Goal: Task Accomplishment & Management: Complete application form

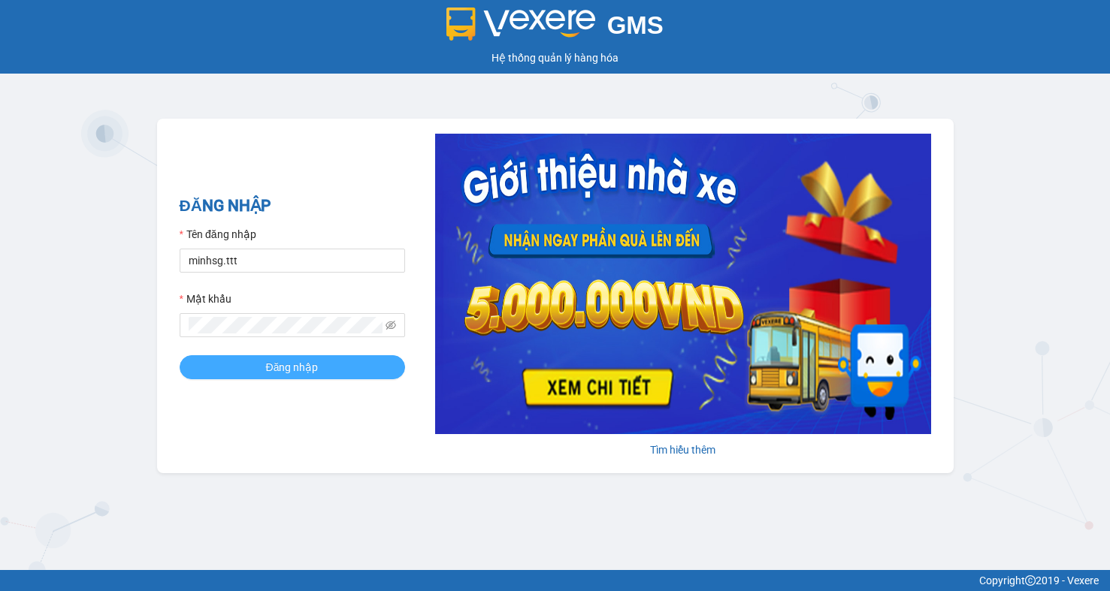
click at [296, 361] on span "Đăng nhập" at bounding box center [292, 367] width 53 height 17
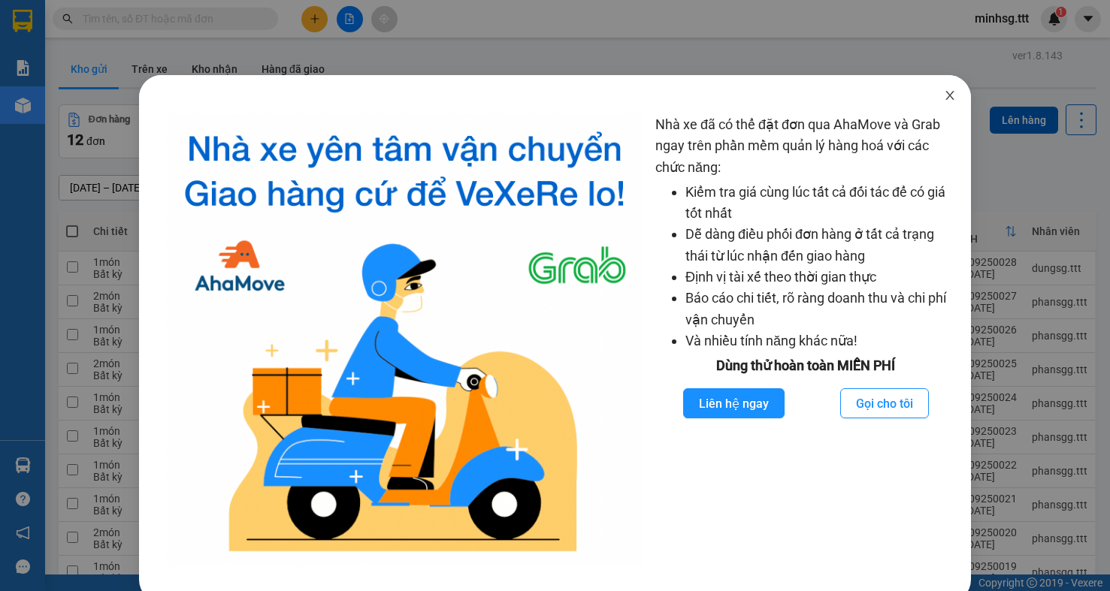
click at [944, 90] on icon "close" at bounding box center [950, 95] width 12 height 12
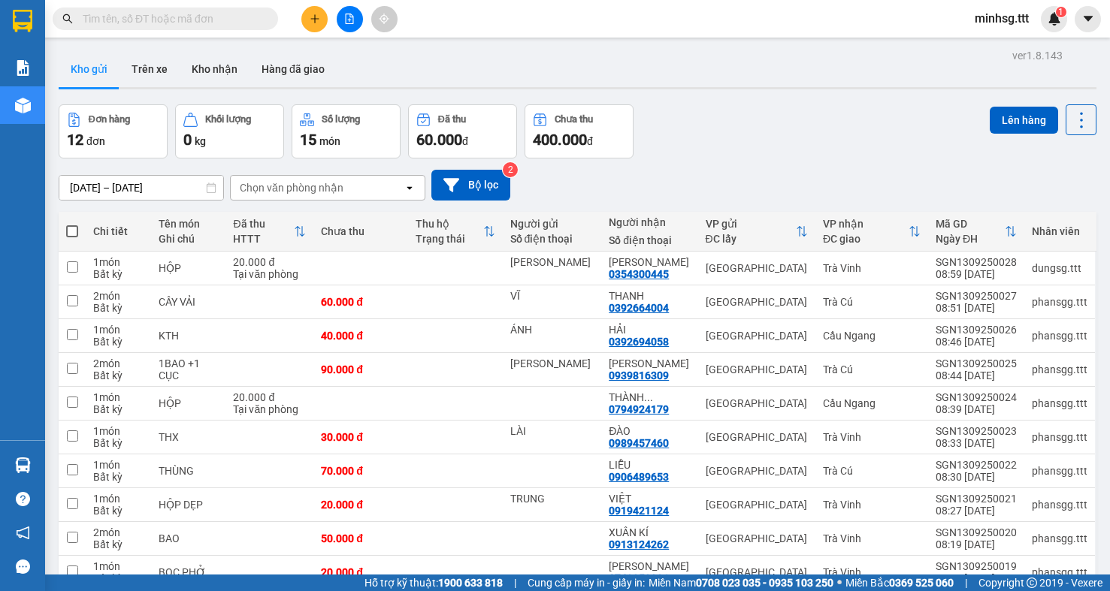
click at [216, 24] on input "text" at bounding box center [171, 19] width 177 height 17
click at [198, 14] on input "text" at bounding box center [171, 19] width 177 height 17
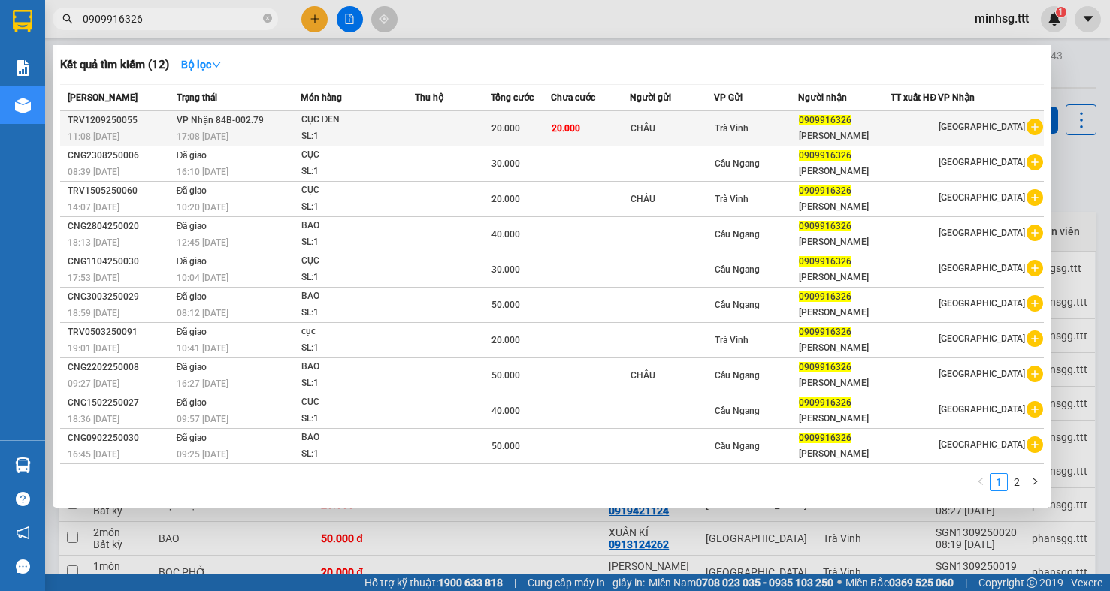
type input "0909916326"
click at [679, 136] on div "CHÂU" at bounding box center [671, 129] width 83 height 16
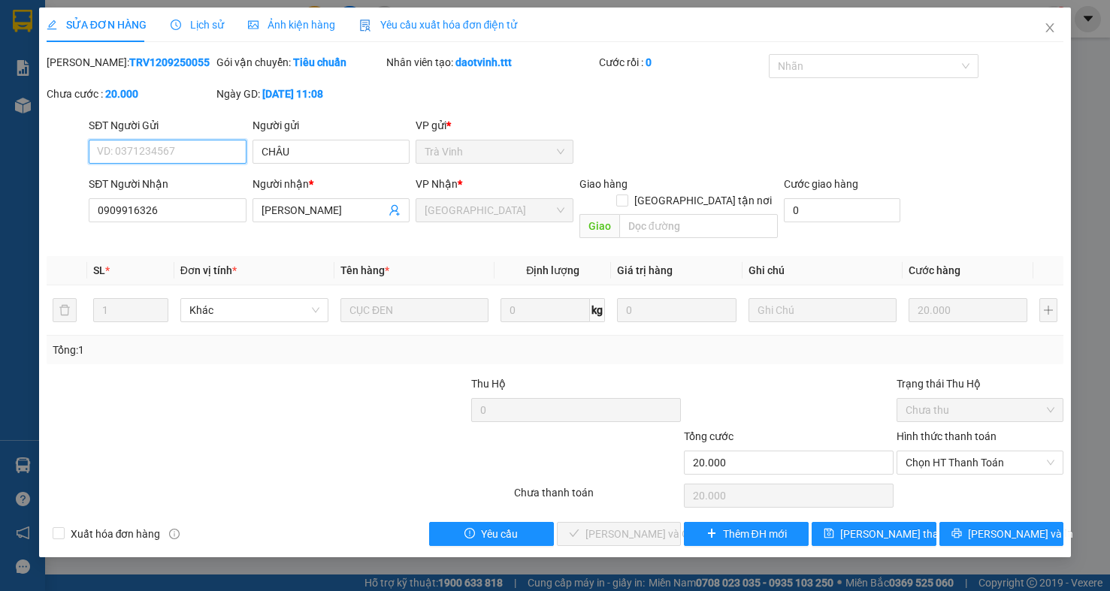
type input "CHÂU"
type input "0909916326"
type input "[PERSON_NAME]"
type input "20.000"
drag, startPoint x: 969, startPoint y: 455, endPoint x: 961, endPoint y: 470, distance: 16.5
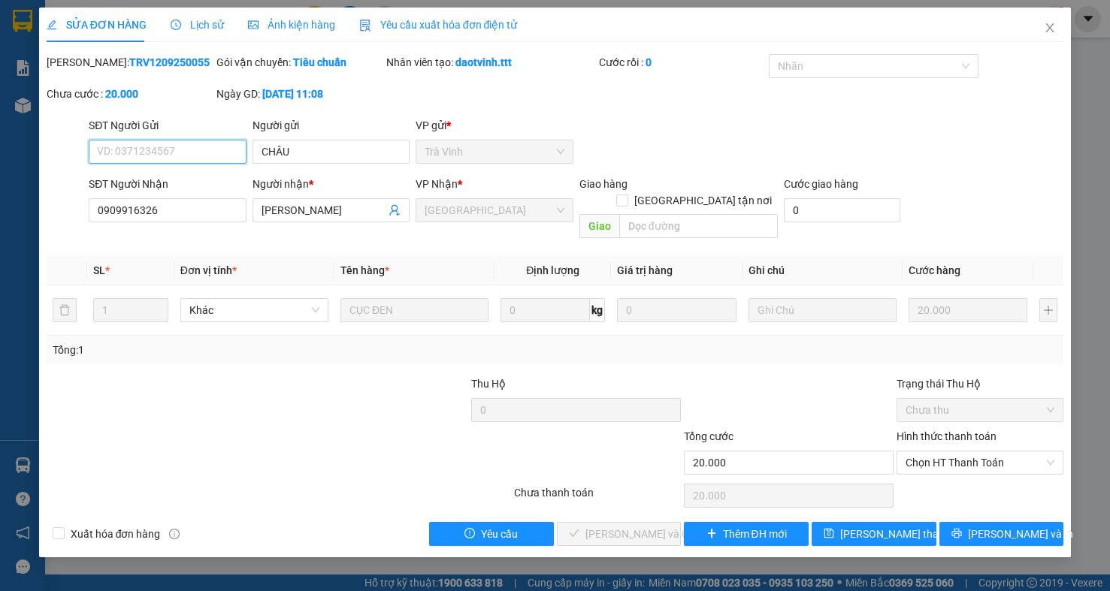
click at [968, 457] on span "Chọn HT Thanh Toán" at bounding box center [979, 463] width 149 height 23
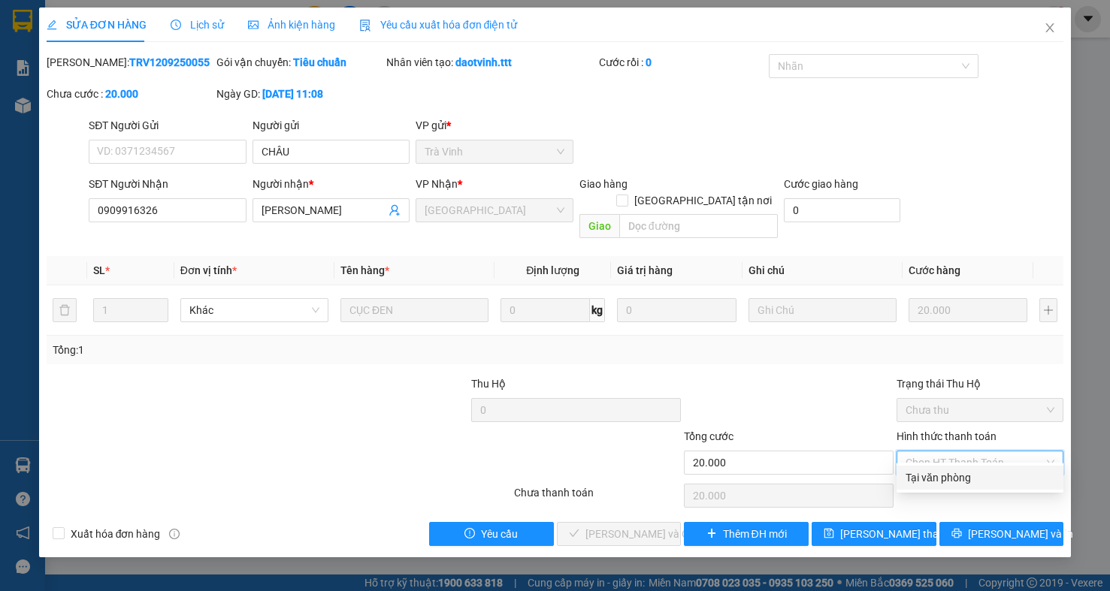
click at [955, 483] on div "Tại văn phòng" at bounding box center [979, 478] width 149 height 17
type input "0"
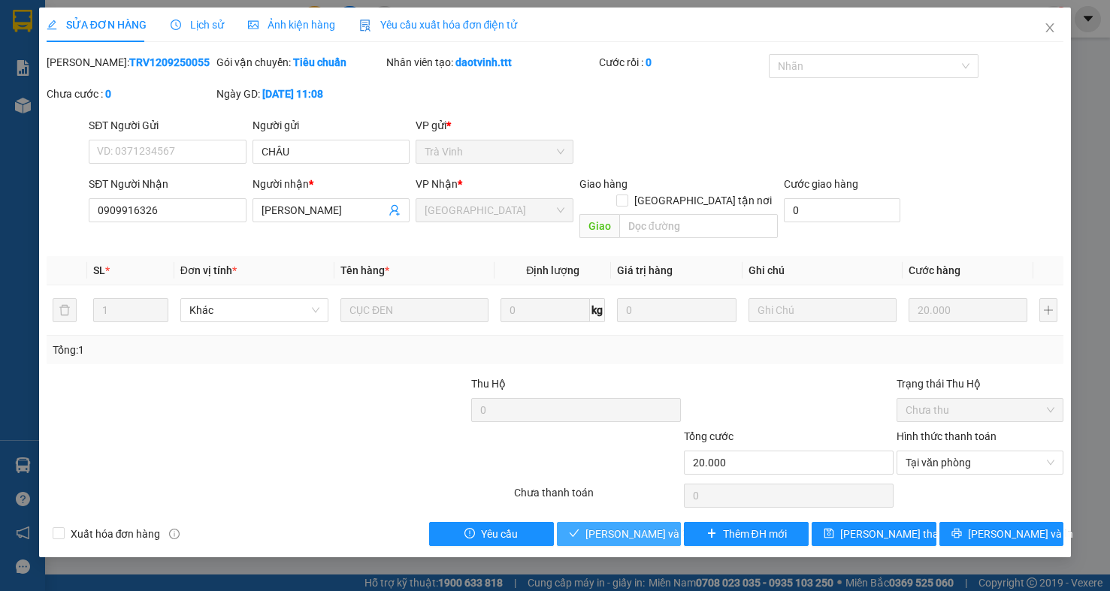
click at [636, 526] on span "[PERSON_NAME] và Giao hàng" at bounding box center [657, 534] width 144 height 17
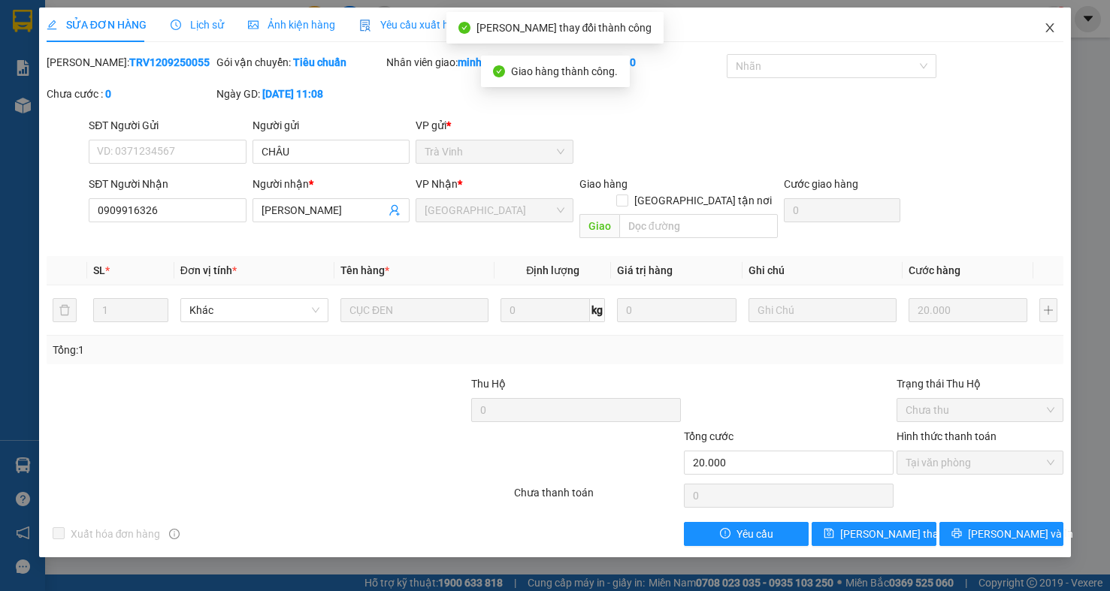
click at [1057, 39] on span "Close" at bounding box center [1050, 29] width 42 height 42
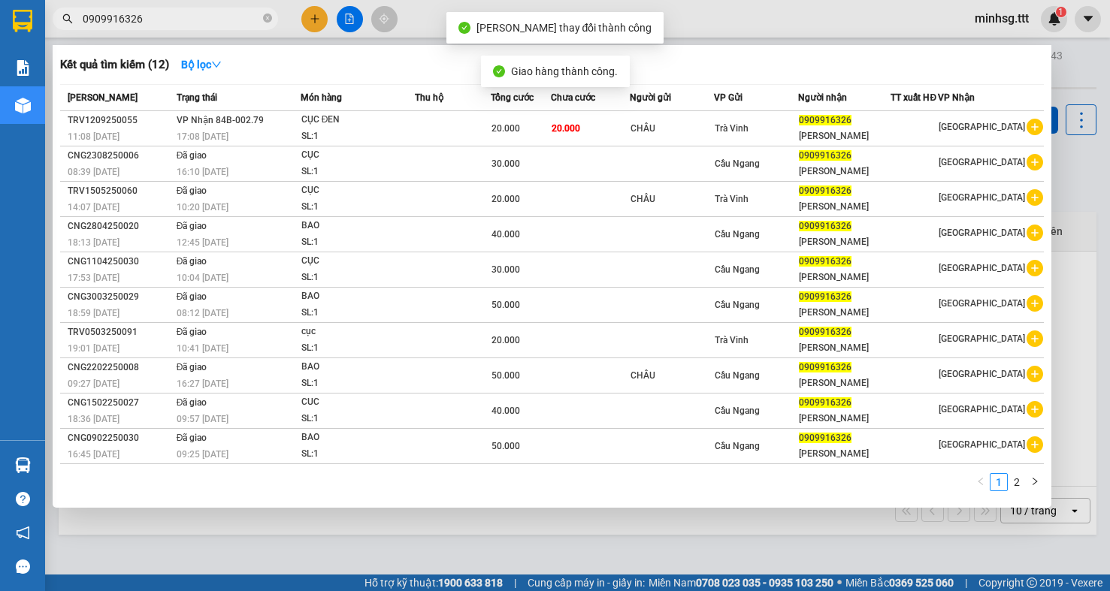
click at [201, 12] on input "0909916326" at bounding box center [171, 19] width 177 height 17
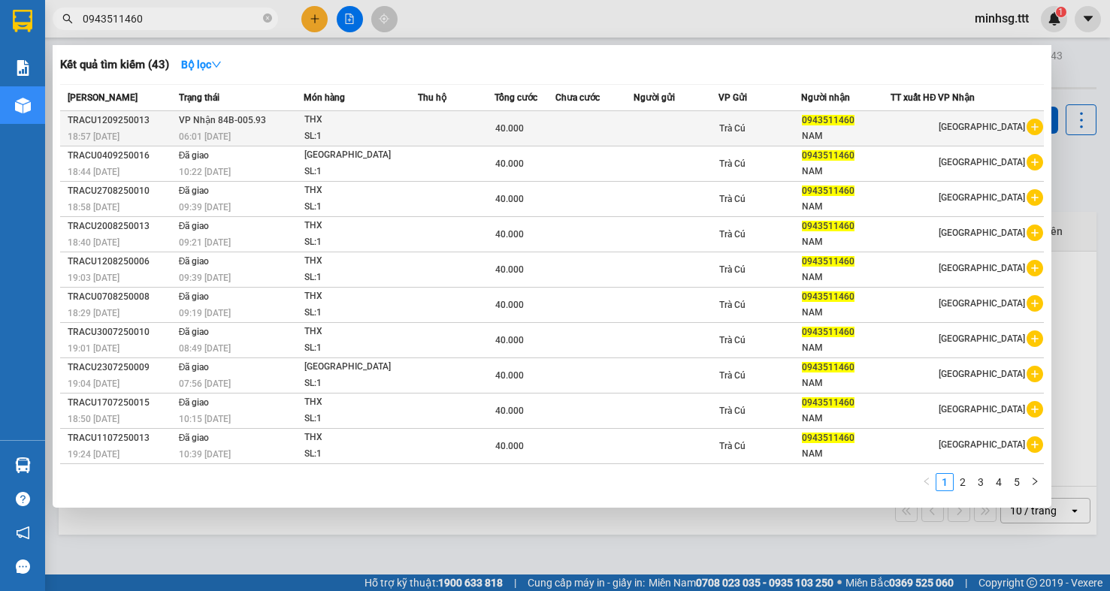
type input "0943511460"
click at [653, 139] on td at bounding box center [675, 128] width 85 height 35
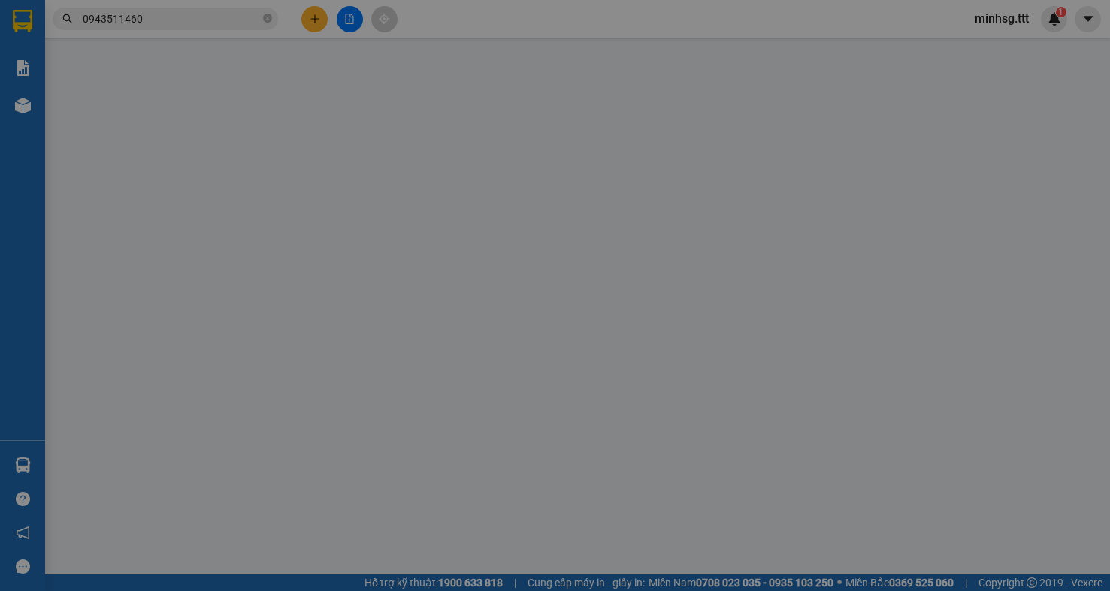
type input "0943511460"
type input "NAM"
type input "40.000"
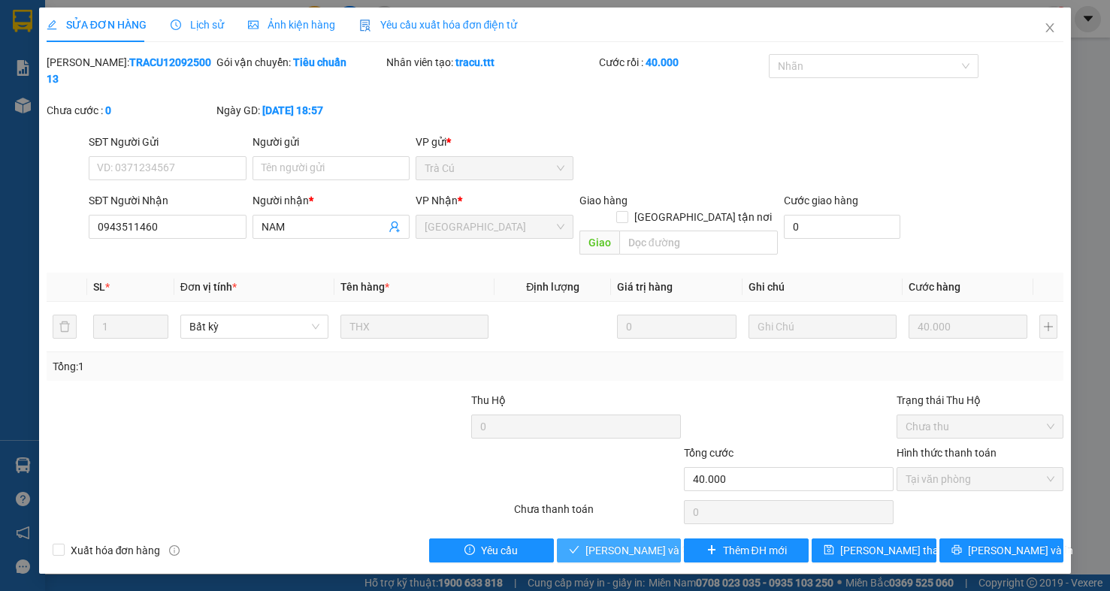
click at [650, 543] on span "[PERSON_NAME] và Giao hàng" at bounding box center [657, 551] width 144 height 17
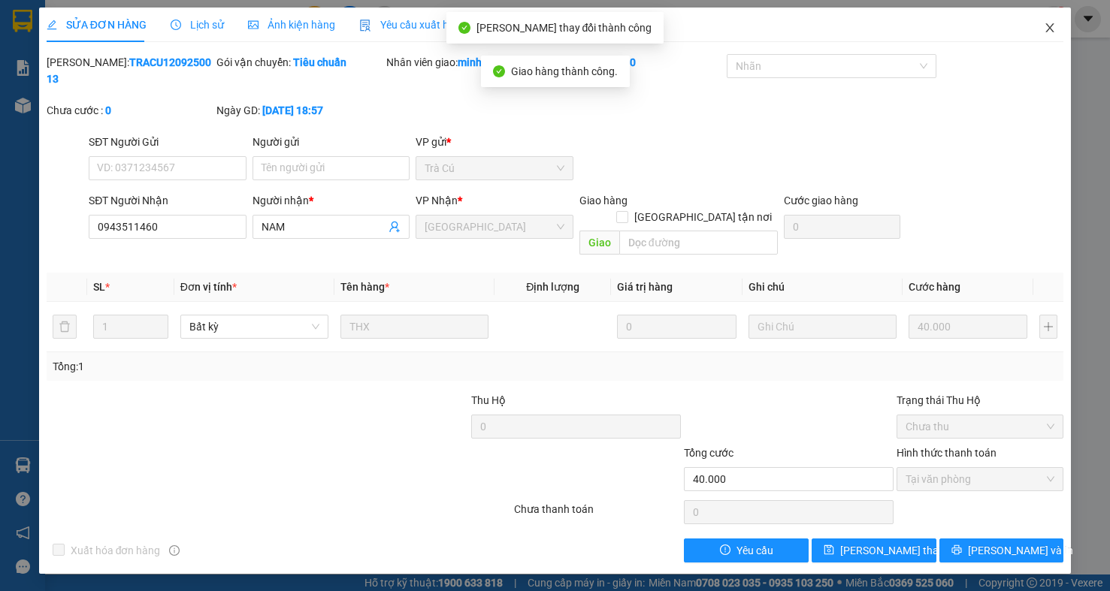
click at [1051, 23] on icon "close" at bounding box center [1050, 28] width 12 height 12
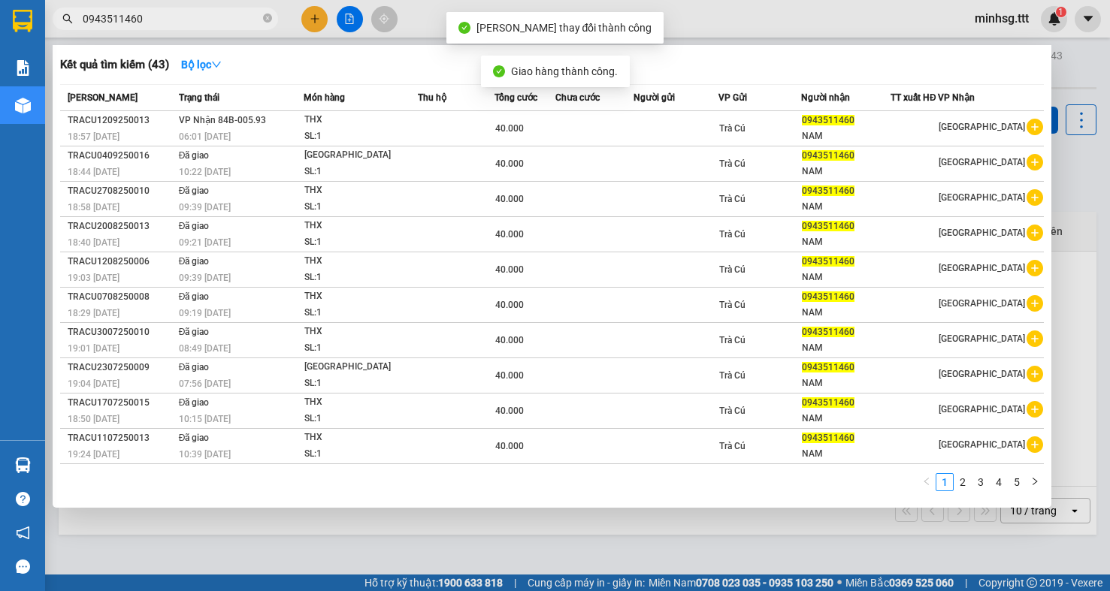
click at [208, 17] on input "0943511460" at bounding box center [171, 19] width 177 height 17
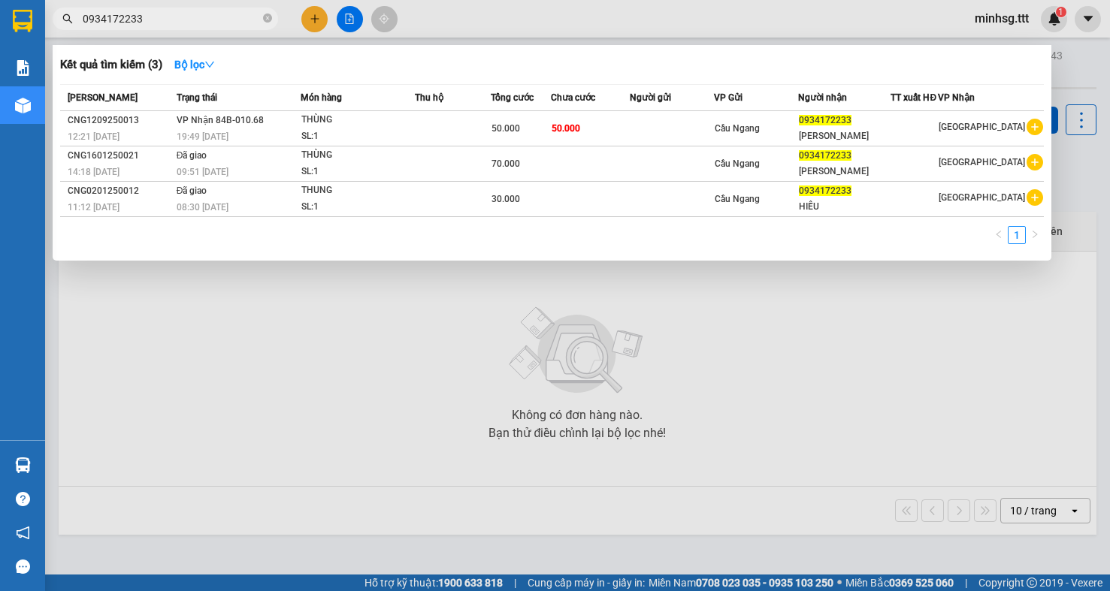
click at [111, 17] on input "0934172233" at bounding box center [171, 19] width 177 height 17
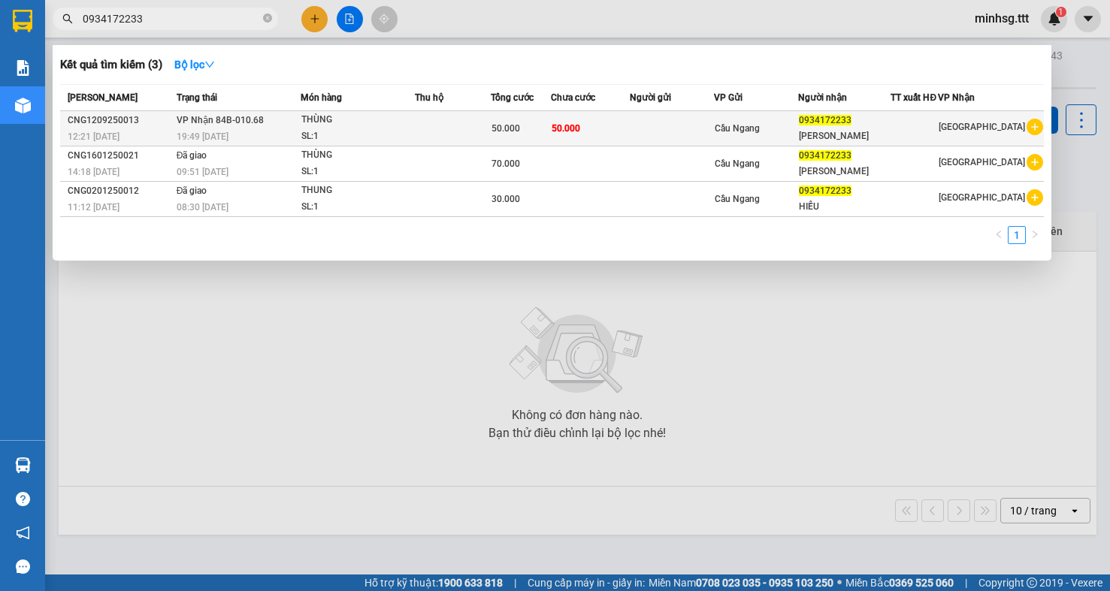
type input "0934172233"
click at [500, 128] on span "50.000" at bounding box center [505, 128] width 29 height 11
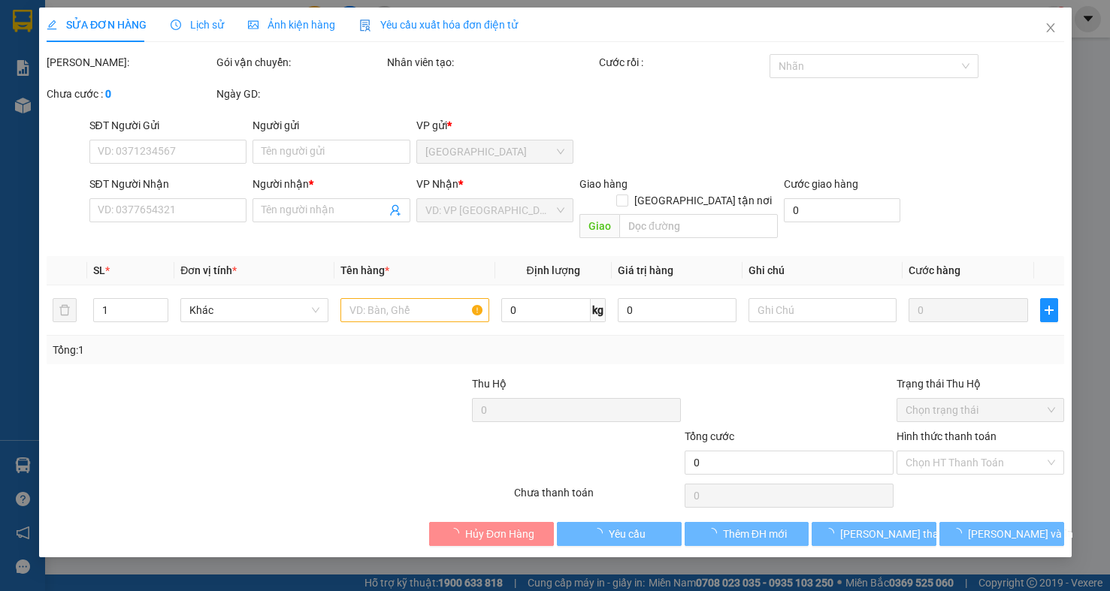
type input "0934172233"
type input "[PERSON_NAME]"
type input "50.000"
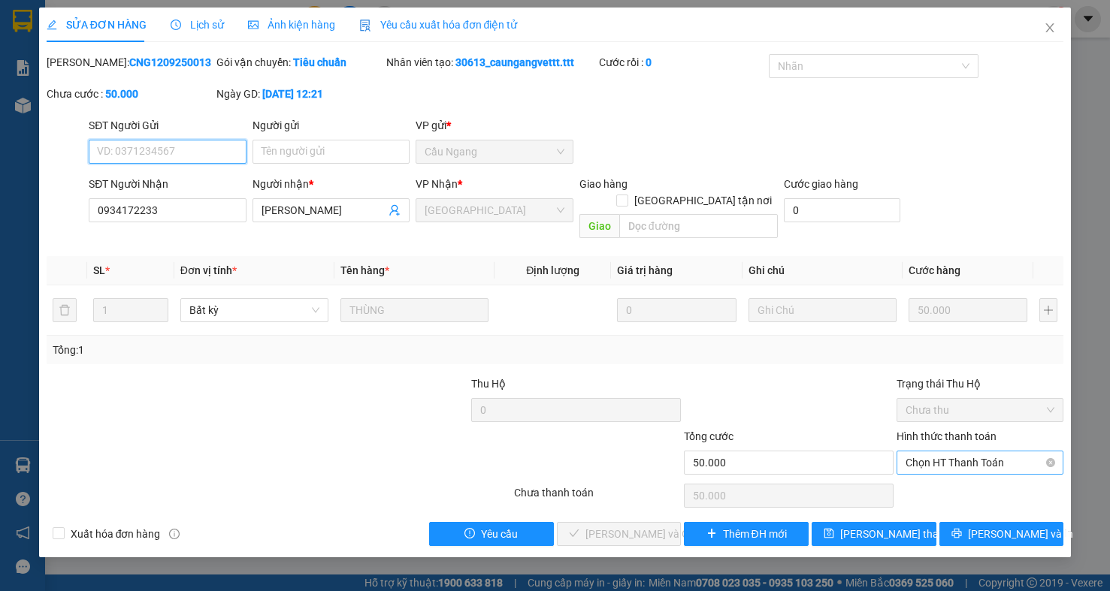
click at [998, 452] on span "Chọn HT Thanh Toán" at bounding box center [979, 463] width 149 height 23
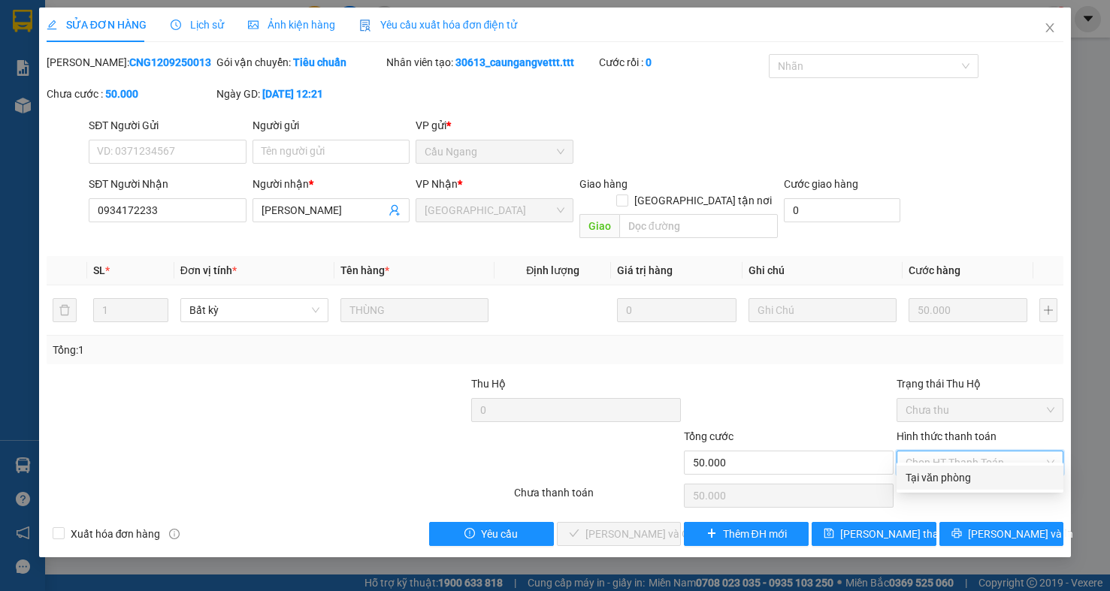
click at [978, 473] on div "Tại văn phòng" at bounding box center [979, 478] width 149 height 17
type input "0"
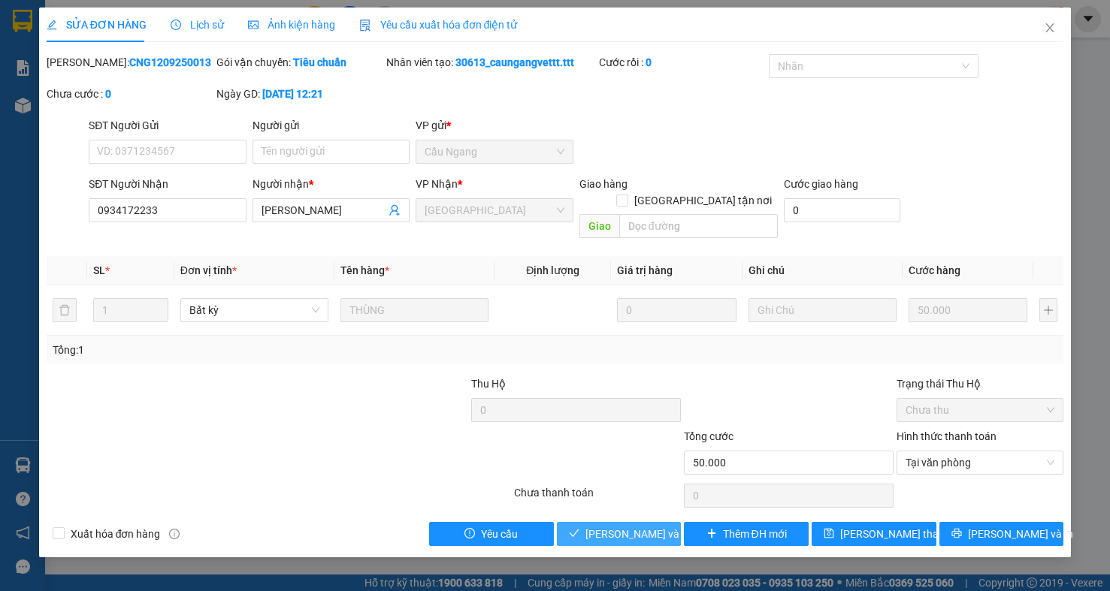
click at [606, 526] on span "[PERSON_NAME] và Giao hàng" at bounding box center [657, 534] width 144 height 17
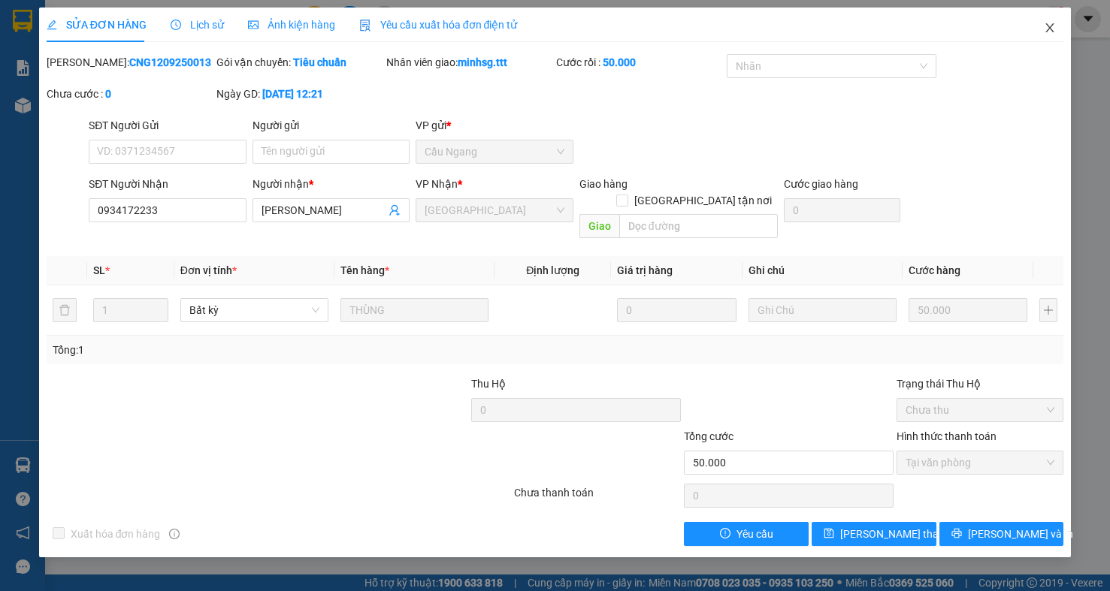
click at [1042, 30] on span "Close" at bounding box center [1050, 29] width 42 height 42
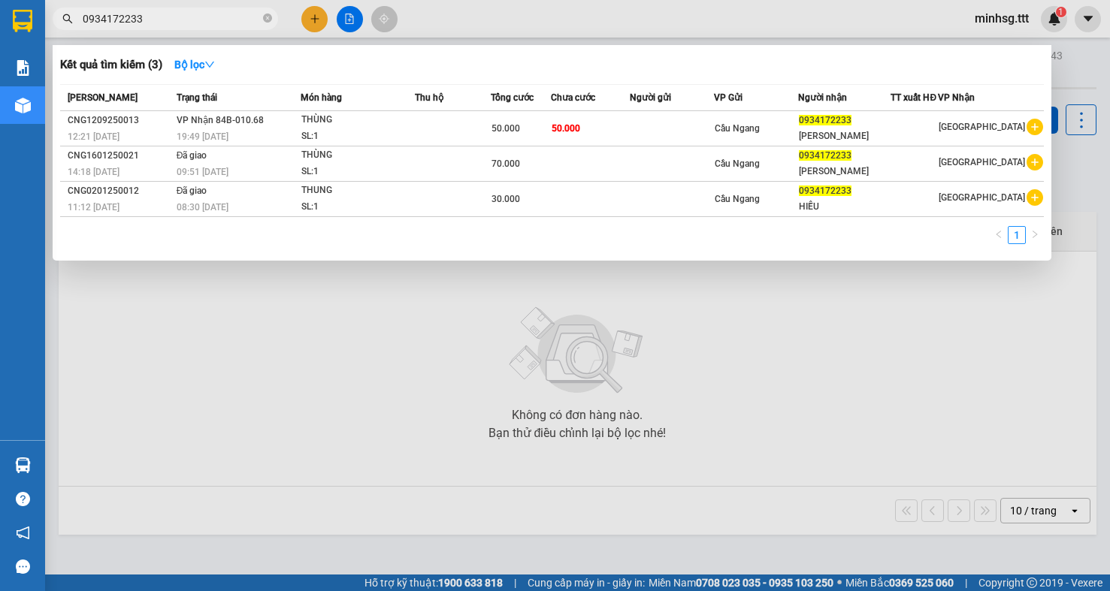
click at [183, 22] on input "0934172233" at bounding box center [171, 19] width 177 height 17
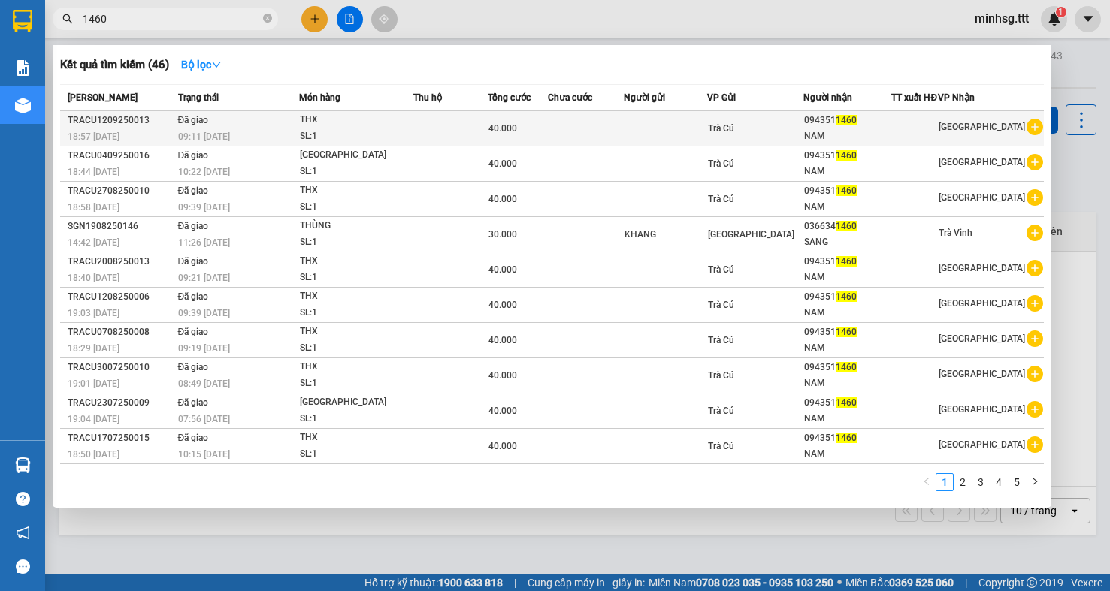
type input "1460"
click at [728, 132] on span "Trà Cú" at bounding box center [721, 128] width 26 height 11
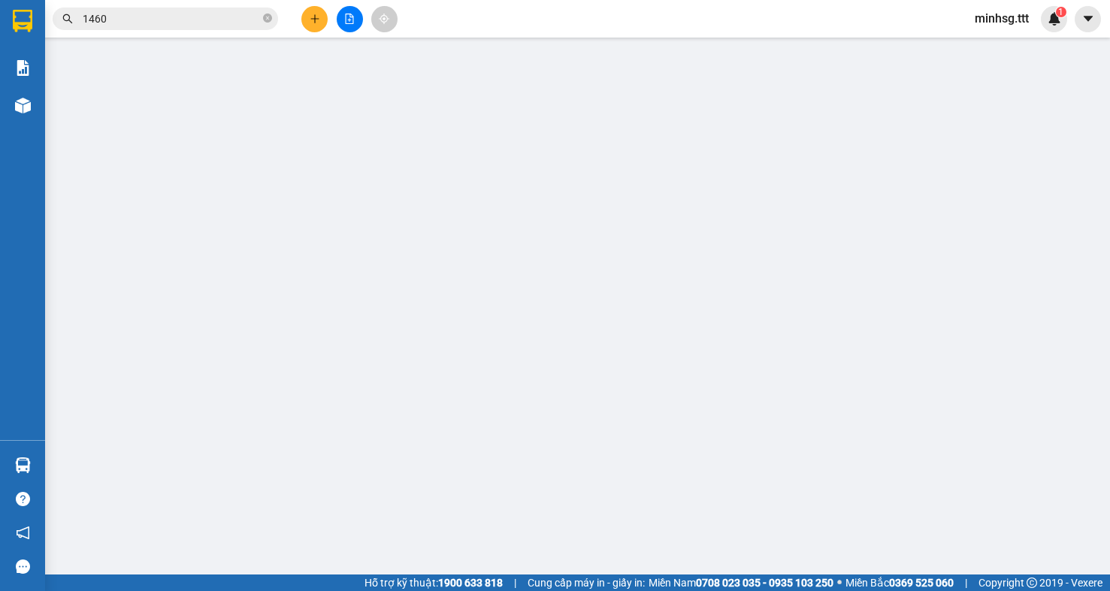
type input "0943511460"
type input "NAM"
type input "40.000"
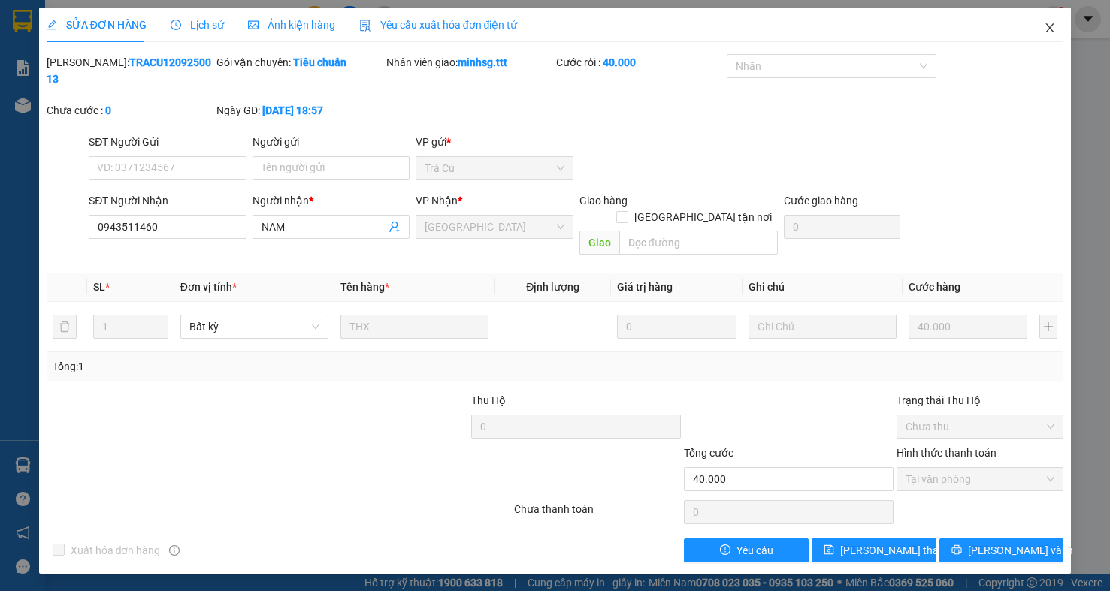
click at [1063, 21] on span "Close" at bounding box center [1050, 29] width 42 height 42
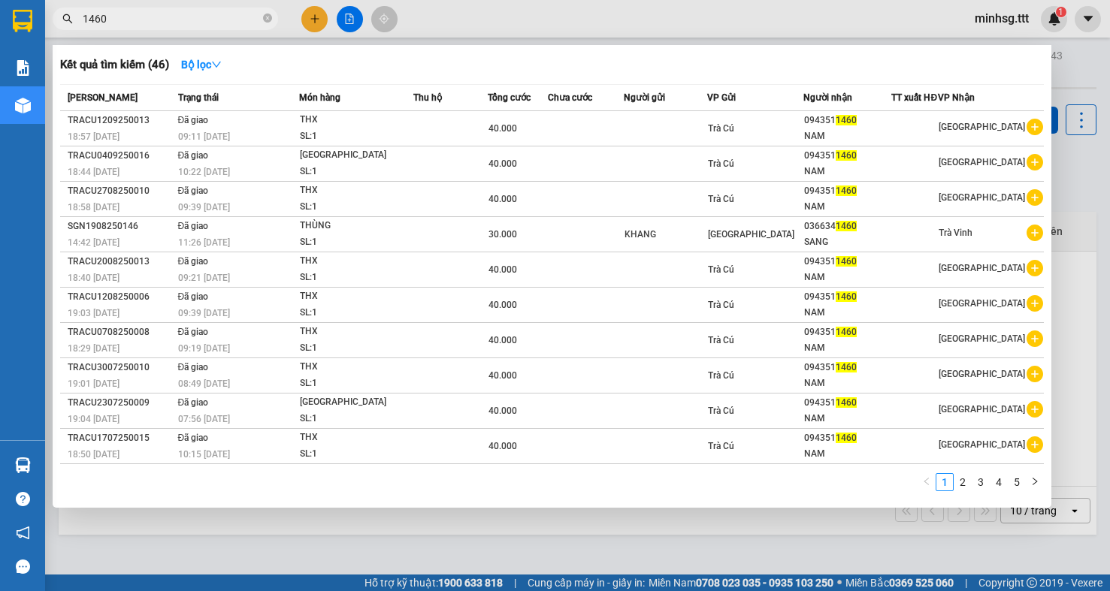
click at [167, 17] on input "1460" at bounding box center [171, 19] width 177 height 17
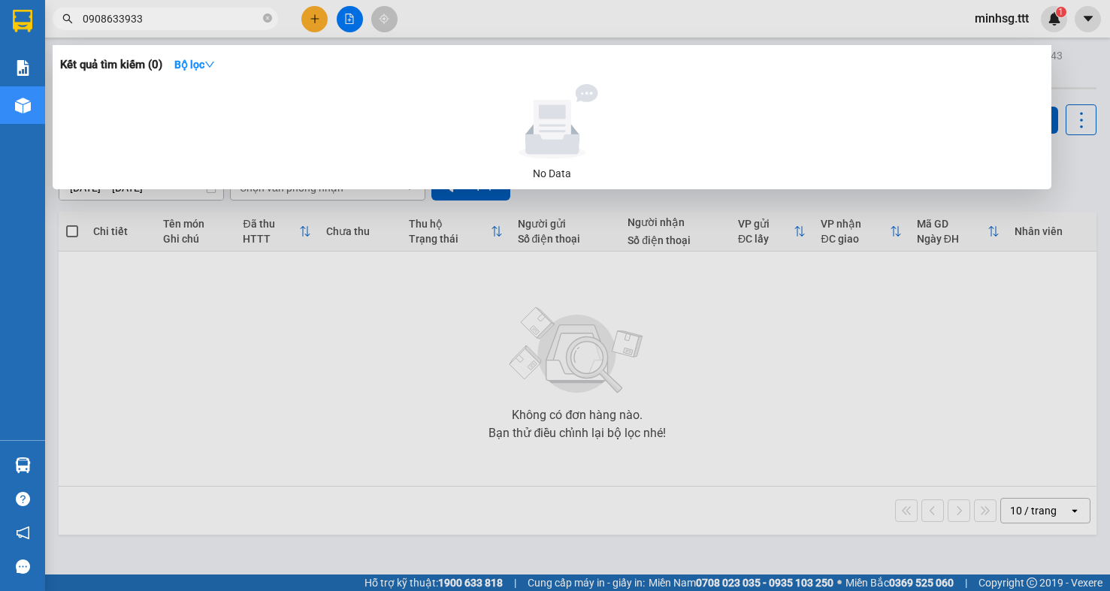
click at [213, 33] on div at bounding box center [555, 295] width 1110 height 591
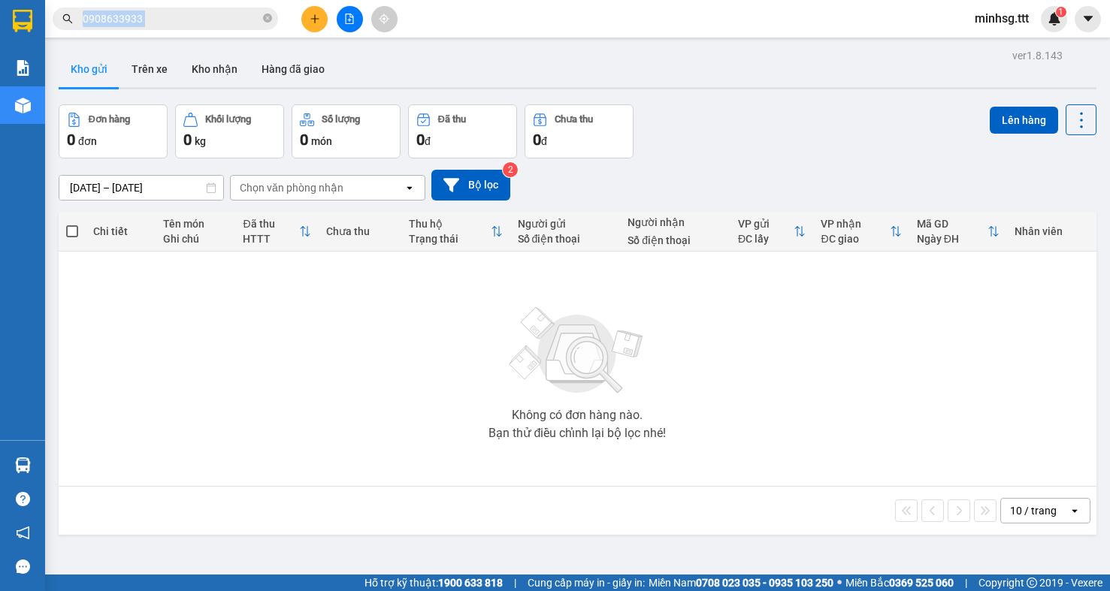
click at [213, 33] on div "Kết quả tìm kiếm ( 0 ) Bộ lọc No Data 0908633933 minhsg.ttt 1" at bounding box center [555, 19] width 1110 height 38
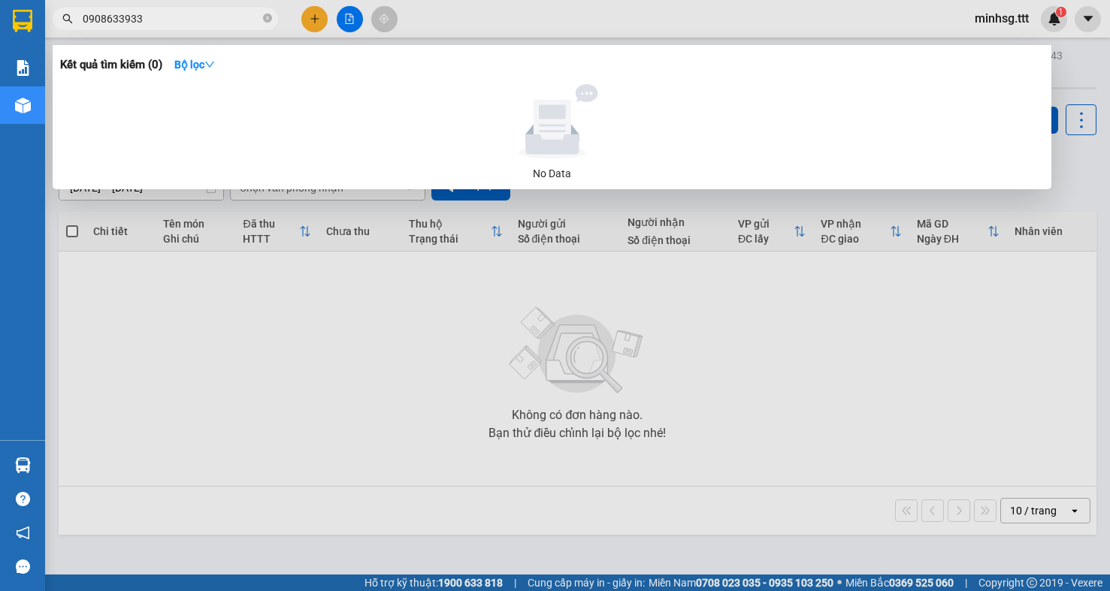
click at [195, 26] on input "0908633933" at bounding box center [171, 19] width 177 height 17
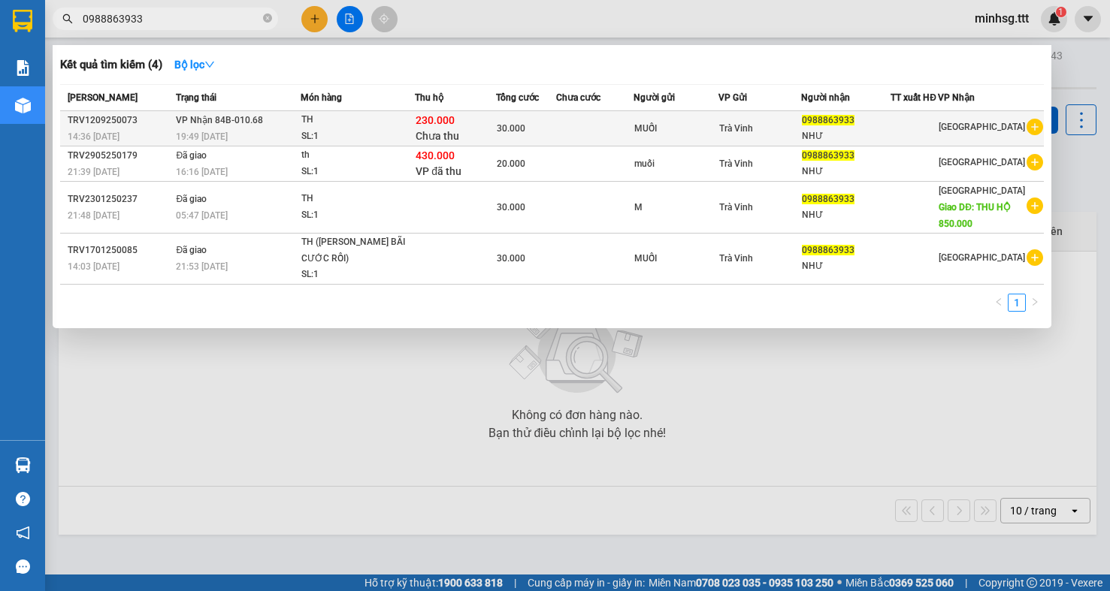
type input "0988863933"
click at [937, 137] on div at bounding box center [914, 129] width 46 height 16
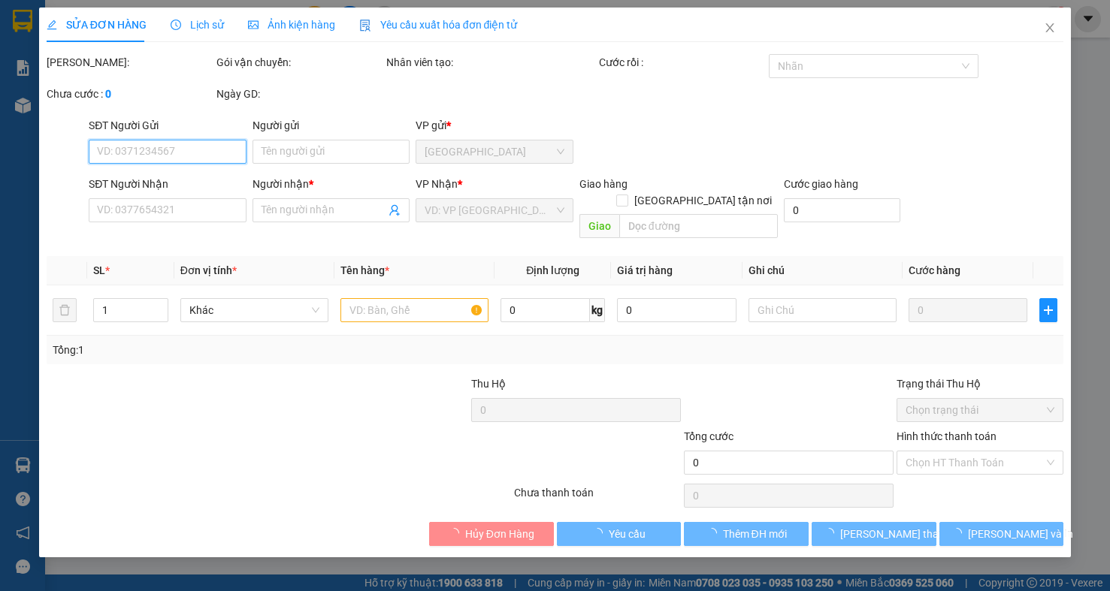
type input "MUỐI"
type input "0988863933"
type input "NHƯ"
type input "230.000"
type input "30.000"
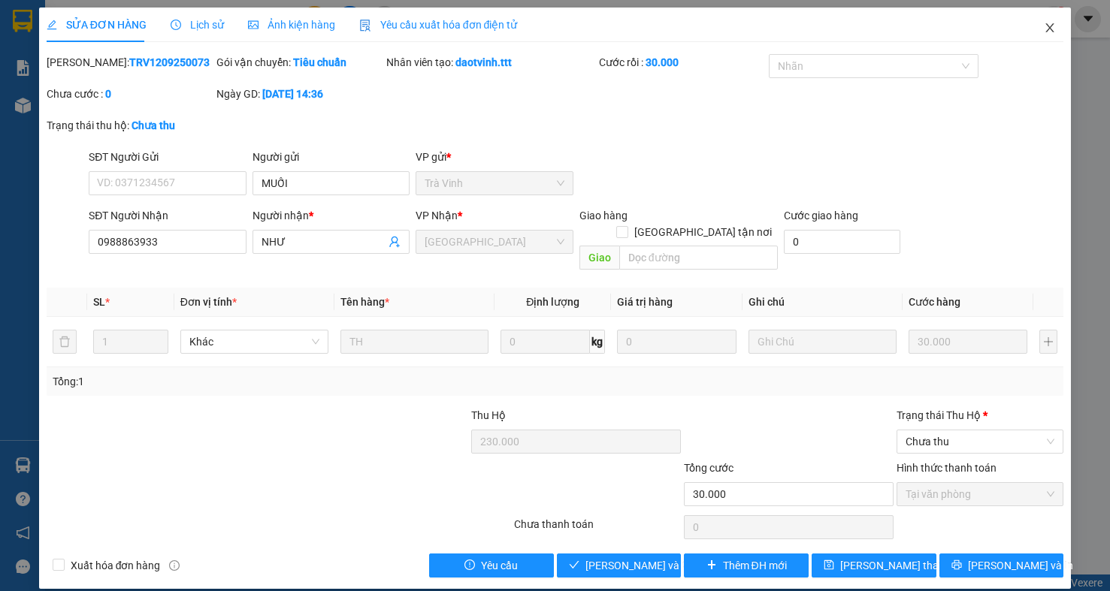
drag, startPoint x: 1033, startPoint y: 24, endPoint x: 512, endPoint y: 1, distance: 522.0
click at [1029, 24] on span "Close" at bounding box center [1050, 29] width 42 height 42
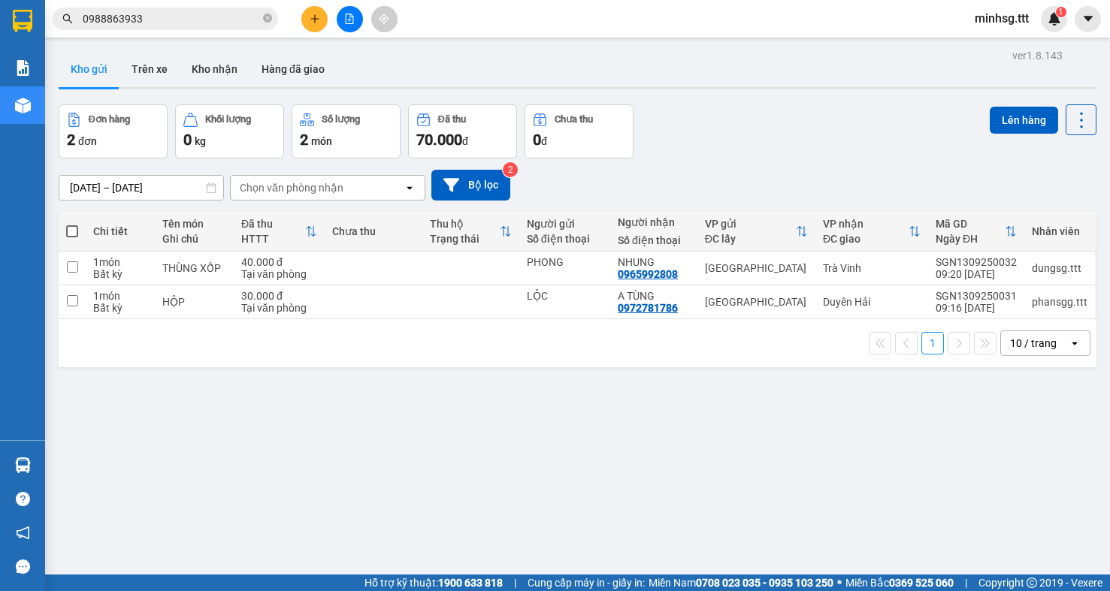
click at [208, 22] on input "0988863933" at bounding box center [171, 19] width 177 height 17
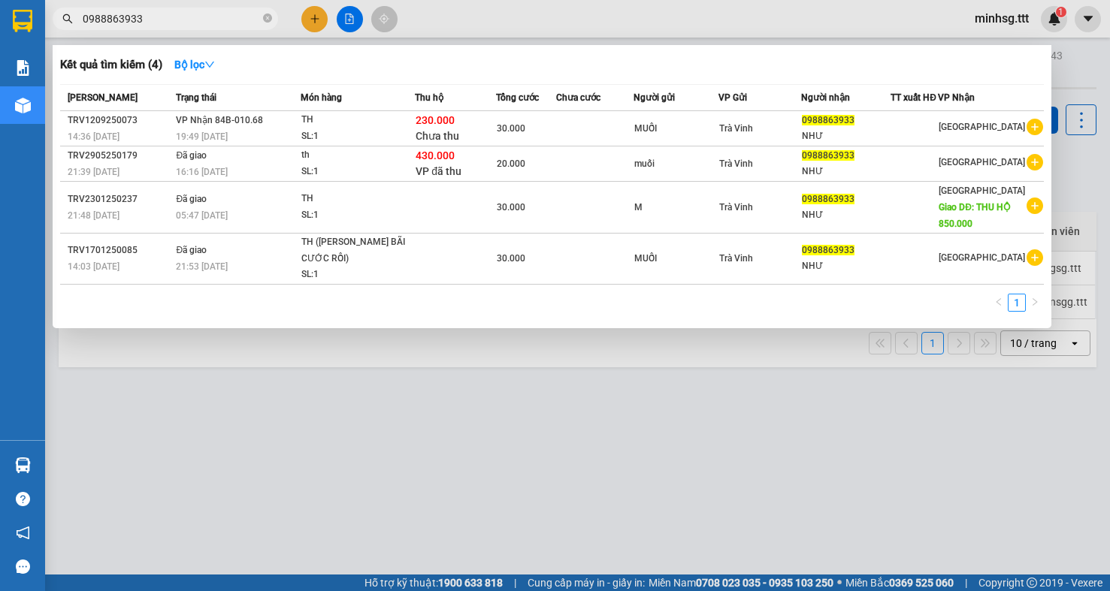
click at [208, 22] on input "0988863933" at bounding box center [171, 19] width 177 height 17
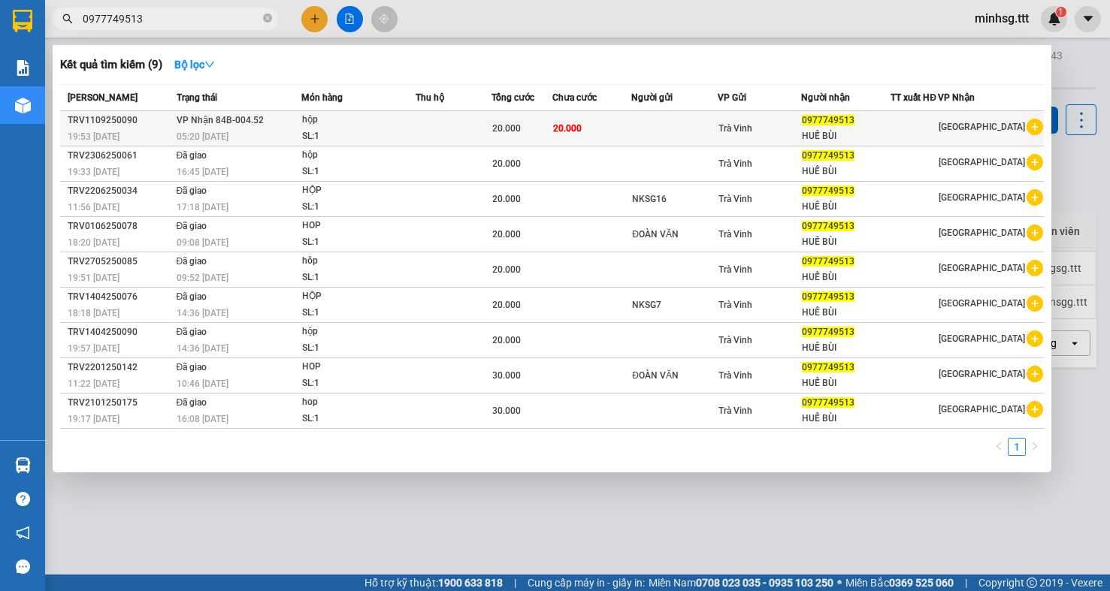
type input "0977749513"
click at [486, 128] on td at bounding box center [454, 128] width 77 height 35
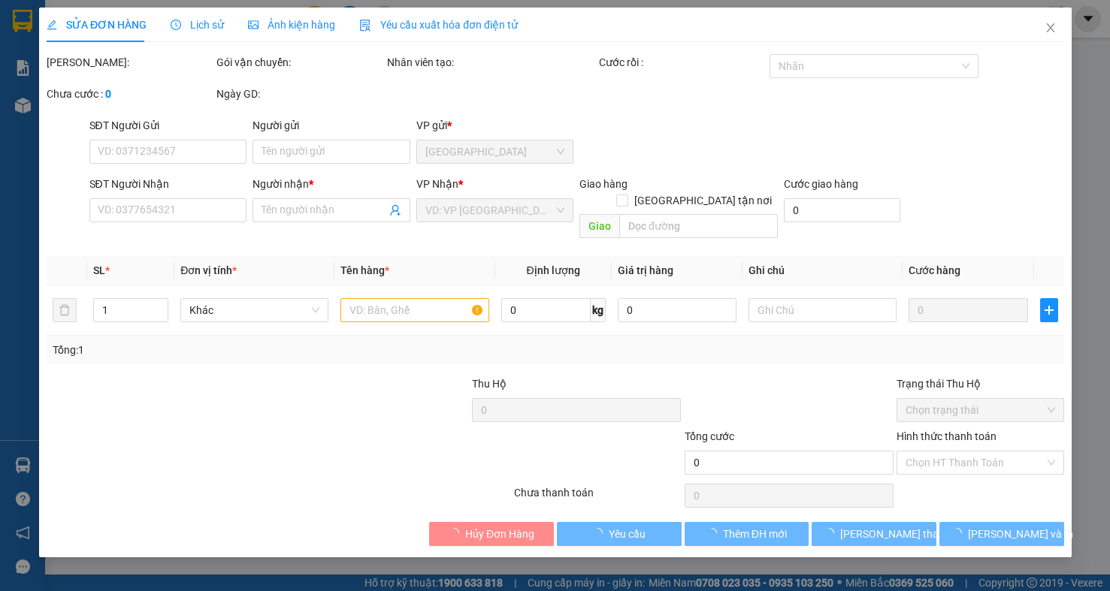
type input "0977749513"
type input "HUẾ BÙI"
type input "20.000"
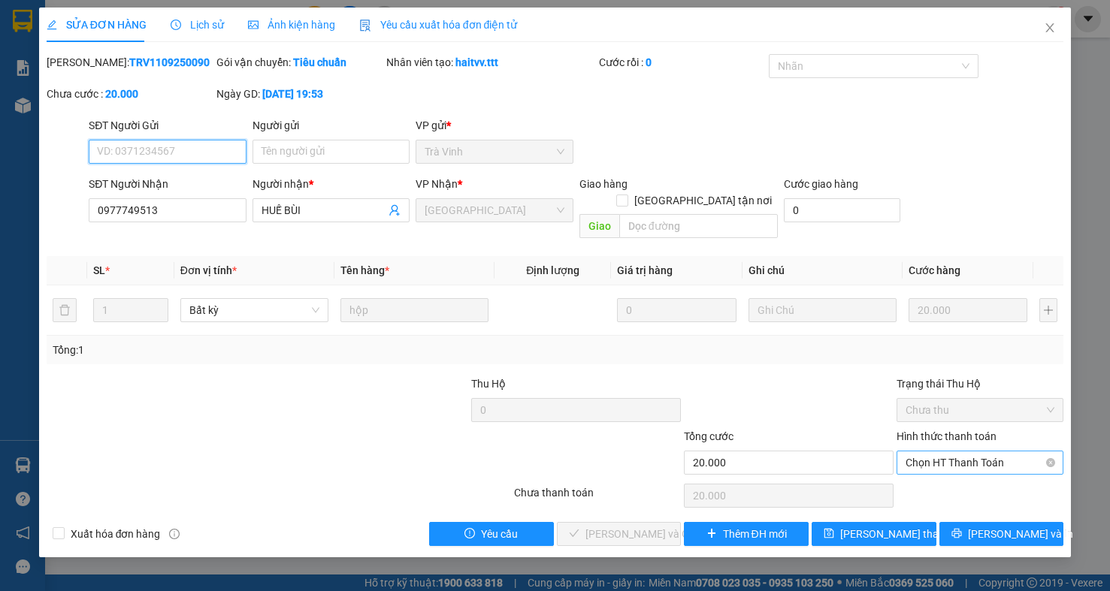
click at [996, 458] on span "Chọn HT Thanh Toán" at bounding box center [979, 463] width 149 height 23
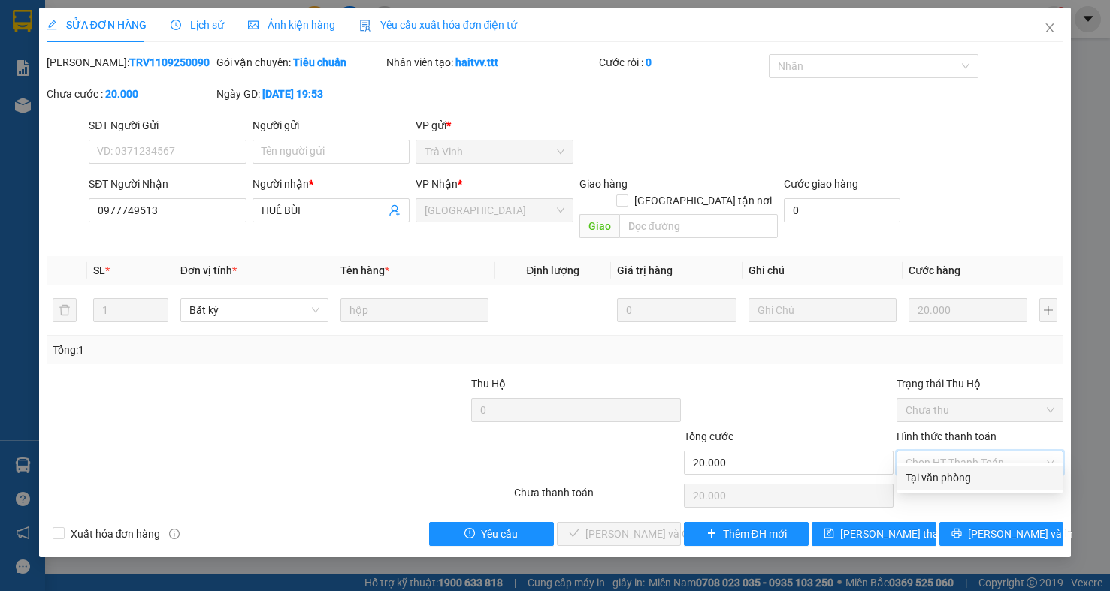
click at [981, 483] on div "Tại văn phòng" at bounding box center [979, 478] width 149 height 17
type input "0"
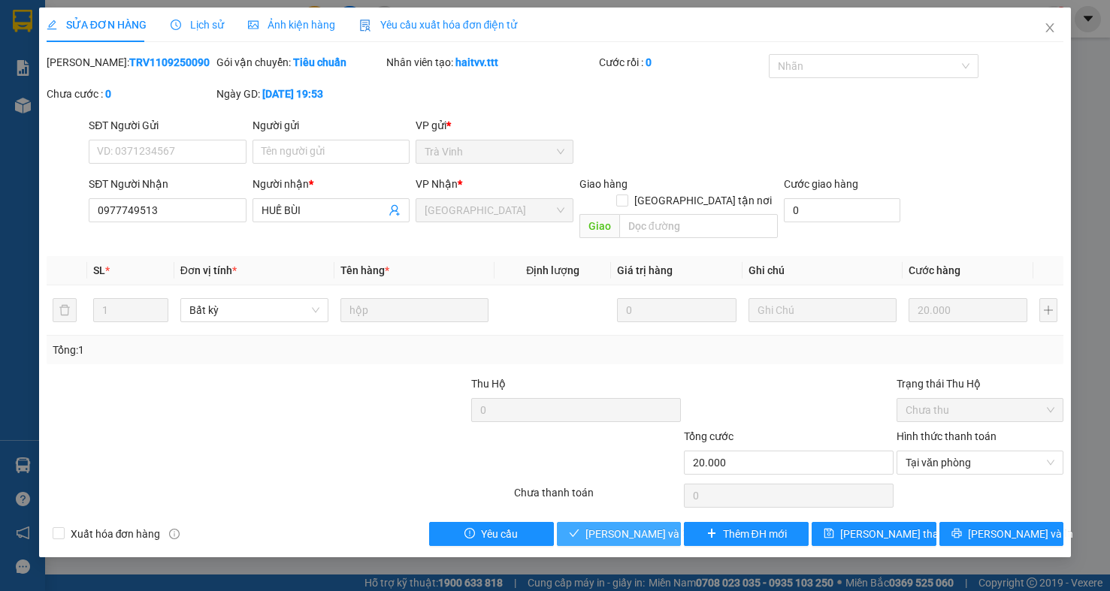
click at [615, 526] on span "[PERSON_NAME] và Giao hàng" at bounding box center [657, 534] width 144 height 17
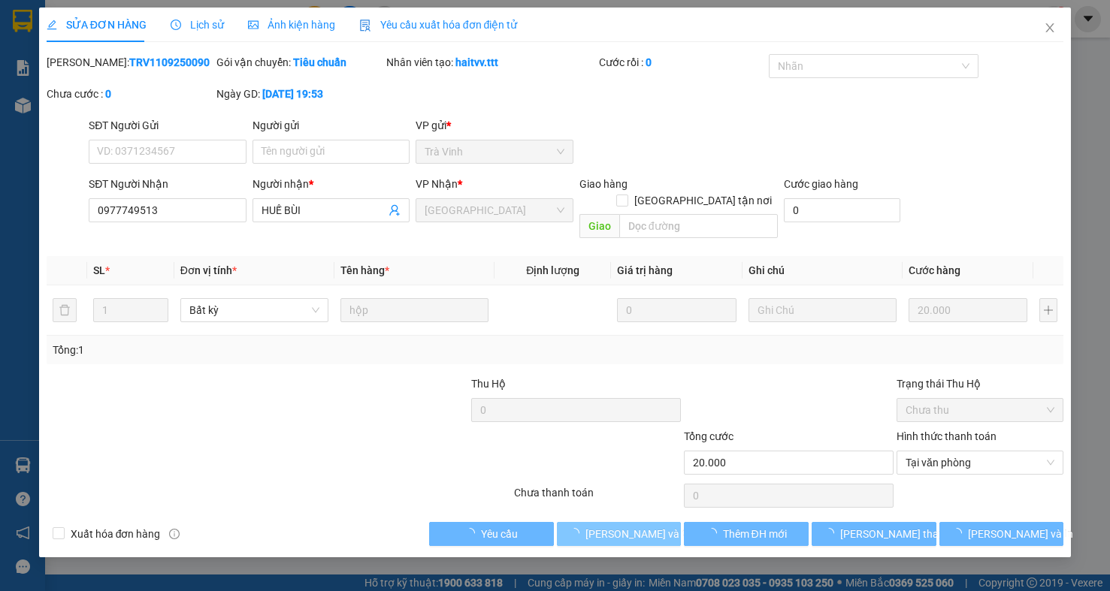
click at [615, 526] on span "[PERSON_NAME] và Giao hàng" at bounding box center [657, 534] width 144 height 17
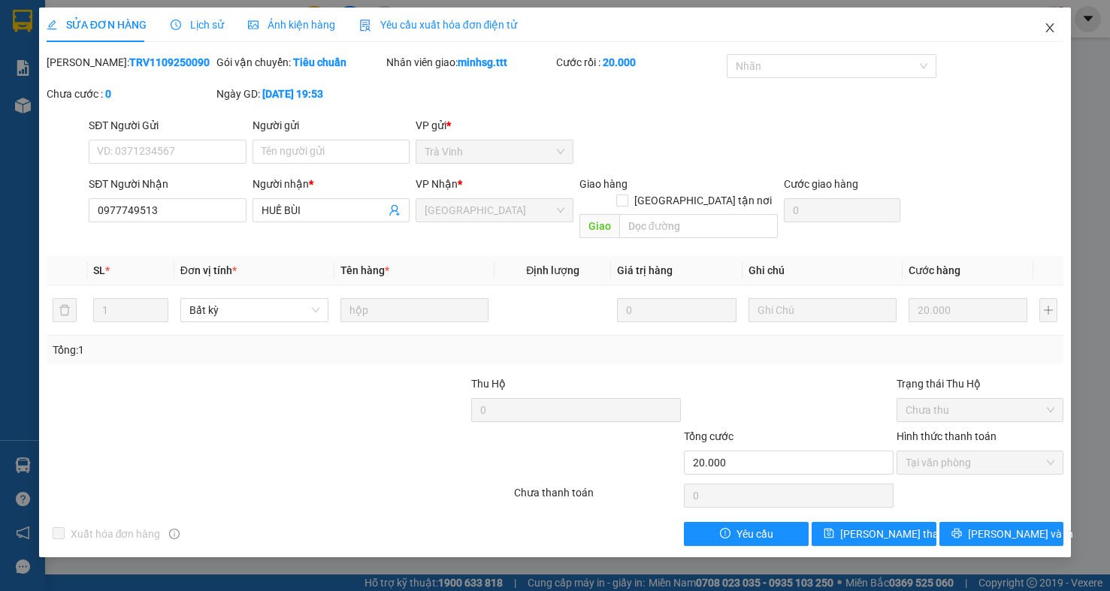
click at [1055, 40] on span "Close" at bounding box center [1050, 29] width 42 height 42
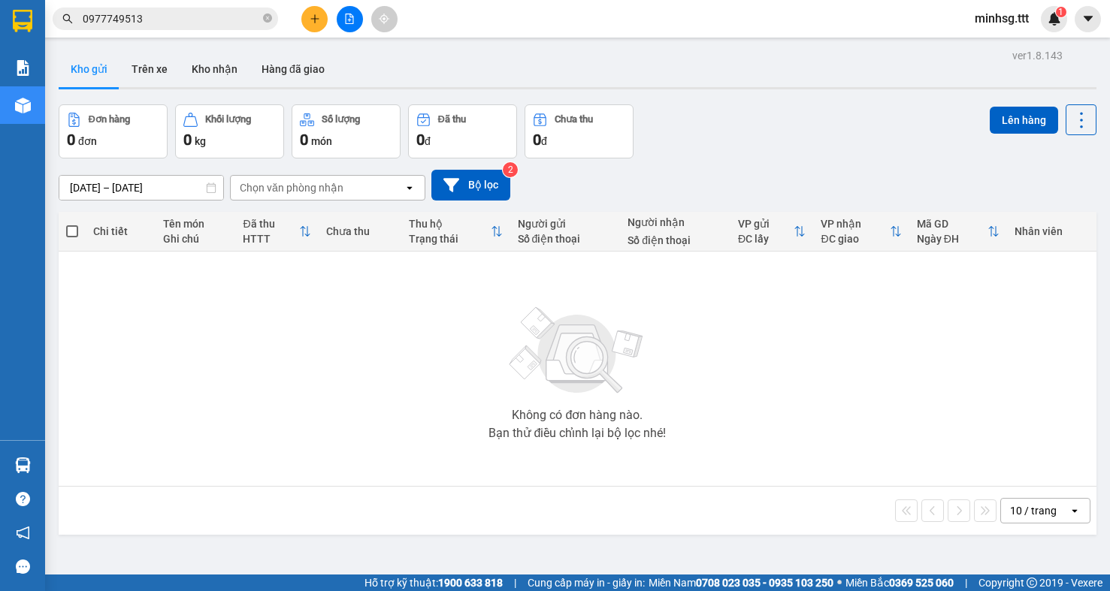
click at [202, 6] on div "Kết quả tìm kiếm ( 9 ) Bộ lọc Mã ĐH Trạng thái Món hàng Thu hộ Tổng cước Chưa c…" at bounding box center [146, 19] width 293 height 26
click at [204, 19] on input "0977749513" at bounding box center [171, 19] width 177 height 17
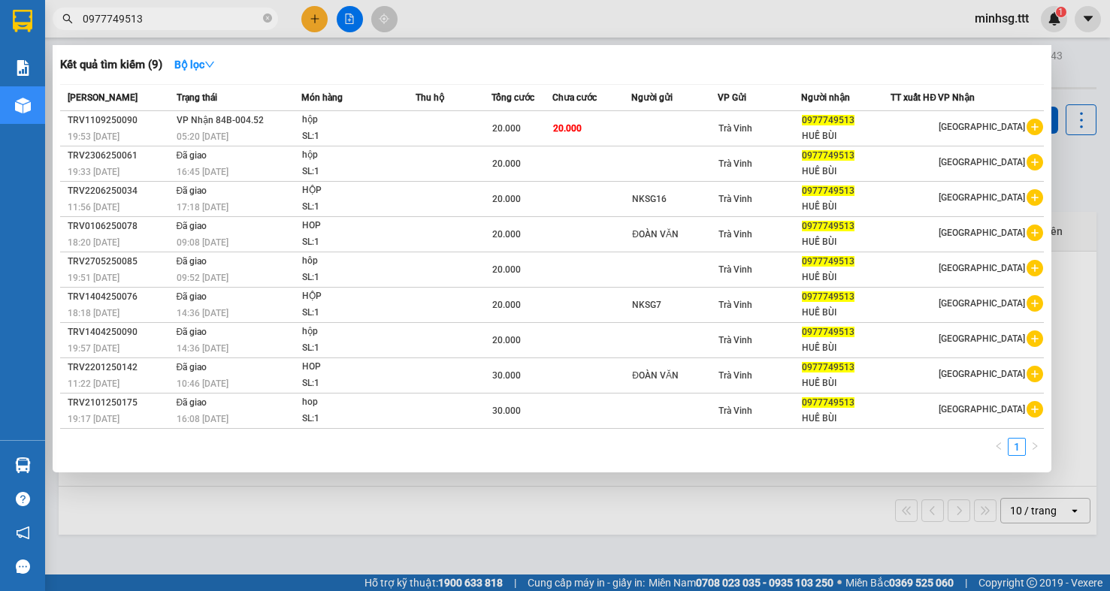
click at [204, 19] on input "0977749513" at bounding box center [171, 19] width 177 height 17
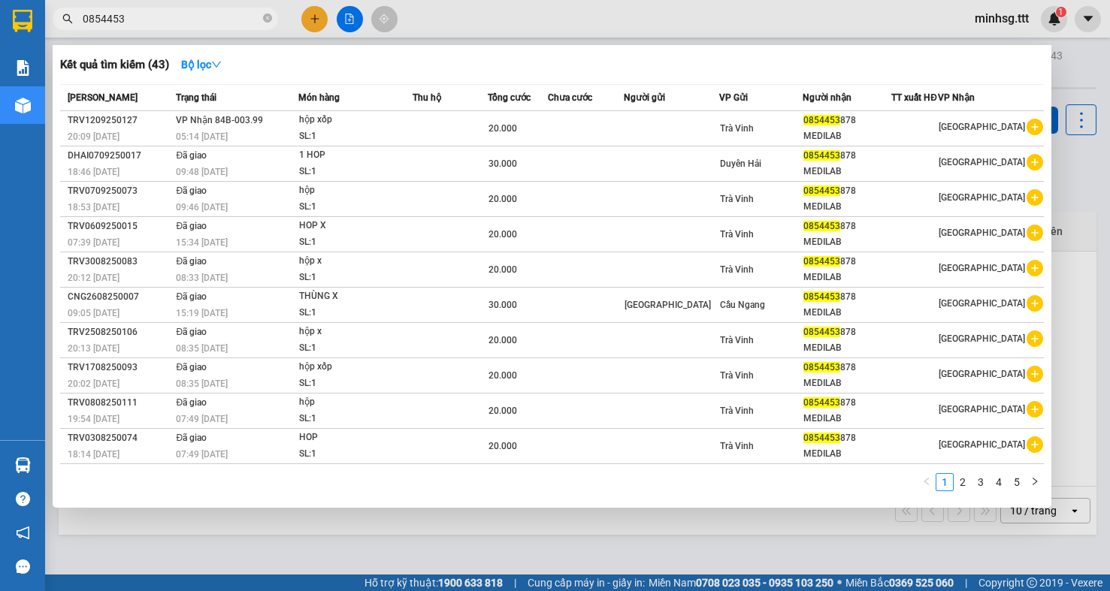
type input "0854453"
click at [524, 107] on th "Tổng cước" at bounding box center [518, 98] width 60 height 26
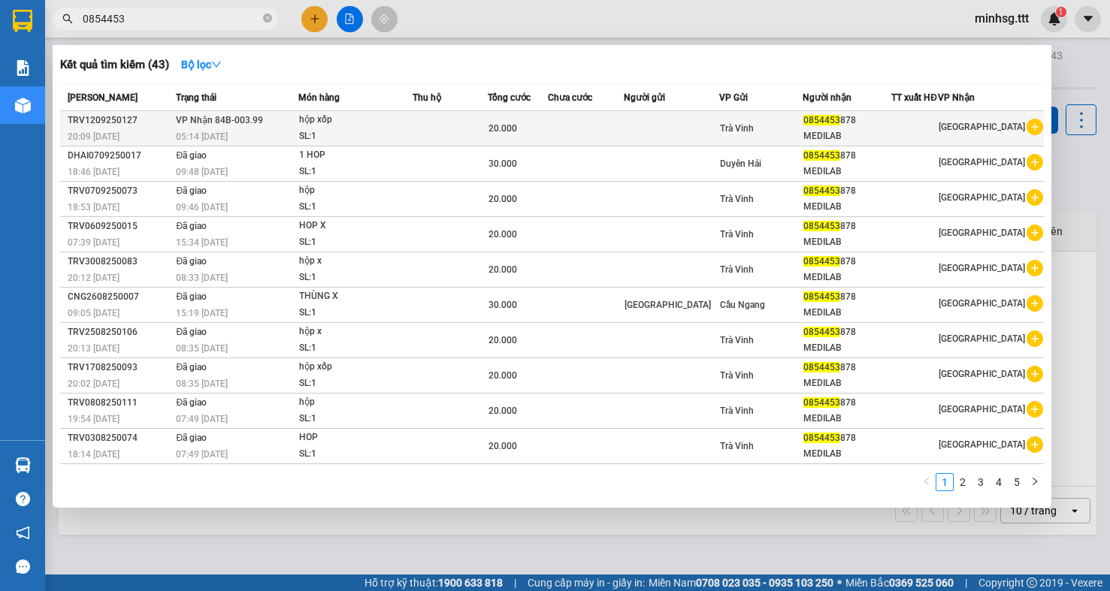
click at [525, 119] on td "20.000" at bounding box center [518, 128] width 60 height 35
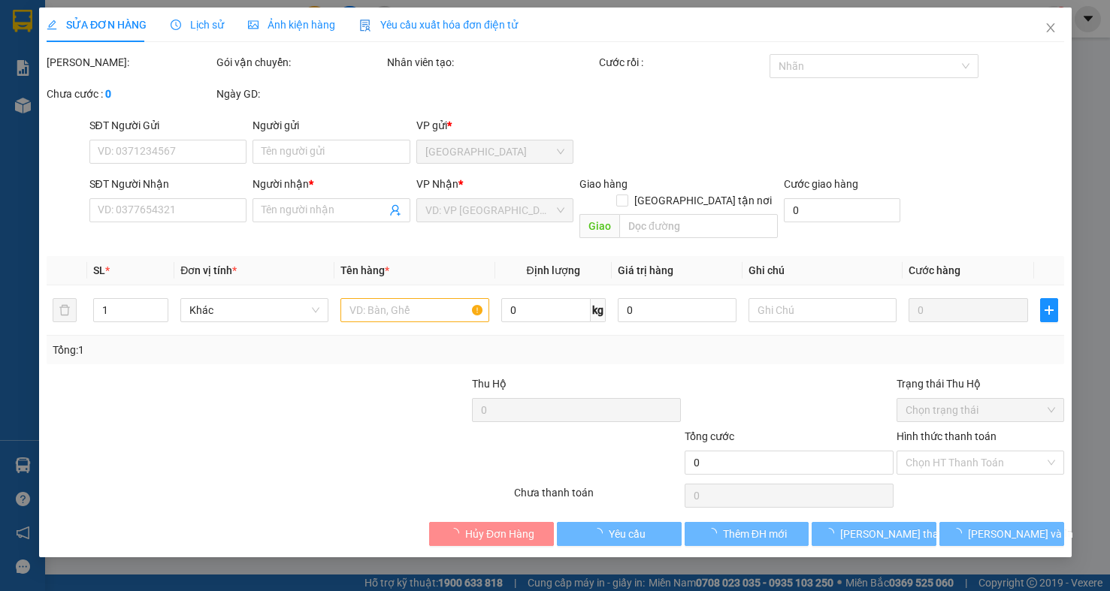
type input "0854453878"
type input "MEDILAB"
type input "20.000"
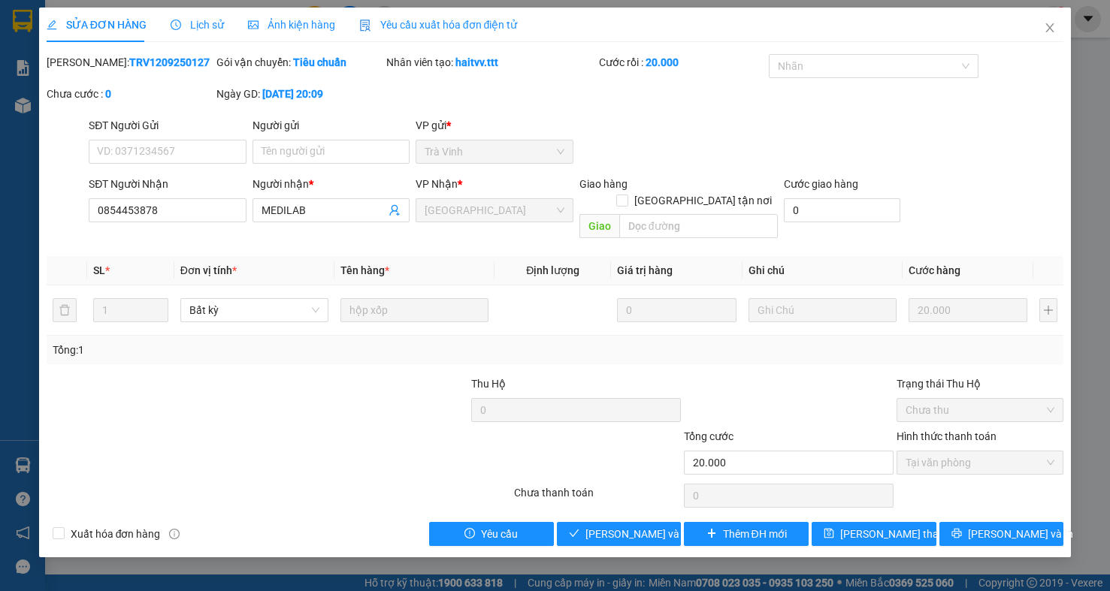
click at [670, 542] on div "SỬA ĐƠN HÀNG Lịch sử Ảnh kiện hàng Yêu cầu xuất hóa đơn điện tử Total Paid Fee …" at bounding box center [555, 283] width 1032 height 550
click at [627, 527] on span "[PERSON_NAME] và Giao hàng" at bounding box center [657, 534] width 144 height 17
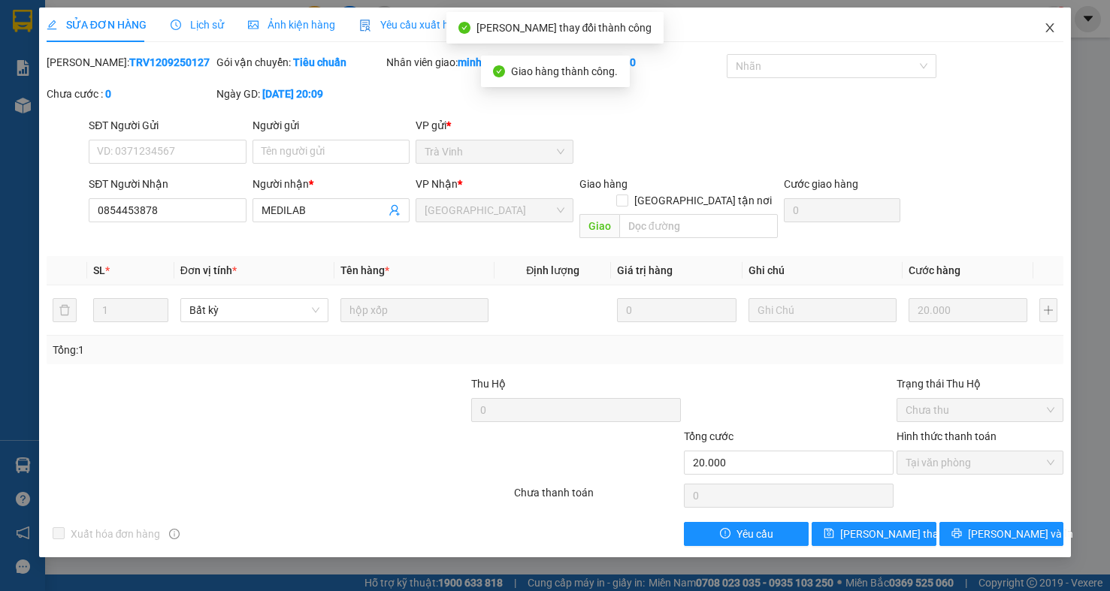
click at [1048, 23] on icon "close" at bounding box center [1050, 28] width 12 height 12
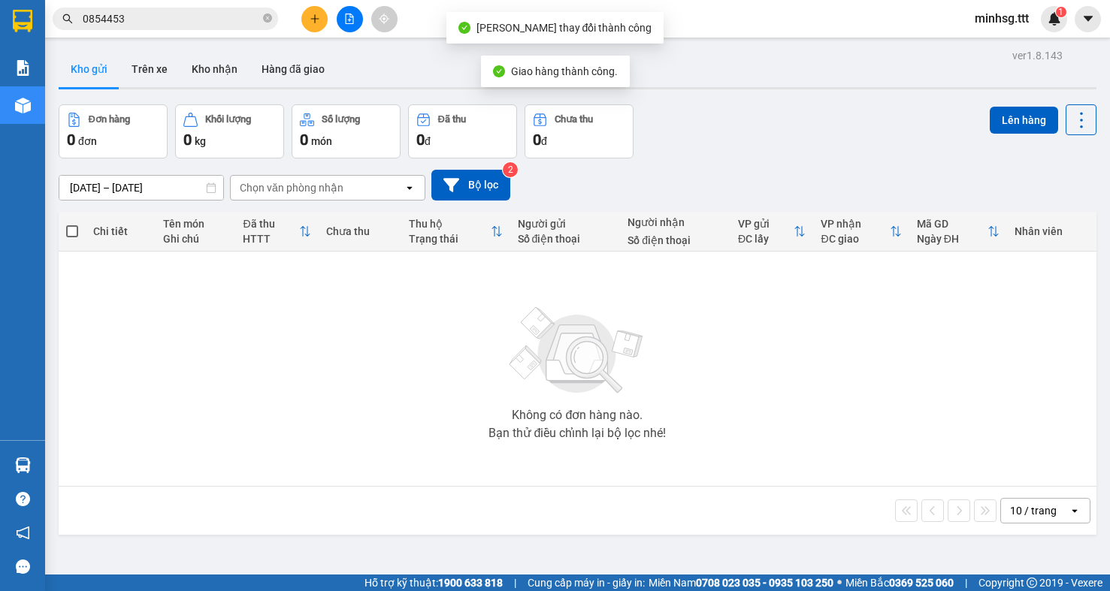
click at [166, 44] on main "ver 1.8.143 Kho gửi Trên xe Kho nhận Hàng đã giao Đơn hàng 0 đơn Khối lượng 0 k…" at bounding box center [555, 287] width 1110 height 575
click at [159, 27] on span "0854453" at bounding box center [165, 19] width 225 height 23
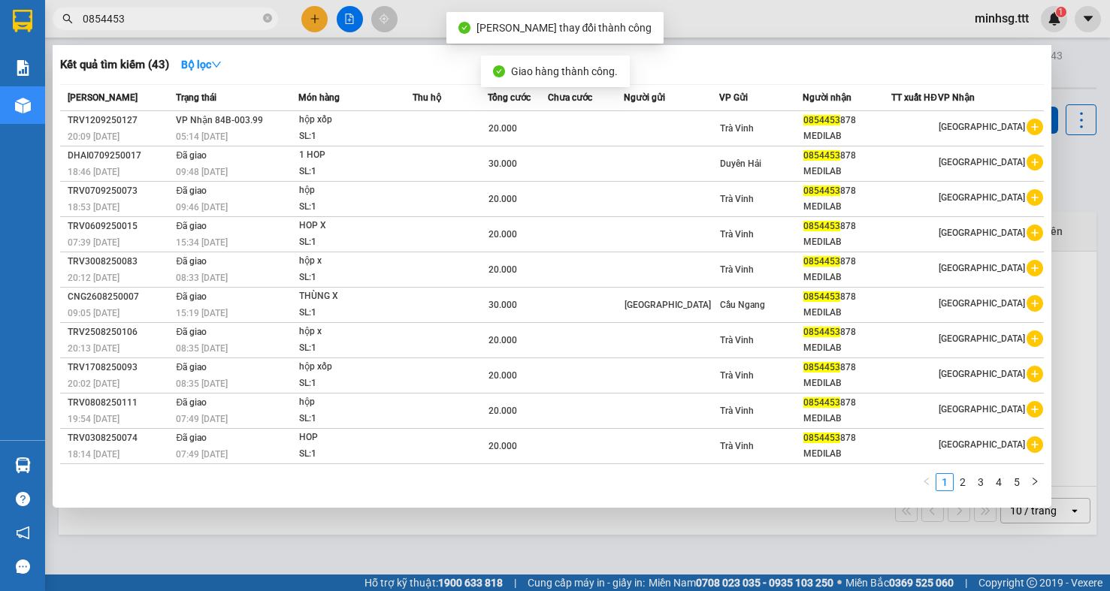
click at [160, 21] on input "0854453" at bounding box center [171, 19] width 177 height 17
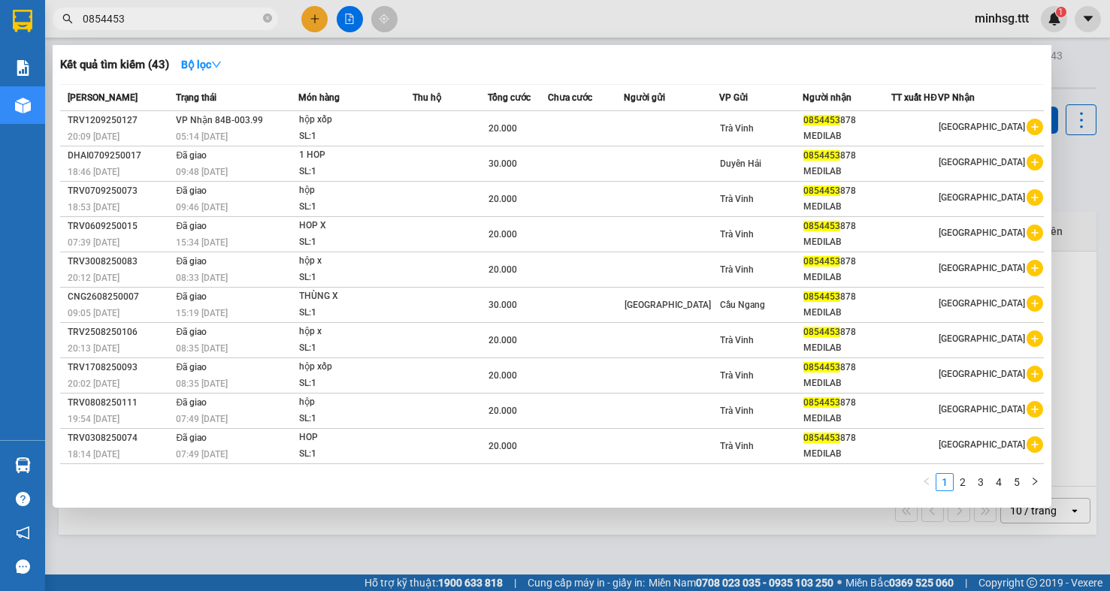
click at [160, 21] on input "0854453" at bounding box center [171, 19] width 177 height 17
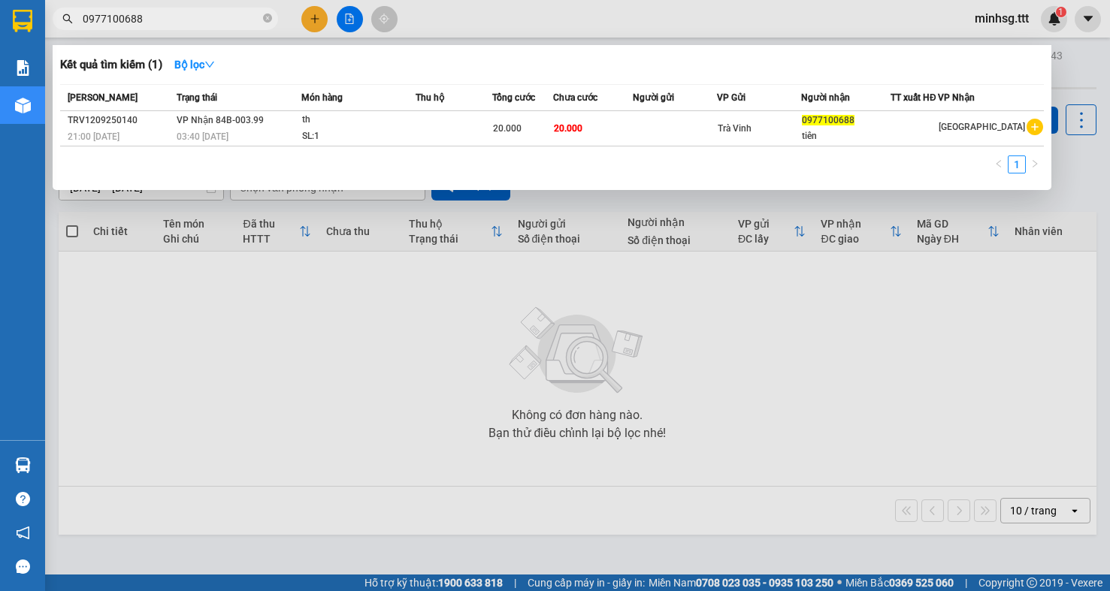
click at [112, 17] on input "0977100688" at bounding box center [171, 19] width 177 height 17
click at [111, 16] on input "0977100688" at bounding box center [171, 19] width 177 height 17
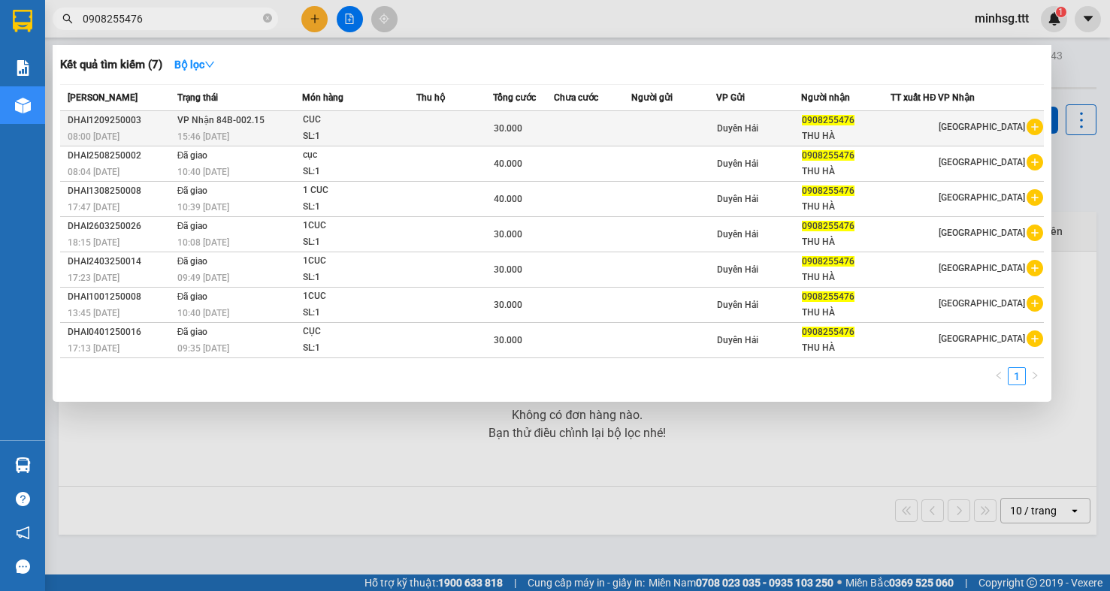
type input "0908255476"
click at [274, 128] on td "VP Nhận 84B-002.15 15:46 - 12/09" at bounding box center [238, 128] width 128 height 35
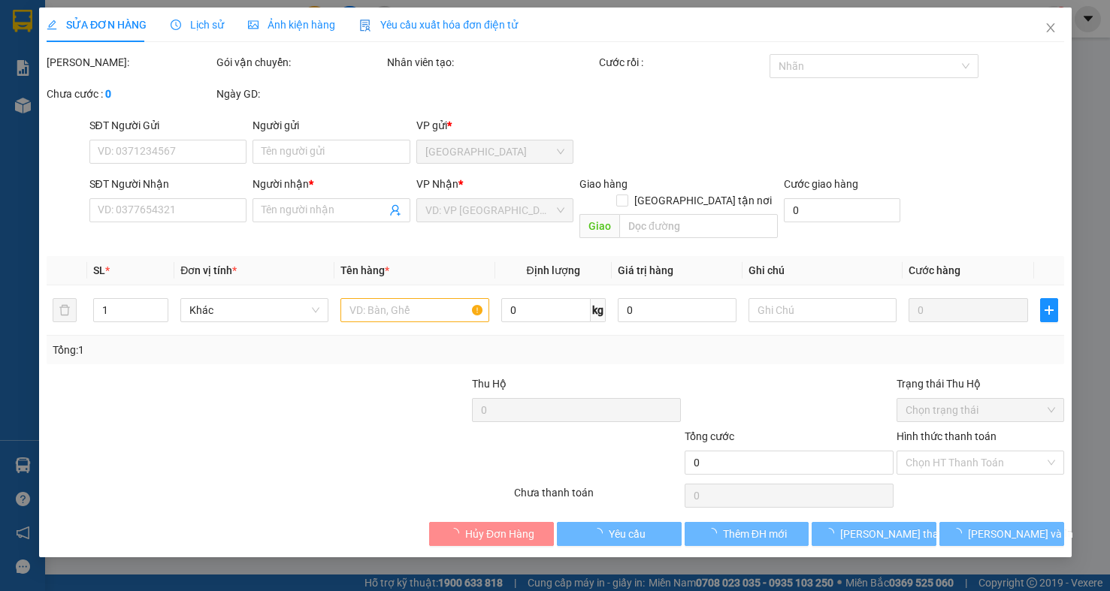
type input "0908255476"
type input "THU HÀ"
type input "30.000"
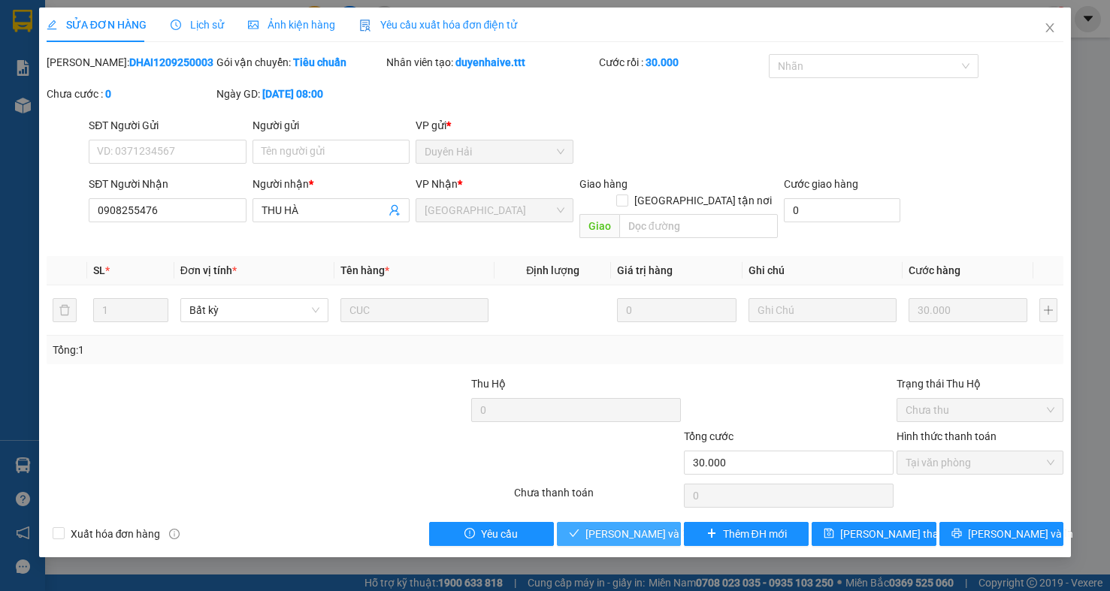
click at [607, 526] on span "[PERSON_NAME] và Giao hàng" at bounding box center [657, 534] width 144 height 17
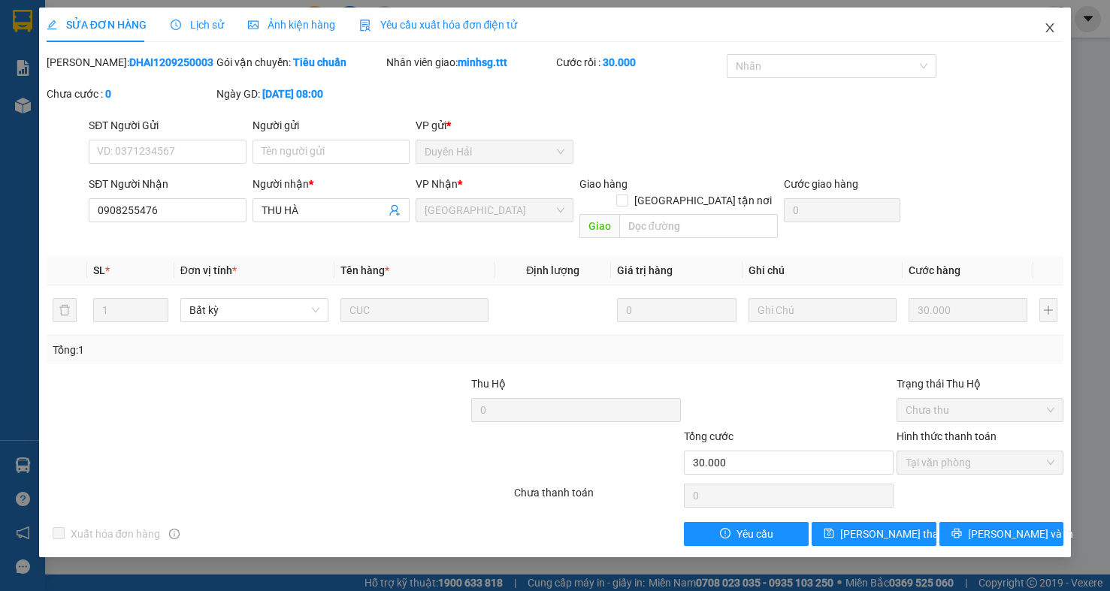
click at [1048, 28] on icon "close" at bounding box center [1050, 28] width 12 height 12
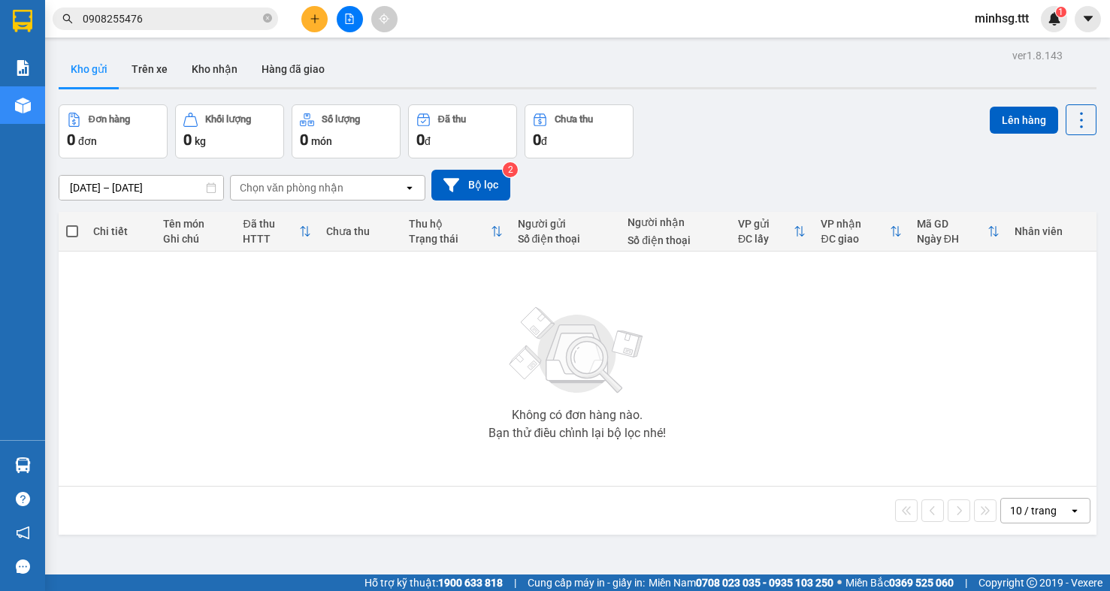
click at [195, 23] on input "0908255476" at bounding box center [171, 19] width 177 height 17
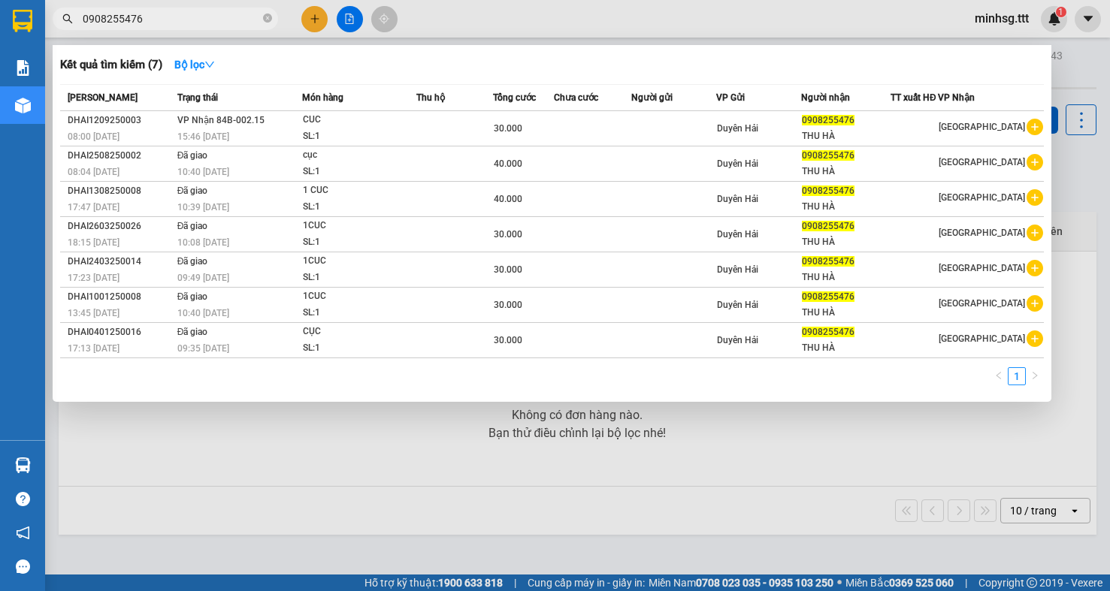
click at [195, 23] on input "0908255476" at bounding box center [171, 19] width 177 height 17
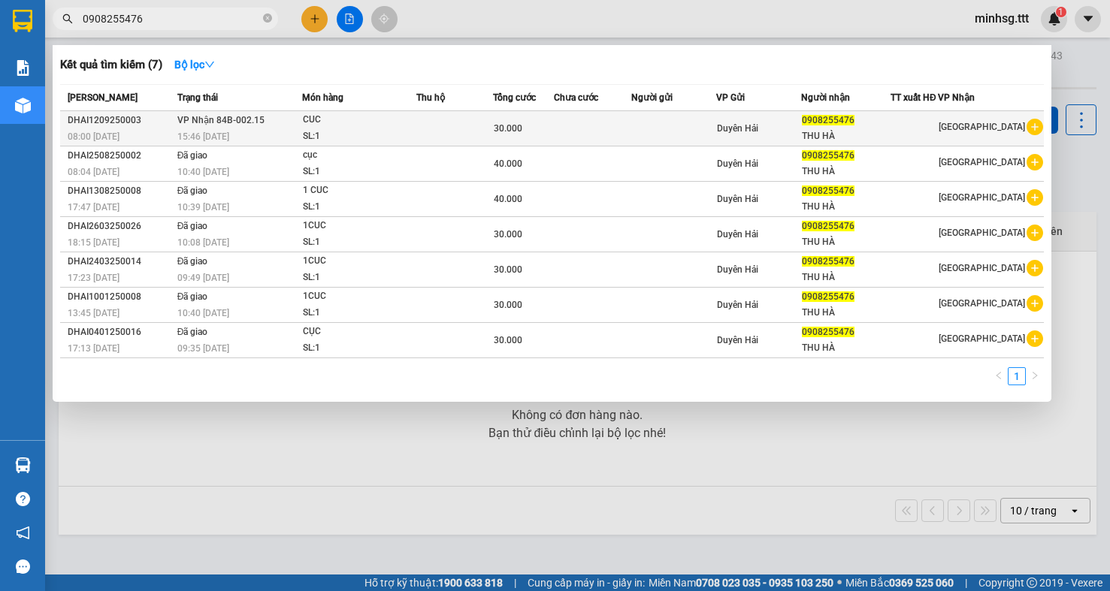
click at [502, 122] on div "30.000" at bounding box center [523, 128] width 59 height 17
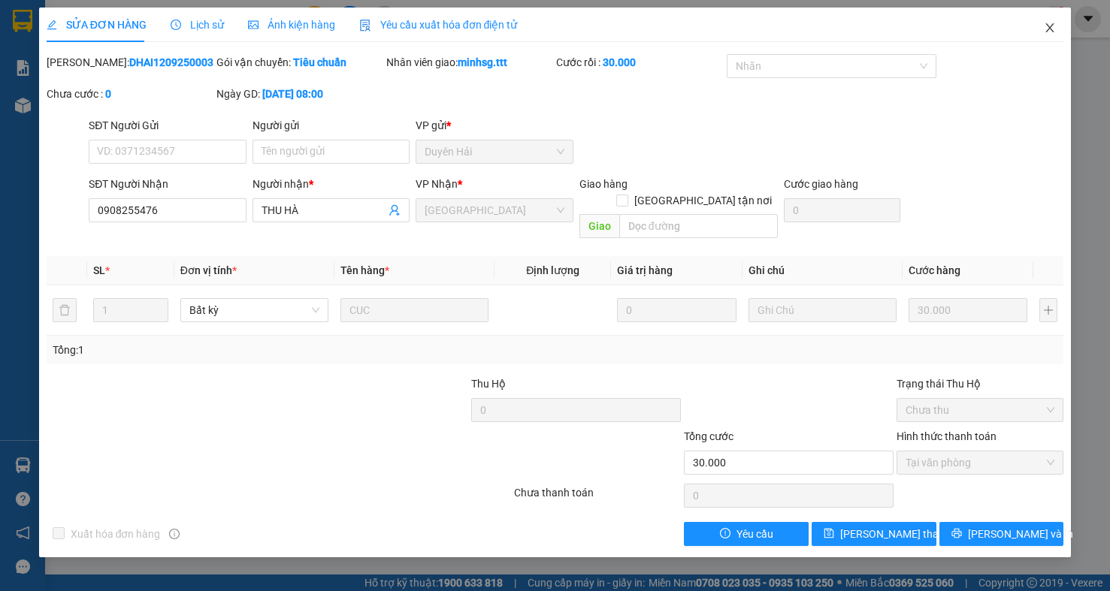
click at [1042, 23] on span "Close" at bounding box center [1050, 29] width 42 height 42
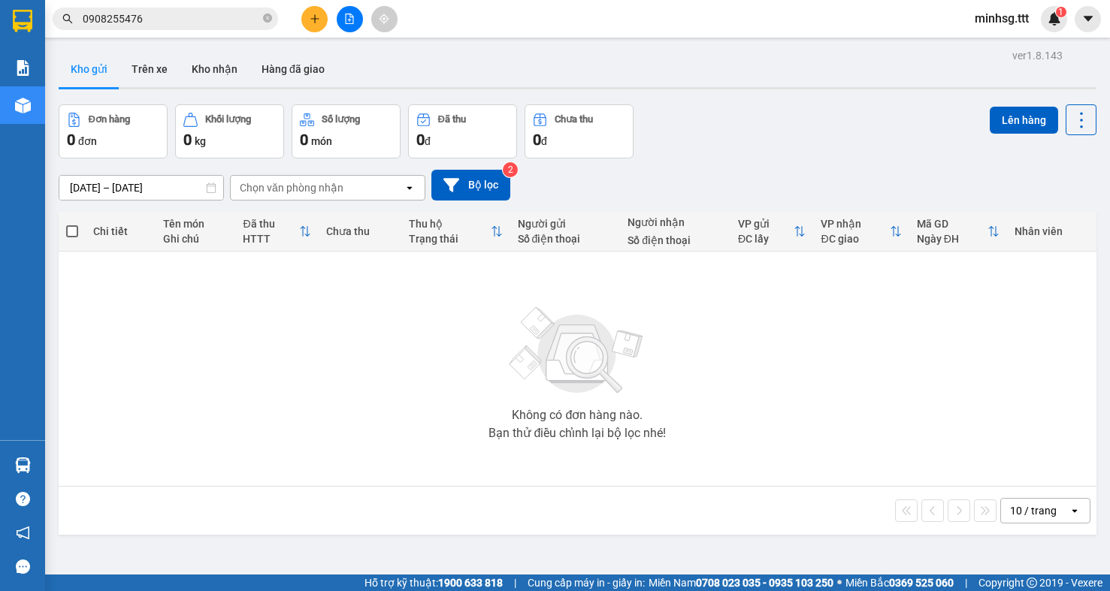
click at [243, 18] on input "0908255476" at bounding box center [171, 19] width 177 height 17
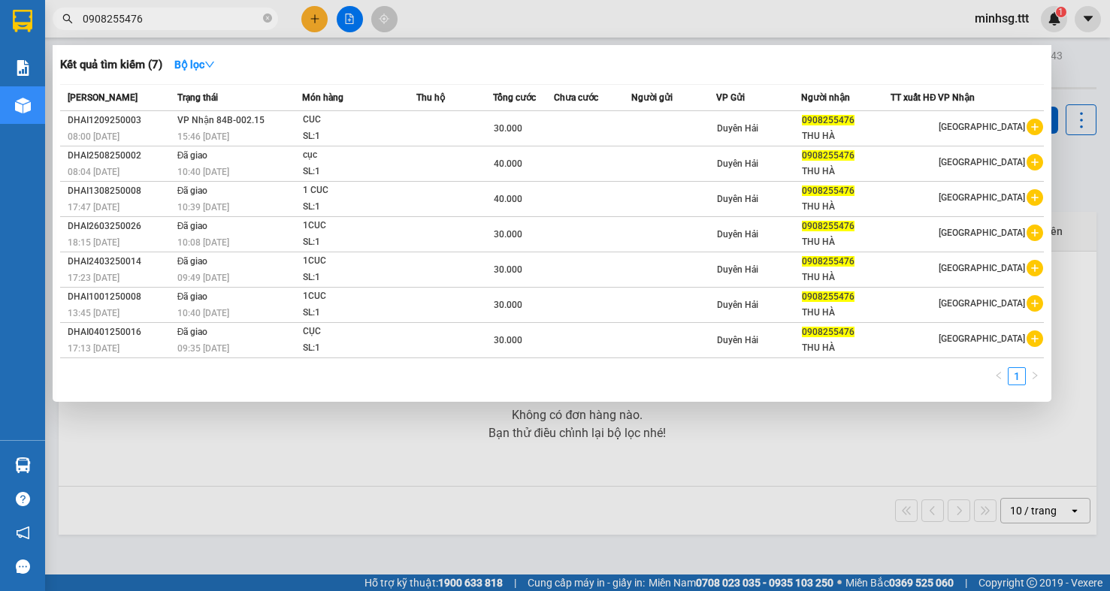
click at [243, 18] on input "0908255476" at bounding box center [171, 19] width 177 height 17
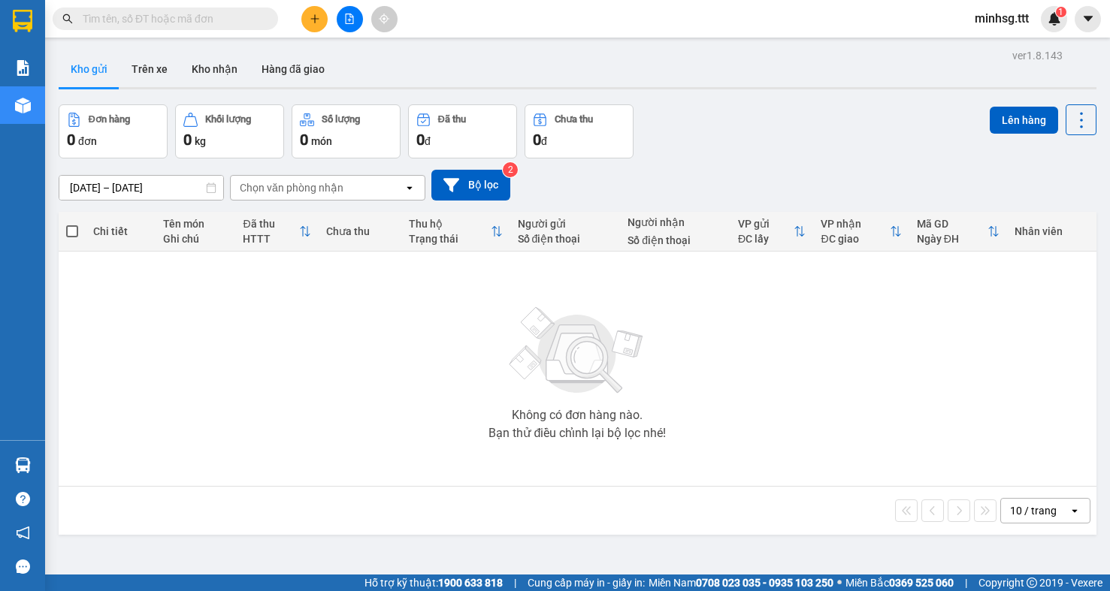
click at [243, 18] on input "text" at bounding box center [171, 19] width 177 height 17
paste input "0977100688"
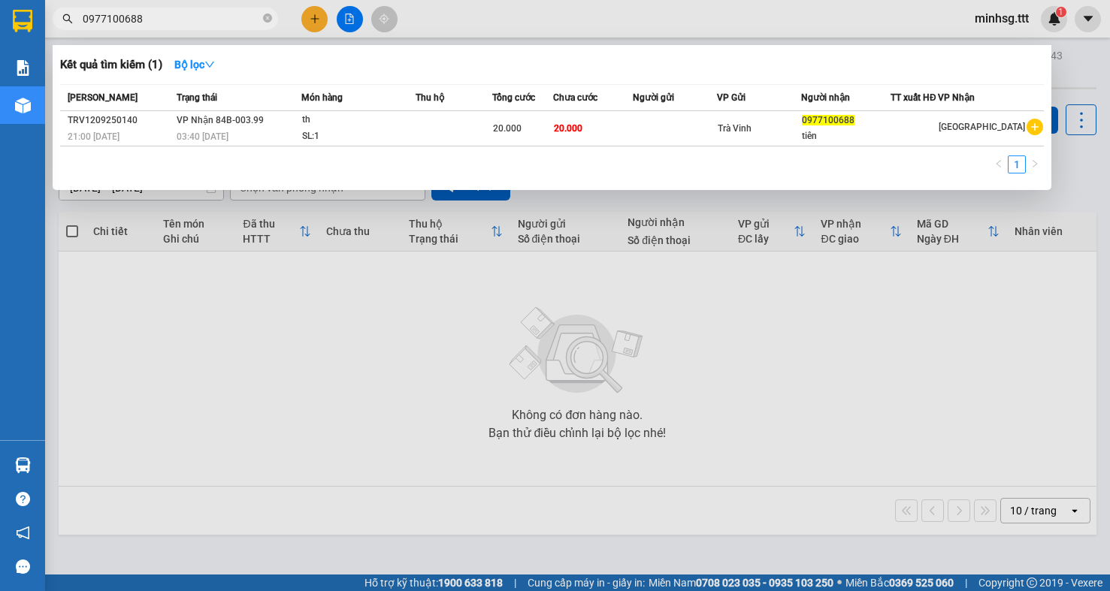
click at [190, 13] on input "0977100688" at bounding box center [171, 19] width 177 height 17
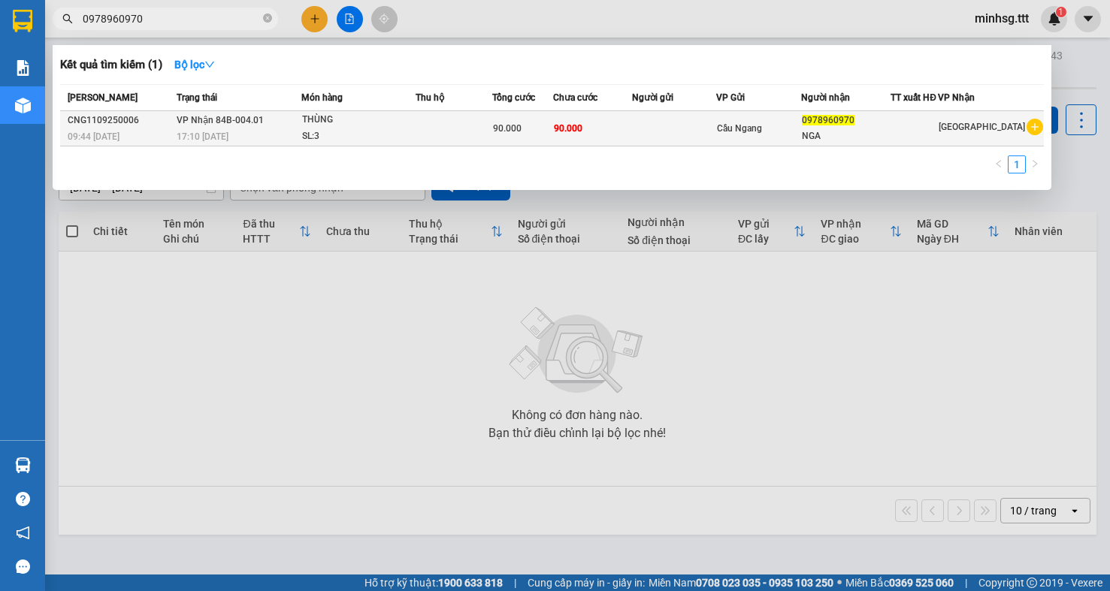
type input "0978960970"
click at [586, 119] on td "90.000" at bounding box center [592, 128] width 79 height 35
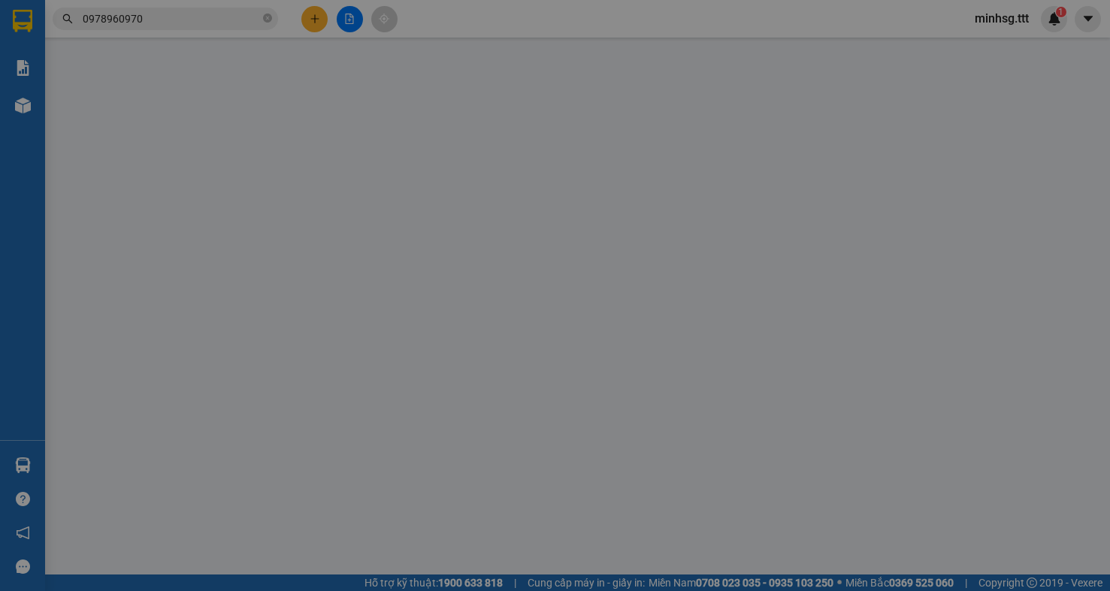
type input "0978960970"
type input "NGA"
type input "90.000"
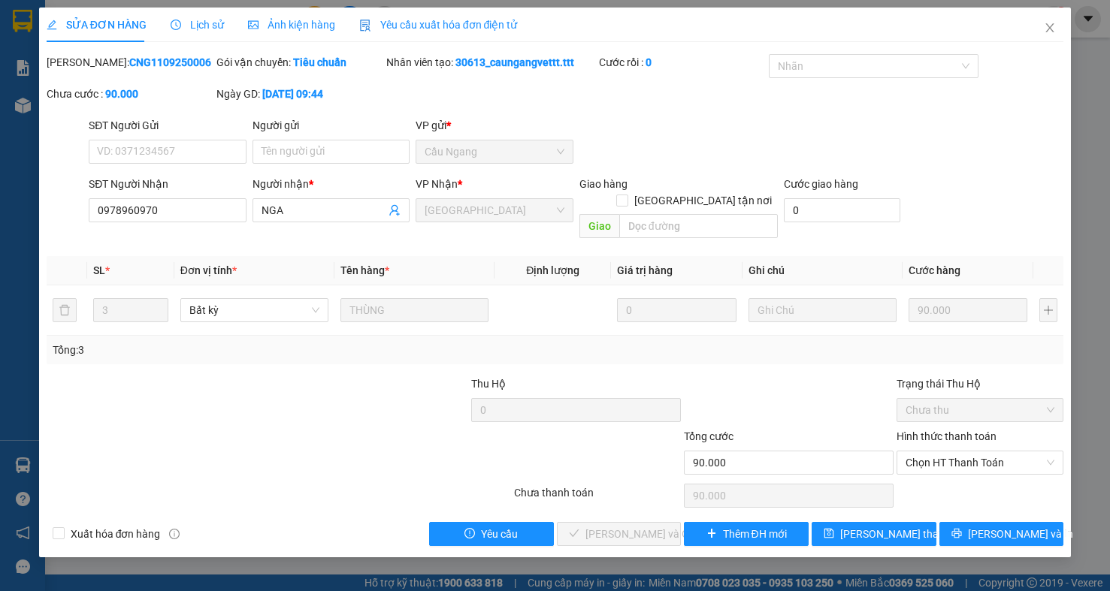
click at [177, 20] on icon "clock-circle" at bounding box center [176, 25] width 11 height 11
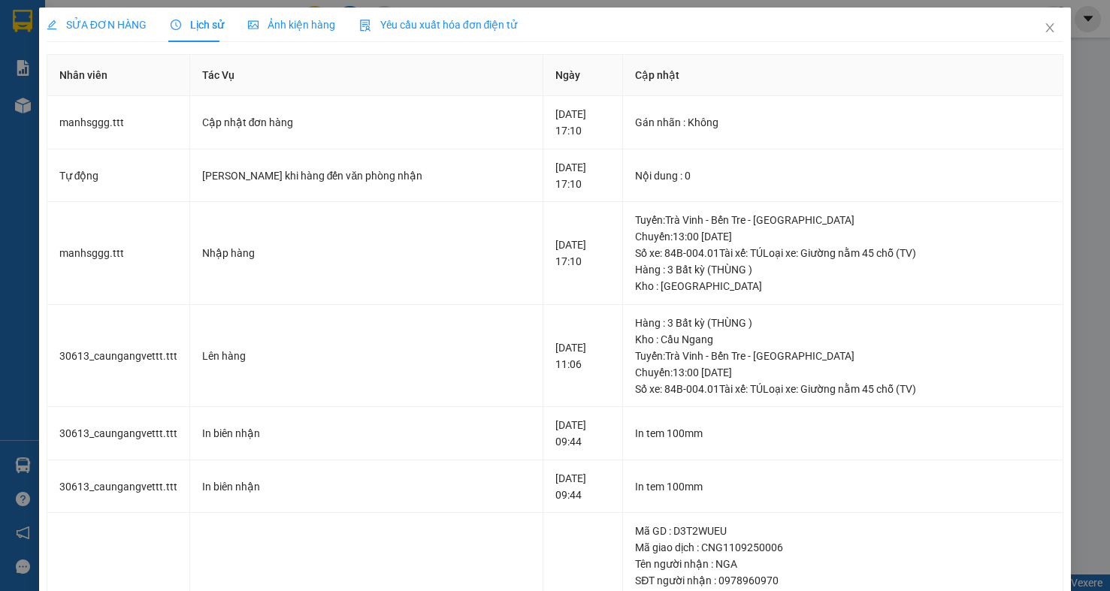
click at [85, 29] on span "SỬA ĐƠN HÀNG" at bounding box center [97, 25] width 100 height 12
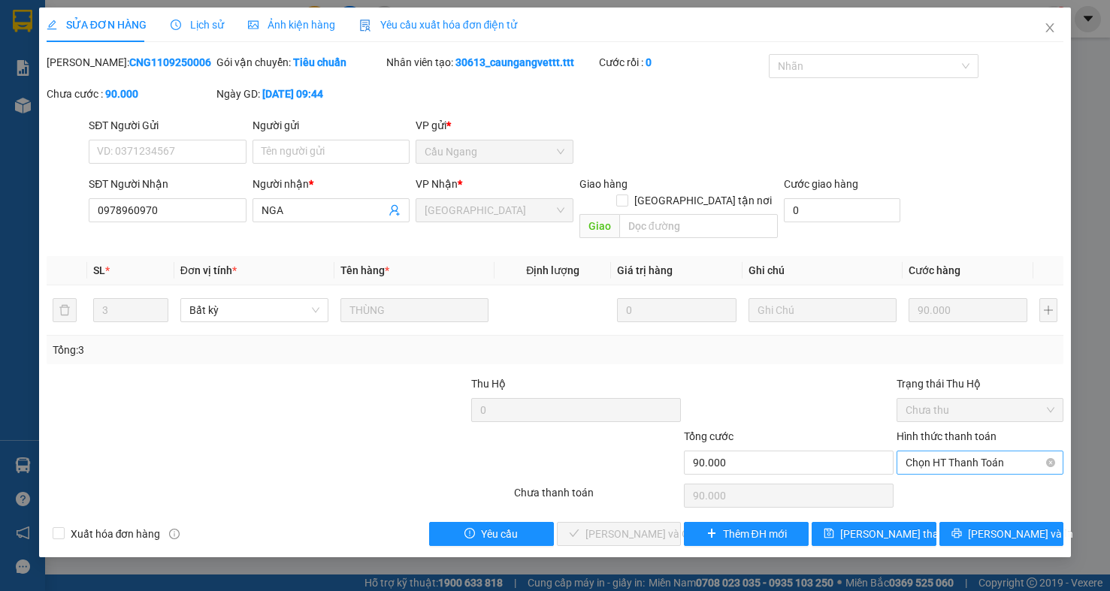
click at [974, 452] on span "Chọn HT Thanh Toán" at bounding box center [979, 463] width 149 height 23
click at [958, 481] on div "Tại văn phòng" at bounding box center [979, 478] width 149 height 17
type input "0"
click at [626, 526] on span "[PERSON_NAME] và Giao hàng" at bounding box center [657, 534] width 144 height 17
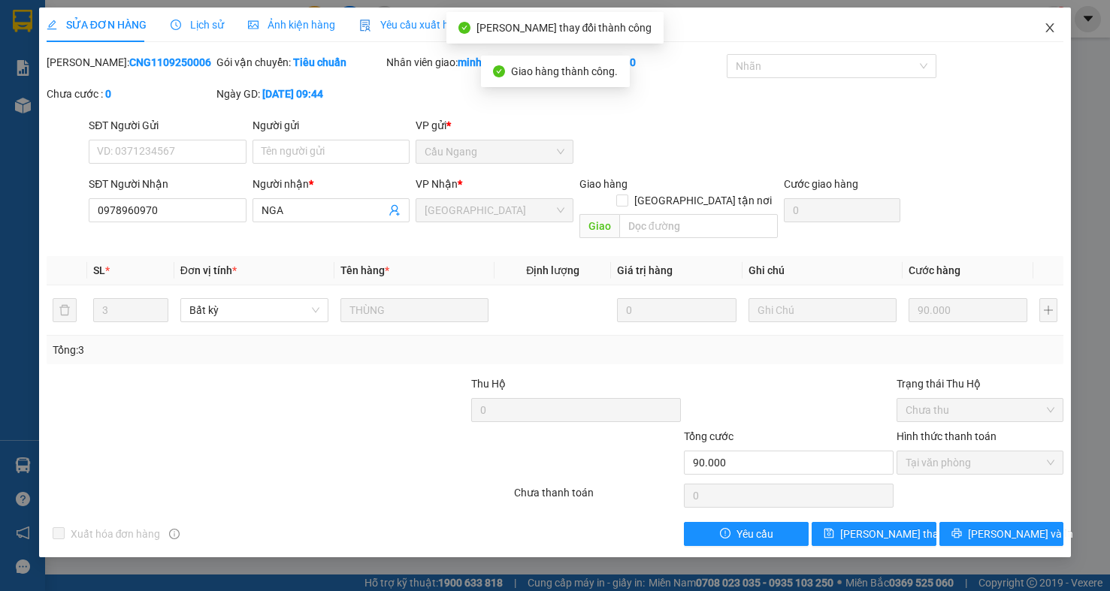
click at [1060, 26] on span "Close" at bounding box center [1050, 29] width 42 height 42
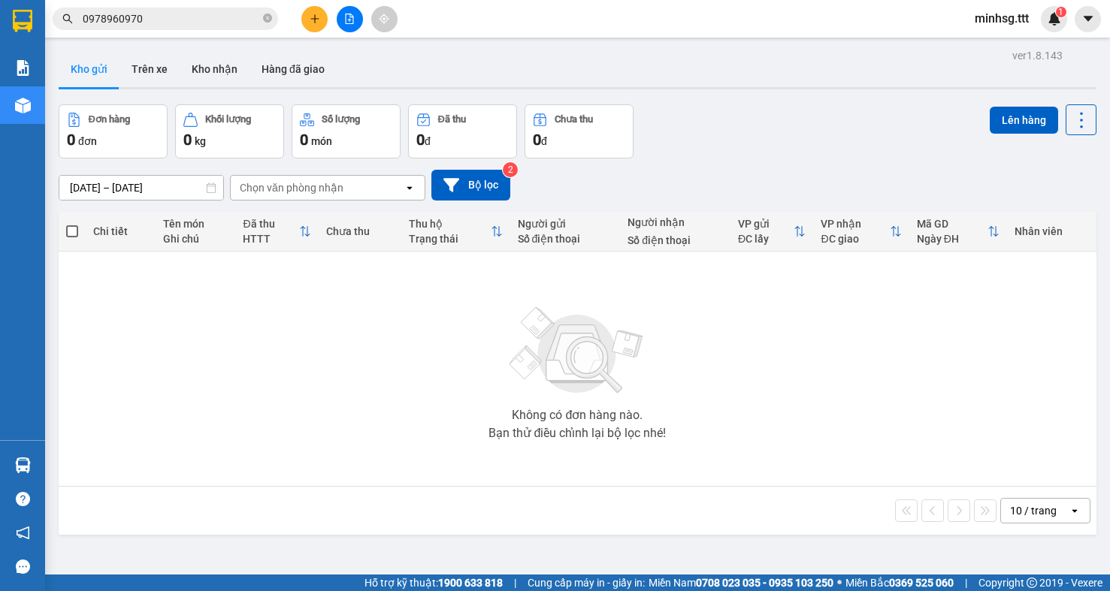
click at [180, 32] on div "Kết quả tìm kiếm ( 1 ) Bộ lọc Mã ĐH Trạng thái Món hàng Thu hộ Tổng cước Chưa c…" at bounding box center [555, 19] width 1110 height 38
click at [180, 19] on input "0978960970" at bounding box center [171, 19] width 177 height 17
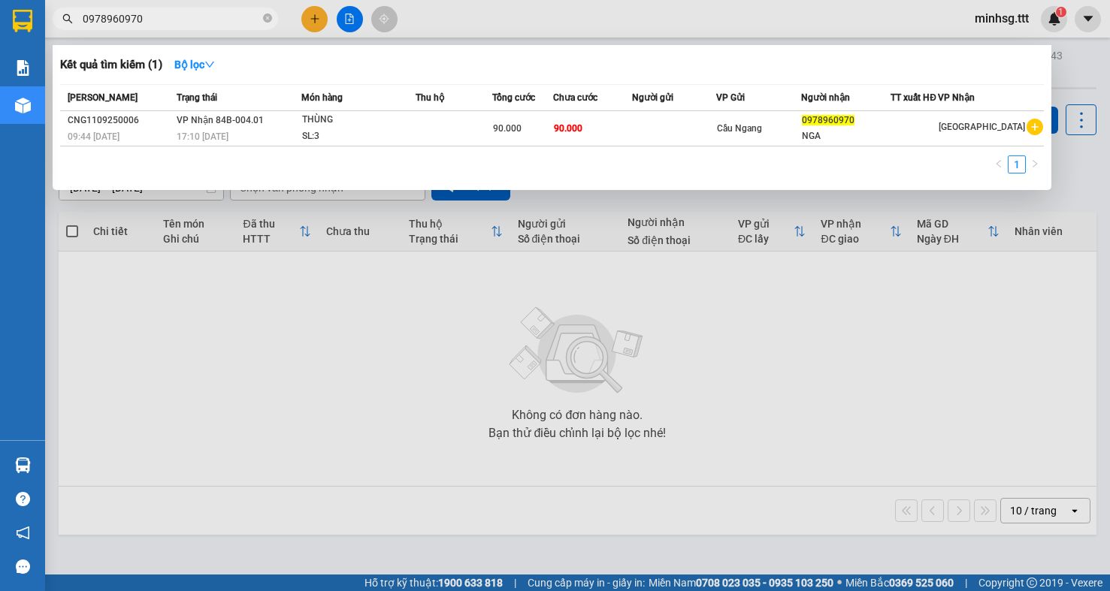
click at [703, 150] on div "Mã ĐH Trạng thái Món hàng Thu hộ Tổng cước Chưa cước Người gửi VP Gửi Người nhậ…" at bounding box center [552, 133] width 984 height 98
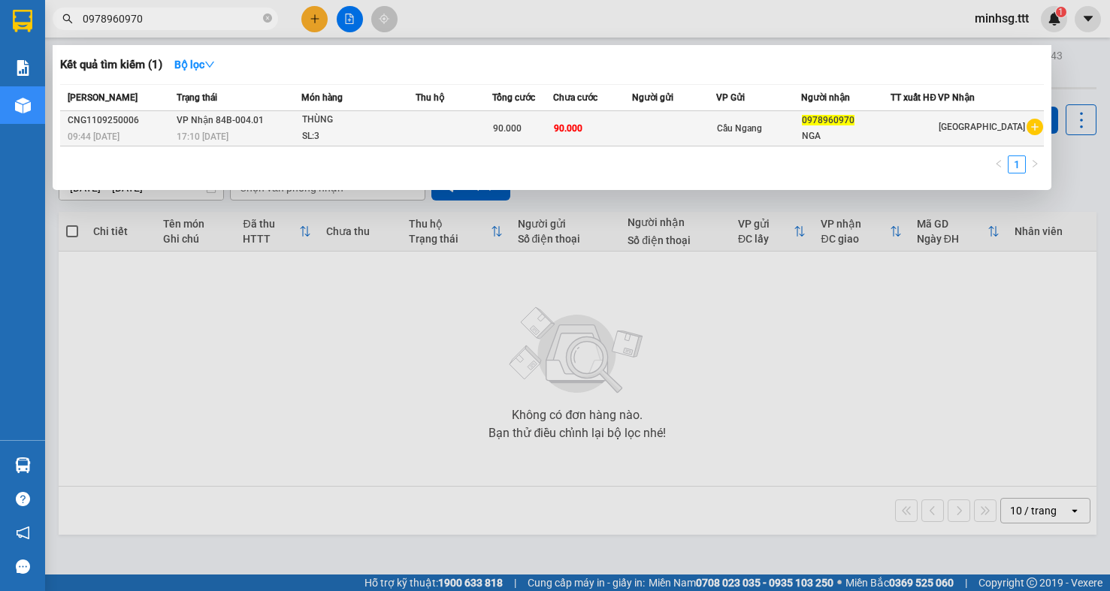
click at [734, 122] on div "Cầu Ngang" at bounding box center [758, 128] width 83 height 17
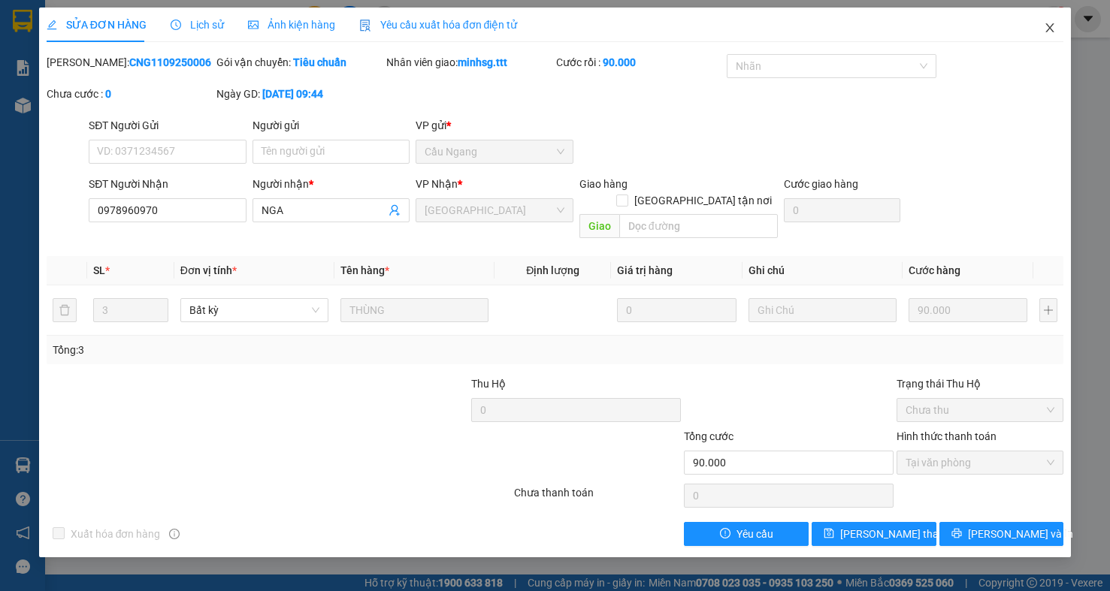
click at [1047, 23] on icon "close" at bounding box center [1050, 28] width 12 height 12
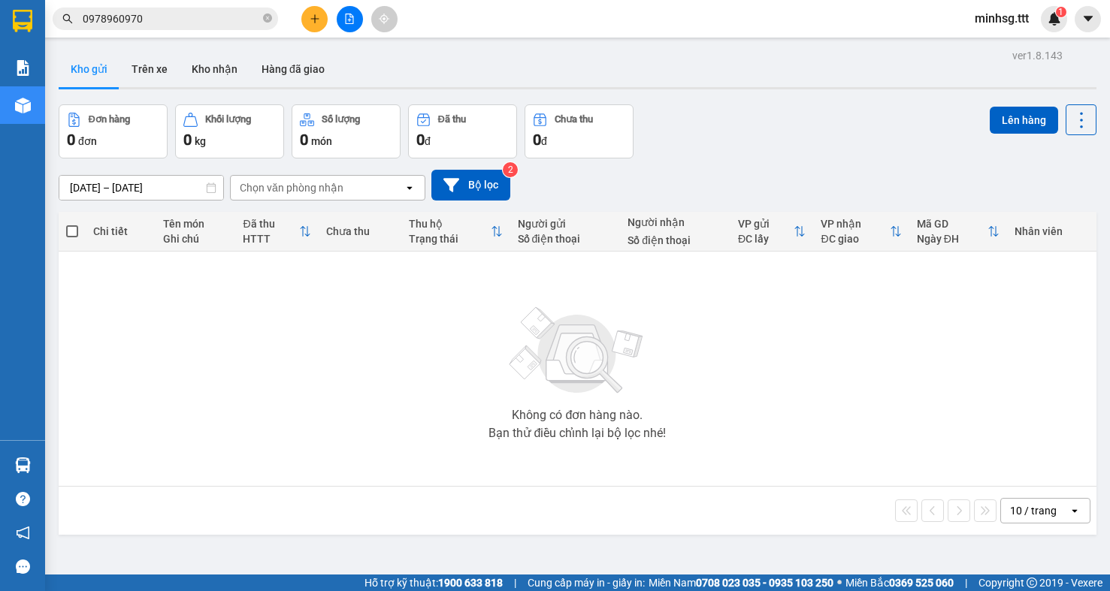
click at [168, 26] on input "0978960970" at bounding box center [171, 19] width 177 height 17
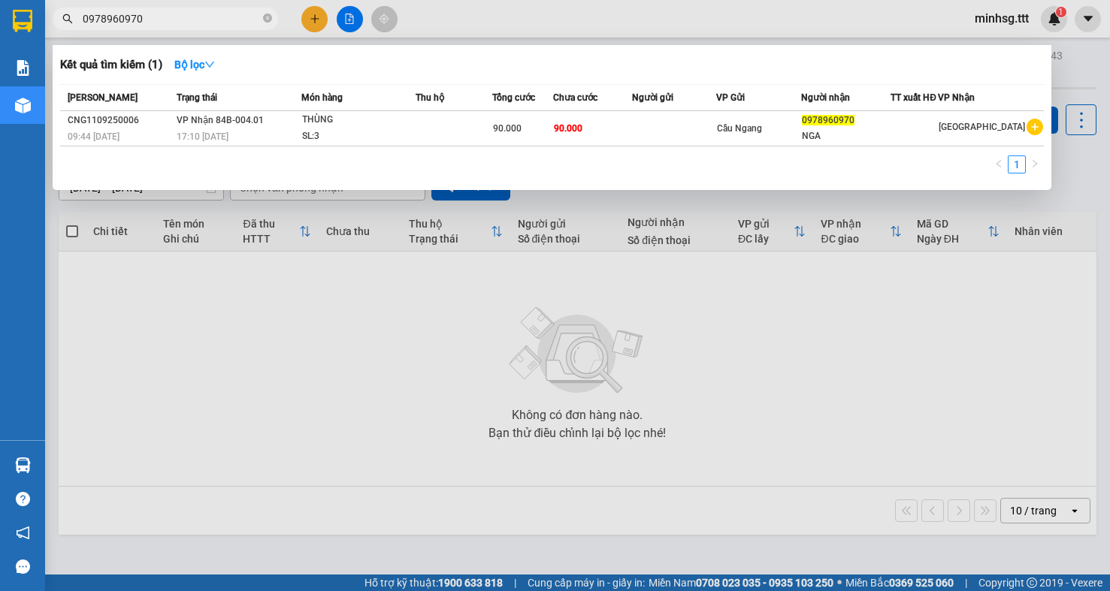
click at [170, 26] on input "0978960970" at bounding box center [171, 19] width 177 height 17
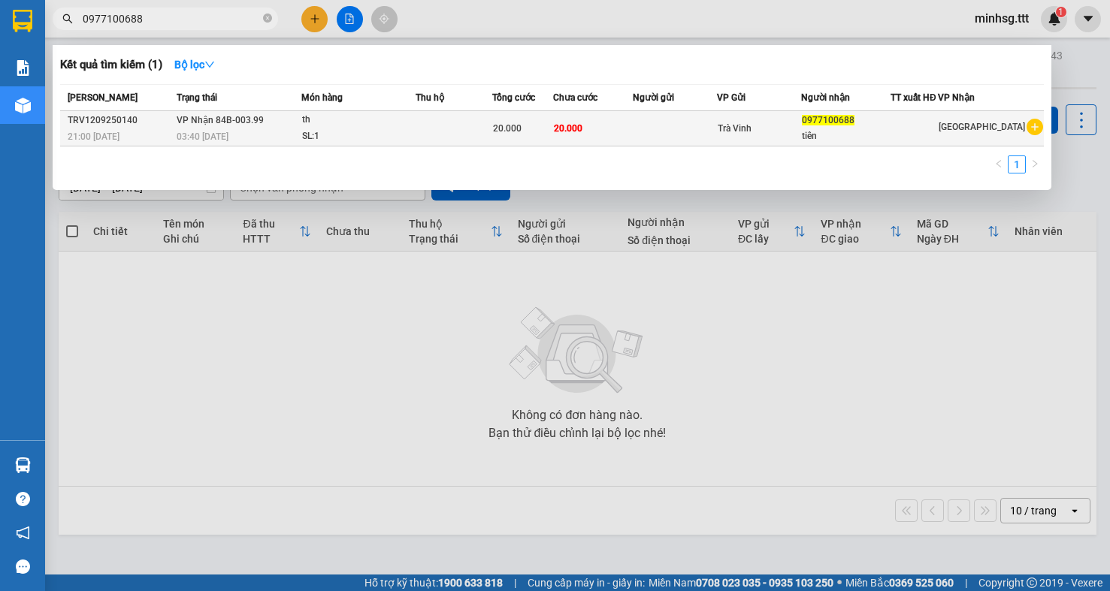
type input "0977100688"
click at [704, 124] on td at bounding box center [675, 128] width 85 height 35
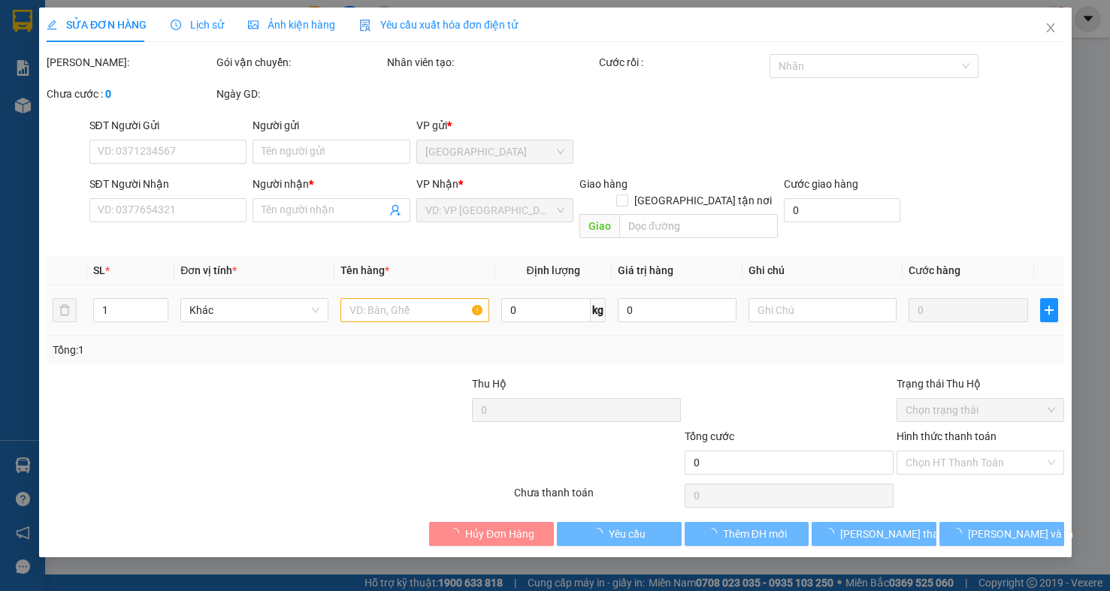
type input "0977100688"
type input "tiên"
type input "20.000"
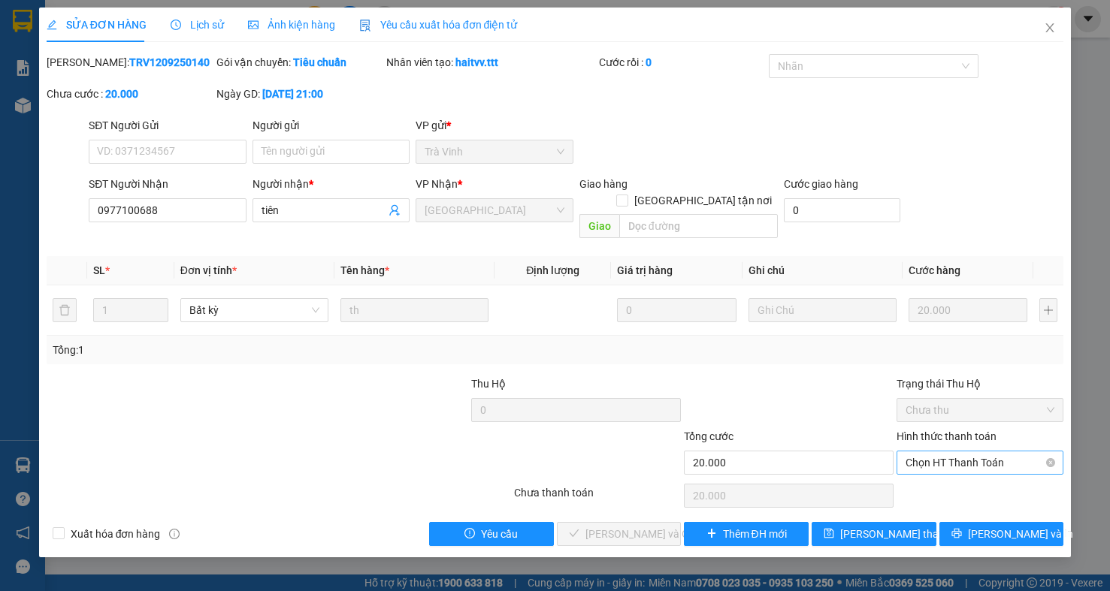
click at [960, 452] on span "Chọn HT Thanh Toán" at bounding box center [979, 463] width 149 height 23
click at [956, 479] on div "Tại văn phòng" at bounding box center [979, 478] width 149 height 17
type input "0"
click at [615, 528] on button "[PERSON_NAME] và Giao hàng" at bounding box center [619, 534] width 125 height 24
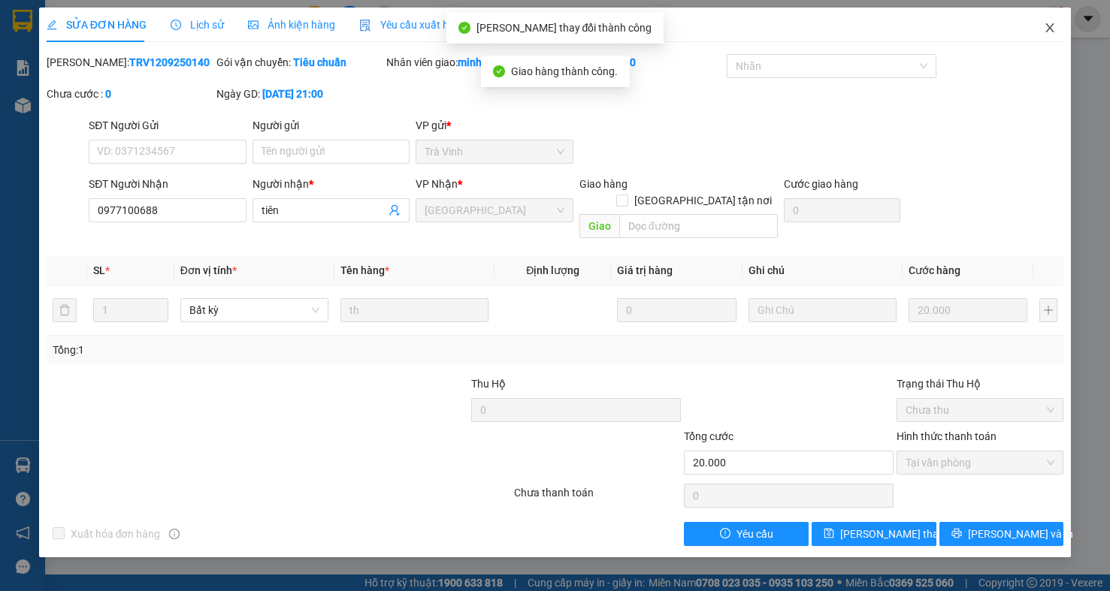
click at [1045, 24] on icon "close" at bounding box center [1050, 28] width 12 height 12
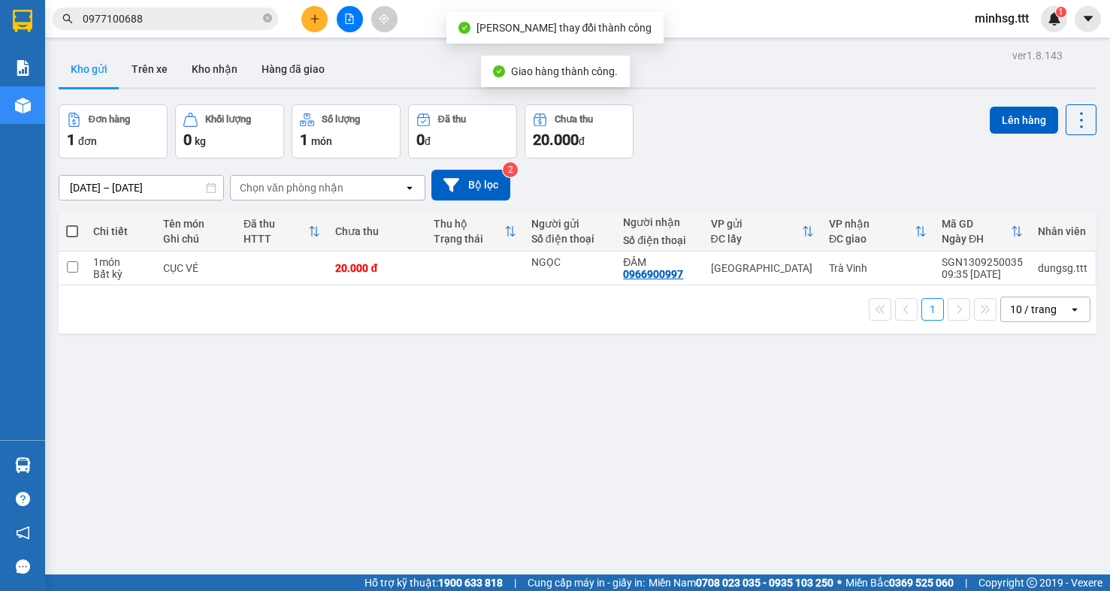
click at [195, 23] on input "0977100688" at bounding box center [171, 19] width 177 height 17
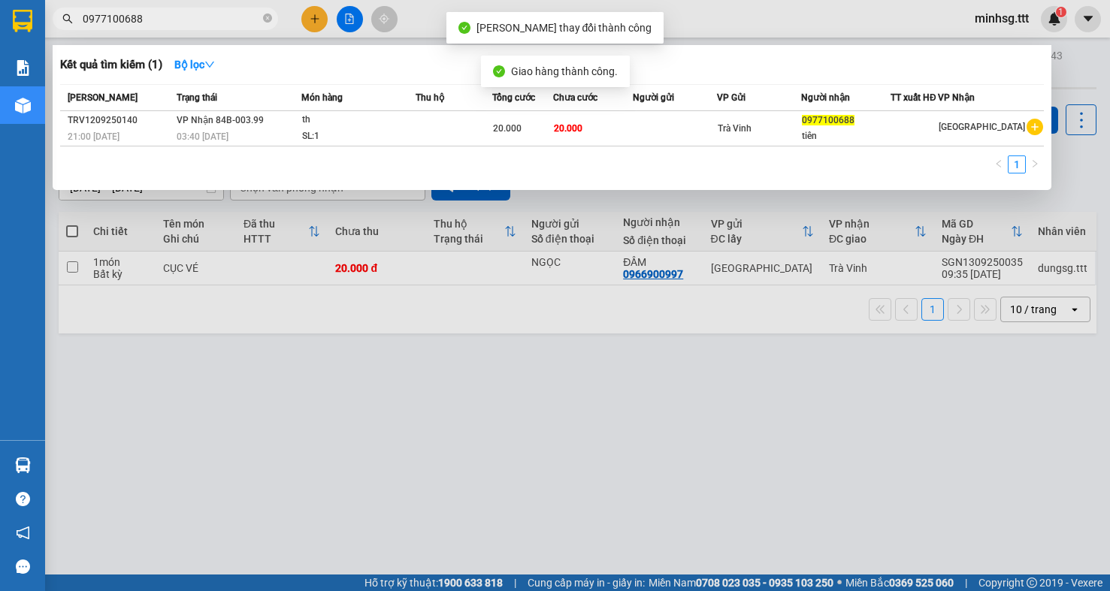
click at [194, 23] on input "0977100688" at bounding box center [171, 19] width 177 height 17
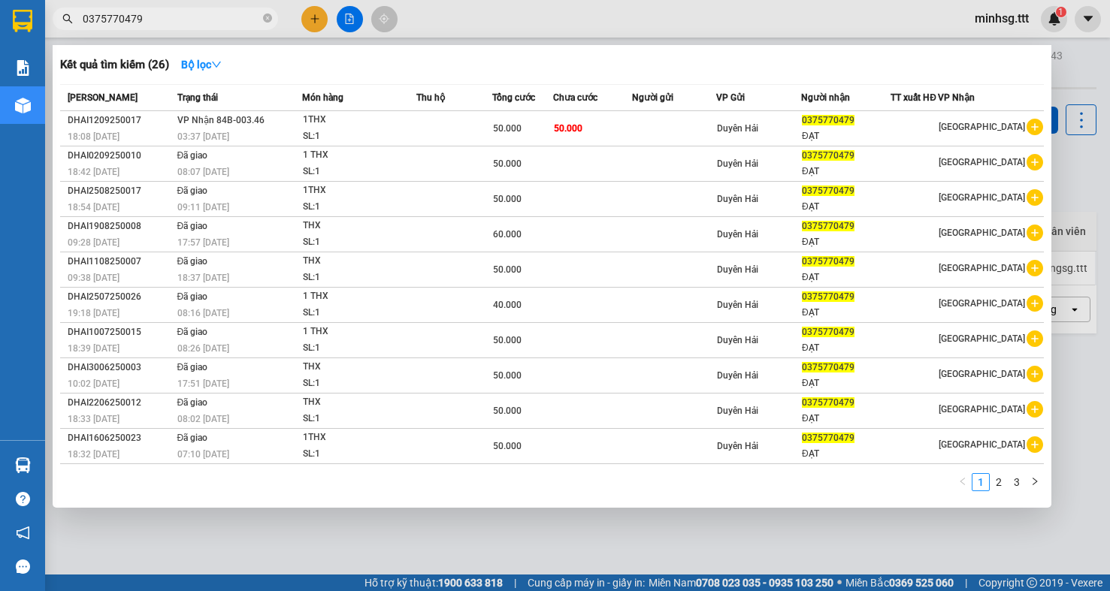
click at [186, 20] on input "0375770479" at bounding box center [171, 19] width 177 height 17
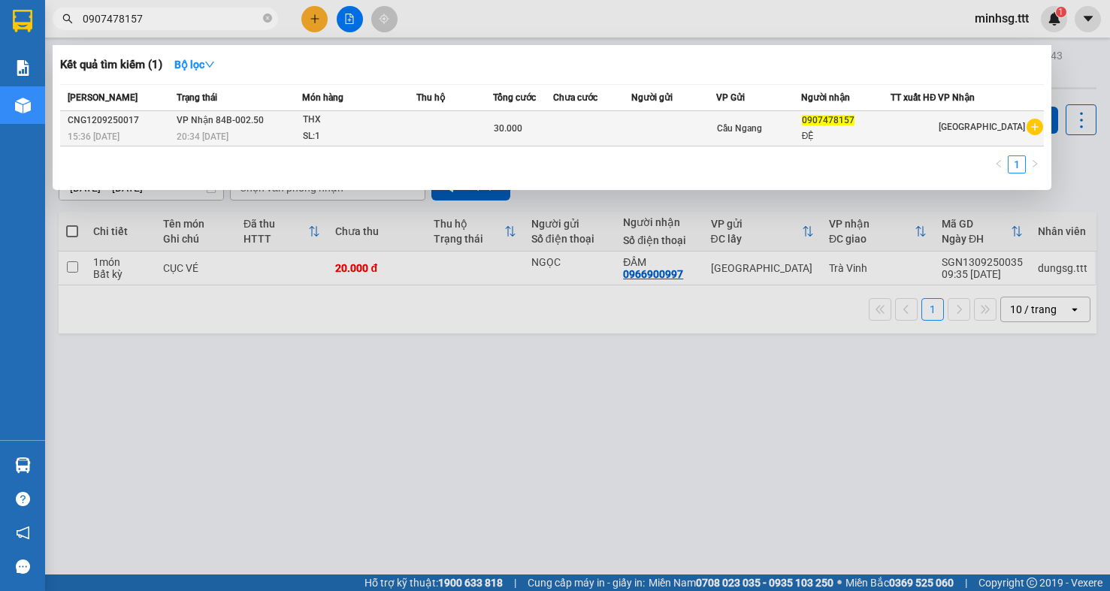
type input "0907478157"
click at [890, 135] on div "ĐỆ" at bounding box center [846, 136] width 88 height 16
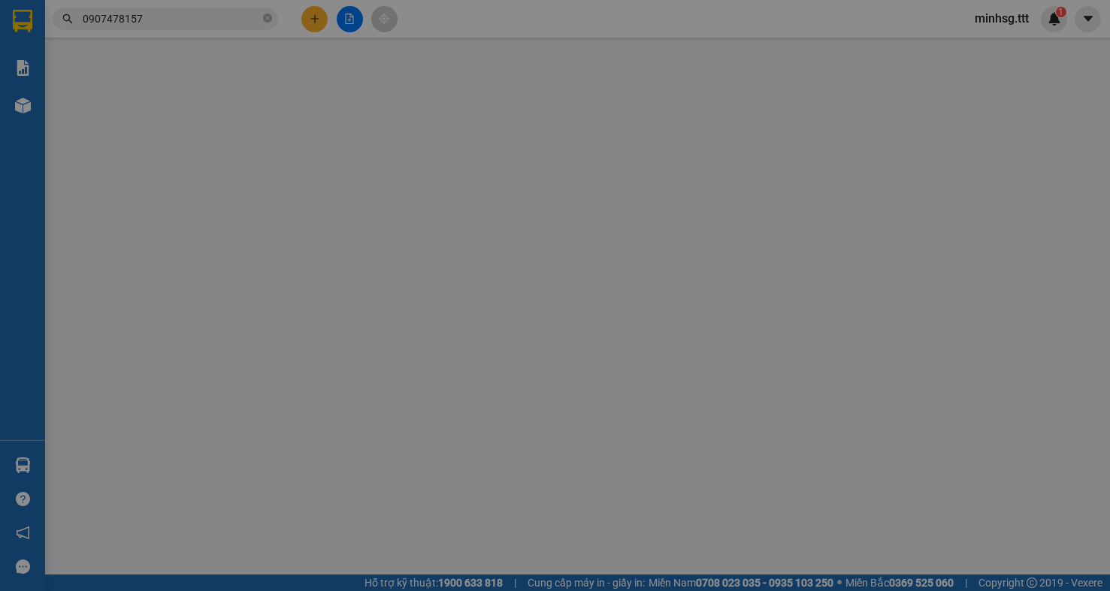
type input "0907478157"
type input "ĐỆ"
type input "30.000"
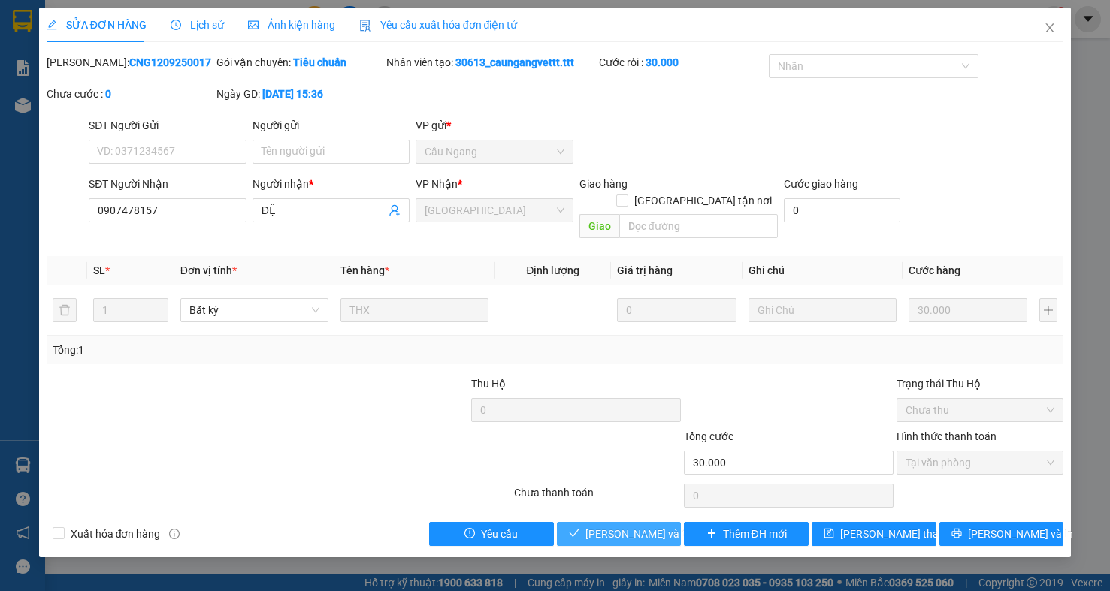
click at [644, 526] on span "[PERSON_NAME] và Giao hàng" at bounding box center [657, 534] width 144 height 17
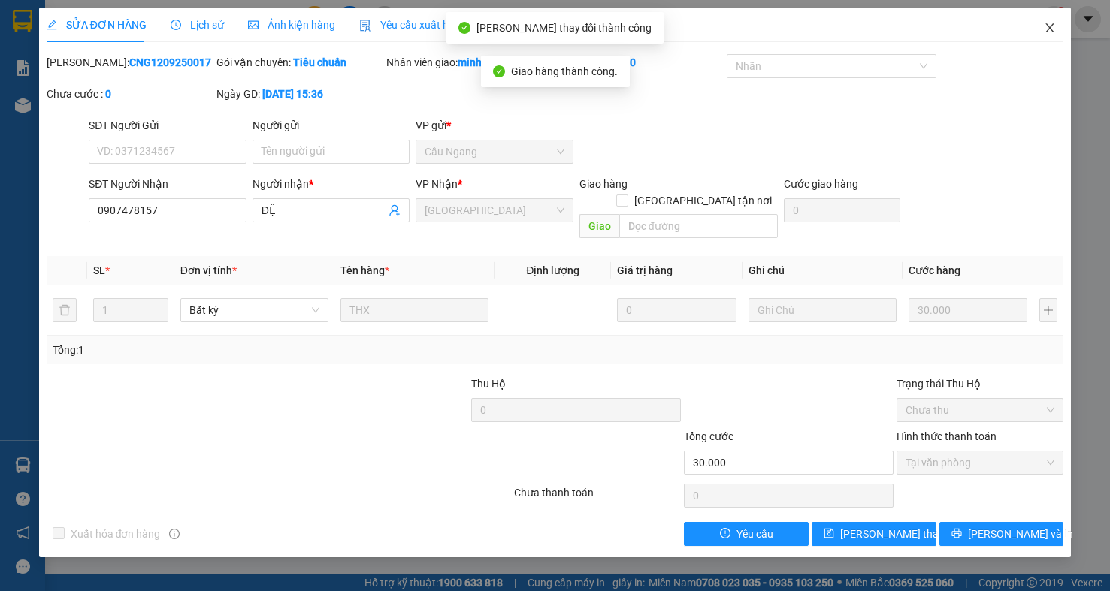
click at [1048, 30] on icon "close" at bounding box center [1050, 27] width 8 height 9
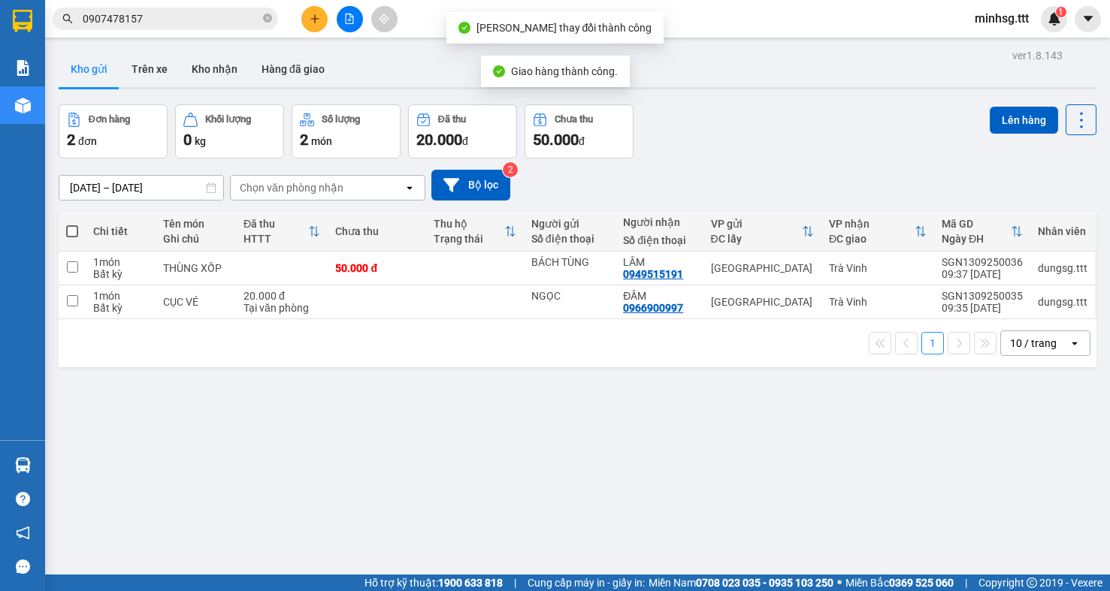
click at [248, 19] on input "0907478157" at bounding box center [171, 19] width 177 height 17
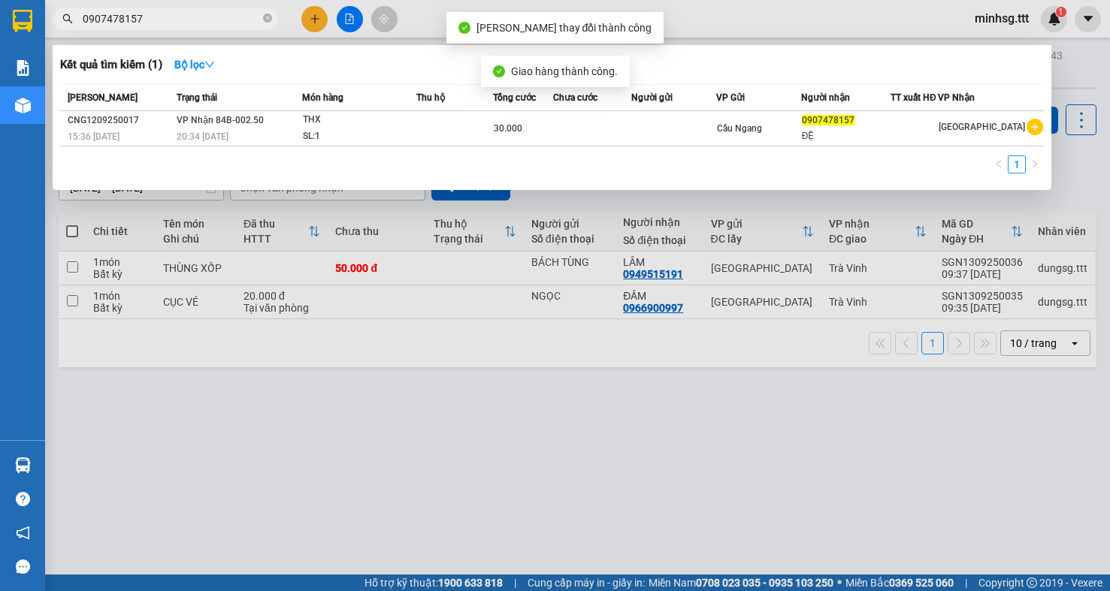
click at [246, 19] on input "0907478157" at bounding box center [171, 19] width 177 height 17
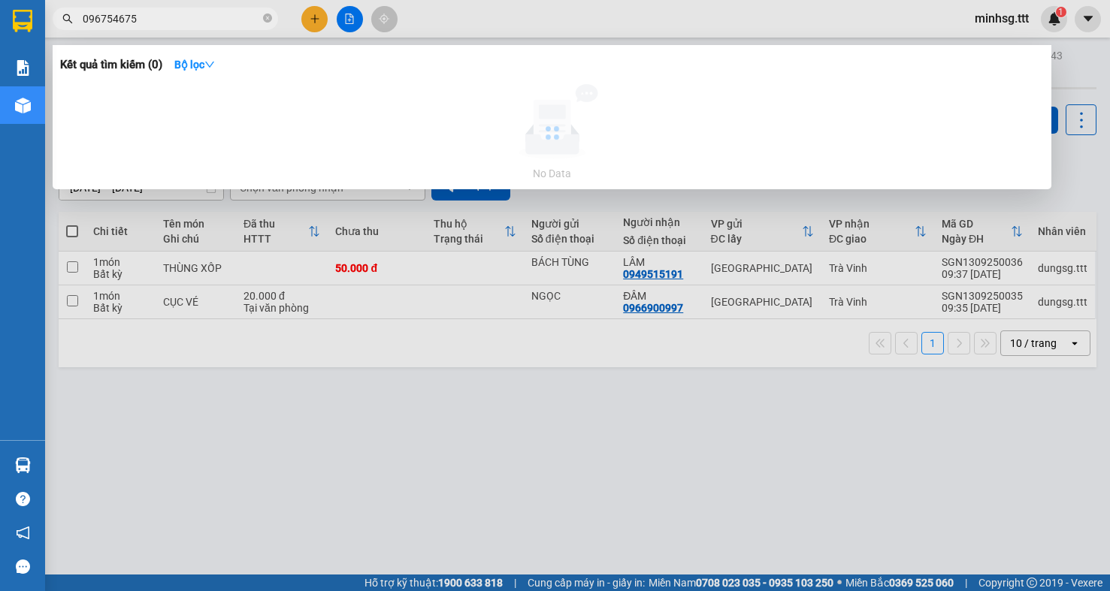
type input "0967546754"
click at [243, 21] on input "0967546754" at bounding box center [171, 19] width 177 height 17
type input "0832358171"
click at [246, 17] on input "0832358171" at bounding box center [171, 19] width 177 height 17
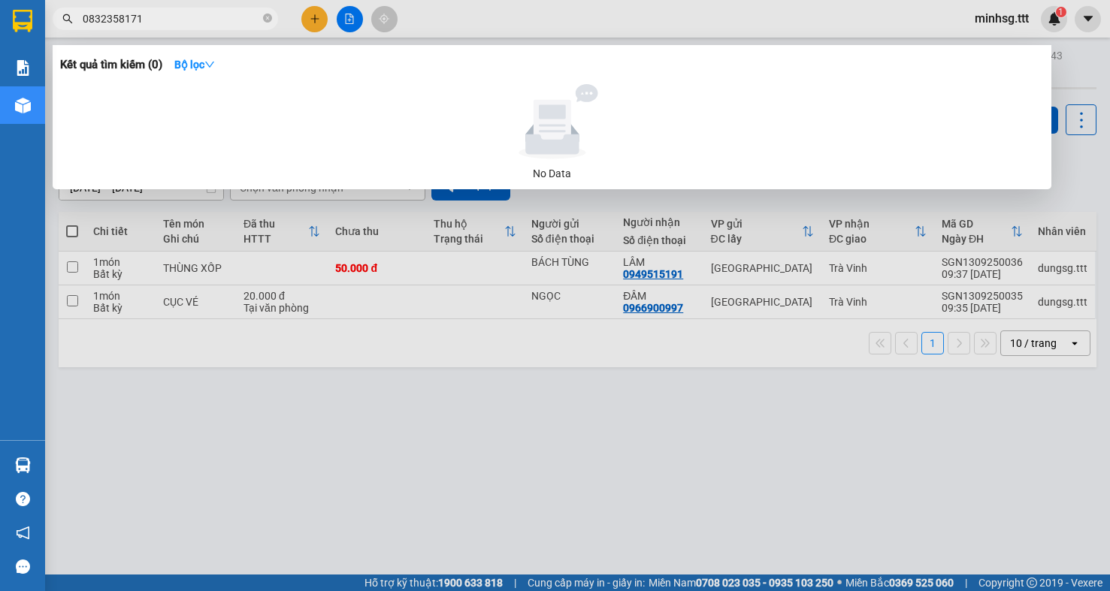
click at [246, 17] on input "0832358171" at bounding box center [171, 19] width 177 height 17
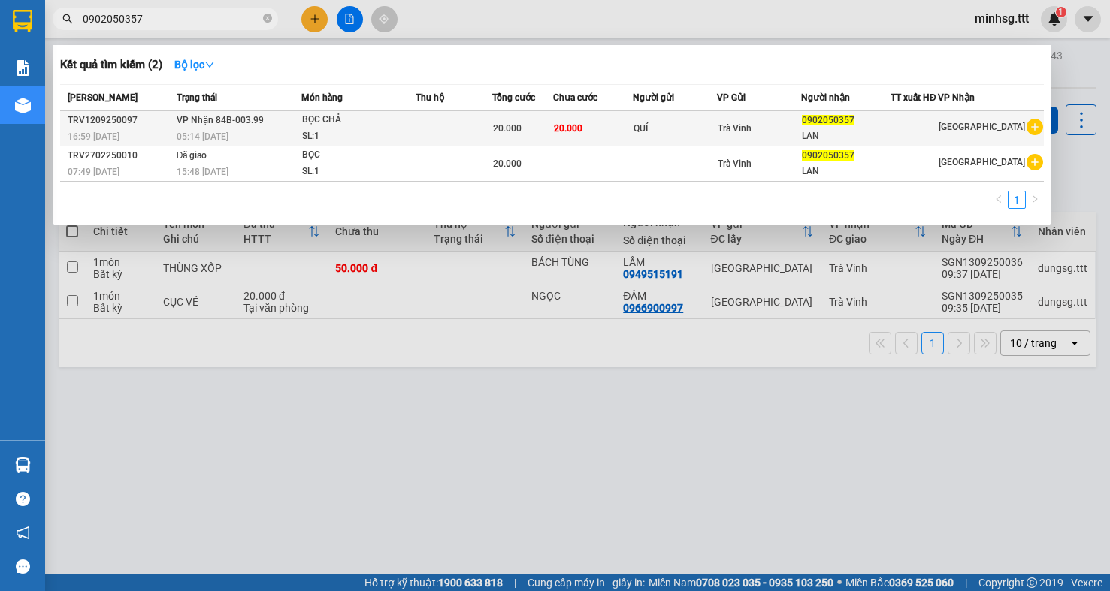
type input "0902050357"
click at [632, 132] on td "20.000" at bounding box center [592, 128] width 79 height 35
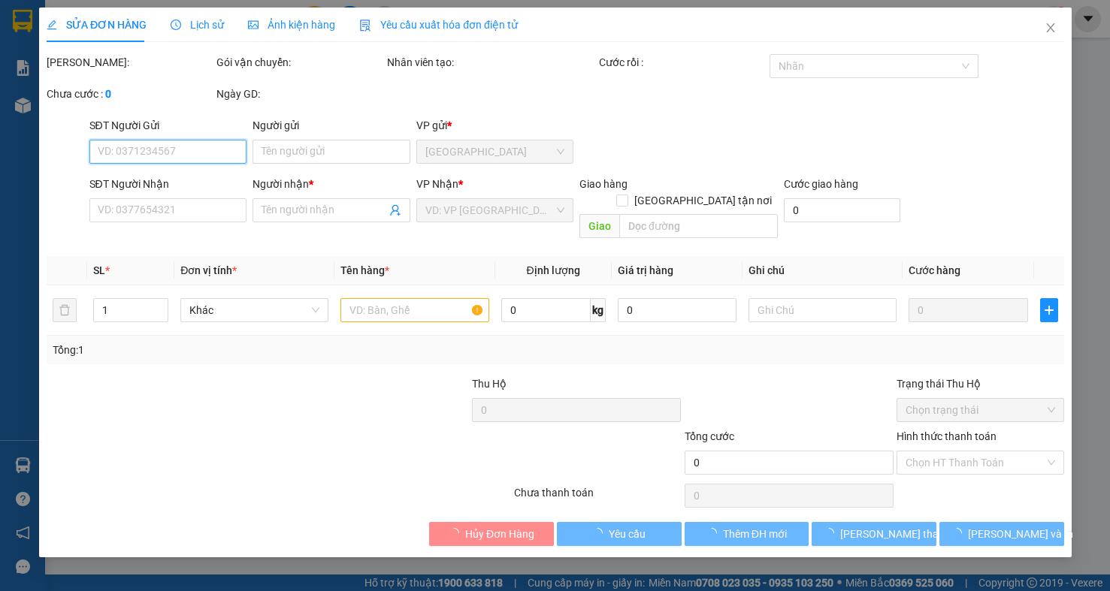
type input "QUÍ"
type input "0902050357"
type input "LAN"
type input "20.000"
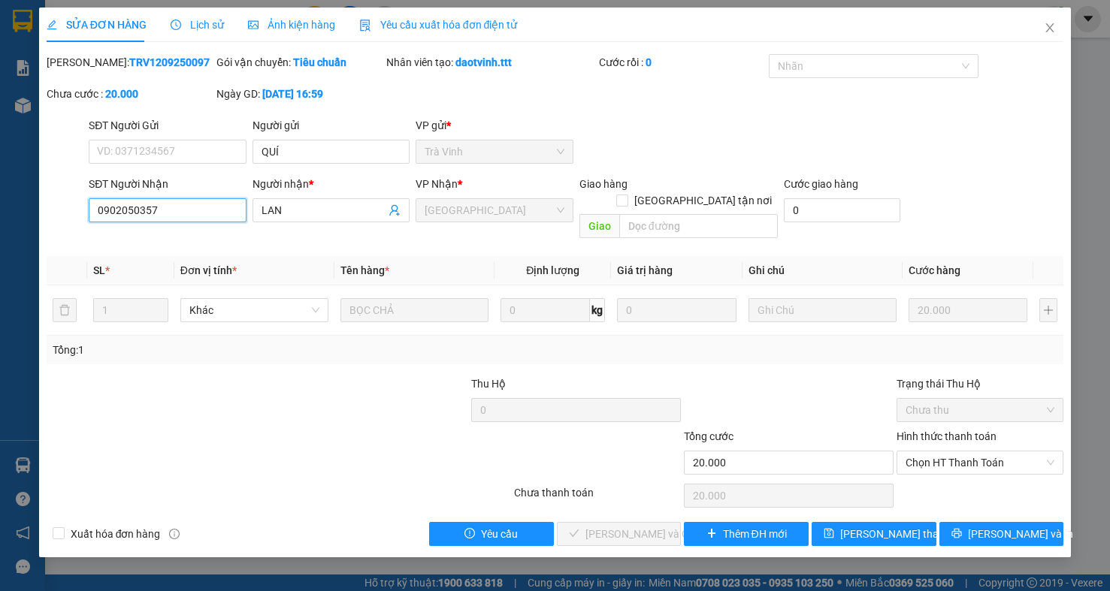
click at [183, 214] on input "0902050357" at bounding box center [168, 210] width 158 height 24
drag, startPoint x: 1045, startPoint y: 21, endPoint x: 294, endPoint y: 30, distance: 751.5
click at [1043, 21] on span "Close" at bounding box center [1050, 29] width 42 height 42
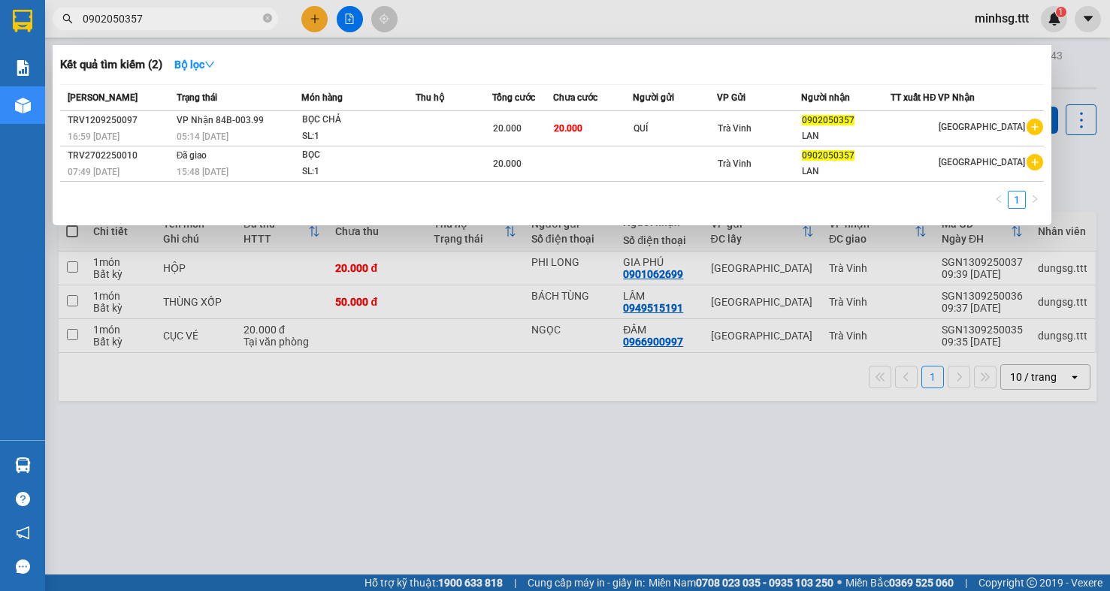
click at [171, 29] on span "0902050357" at bounding box center [165, 19] width 225 height 23
click at [263, 19] on icon "close-circle" at bounding box center [267, 18] width 9 height 9
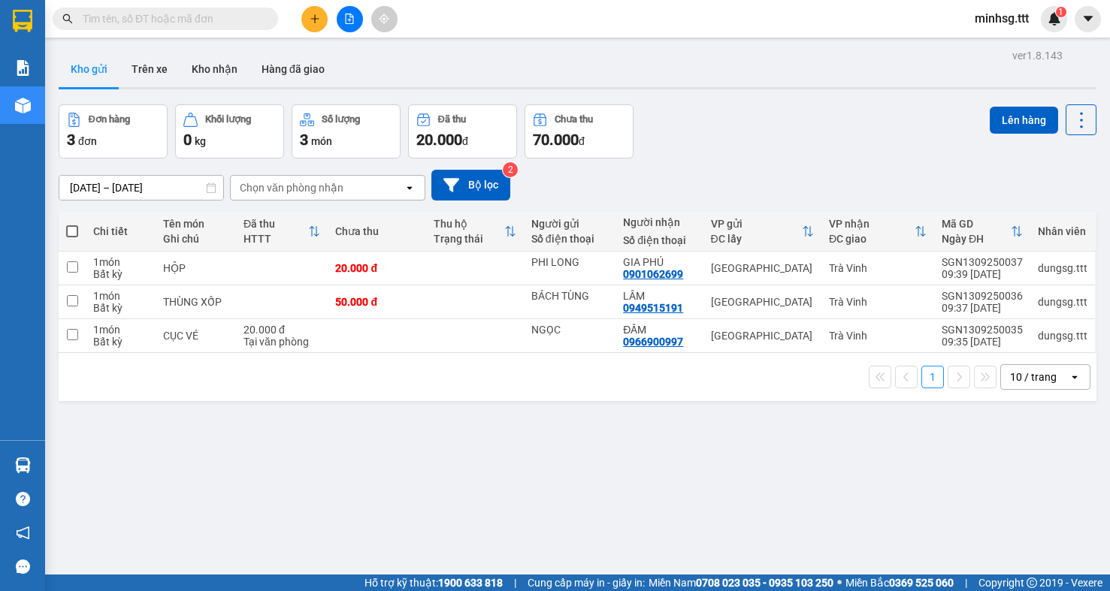
click at [234, 17] on input "text" at bounding box center [171, 19] width 177 height 17
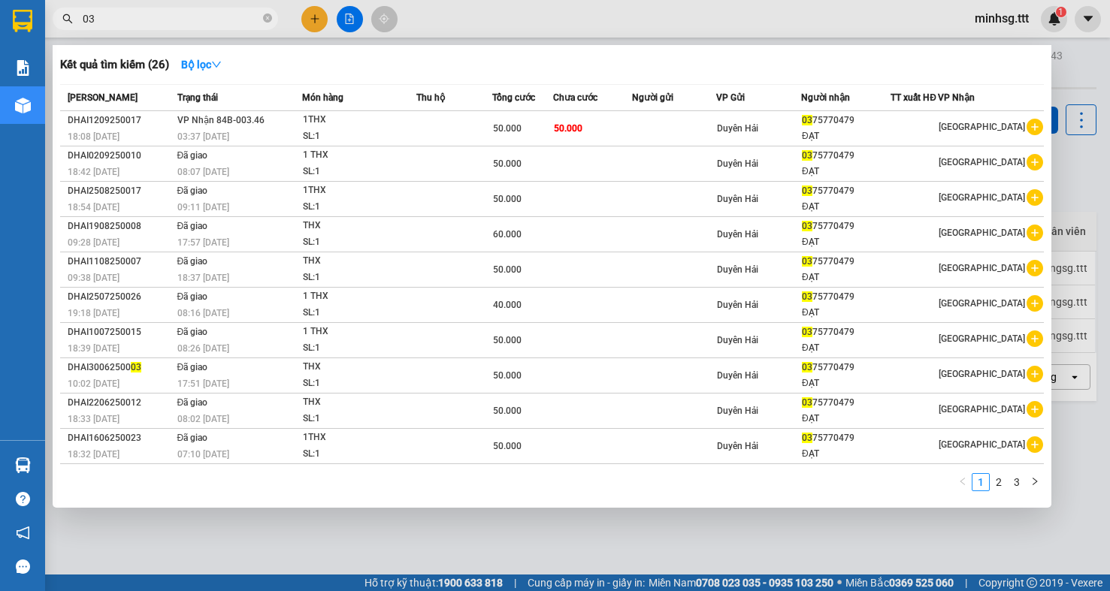
type input "0"
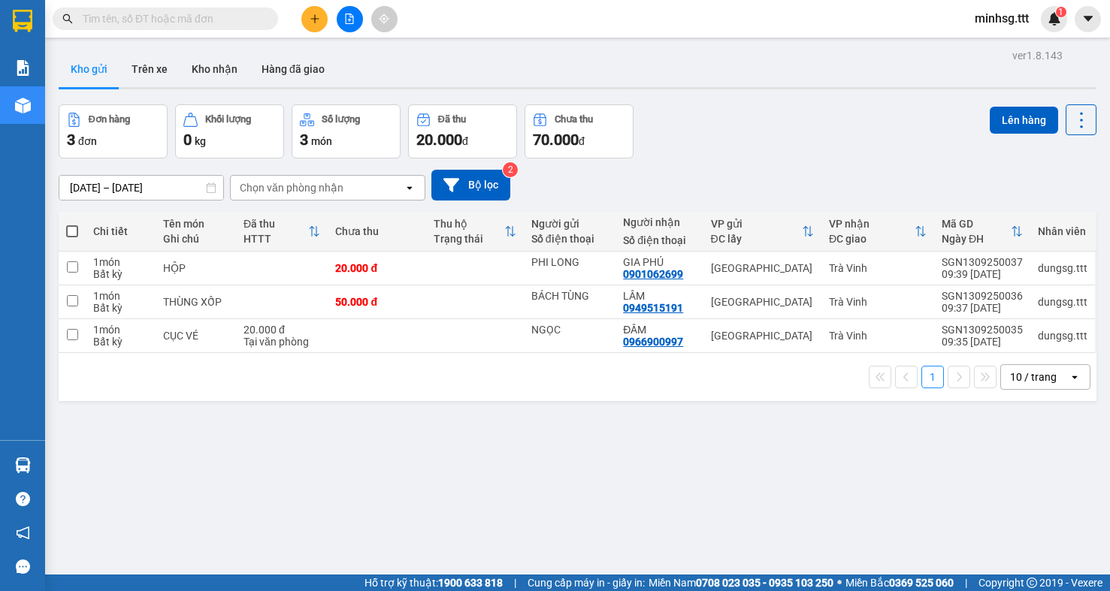
paste input "0902050357"
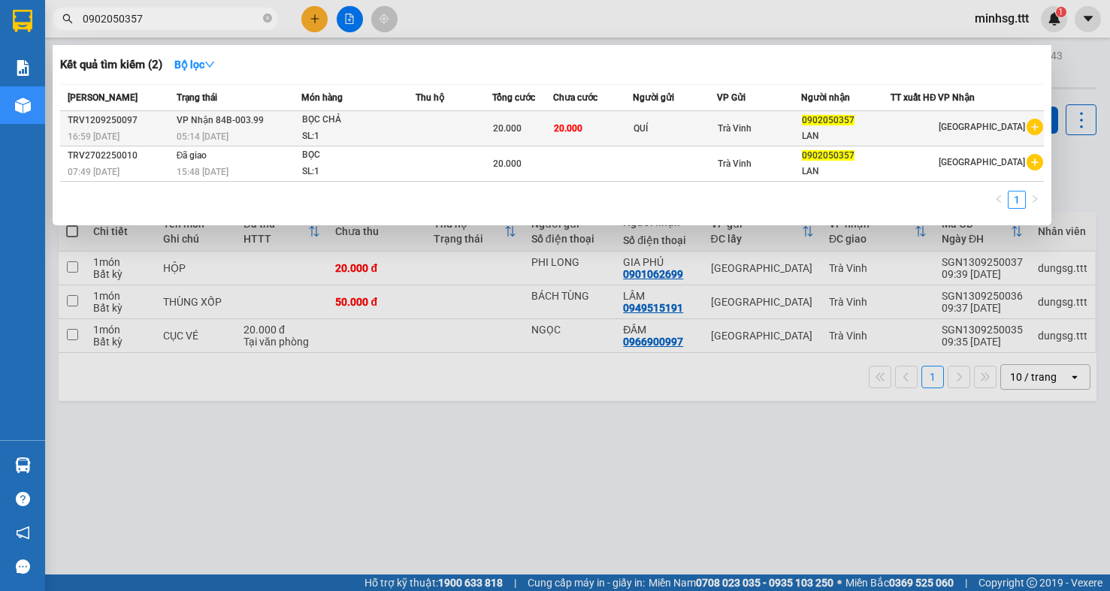
type input "0902050357"
click at [922, 113] on td at bounding box center [913, 128] width 47 height 35
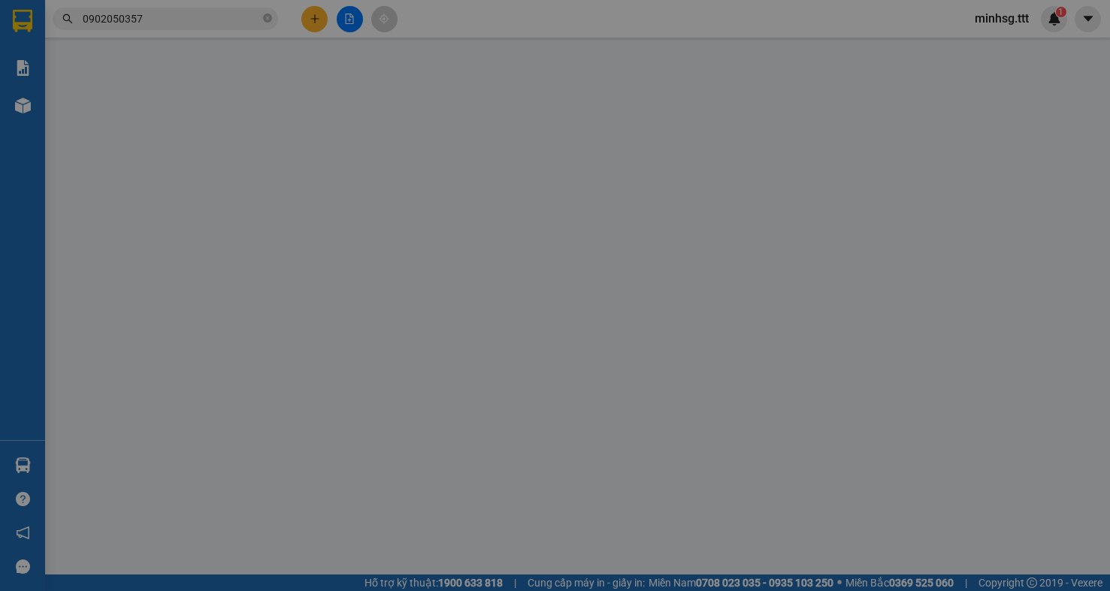
type input "QUÍ"
type input "0902050357"
type input "LAN"
type input "20.000"
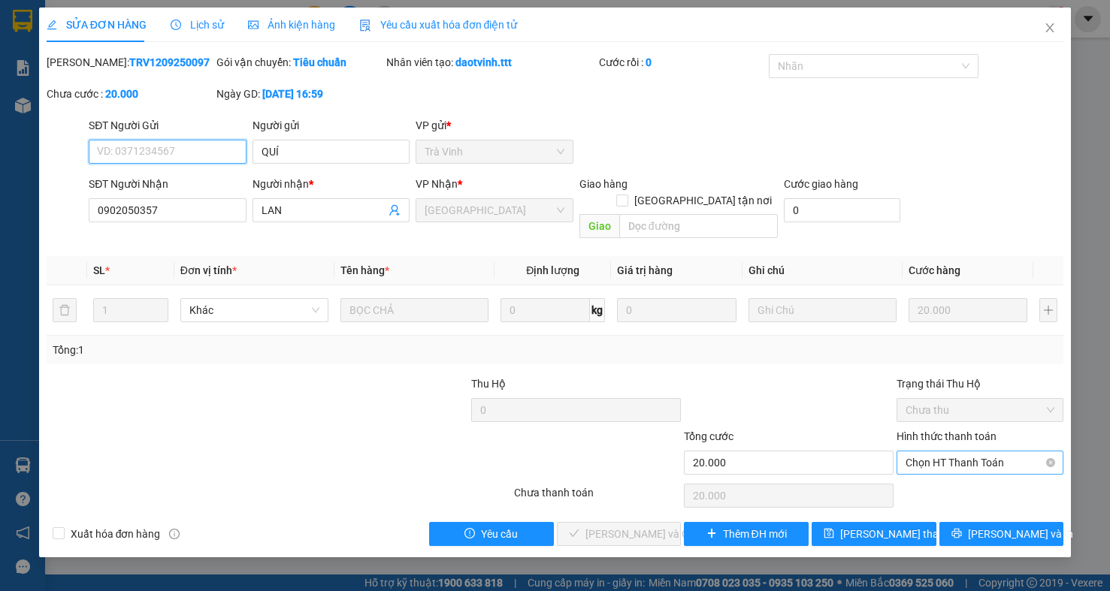
click at [947, 452] on span "Chọn HT Thanh Toán" at bounding box center [979, 463] width 149 height 23
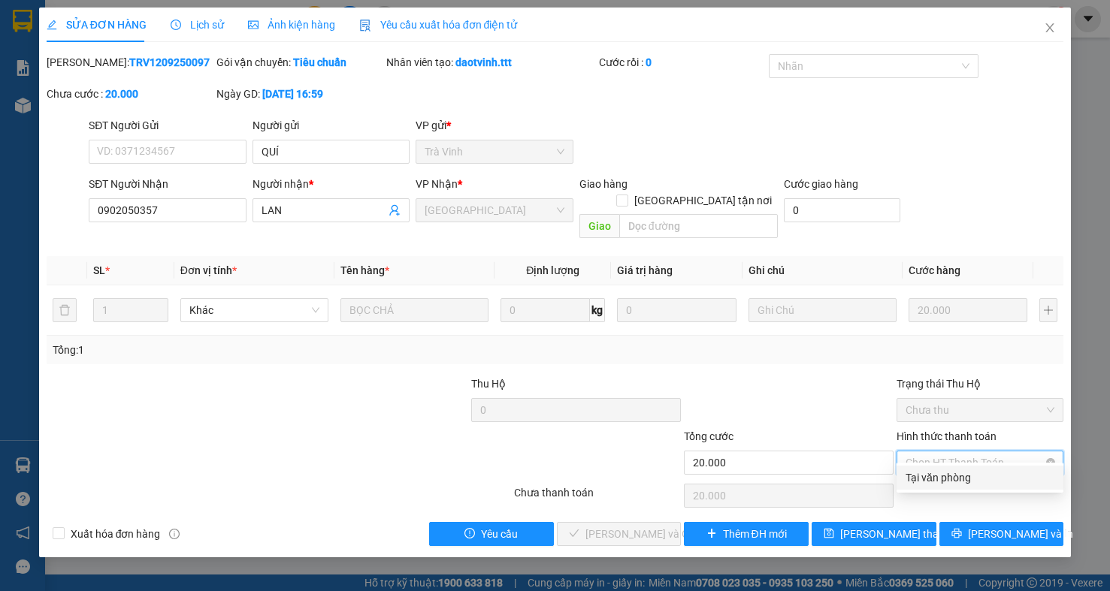
click at [933, 485] on div "Tại văn phòng" at bounding box center [979, 478] width 149 height 17
type input "0"
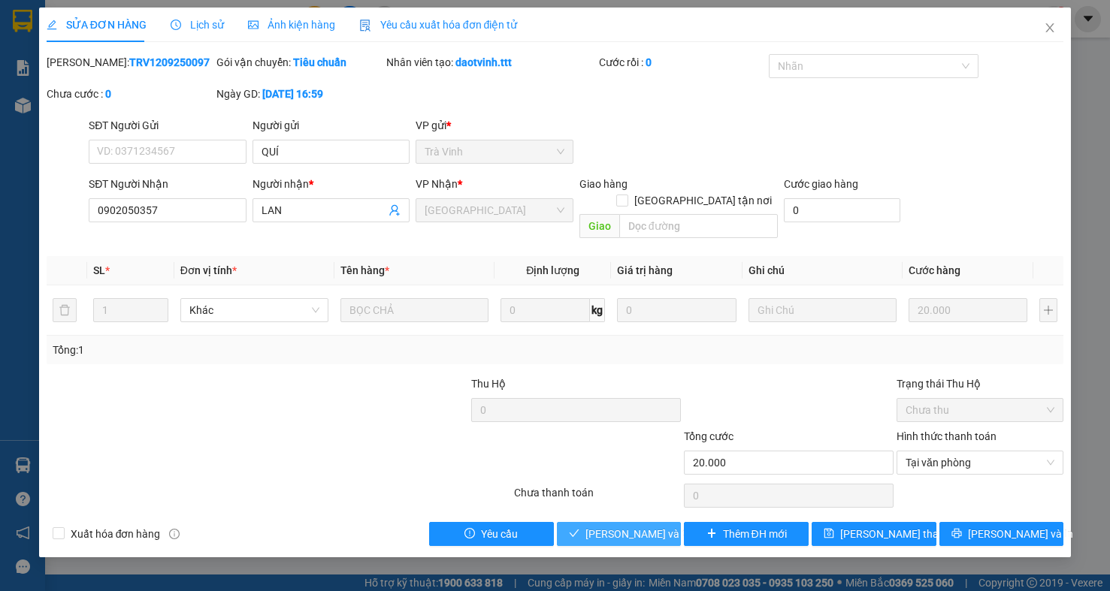
click at [645, 526] on span "[PERSON_NAME] và Giao hàng" at bounding box center [657, 534] width 144 height 17
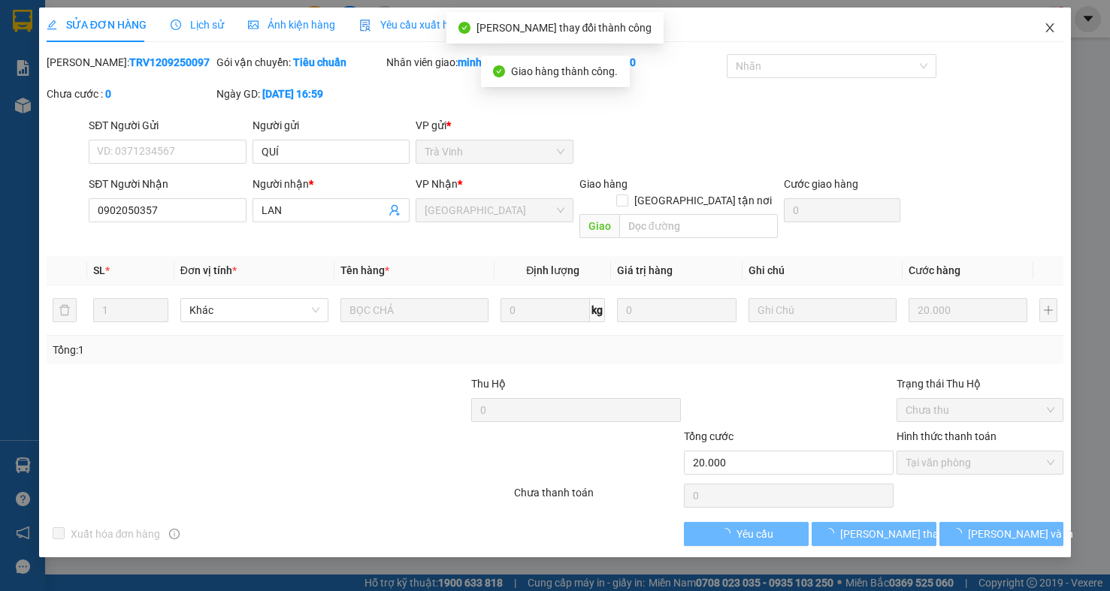
click at [1047, 34] on icon "close" at bounding box center [1050, 28] width 12 height 12
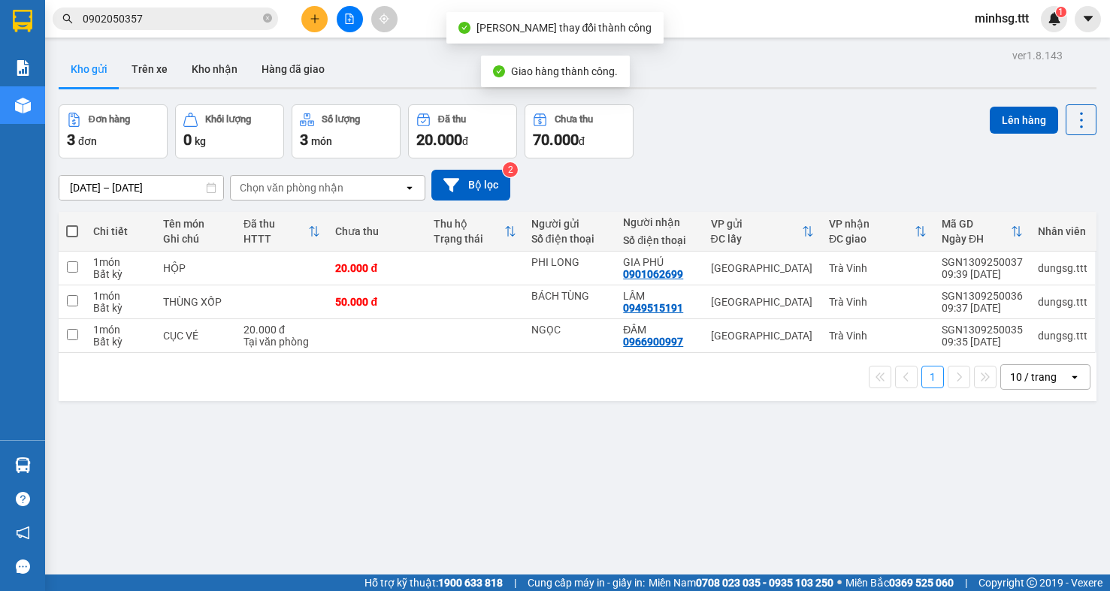
click at [113, 12] on input "0902050357" at bounding box center [171, 19] width 177 height 17
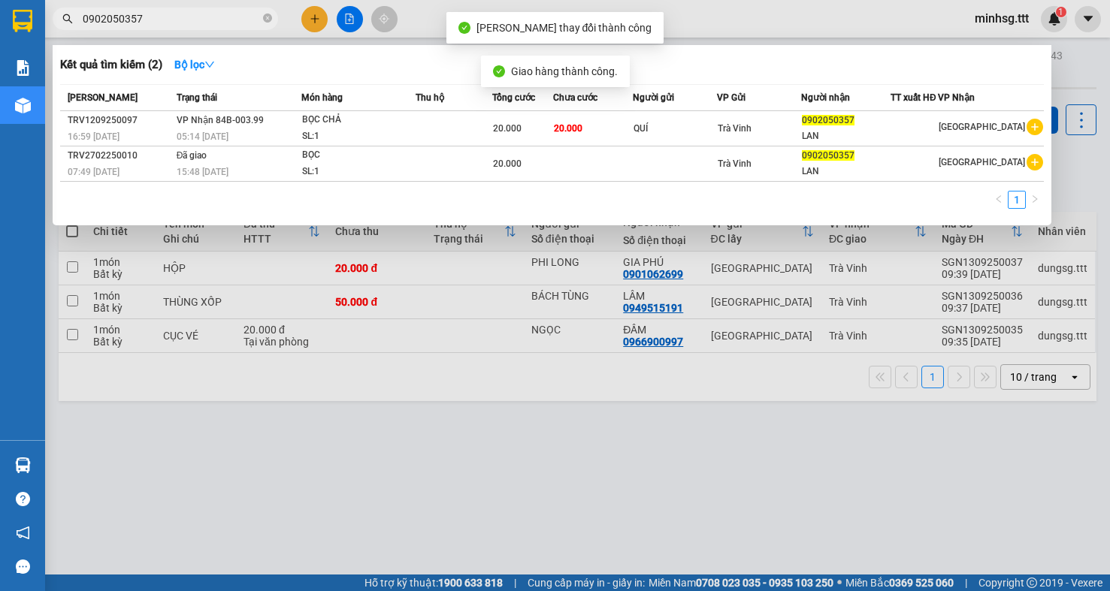
click at [190, 24] on input "0902050357" at bounding box center [171, 19] width 177 height 17
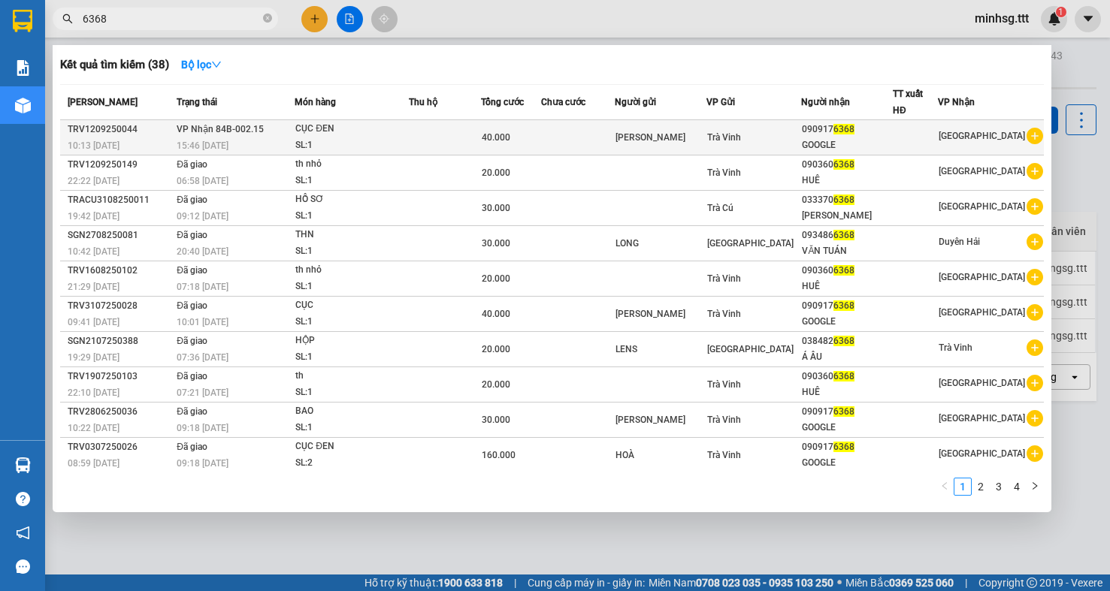
type input "6368"
click at [615, 130] on td at bounding box center [578, 137] width 74 height 35
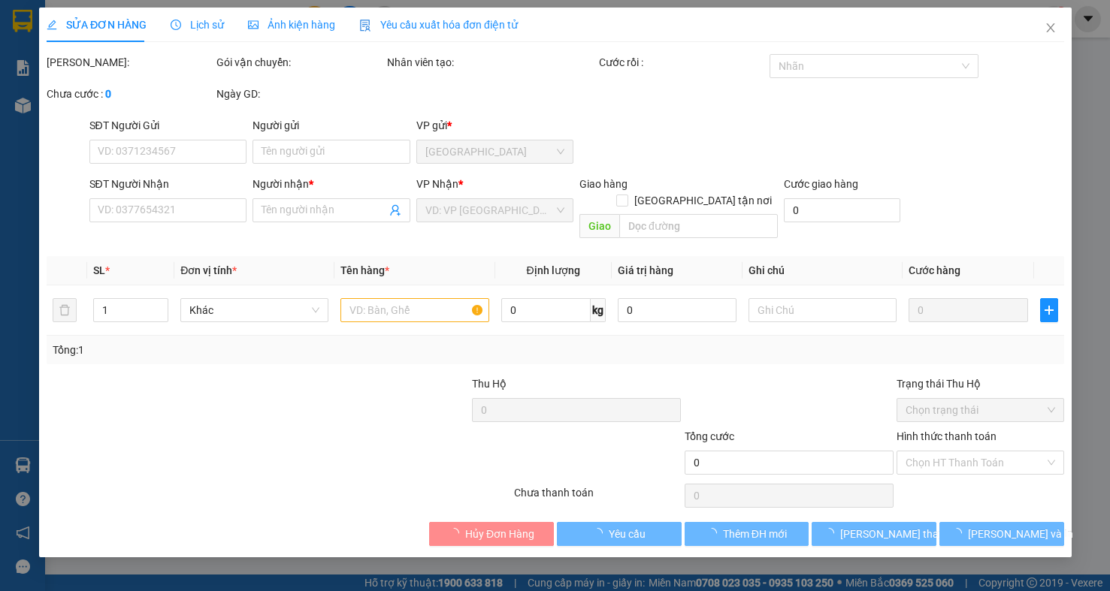
type input "MINH ĐỨC"
type input "0909176368"
type input "GOOGLE"
type input "40.000"
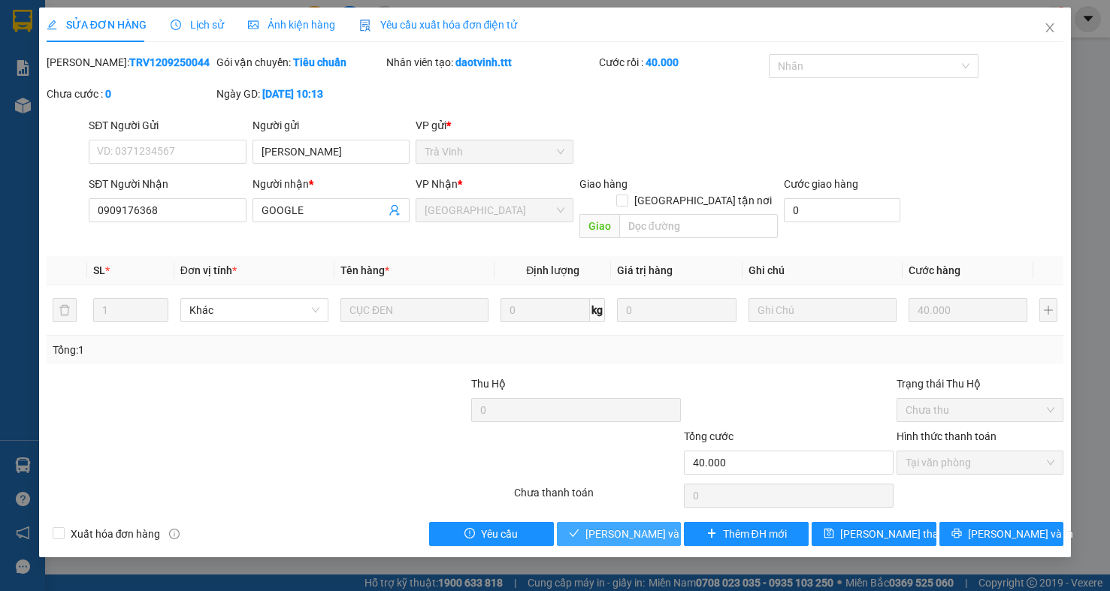
click at [645, 526] on span "[PERSON_NAME] và Giao hàng" at bounding box center [657, 534] width 144 height 17
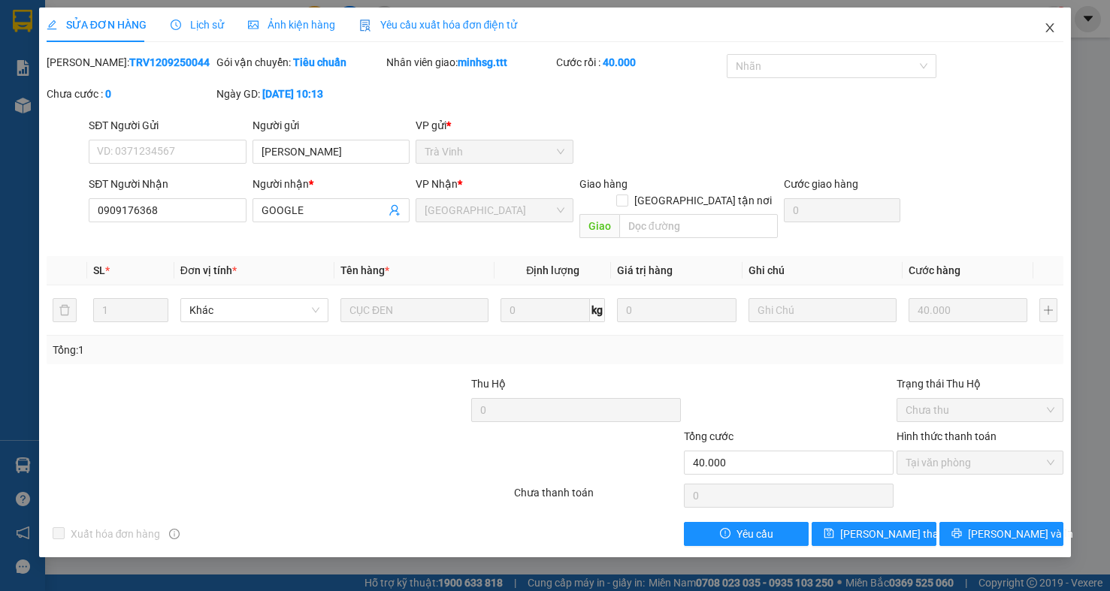
click at [1048, 29] on icon "close" at bounding box center [1050, 28] width 12 height 12
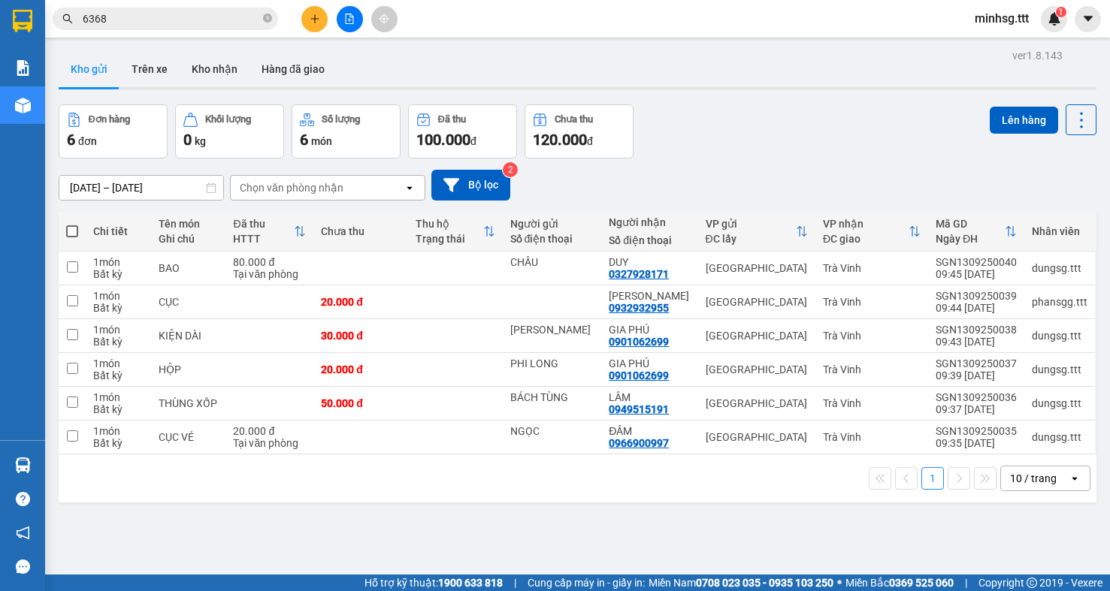
click at [207, 23] on input "6368" at bounding box center [171, 19] width 177 height 17
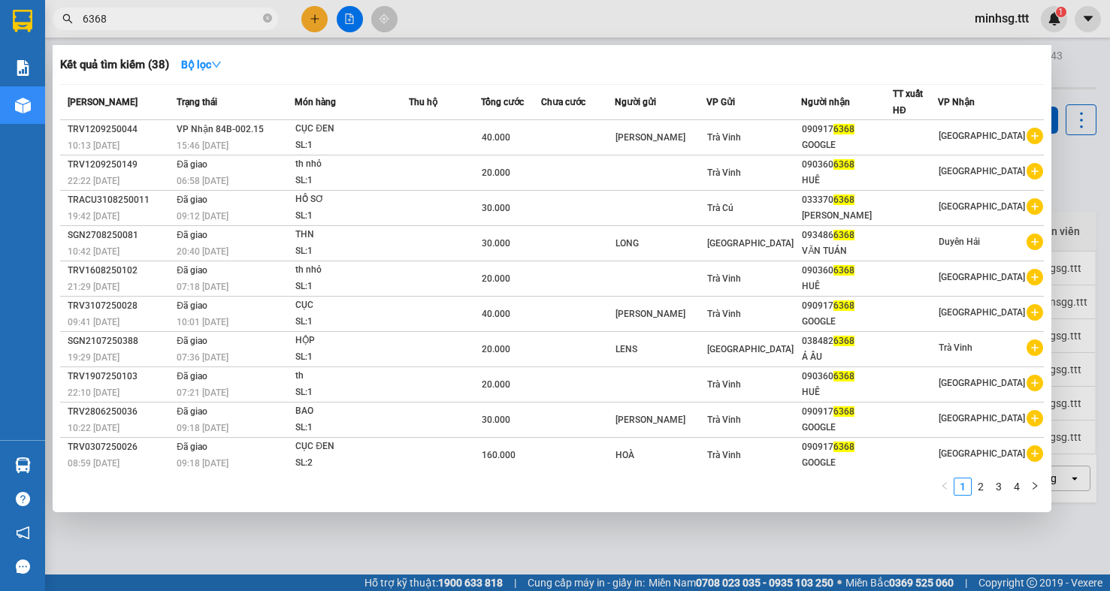
click at [207, 23] on input "6368" at bounding box center [171, 19] width 177 height 17
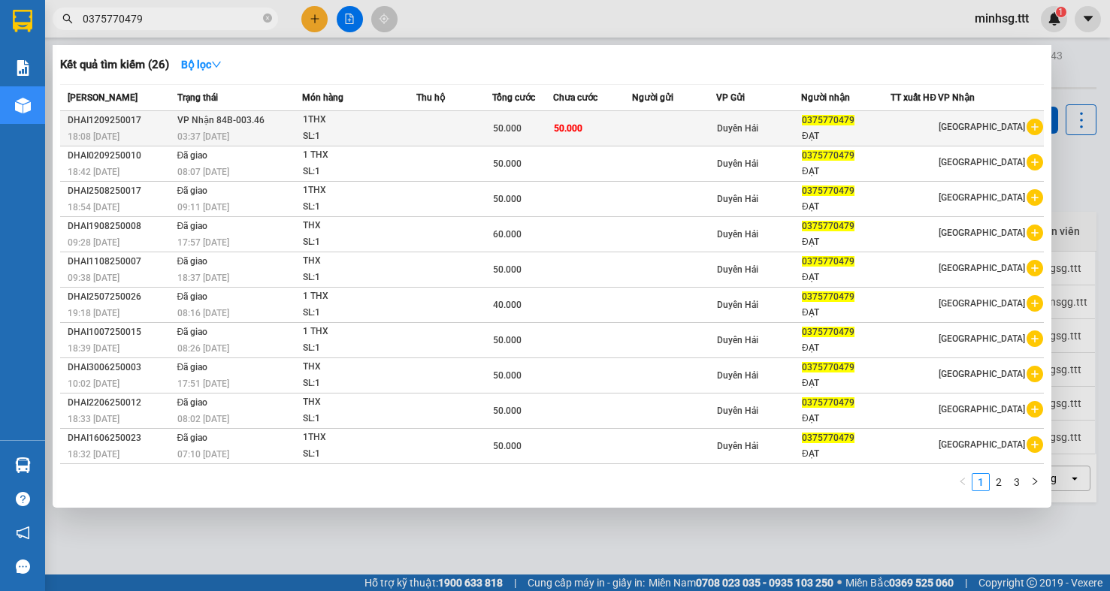
type input "0375770479"
click at [742, 134] on span "Duyên Hải" at bounding box center [737, 128] width 41 height 11
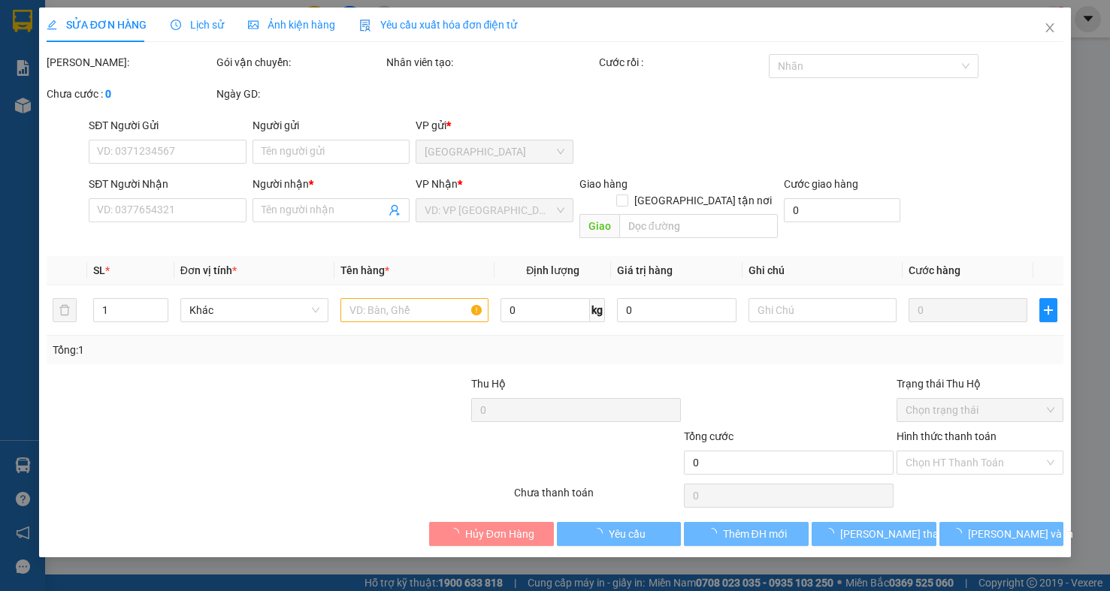
type input "0375770479"
type input "ĐẠT"
type input "50.000"
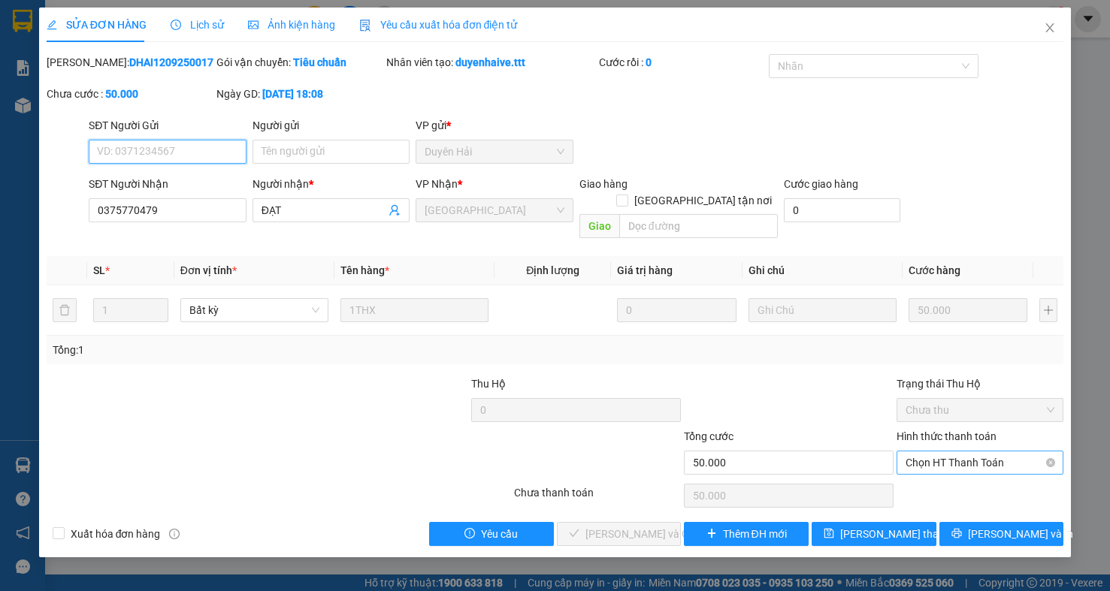
click at [948, 452] on span "Chọn HT Thanh Toán" at bounding box center [979, 463] width 149 height 23
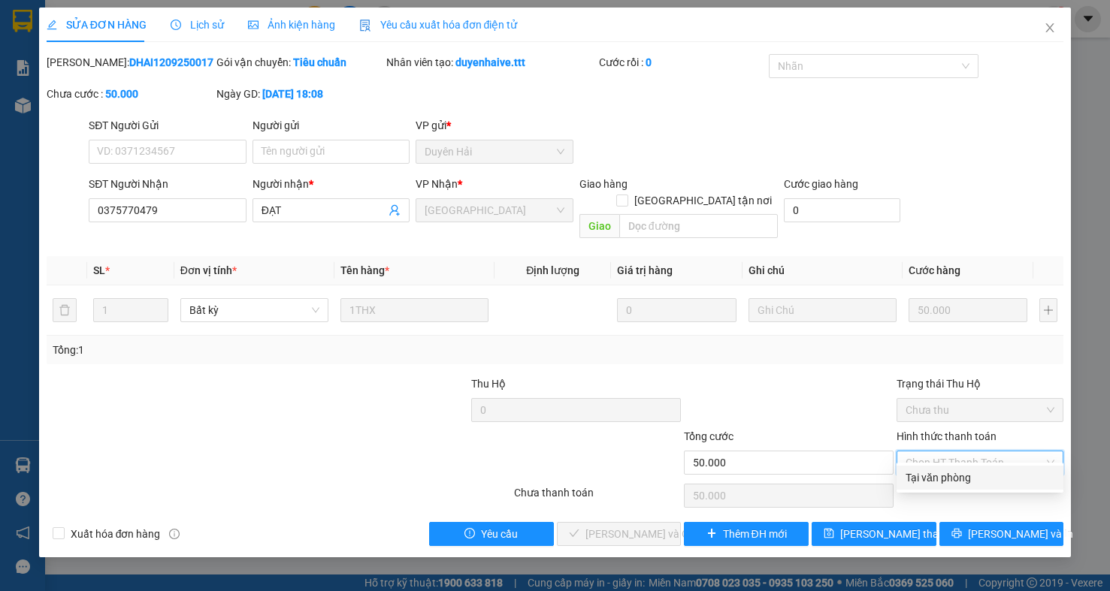
click at [954, 471] on div "Tại văn phòng" at bounding box center [979, 478] width 149 height 17
type input "0"
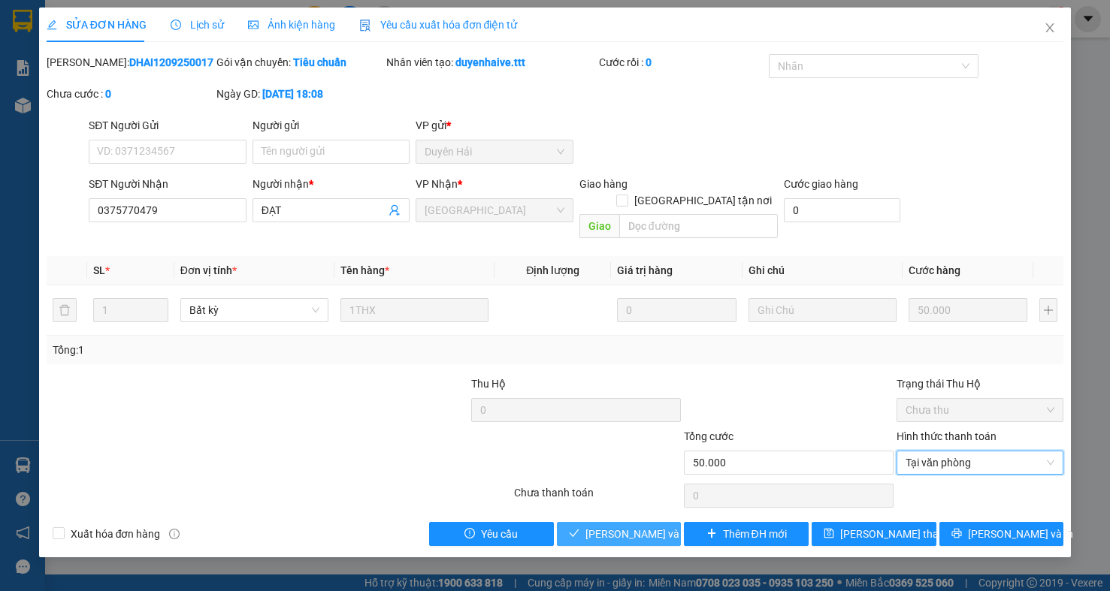
click at [633, 526] on span "[PERSON_NAME] và Giao hàng" at bounding box center [657, 534] width 144 height 17
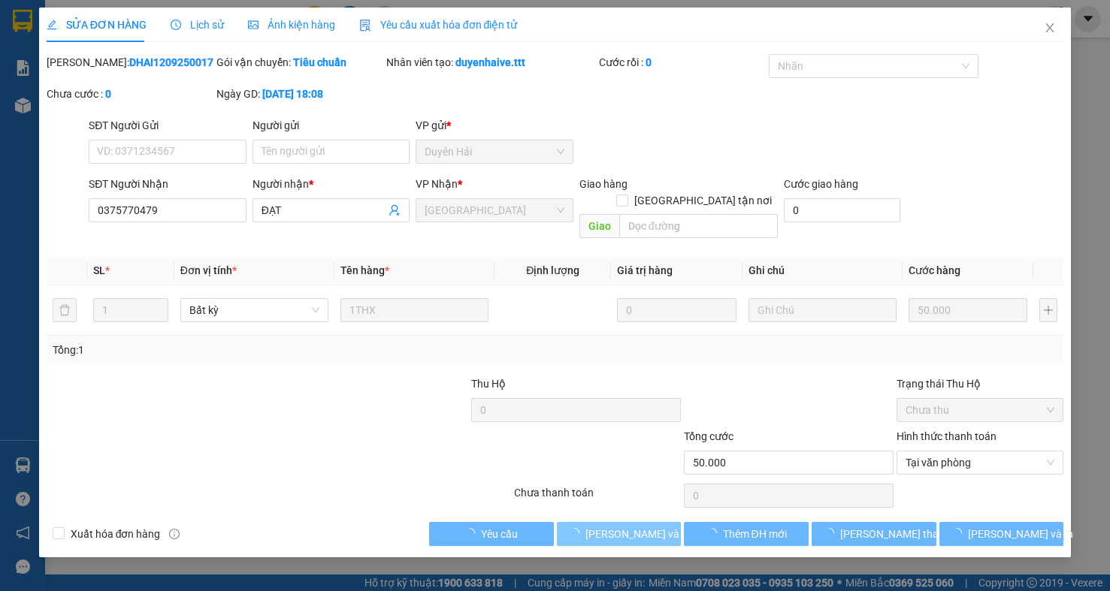
click at [633, 526] on span "[PERSON_NAME] và Giao hàng" at bounding box center [657, 534] width 144 height 17
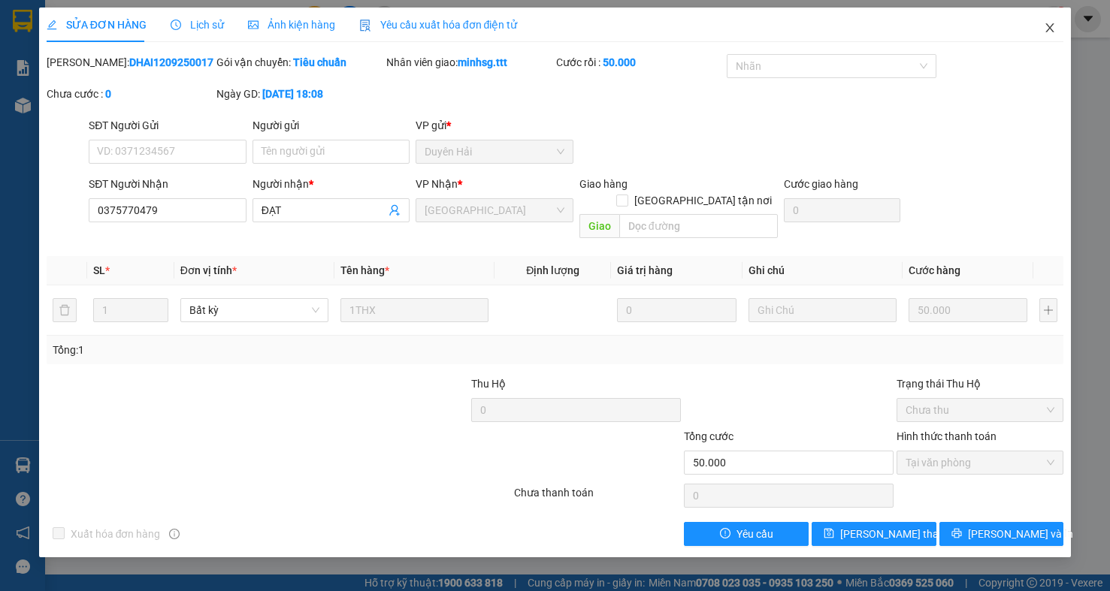
click at [1054, 26] on icon "close" at bounding box center [1050, 28] width 12 height 12
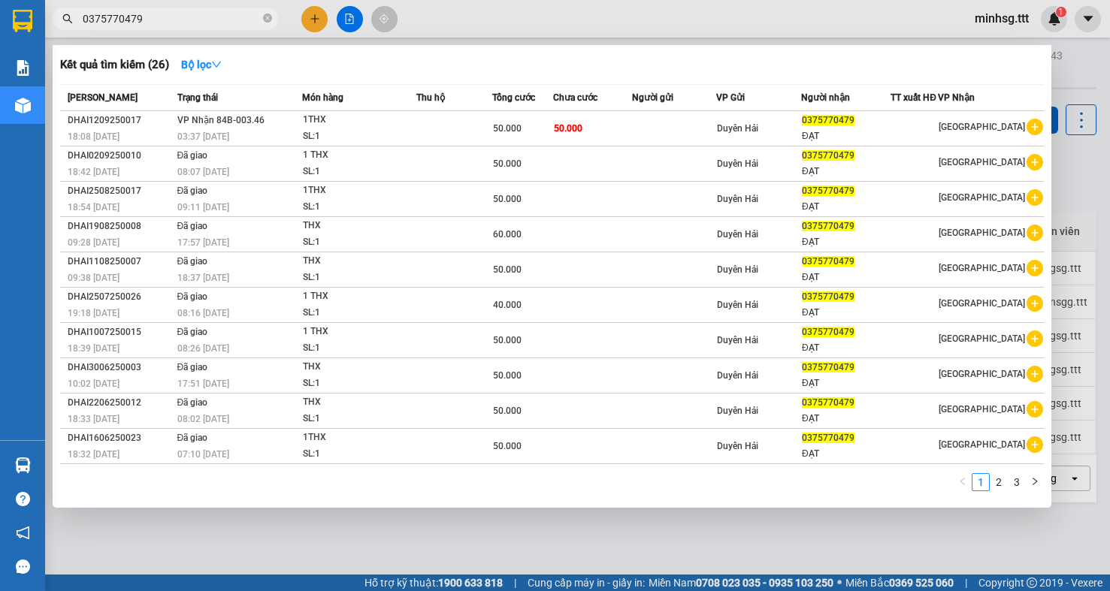
click at [206, 23] on input "0375770479" at bounding box center [171, 19] width 177 height 17
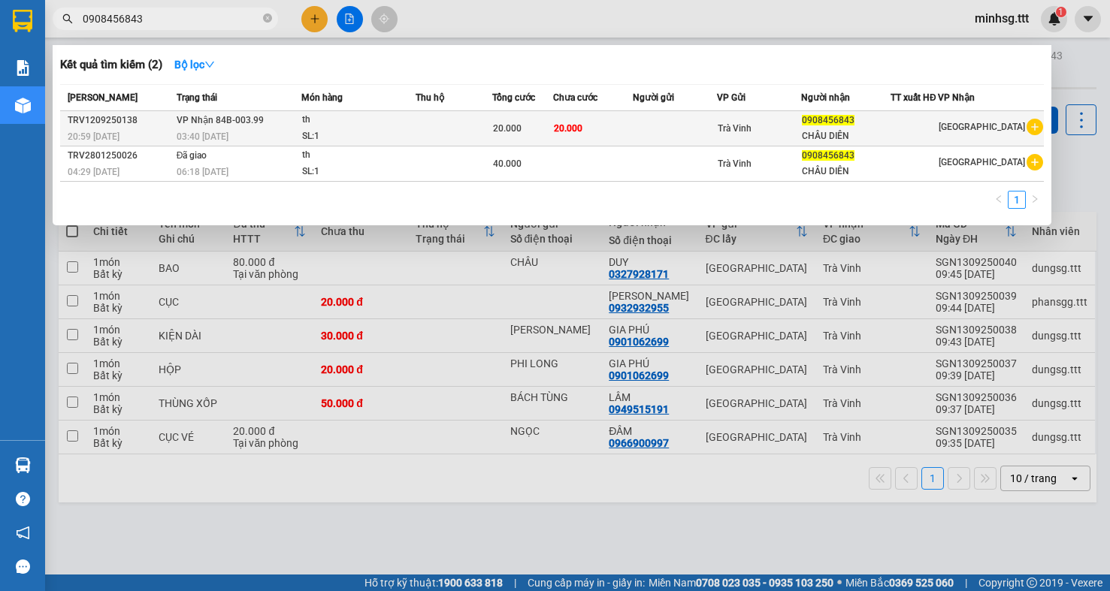
type input "0908456843"
click at [839, 120] on span "0908456843" at bounding box center [828, 120] width 53 height 11
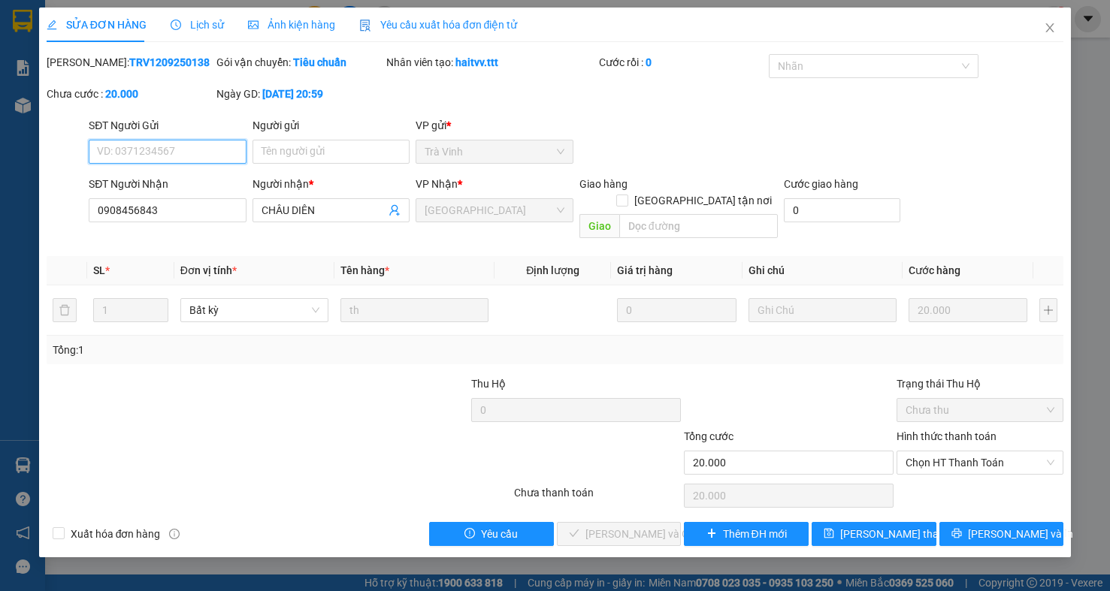
type input "0908456843"
type input "CHÂU DIÊN"
type input "20.000"
drag, startPoint x: 977, startPoint y: 442, endPoint x: 973, endPoint y: 460, distance: 18.4
click at [977, 452] on span "Chọn HT Thanh Toán" at bounding box center [979, 463] width 149 height 23
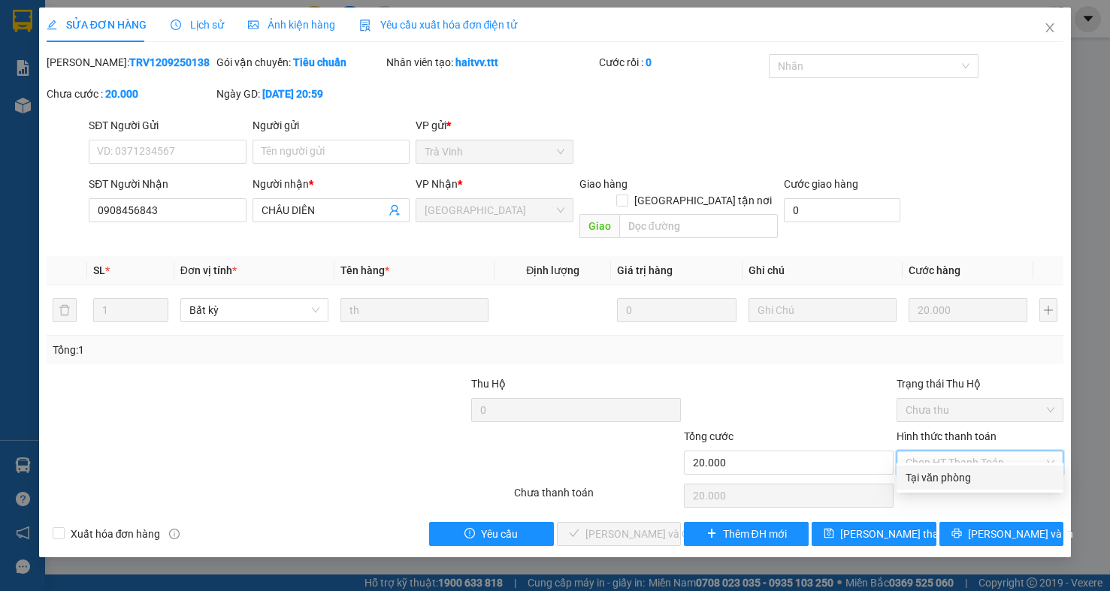
click at [964, 481] on div "Tại văn phòng" at bounding box center [979, 478] width 149 height 17
type input "0"
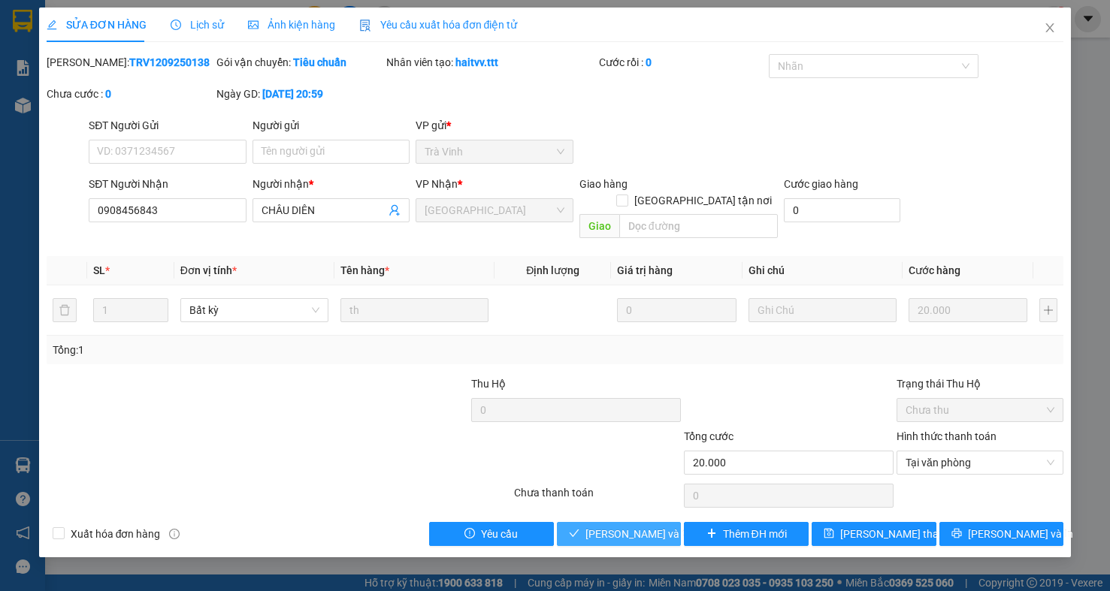
click at [652, 526] on span "[PERSON_NAME] và Giao hàng" at bounding box center [657, 534] width 144 height 17
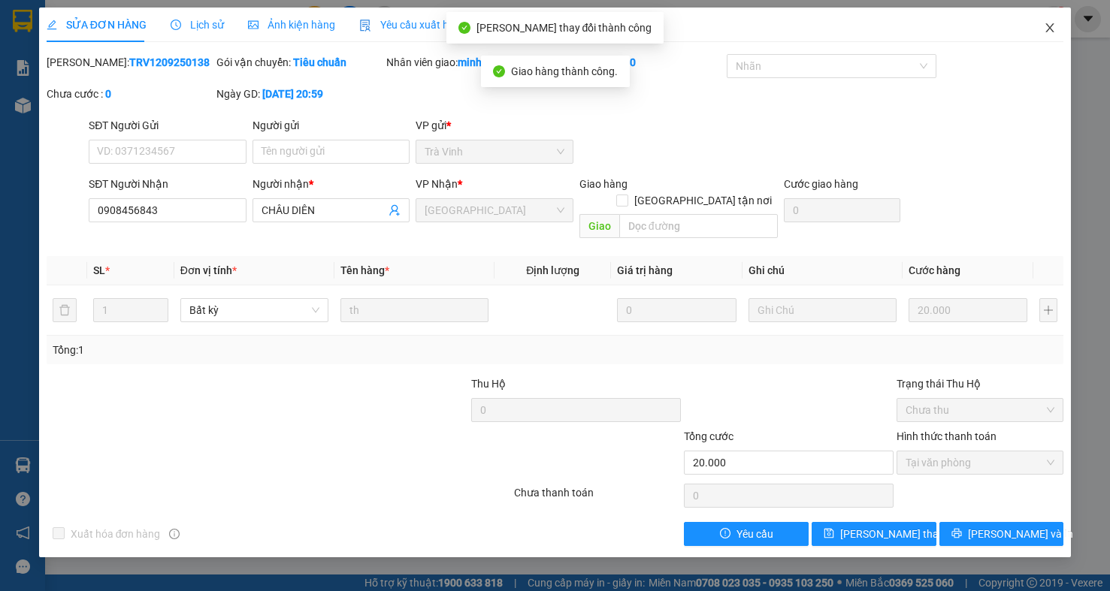
click at [1055, 28] on icon "close" at bounding box center [1050, 28] width 12 height 12
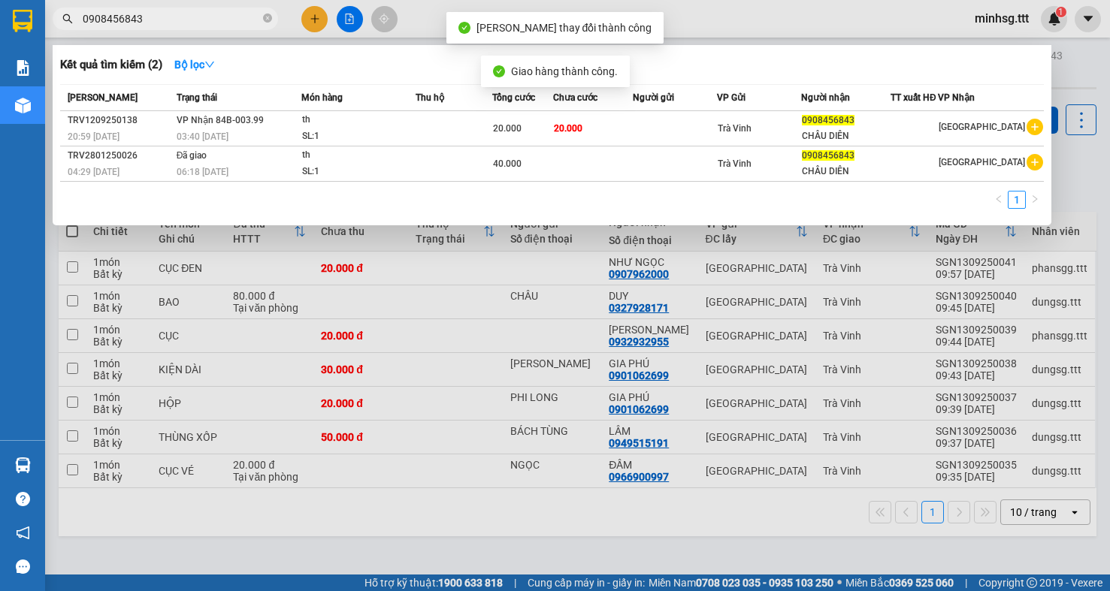
click at [203, 20] on input "0908456843" at bounding box center [171, 19] width 177 height 17
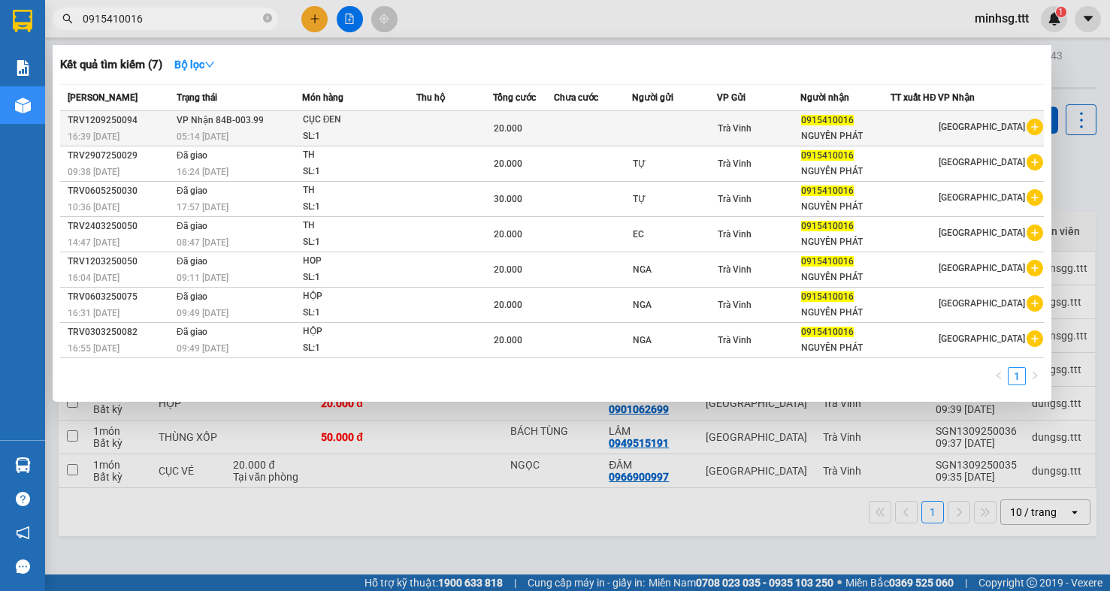
type input "0915410016"
click at [854, 121] on span "0915410016" at bounding box center [827, 120] width 53 height 11
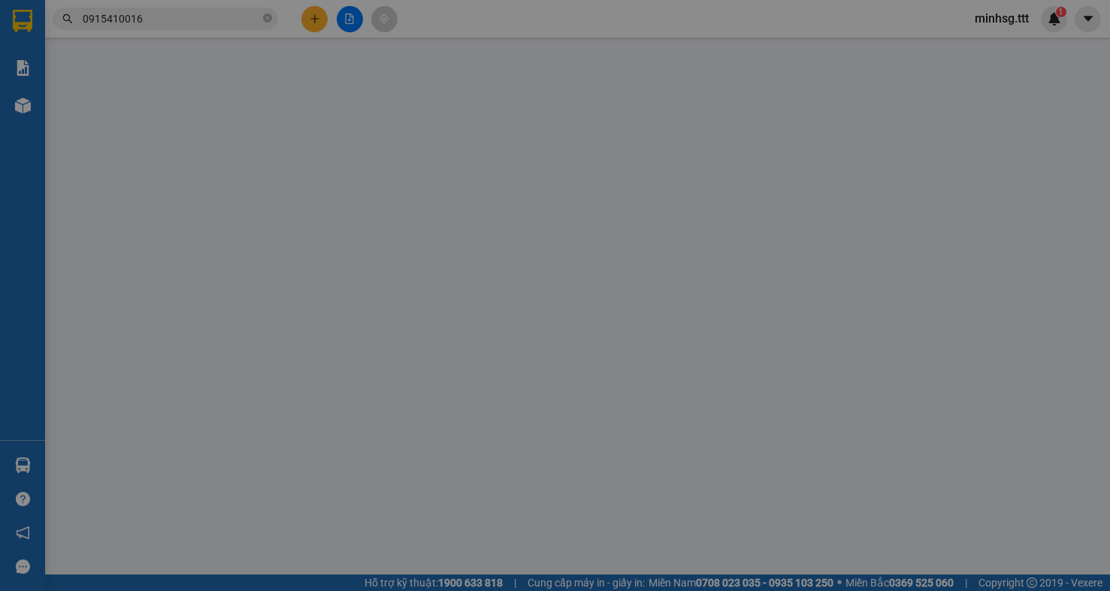
type input "0915410016"
type input "NGUYÊN PHÁT"
type input "20.000"
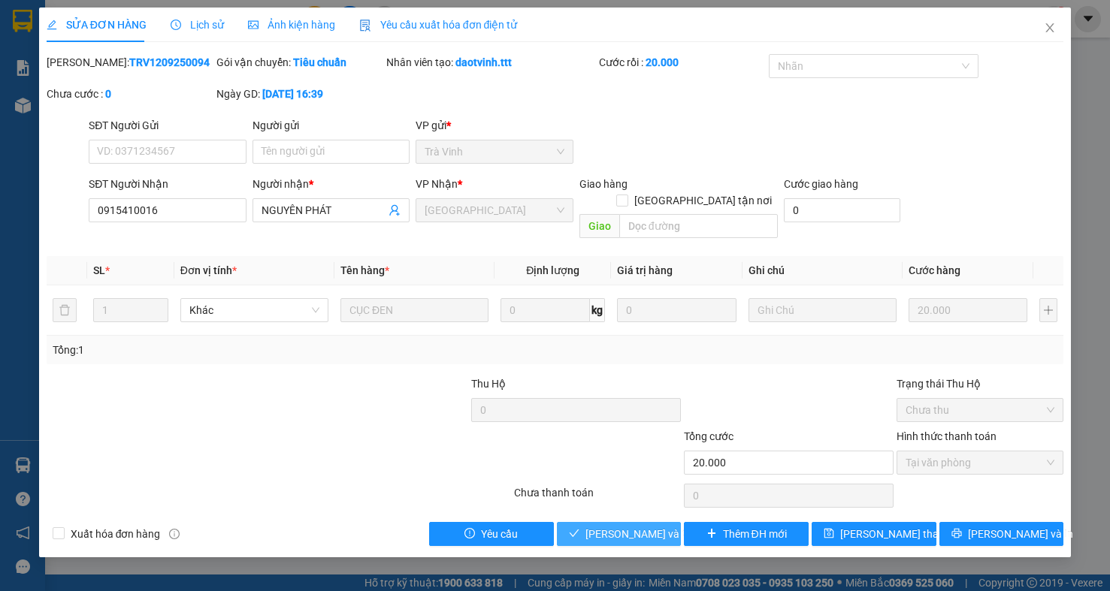
click at [627, 526] on span "[PERSON_NAME] và Giao hàng" at bounding box center [657, 534] width 144 height 17
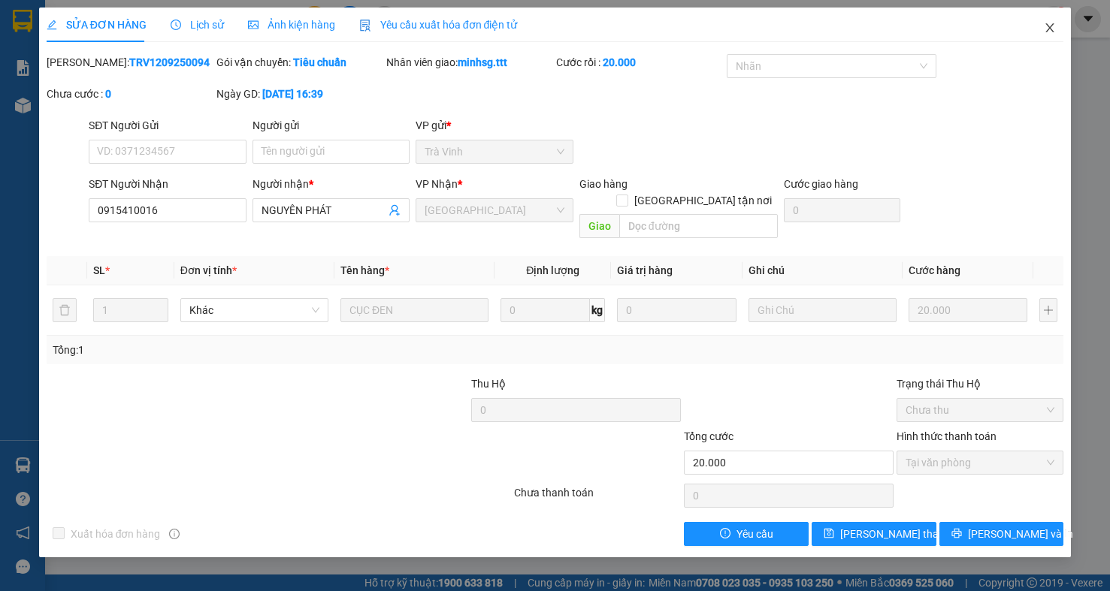
click at [1054, 28] on icon "close" at bounding box center [1050, 28] width 12 height 12
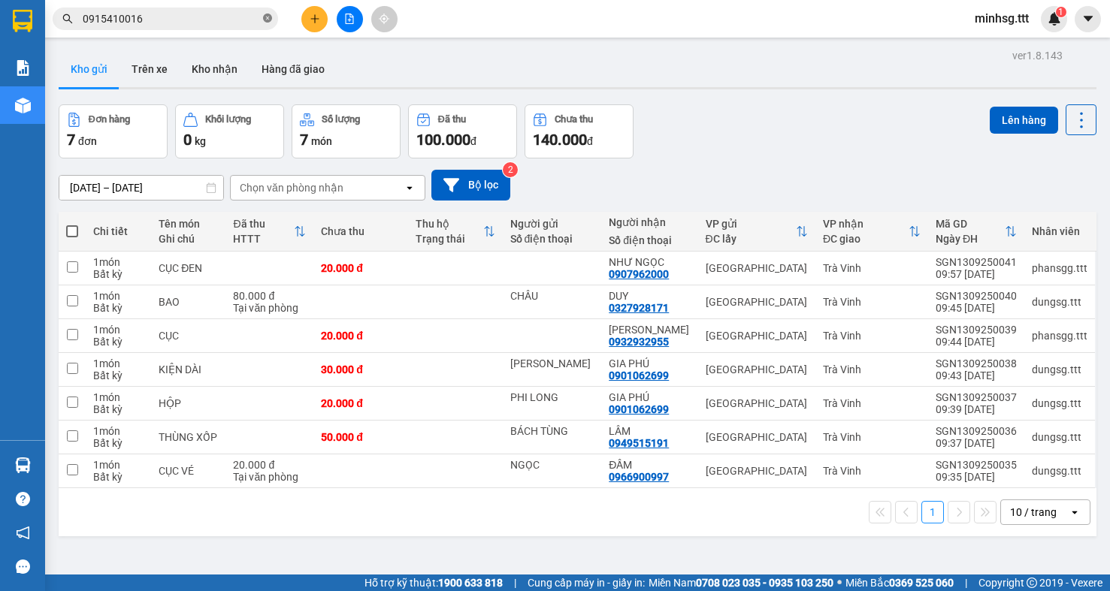
click at [268, 19] on icon "close-circle" at bounding box center [267, 18] width 9 height 9
click at [138, 21] on input "text" at bounding box center [171, 19] width 177 height 17
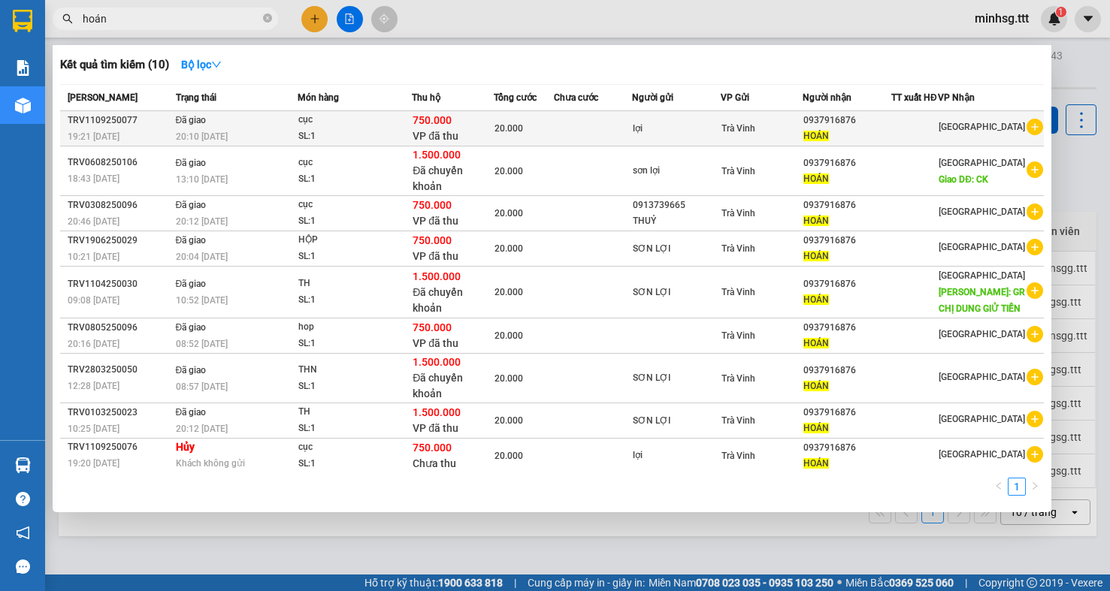
type input "hoán"
click at [443, 138] on div "750.000 VP đã thu" at bounding box center [453, 129] width 80 height 32
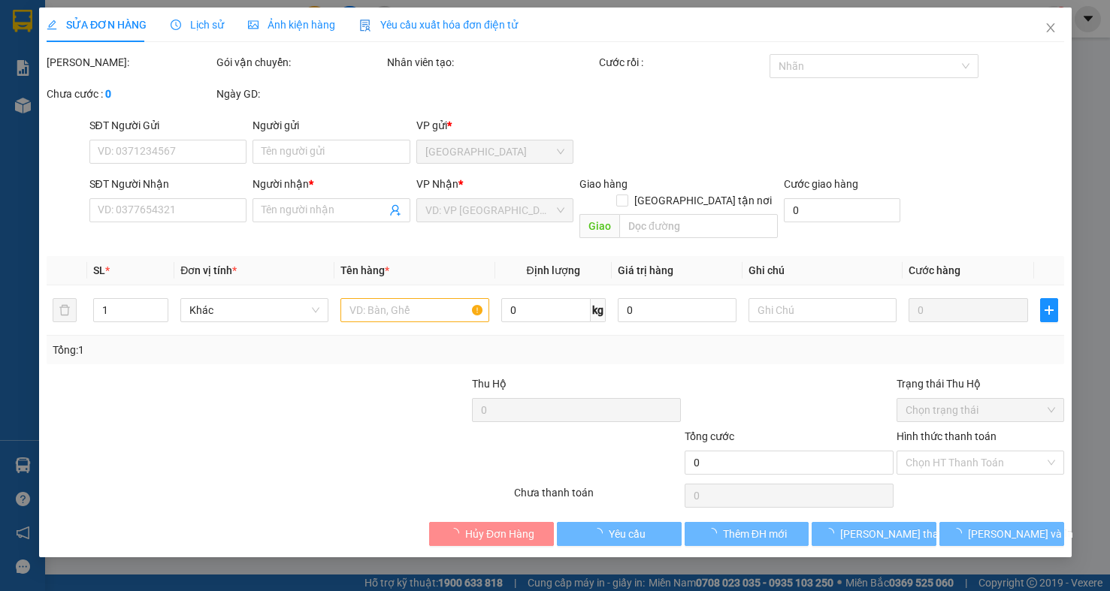
type input "lợi"
type input "0937916876"
type input "HOÁN"
type input "750.000"
type input "20.000"
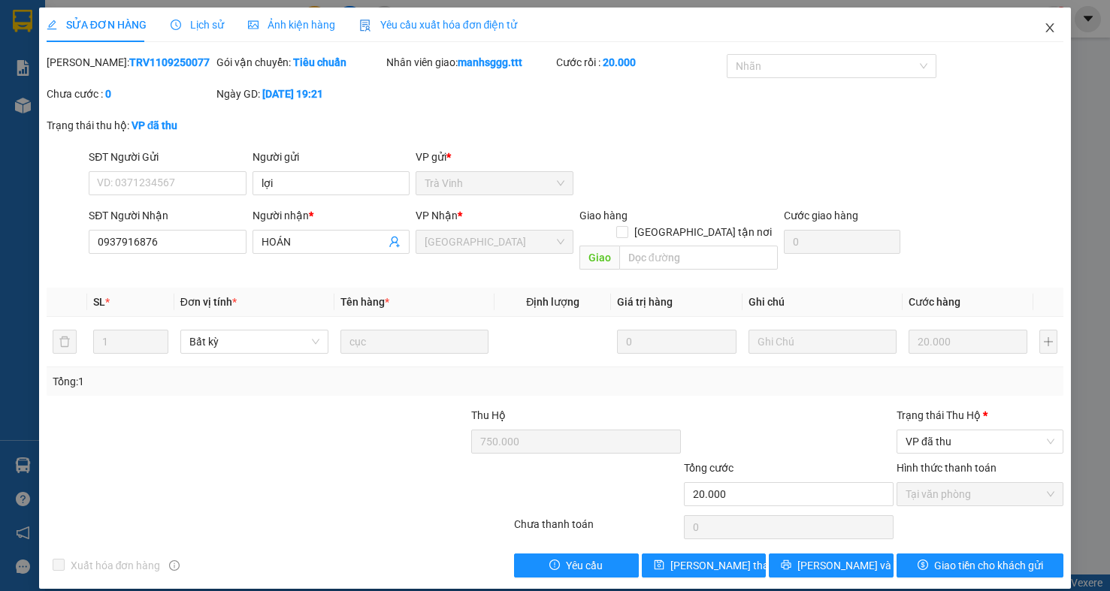
click at [1046, 30] on icon "close" at bounding box center [1050, 27] width 8 height 9
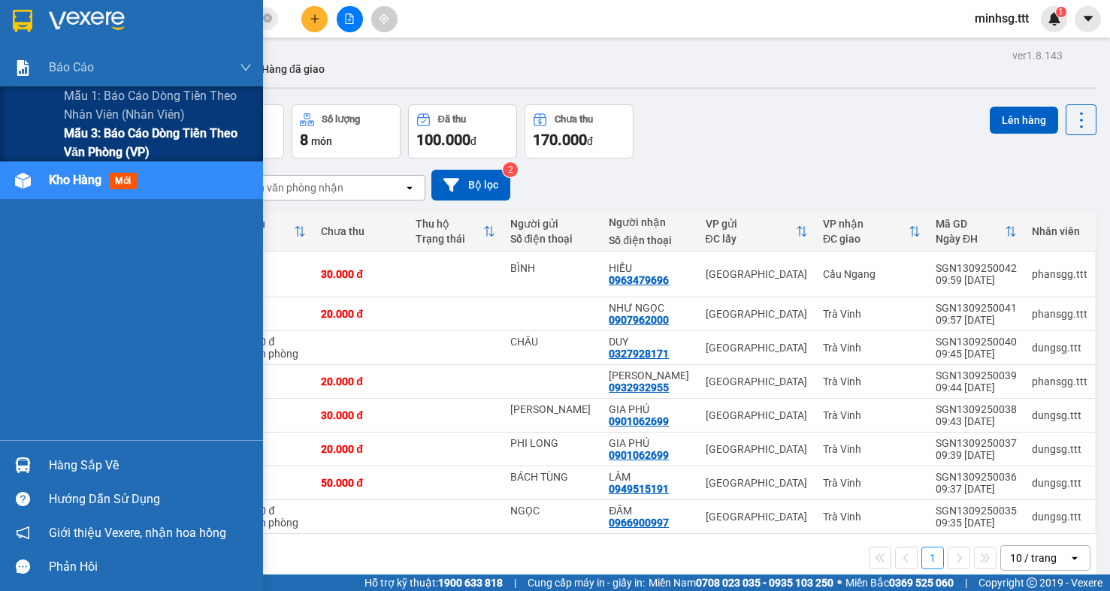
click at [80, 144] on span "Mẫu 3: Báo cáo dòng tiền theo văn phòng (VP)" at bounding box center [158, 143] width 188 height 38
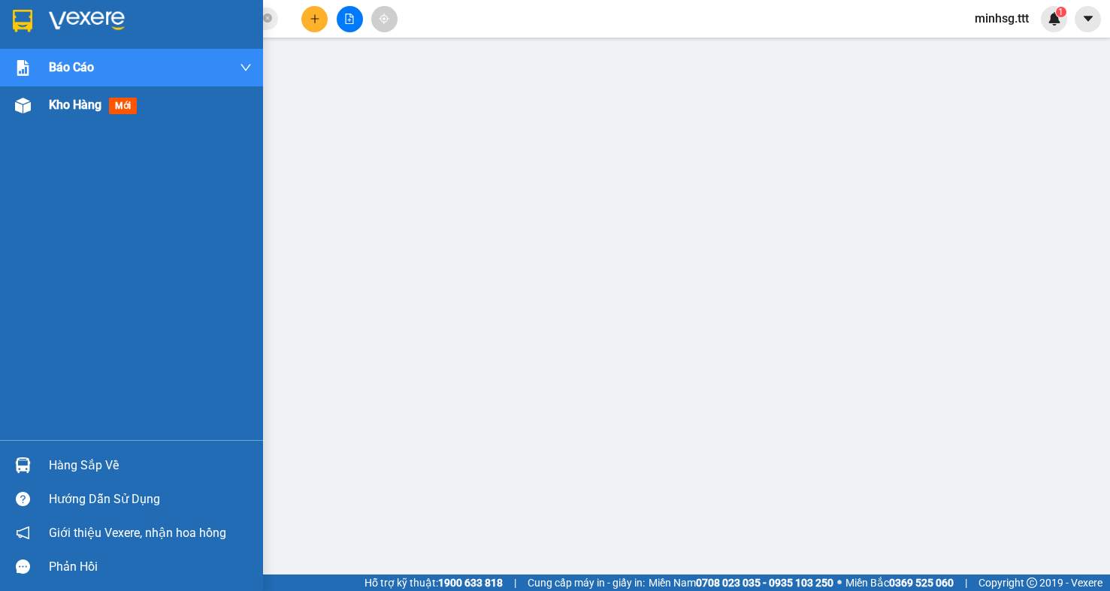
click at [50, 106] on span "Kho hàng" at bounding box center [75, 105] width 53 height 14
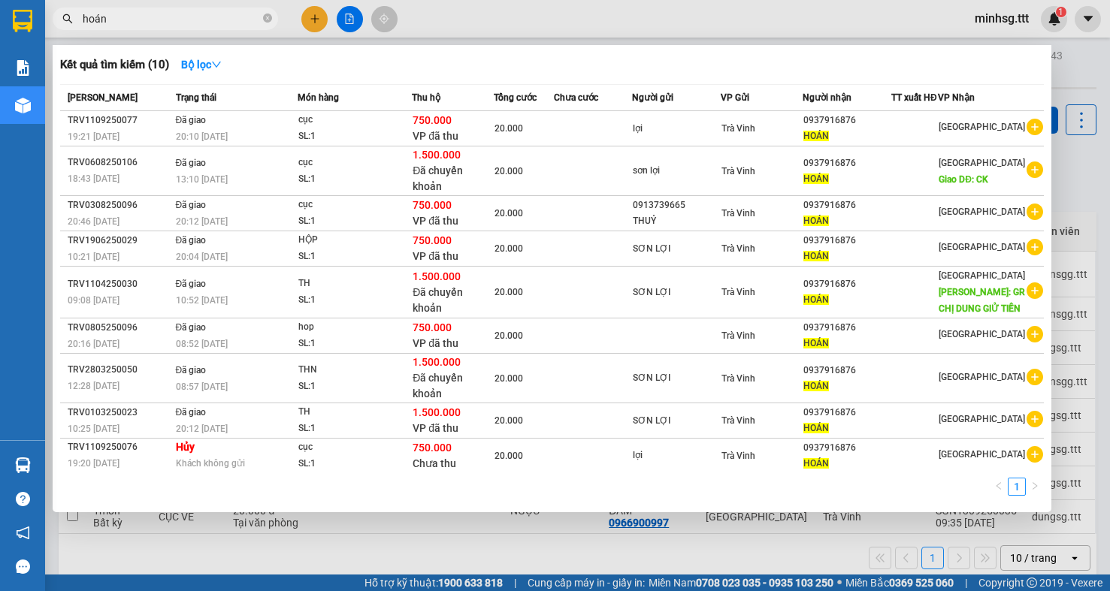
click at [195, 19] on input "hoán" at bounding box center [171, 19] width 177 height 17
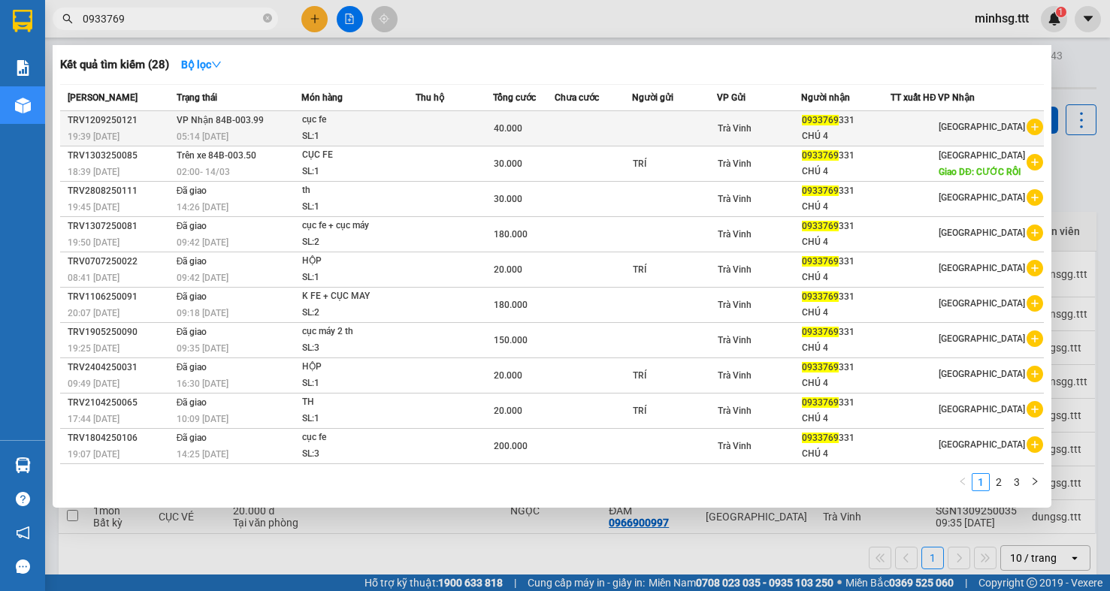
type input "0933769"
click at [701, 137] on td at bounding box center [674, 128] width 85 height 35
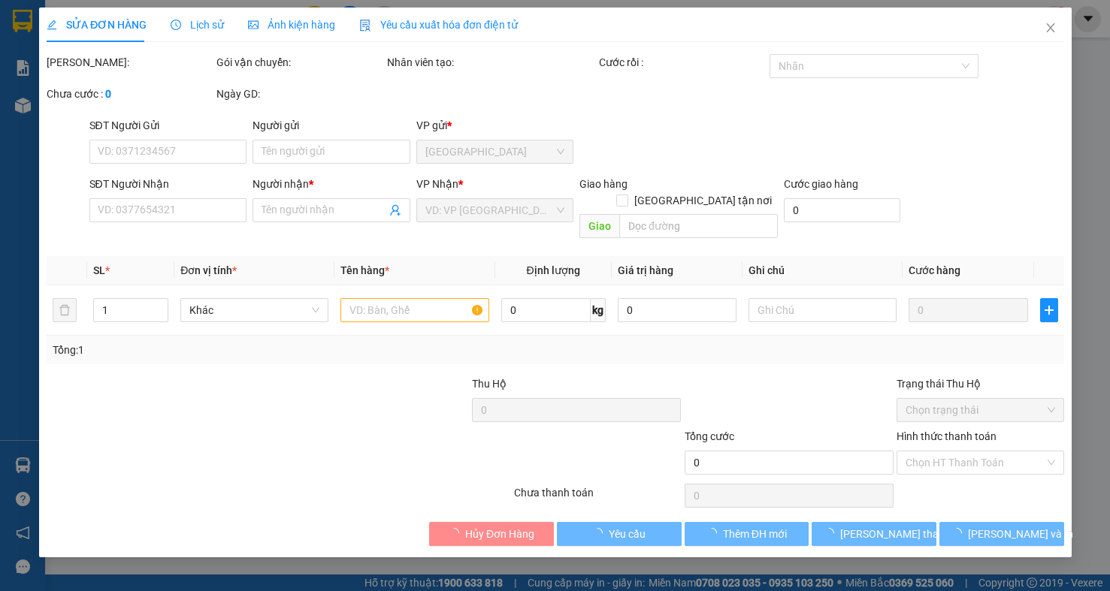
type input "0933769331"
type input "CHÚ 4"
type input "40.000"
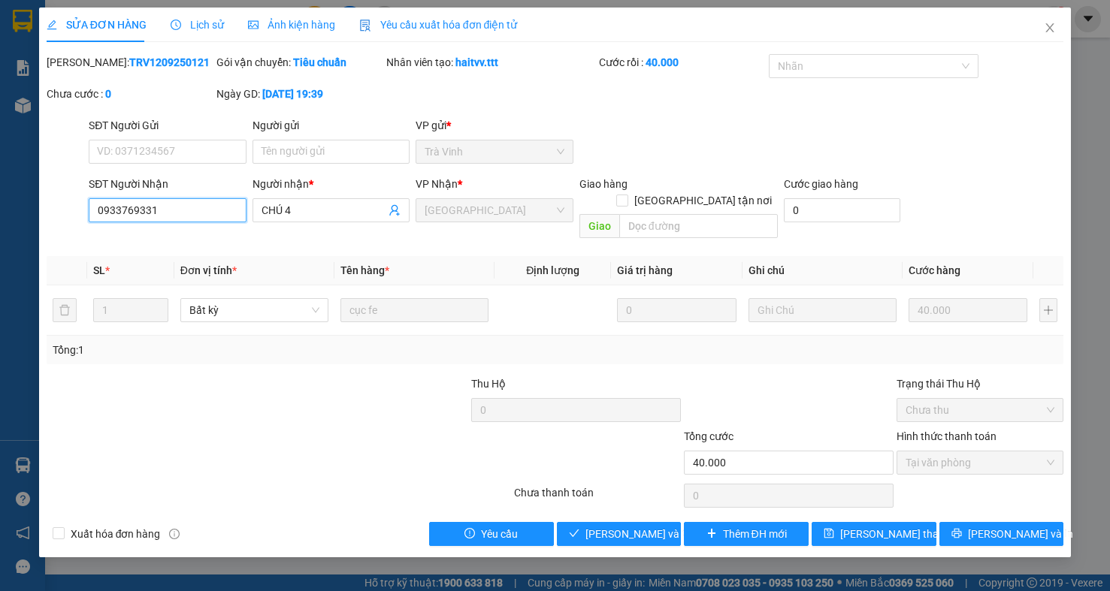
click at [204, 209] on input "0933769331" at bounding box center [168, 210] width 158 height 24
click at [1051, 32] on icon "close" at bounding box center [1050, 28] width 12 height 12
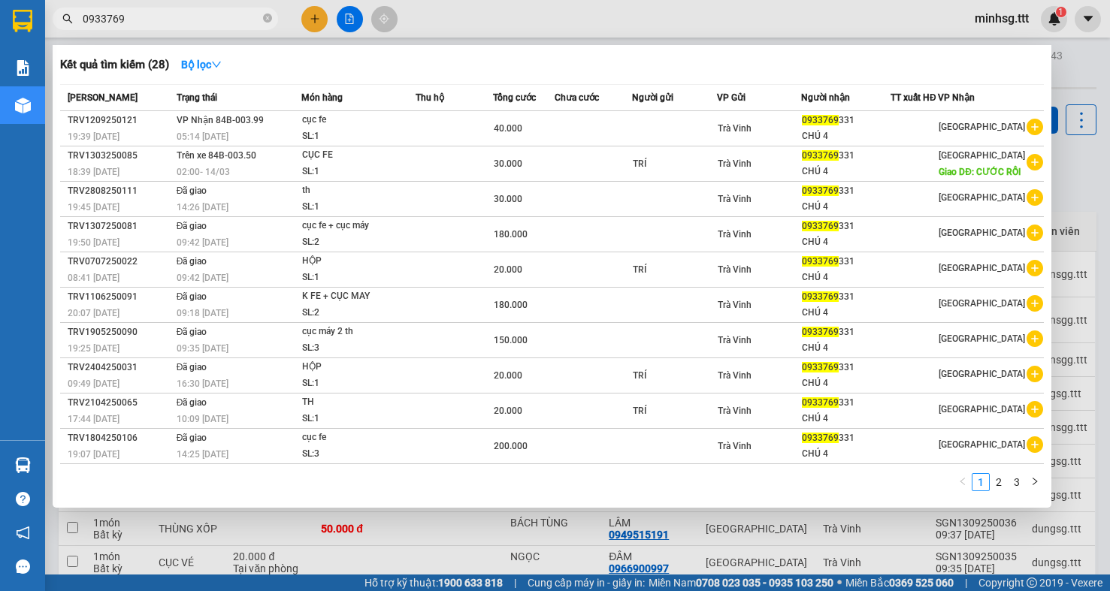
click at [216, 22] on input "0933769" at bounding box center [171, 19] width 177 height 17
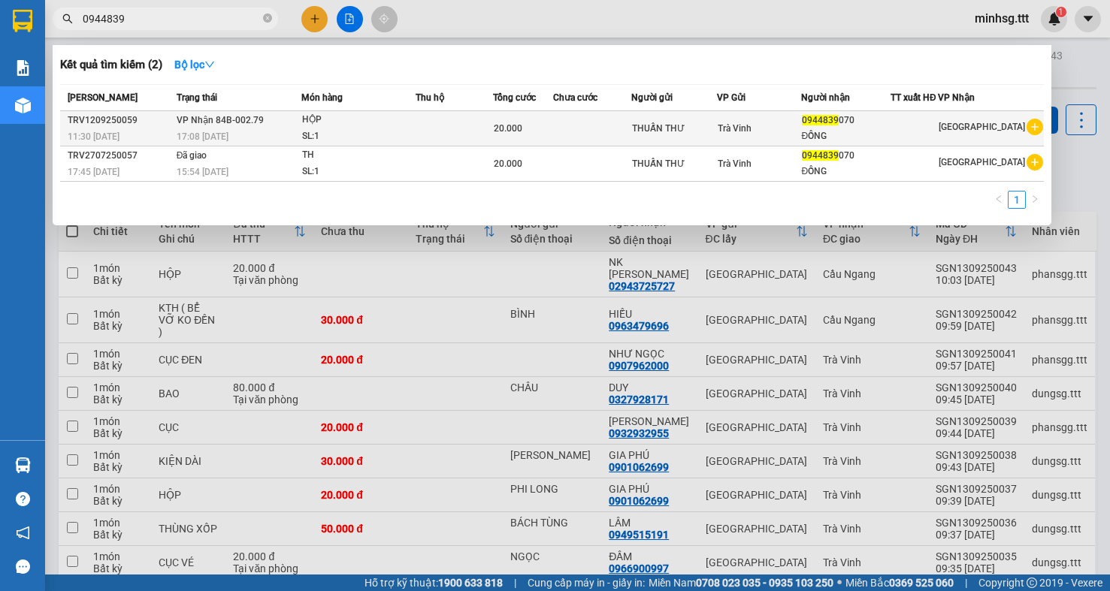
type input "0944839"
click at [800, 116] on td "Trà Vinh" at bounding box center [758, 128] width 83 height 35
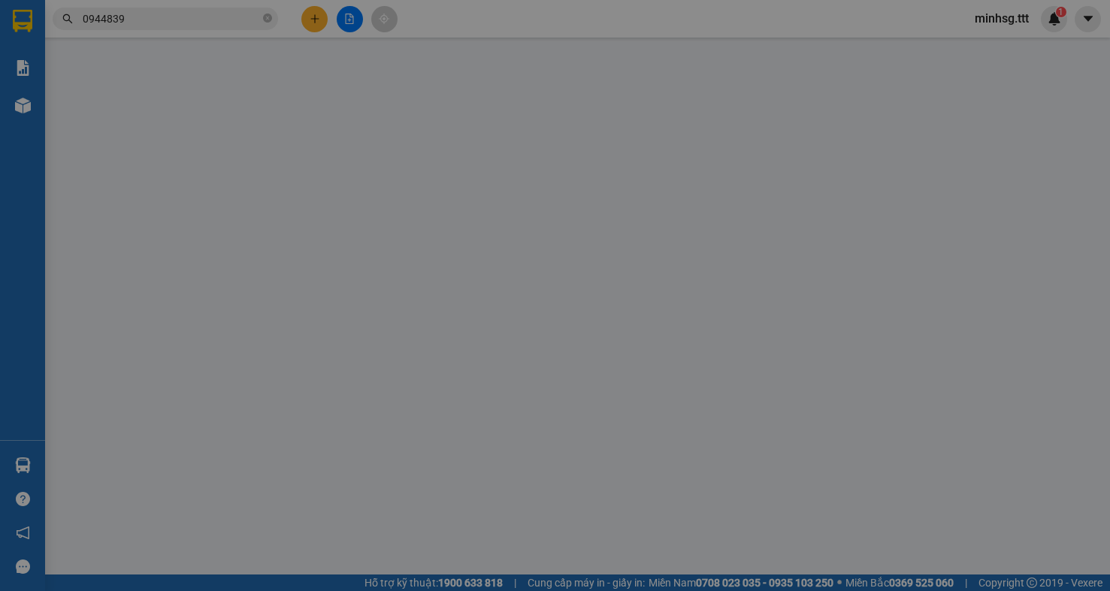
type input "THUẤN THƯ"
type input "0944839070"
type input "ĐỒNG"
type input "20.000"
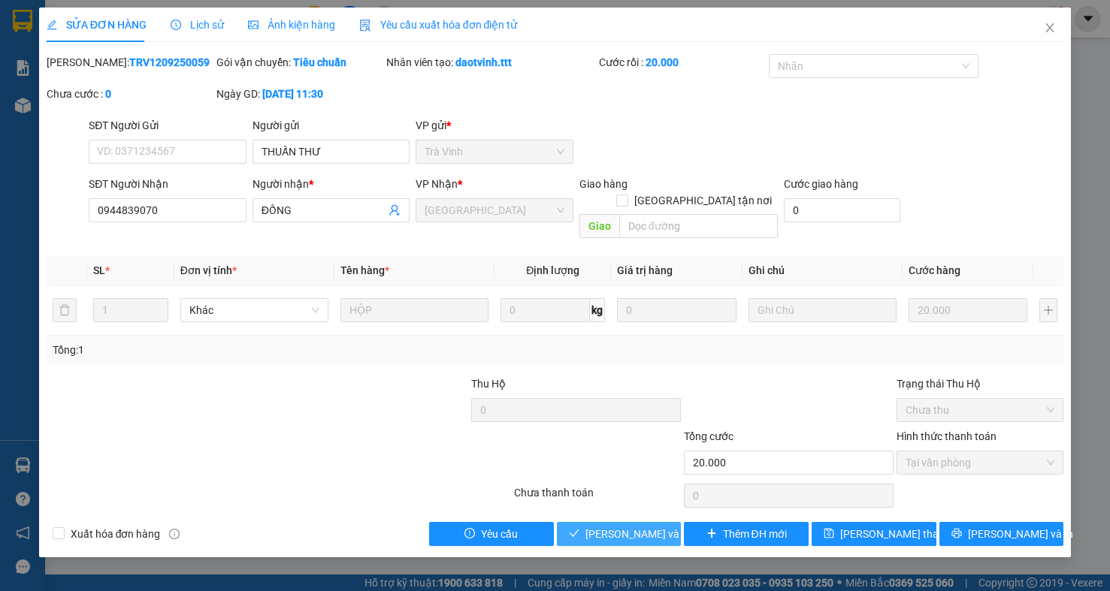
click at [631, 526] on span "[PERSON_NAME] và Giao hàng" at bounding box center [657, 534] width 144 height 17
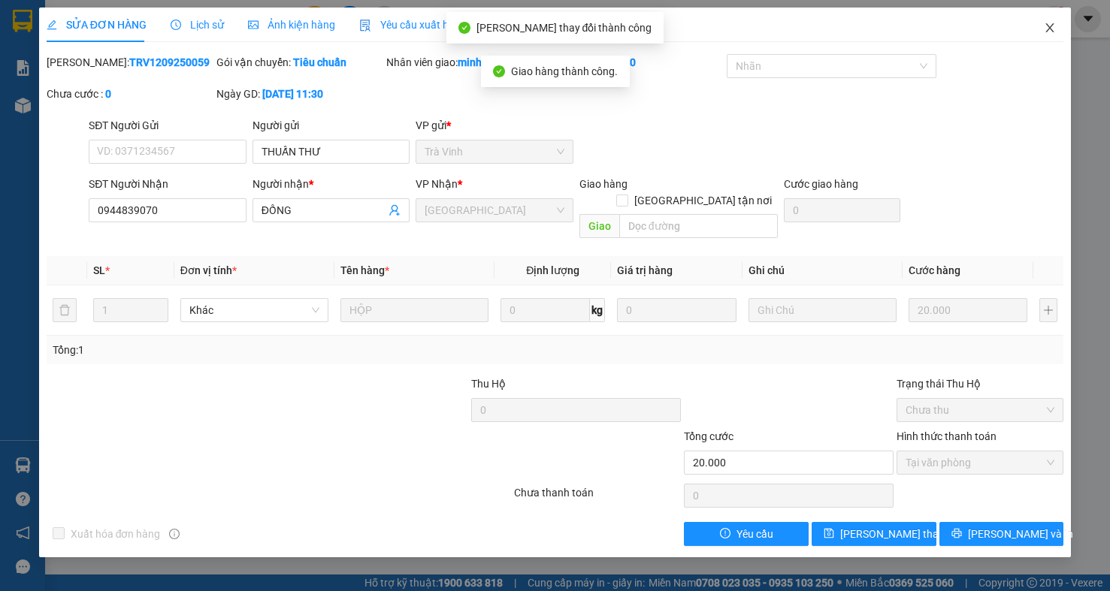
click at [1050, 26] on icon "close" at bounding box center [1050, 28] width 12 height 12
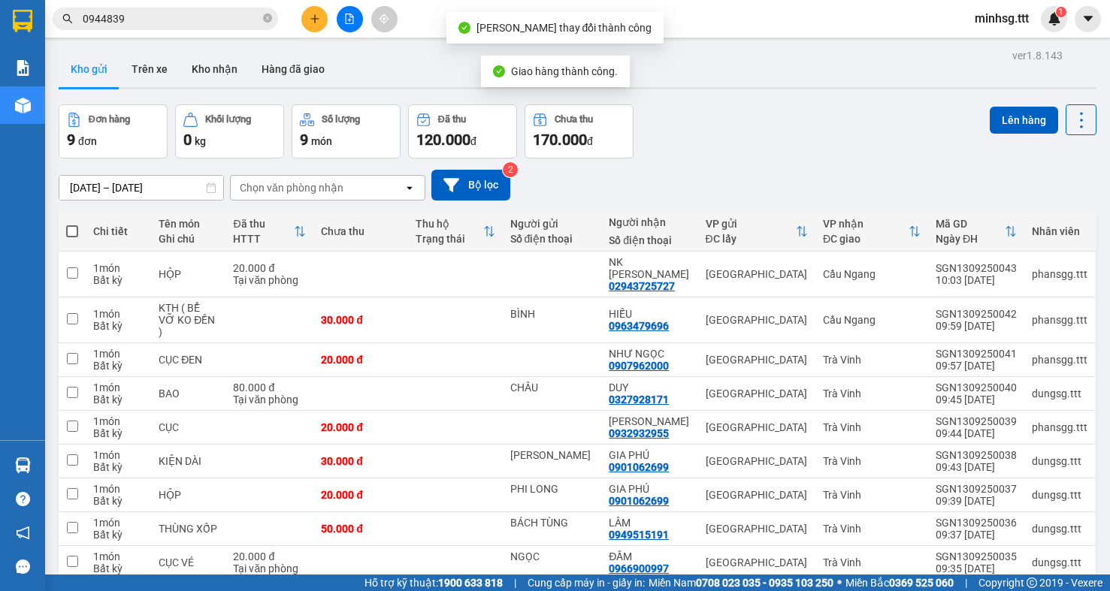
click at [169, 26] on input "0944839" at bounding box center [171, 19] width 177 height 17
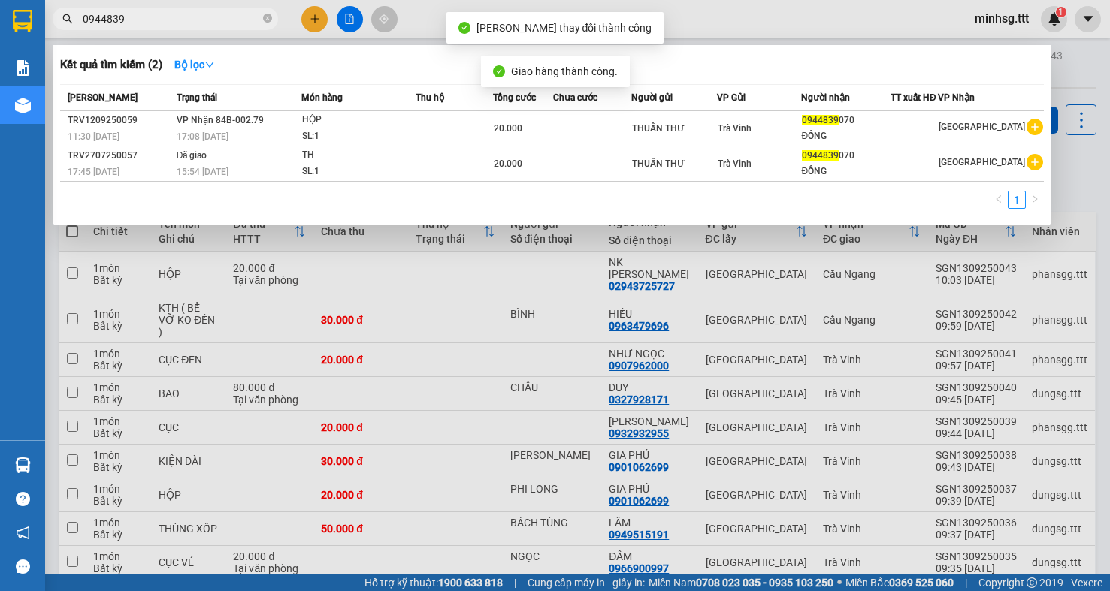
click at [169, 26] on input "0944839" at bounding box center [171, 19] width 177 height 17
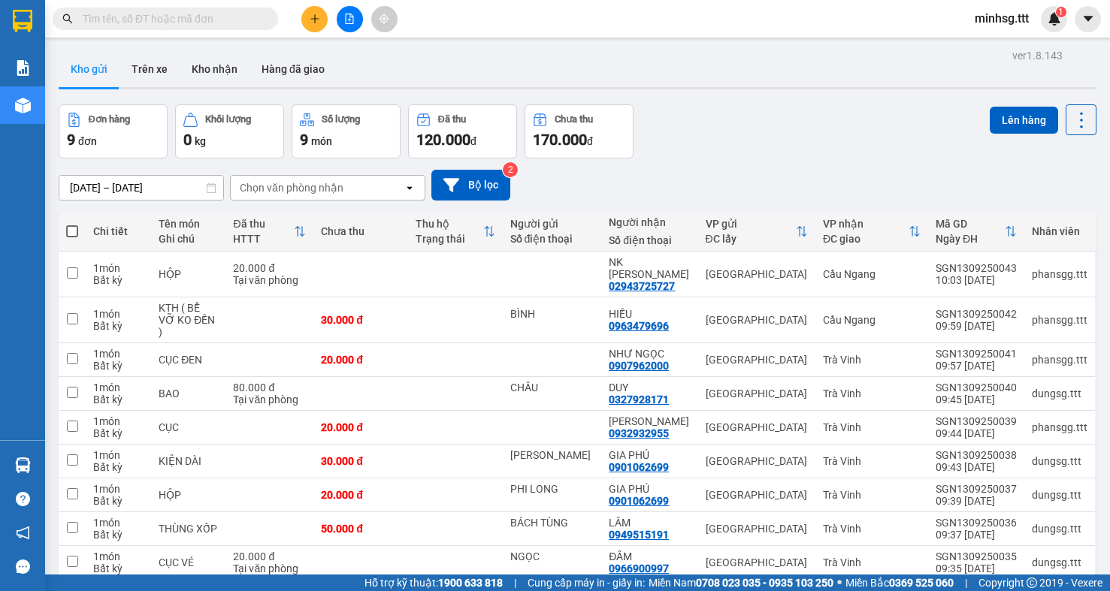
click at [169, 26] on input "text" at bounding box center [171, 19] width 177 height 17
paste input "0933769331"
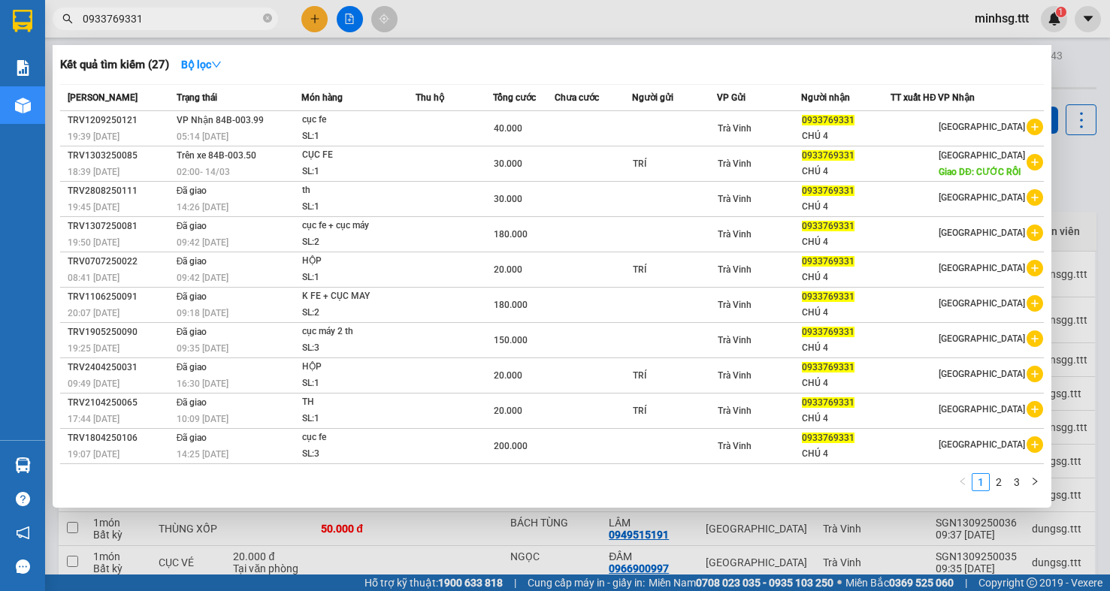
click at [167, 16] on input "0933769331" at bounding box center [171, 19] width 177 height 17
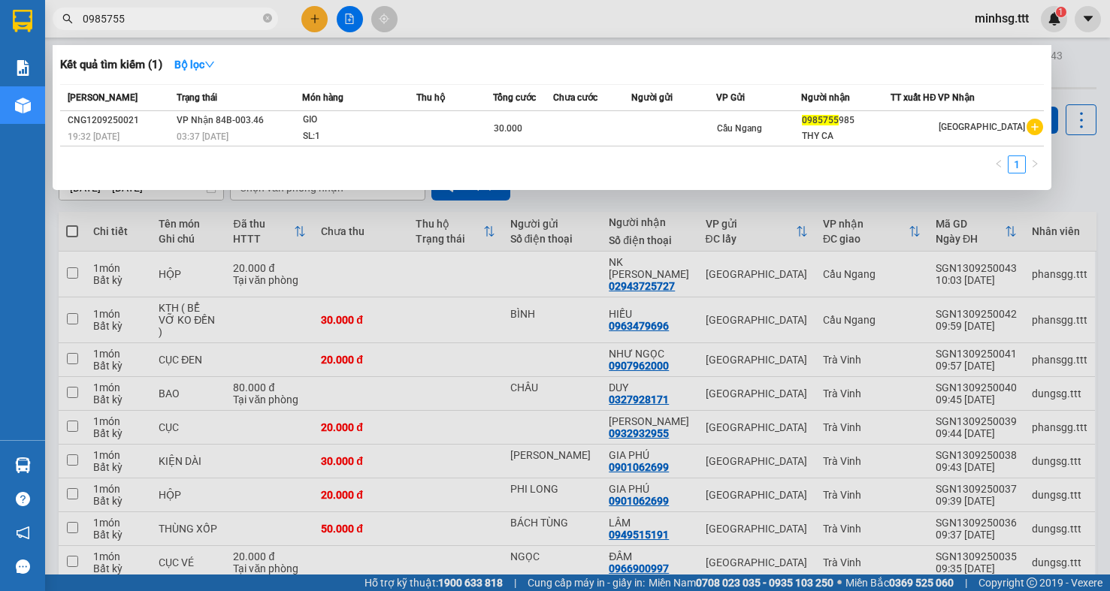
click at [198, 17] on input "0985755" at bounding box center [171, 19] width 177 height 17
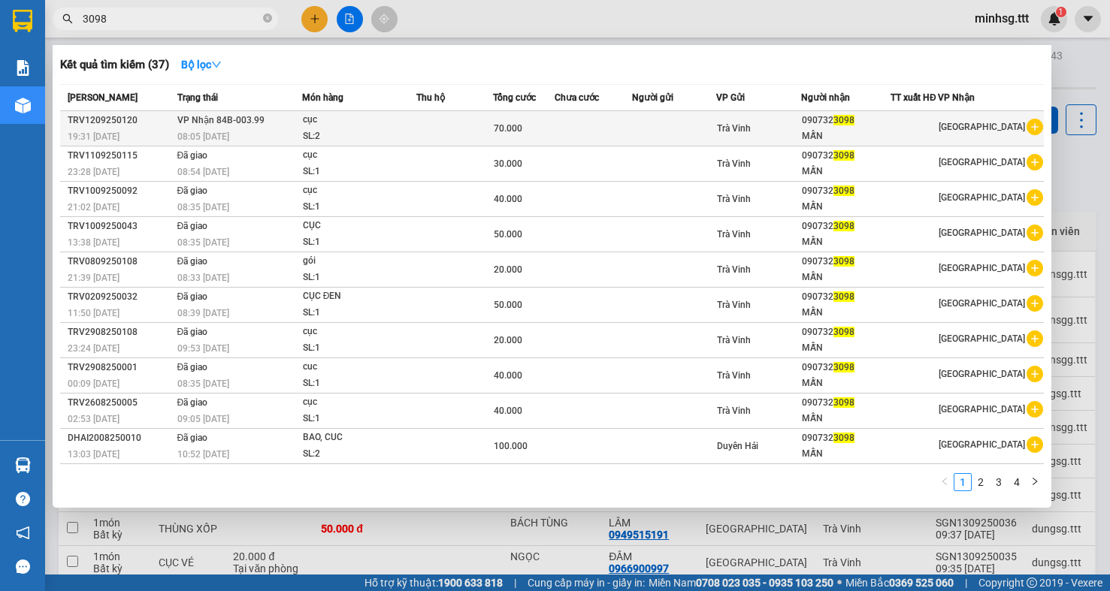
type input "3098"
click at [842, 124] on div "090732 3098" at bounding box center [846, 121] width 88 height 16
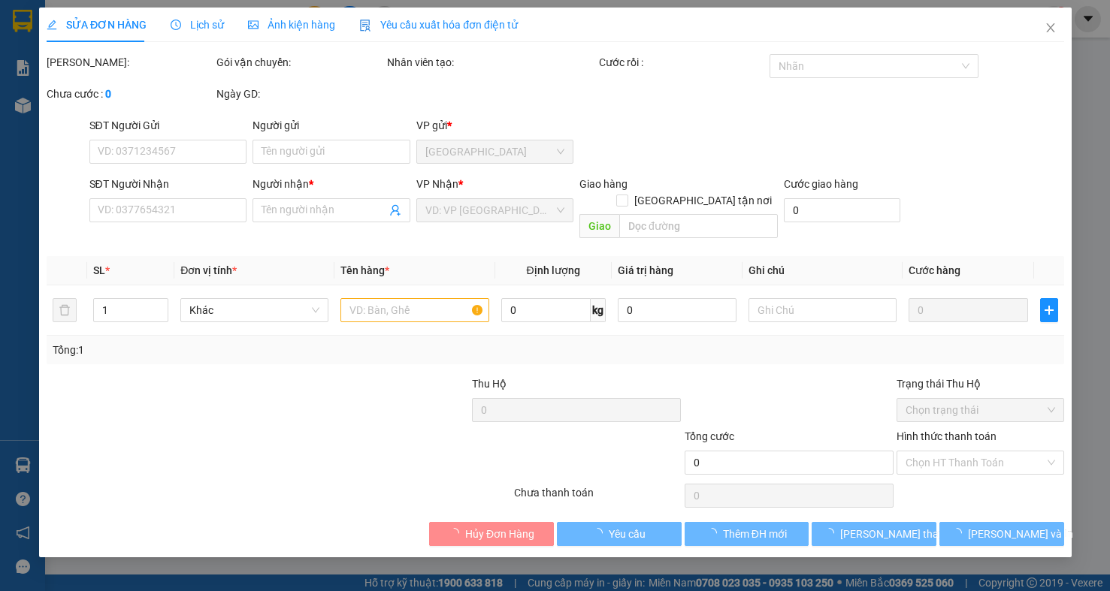
type input "0907323098"
type input "MẪN"
type input "70.000"
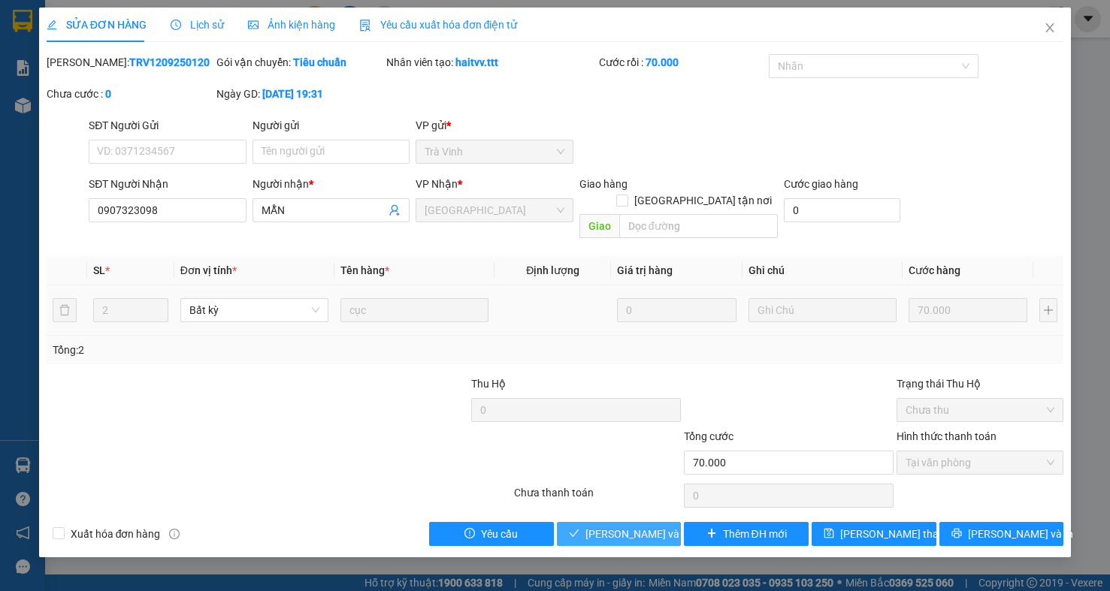
click at [664, 526] on span "[PERSON_NAME] và Giao hàng" at bounding box center [657, 534] width 144 height 17
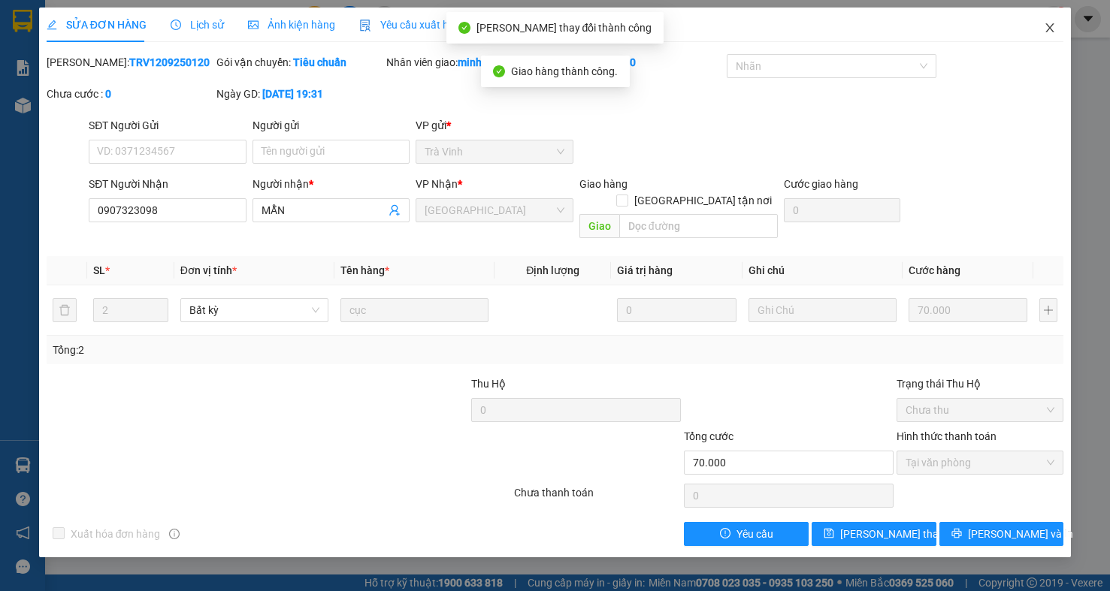
click at [1050, 23] on icon "close" at bounding box center [1050, 28] width 12 height 12
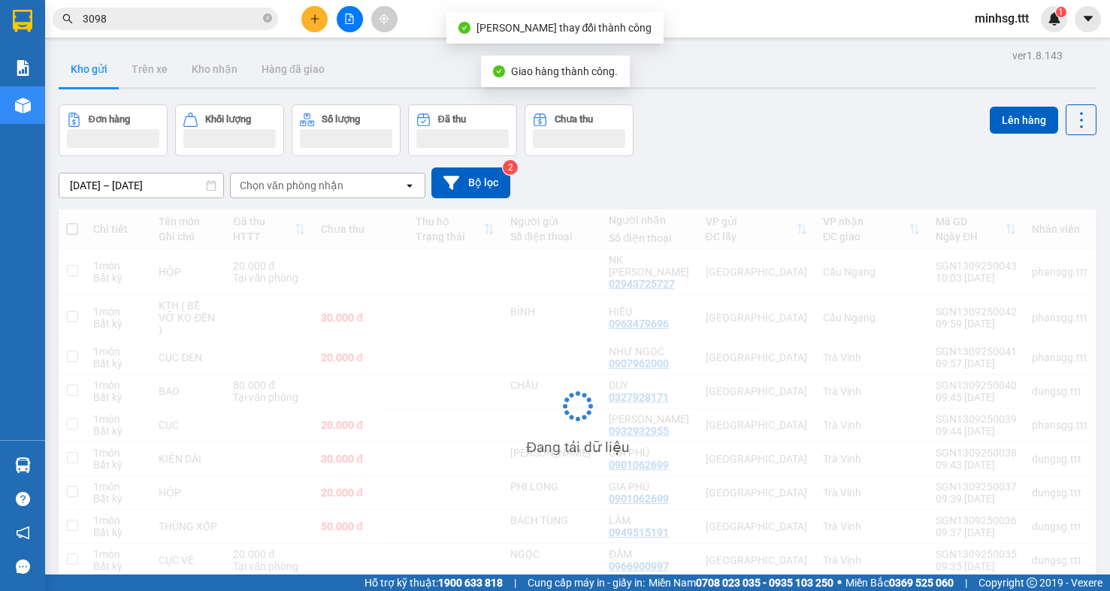
click at [186, 26] on input "3098" at bounding box center [171, 19] width 177 height 17
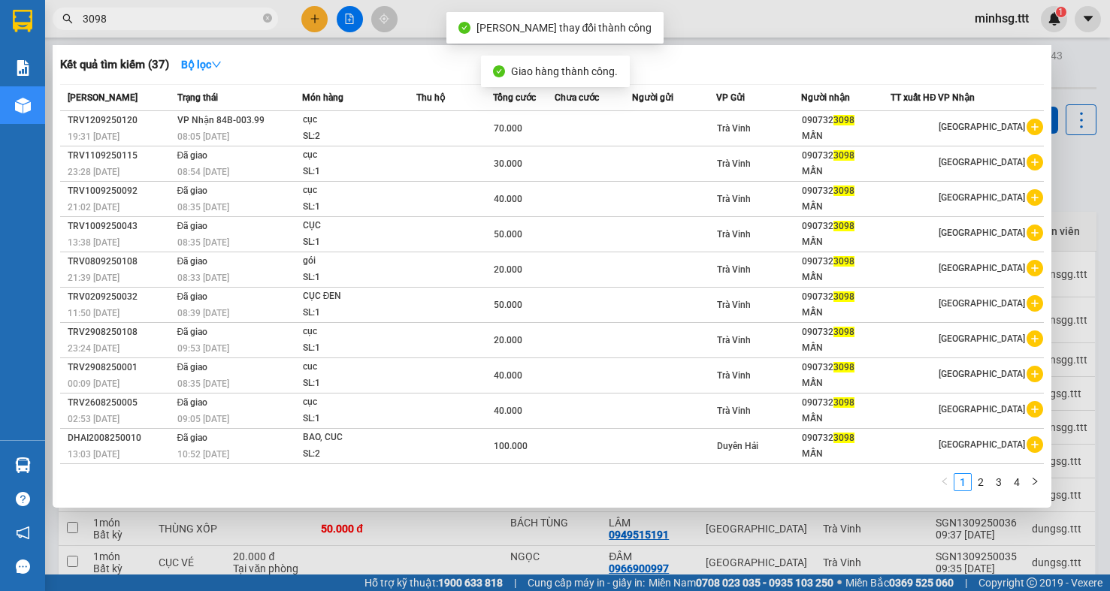
click at [186, 26] on input "3098" at bounding box center [171, 19] width 177 height 17
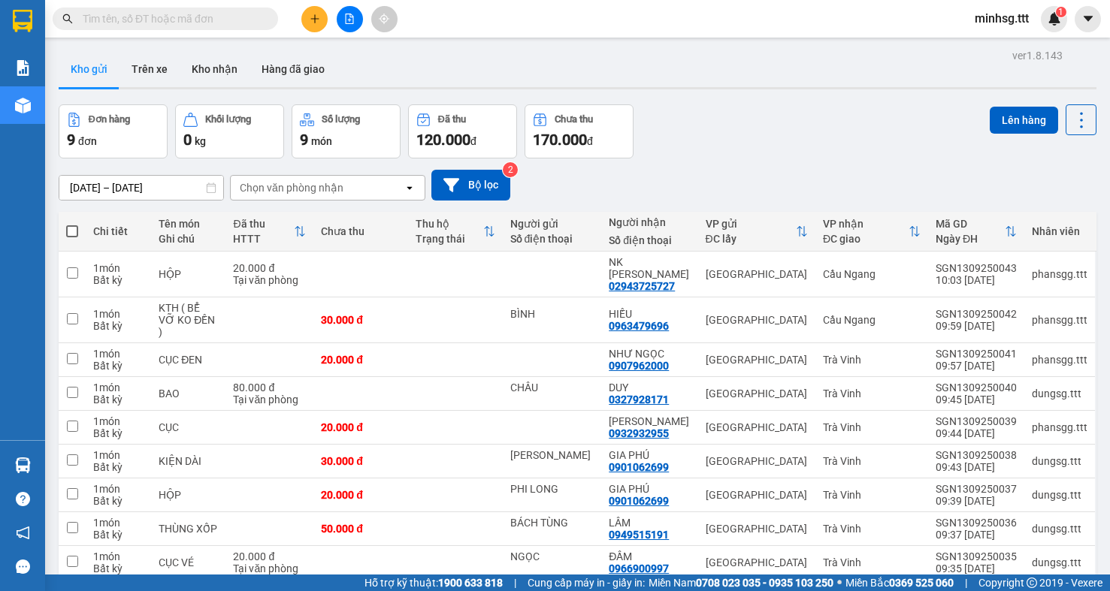
click at [185, 26] on input "text" at bounding box center [171, 19] width 177 height 17
paste input "0933769331"
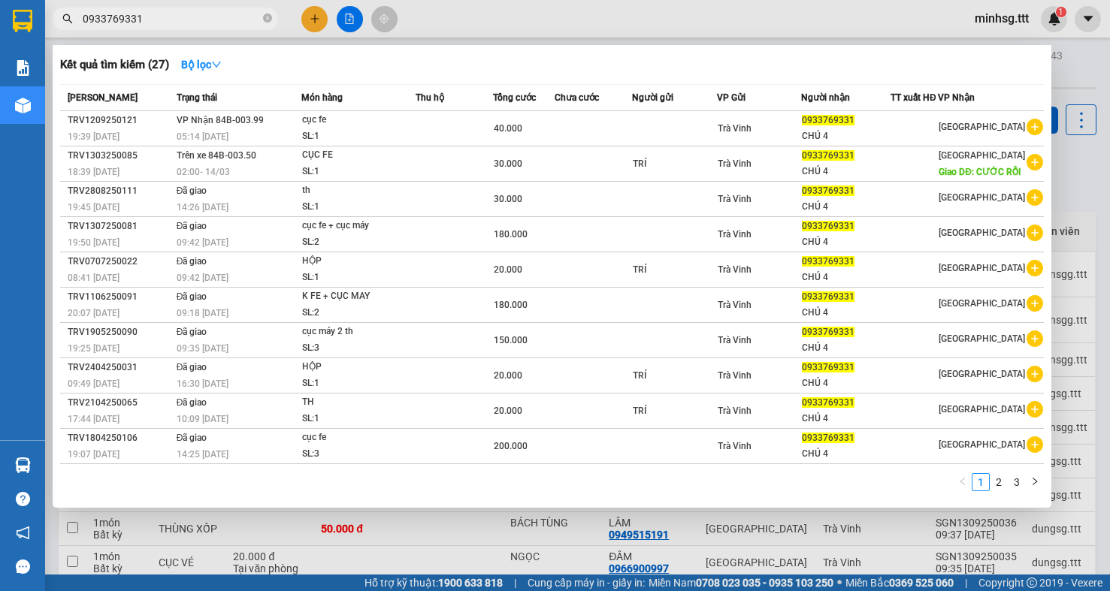
click at [237, 26] on input "0933769331" at bounding box center [171, 19] width 177 height 17
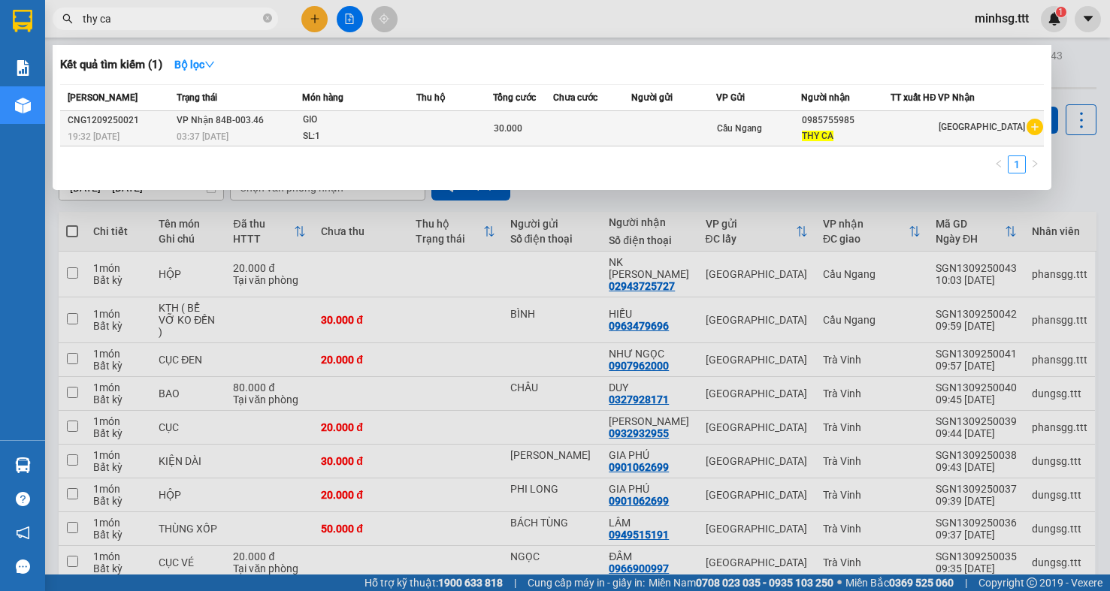
type input "thy ca"
click at [629, 135] on td at bounding box center [592, 128] width 78 height 35
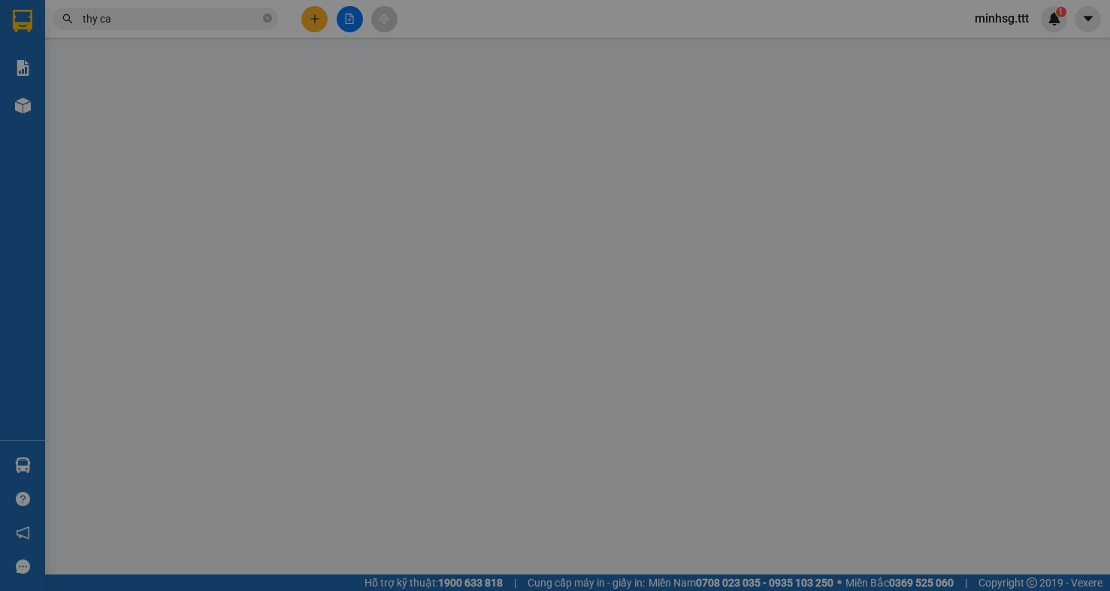
type input "0985755985"
type input "THY CA"
type input "30.000"
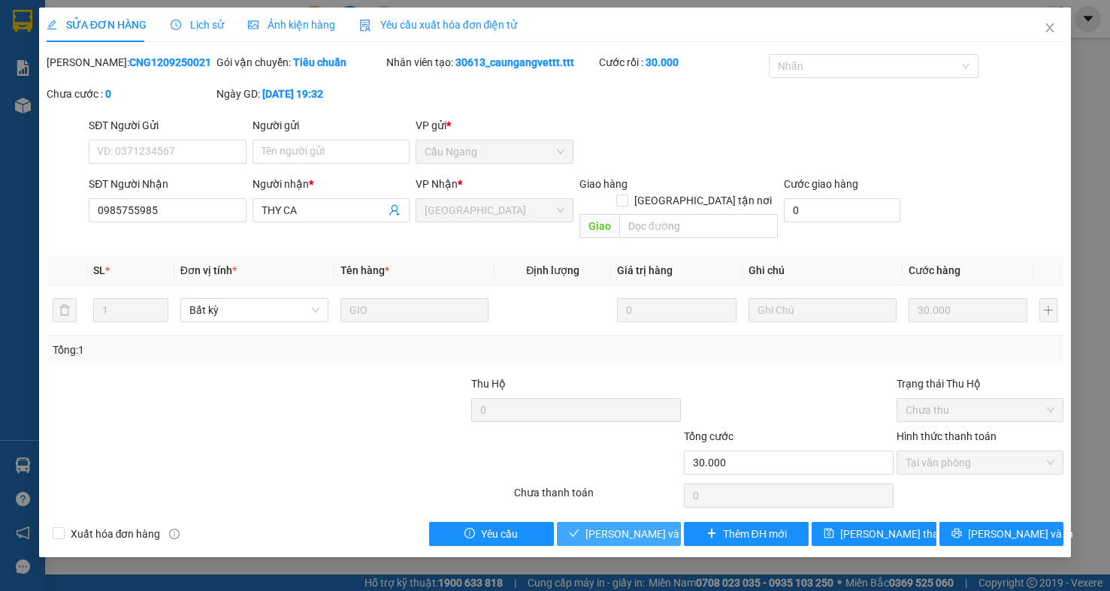
click at [624, 526] on span "[PERSON_NAME] và Giao hàng" at bounding box center [657, 534] width 144 height 17
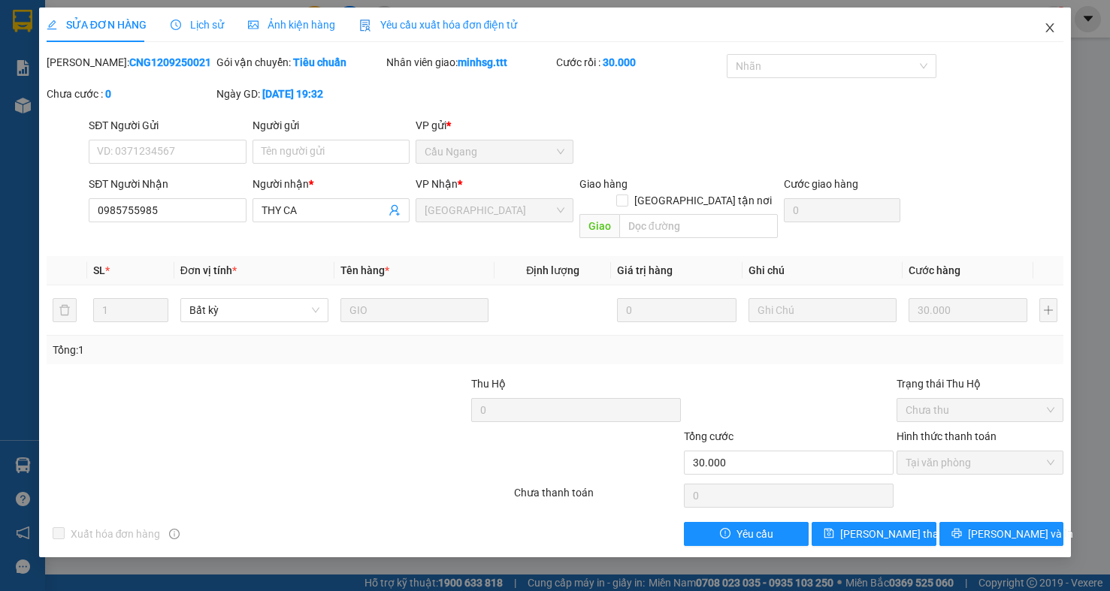
click at [1048, 26] on icon "close" at bounding box center [1050, 27] width 8 height 9
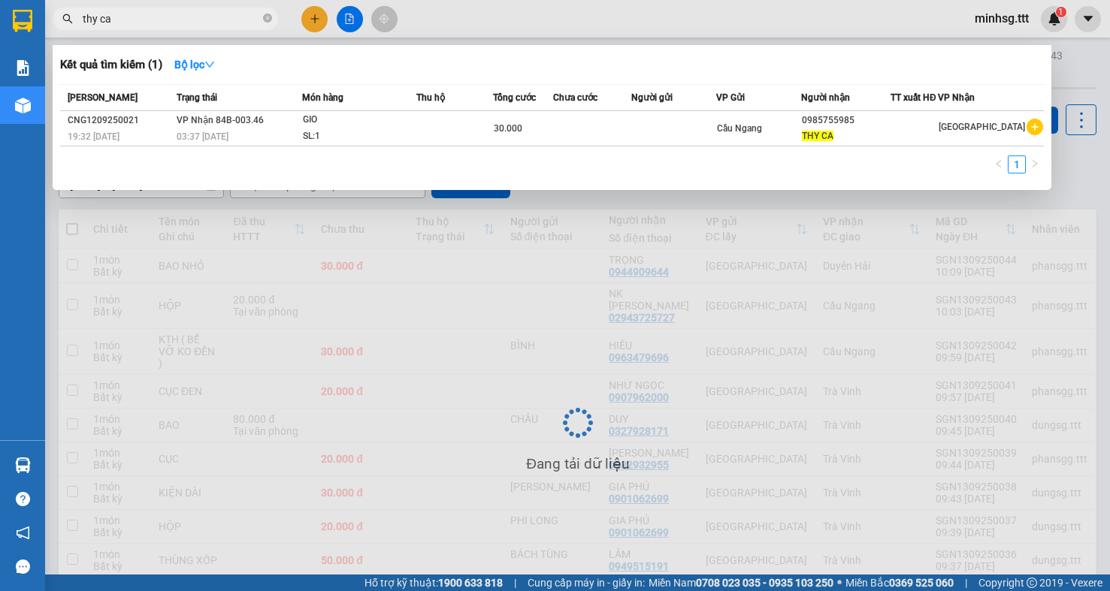
click at [189, 20] on input "thy ca" at bounding box center [171, 19] width 177 height 17
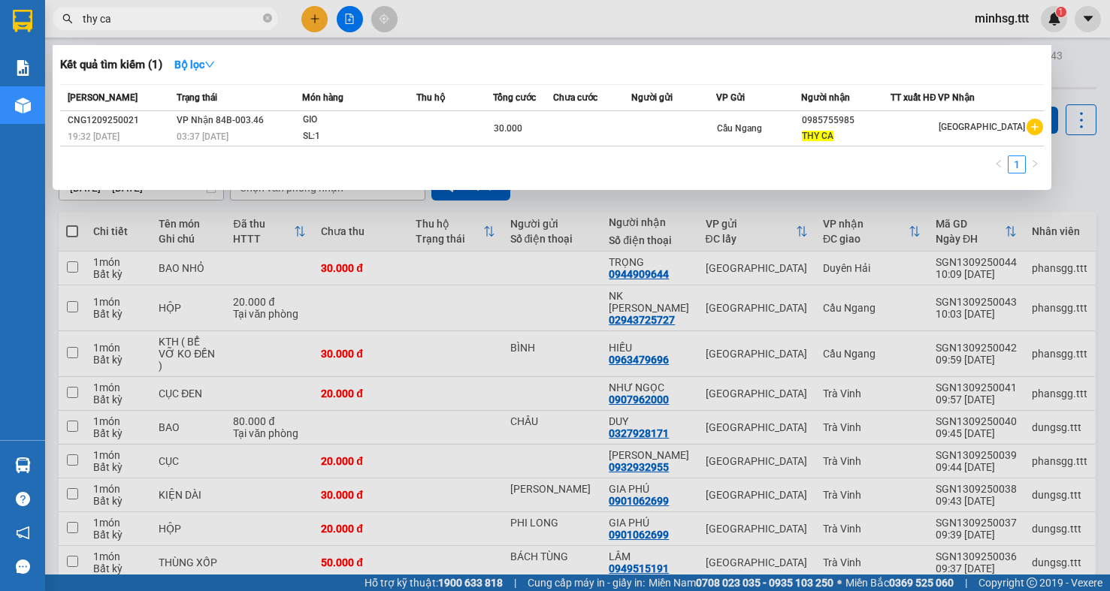
click at [189, 20] on input "thy ca" at bounding box center [171, 19] width 177 height 17
drag, startPoint x: 145, startPoint y: 26, endPoint x: -92, endPoint y: 48, distance: 238.5
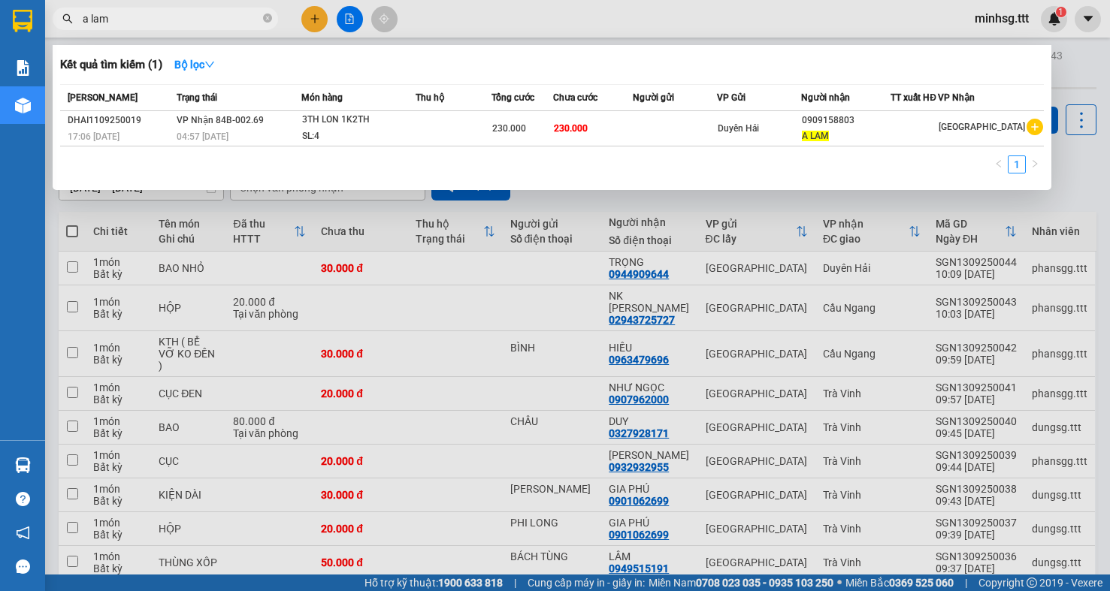
click at [0, 48] on html "Kết quả tìm kiếm ( 1 ) Bộ lọc Mã ĐH Trạng thái Món hàng Thu hộ Tổng cước Chưa c…" at bounding box center [555, 295] width 1110 height 591
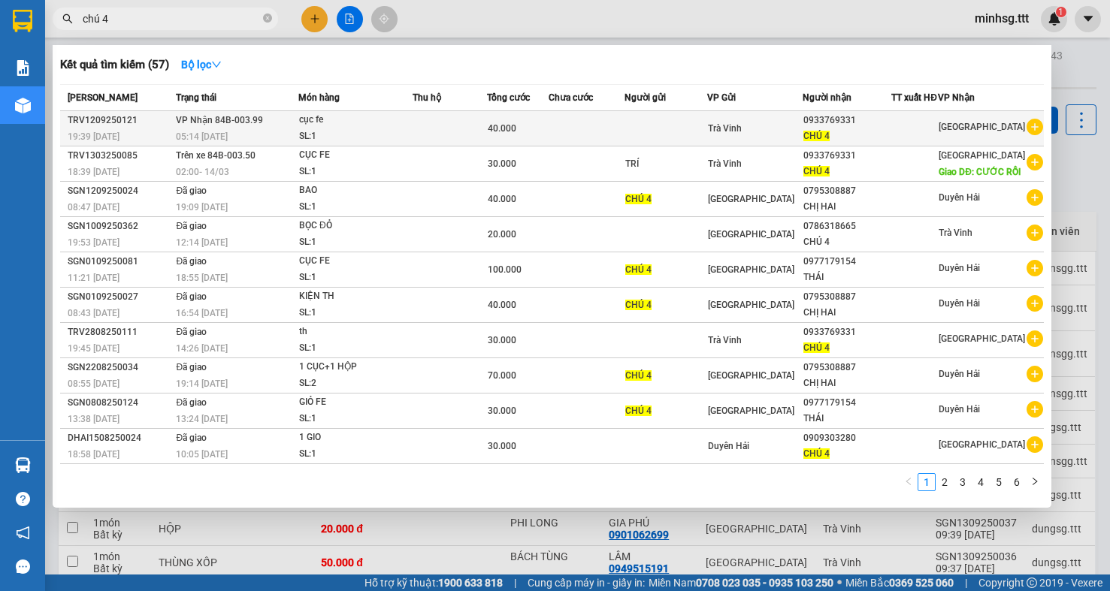
type input "chú 4"
click at [613, 137] on td at bounding box center [587, 128] width 76 height 35
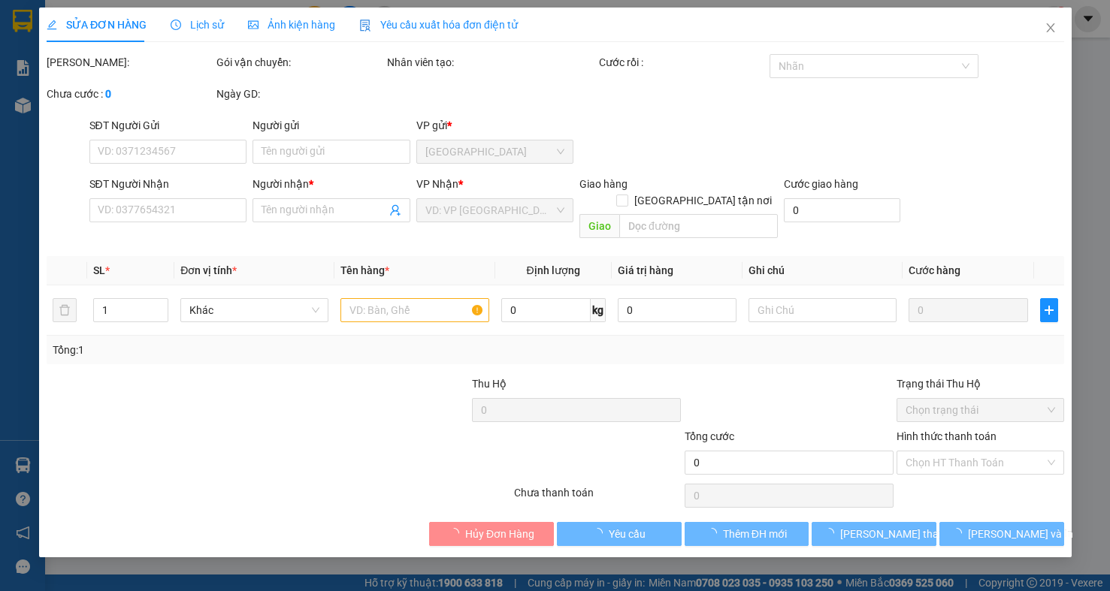
type input "0933769331"
type input "CHÚ 4"
type input "40.000"
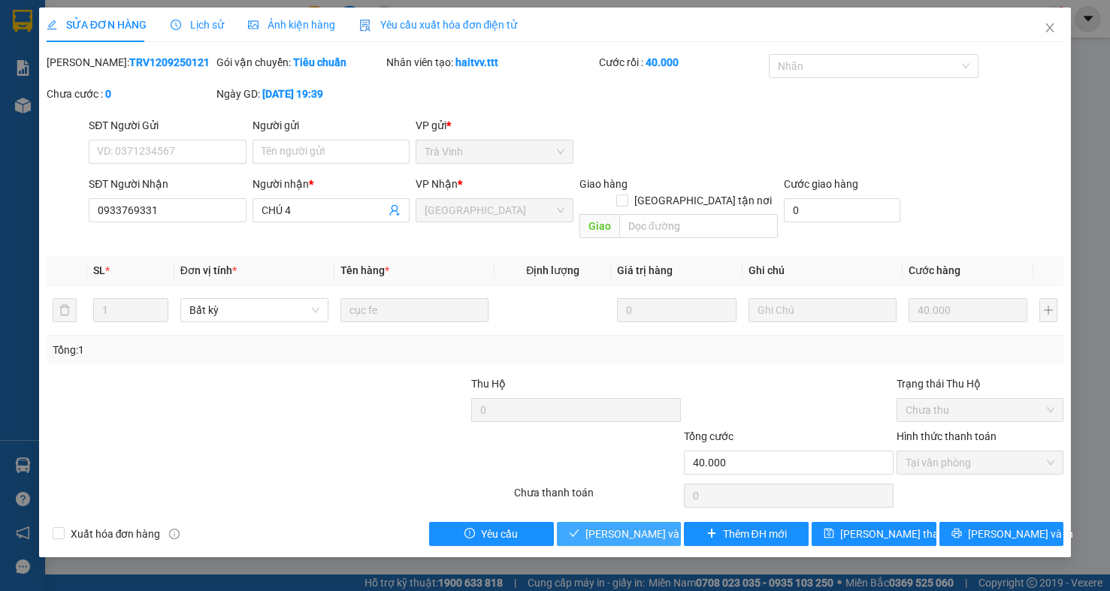
click at [633, 527] on span "[PERSON_NAME] và Giao hàng" at bounding box center [657, 534] width 144 height 17
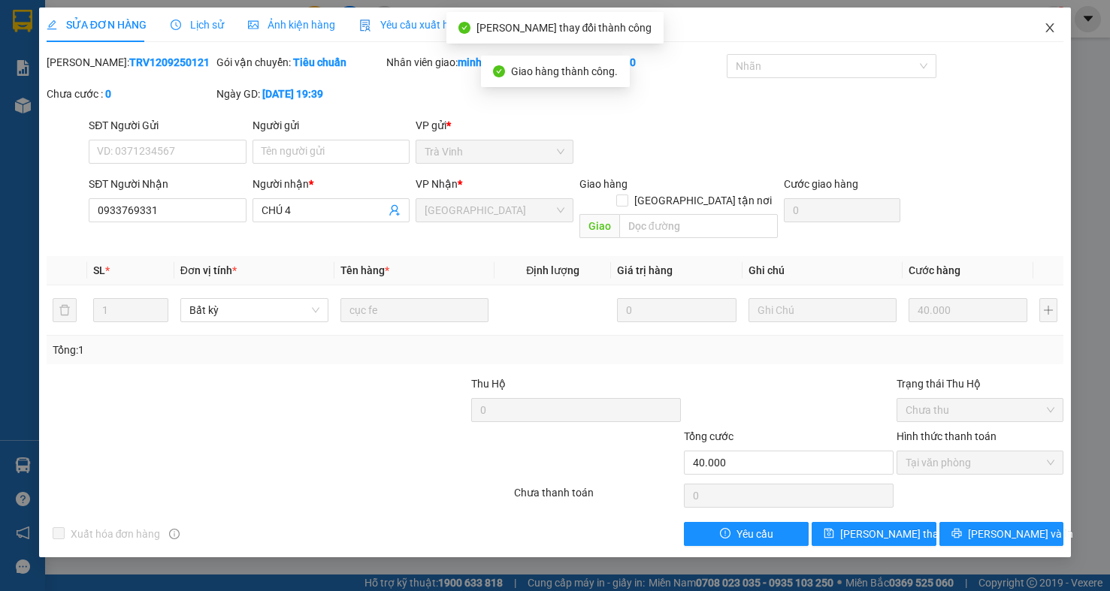
click at [1043, 38] on span "Close" at bounding box center [1050, 29] width 42 height 42
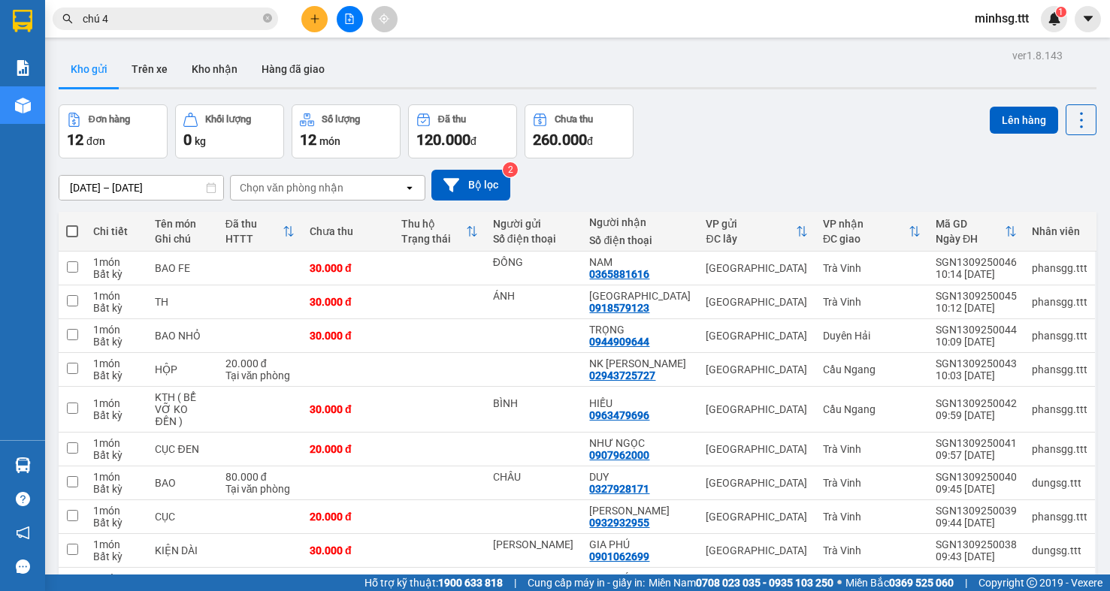
click at [167, 26] on input "chú 4" at bounding box center [171, 19] width 177 height 17
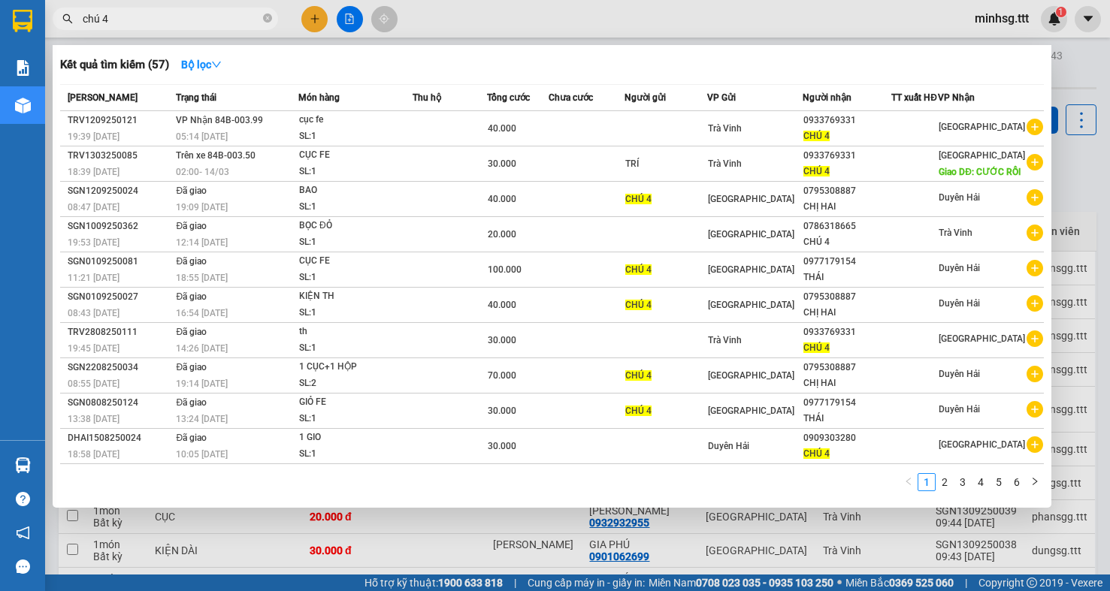
click at [167, 26] on input "chú 4" at bounding box center [171, 19] width 177 height 17
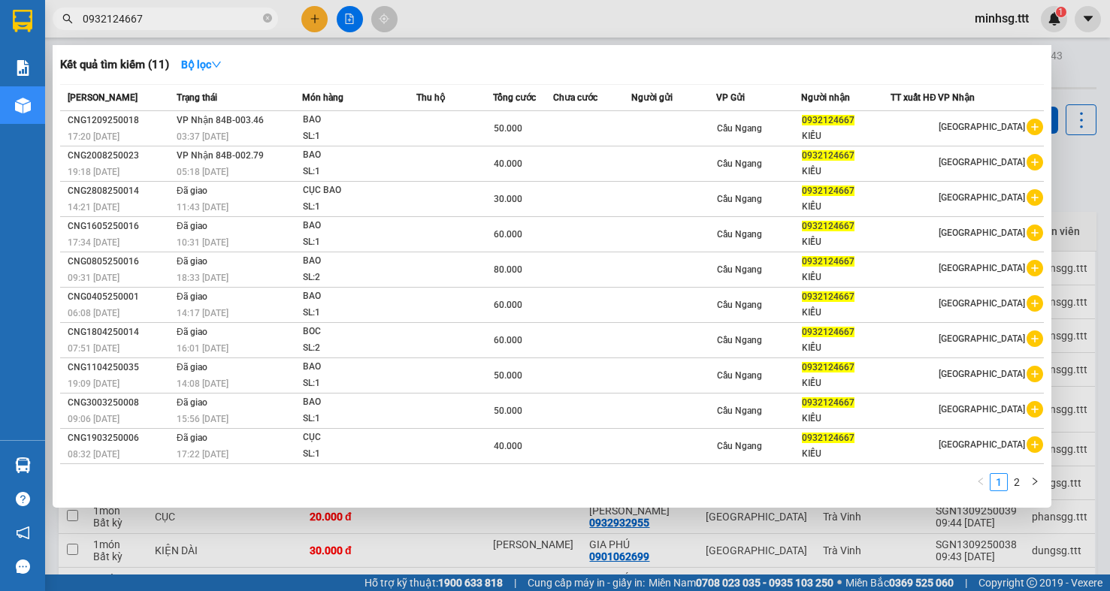
click at [201, 13] on input "0932124667" at bounding box center [171, 19] width 177 height 17
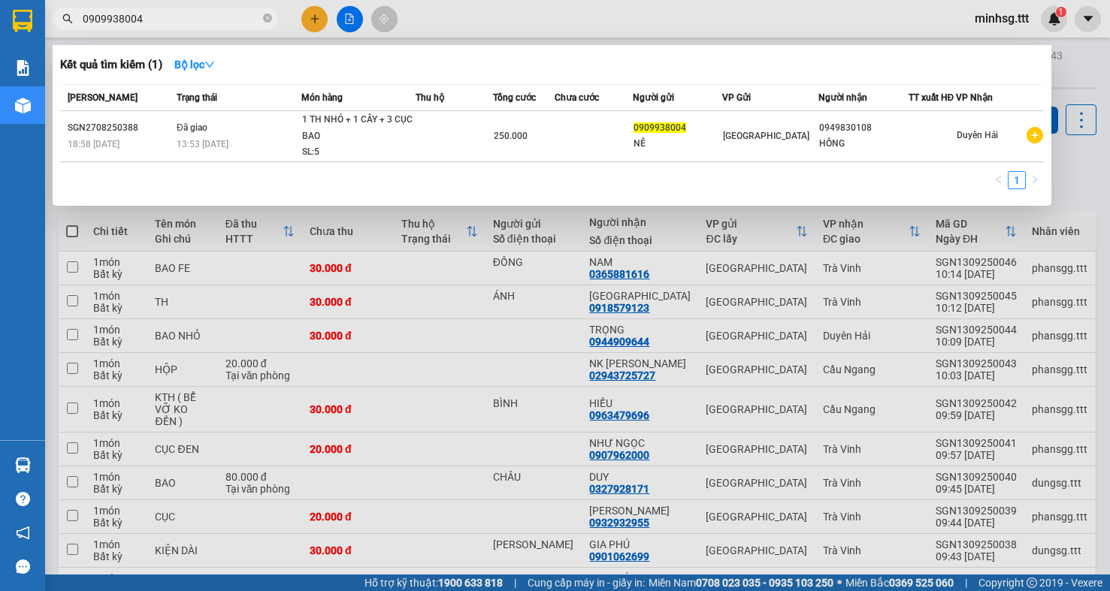
click at [201, 18] on input "0909938004" at bounding box center [171, 19] width 177 height 17
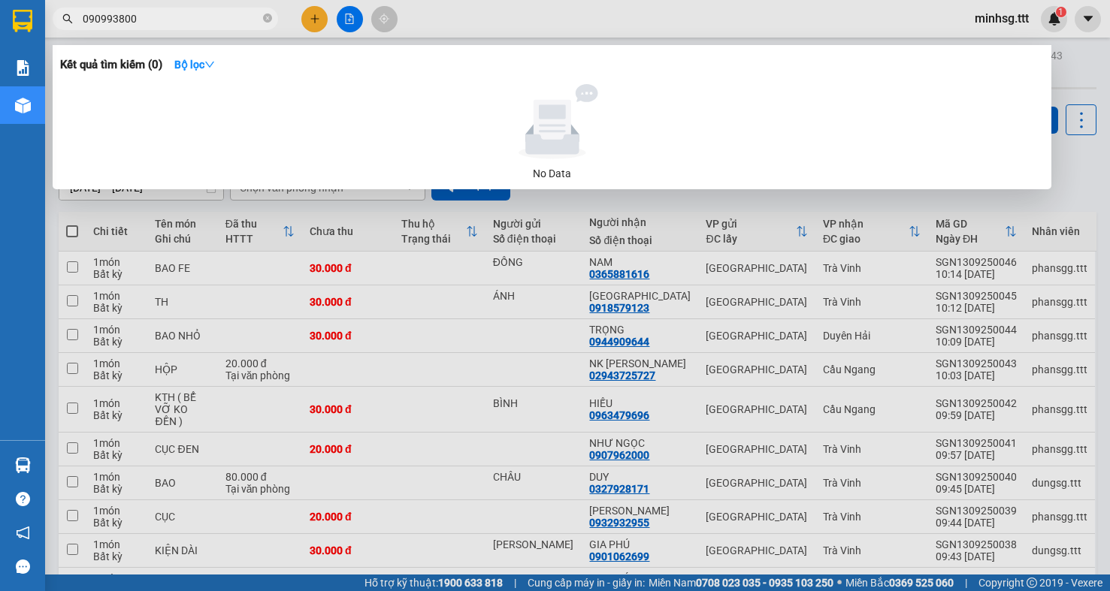
type input "0909938004"
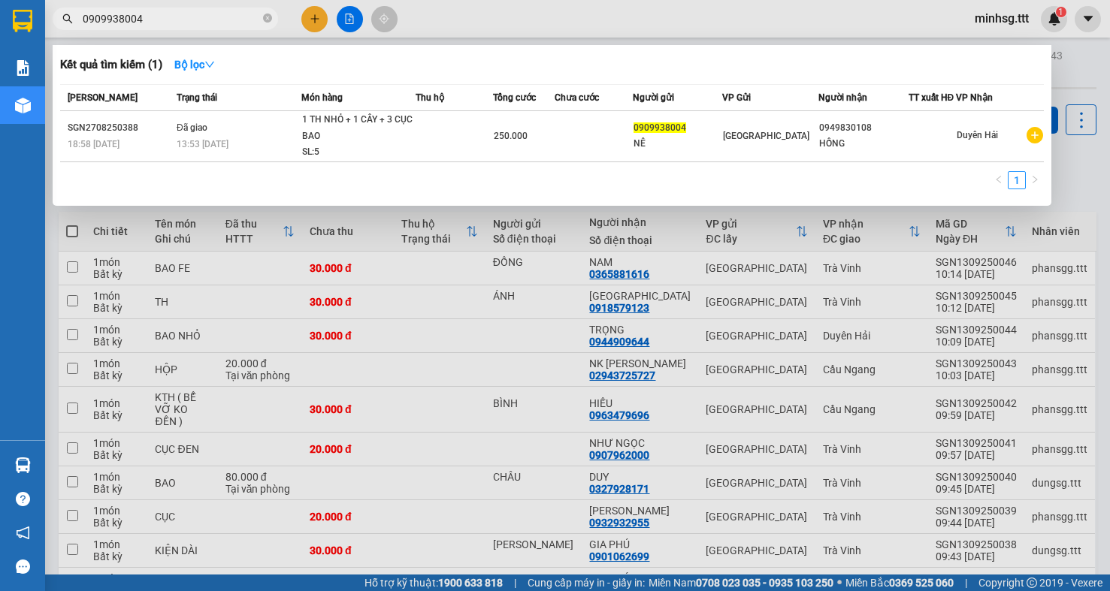
click at [216, 17] on input "0909938004" at bounding box center [171, 19] width 177 height 17
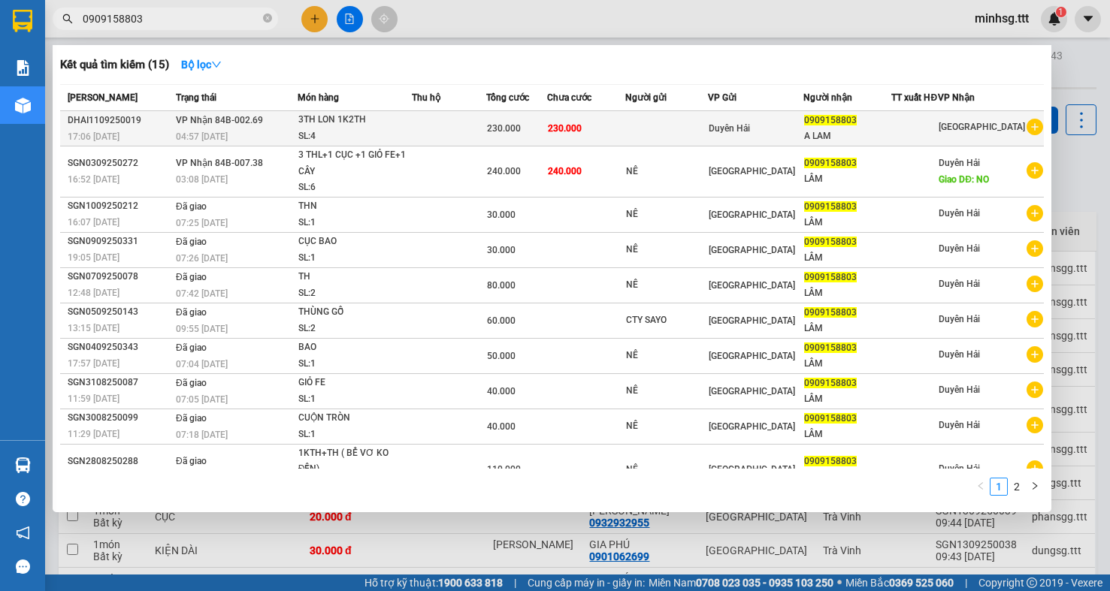
type input "0909158803"
click at [904, 127] on td at bounding box center [914, 128] width 47 height 35
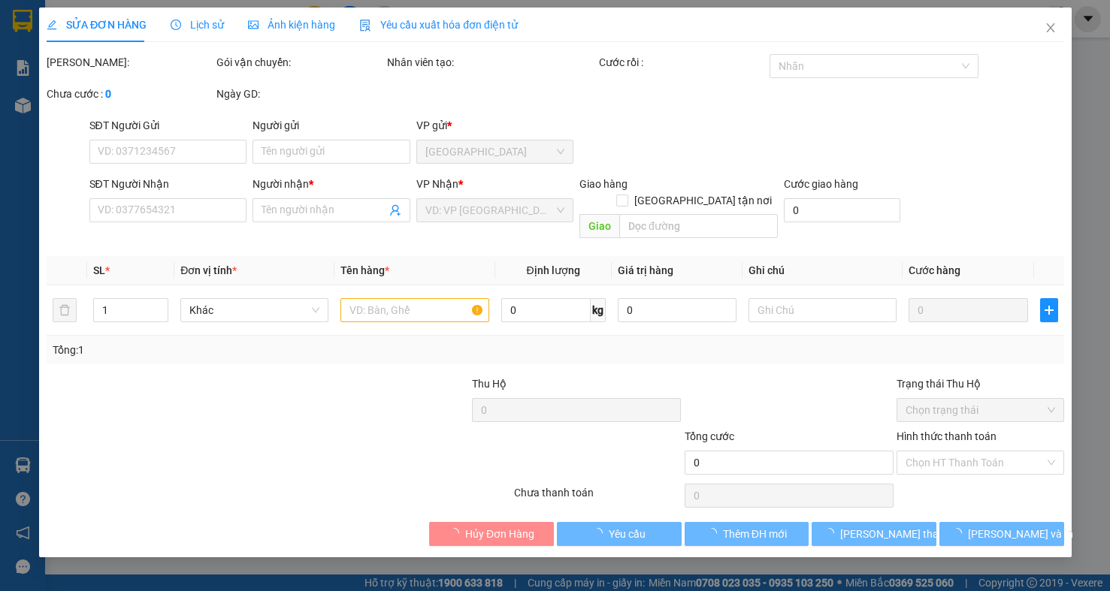
type input "0909158803"
type input "A LAM"
type input "230.000"
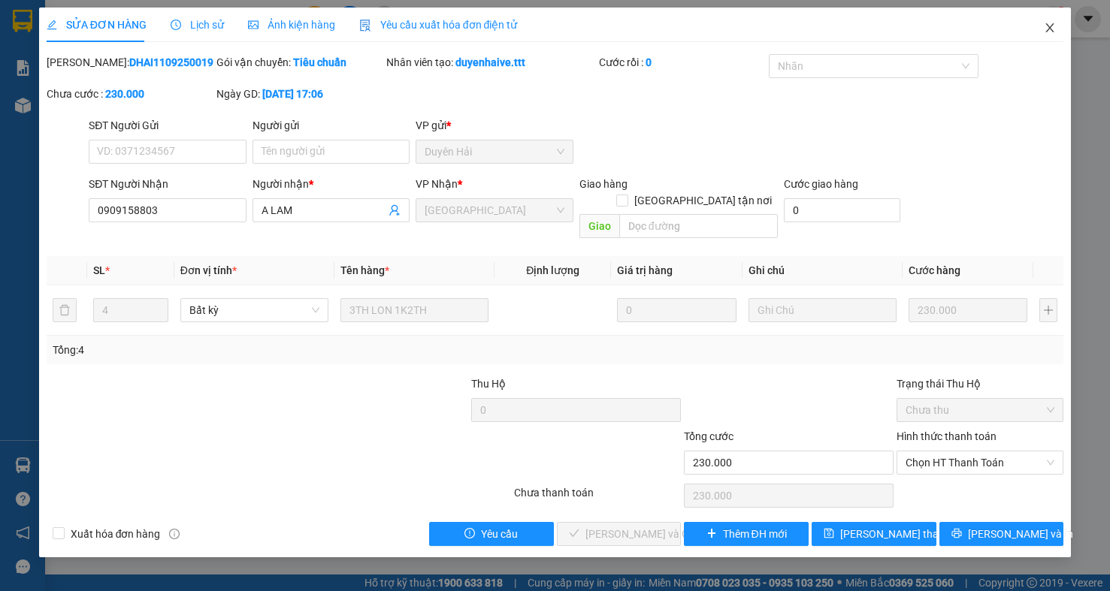
click at [1047, 25] on icon "close" at bounding box center [1050, 27] width 8 height 9
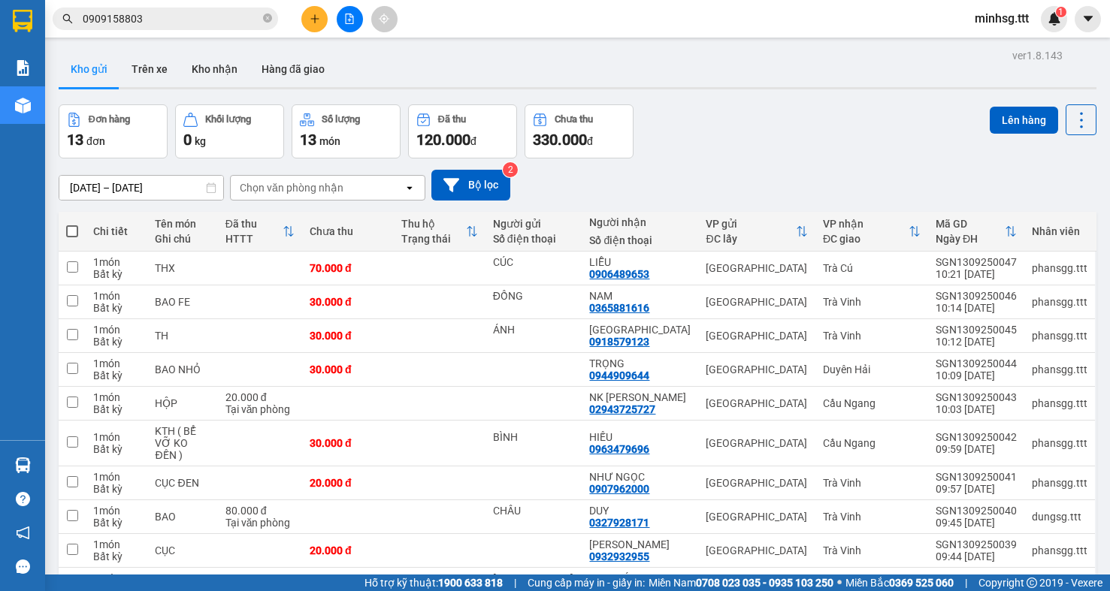
click at [220, 21] on input "0909158803" at bounding box center [171, 19] width 177 height 17
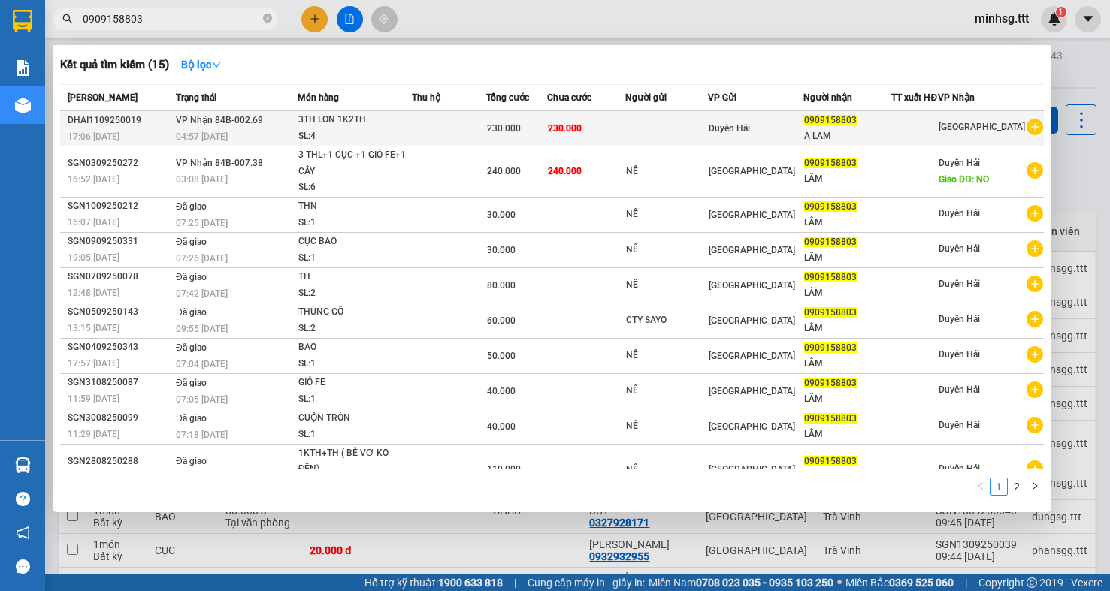
click at [890, 128] on div "0909158803" at bounding box center [847, 121] width 87 height 16
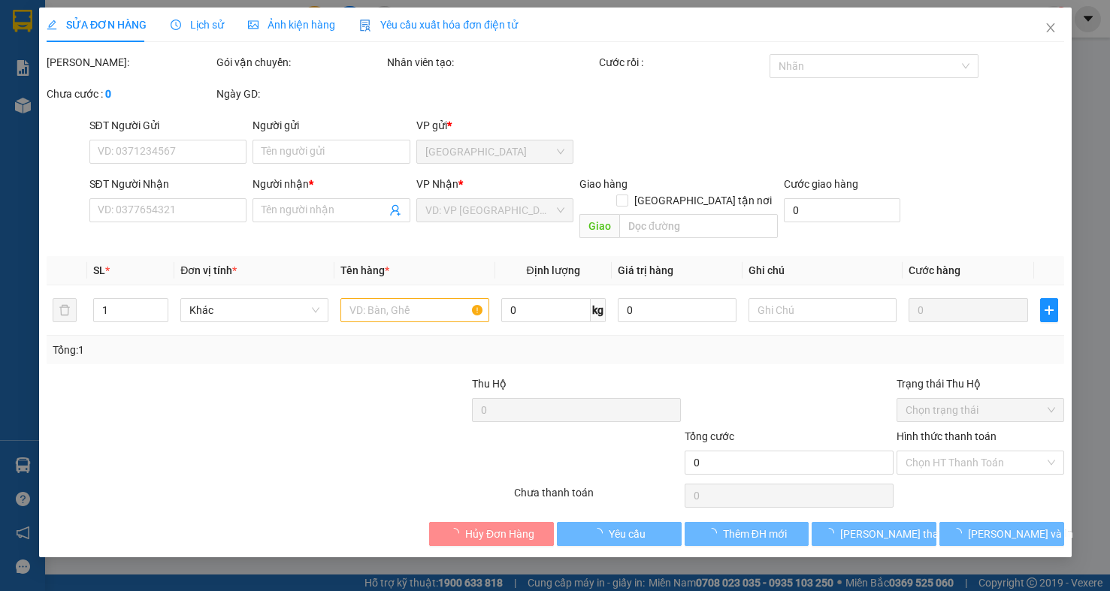
type input "0909158803"
type input "A LAM"
type input "230.000"
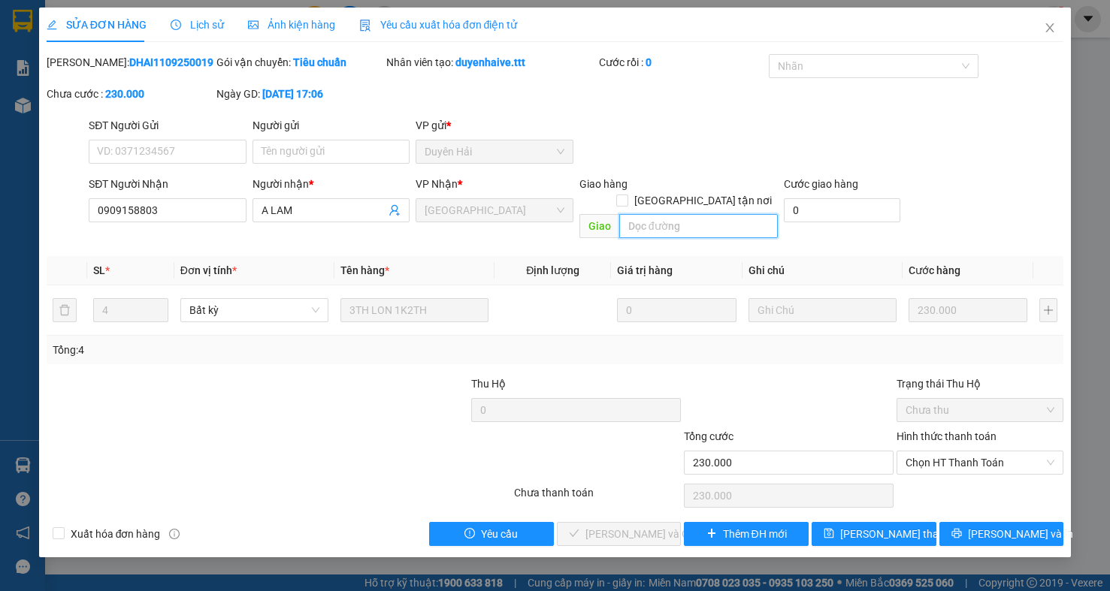
click at [756, 214] on input "text" at bounding box center [698, 226] width 159 height 24
type input "còn 1 th + 1 kth"
click at [882, 526] on span "[PERSON_NAME] thay đổi" at bounding box center [900, 534] width 120 height 17
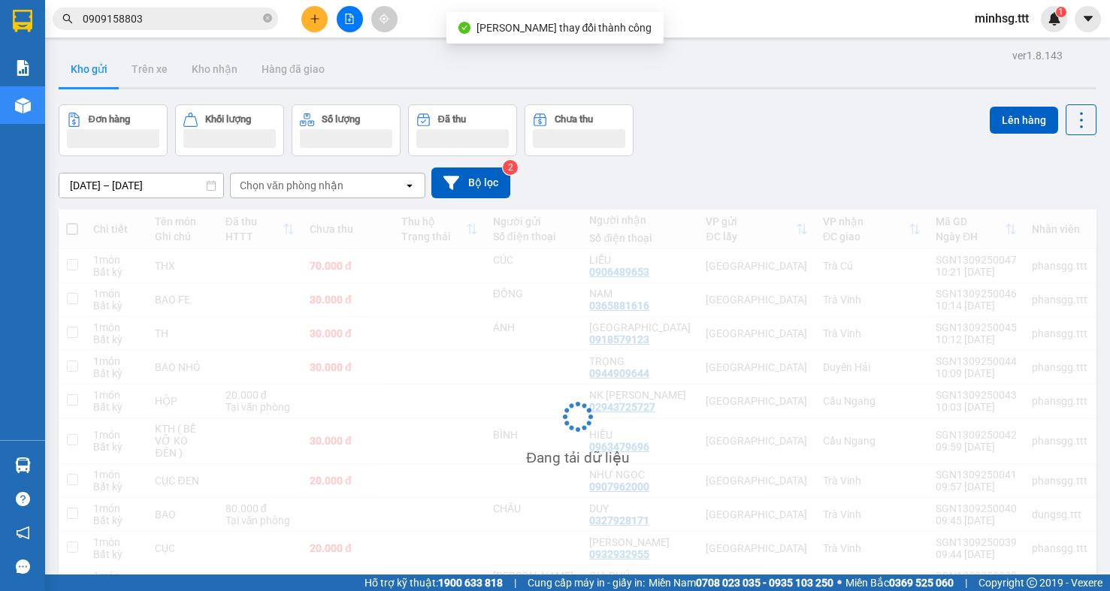
click at [1048, 26] on div "1" at bounding box center [1054, 19] width 26 height 26
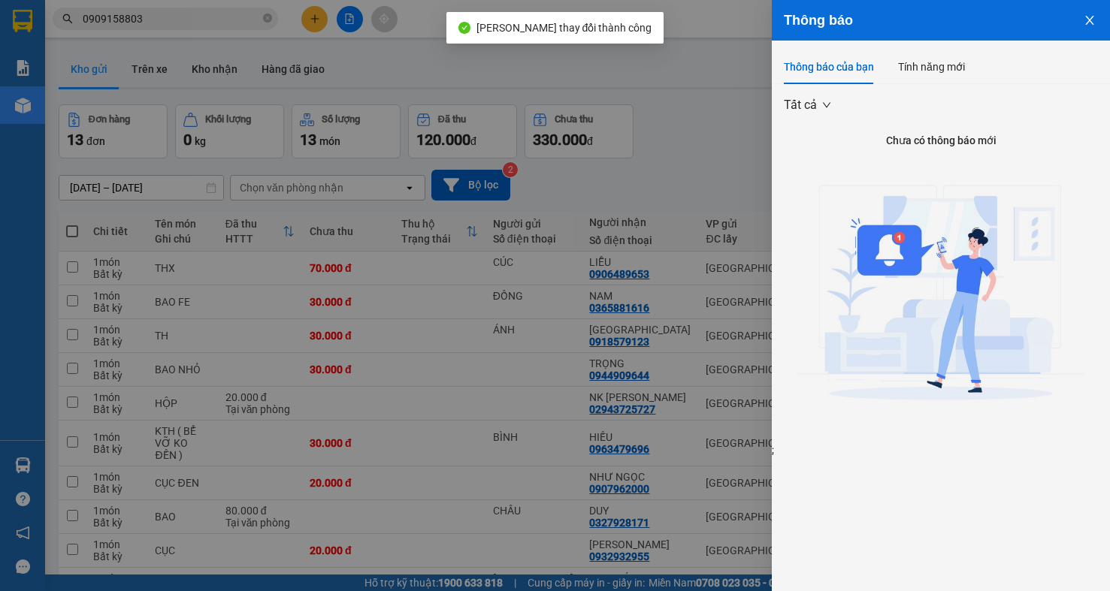
click at [159, 29] on div at bounding box center [555, 295] width 1110 height 591
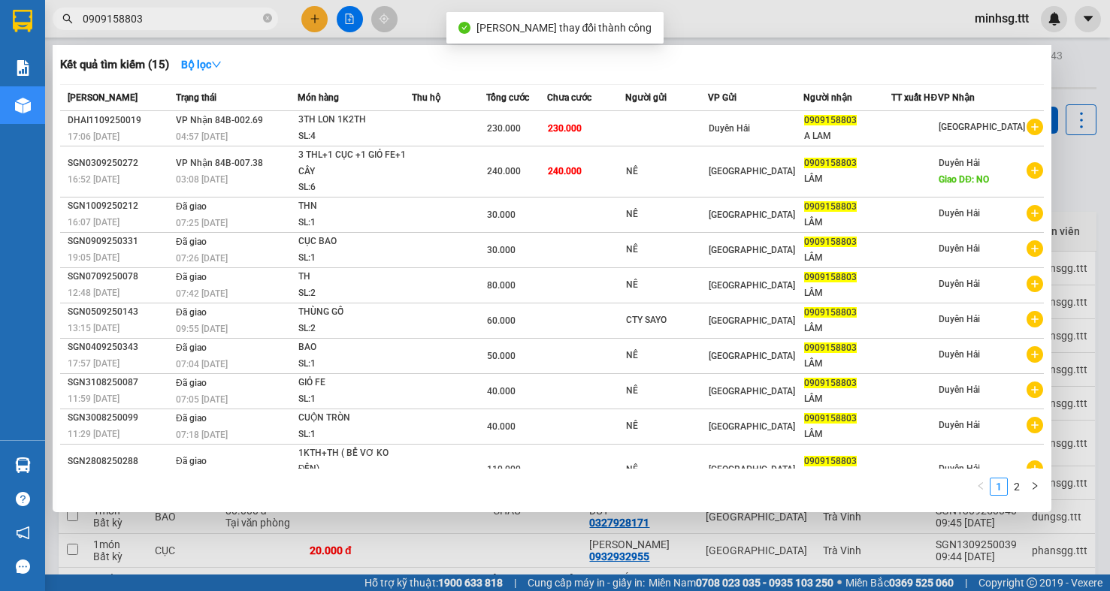
click at [165, 18] on input "0909158803" at bounding box center [171, 19] width 177 height 17
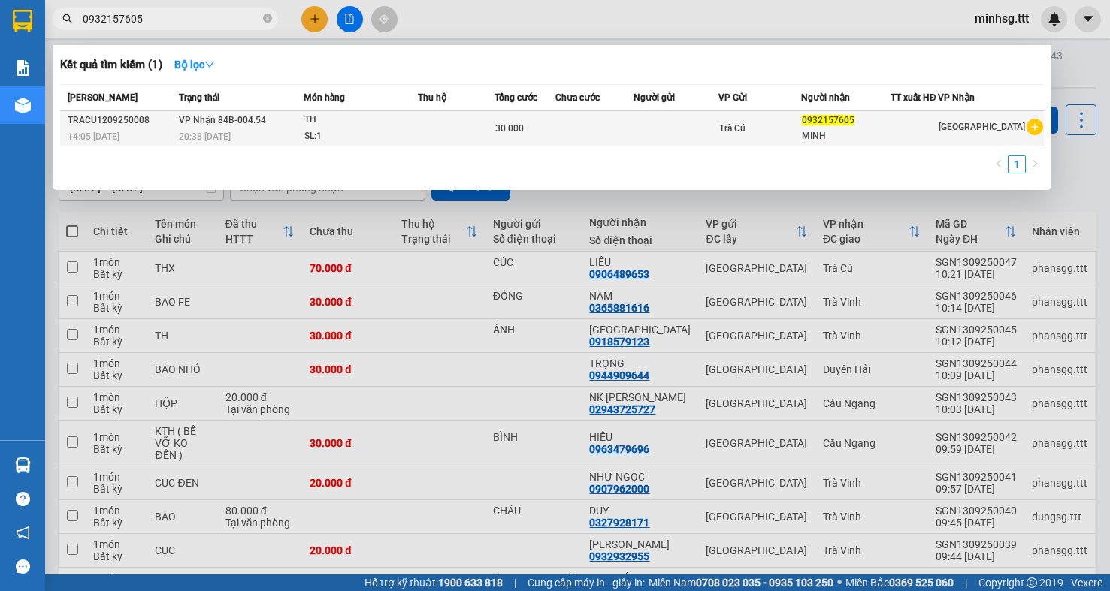
type input "0932157605"
click at [690, 130] on td at bounding box center [675, 128] width 85 height 35
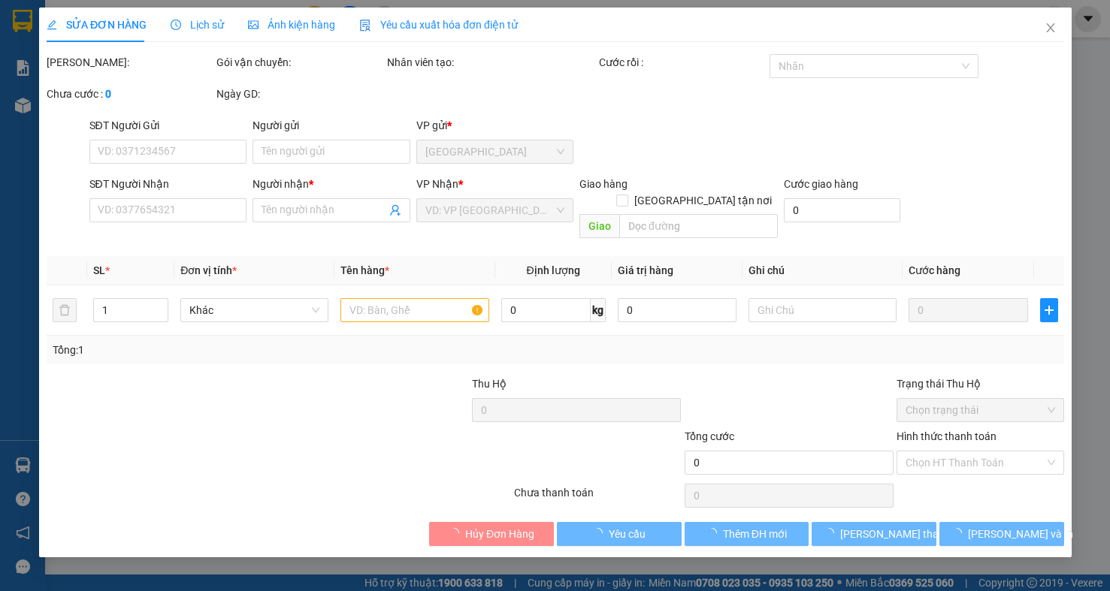
type input "0932157605"
type input "MINH"
type input "30.000"
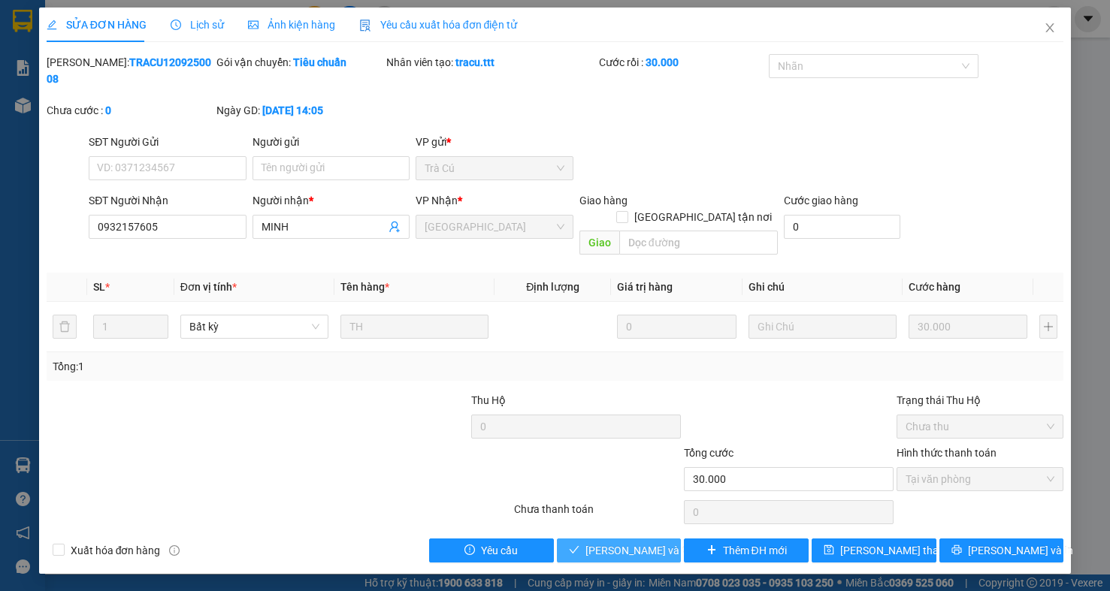
click at [655, 543] on span "[PERSON_NAME] và Giao hàng" at bounding box center [657, 551] width 144 height 17
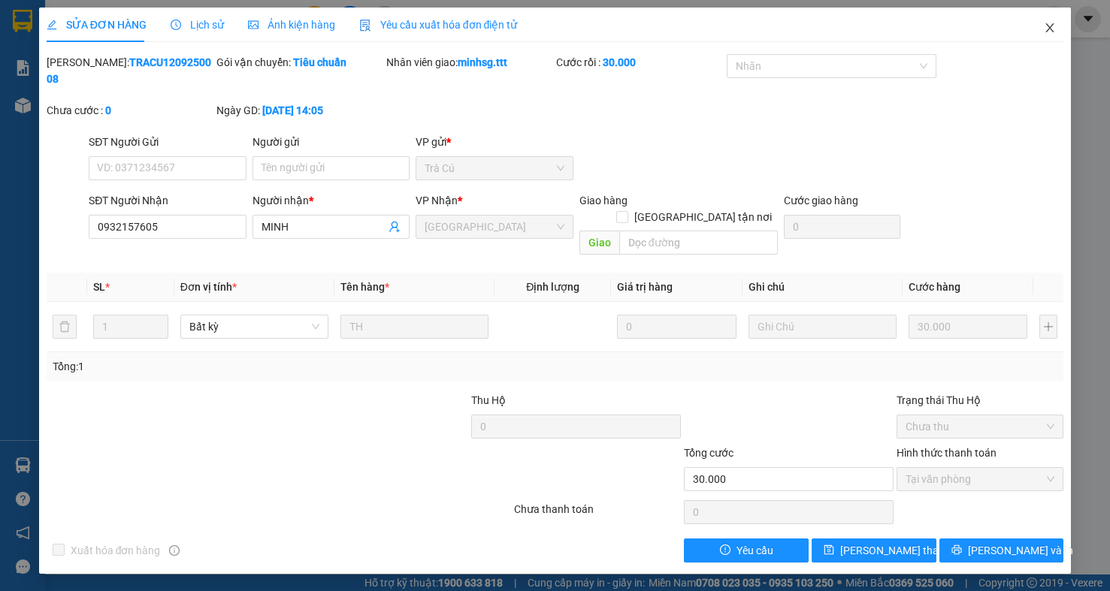
drag, startPoint x: 1039, startPoint y: 39, endPoint x: 374, endPoint y: 29, distance: 665.1
click at [1039, 39] on span "Close" at bounding box center [1050, 29] width 42 height 42
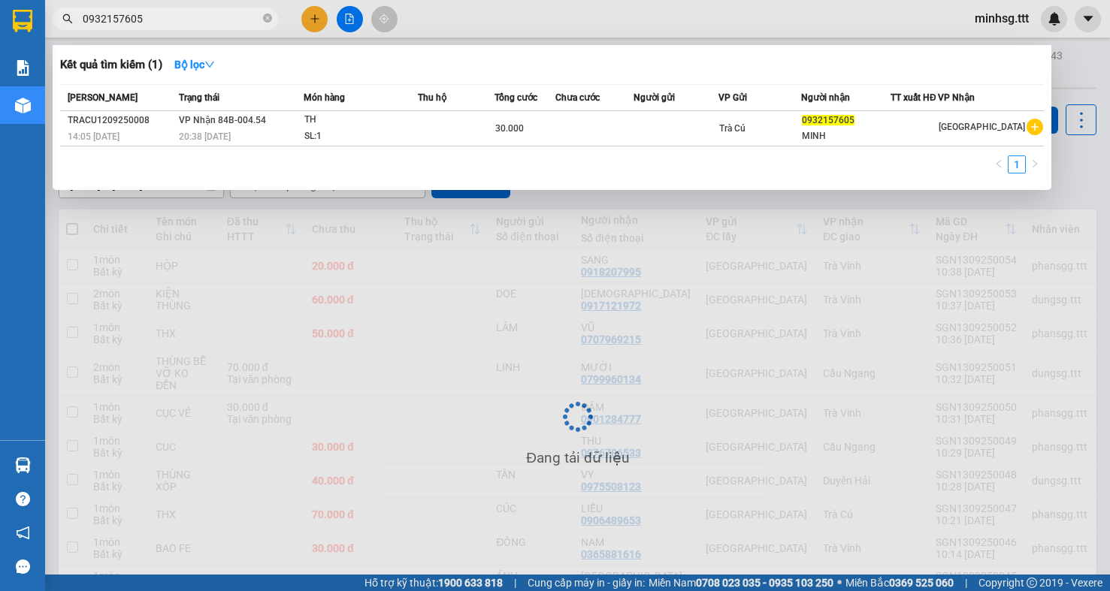
click at [169, 14] on input "0932157605" at bounding box center [171, 19] width 177 height 17
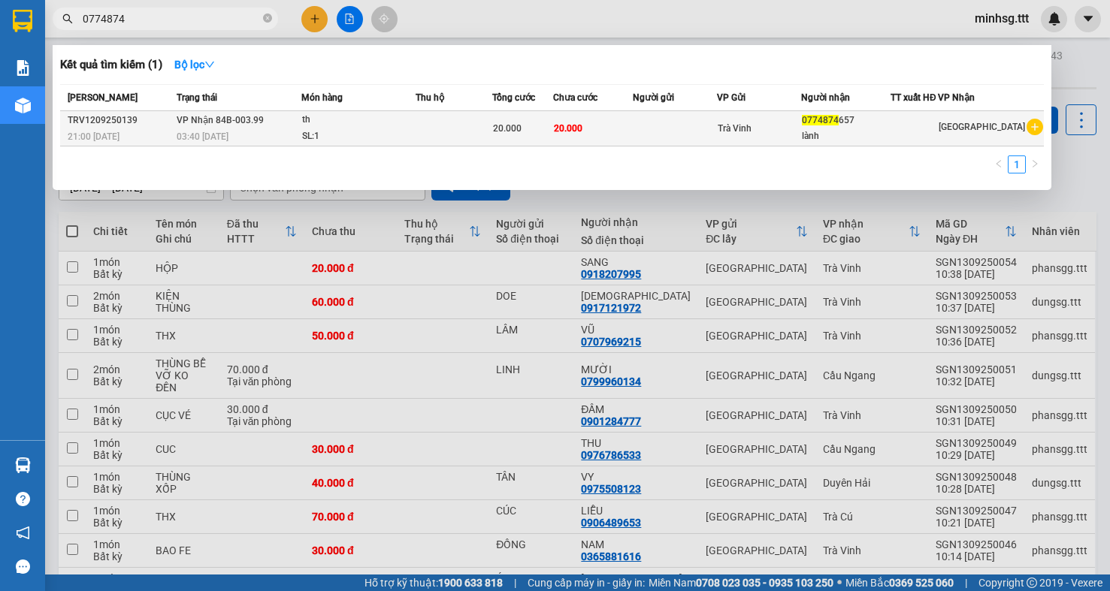
type input "0774874"
click at [669, 134] on td at bounding box center [675, 128] width 85 height 35
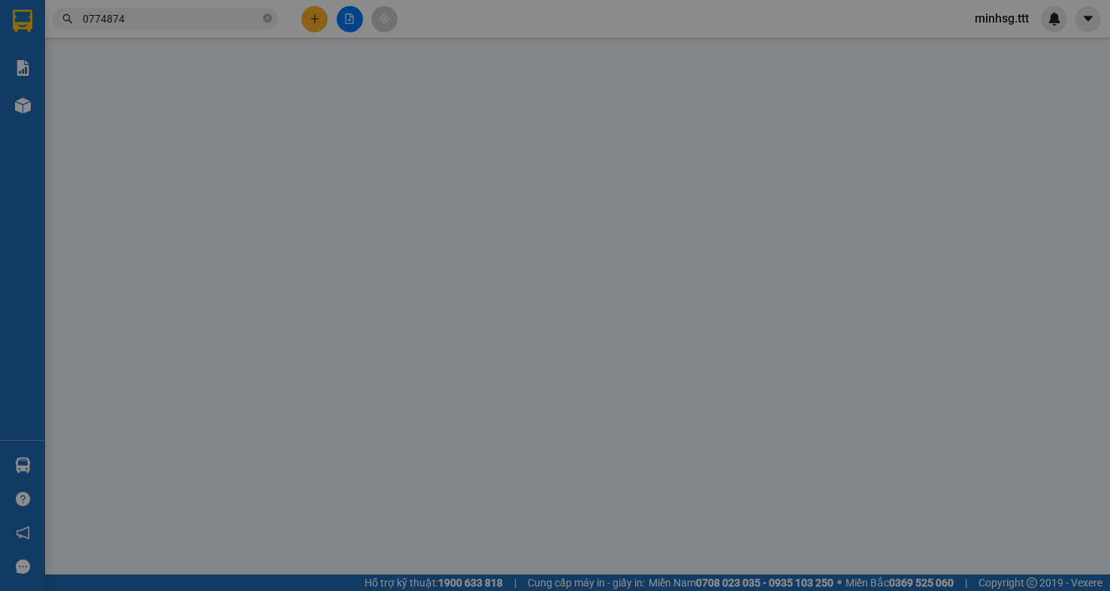
type input "0774874657"
type input "lành"
type input "20.000"
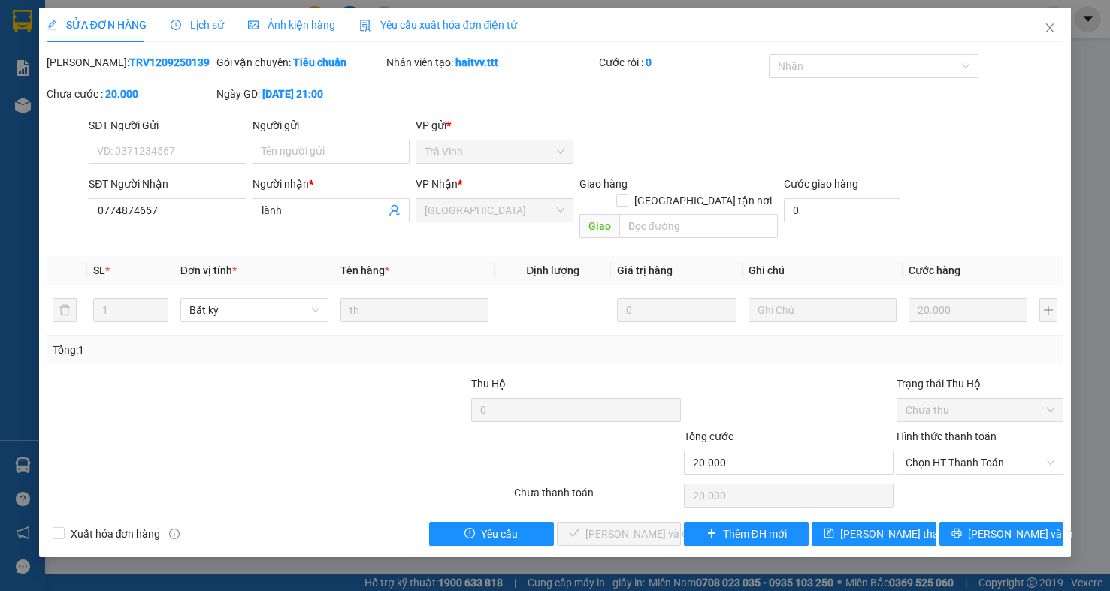
click at [993, 432] on div "Hình thức thanh toán" at bounding box center [979, 439] width 167 height 23
drag, startPoint x: 993, startPoint y: 449, endPoint x: 990, endPoint y: 458, distance: 9.3
click at [993, 452] on span "Chọn HT Thanh Toán" at bounding box center [979, 463] width 149 height 23
drag, startPoint x: 990, startPoint y: 458, endPoint x: 974, endPoint y: 476, distance: 24.5
click at [978, 473] on div "Tại văn phòng" at bounding box center [979, 478] width 149 height 17
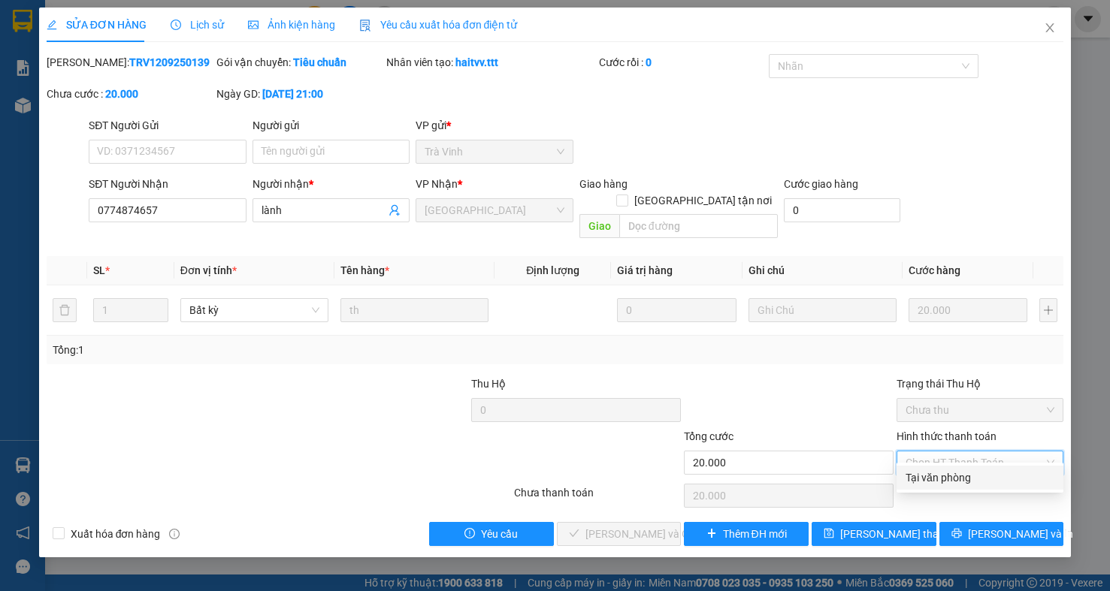
type input "0"
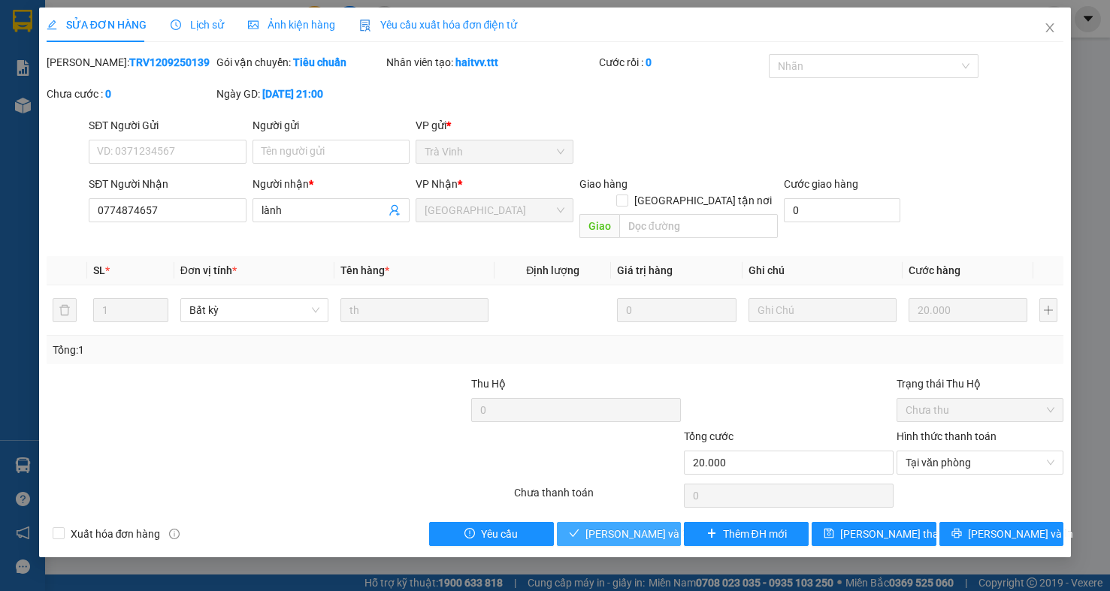
click at [663, 526] on span "[PERSON_NAME] và Giao hàng" at bounding box center [657, 534] width 144 height 17
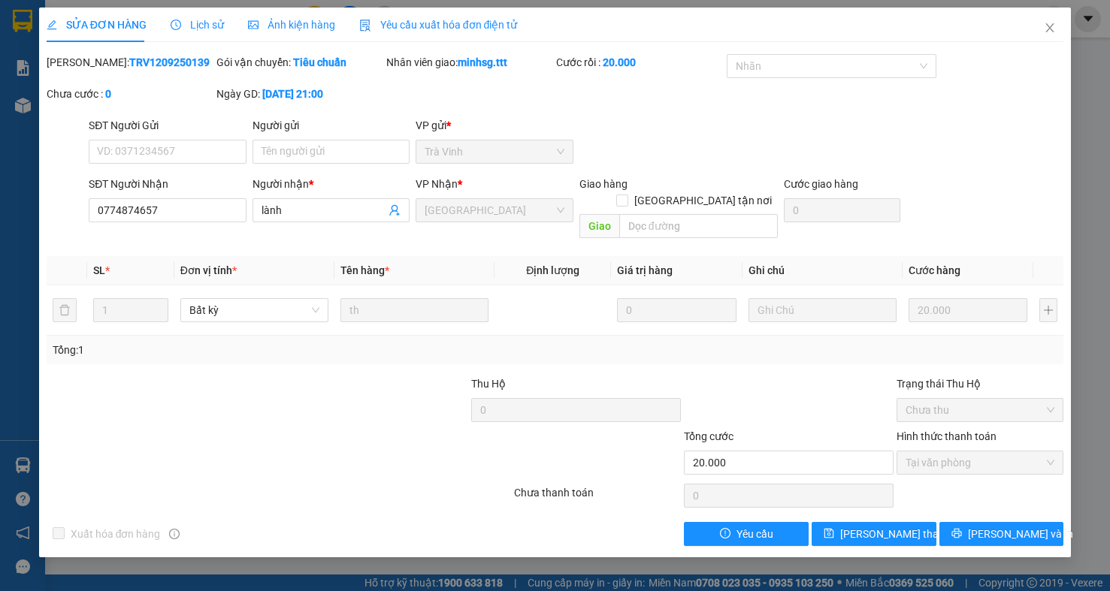
drag, startPoint x: 1109, startPoint y: 10, endPoint x: 1109, endPoint y: 137, distance: 127.0
click at [721, 130] on div "SĐT Người Gửi VD: 0371234567 Người gửi Tên người gửi VP gửi * Trà Vinh" at bounding box center [576, 143] width 981 height 53
click at [1047, 23] on icon "close" at bounding box center [1050, 28] width 12 height 12
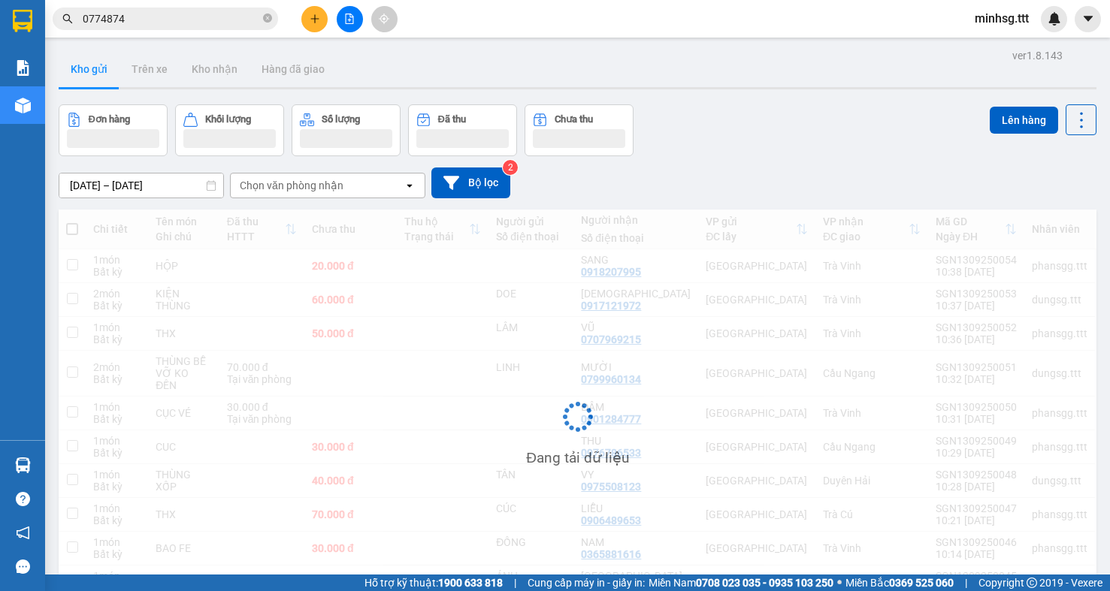
click at [243, 11] on input "0774874" at bounding box center [171, 19] width 177 height 17
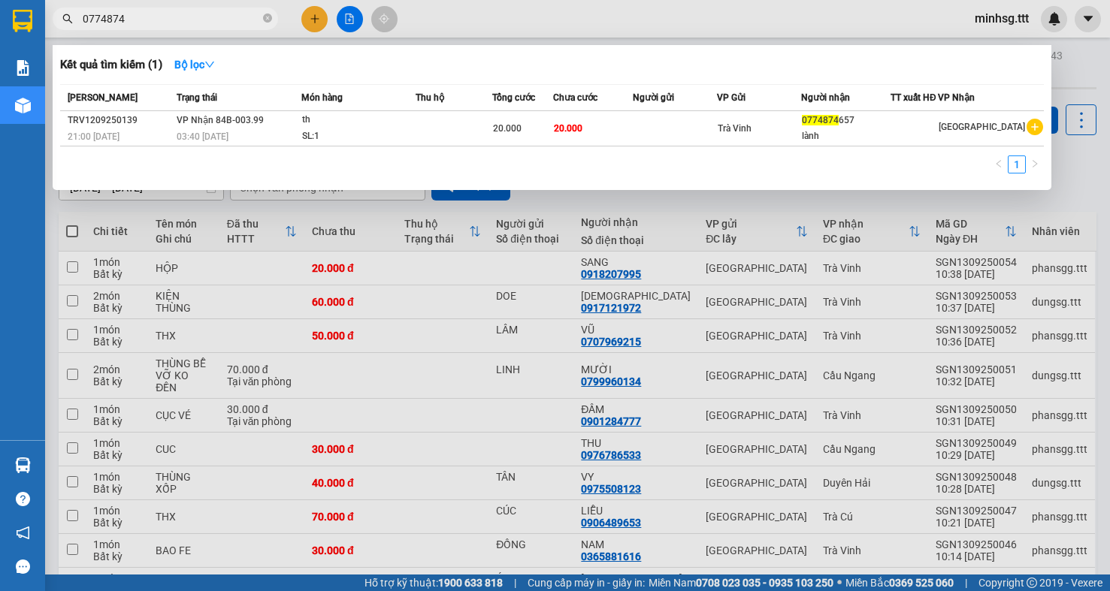
click at [243, 11] on input "0774874" at bounding box center [171, 19] width 177 height 17
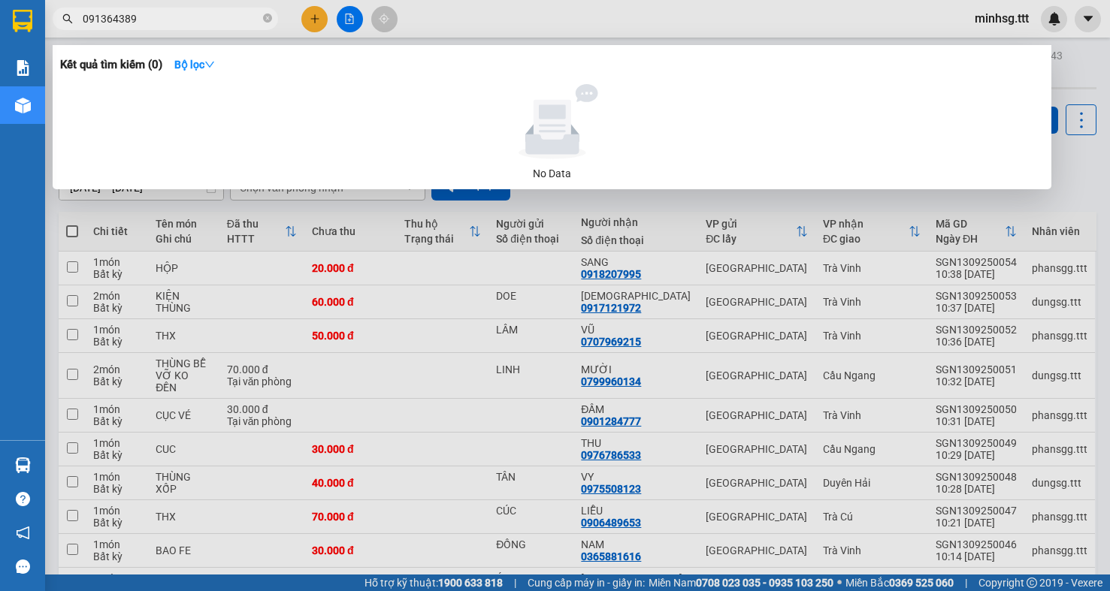
type input "0913643897"
click at [250, 26] on input "0913643897" at bounding box center [171, 19] width 177 height 17
click at [250, 26] on input "0919486264" at bounding box center [171, 19] width 177 height 17
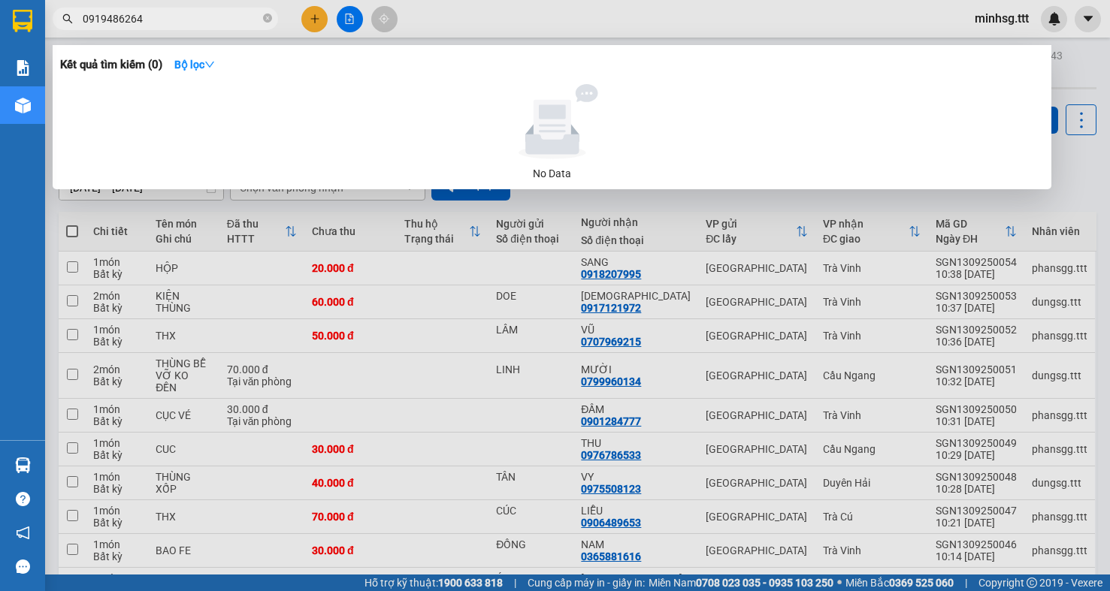
click at [250, 26] on input "0919486264" at bounding box center [171, 19] width 177 height 17
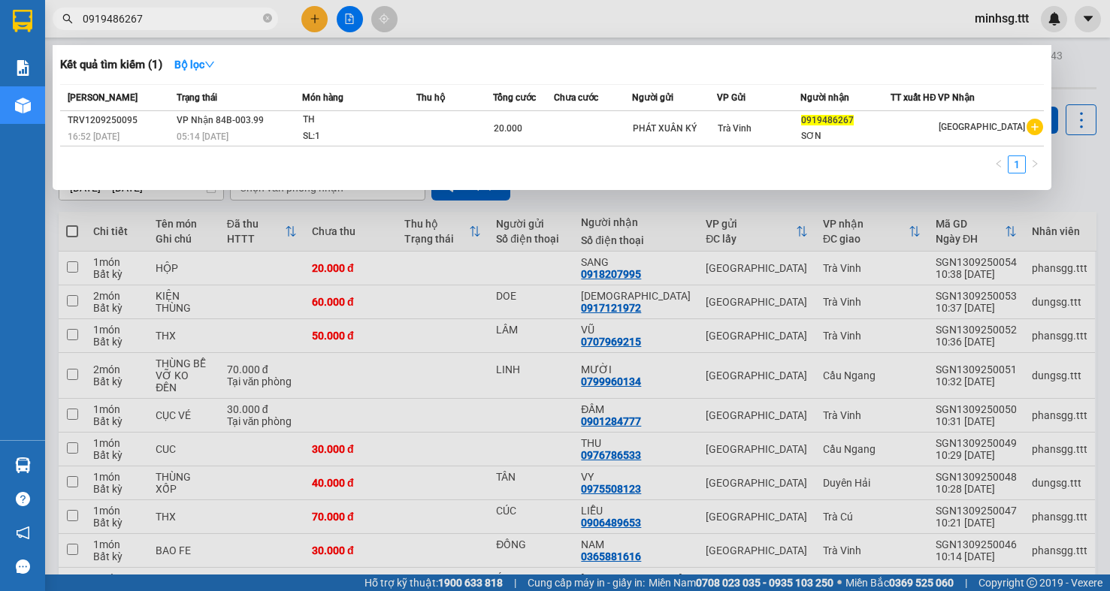
type input "0919486267"
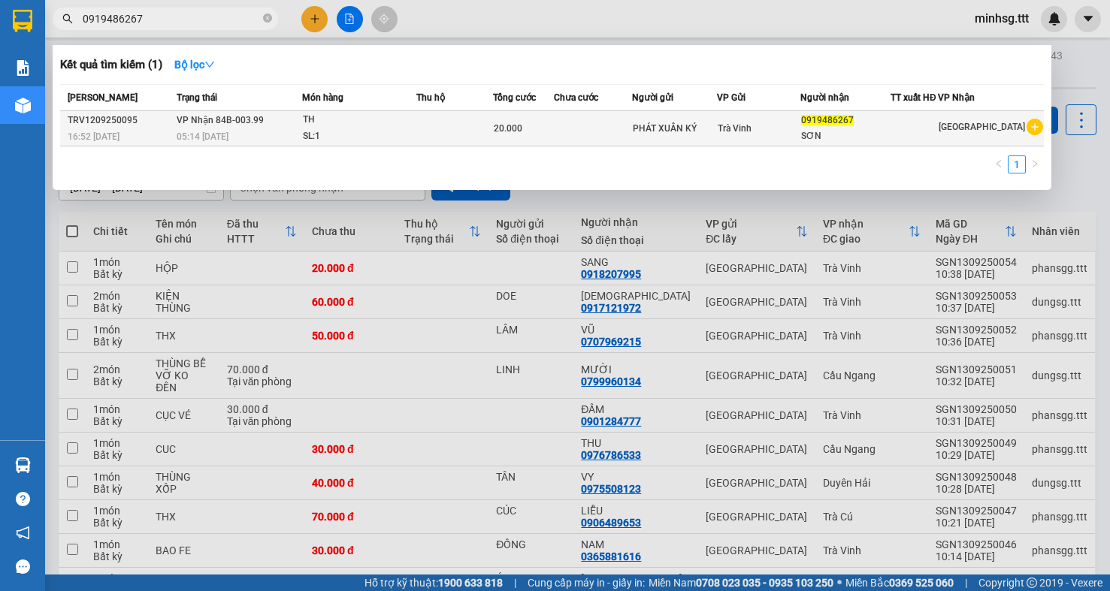
click at [778, 129] on div "Trà Vinh" at bounding box center [759, 128] width 82 height 17
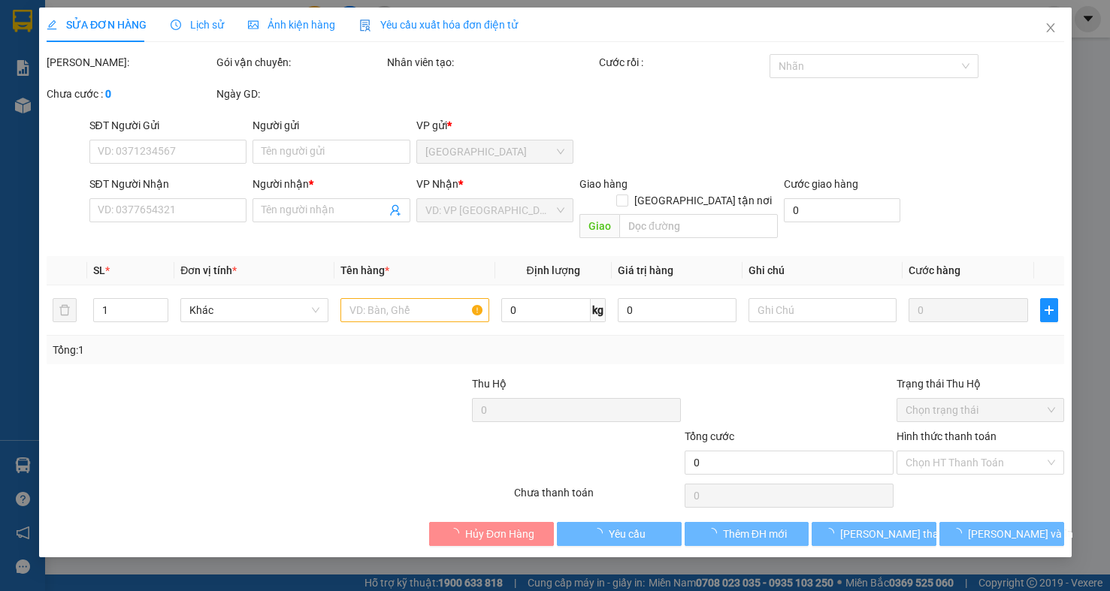
type input "PHÁT XUÂN KÝ"
type input "0919486267"
type input "SƠN"
type input "20.000"
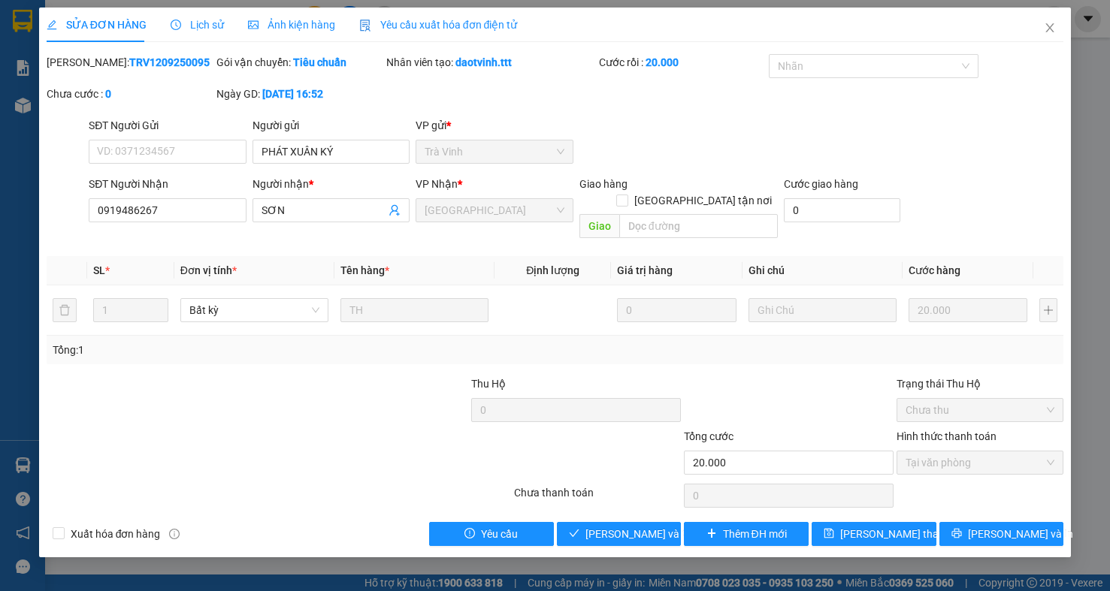
click at [633, 531] on div "SỬA ĐƠN HÀNG Lịch sử Ảnh kiện hàng Yêu cầu xuất hóa đơn điện tử Total Paid Fee …" at bounding box center [555, 283] width 1032 height 550
click at [632, 526] on span "[PERSON_NAME] và Giao hàng" at bounding box center [657, 534] width 144 height 17
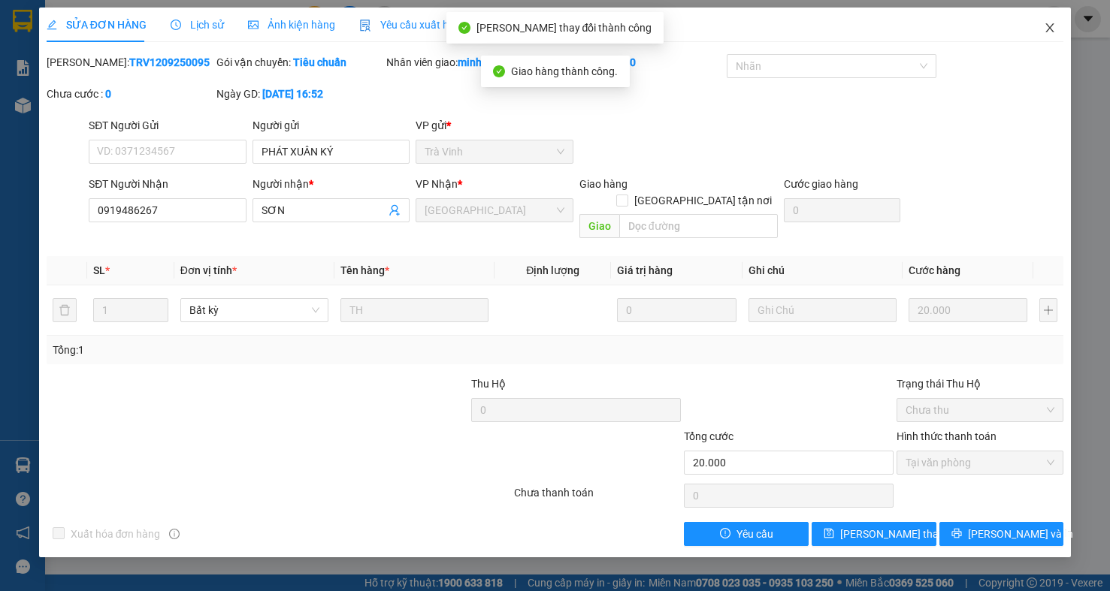
click at [1037, 23] on span "Close" at bounding box center [1050, 29] width 42 height 42
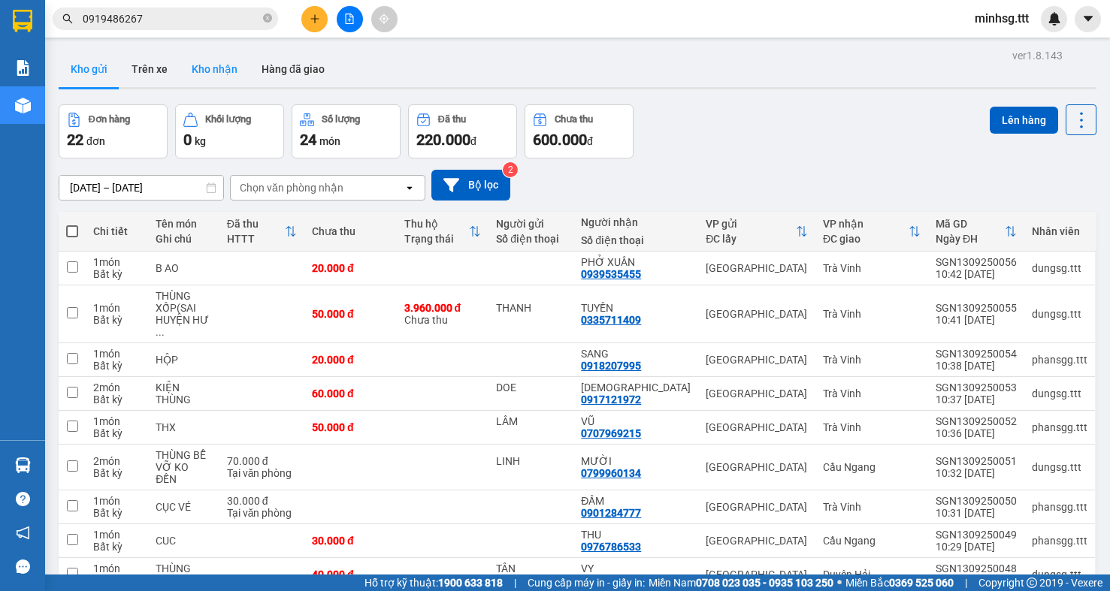
click at [193, 68] on button "Kho nhận" at bounding box center [215, 69] width 70 height 36
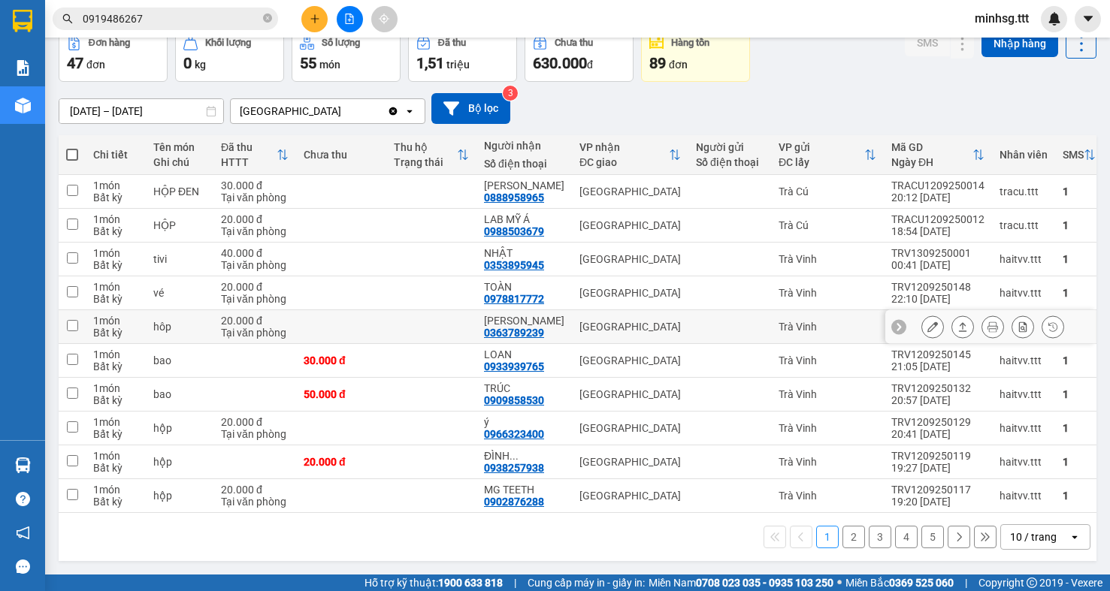
scroll to position [89, 0]
click at [922, 490] on button at bounding box center [932, 496] width 21 height 26
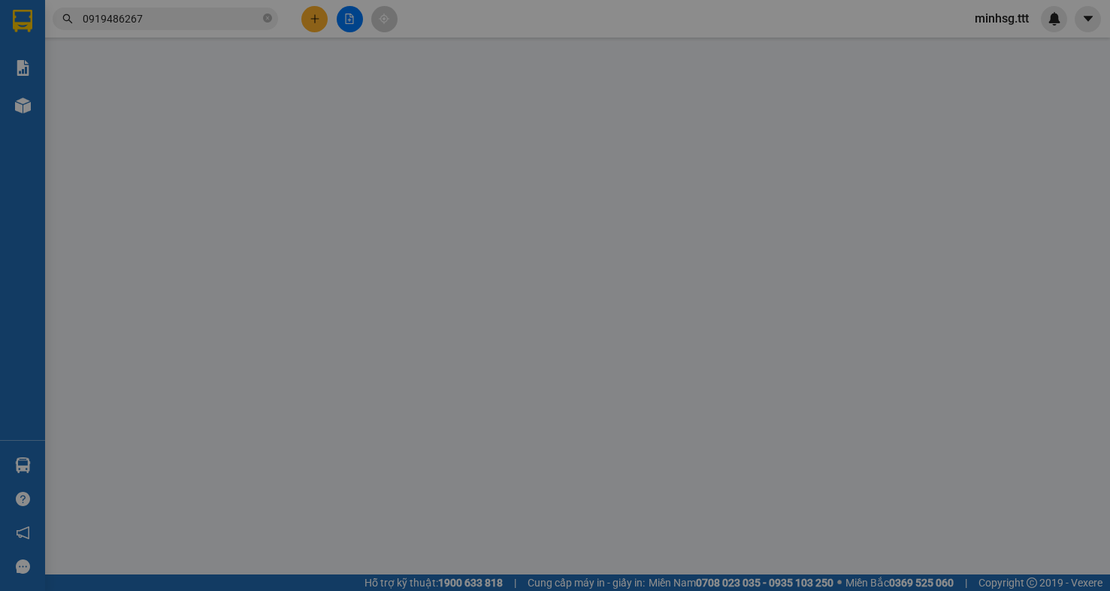
type input "0902876288"
type input "MG TEETH"
type input "20.000"
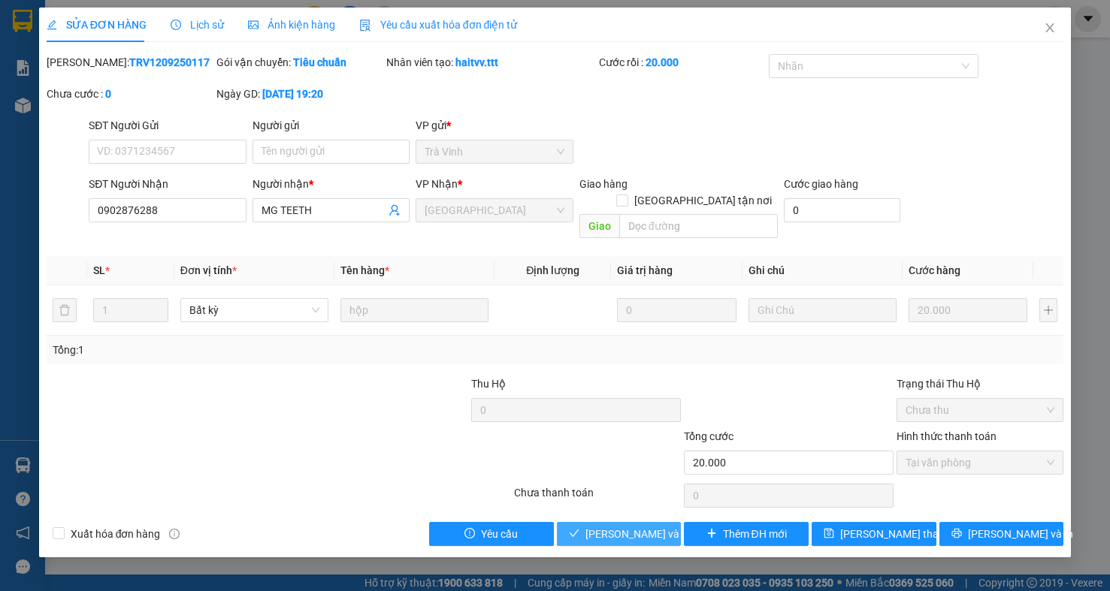
click at [659, 526] on span "[PERSON_NAME] và Giao hàng" at bounding box center [657, 534] width 144 height 17
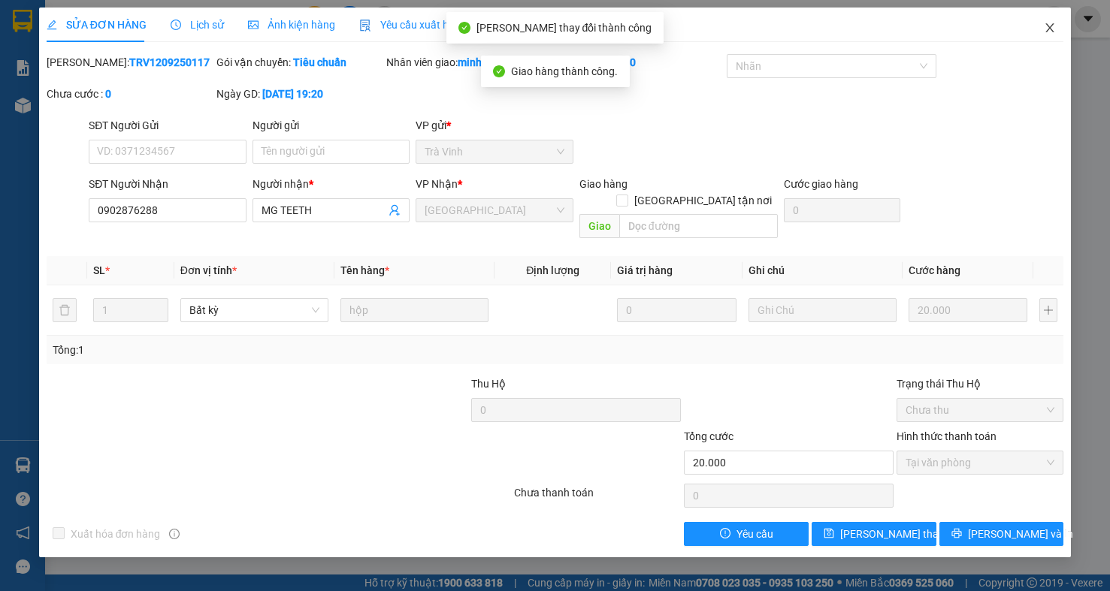
click at [1043, 26] on span "Close" at bounding box center [1050, 29] width 42 height 42
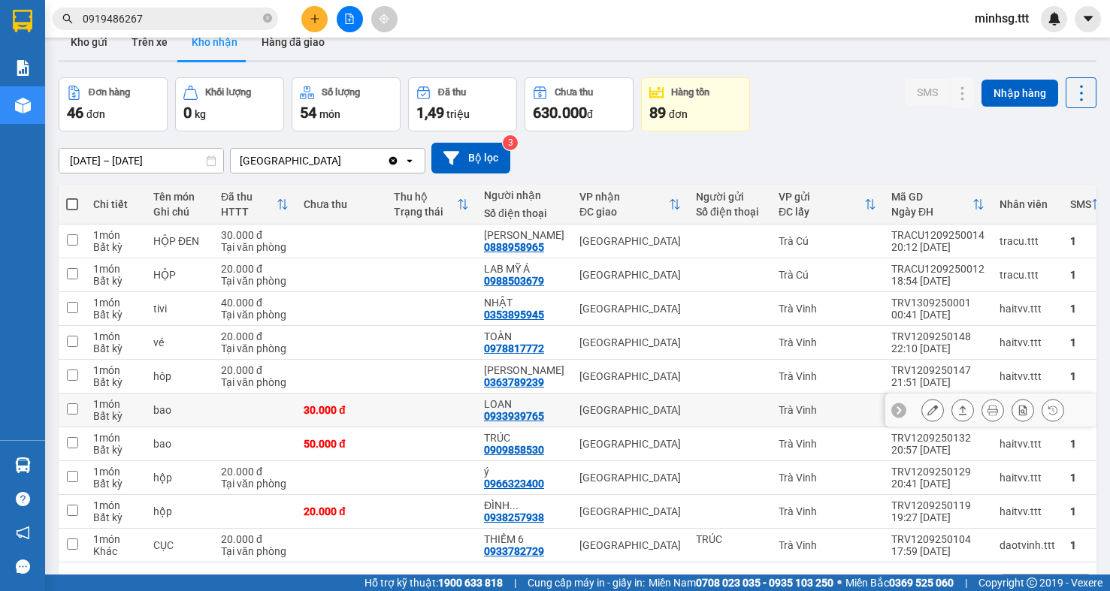
scroll to position [89, 0]
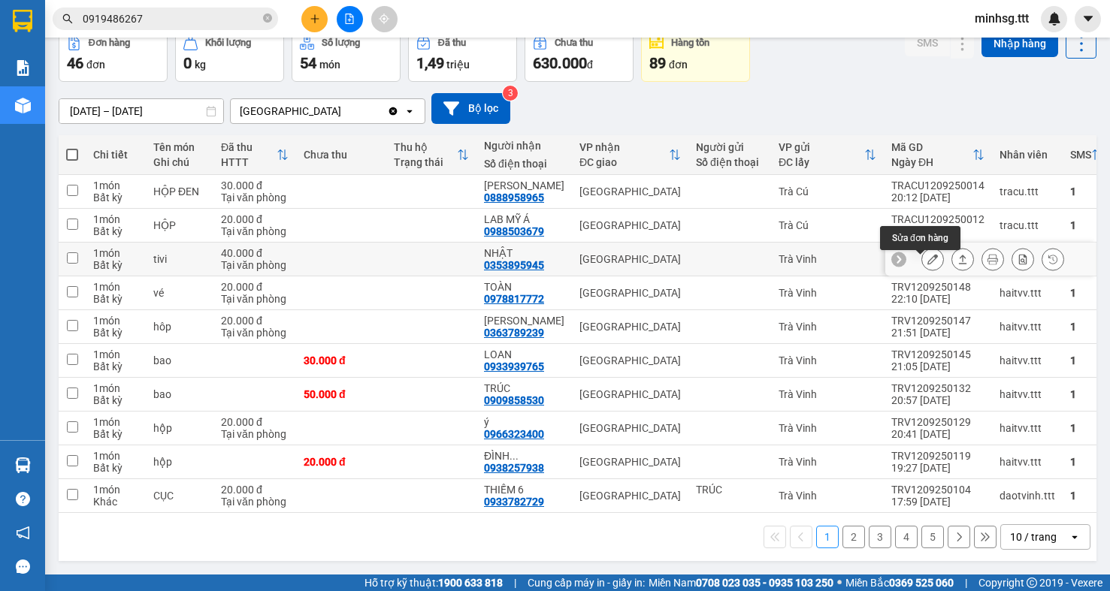
click at [927, 255] on icon at bounding box center [932, 259] width 11 height 11
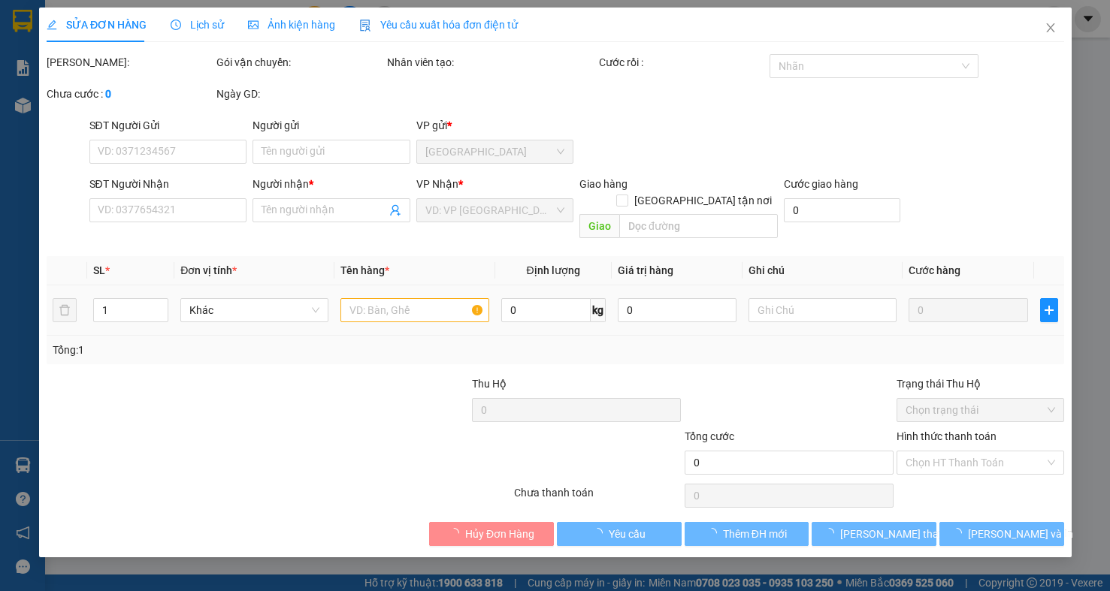
type input "0353895945"
type input "NHẬT"
type input "40.000"
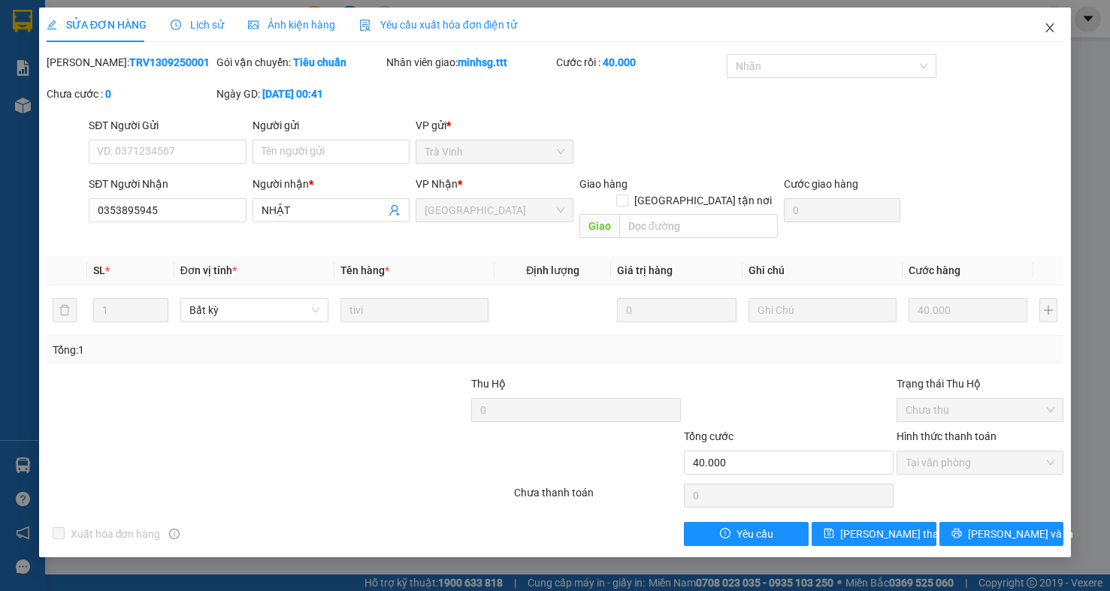
click at [1069, 30] on span "Close" at bounding box center [1050, 29] width 42 height 42
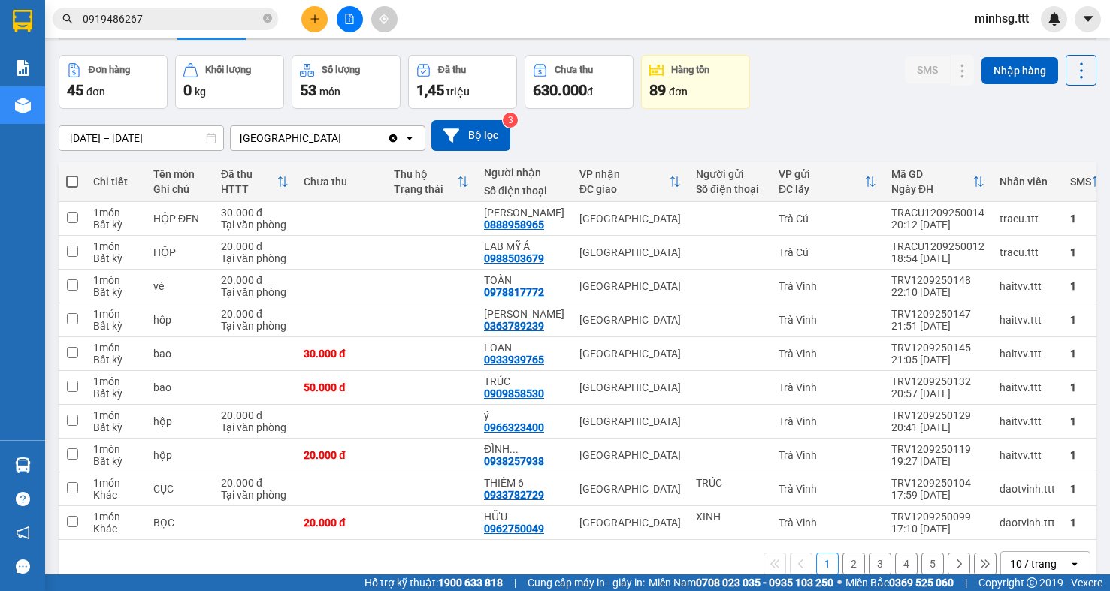
scroll to position [89, 0]
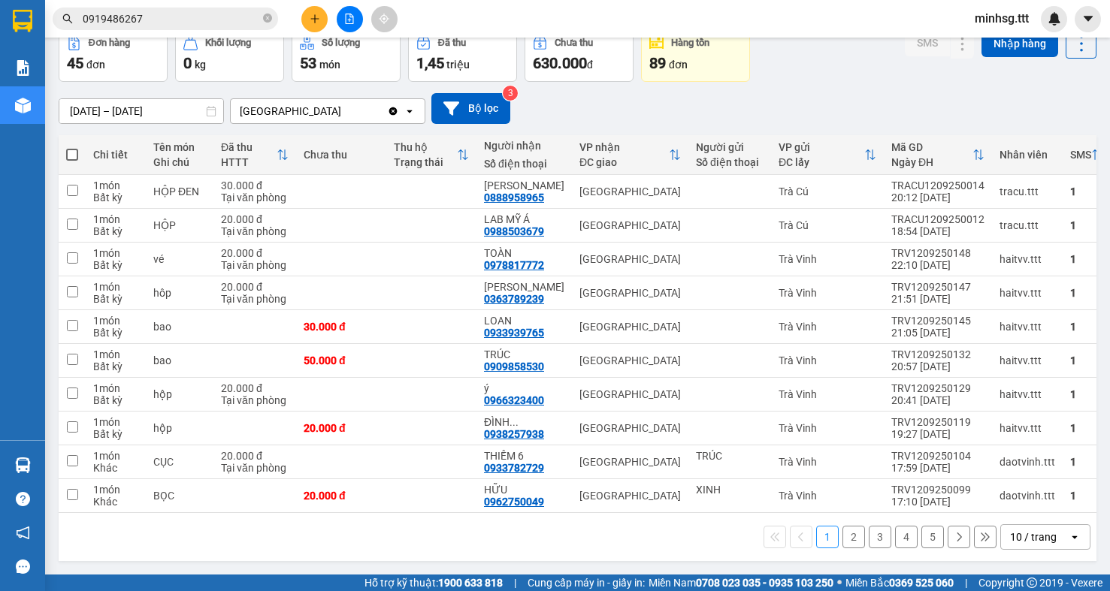
click at [842, 539] on button "2" at bounding box center [853, 537] width 23 height 23
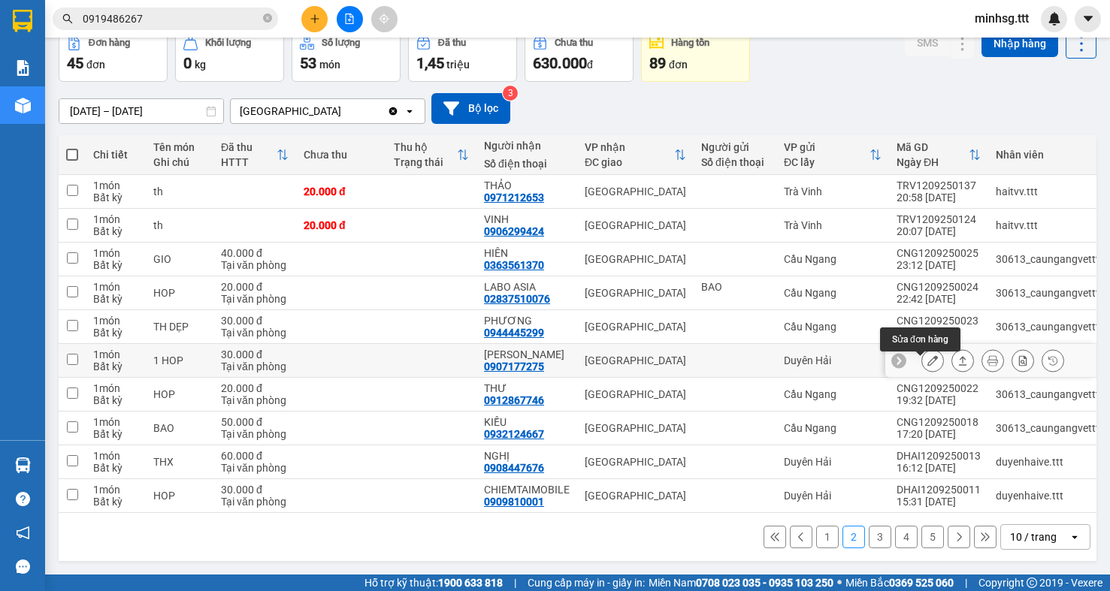
click at [926, 352] on button at bounding box center [932, 361] width 21 height 26
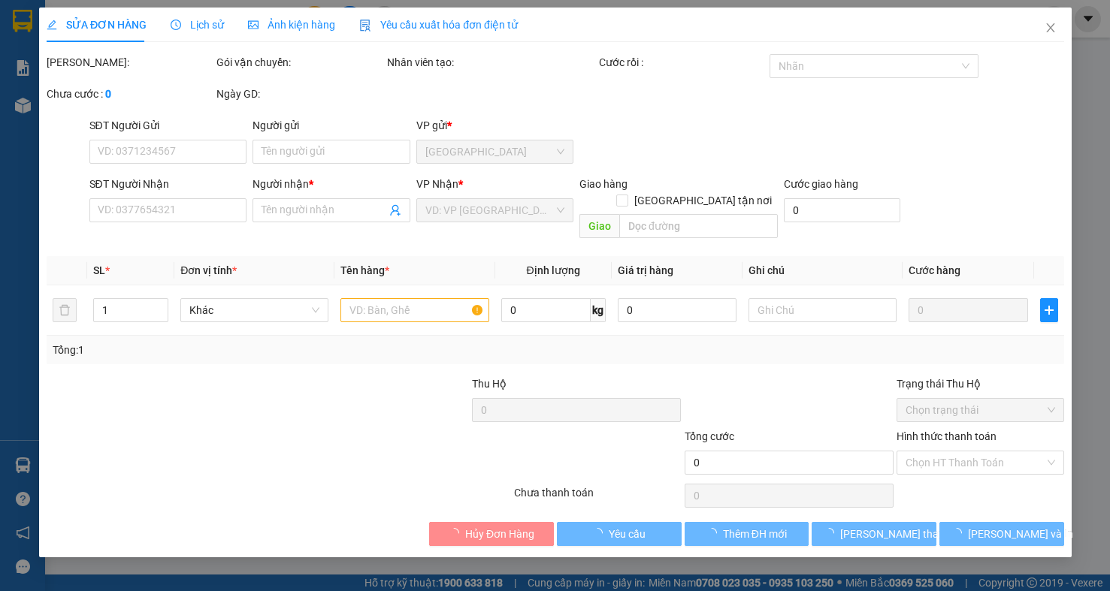
type input "0907177275"
type input "MINH TÂM"
type input "30.000"
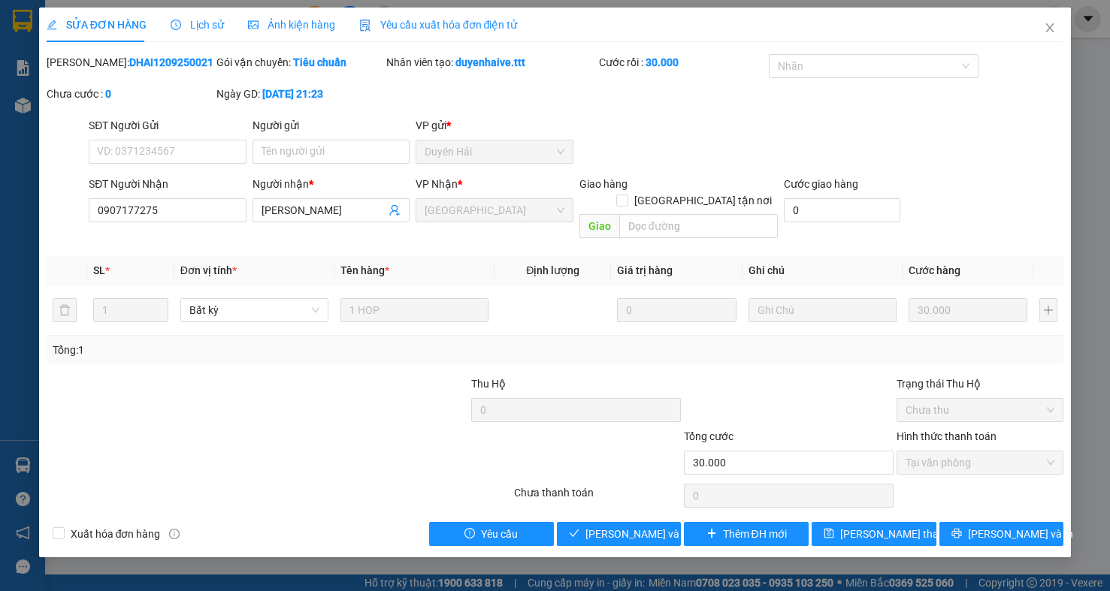
click at [650, 494] on div "Chưa thanh toán" at bounding box center [597, 498] width 170 height 26
click at [651, 522] on button "[PERSON_NAME] và Giao hàng" at bounding box center [619, 534] width 125 height 24
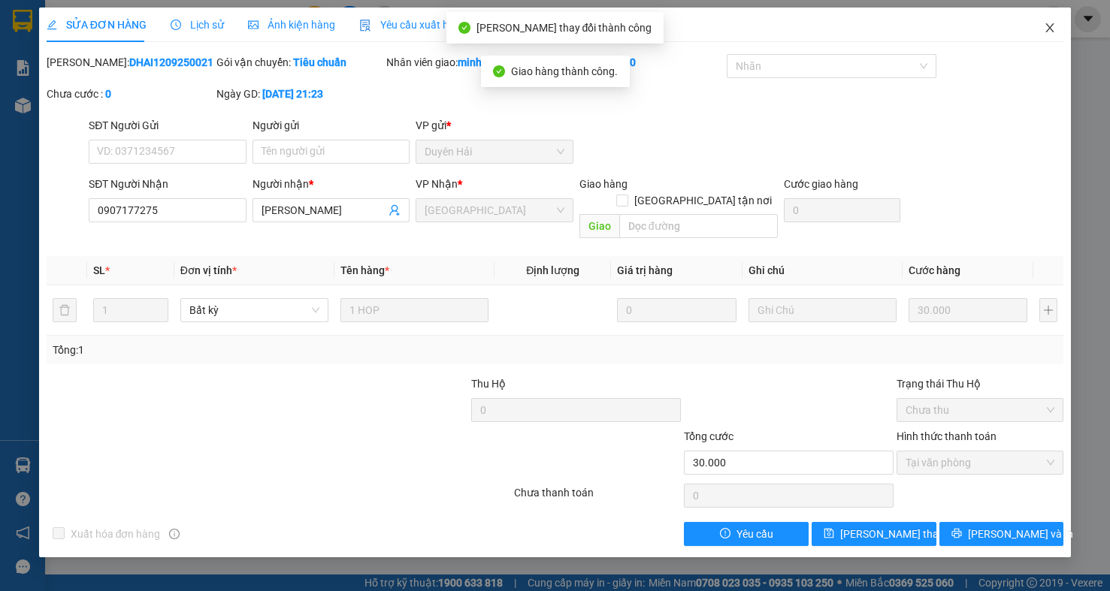
click at [1048, 41] on span "Close" at bounding box center [1050, 29] width 42 height 42
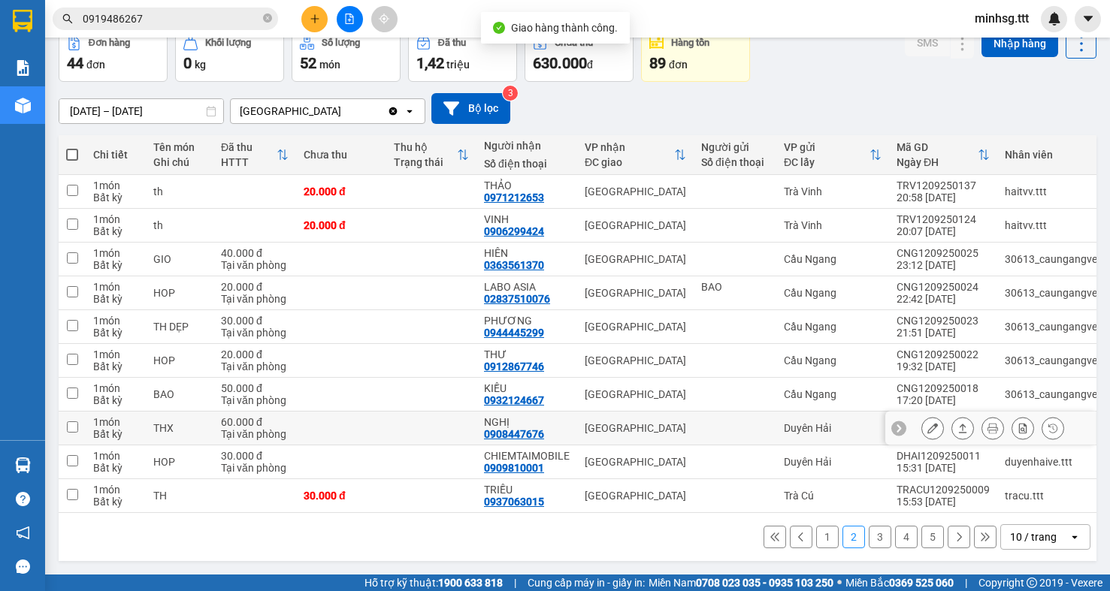
scroll to position [89, 0]
click at [869, 536] on button "3" at bounding box center [880, 537] width 23 height 23
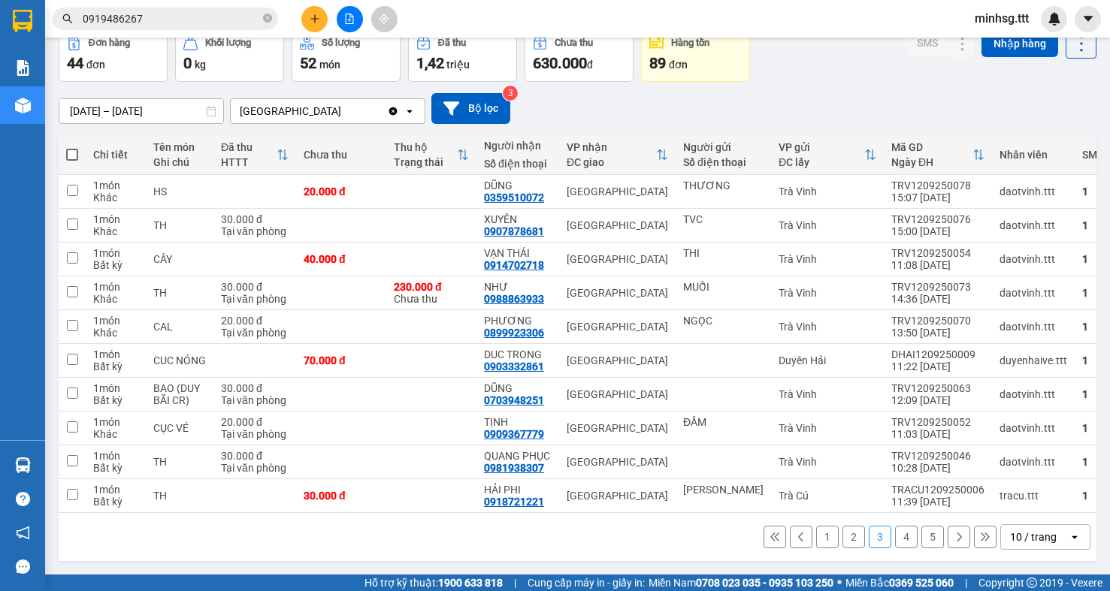
click at [895, 536] on button "4" at bounding box center [906, 537] width 23 height 23
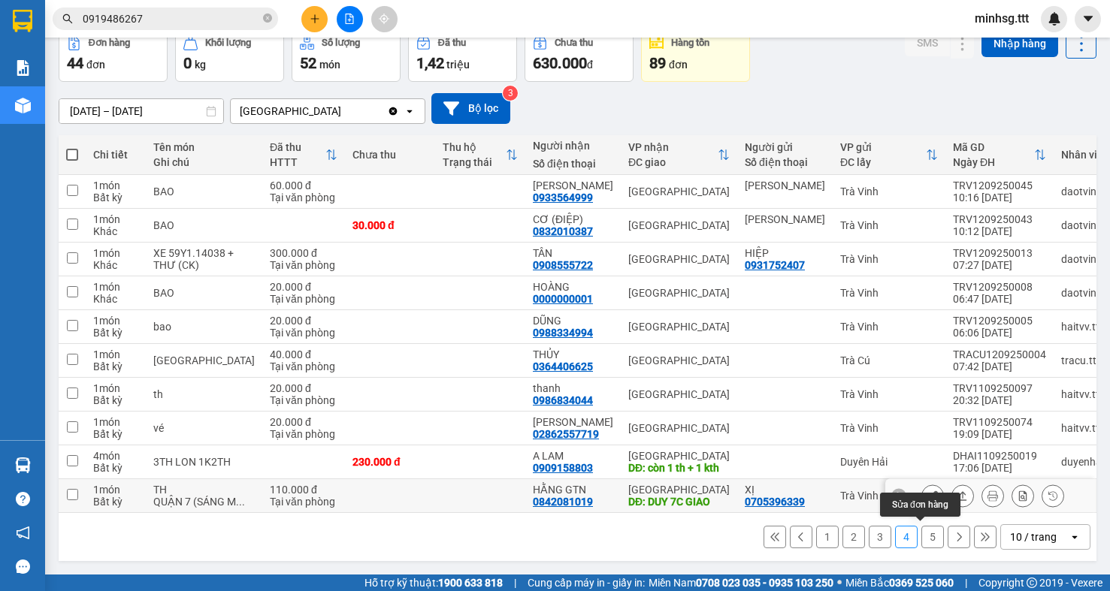
click at [927, 501] on icon at bounding box center [932, 496] width 11 height 11
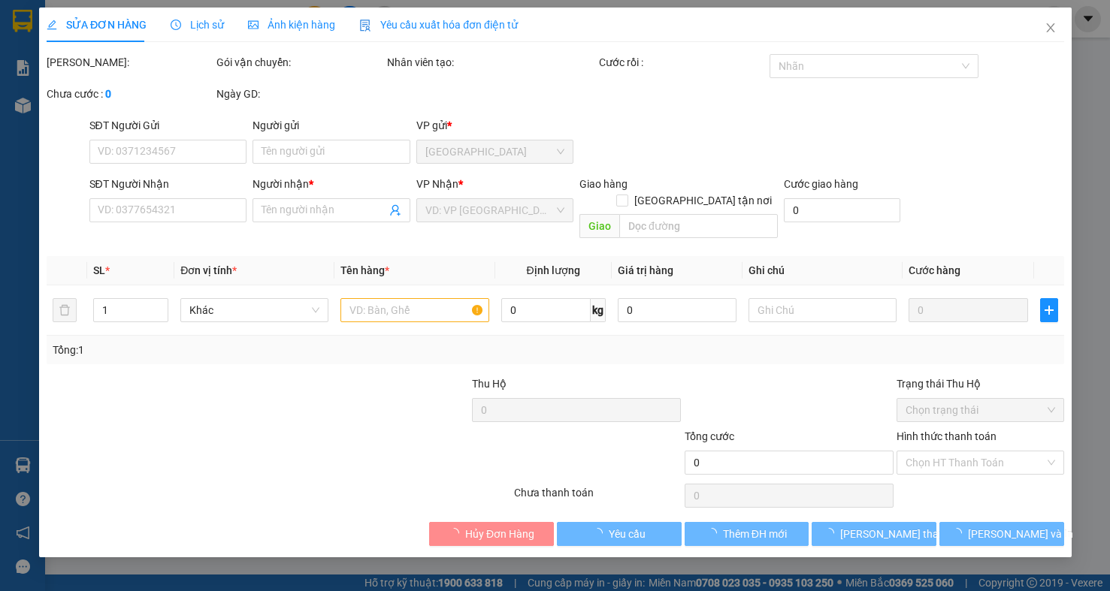
type input "0705396339"
type input "XỊ"
type input "0842081019"
type input "HẰNG GTN"
type input "DUY 7C GIAO"
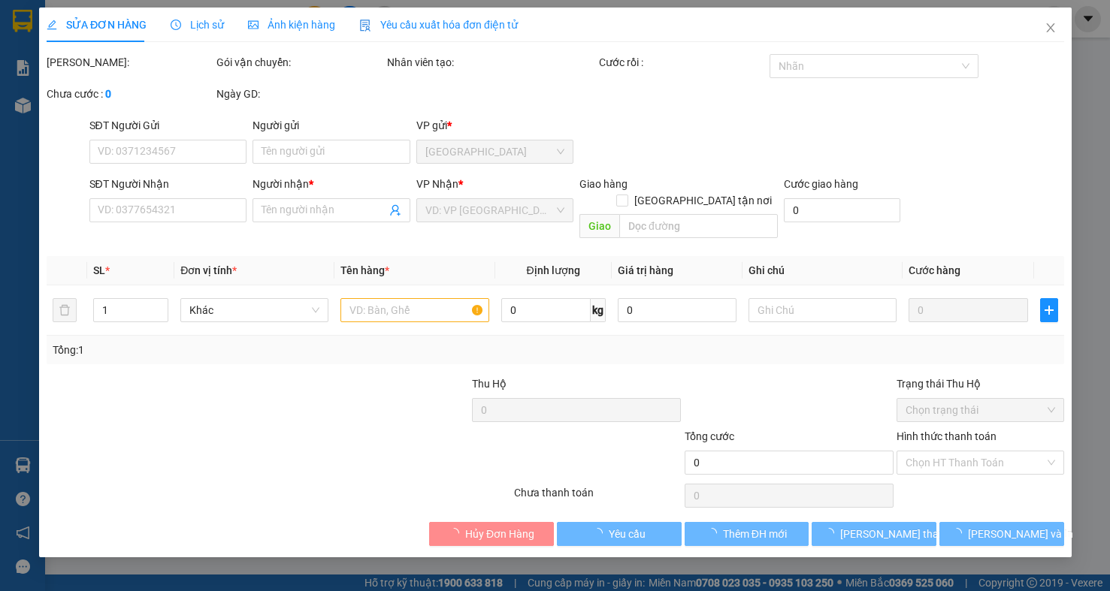
type input "110.000"
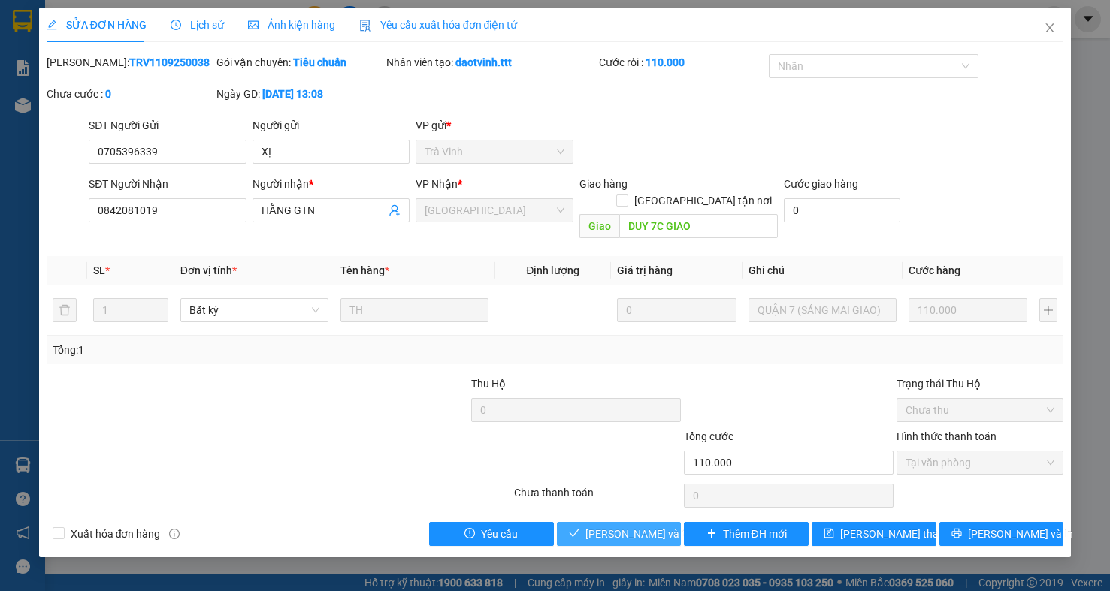
click at [665, 526] on span "[PERSON_NAME] và Giao hàng" at bounding box center [657, 534] width 144 height 17
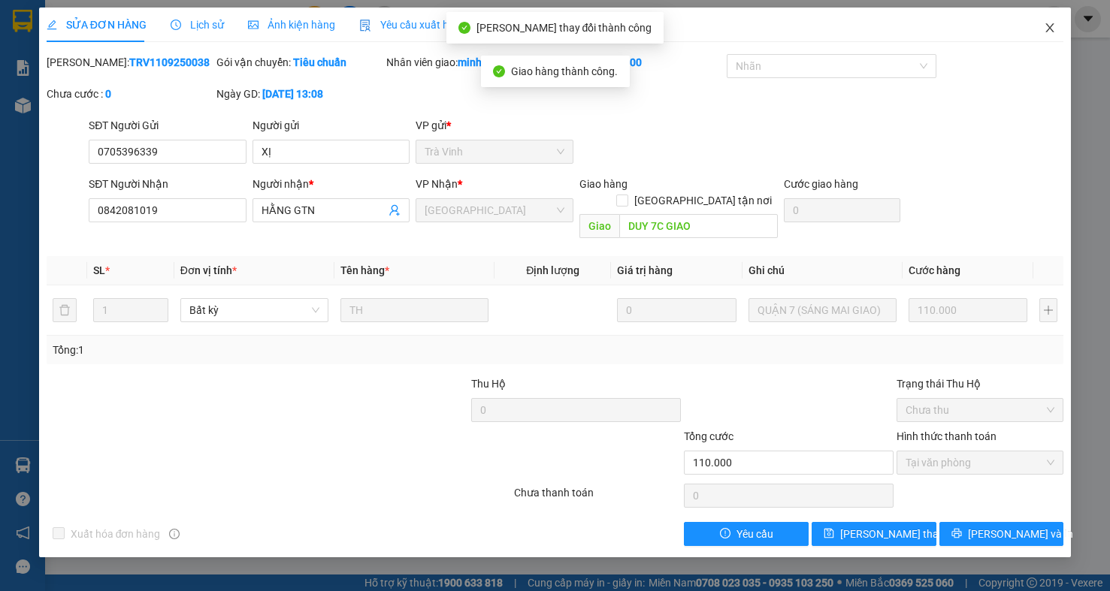
click at [1056, 14] on span "Close" at bounding box center [1050, 29] width 42 height 42
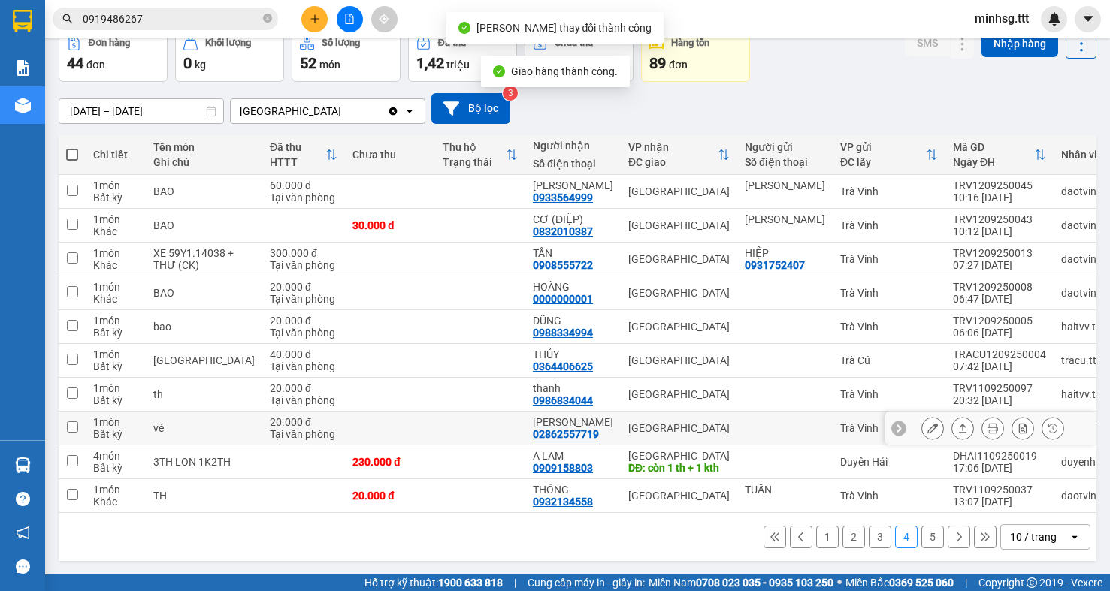
scroll to position [113, 0]
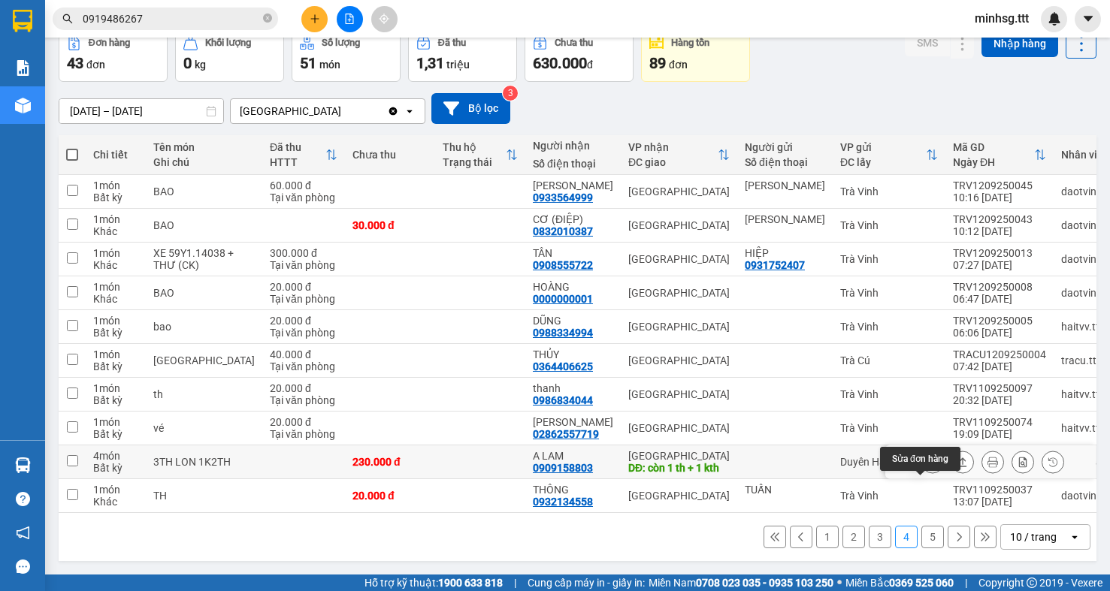
click at [908, 451] on div at bounding box center [990, 463] width 210 height 34
click at [927, 457] on icon at bounding box center [932, 462] width 11 height 11
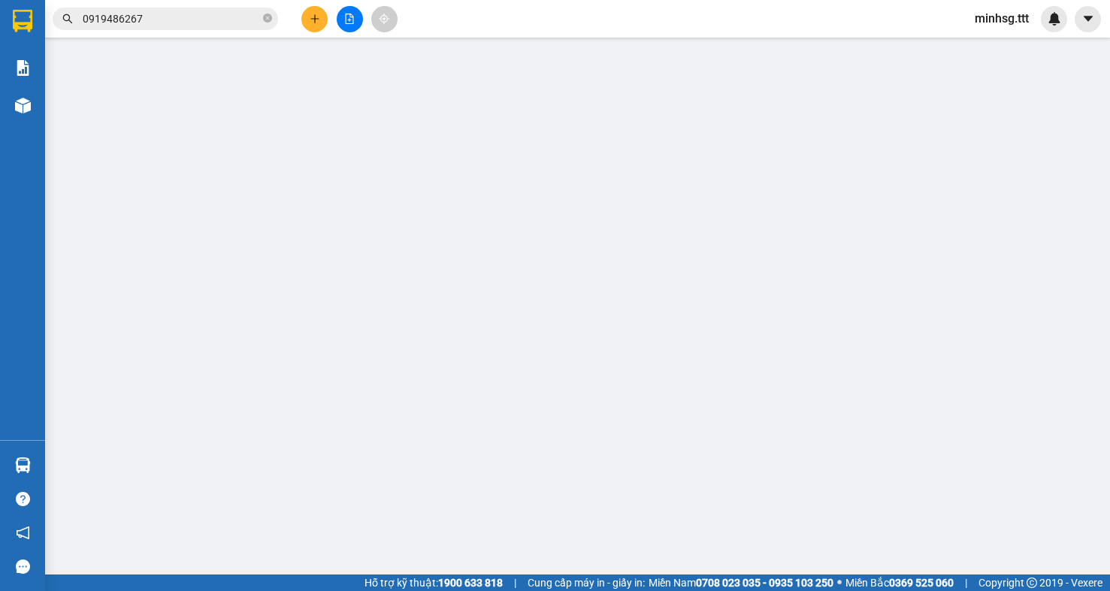
type input "0909158803"
type input "A LAM"
type input "còn 1 th + 1 kth"
type input "230.000"
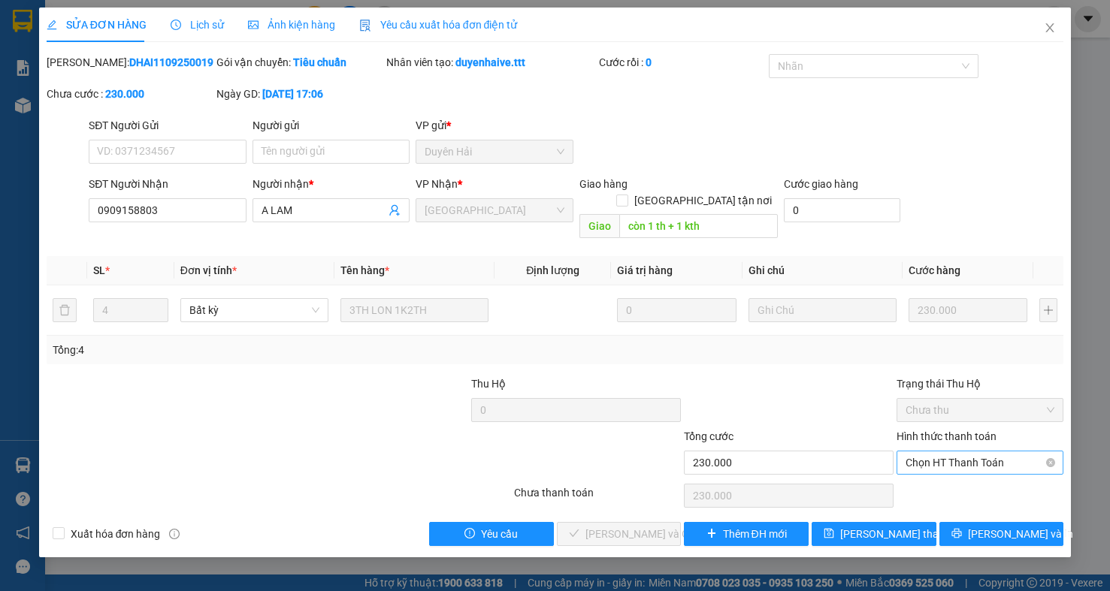
drag, startPoint x: 990, startPoint y: 437, endPoint x: 986, endPoint y: 450, distance: 13.3
click at [990, 452] on span "Chọn HT Thanh Toán" at bounding box center [979, 463] width 149 height 23
click at [974, 476] on div "Tại văn phòng" at bounding box center [979, 478] width 149 height 17
type input "0"
click at [618, 526] on span "[PERSON_NAME] và Giao hàng" at bounding box center [657, 534] width 144 height 17
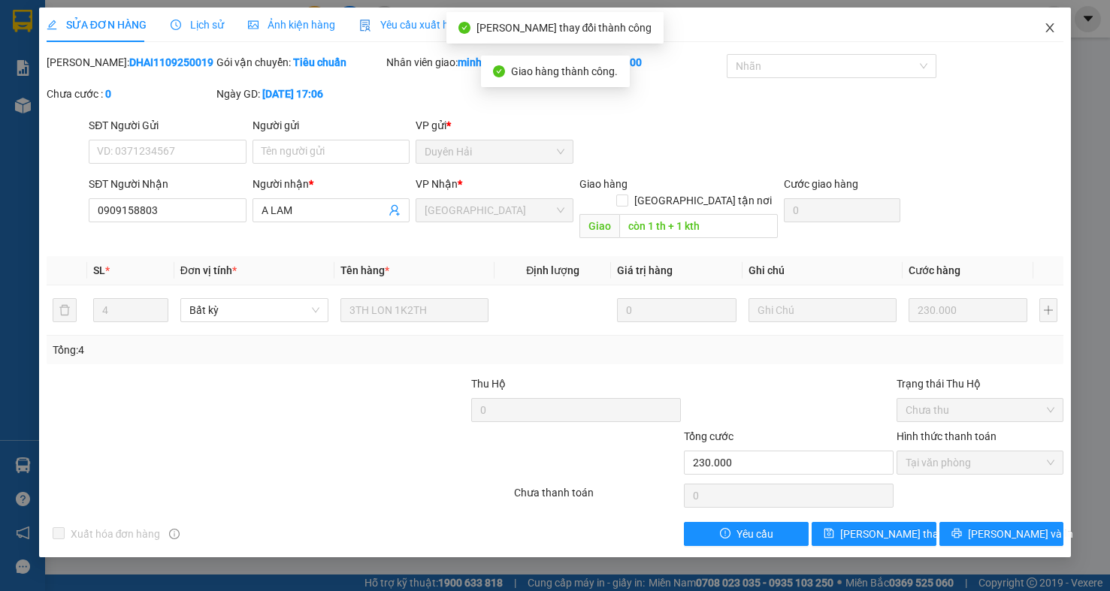
click at [1057, 18] on span "Close" at bounding box center [1050, 29] width 42 height 42
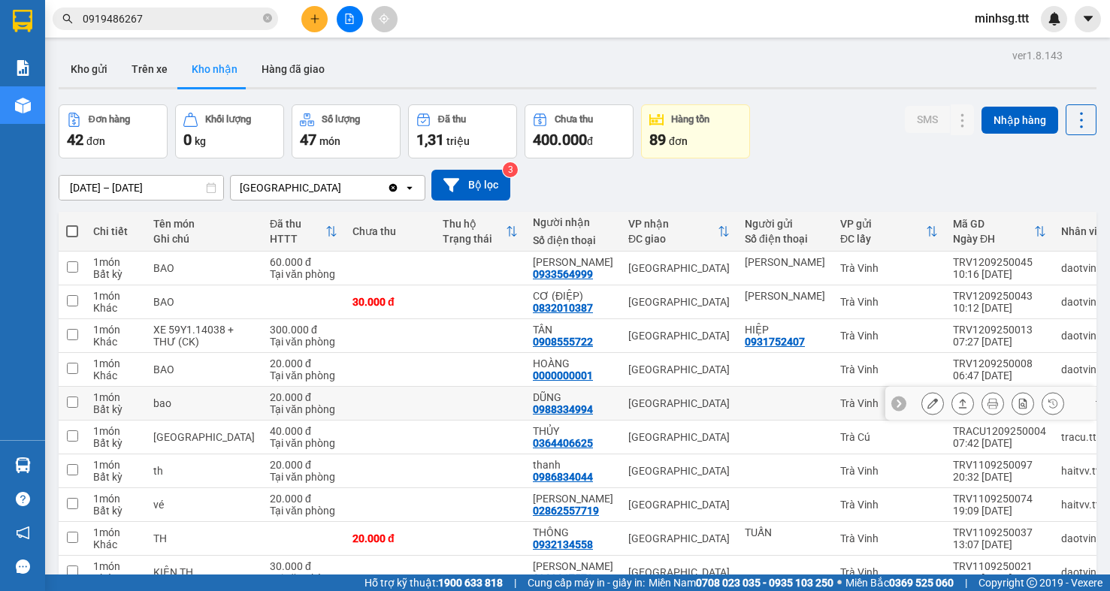
click at [927, 409] on icon at bounding box center [932, 403] width 11 height 11
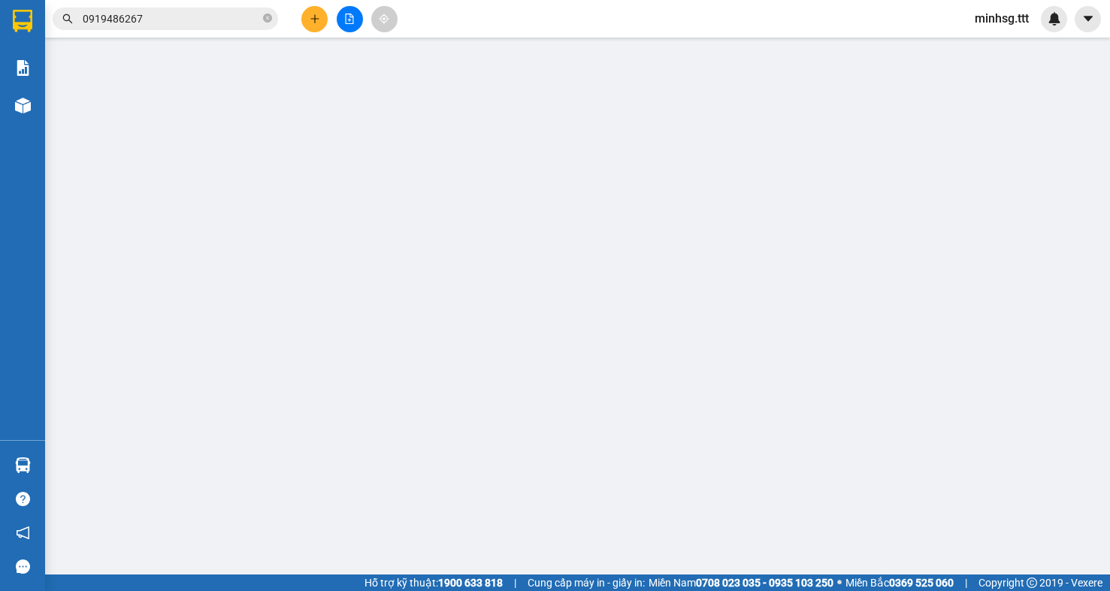
type input "0988334994"
type input "DŨNG"
type input "20.000"
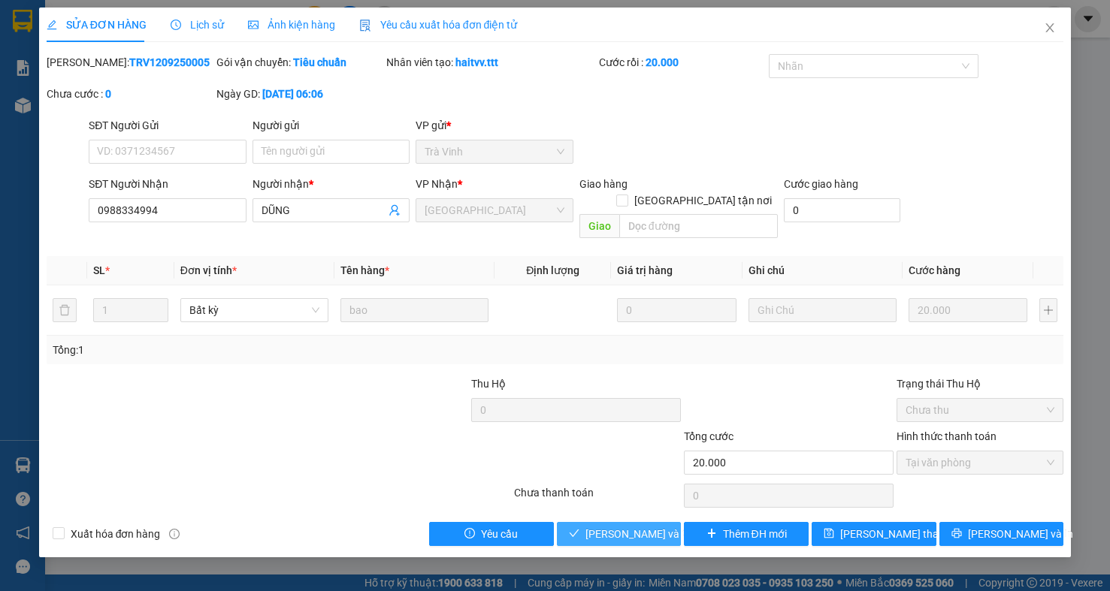
click at [606, 531] on button "[PERSON_NAME] và Giao hàng" at bounding box center [619, 534] width 125 height 24
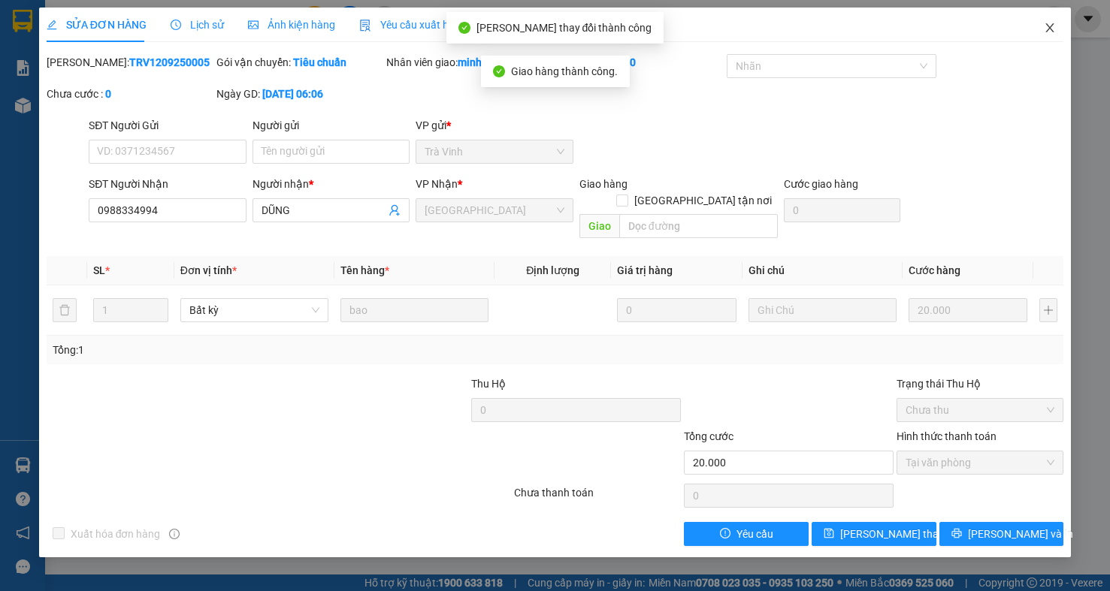
click at [1056, 38] on span "Close" at bounding box center [1050, 29] width 42 height 42
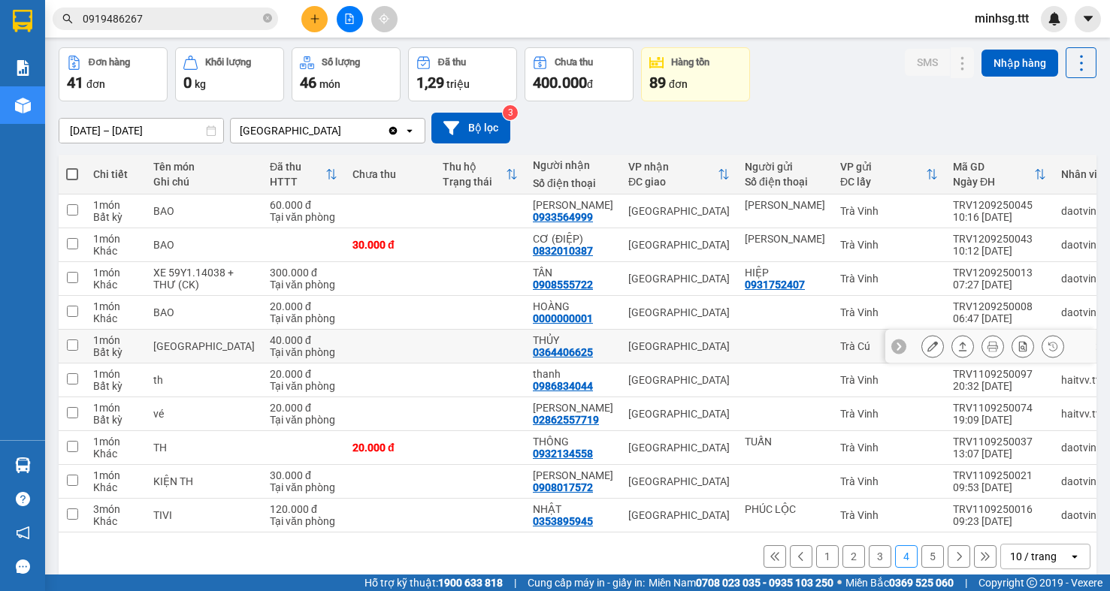
scroll to position [101, 0]
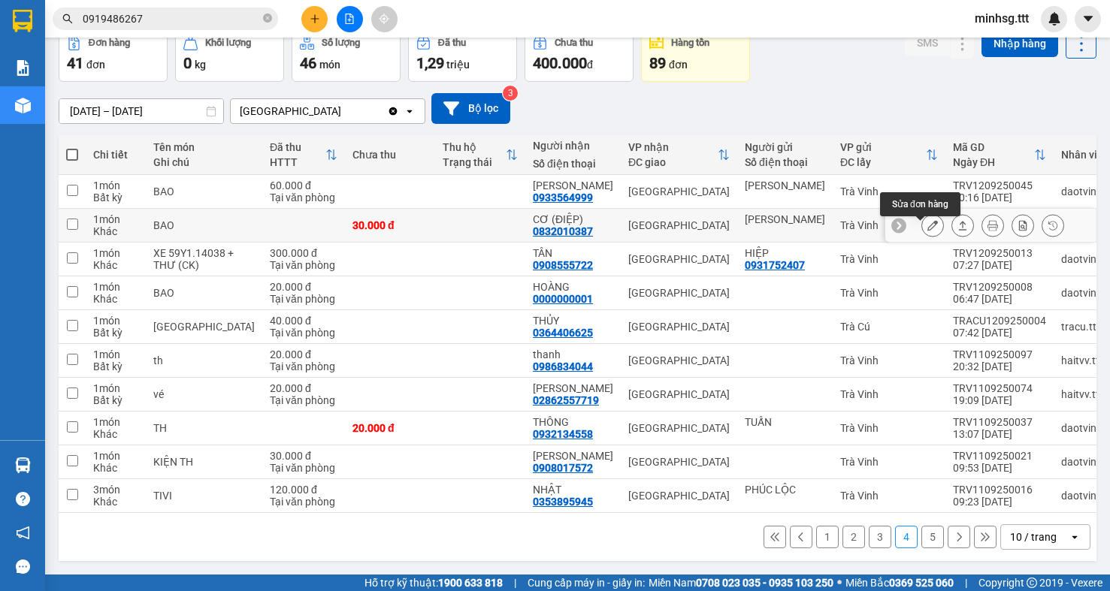
click at [927, 220] on icon at bounding box center [932, 225] width 11 height 11
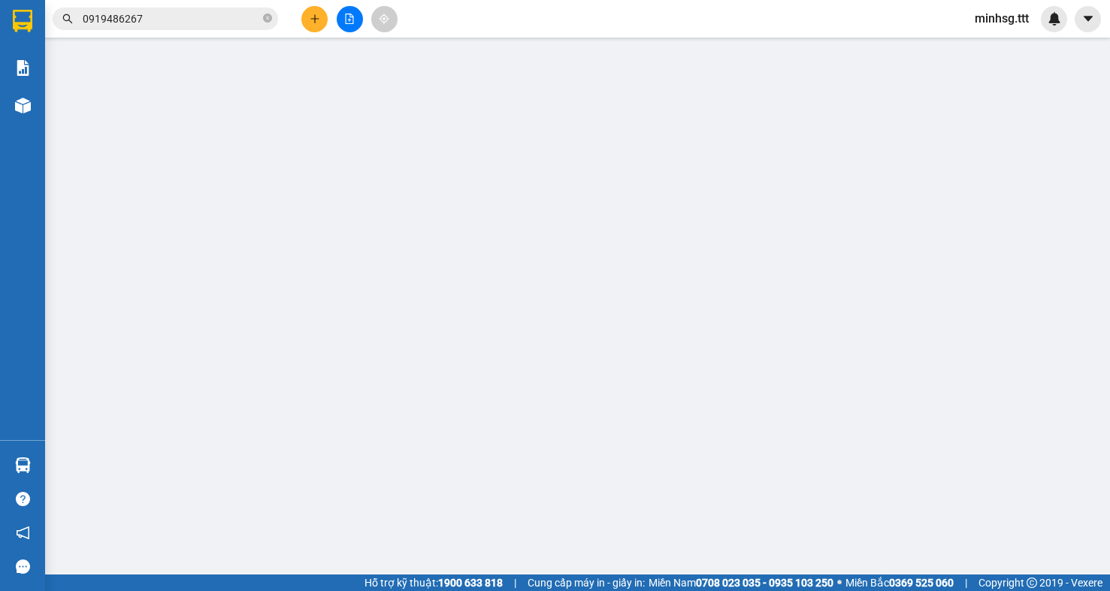
type input "[PERSON_NAME]"
type input "0832010387"
type input "CƠ (ĐIỆP)"
type input "30.000"
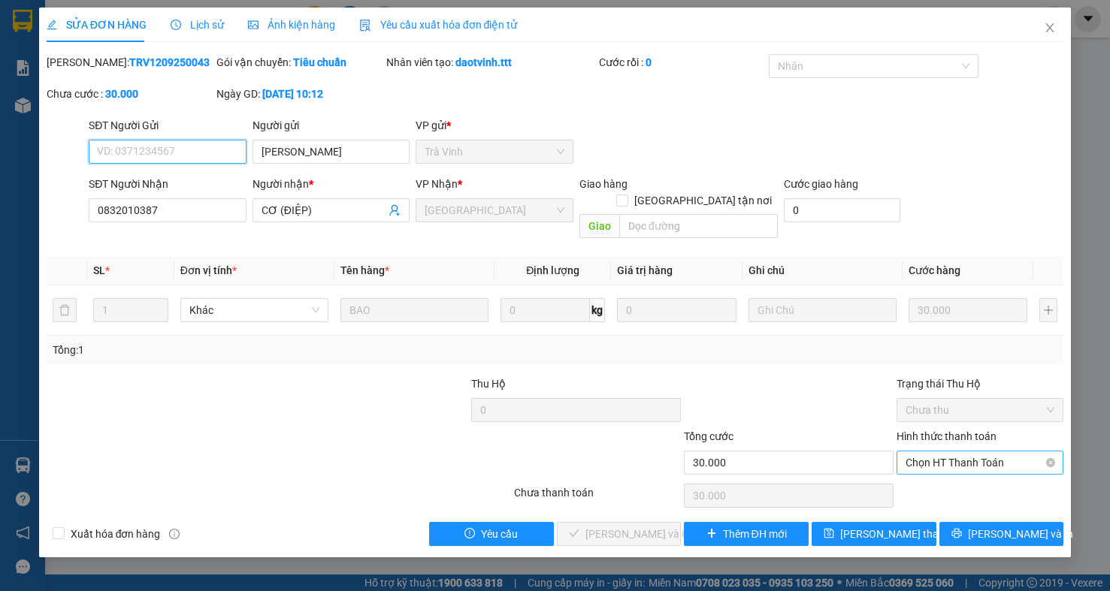
click at [946, 455] on span "Chọn HT Thanh Toán" at bounding box center [979, 463] width 149 height 23
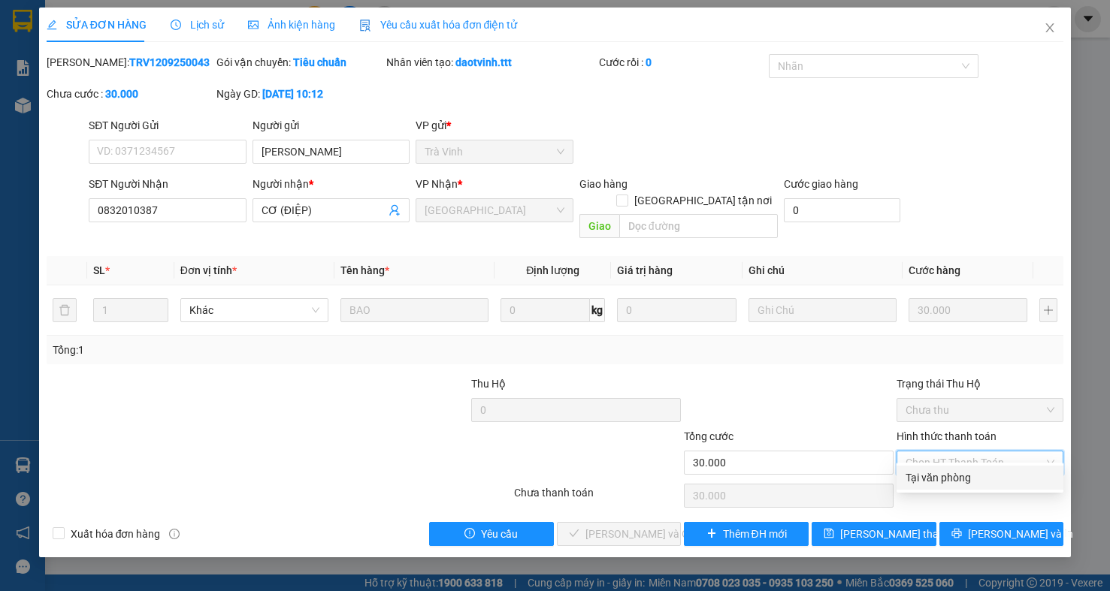
click at [941, 479] on div "Tại văn phòng" at bounding box center [979, 478] width 149 height 17
type input "0"
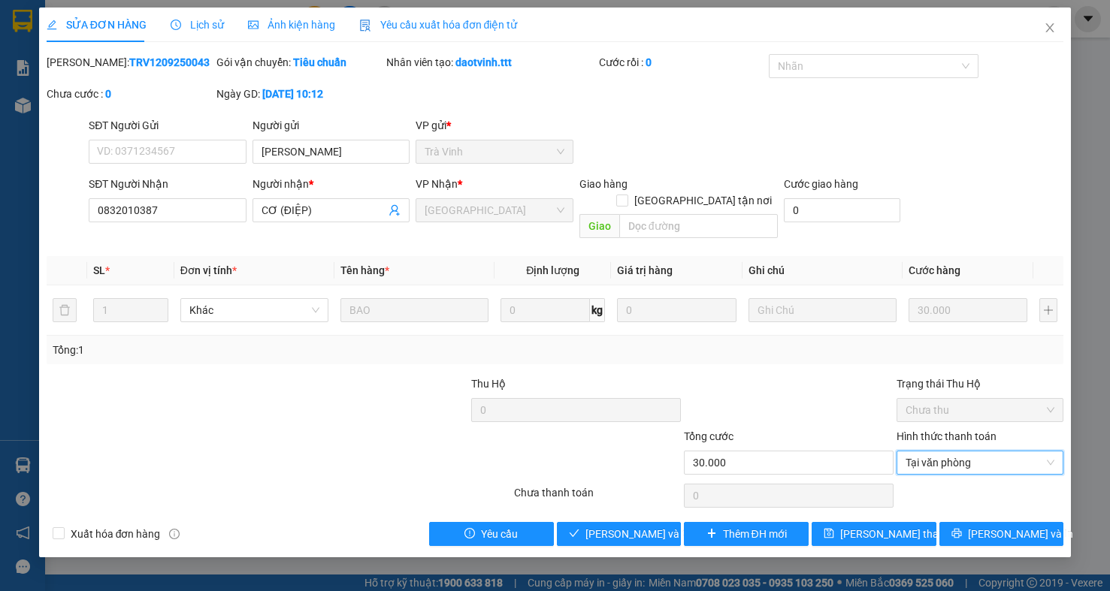
click at [652, 506] on div "Total Paid Fee 0 Total UnPaid Fee 30.000 Cash Collection Total Fee Mã ĐH: TRV12…" at bounding box center [555, 300] width 1017 height 492
click at [655, 522] on button "[PERSON_NAME] và Giao hàng" at bounding box center [619, 534] width 125 height 24
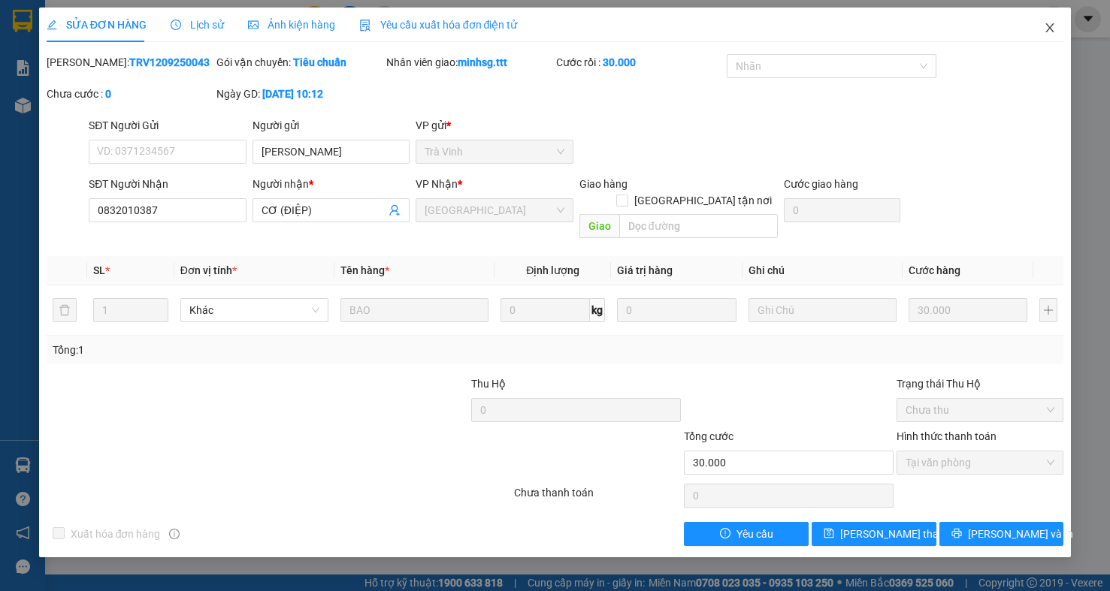
click at [1056, 38] on span "Close" at bounding box center [1050, 29] width 42 height 42
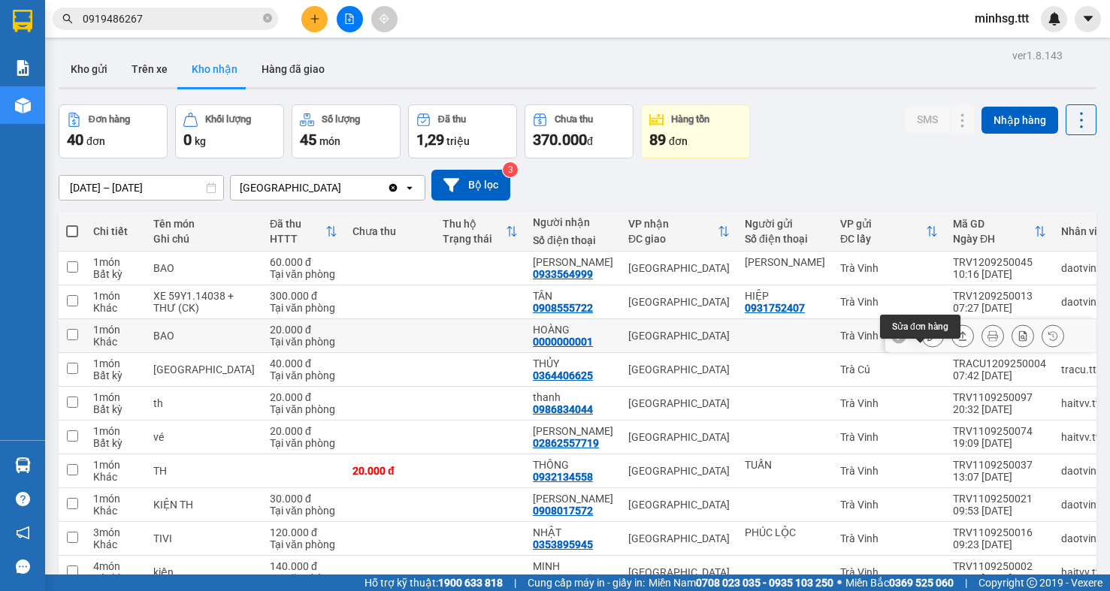
click at [927, 341] on icon at bounding box center [932, 336] width 11 height 11
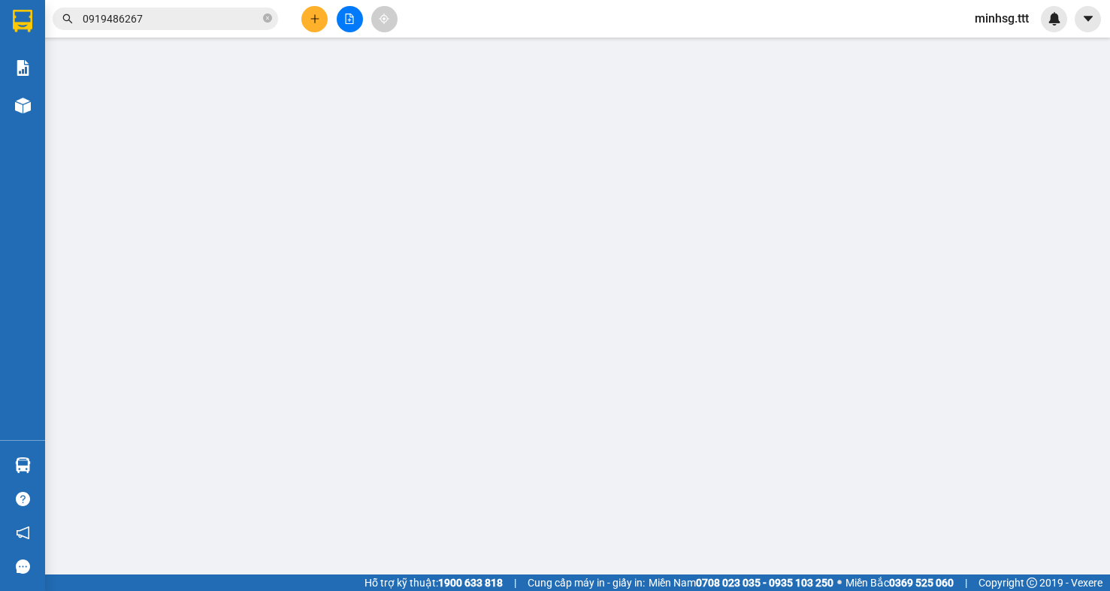
type input "0000000001"
type input "HOÀNG"
type input "20.000"
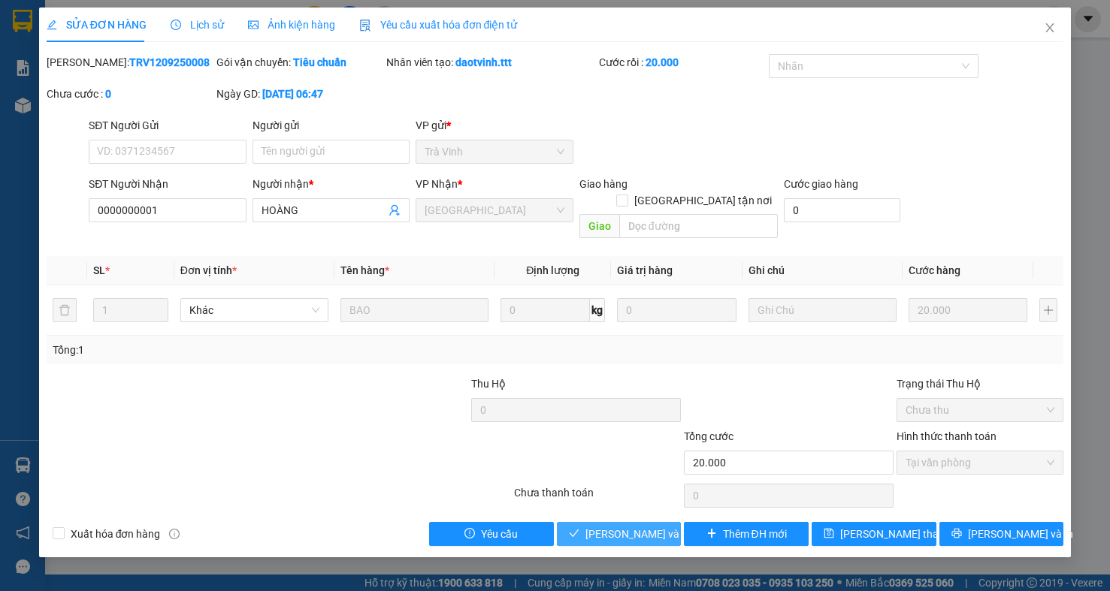
click at [653, 528] on button "[PERSON_NAME] và Giao hàng" at bounding box center [619, 534] width 125 height 24
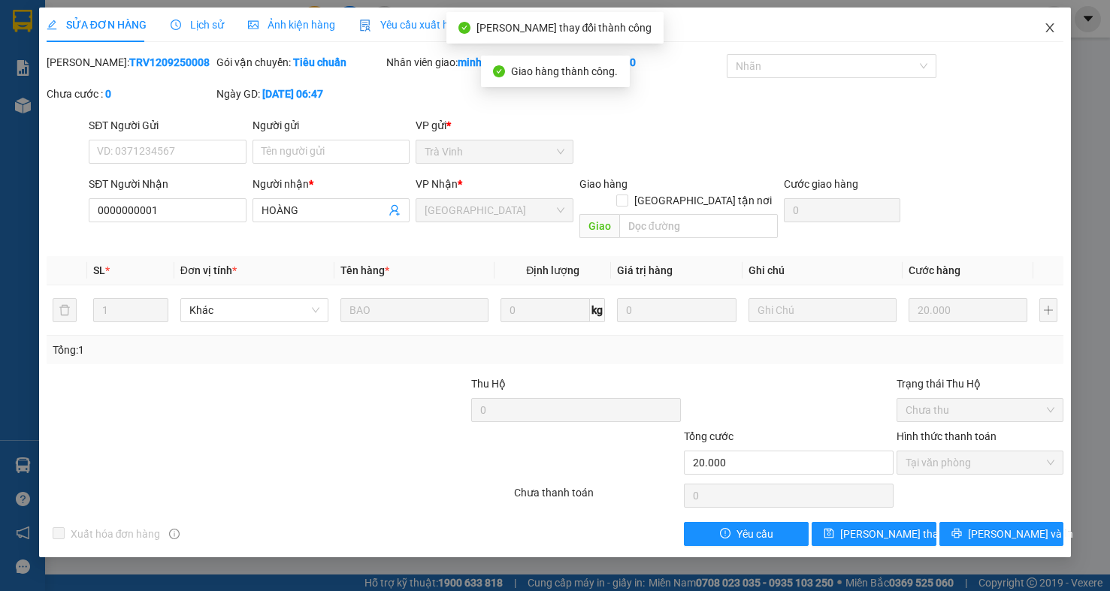
click at [1049, 36] on span "Close" at bounding box center [1050, 29] width 42 height 42
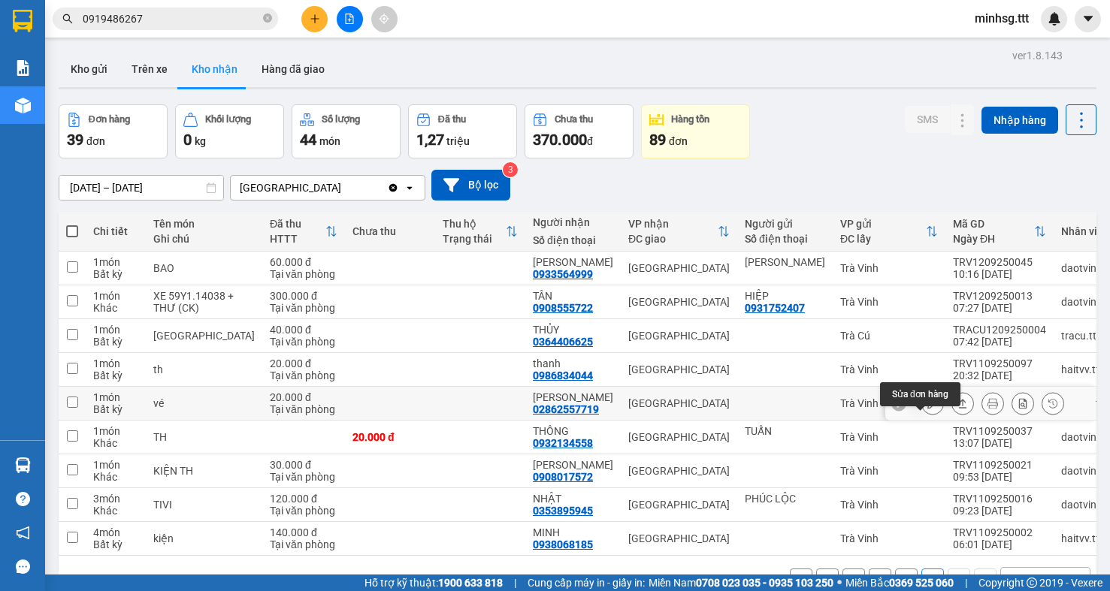
click at [927, 409] on icon at bounding box center [932, 403] width 11 height 11
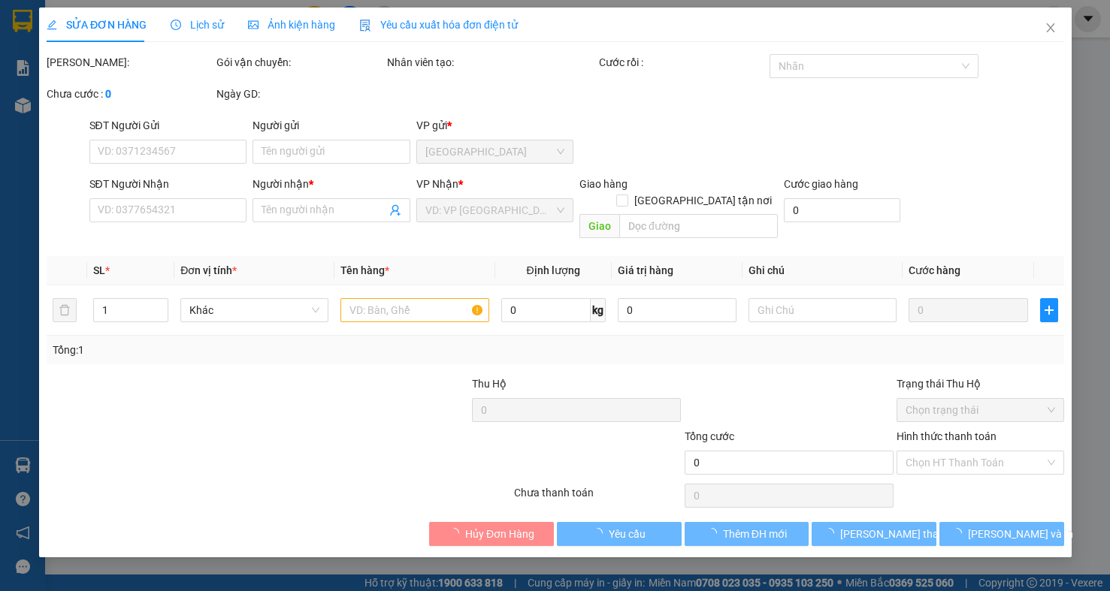
type input "02862557719"
type input "[PERSON_NAME]"
type input "20.000"
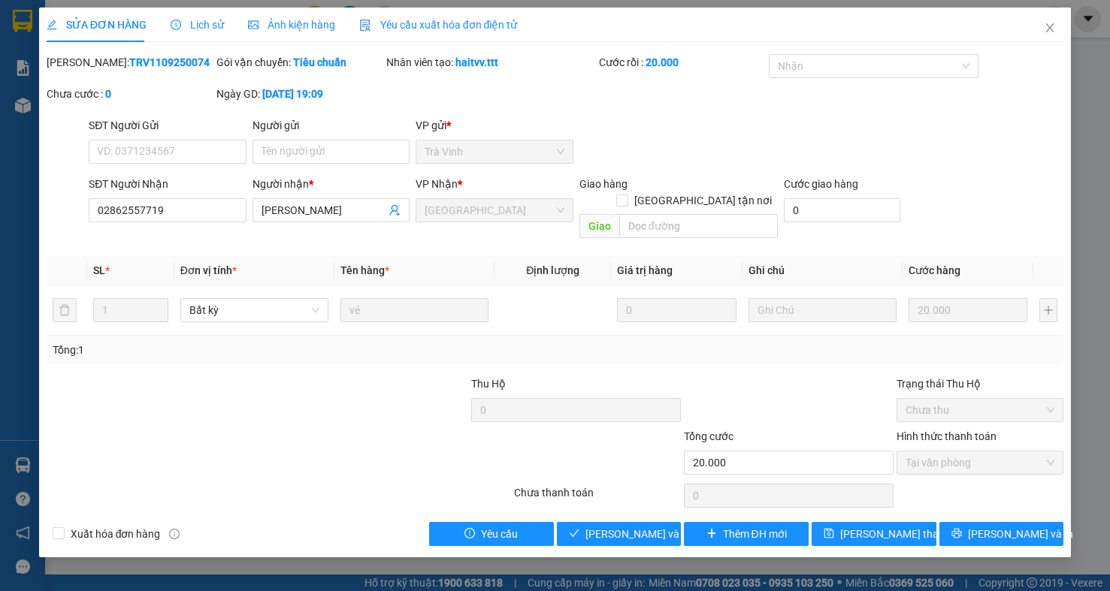
click at [648, 532] on div "SỬA ĐƠN HÀNG Lịch sử Ảnh kiện hàng Yêu cầu xuất hóa đơn điện tử Total Paid Fee …" at bounding box center [555, 283] width 1032 height 550
click at [1051, 32] on icon "close" at bounding box center [1050, 28] width 12 height 12
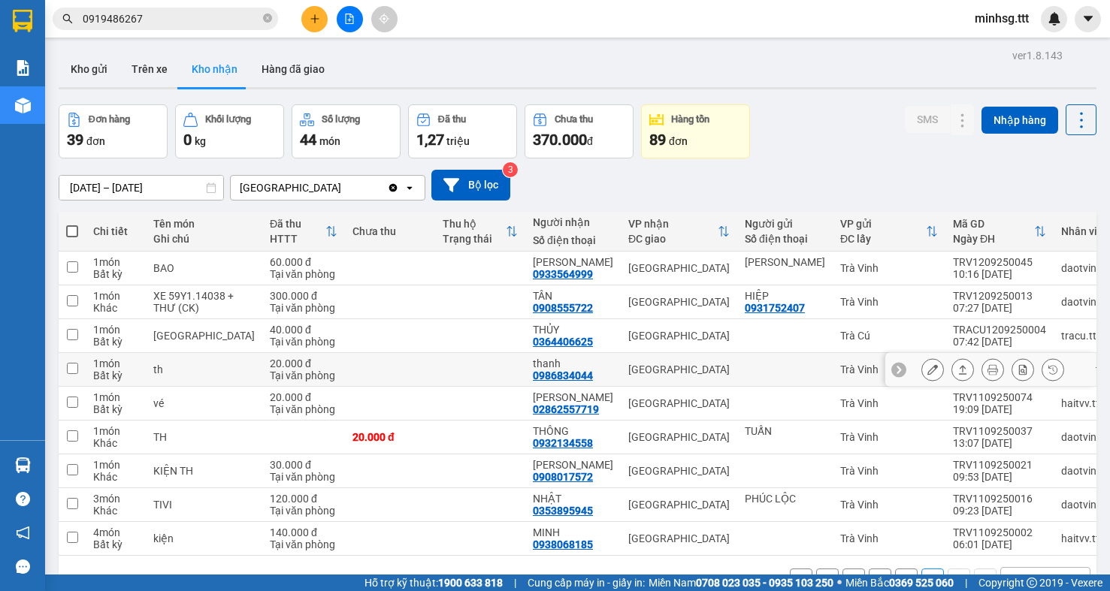
scroll to position [69, 0]
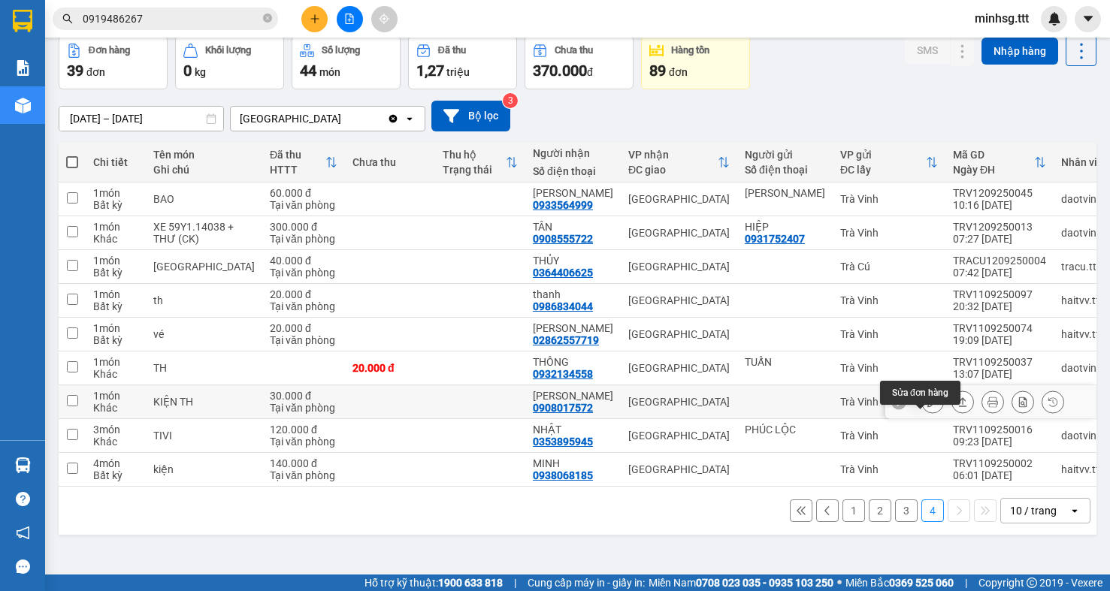
click at [927, 407] on icon at bounding box center [932, 402] width 11 height 11
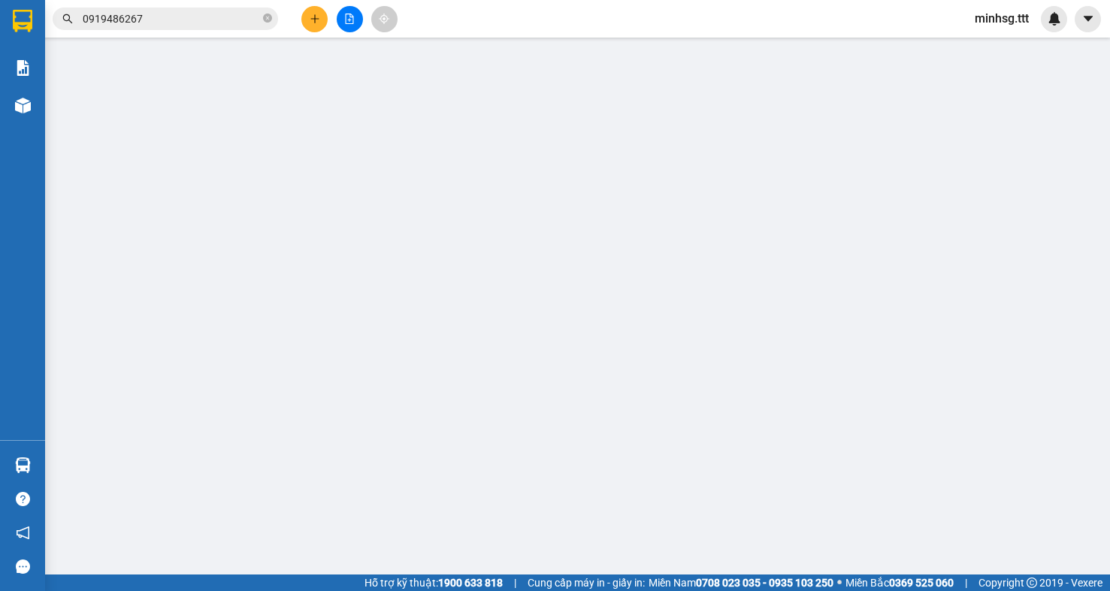
type input "0908017572"
type input "[PERSON_NAME]"
type input "30.000"
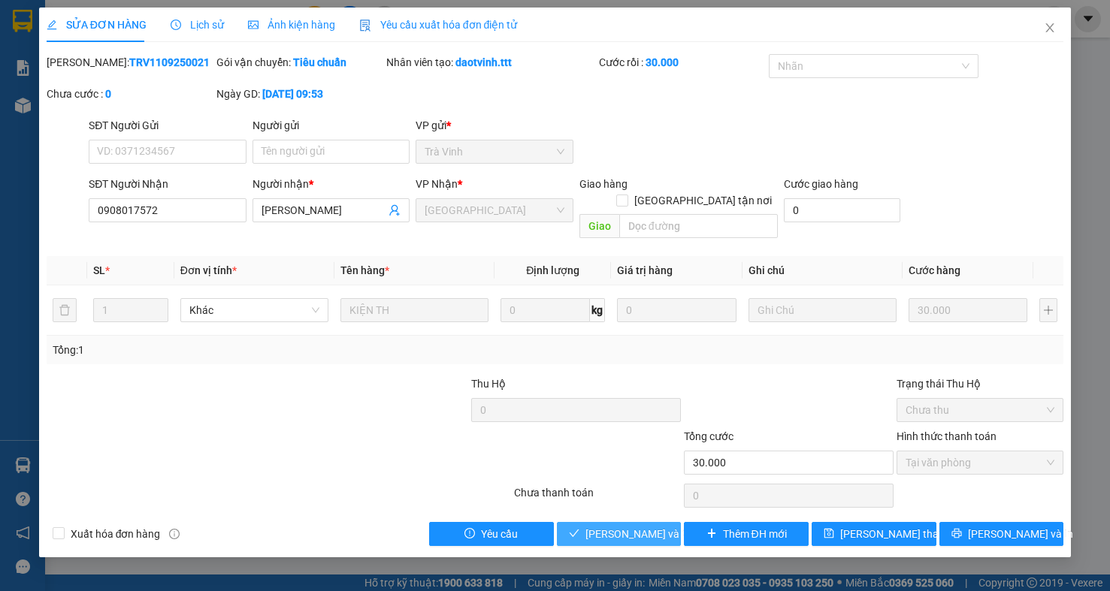
click at [645, 526] on span "[PERSON_NAME] và Giao hàng" at bounding box center [657, 534] width 144 height 17
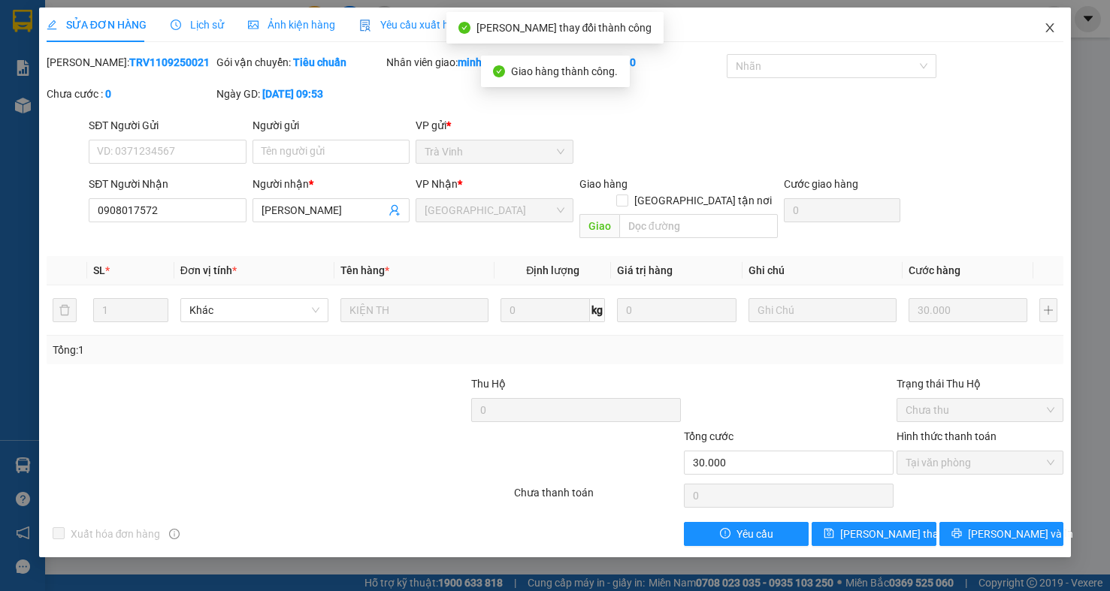
click at [1061, 25] on span "Close" at bounding box center [1050, 29] width 42 height 42
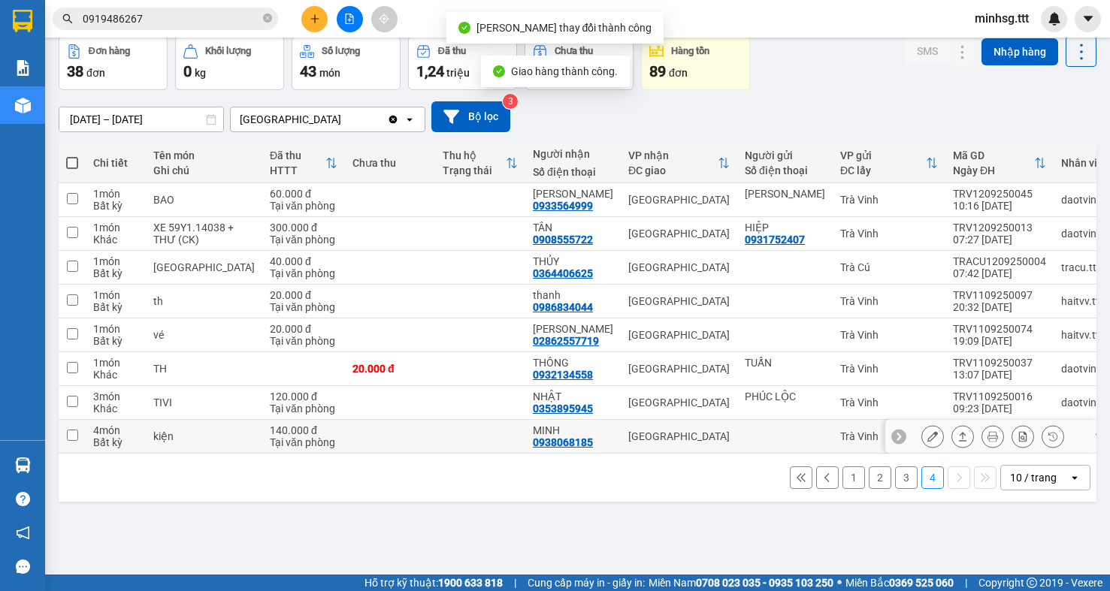
scroll to position [69, 0]
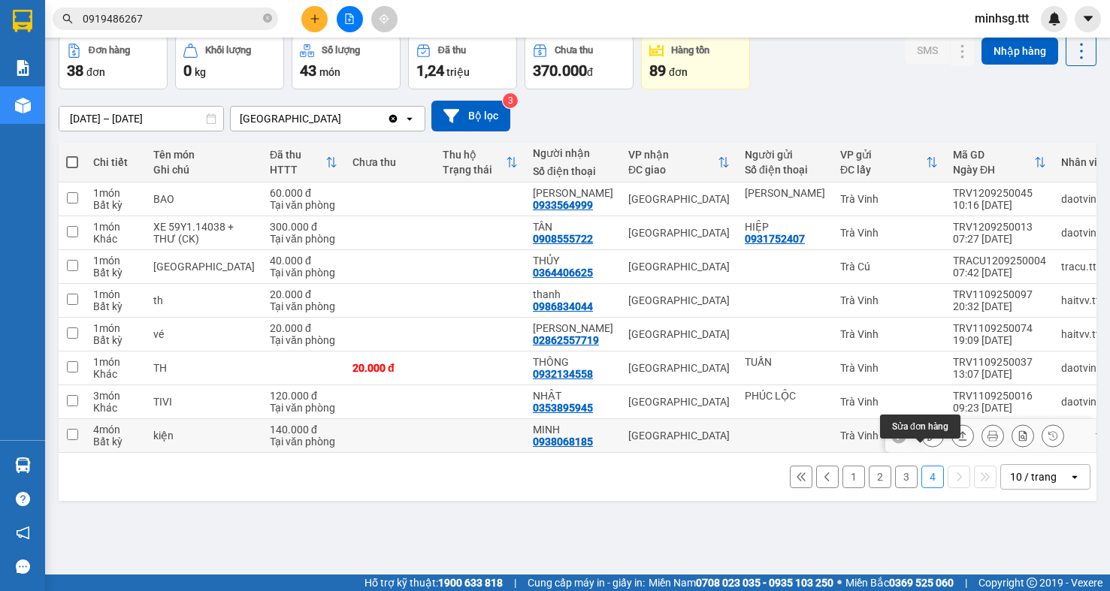
click at [927, 441] on icon at bounding box center [932, 436] width 11 height 11
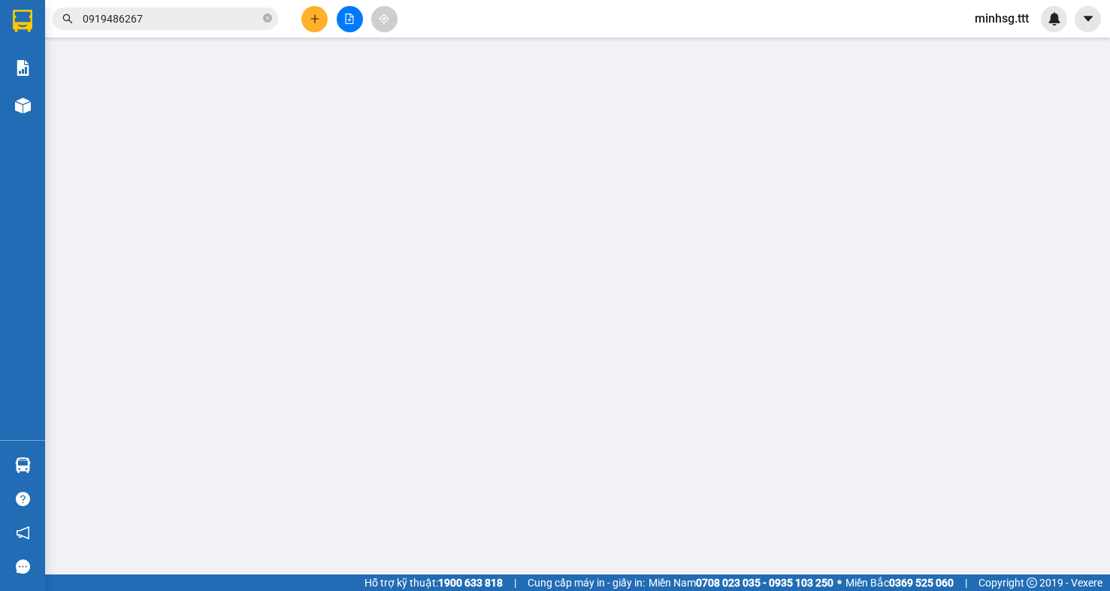
type input "0938068185"
type input "MINH"
type input "140.000"
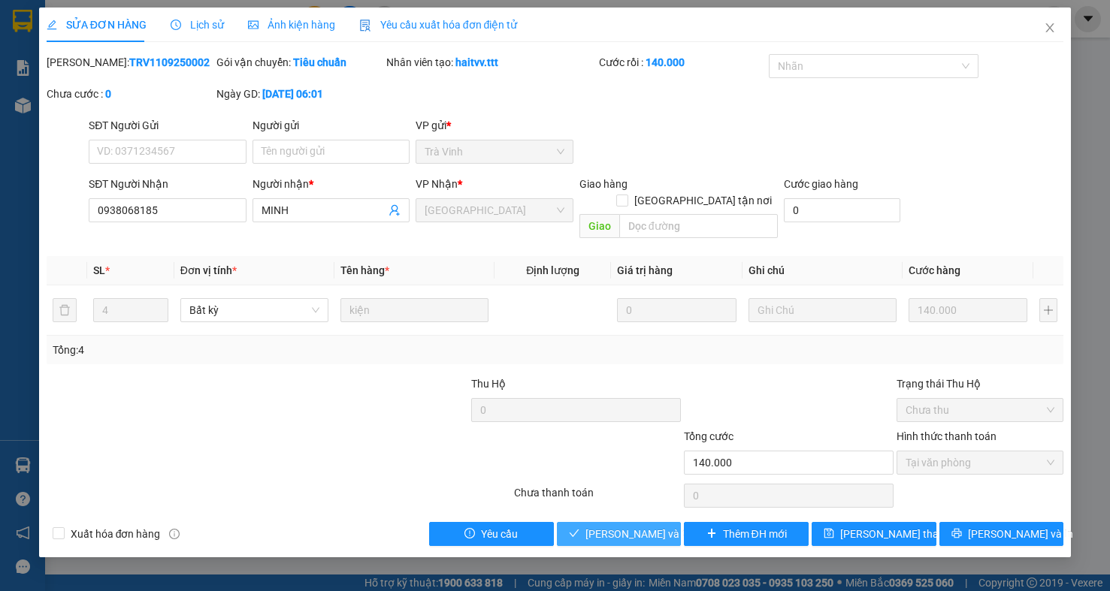
click at [623, 526] on span "[PERSON_NAME] và Giao hàng" at bounding box center [657, 534] width 144 height 17
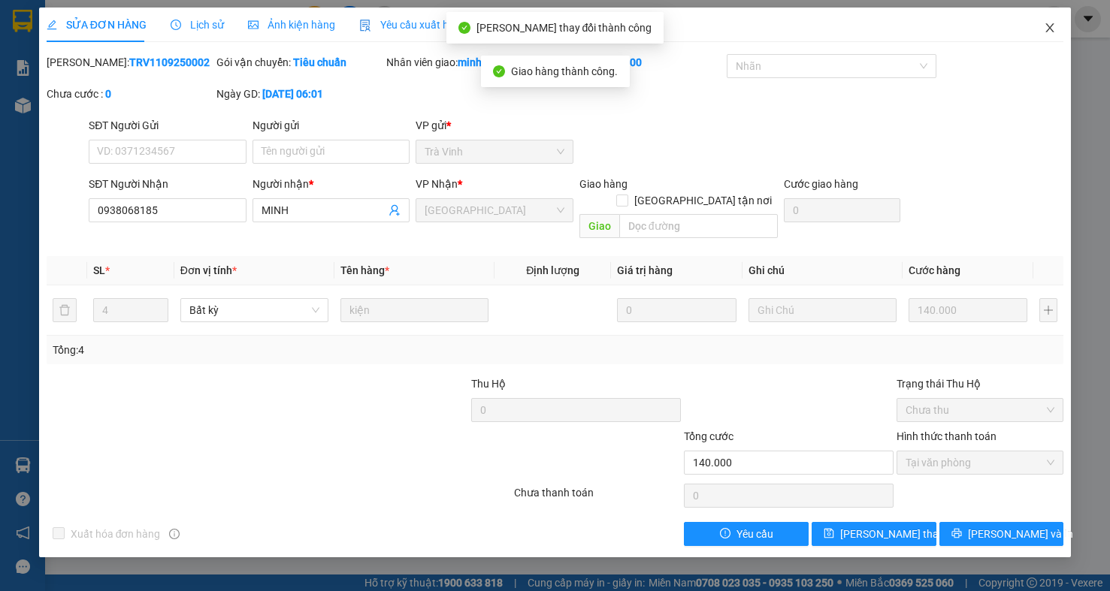
click at [1055, 30] on icon "close" at bounding box center [1050, 28] width 12 height 12
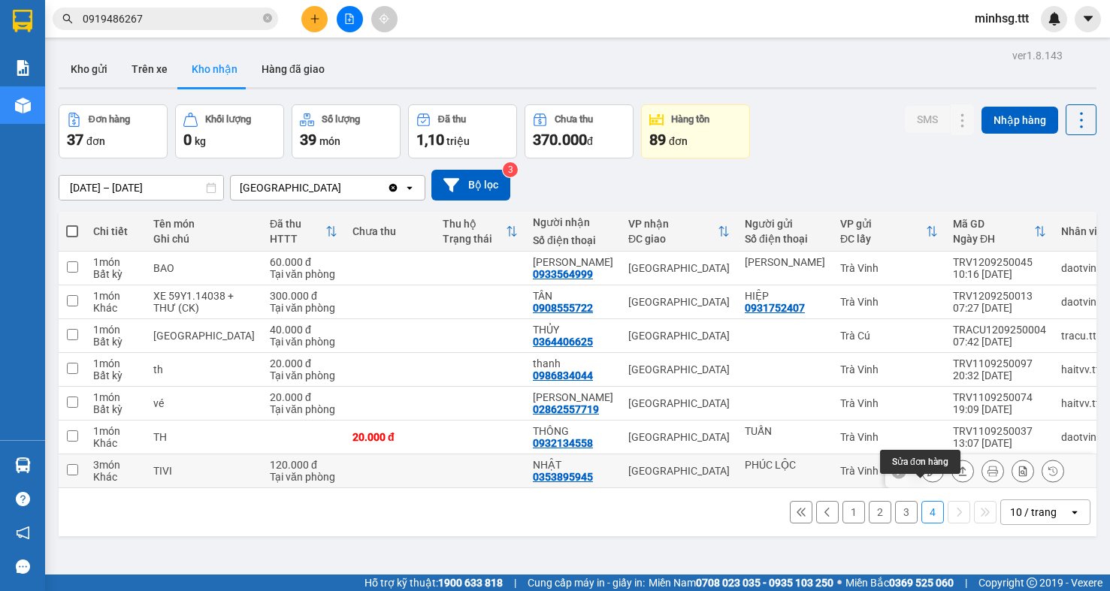
click at [929, 485] on button at bounding box center [932, 471] width 21 height 26
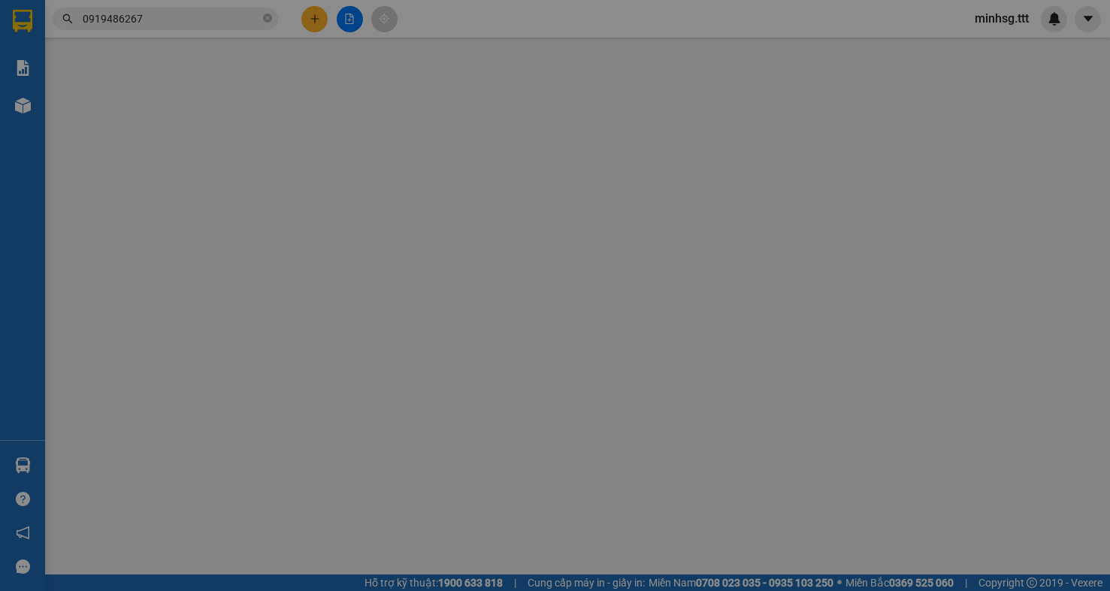
type input "PHÚC LỘC"
type input "0353895945"
type input "NHẬT"
type input "120.000"
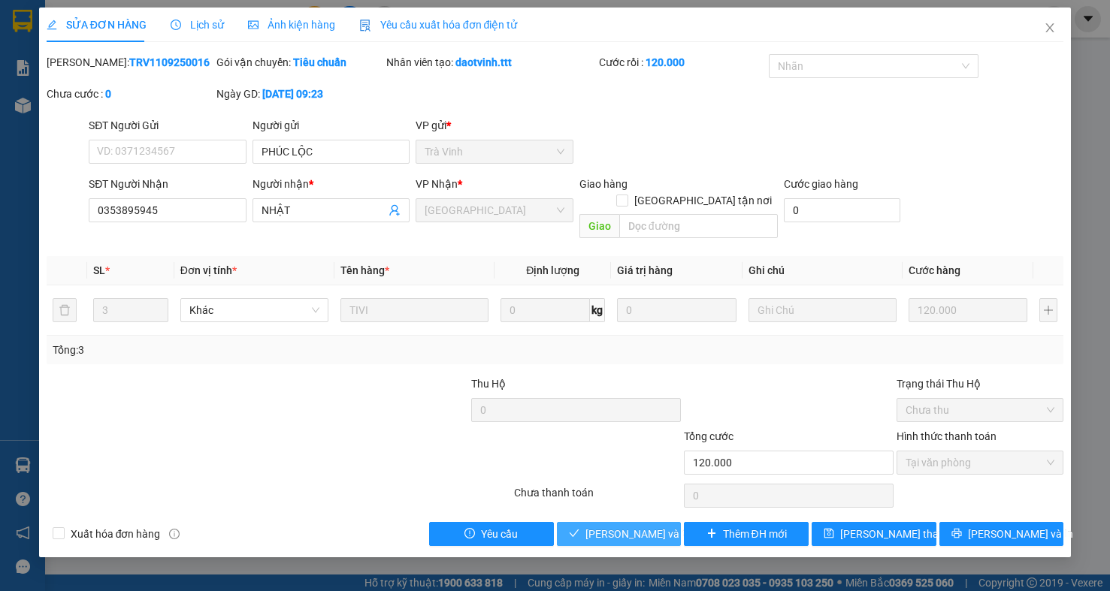
click at [579, 528] on icon "check" at bounding box center [574, 533] width 11 height 11
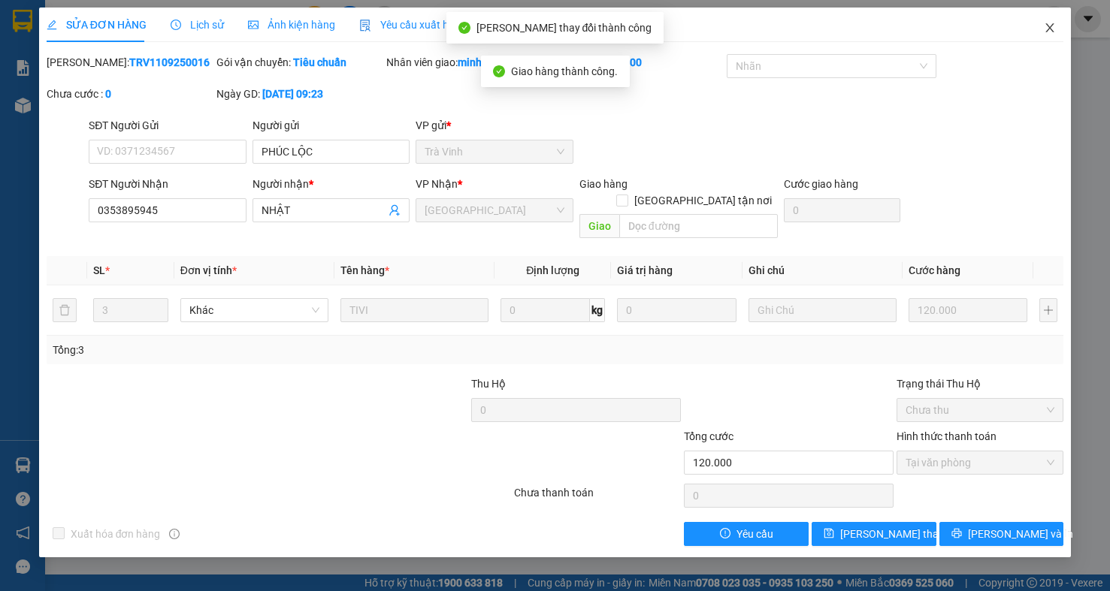
click at [1048, 26] on icon "close" at bounding box center [1050, 27] width 8 height 9
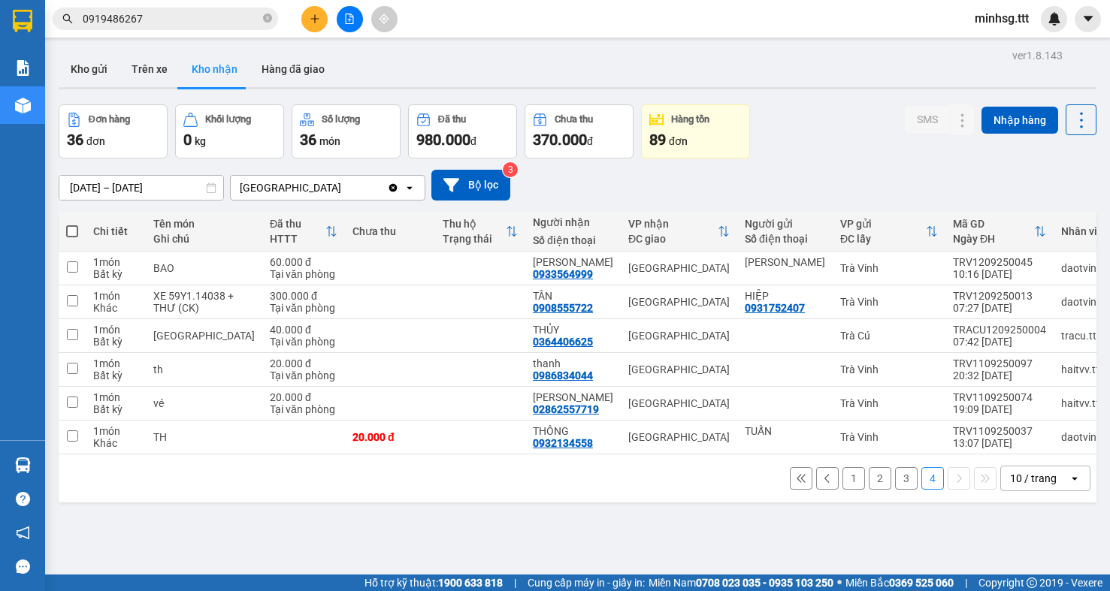
click at [1010, 486] on div "10 / trang" at bounding box center [1033, 478] width 47 height 15
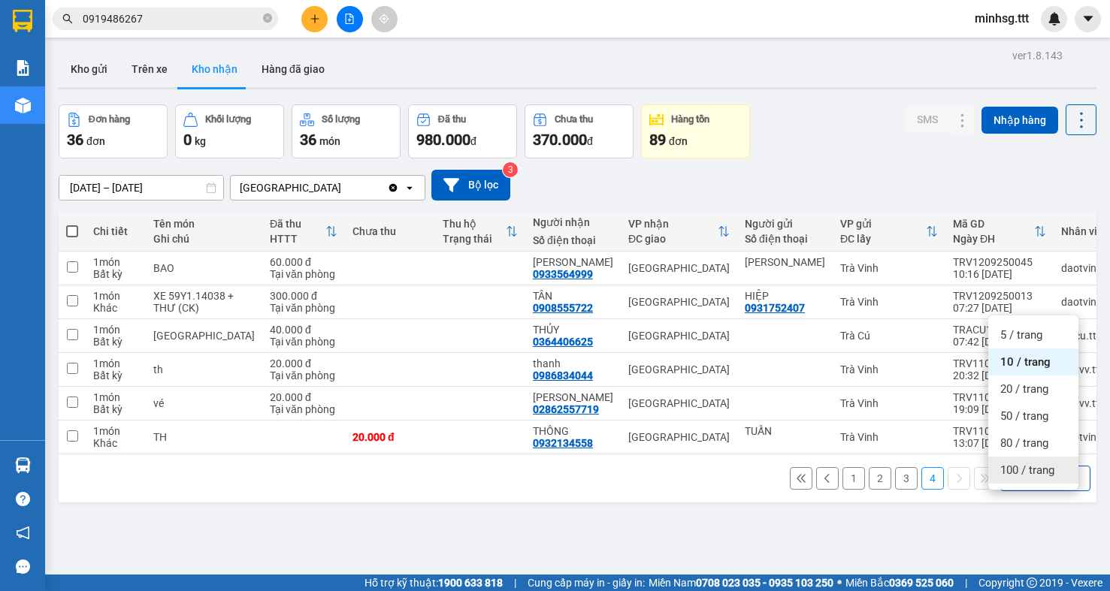
click at [1015, 463] on span "100 / trang" at bounding box center [1027, 470] width 54 height 15
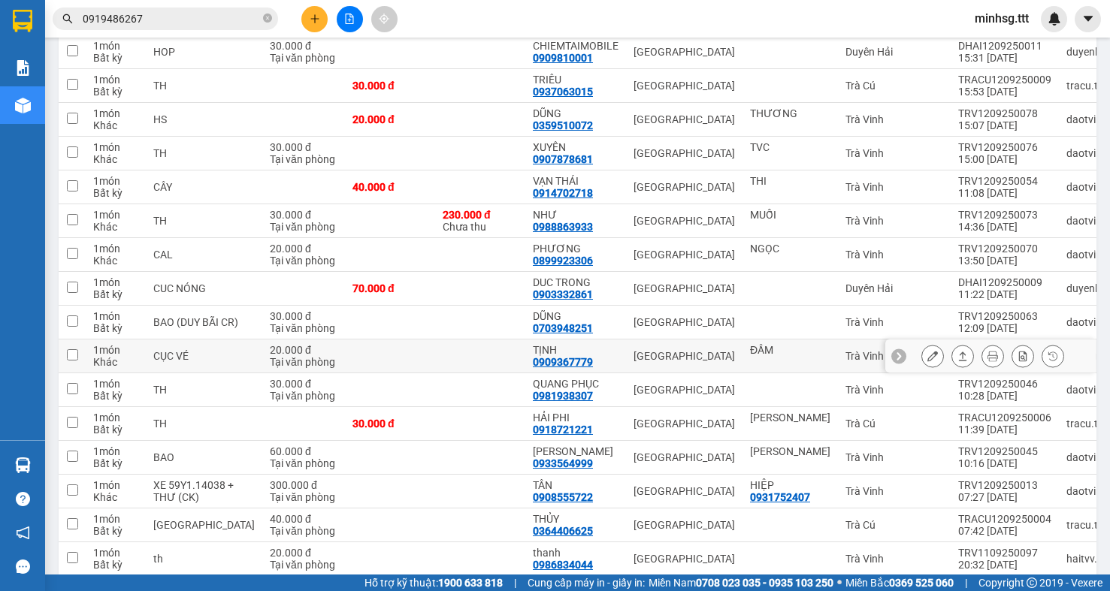
scroll to position [755, 0]
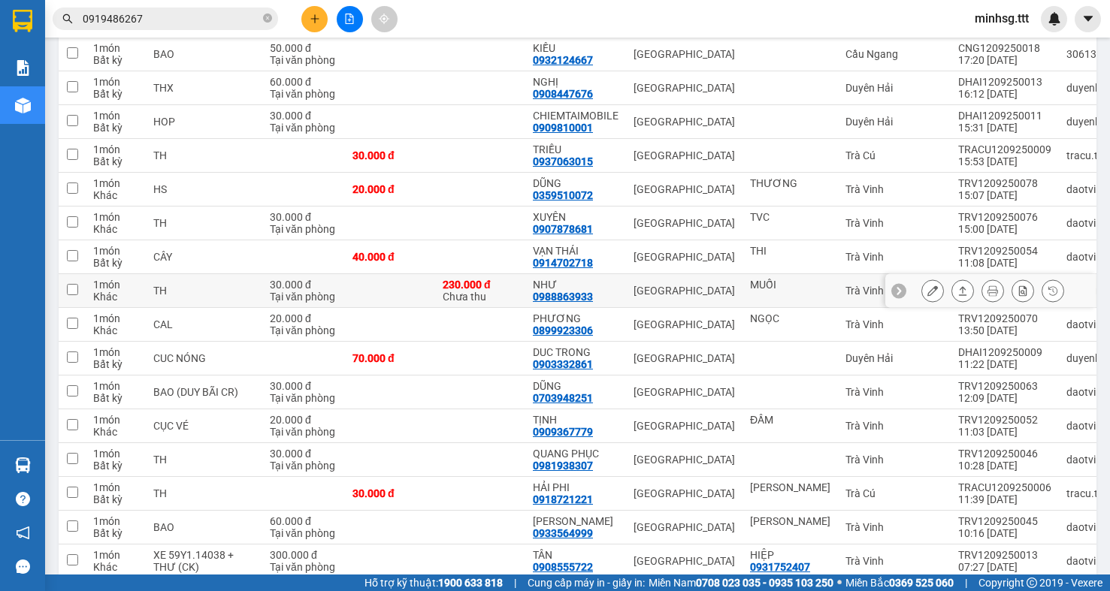
click at [927, 296] on icon at bounding box center [932, 291] width 11 height 11
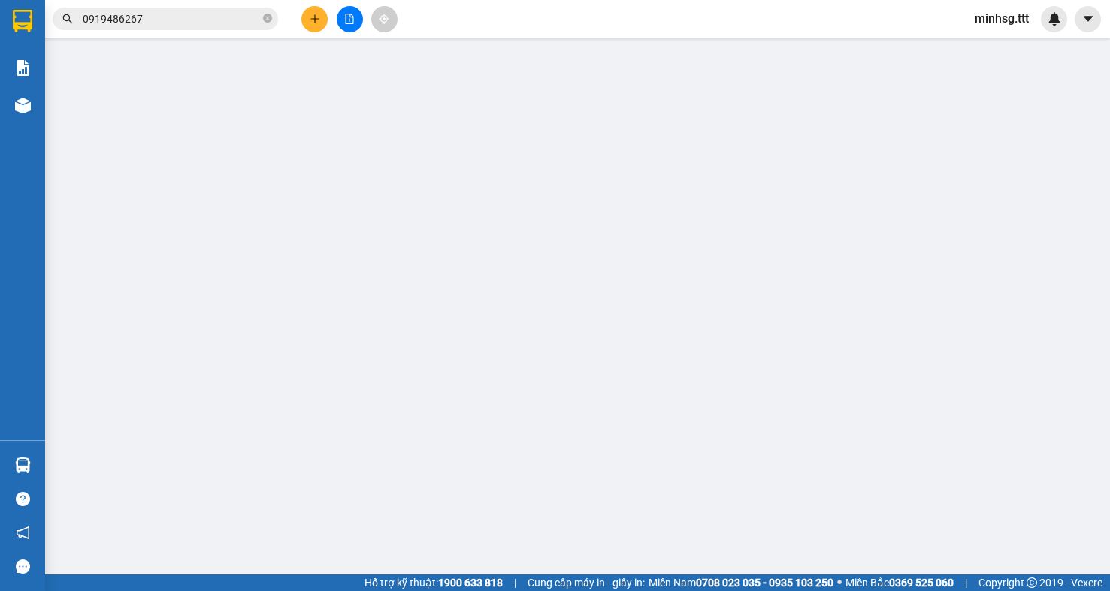
type input "MUỐI"
type input "0988863933"
type input "NHƯ"
type input "230.000"
type input "30.000"
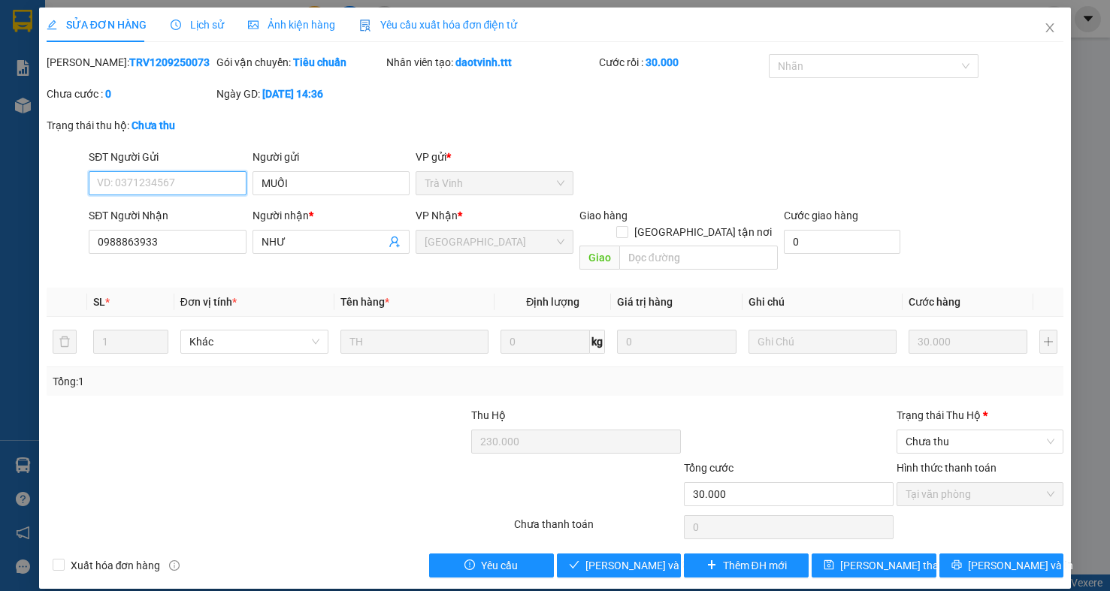
drag, startPoint x: 974, startPoint y: 432, endPoint x: 972, endPoint y: 463, distance: 30.9
click at [974, 442] on div "Trạng thái Thu Hộ * Chưa thu" at bounding box center [979, 433] width 167 height 53
click at [978, 431] on span "Chưa thu" at bounding box center [979, 442] width 149 height 23
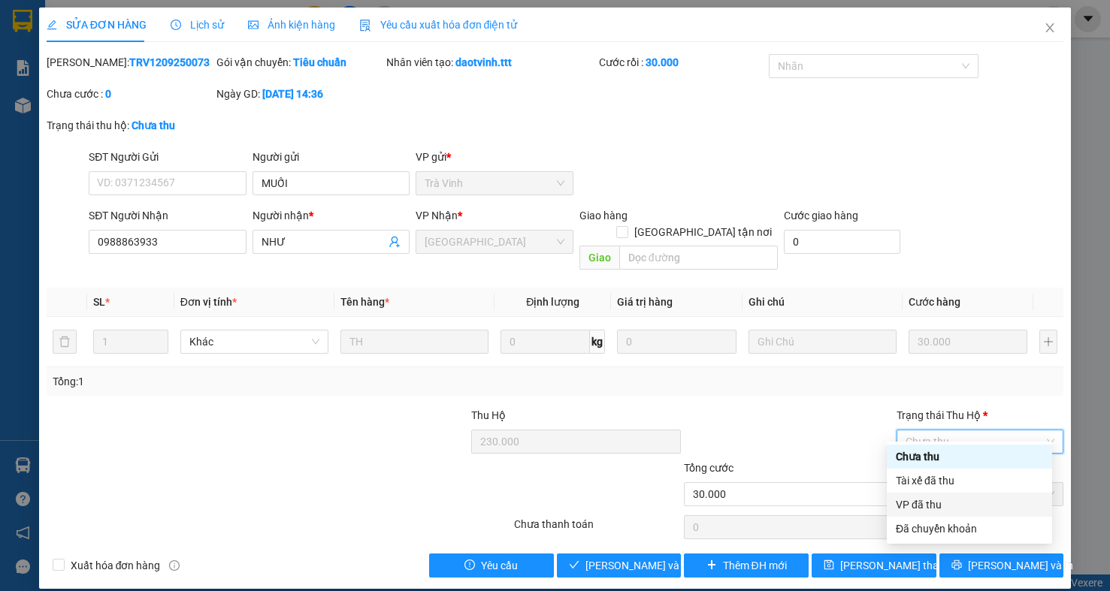
click at [950, 503] on div "VP đã thu" at bounding box center [969, 505] width 147 height 17
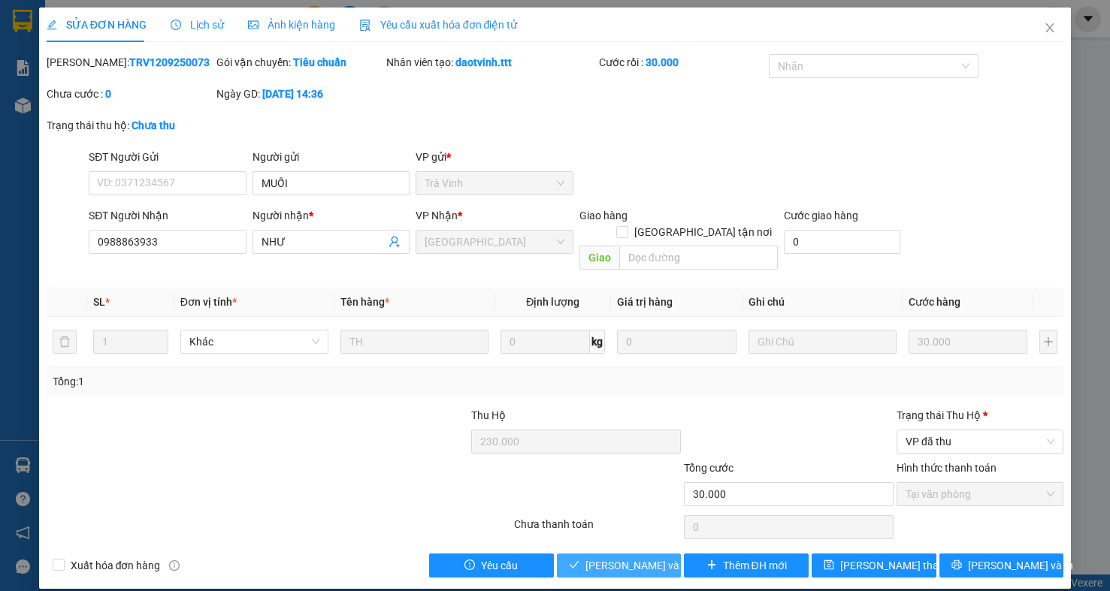
click at [585, 558] on span "[PERSON_NAME] và Giao hàng" at bounding box center [657, 566] width 144 height 17
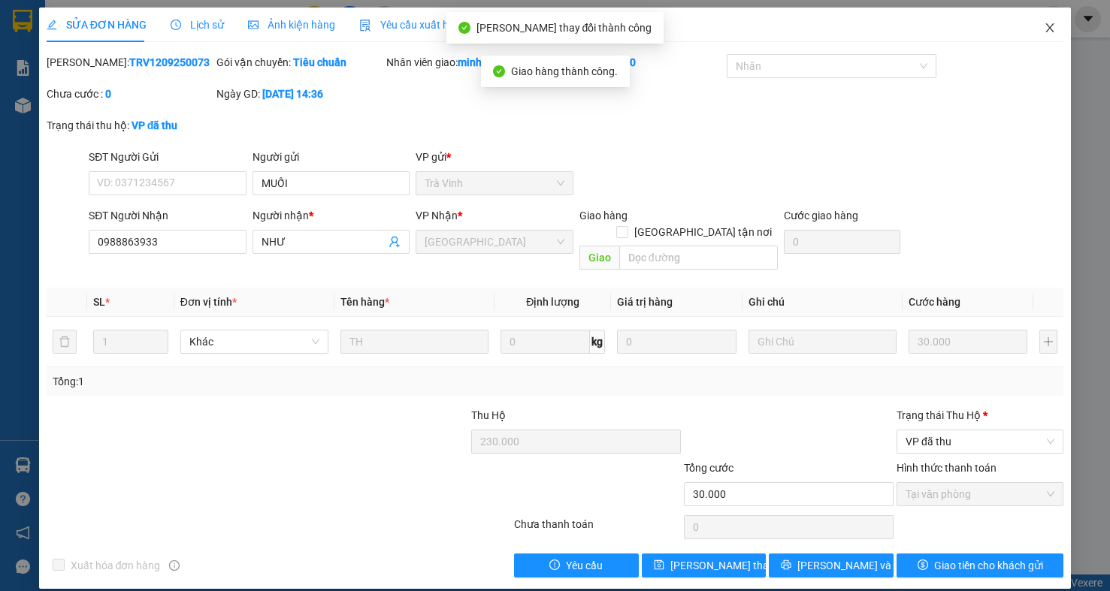
click at [1046, 26] on icon "close" at bounding box center [1050, 27] width 8 height 9
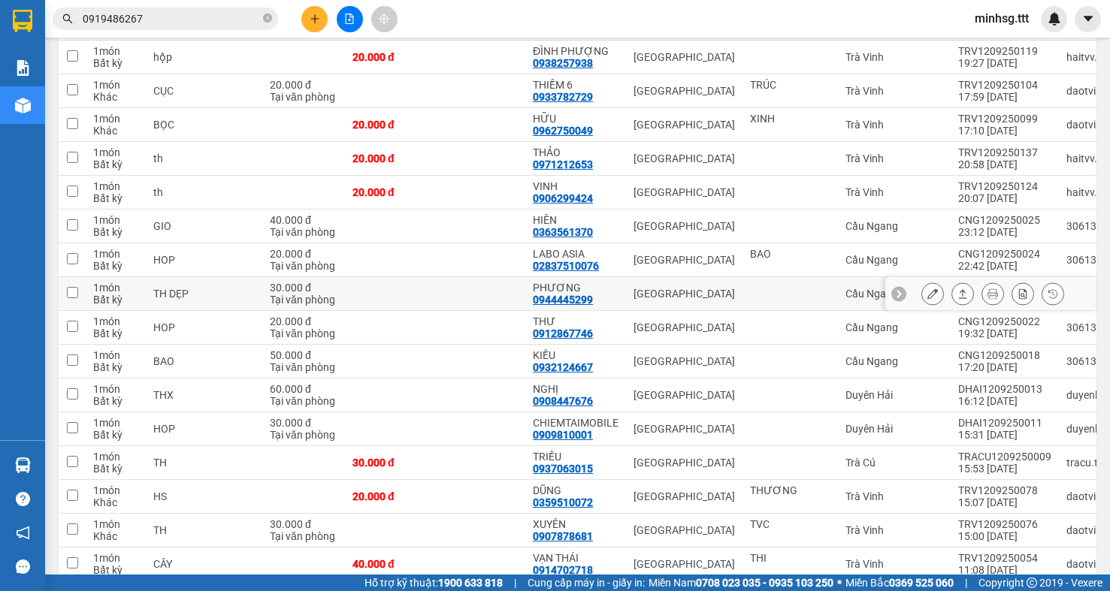
scroll to position [451, 0]
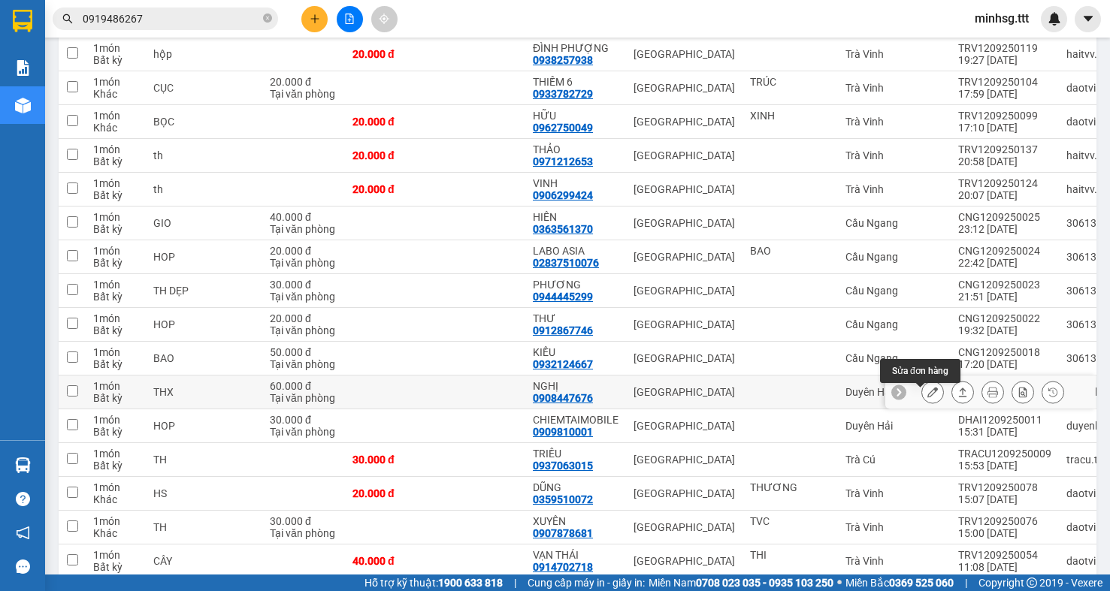
click at [931, 396] on div at bounding box center [932, 392] width 23 height 23
click at [922, 395] on button at bounding box center [932, 392] width 21 height 26
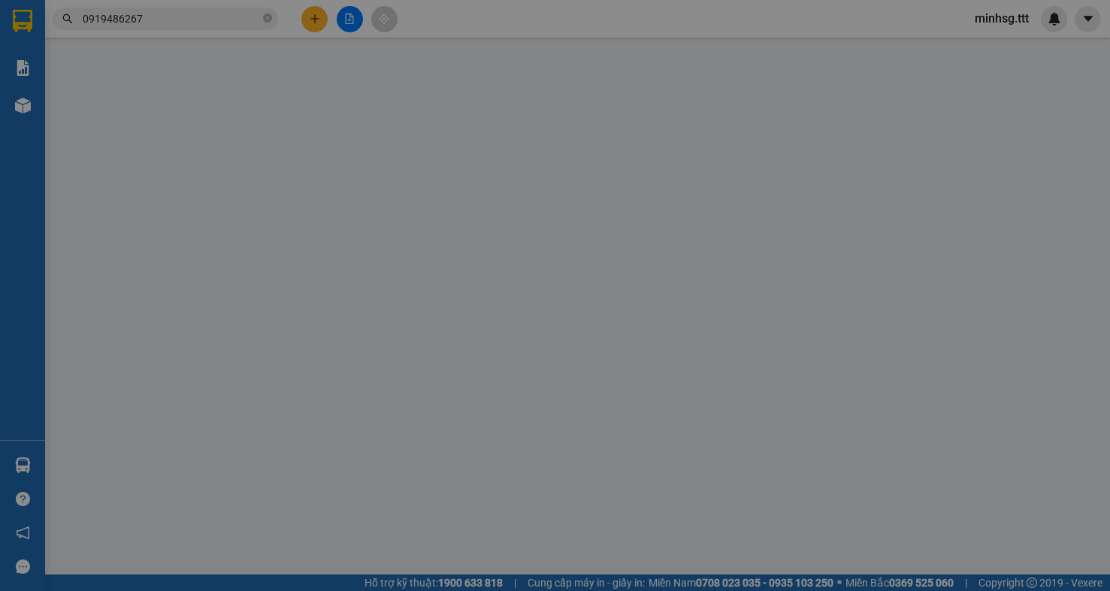
type input "0908447676"
type input "NGHỊ"
type input "60.000"
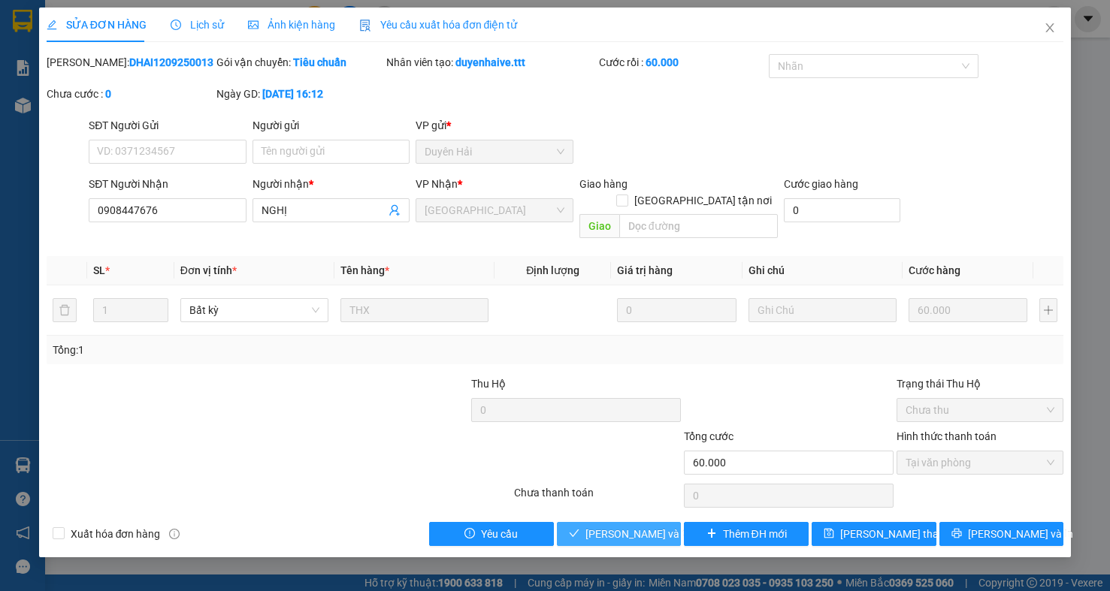
click at [621, 526] on span "[PERSON_NAME] và Giao hàng" at bounding box center [657, 534] width 144 height 17
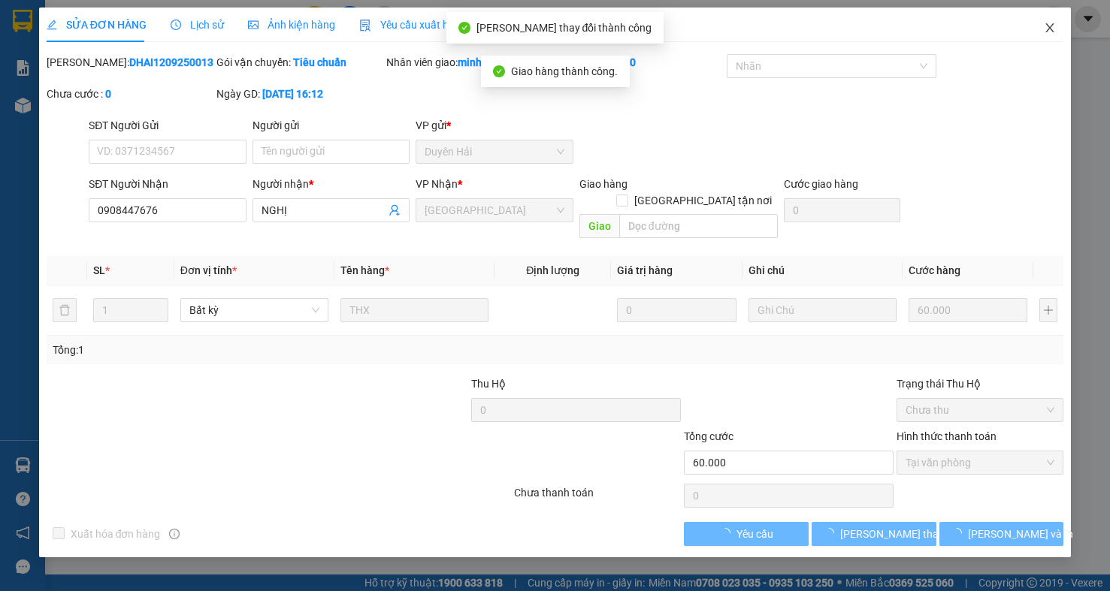
click at [1048, 25] on icon "close" at bounding box center [1050, 27] width 8 height 9
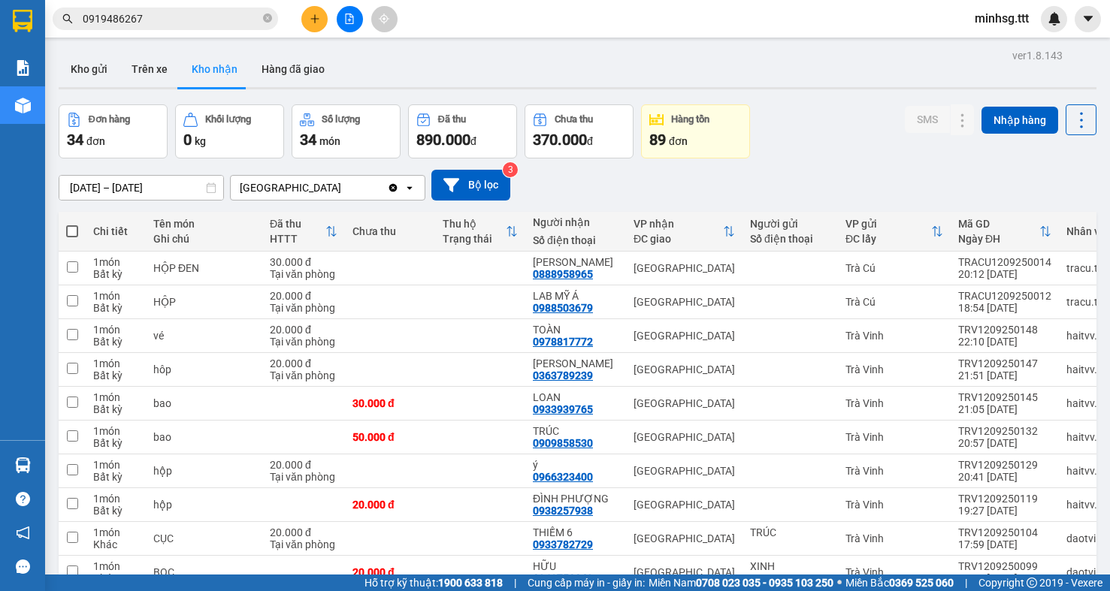
click at [262, 19] on span "0919486267" at bounding box center [165, 19] width 225 height 23
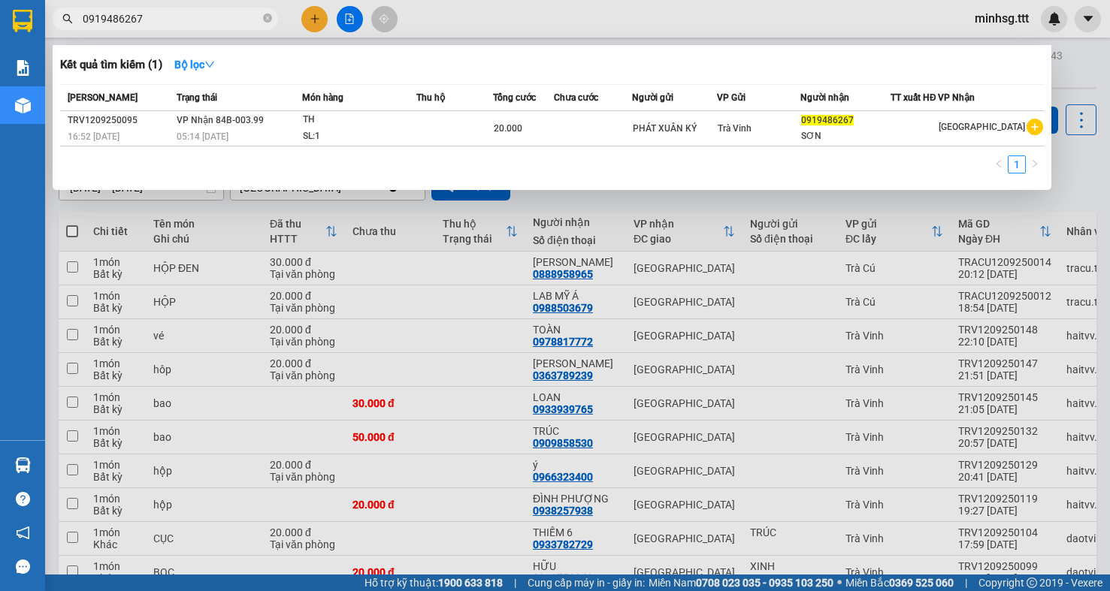
click at [236, 20] on input "0919486267" at bounding box center [171, 19] width 177 height 17
type input "0"
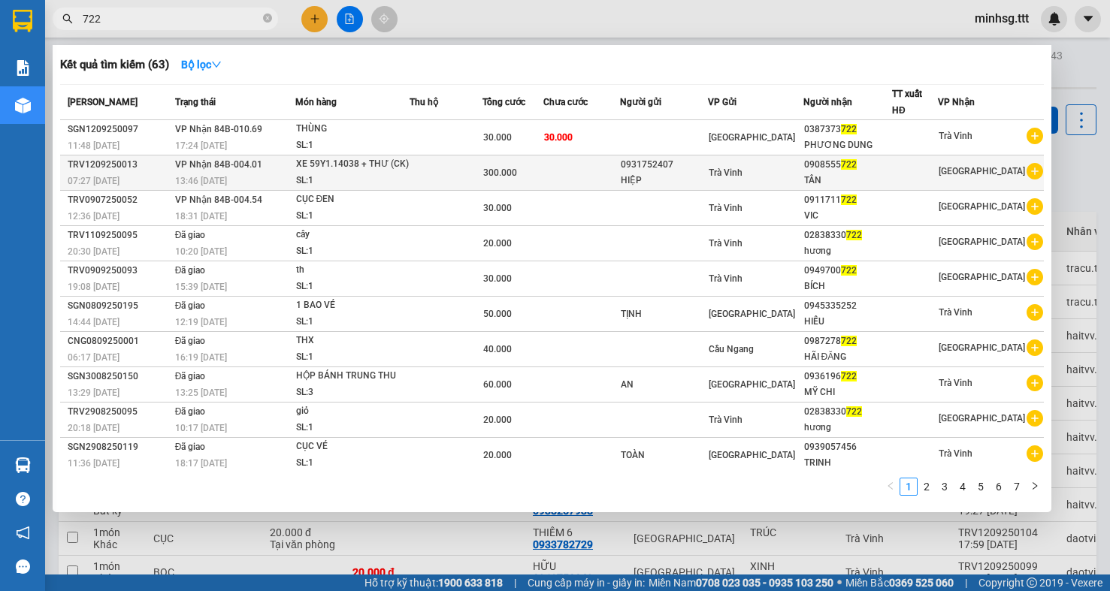
type input "722"
click at [522, 183] on td "300.000" at bounding box center [512, 173] width 60 height 35
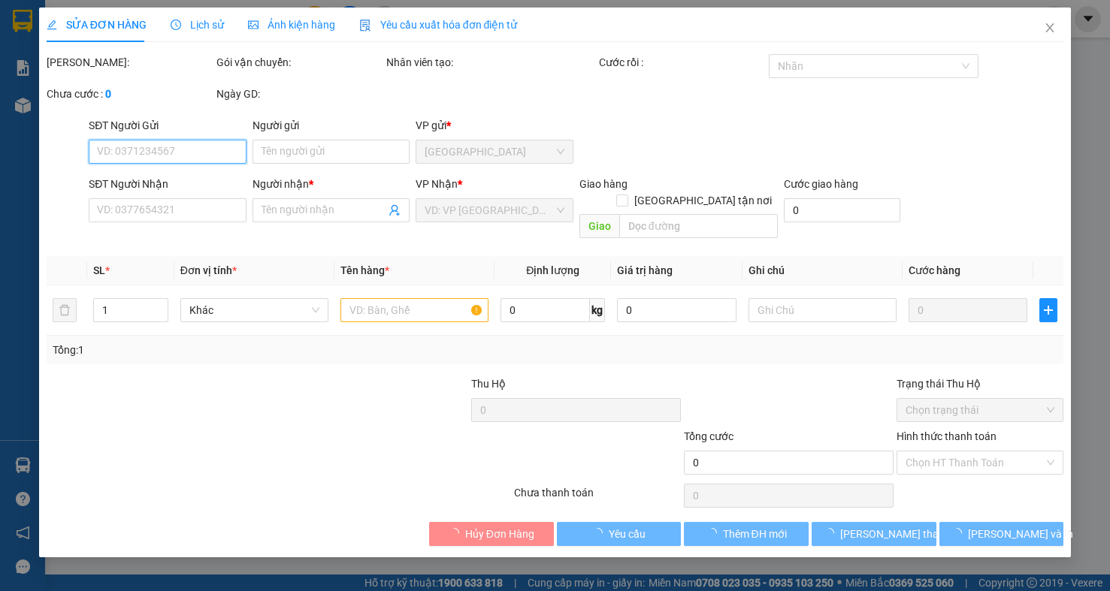
type input "0931752407"
type input "HIỆP"
type input "0908555722"
type input "TÂN"
type input "300.000"
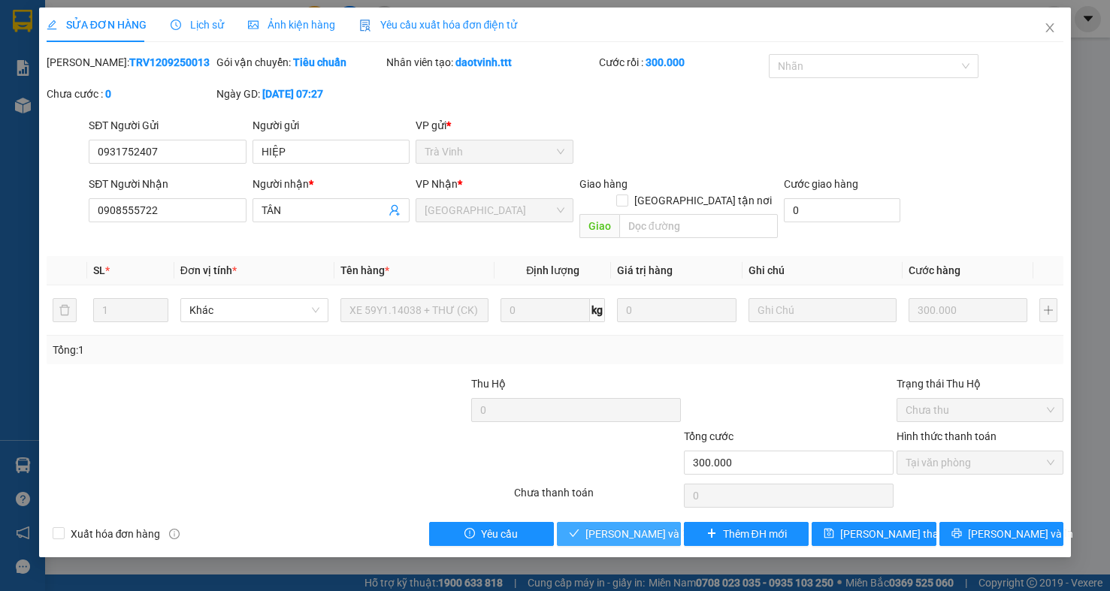
click at [626, 527] on span "[PERSON_NAME] và Giao hàng" at bounding box center [657, 534] width 144 height 17
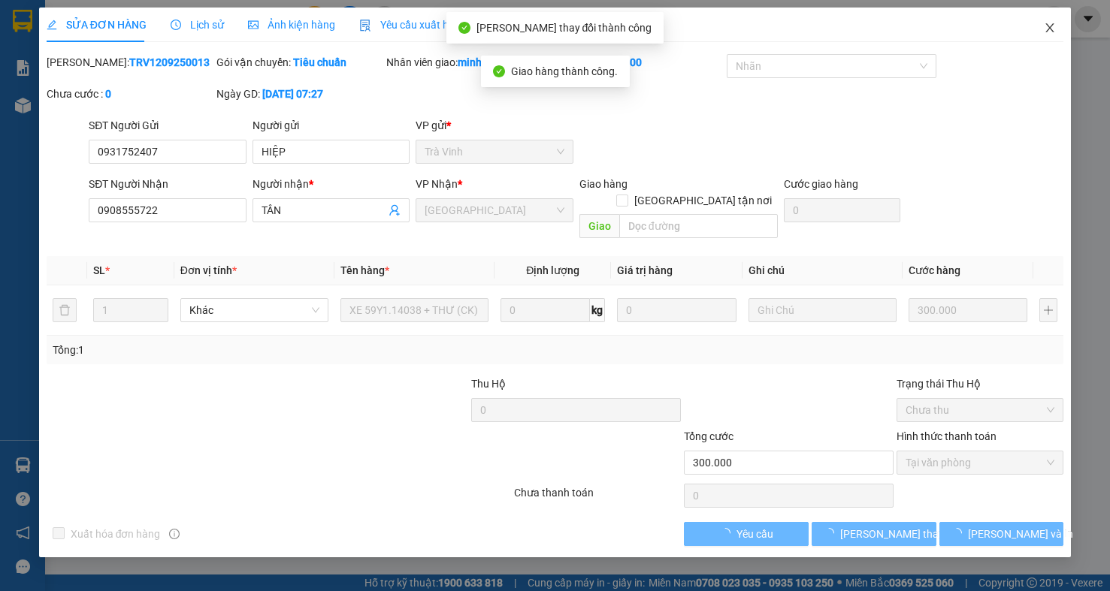
click at [1052, 29] on icon "close" at bounding box center [1050, 28] width 12 height 12
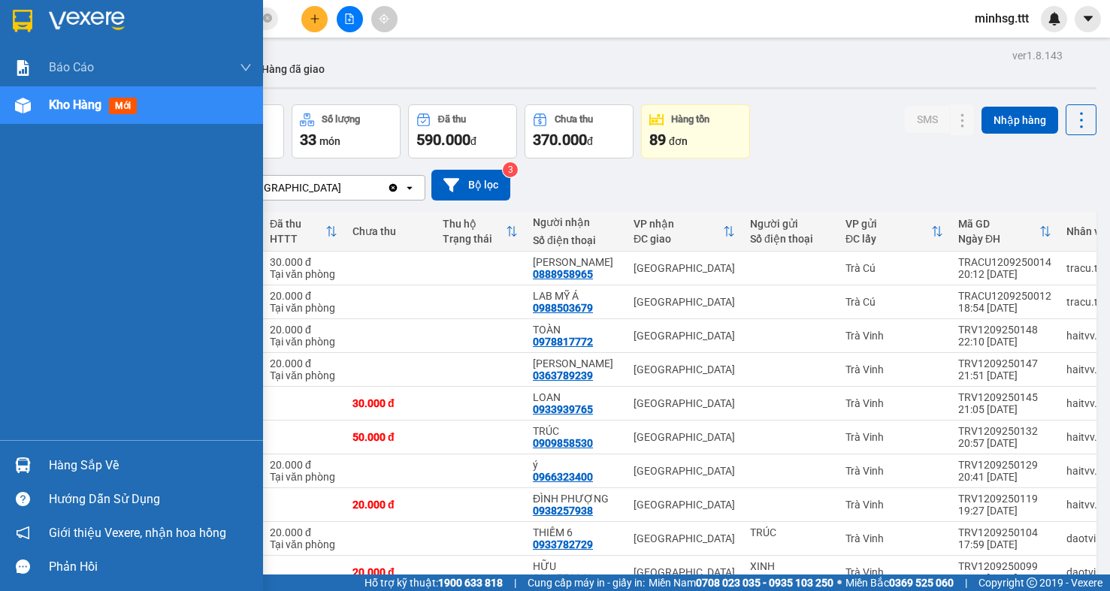
click at [70, 461] on div "Hàng sắp về" at bounding box center [150, 466] width 203 height 23
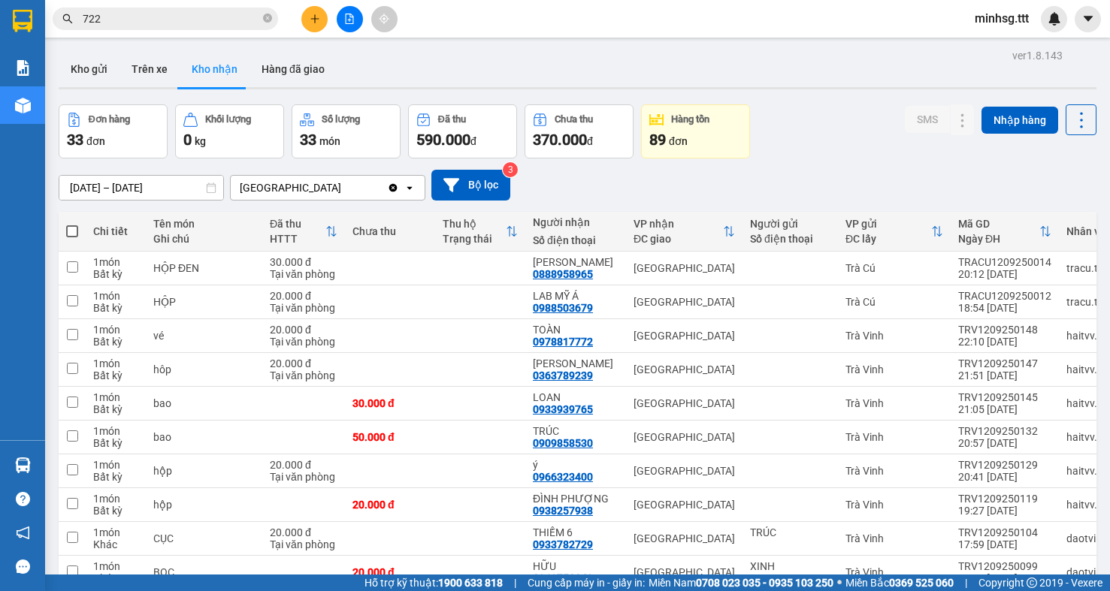
click at [828, 145] on section "Kết quả tìm kiếm ( 63 ) Bộ lọc Mã ĐH Trạng thái Món hàng Thu hộ Tổng cước Chưa …" at bounding box center [555, 295] width 1110 height 591
click at [265, 16] on icon "close-circle" at bounding box center [267, 18] width 9 height 9
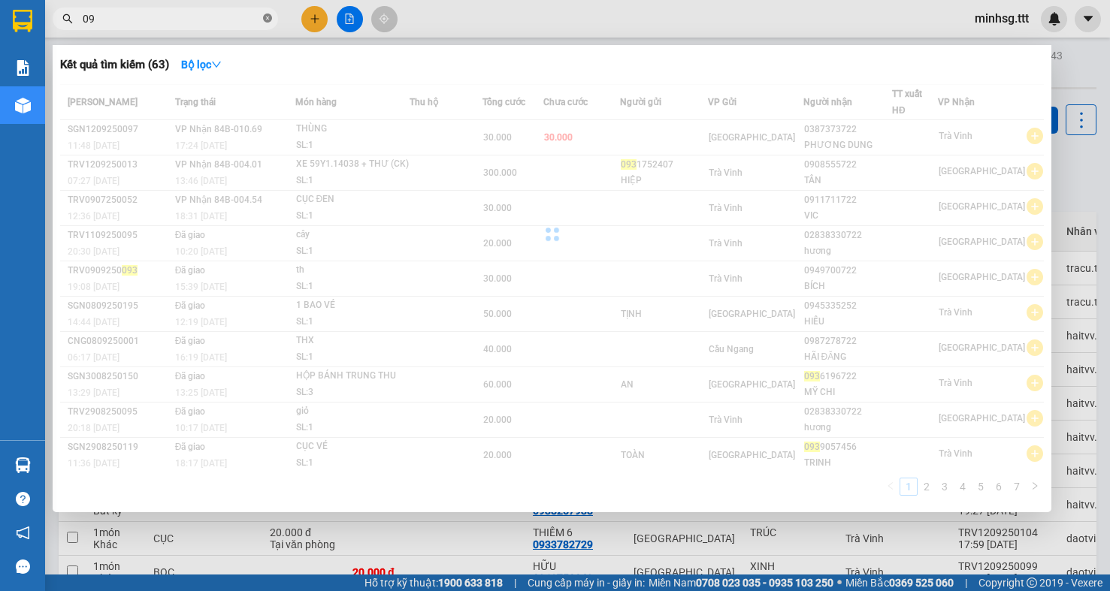
type input "0"
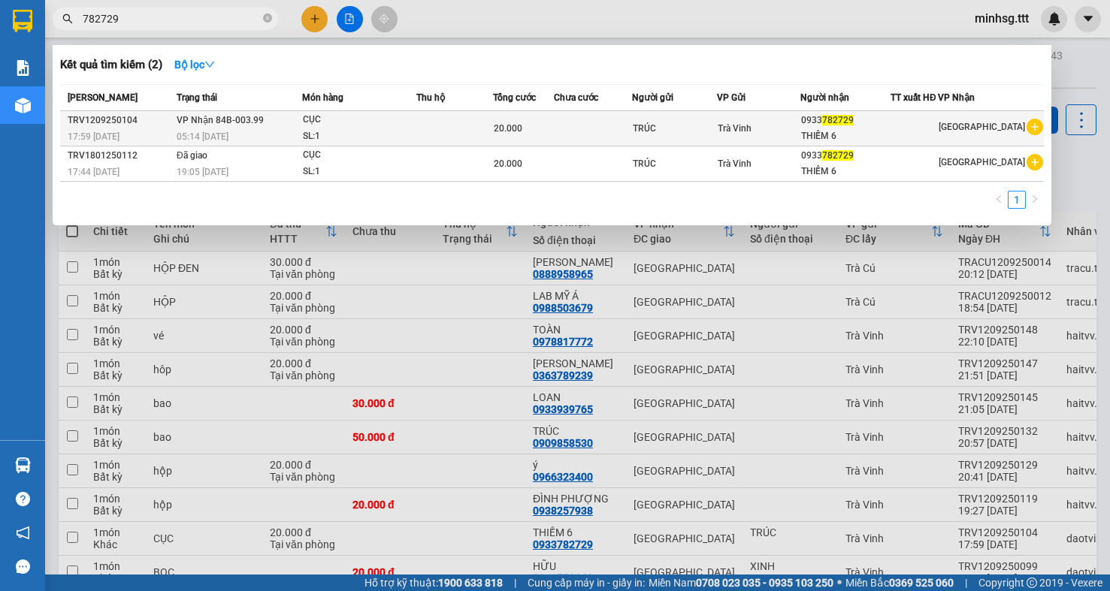
type input "782729"
click at [601, 131] on td at bounding box center [593, 128] width 78 height 35
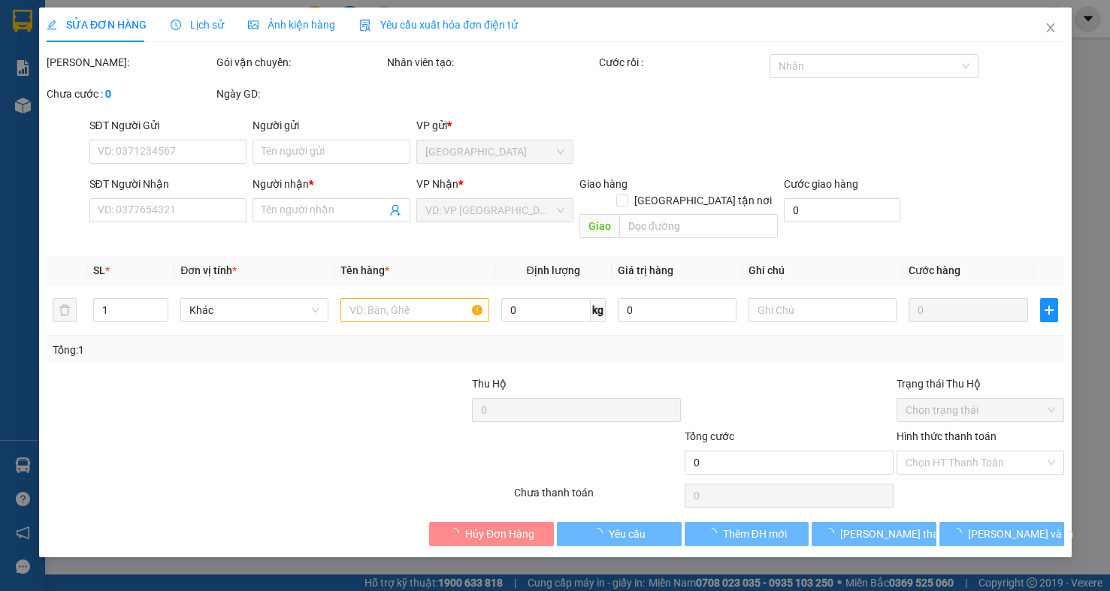
type input "TRÚC"
type input "0933782729"
type input "THIẾM 6"
type input "20.000"
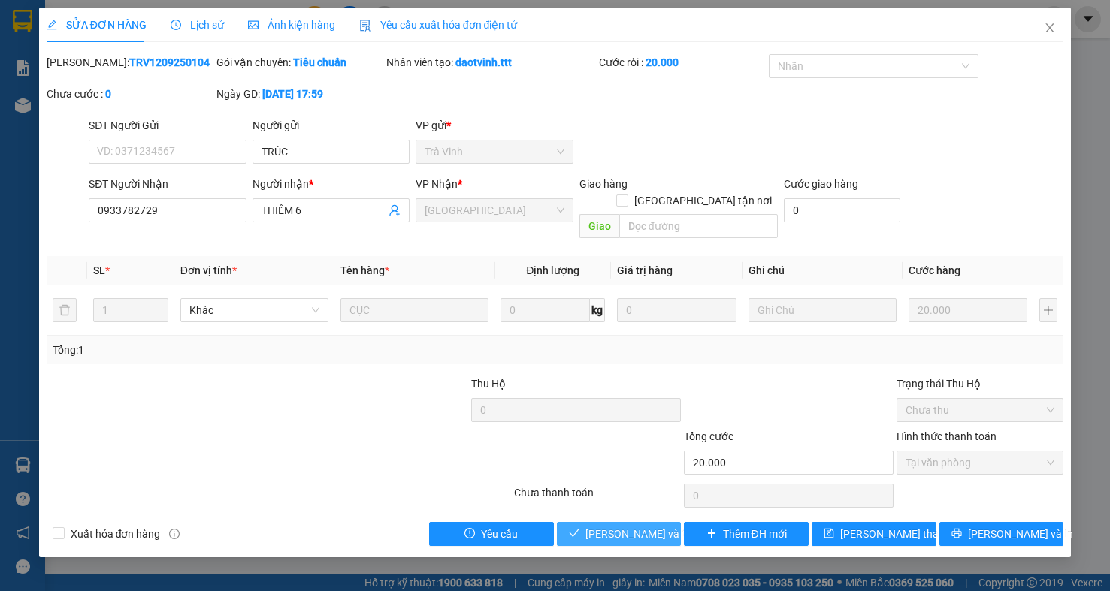
click at [617, 526] on span "[PERSON_NAME] và Giao hàng" at bounding box center [657, 534] width 144 height 17
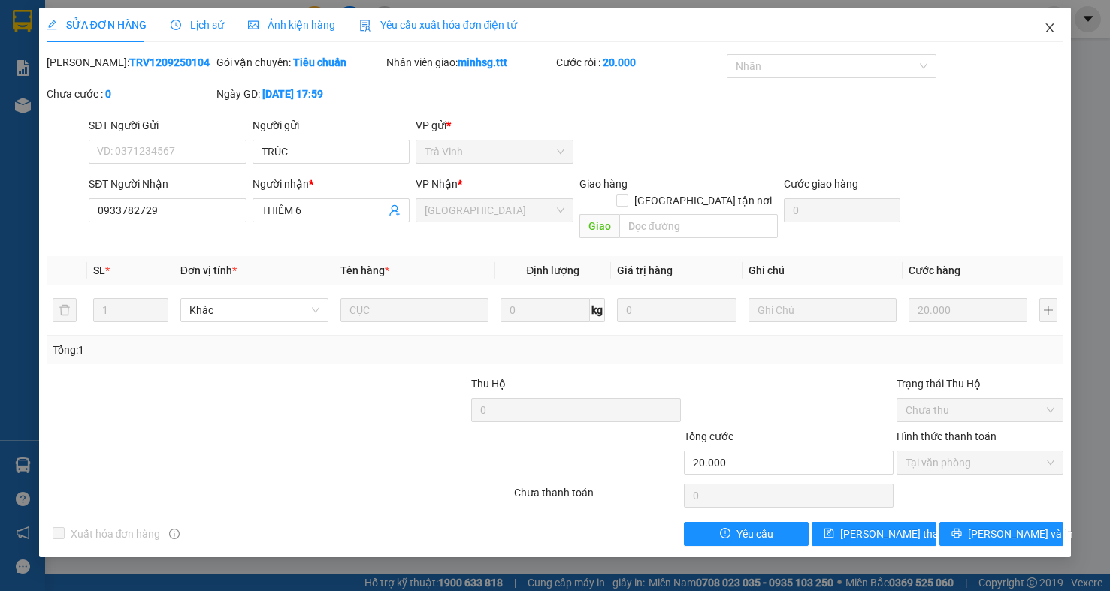
click at [1048, 35] on span "Close" at bounding box center [1050, 29] width 42 height 42
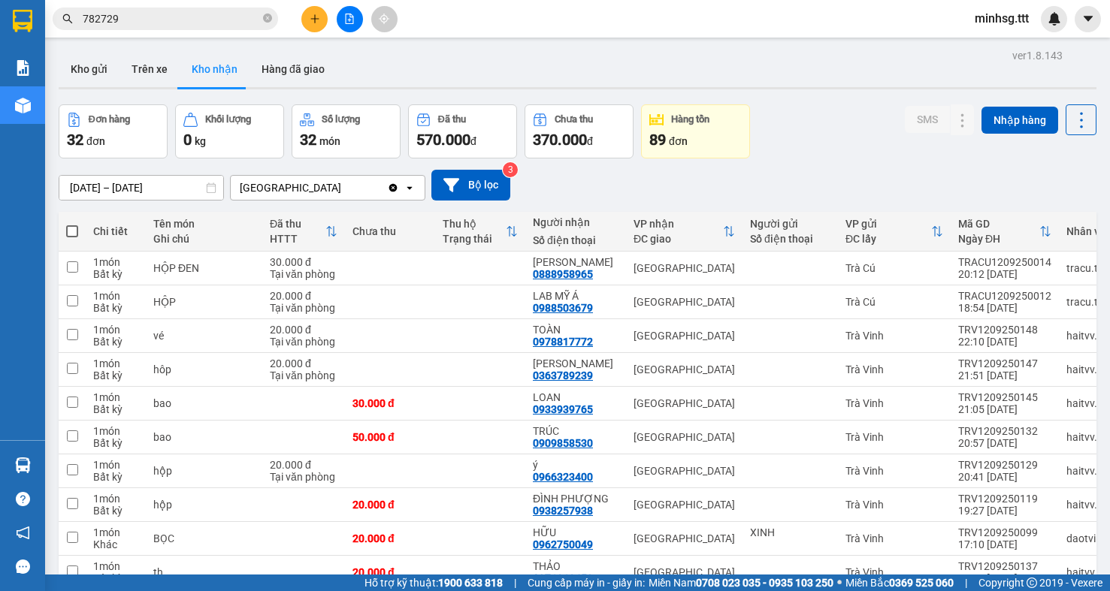
click at [1010, 25] on span "minhsg.ttt" at bounding box center [1002, 18] width 78 height 19
click at [1003, 54] on span "Đăng xuất" at bounding box center [1015, 46] width 63 height 17
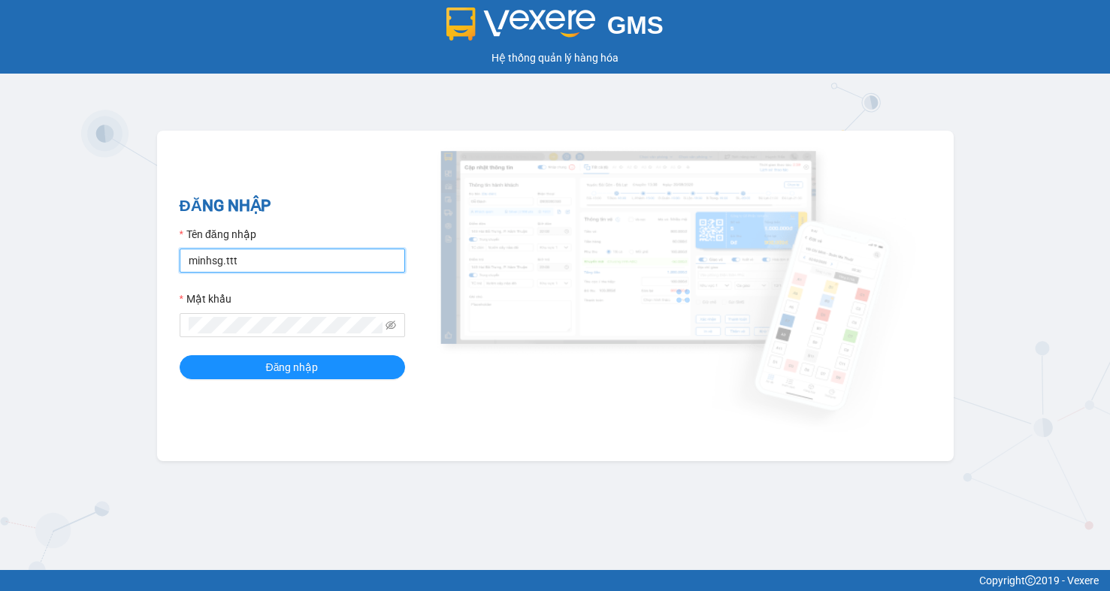
click at [286, 256] on input "minhsg.ttt" at bounding box center [292, 261] width 225 height 24
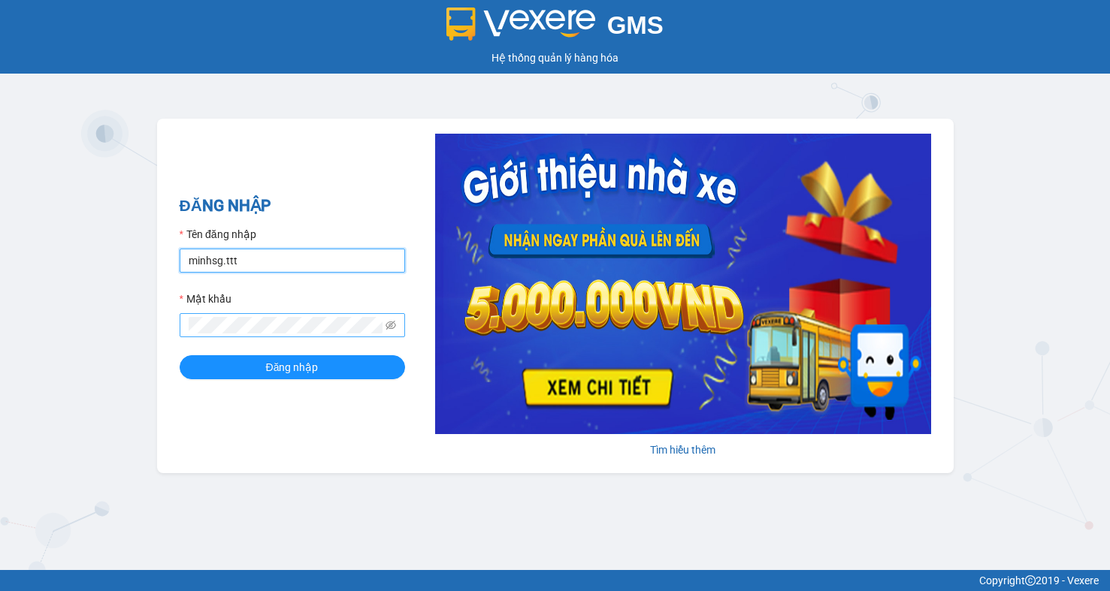
type input "manhsggg.ttt"
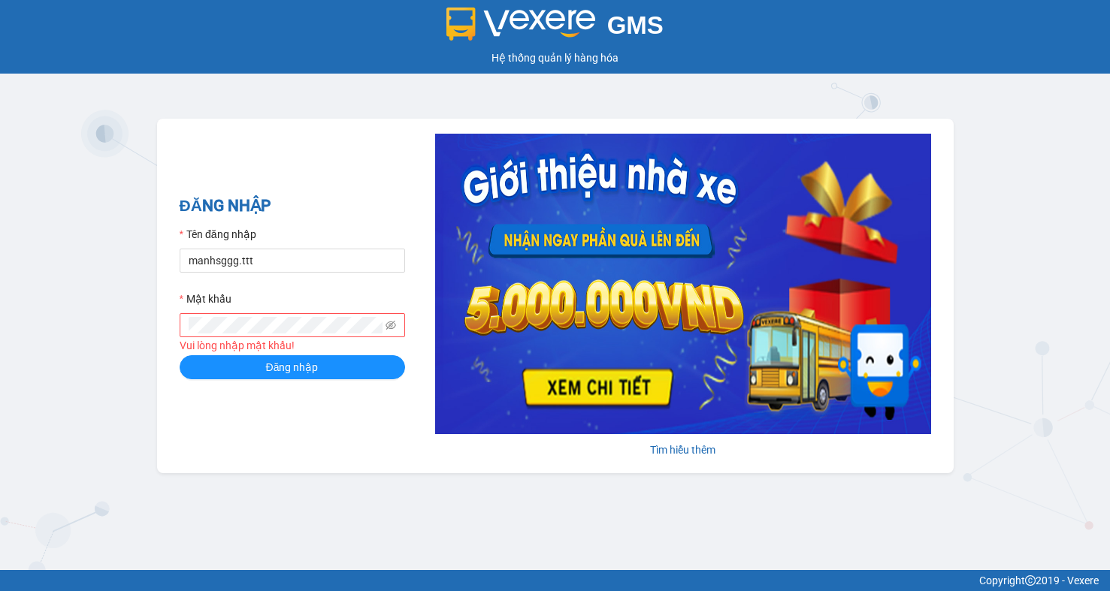
drag, startPoint x: 329, startPoint y: 434, endPoint x: 346, endPoint y: 370, distance: 66.7
click at [329, 434] on div "ĐĂNG NHẬP Tên đăng nhập manhsggg.ttt Mật khẩu Vui lòng nhập mật khẩu! Đăng nhập…" at bounding box center [555, 296] width 797 height 355
click at [394, 321] on icon "eye-invisible" at bounding box center [390, 325] width 11 height 11
click at [393, 327] on icon "eye" at bounding box center [390, 325] width 11 height 11
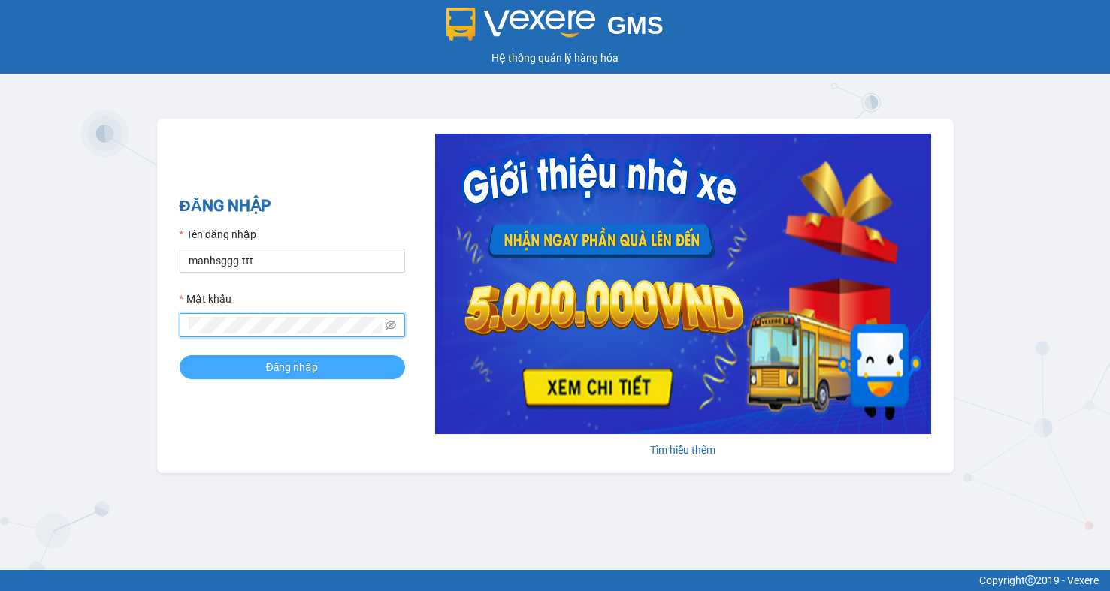
click at [331, 366] on button "Đăng nhập" at bounding box center [292, 367] width 225 height 24
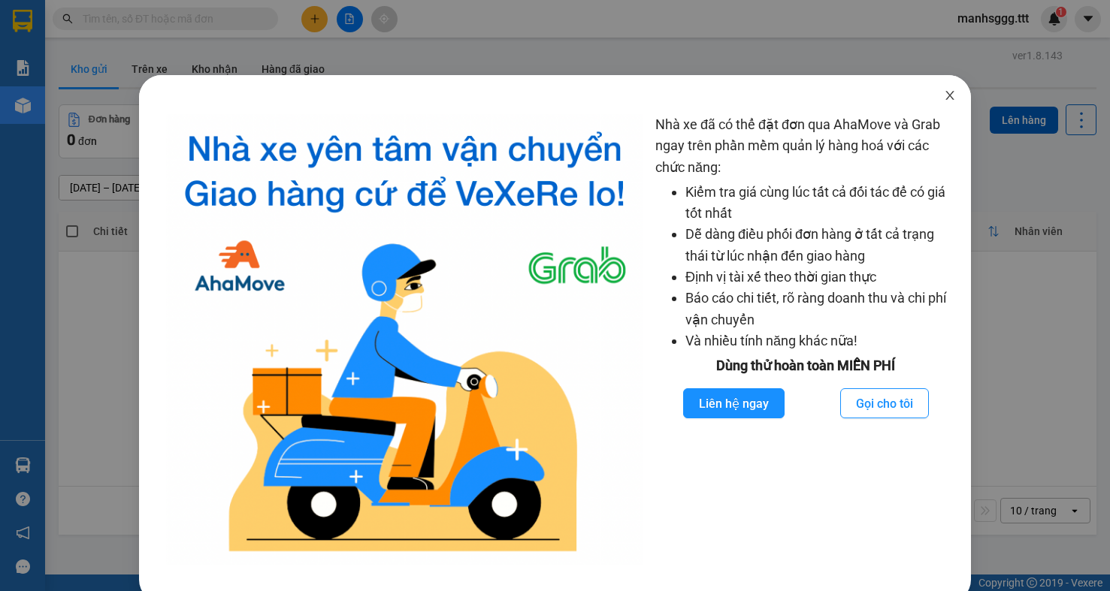
click at [946, 95] on icon "close" at bounding box center [950, 95] width 8 height 9
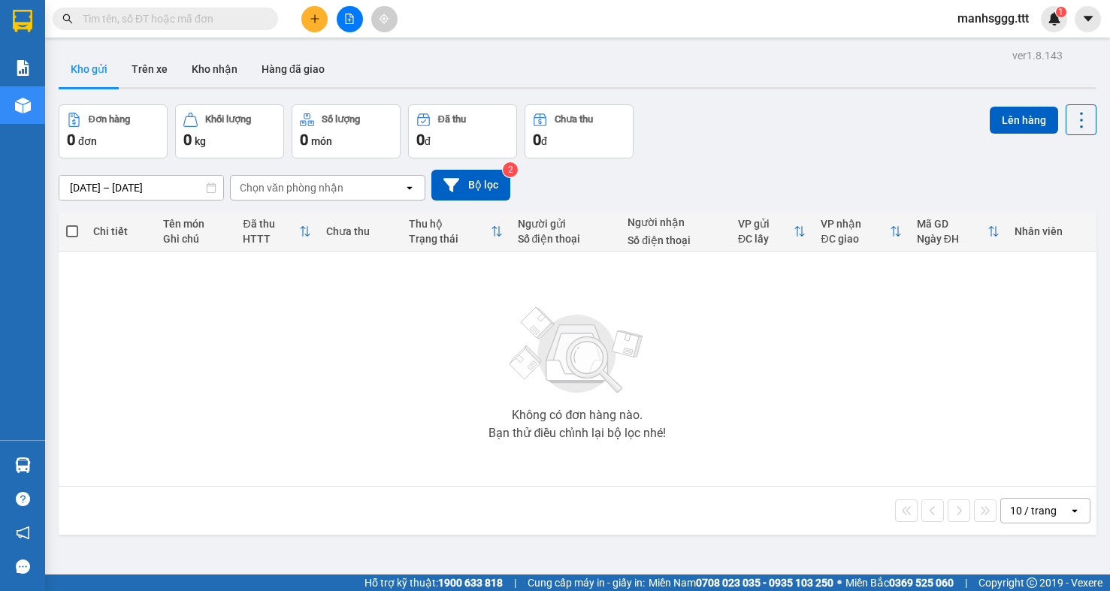
click at [248, 17] on input "text" at bounding box center [171, 19] width 177 height 17
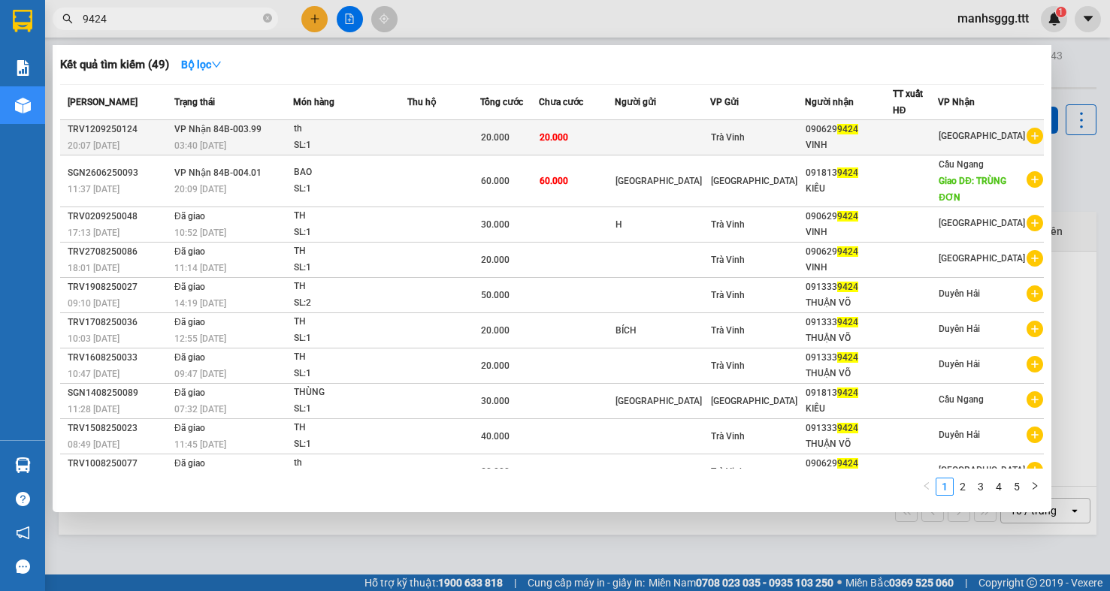
type input "9424"
click at [764, 136] on div "Trà Vinh" at bounding box center [758, 137] width 94 height 17
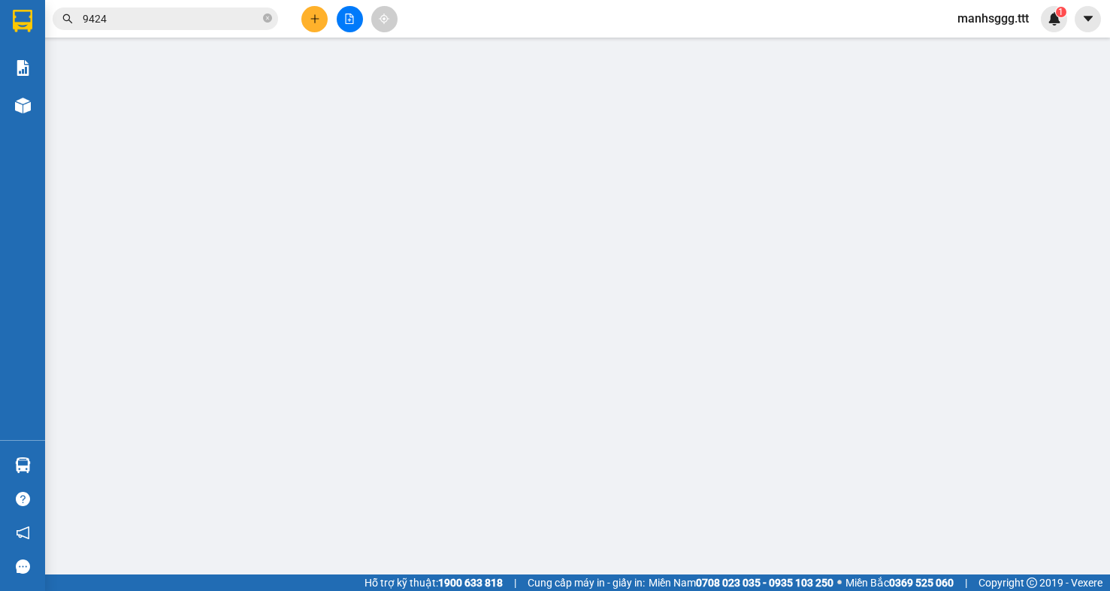
type input "0906299424"
type input "VINH"
type input "20.000"
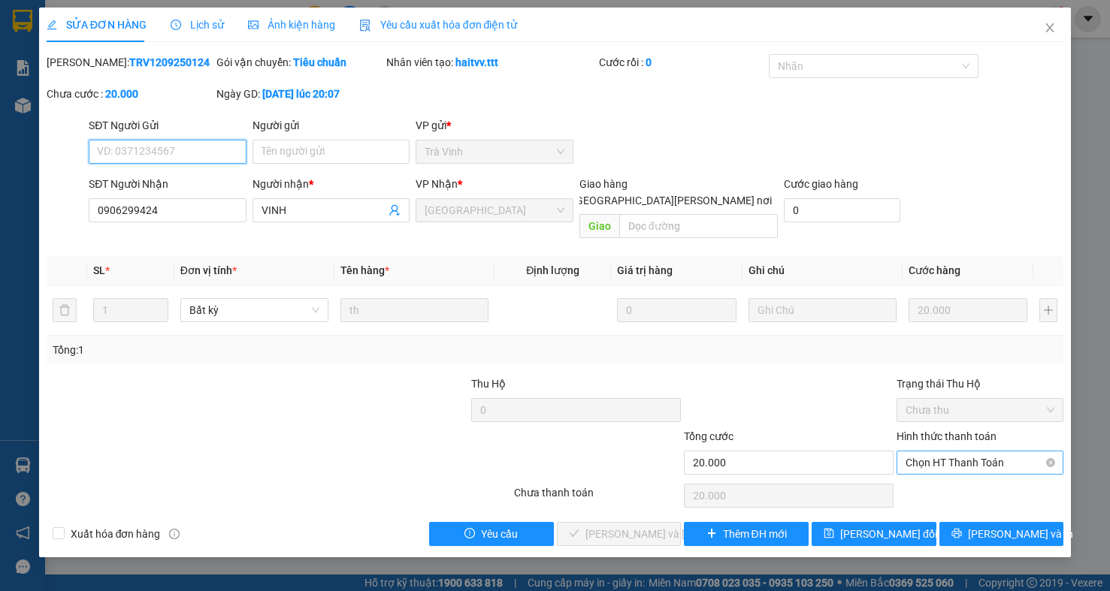
click at [1005, 455] on span "Chọn HT Thanh Toán" at bounding box center [979, 463] width 149 height 23
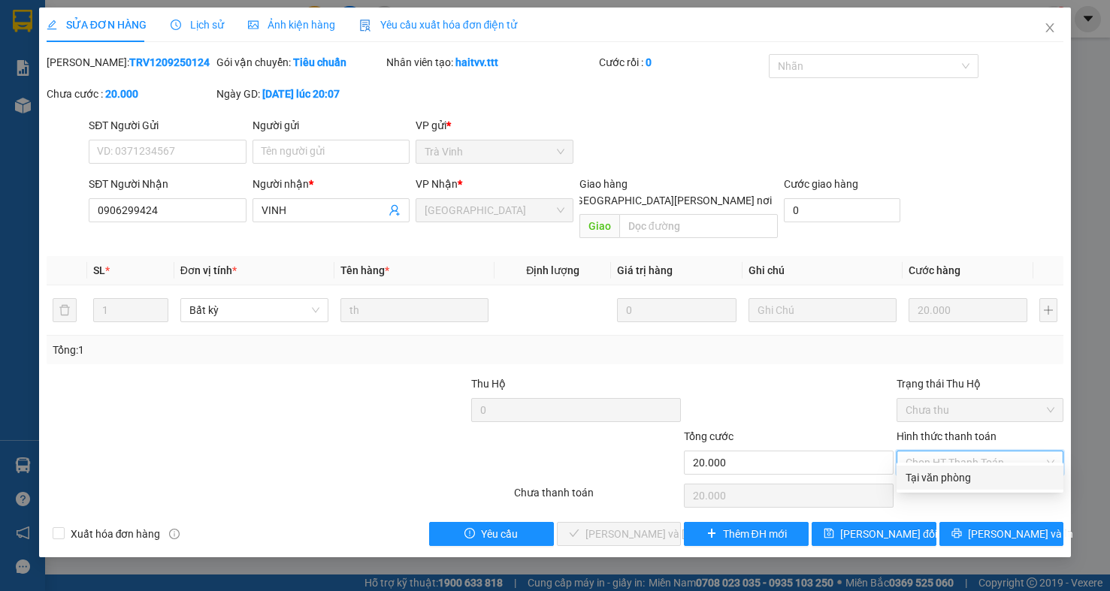
click at [996, 485] on div "Tại văn phòng" at bounding box center [979, 478] width 149 height 17
type input "0"
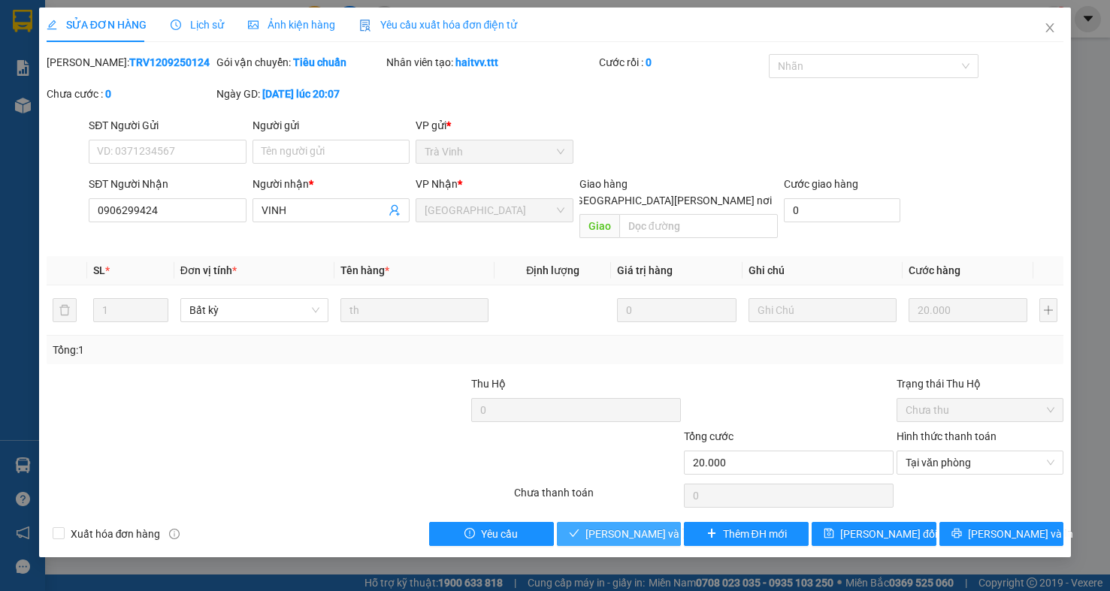
click at [617, 526] on span "[PERSON_NAME] và Giao hàng" at bounding box center [686, 534] width 203 height 17
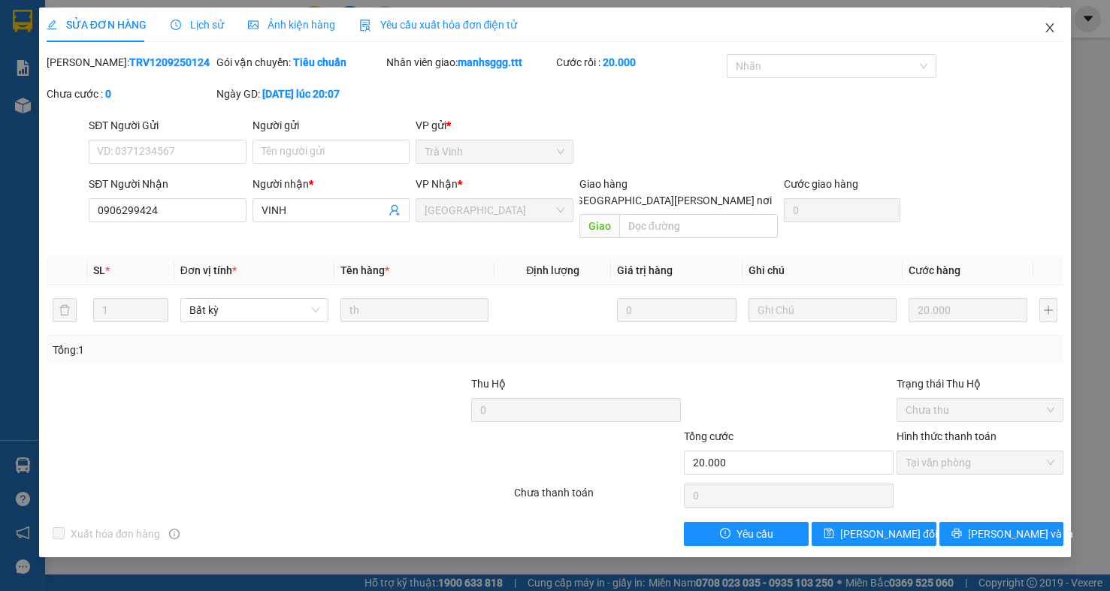
click at [1048, 27] on icon "close" at bounding box center [1050, 28] width 12 height 12
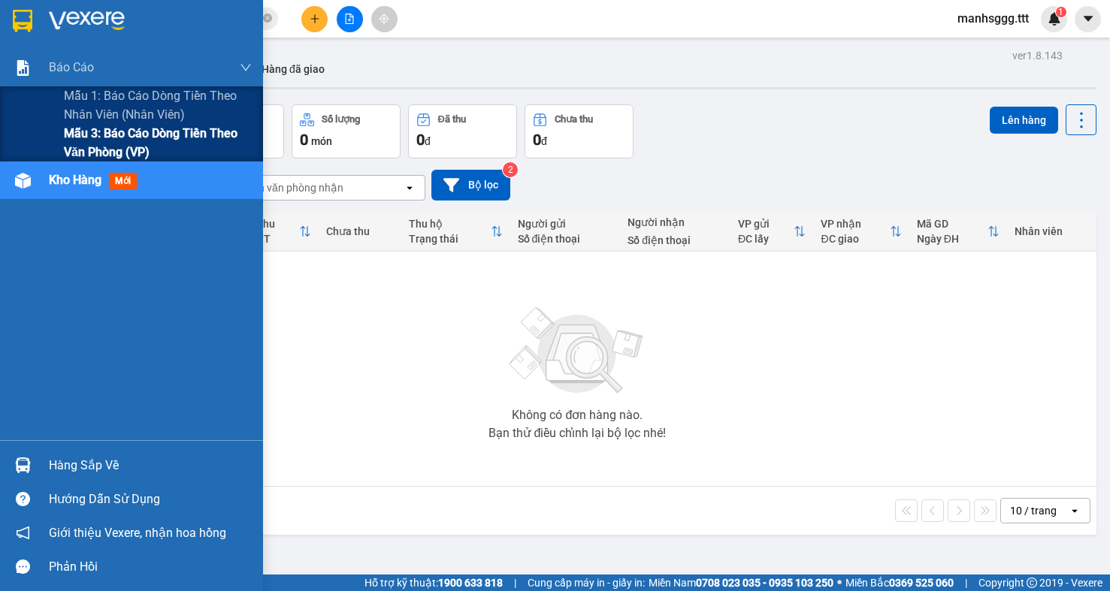
click at [98, 136] on span "Mẫu 3: Báo cáo dòng tiền theo văn phòng (VP)" at bounding box center [158, 143] width 188 height 38
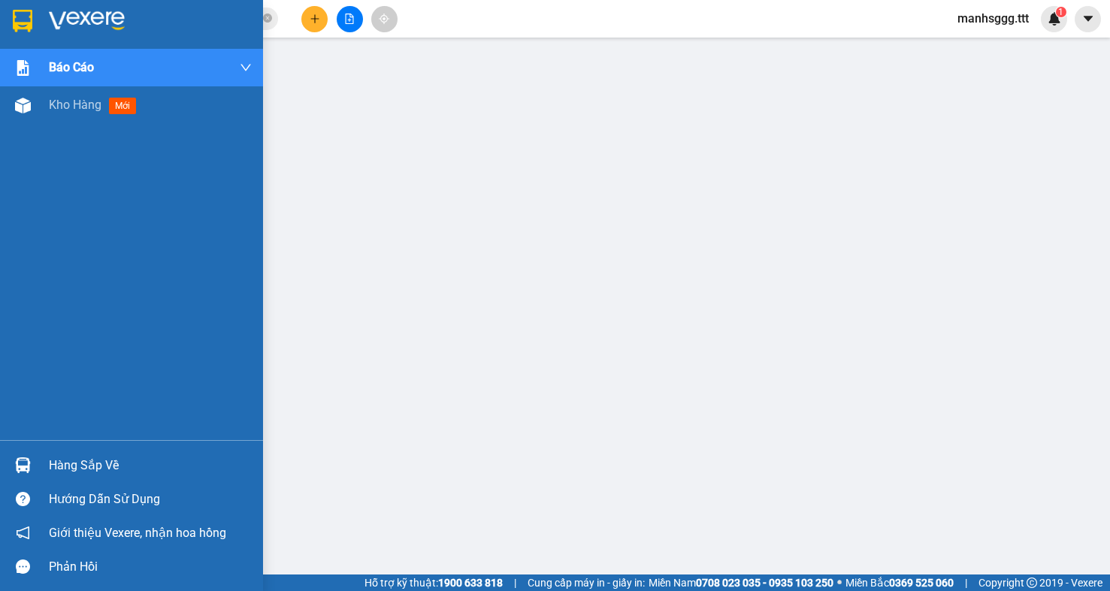
click at [30, 456] on div at bounding box center [23, 465] width 26 height 26
click at [50, 112] on span "Kho hàng" at bounding box center [75, 105] width 53 height 14
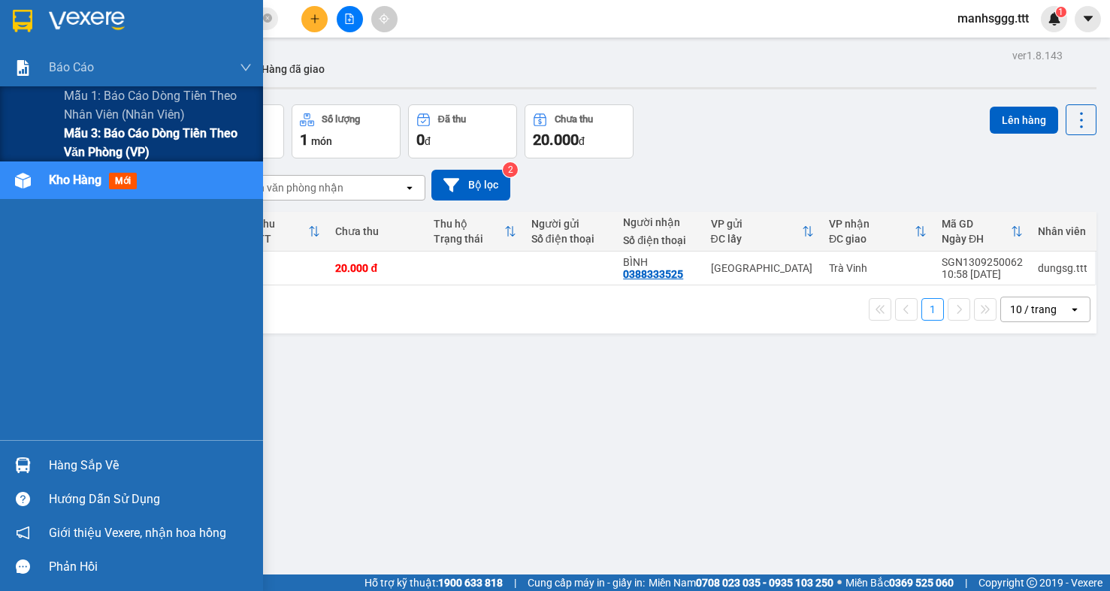
click at [84, 145] on span "Mẫu 3: Báo cáo dòng tiền theo văn phòng (VP)" at bounding box center [158, 143] width 188 height 38
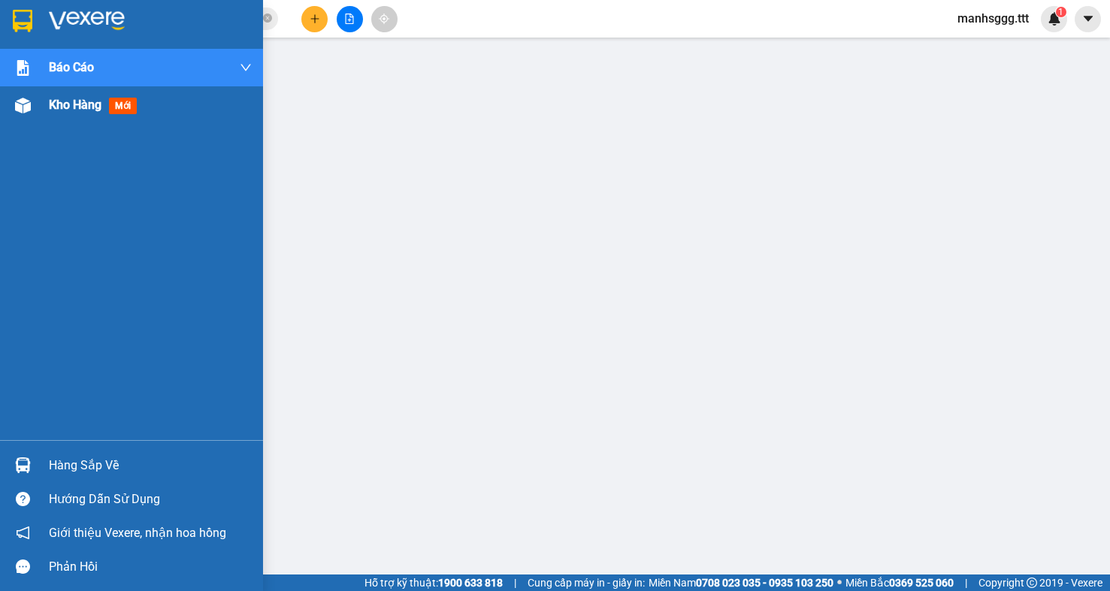
click at [82, 122] on div "Kho hàng mới" at bounding box center [150, 105] width 203 height 38
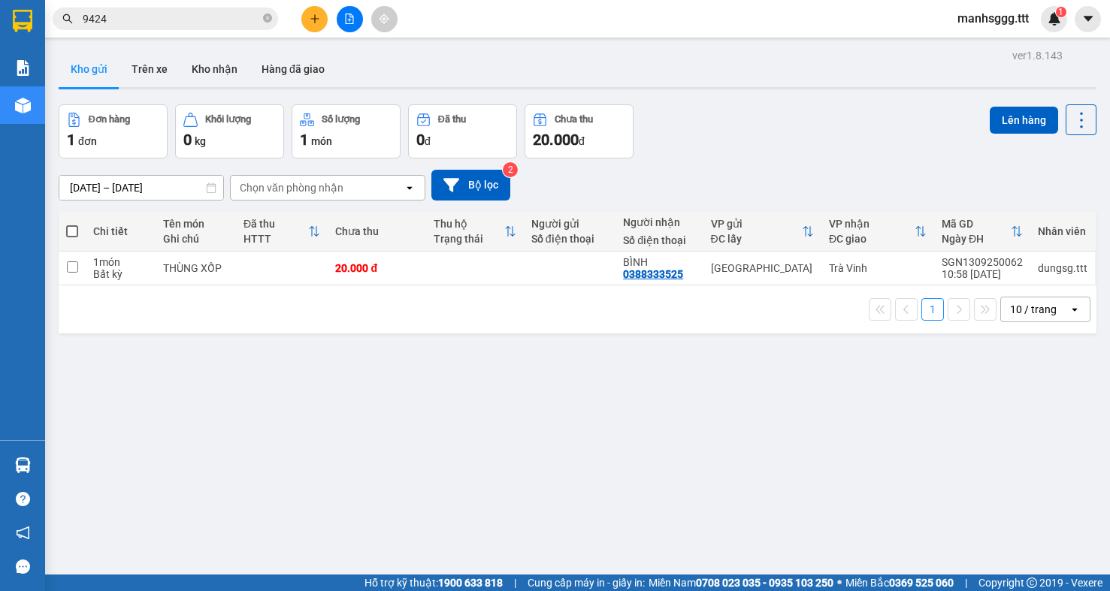
click at [328, 482] on div "ver 1.8.143 Kho gửi Trên xe Kho nhận Hàng đã giao Đơn hàng 1 đơn Khối lượng 0 k…" at bounding box center [578, 340] width 1050 height 591
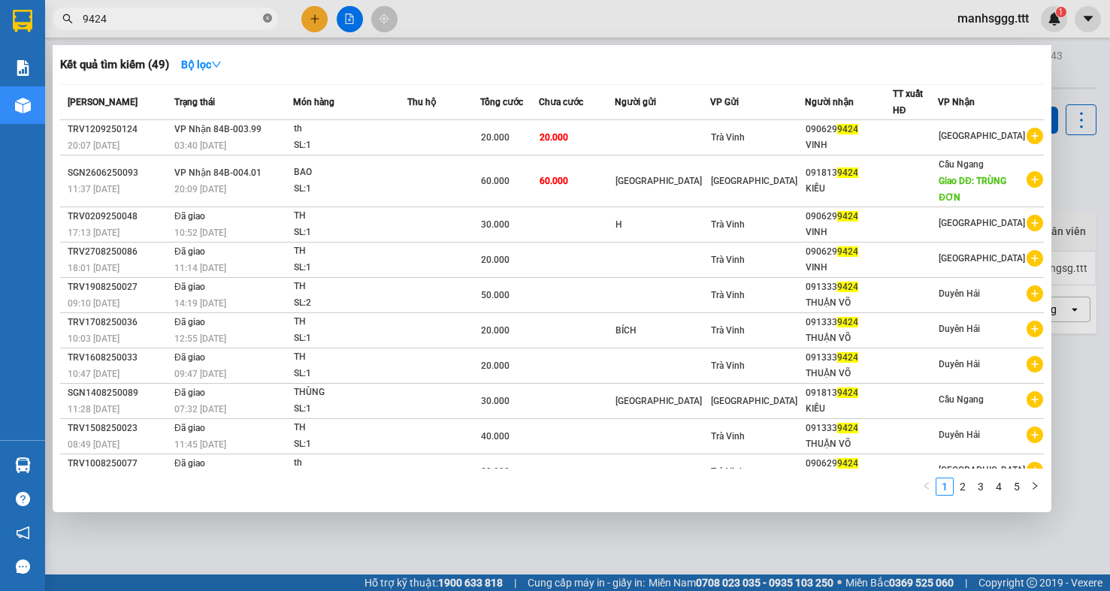
click at [268, 23] on icon "close-circle" at bounding box center [267, 18] width 9 height 9
type input "663"
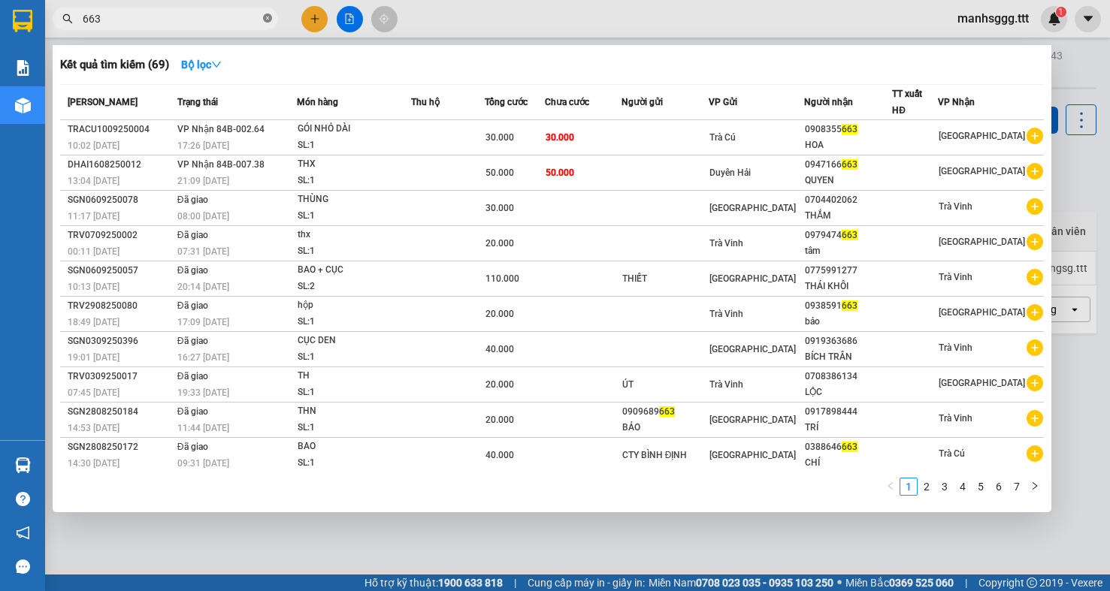
click at [267, 20] on icon "close-circle" at bounding box center [267, 18] width 9 height 9
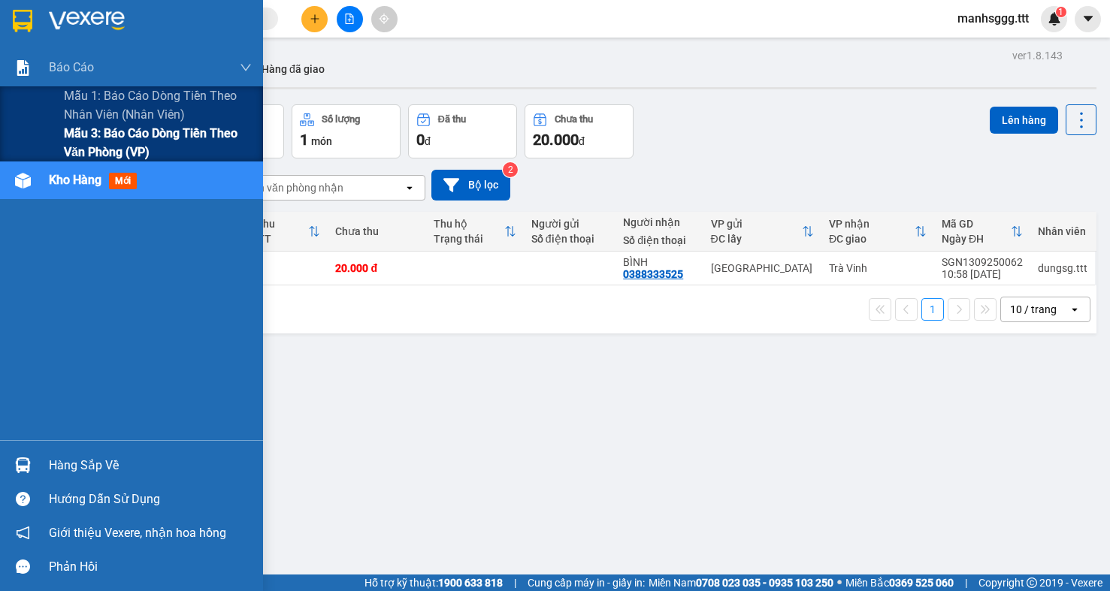
click at [100, 134] on span "Mẫu 3: Báo cáo dòng tiền theo văn phòng (VP)" at bounding box center [158, 143] width 188 height 38
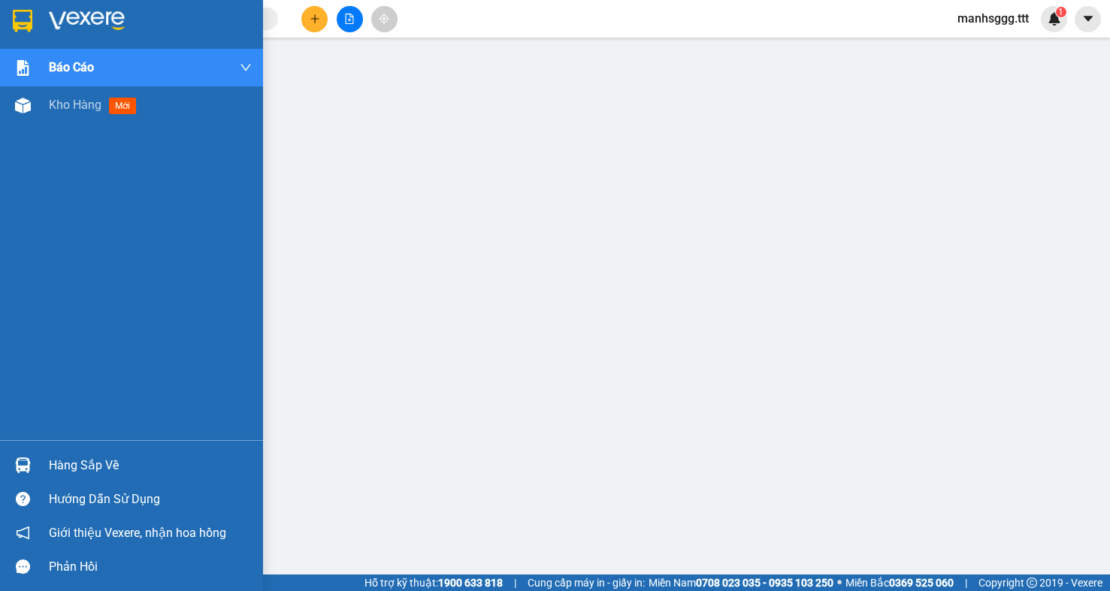
click at [71, 468] on div "Hàng sắp về" at bounding box center [150, 466] width 203 height 23
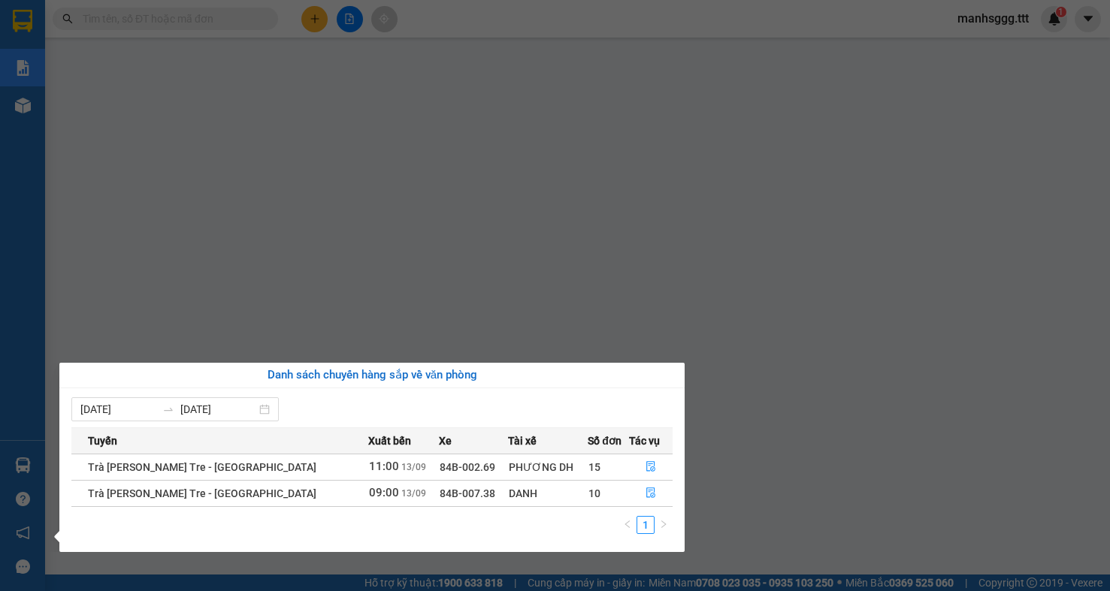
click at [35, 169] on div "Báo cáo Mẫu 1: Báo cáo dòng tiền theo nhân viên (nhân viên) Mẫu 3: Báo cáo dòng…" at bounding box center [22, 295] width 45 height 591
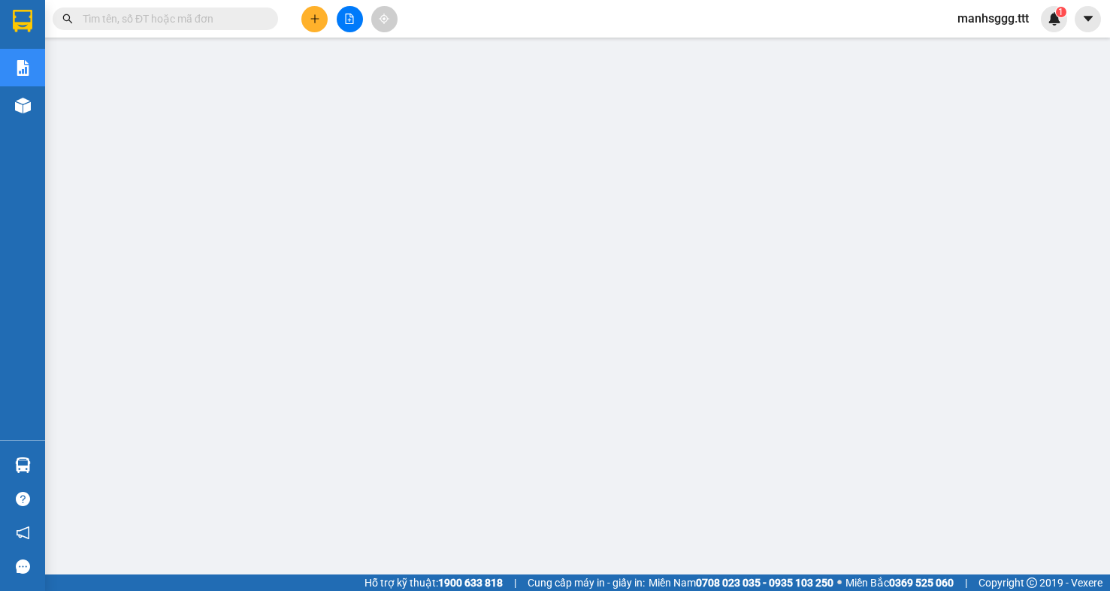
click at [247, 15] on input "text" at bounding box center [171, 19] width 177 height 17
type input "0"
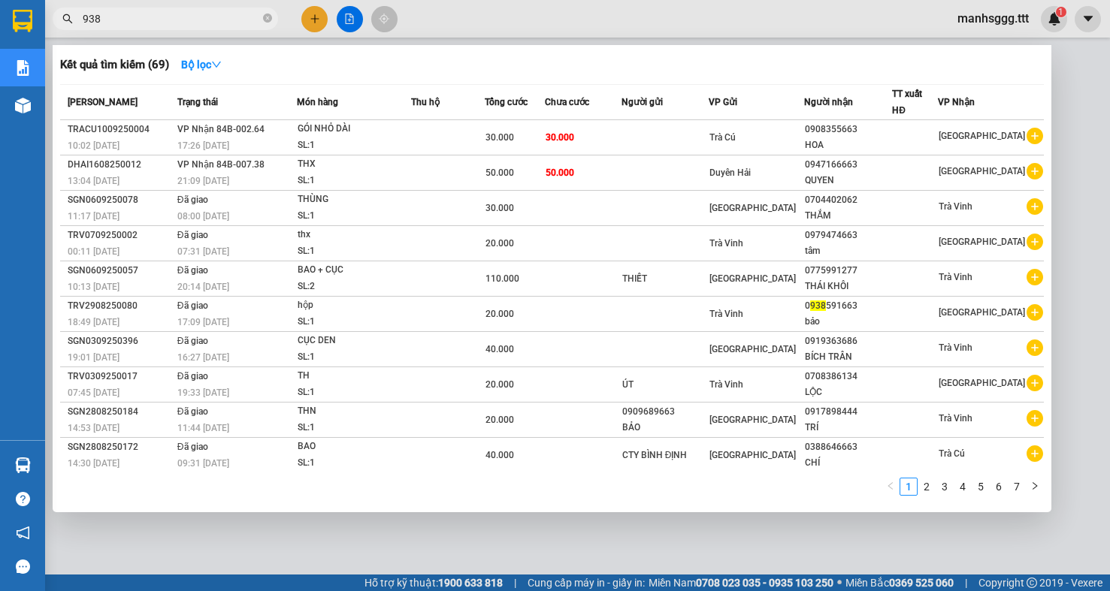
type input "938"
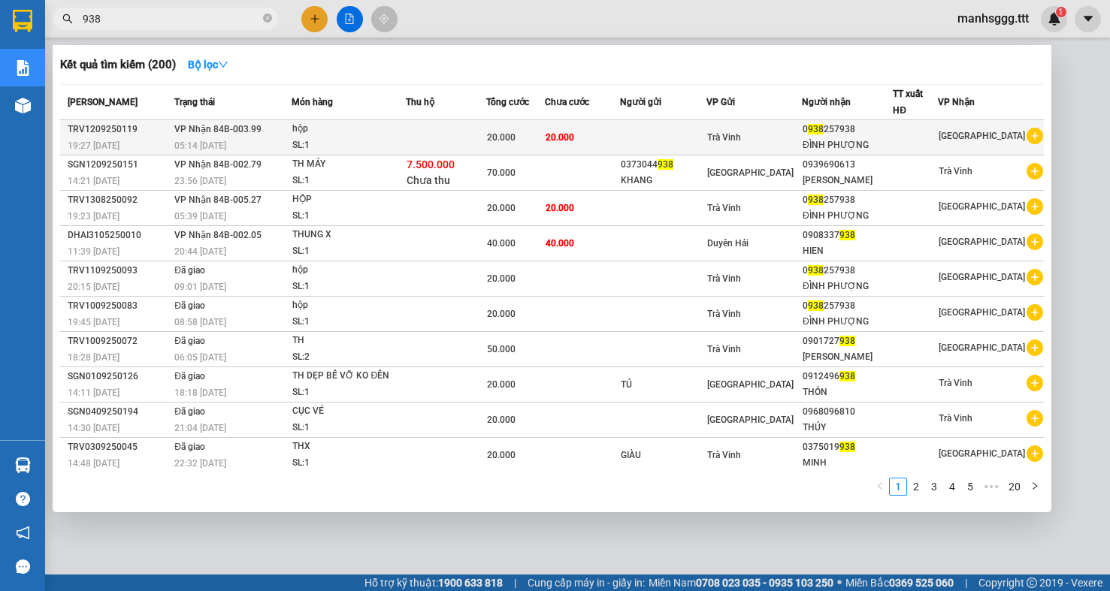
click at [646, 134] on td at bounding box center [663, 137] width 87 height 35
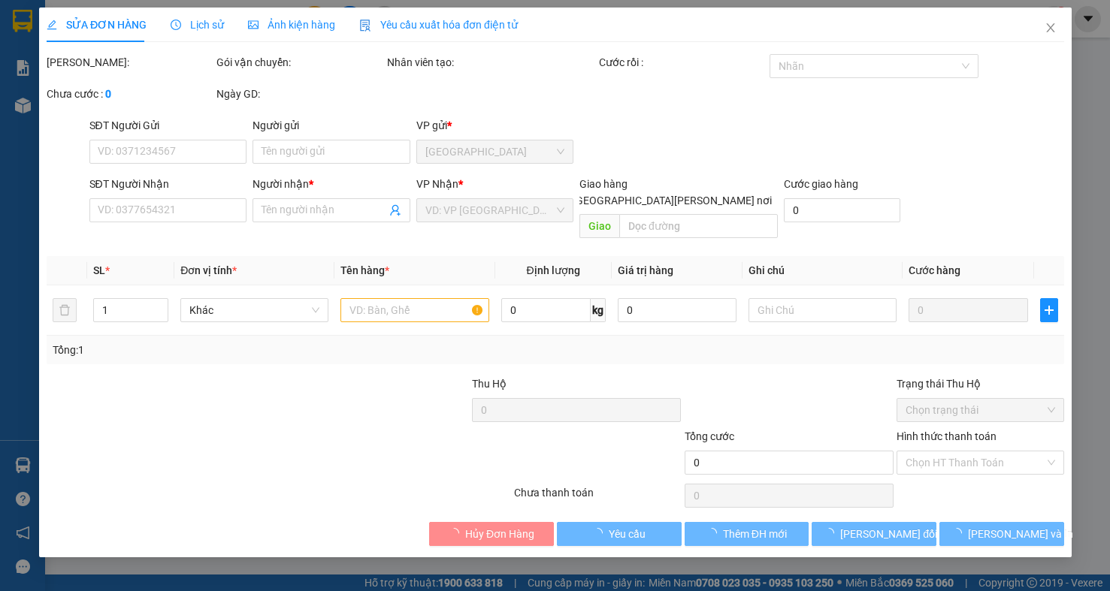
type input "0938257938"
type input "ĐÌNH PHƯỢNG"
type input "20.000"
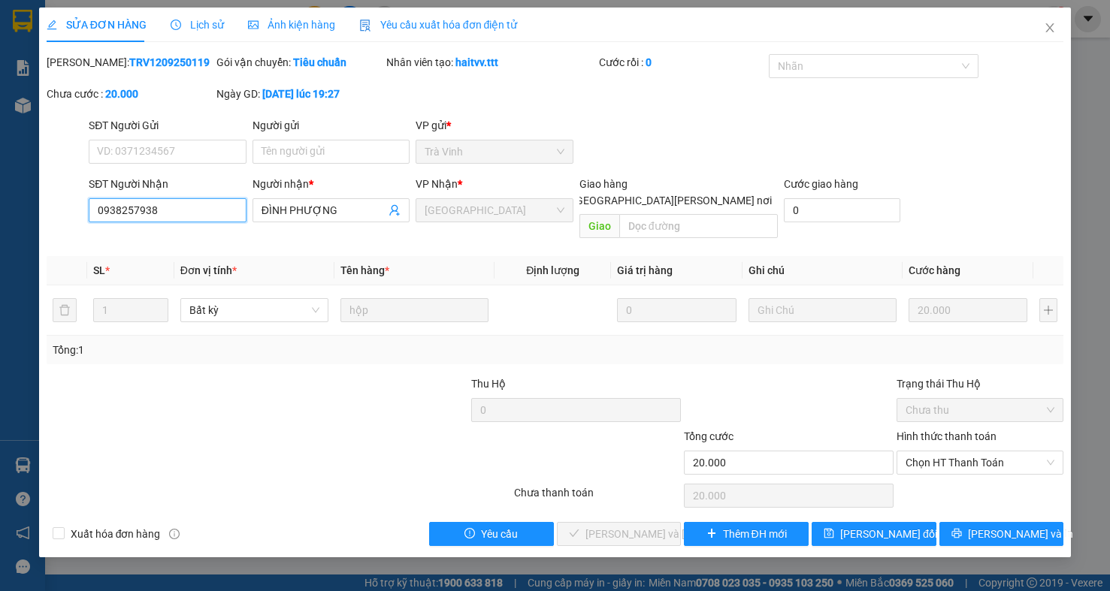
drag, startPoint x: 154, startPoint y: 211, endPoint x: 97, endPoint y: 209, distance: 57.2
click at [97, 209] on input "0938257938" at bounding box center [168, 210] width 158 height 24
click at [1053, 26] on icon "close" at bounding box center [1050, 28] width 12 height 12
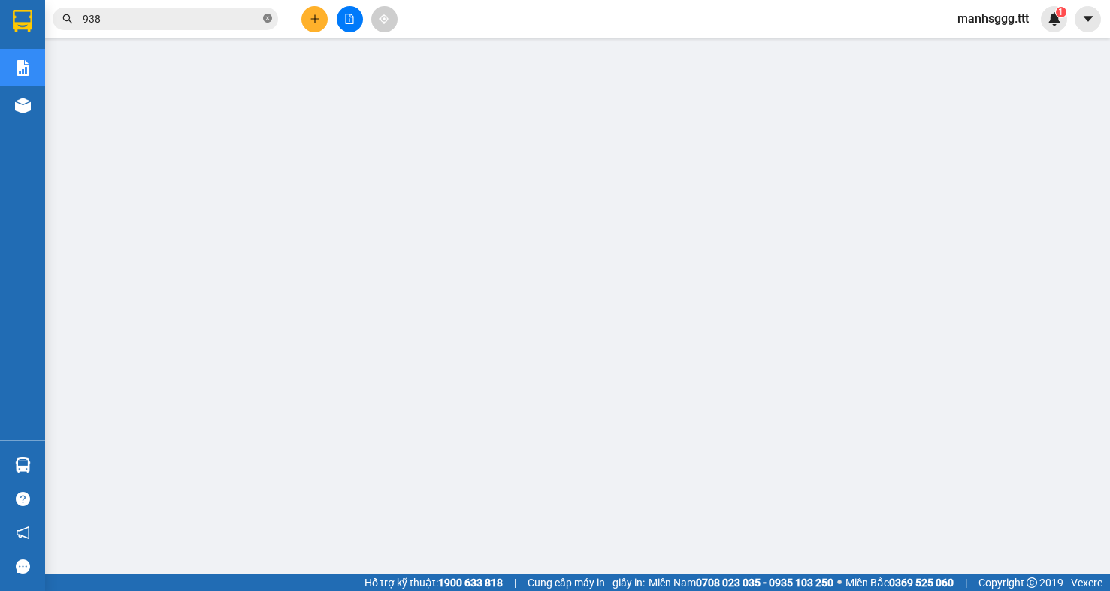
click at [271, 21] on icon "close-circle" at bounding box center [267, 18] width 9 height 9
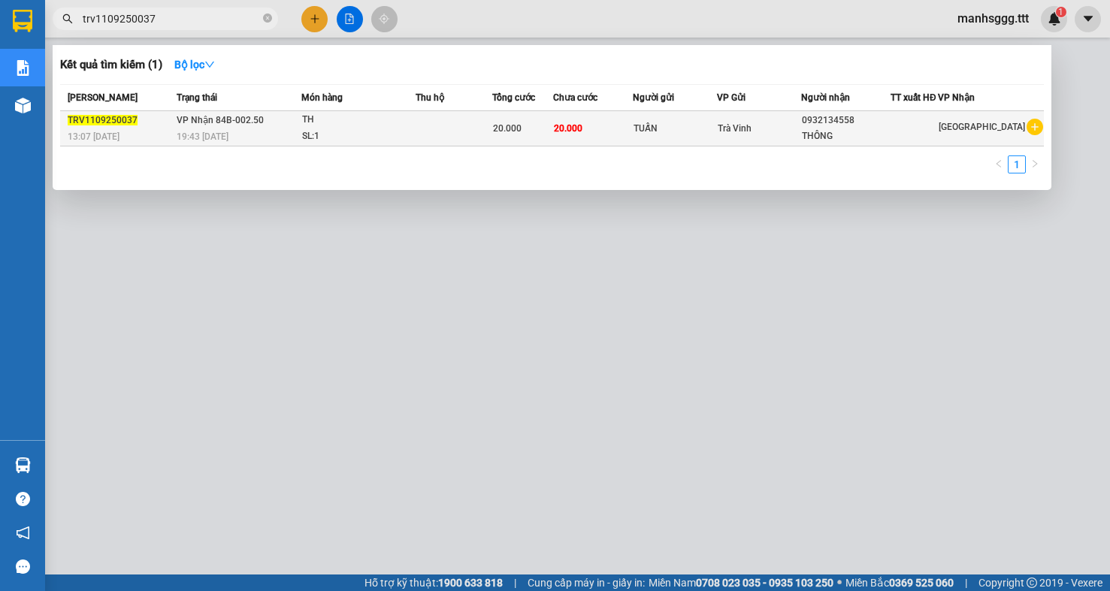
type input "trv1109250037"
click at [743, 131] on span "Trà Vinh" at bounding box center [735, 128] width 34 height 11
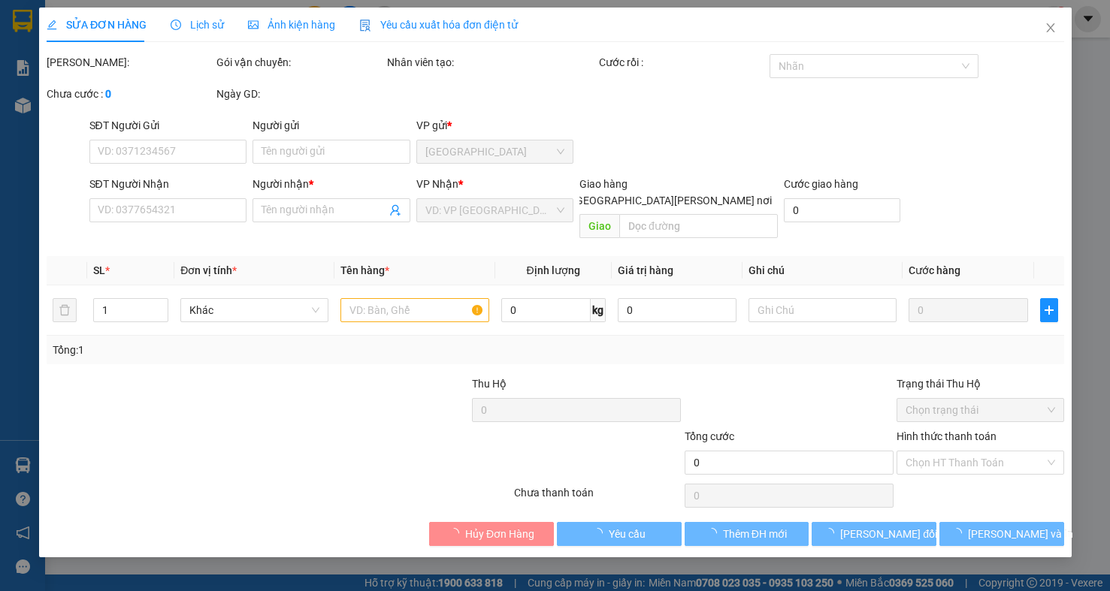
type input "TUẤN"
type input "0932134558"
type input "THÔNG"
type input "20.000"
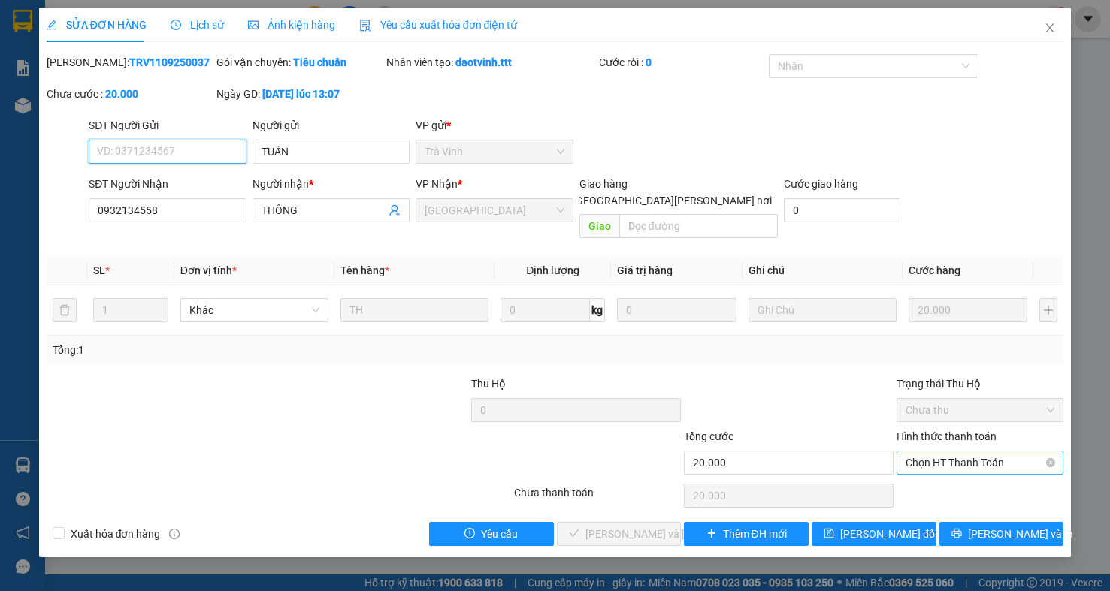
click at [993, 452] on span "Chọn HT Thanh Toán" at bounding box center [979, 463] width 149 height 23
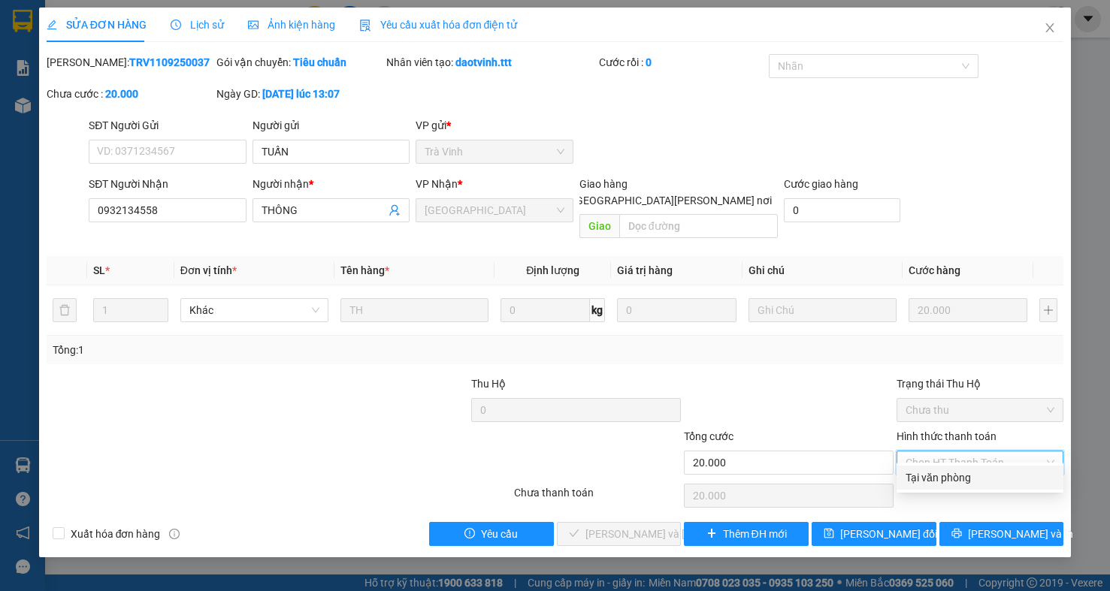
click at [957, 485] on div "Tại văn phòng" at bounding box center [979, 478] width 149 height 17
type input "0"
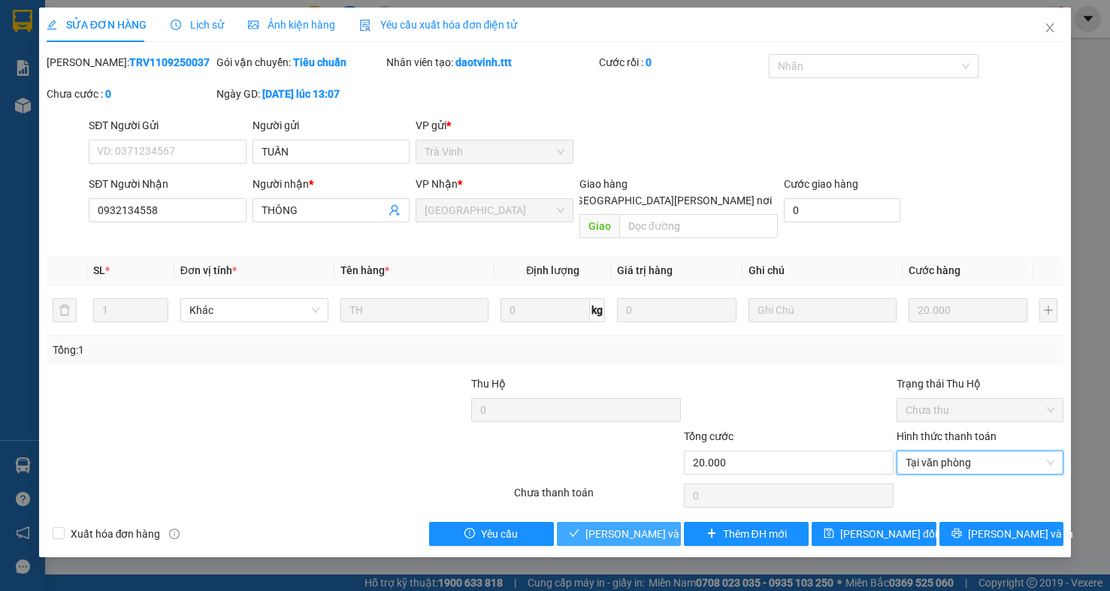
click at [620, 526] on span "[PERSON_NAME] và Giao hàng" at bounding box center [686, 534] width 203 height 17
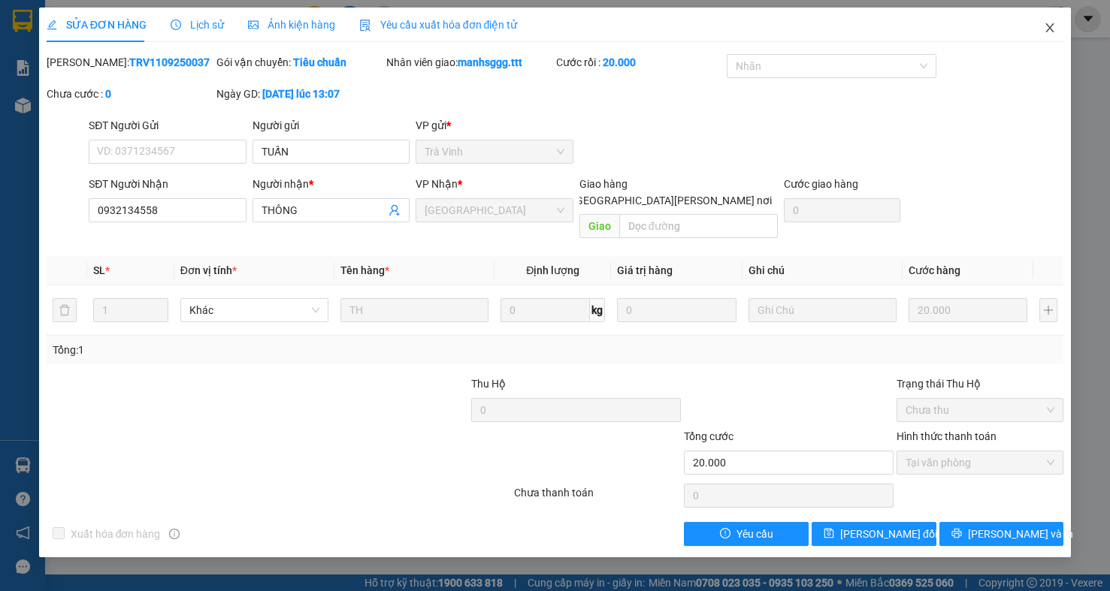
drag, startPoint x: 1049, startPoint y: 26, endPoint x: 1033, endPoint y: 23, distance: 15.9
click at [1049, 25] on icon "close" at bounding box center [1050, 28] width 12 height 12
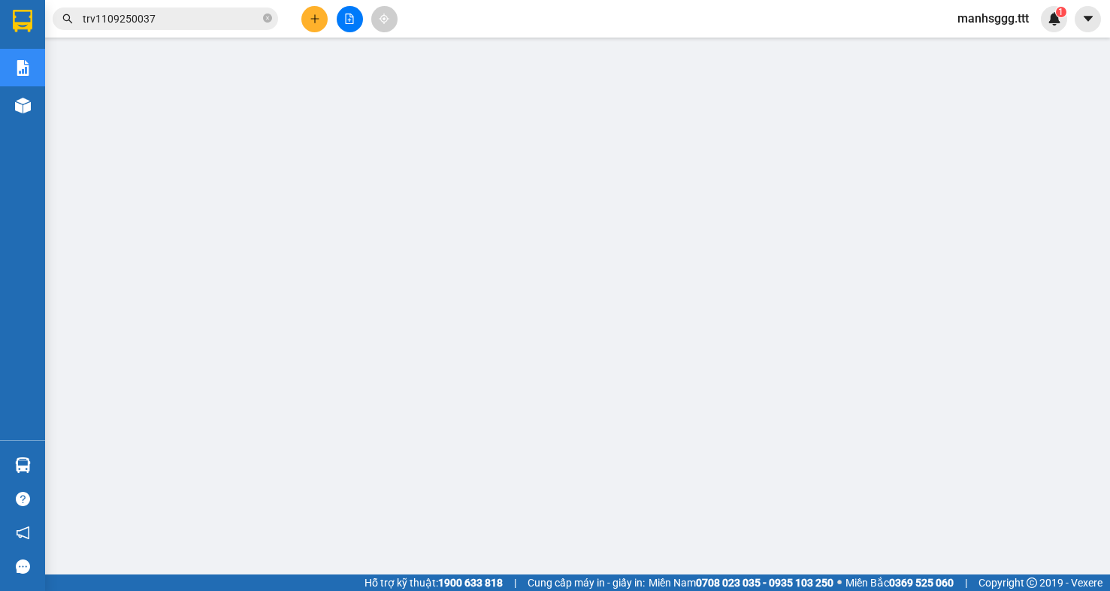
click at [261, 16] on span "trv1109250037" at bounding box center [165, 19] width 225 height 23
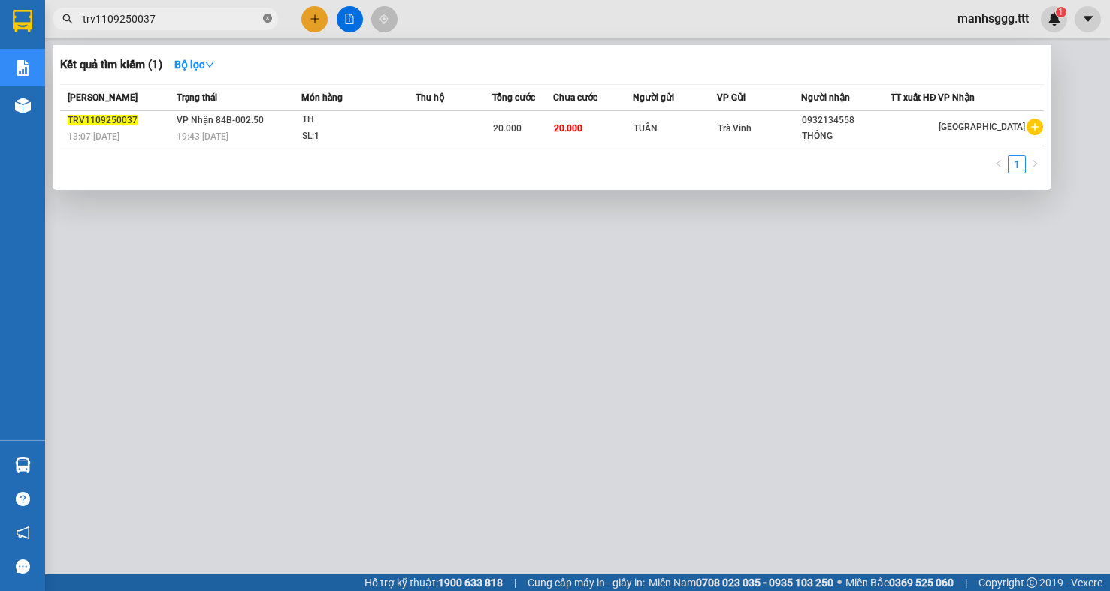
click at [264, 20] on icon "close-circle" at bounding box center [267, 18] width 9 height 9
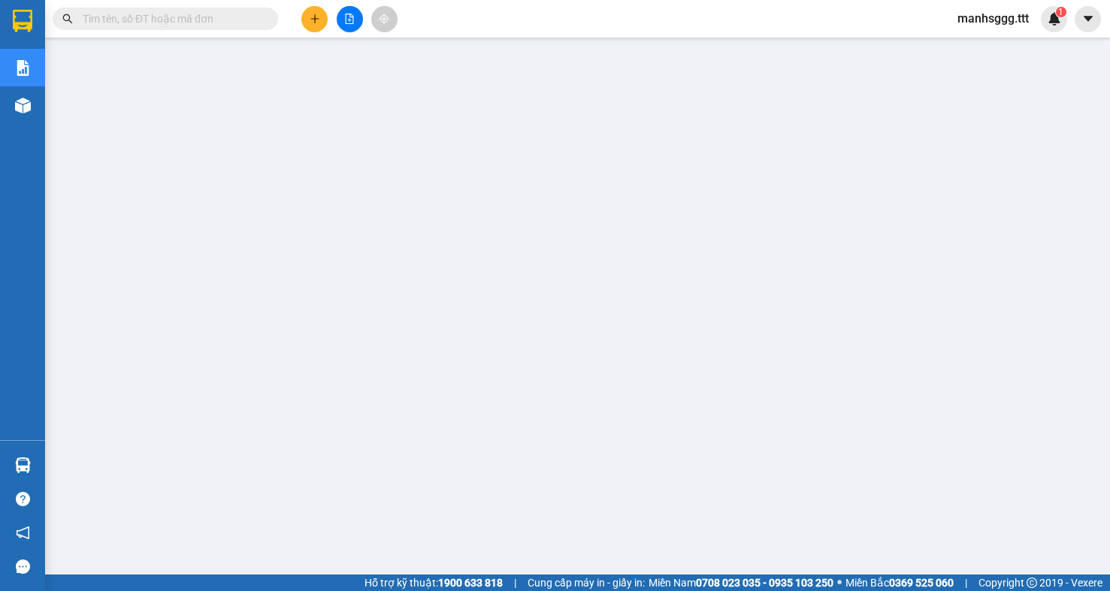
click at [244, 26] on input "text" at bounding box center [171, 19] width 177 height 17
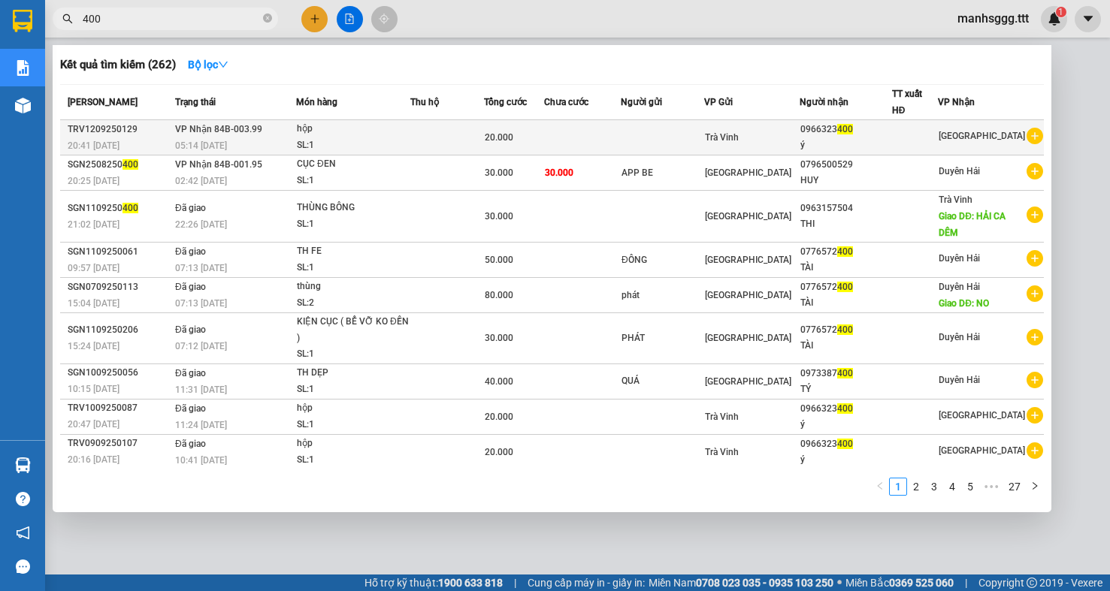
type input "400"
click at [647, 141] on td at bounding box center [662, 137] width 83 height 35
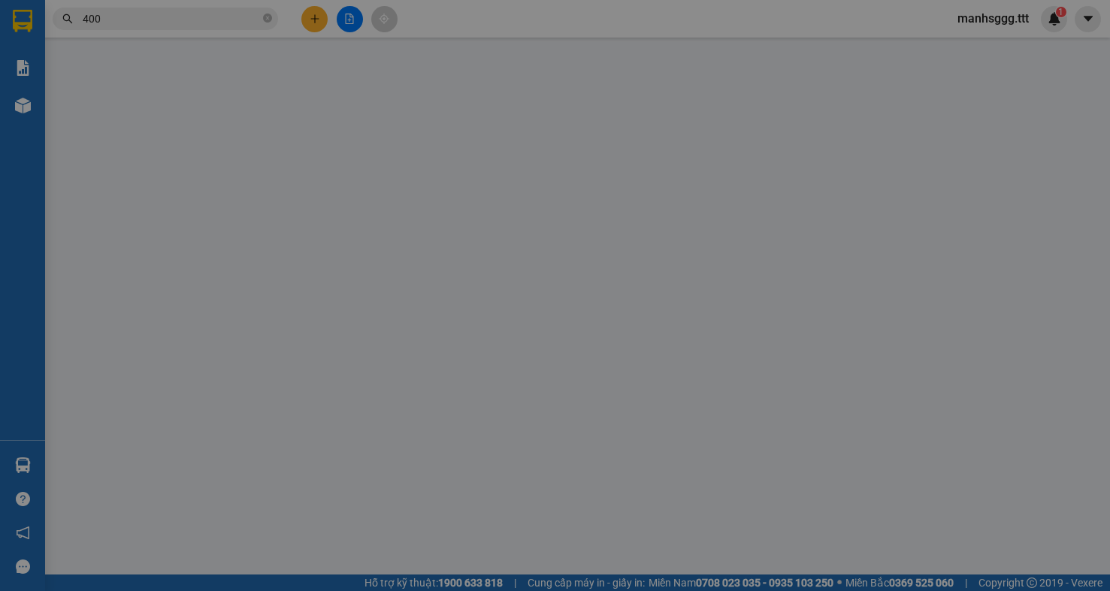
type input "0966323400"
type input "ý"
type input "20.000"
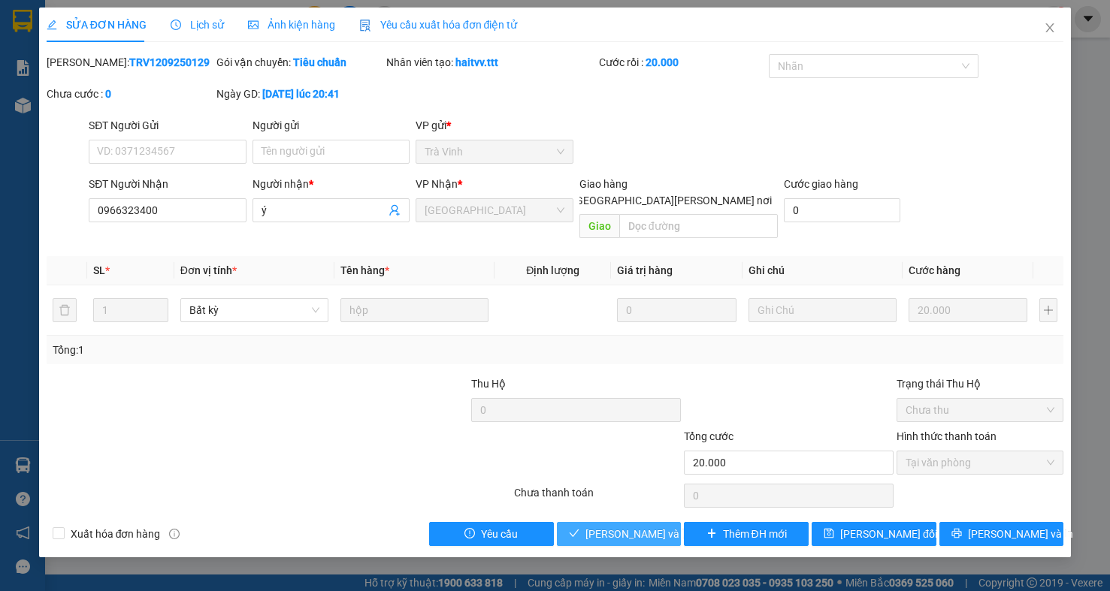
click at [615, 526] on span "[PERSON_NAME] và Giao hàng" at bounding box center [686, 534] width 203 height 17
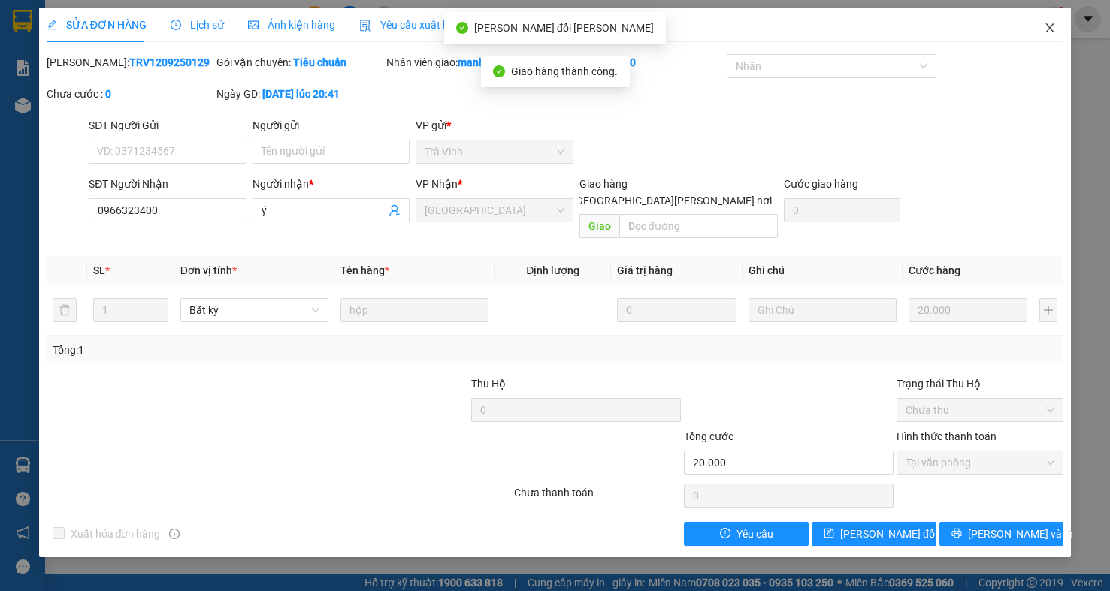
click at [1048, 29] on icon "close" at bounding box center [1050, 28] width 12 height 12
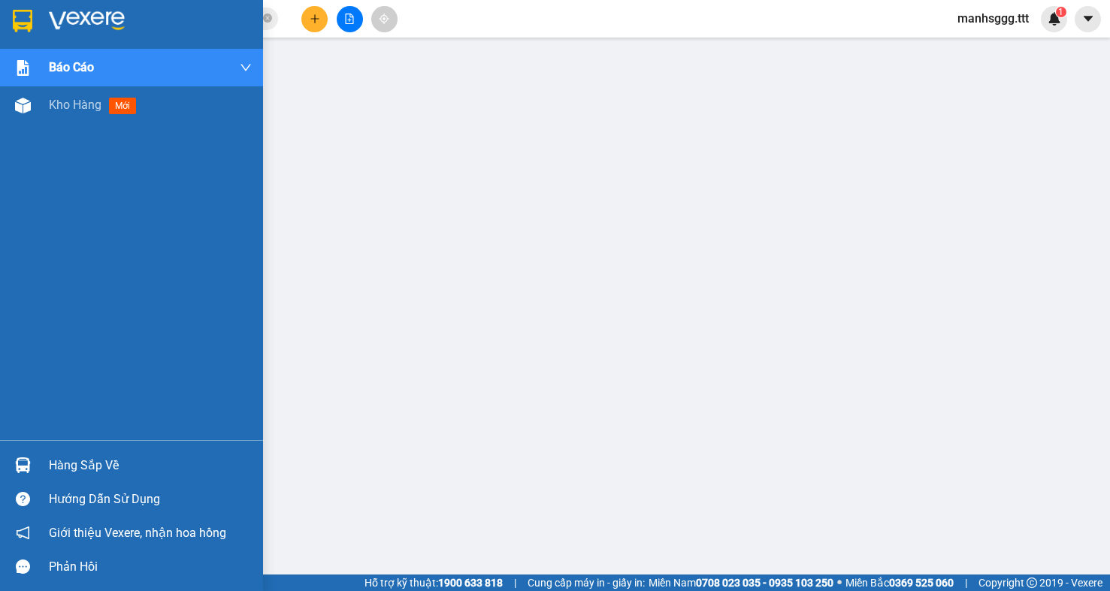
click at [47, 466] on div "Hàng sắp về" at bounding box center [131, 466] width 263 height 34
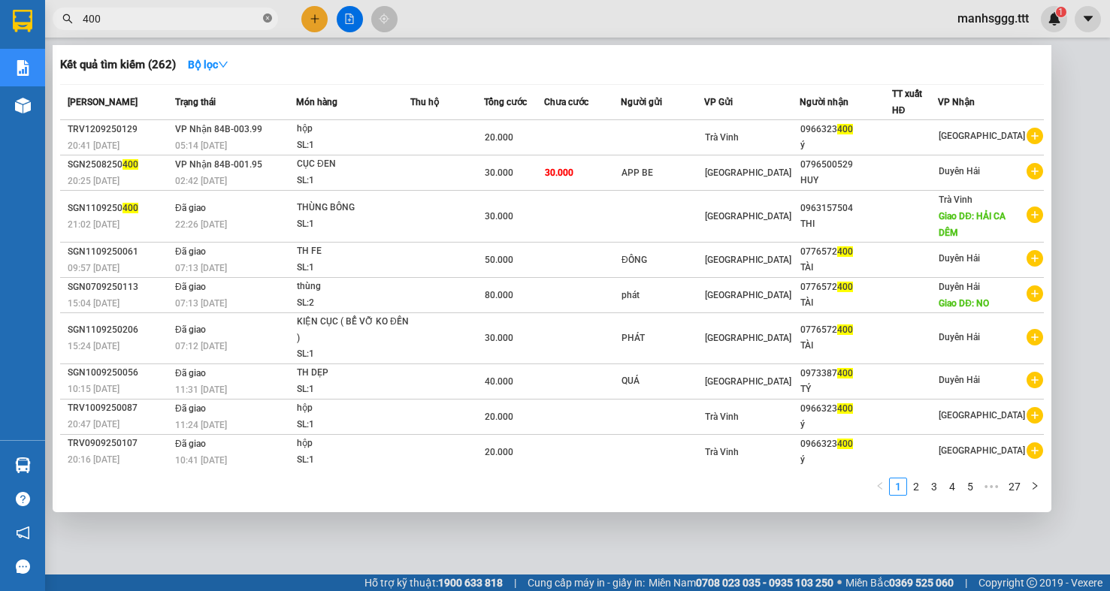
click at [267, 24] on span at bounding box center [267, 19] width 9 height 14
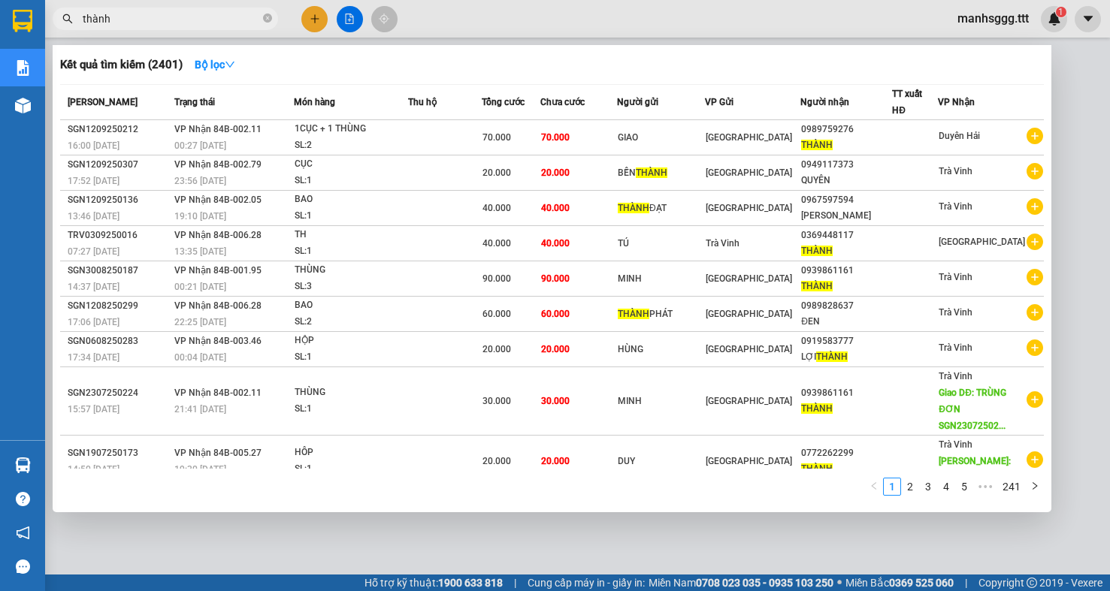
type input "thành"
click at [1065, 113] on div at bounding box center [555, 295] width 1110 height 591
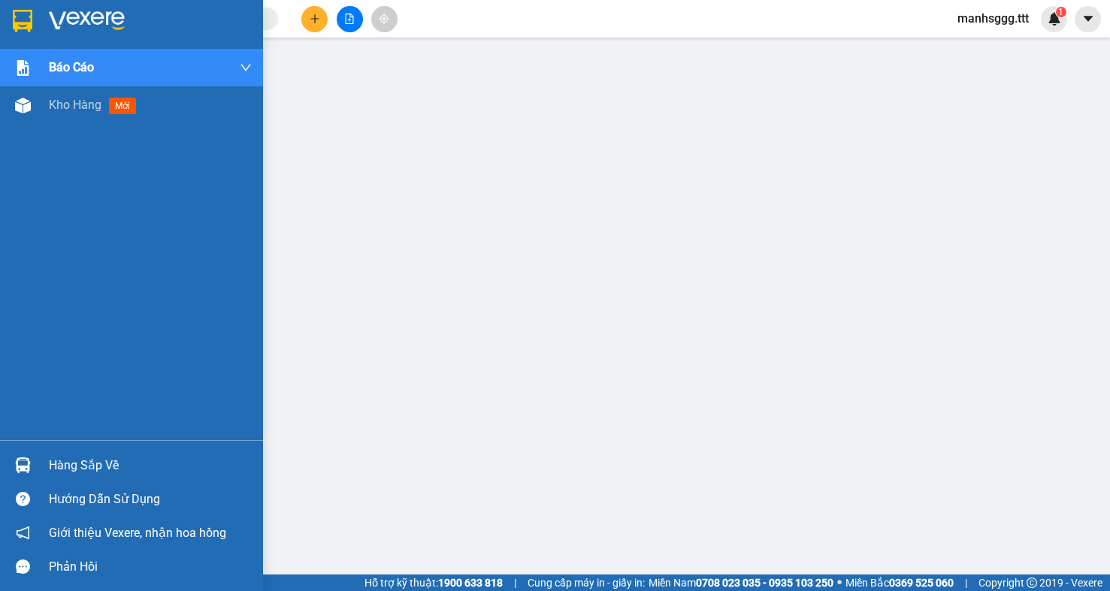
click at [49, 465] on div "Hàng sắp về" at bounding box center [150, 466] width 203 height 23
click at [51, 109] on span "Kho hàng" at bounding box center [75, 105] width 53 height 14
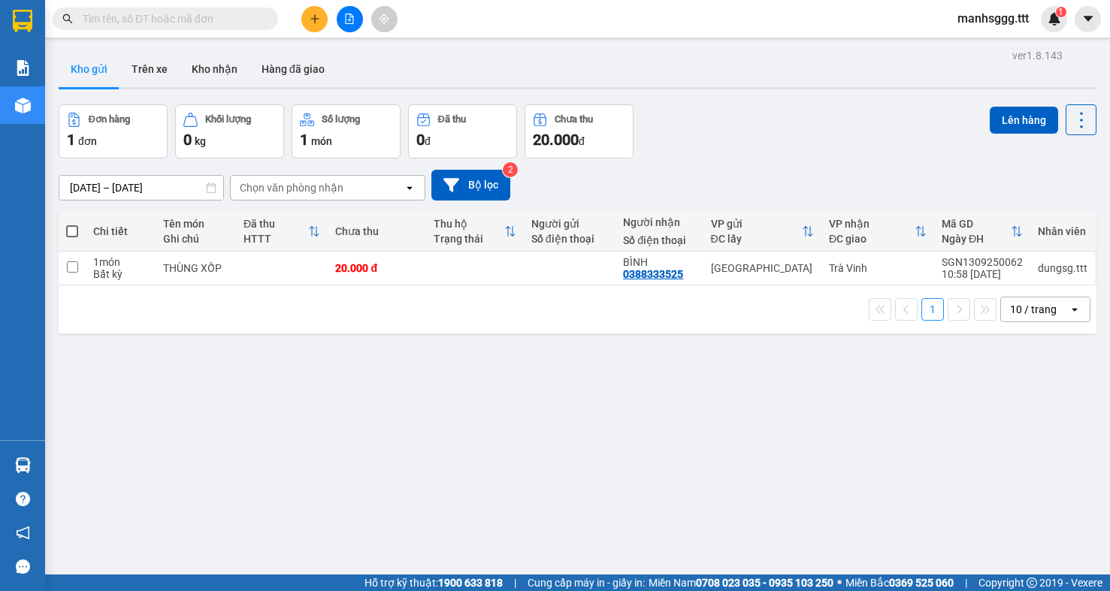
click at [125, 19] on input "text" at bounding box center [171, 19] width 177 height 17
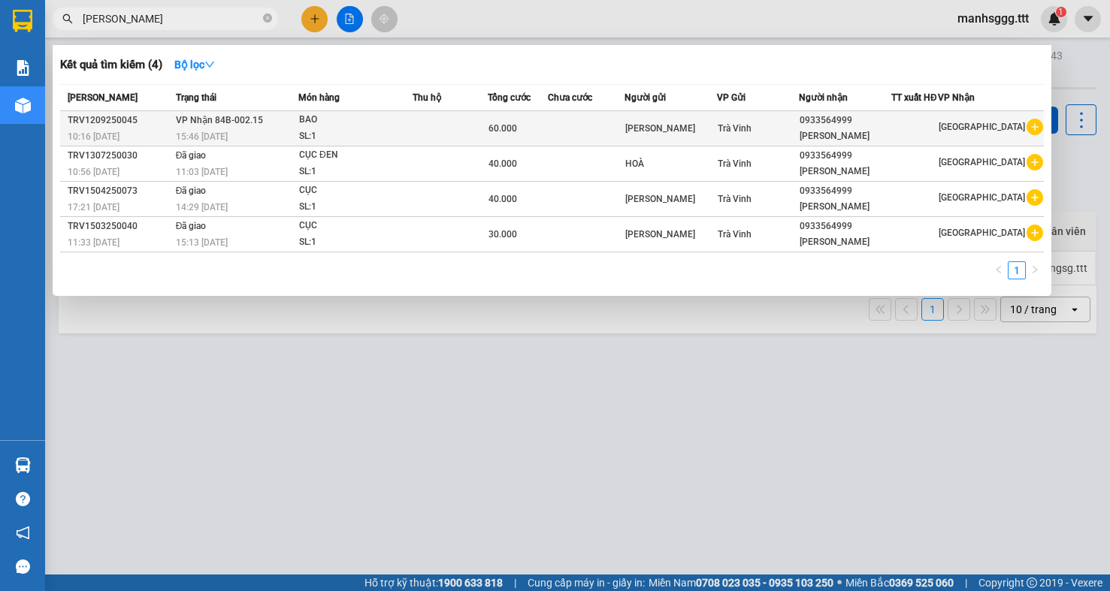
type input "vũ hòa"
click at [650, 136] on div "[PERSON_NAME]" at bounding box center [670, 129] width 91 height 16
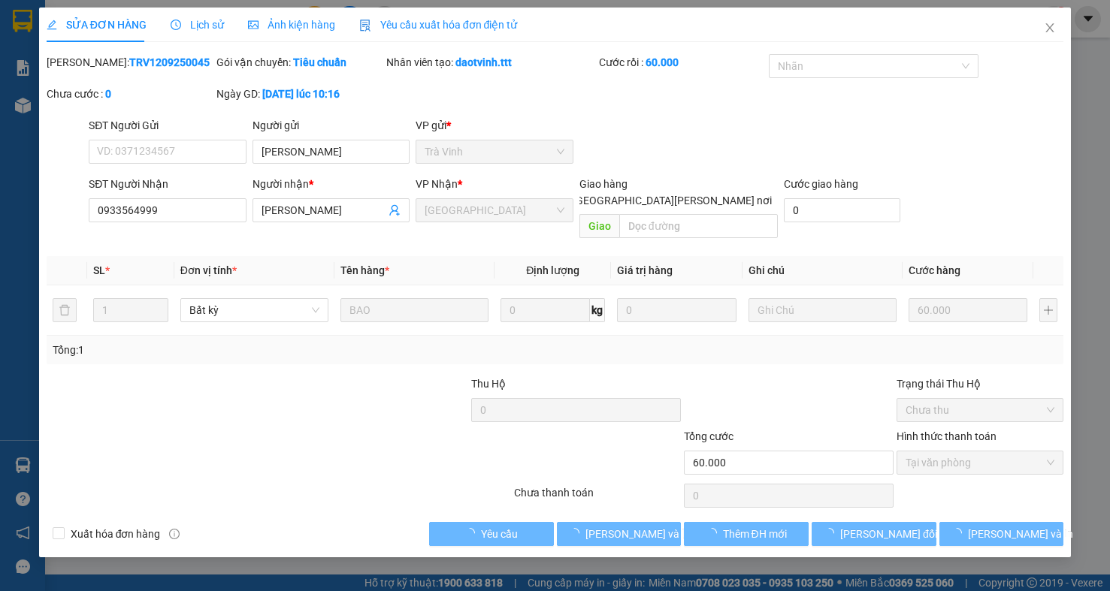
type input "[PERSON_NAME]"
type input "0933564999"
type input "[PERSON_NAME]"
type input "60.000"
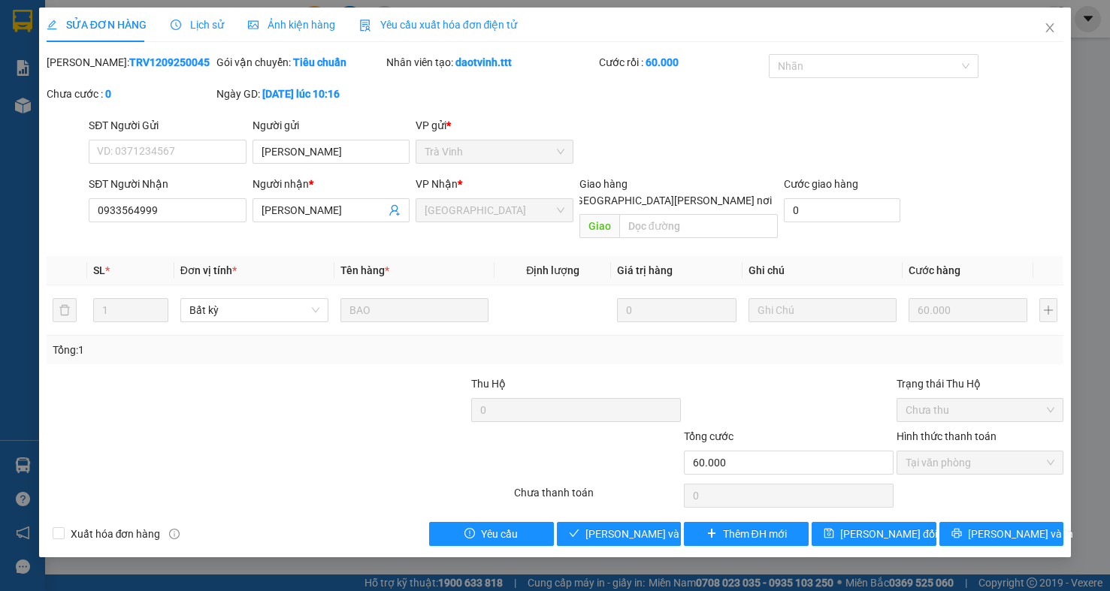
click at [380, 403] on div at bounding box center [364, 402] width 213 height 53
click at [1051, 28] on icon "close" at bounding box center [1050, 27] width 8 height 9
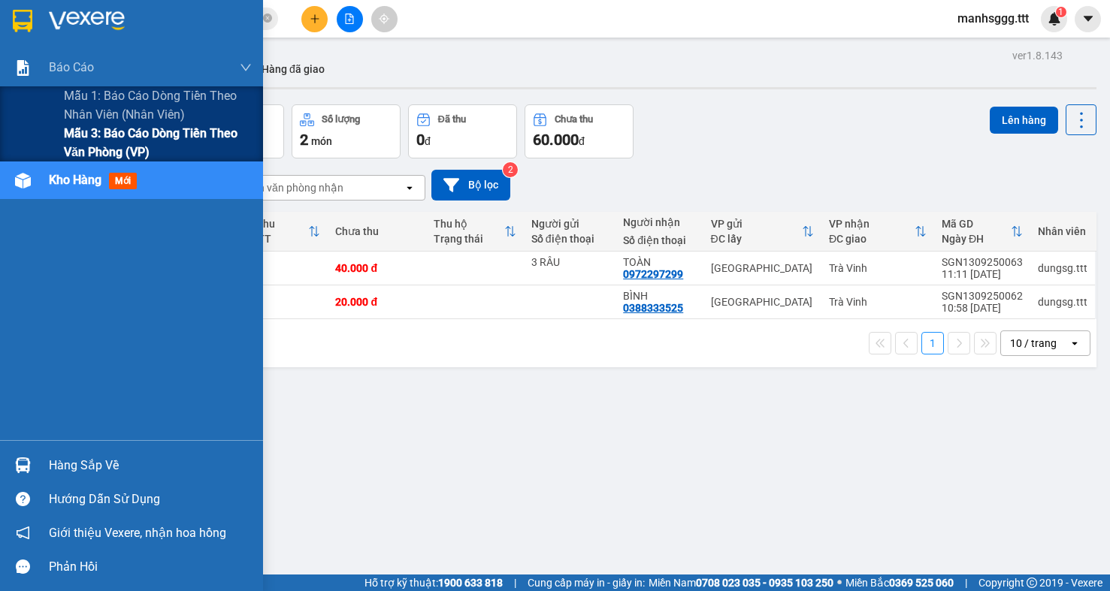
click at [80, 147] on span "Mẫu 3: Báo cáo dòng tiền theo văn phòng (VP)" at bounding box center [158, 143] width 188 height 38
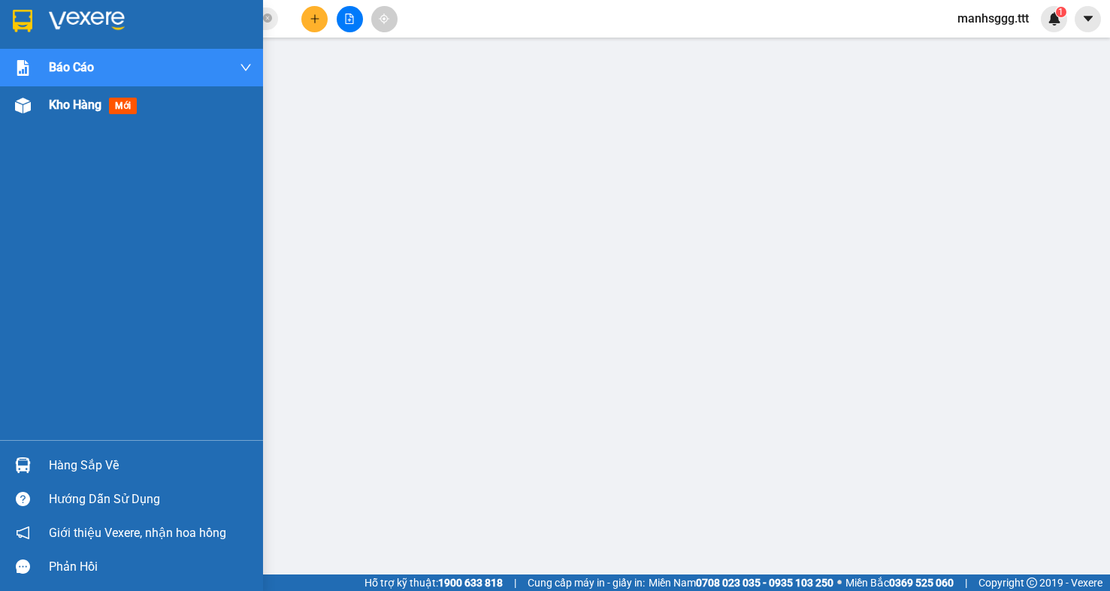
click at [90, 112] on span "Kho hàng" at bounding box center [75, 105] width 53 height 14
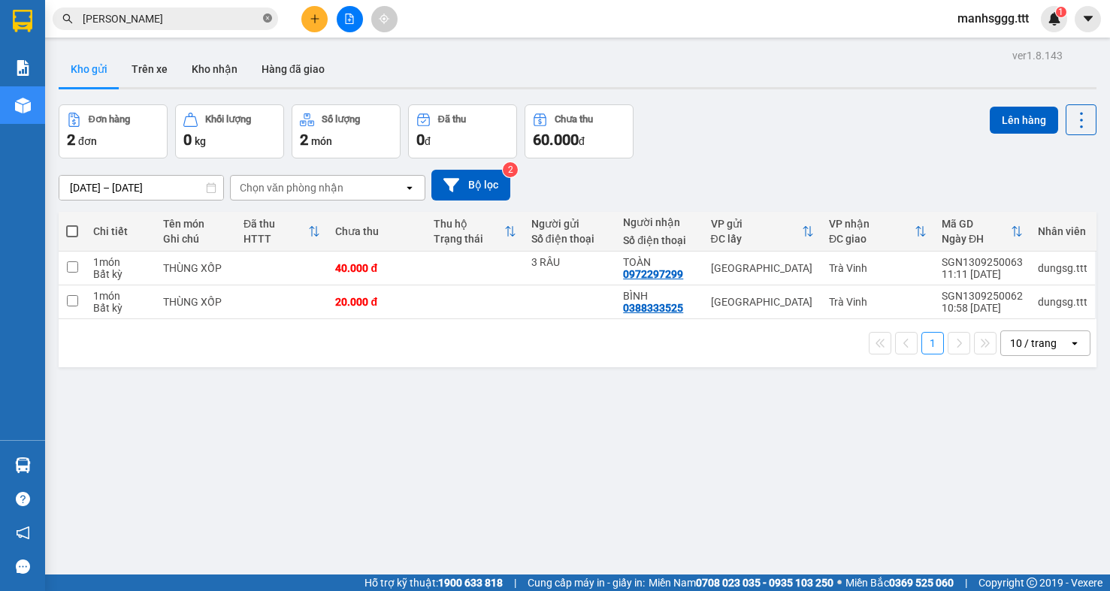
click at [271, 21] on icon "close-circle" at bounding box center [267, 18] width 9 height 9
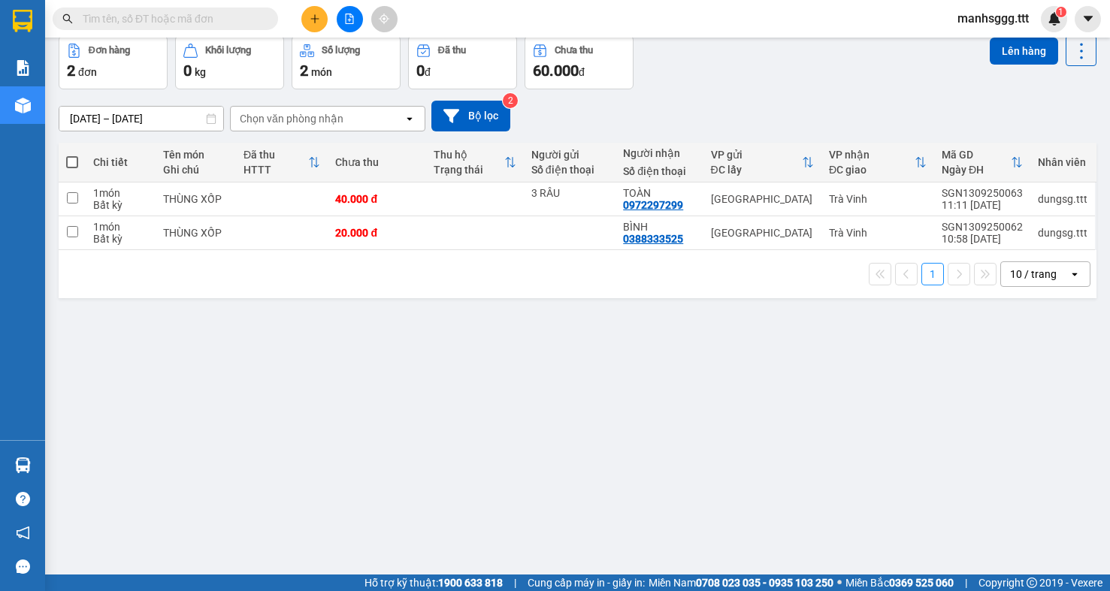
click at [188, 20] on input "text" at bounding box center [171, 19] width 177 height 17
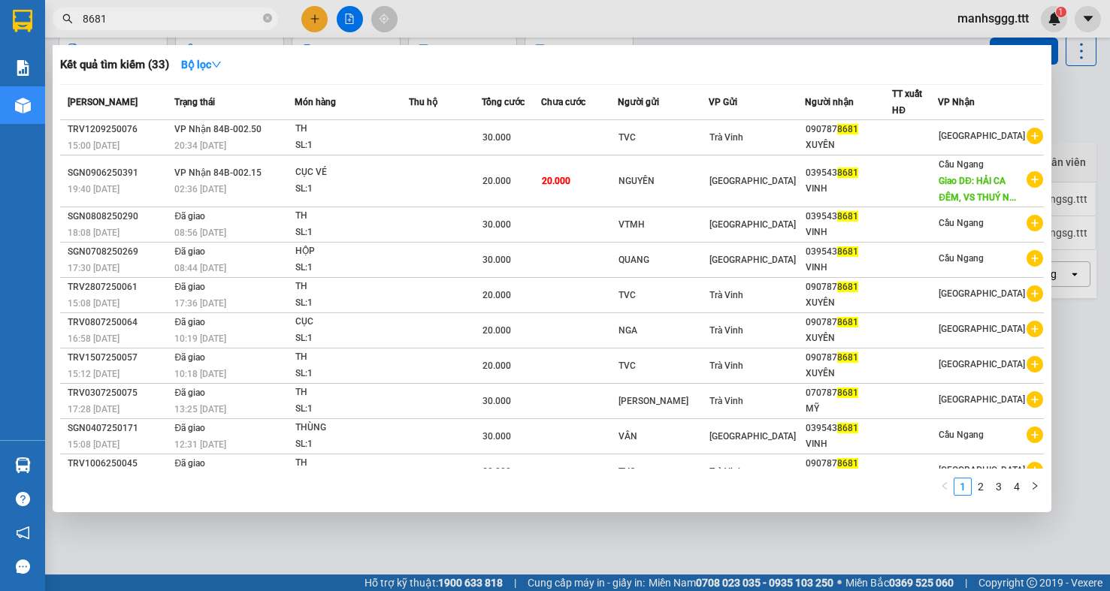
type input "8681"
click at [364, 522] on div at bounding box center [555, 295] width 1110 height 591
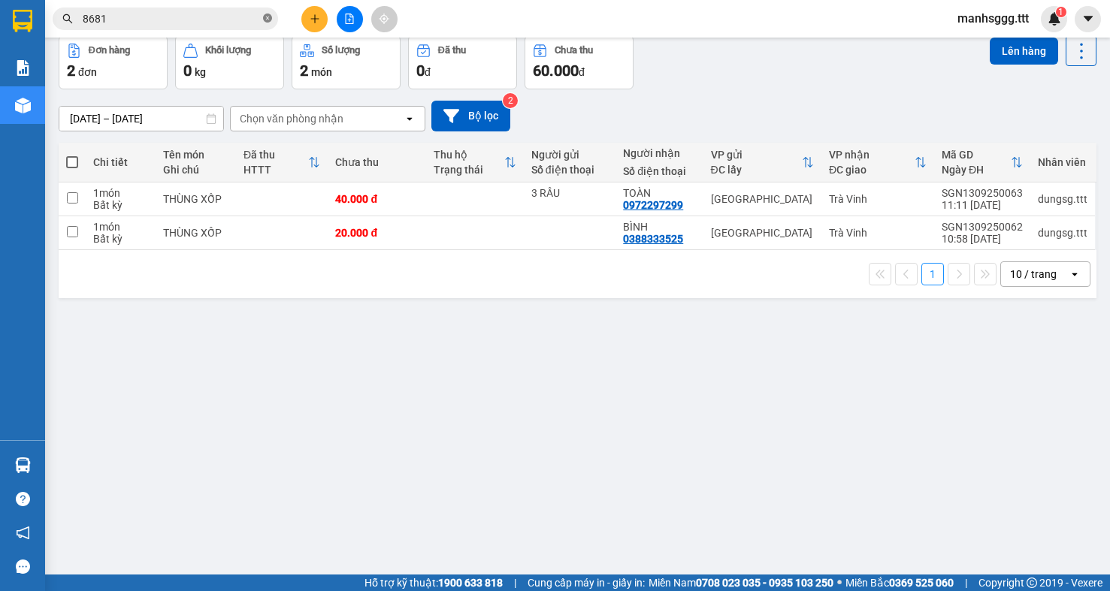
click at [266, 19] on icon "close-circle" at bounding box center [267, 18] width 9 height 9
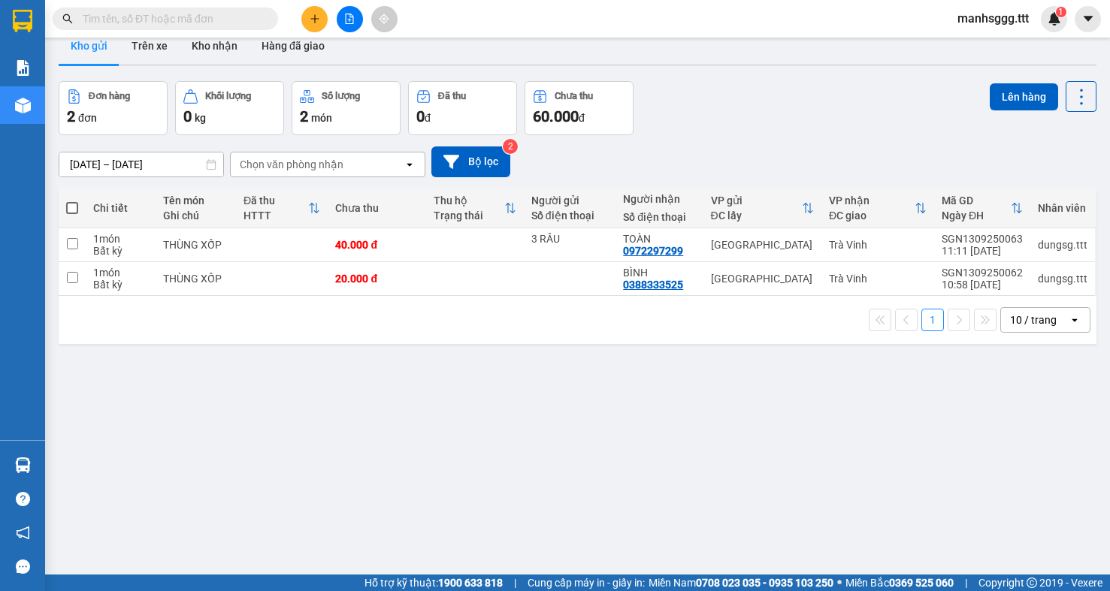
scroll to position [0, 0]
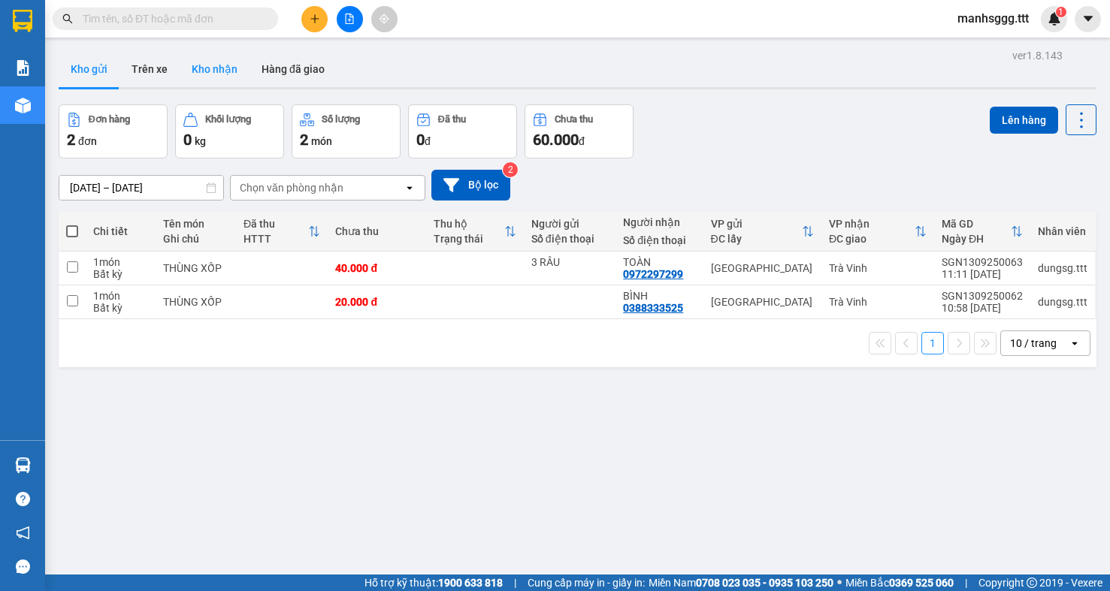
click at [223, 70] on button "Kho nhận" at bounding box center [215, 69] width 70 height 36
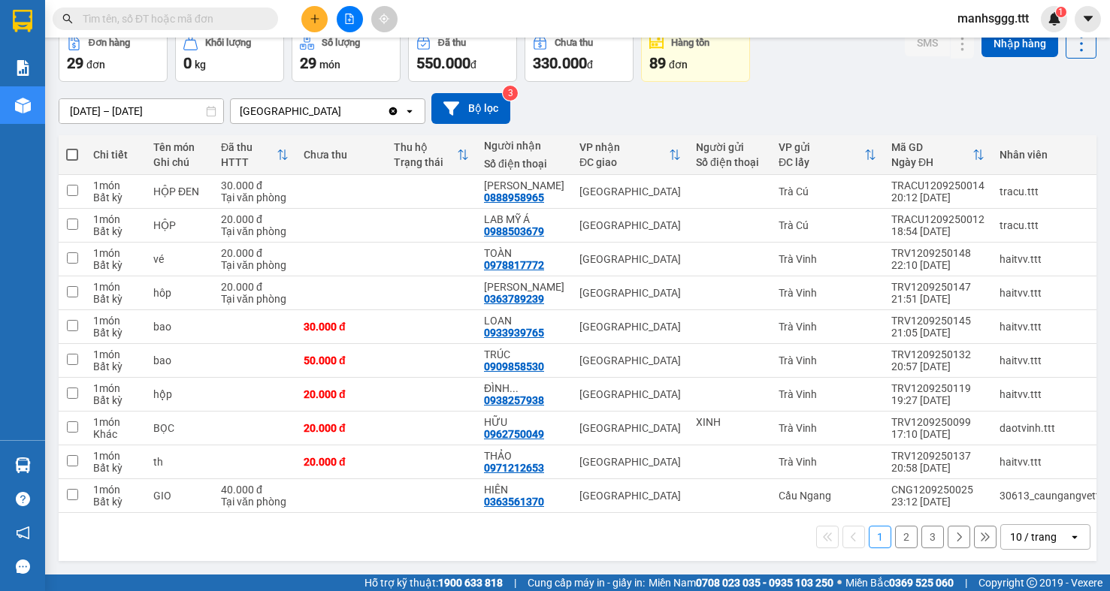
scroll to position [89, 0]
click at [899, 93] on div "11/09/2025 – 13/09/2025 Press the down arrow key to interact with the calendar …" at bounding box center [578, 108] width 1038 height 31
click at [315, 19] on icon "plus" at bounding box center [314, 18] width 8 height 1
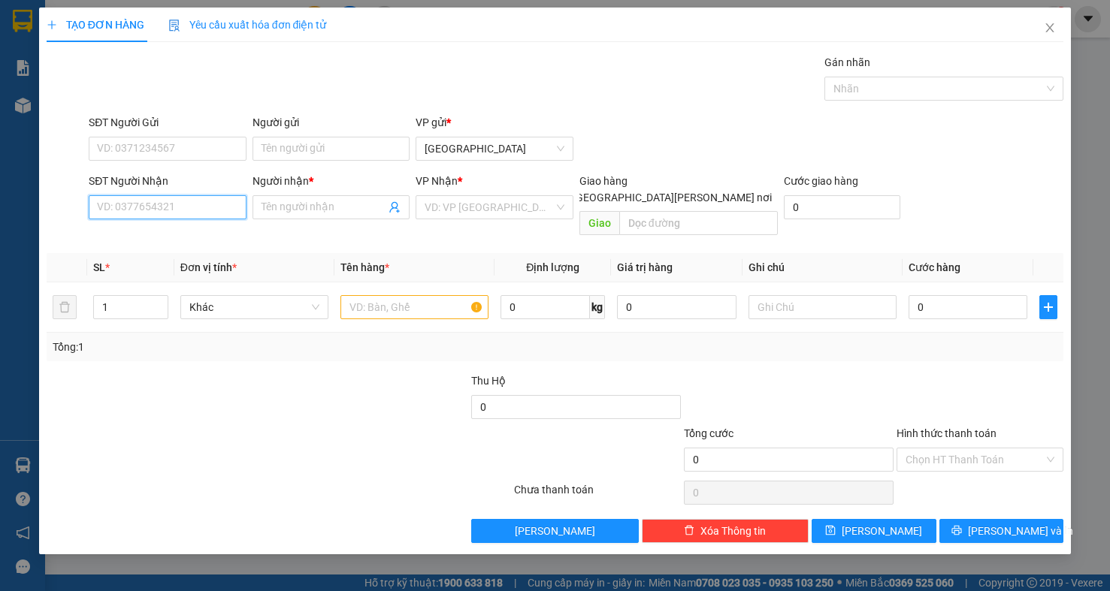
click at [153, 216] on input "SĐT Người Nhận" at bounding box center [168, 207] width 158 height 24
click at [158, 216] on input "SĐT Người Nhận" at bounding box center [168, 207] width 158 height 24
click at [161, 299] on span "up" at bounding box center [160, 303] width 9 height 9
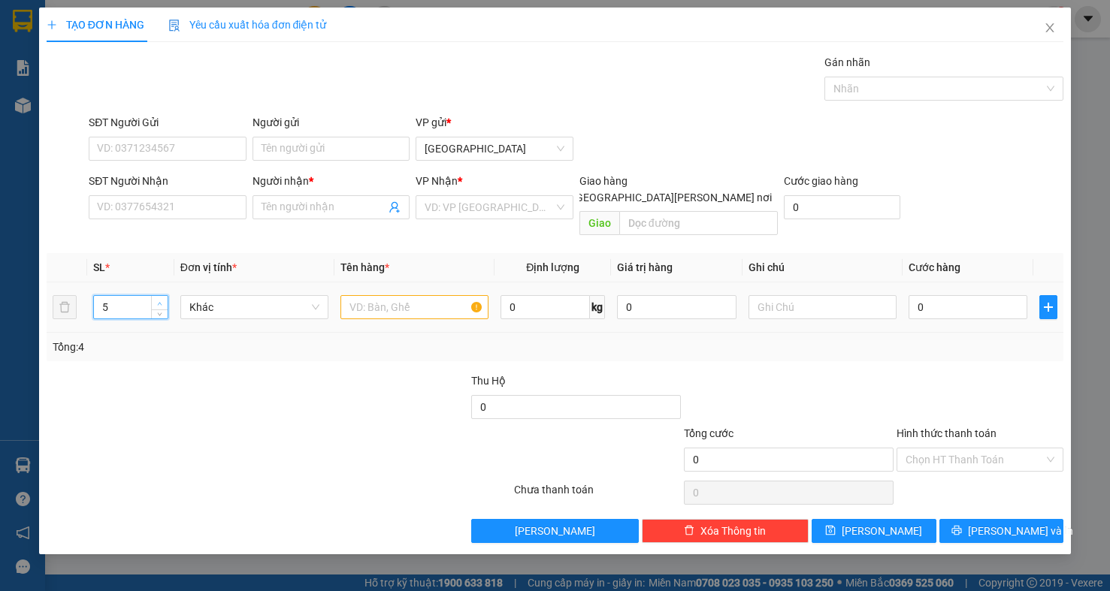
click at [161, 299] on span "up" at bounding box center [160, 303] width 9 height 9
type input "6"
click at [161, 299] on span "up" at bounding box center [160, 303] width 9 height 9
click at [447, 295] on input "text" at bounding box center [414, 307] width 148 height 24
type input "c"
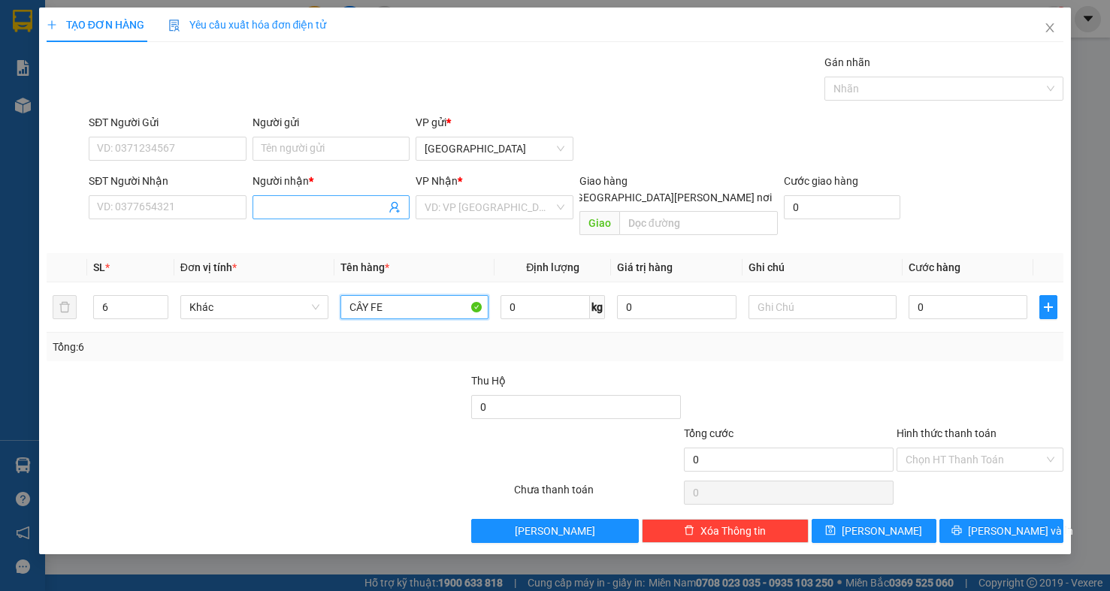
type input "CÂY FE"
click at [319, 206] on input "Người nhận *" at bounding box center [324, 207] width 125 height 17
click at [193, 209] on input "SĐT Người Nhận" at bounding box center [168, 207] width 158 height 24
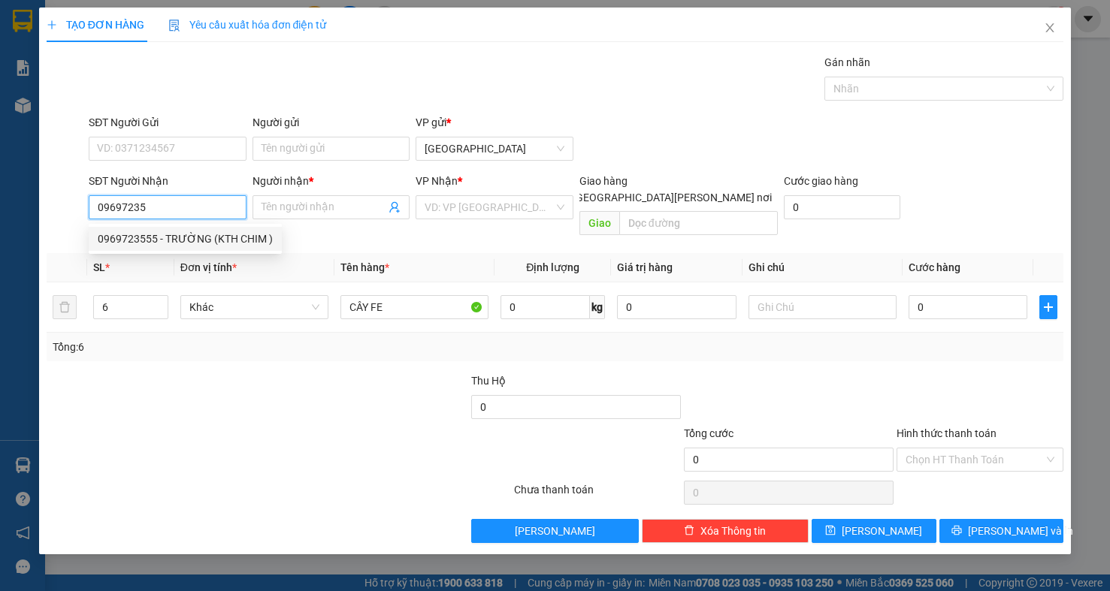
click at [228, 236] on div "0969723555 - TRƯỜNG (KTH CHIM )" at bounding box center [185, 239] width 175 height 17
type input "0969723555"
type input "TRƯỜNG (KTH CHIM )"
type input "TRÀ VINH"
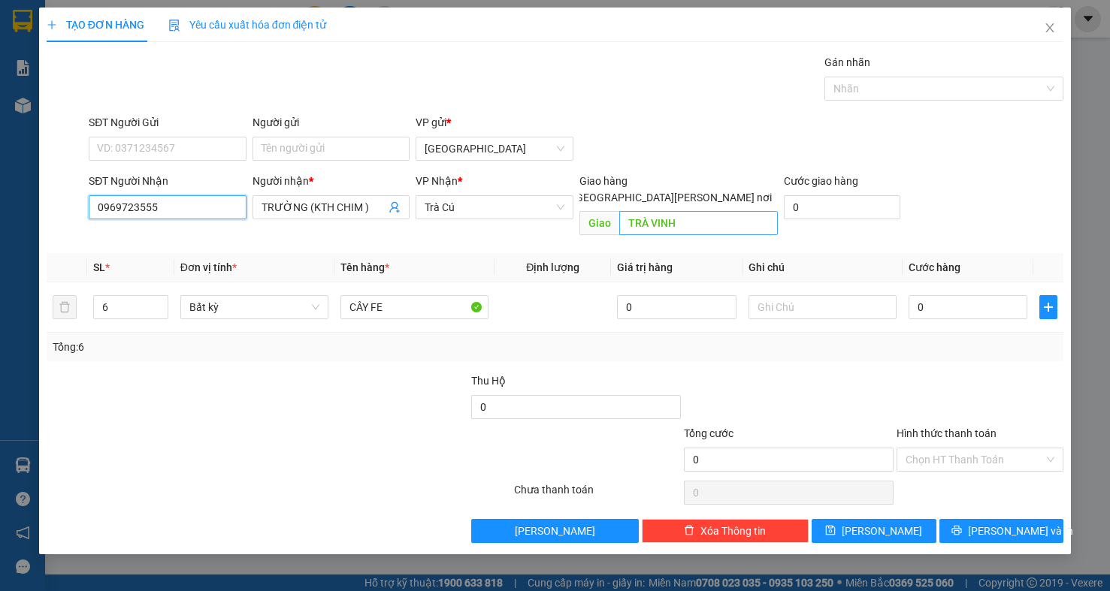
type input "0969723555"
click at [708, 211] on input "TRÀ VINH" at bounding box center [698, 223] width 159 height 24
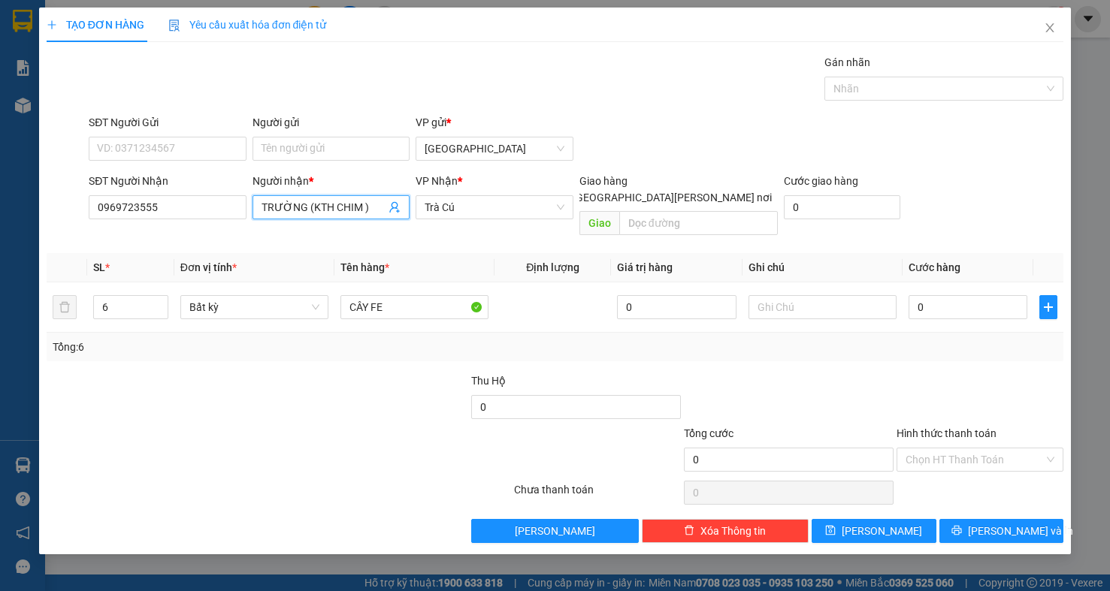
click at [367, 207] on input "TRƯỜNG (KTH CHIM )" at bounding box center [324, 207] width 125 height 17
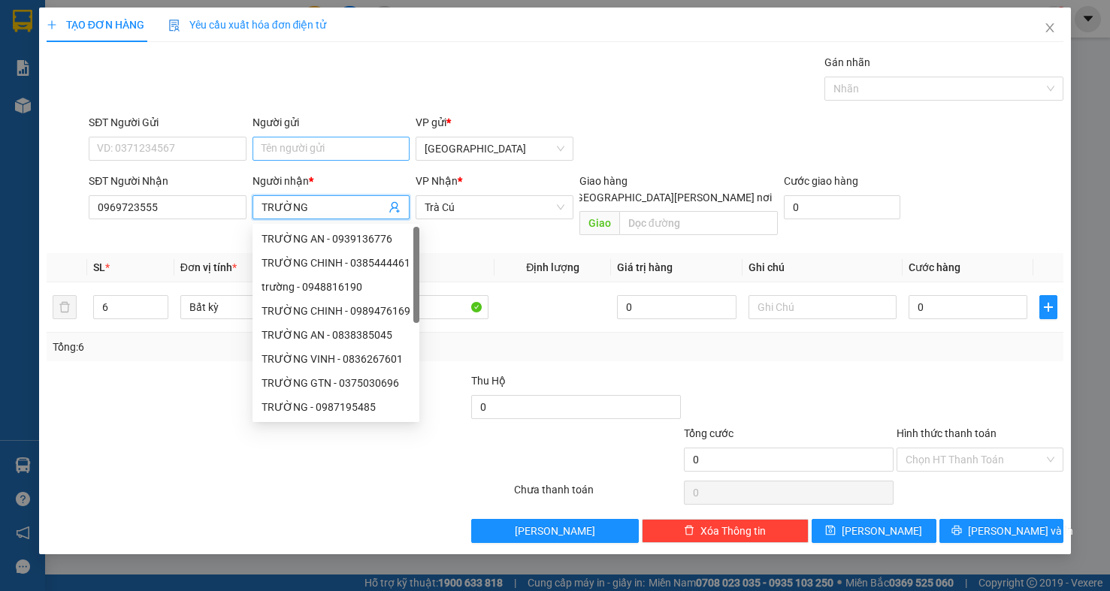
type input "TRƯỜNG"
click at [347, 145] on input "Người gửi" at bounding box center [331, 149] width 158 height 24
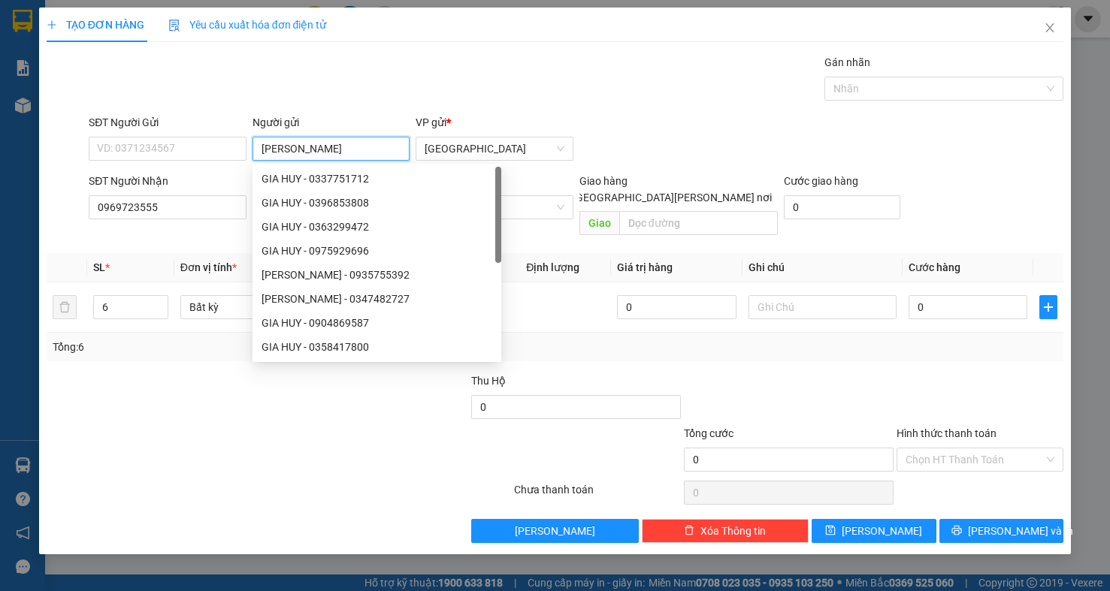
type input "GIA HUY"
click at [349, 81] on div "Gói vận chuyển * Tiêu chuẩn Gán nhãn Nhãn" at bounding box center [576, 80] width 981 height 53
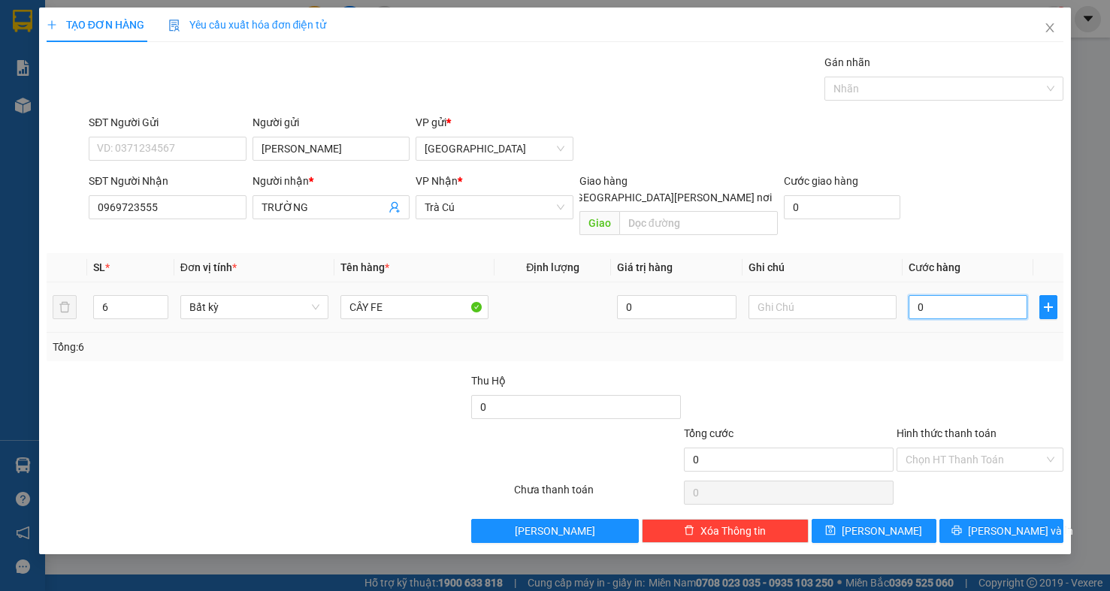
click at [952, 295] on input "0" at bounding box center [967, 307] width 119 height 24
type input "1"
type input "18"
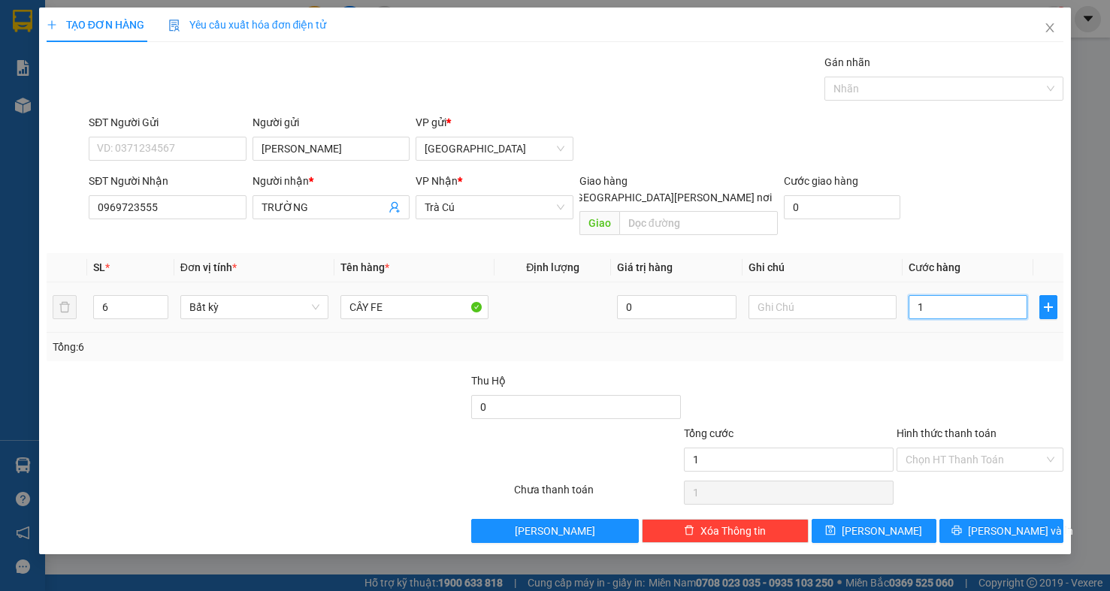
type input "18"
type input "180"
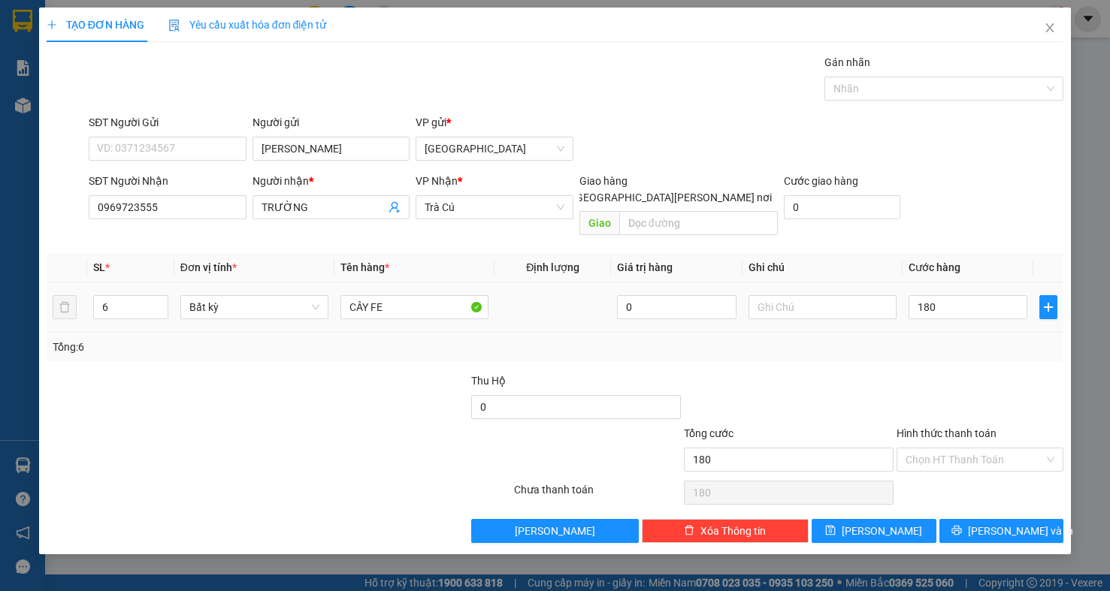
type input "180.000"
click at [959, 348] on div "Transit Pickup Surcharge Ids Transit Deliver Surcharge Ids Transit Deliver Surc…" at bounding box center [555, 298] width 1017 height 489
click at [1028, 523] on span "[PERSON_NAME] và In" at bounding box center [1020, 531] width 105 height 17
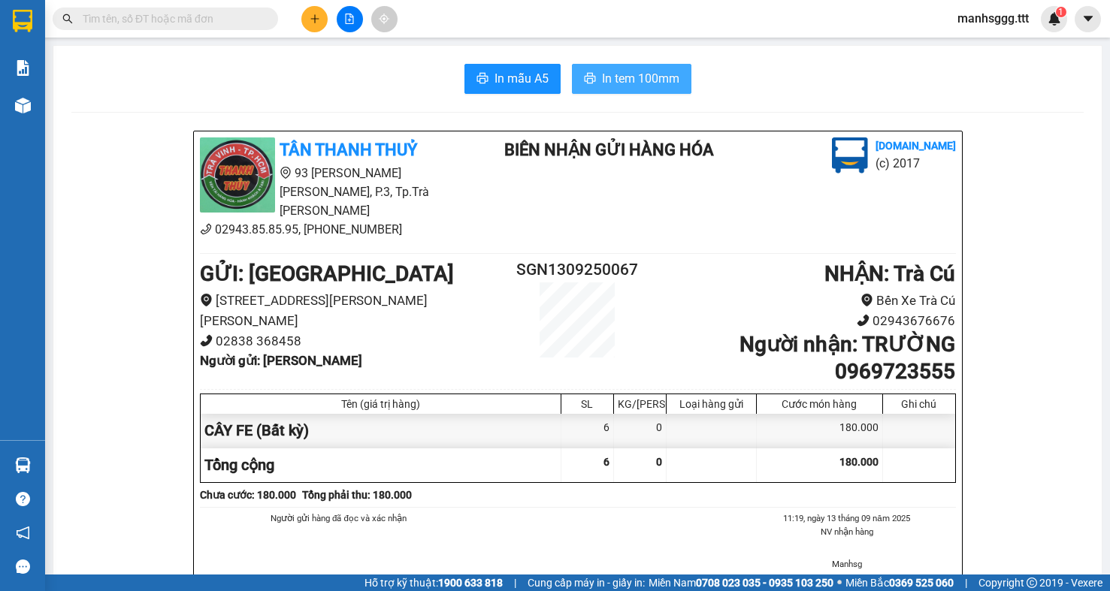
click at [633, 86] on span "In tem 100mm" at bounding box center [640, 78] width 77 height 19
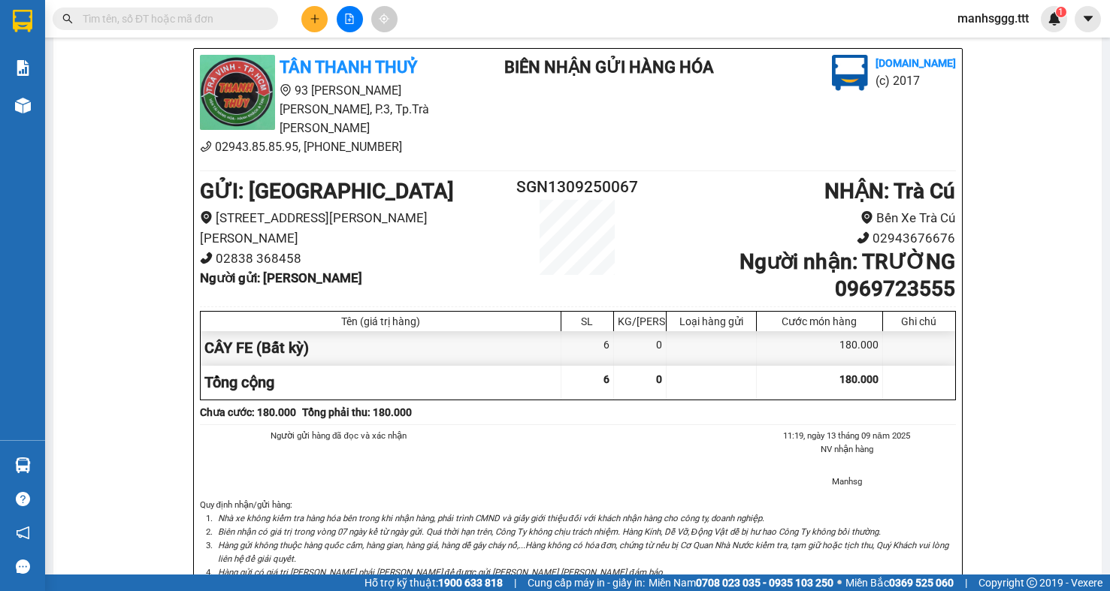
scroll to position [75, 0]
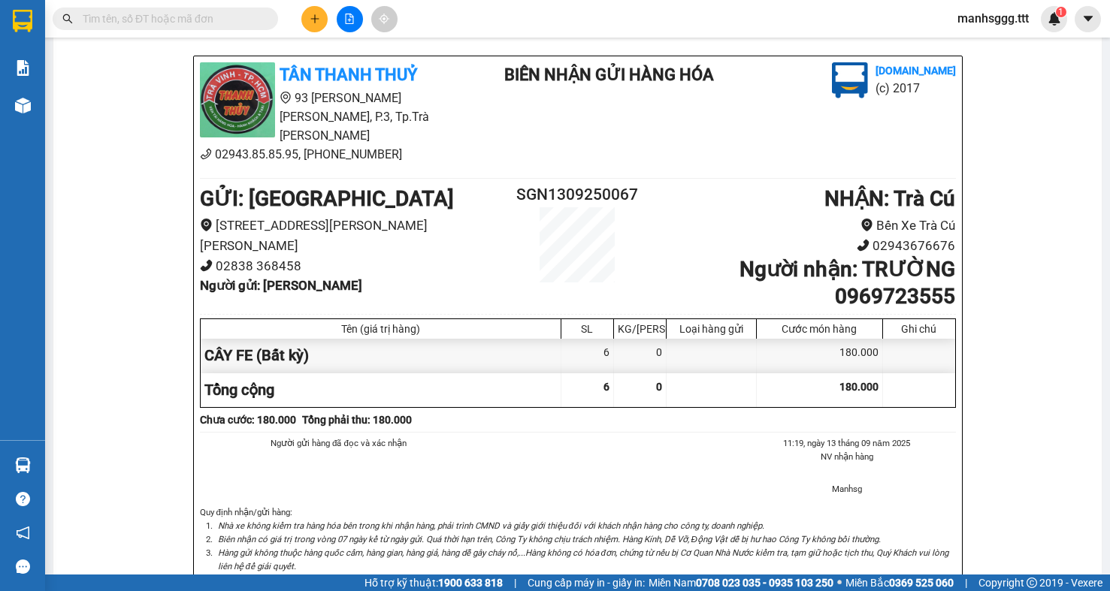
click at [213, 23] on input "text" at bounding box center [171, 19] width 177 height 17
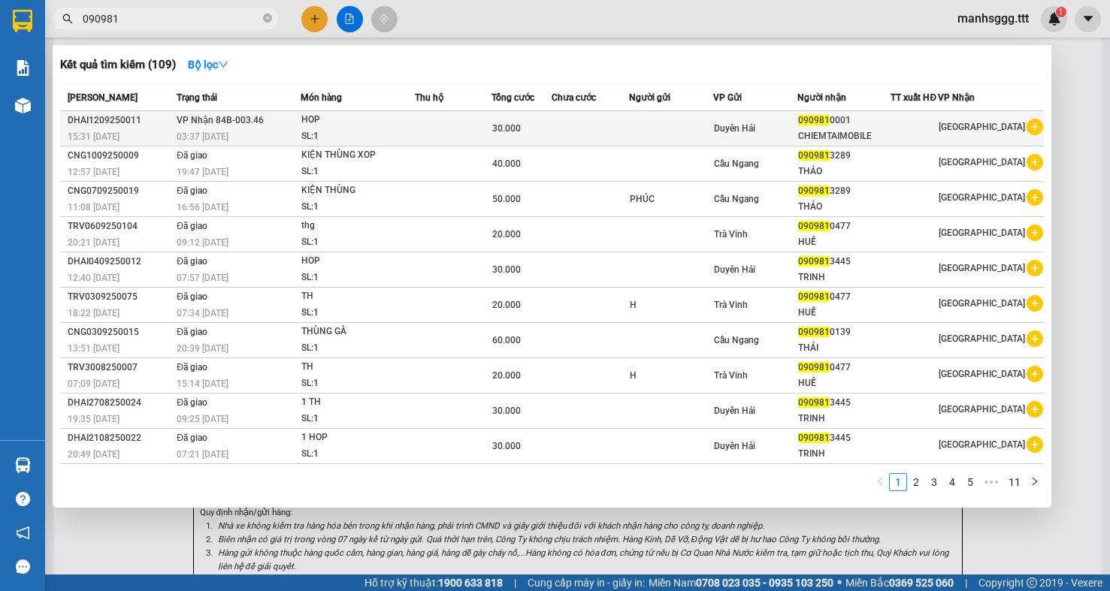
type input "090981"
click at [713, 128] on td at bounding box center [671, 128] width 84 height 35
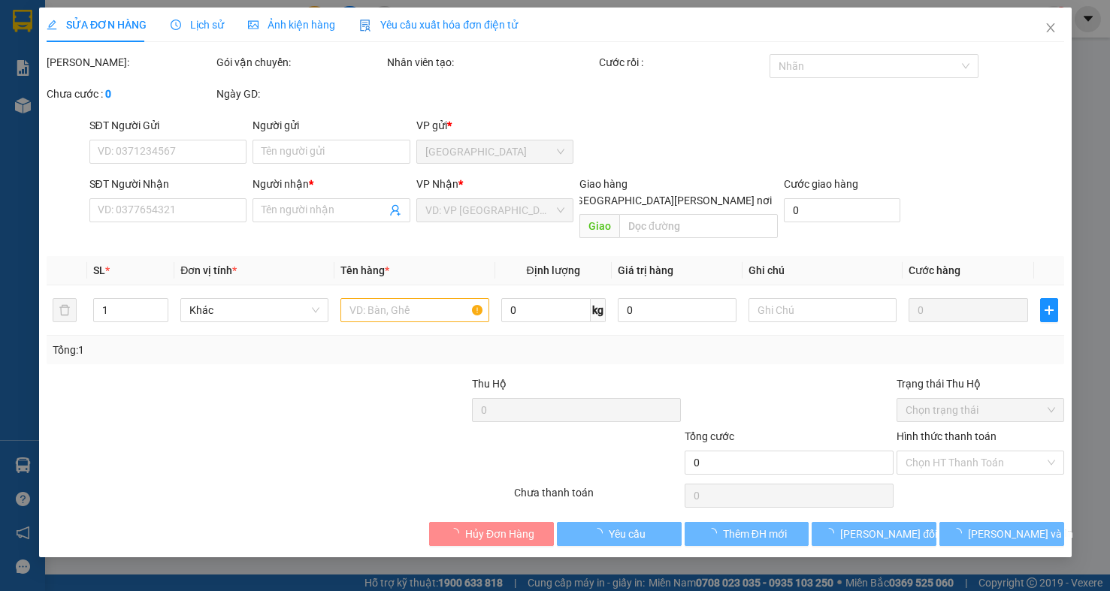
type input "0909810001"
type input "CHIEMTAIMOBILE"
type input "30.000"
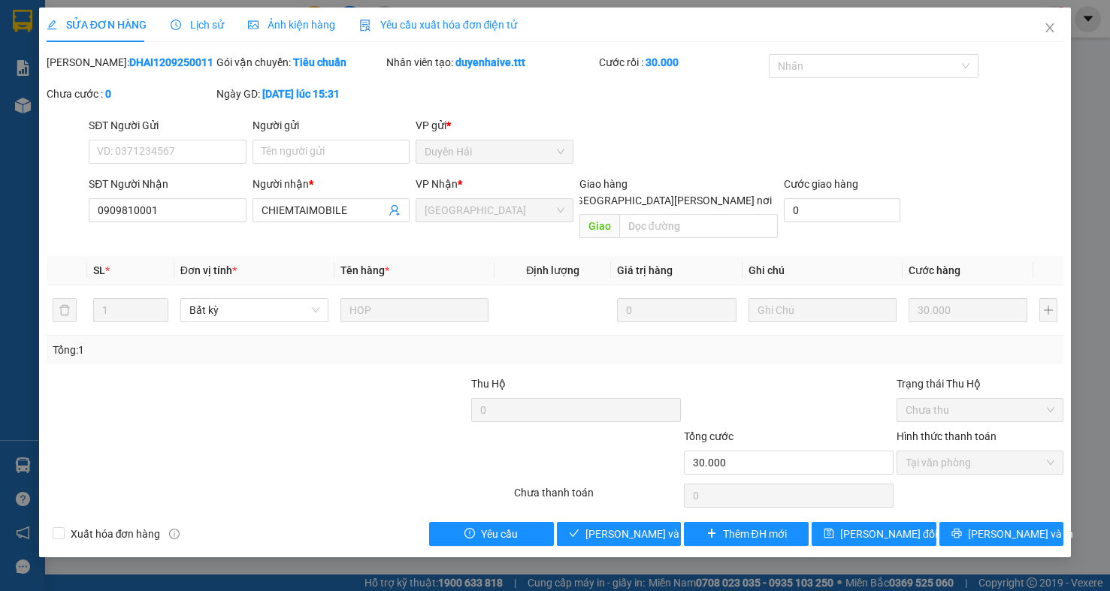
click at [283, 437] on div at bounding box center [194, 454] width 298 height 53
drag, startPoint x: 168, startPoint y: 211, endPoint x: 94, endPoint y: 228, distance: 76.4
click at [94, 228] on div "SĐT Người Nhận 0909810001 0909810001" at bounding box center [168, 202] width 158 height 53
click at [611, 526] on span "[PERSON_NAME] và Giao hàng" at bounding box center [686, 534] width 203 height 17
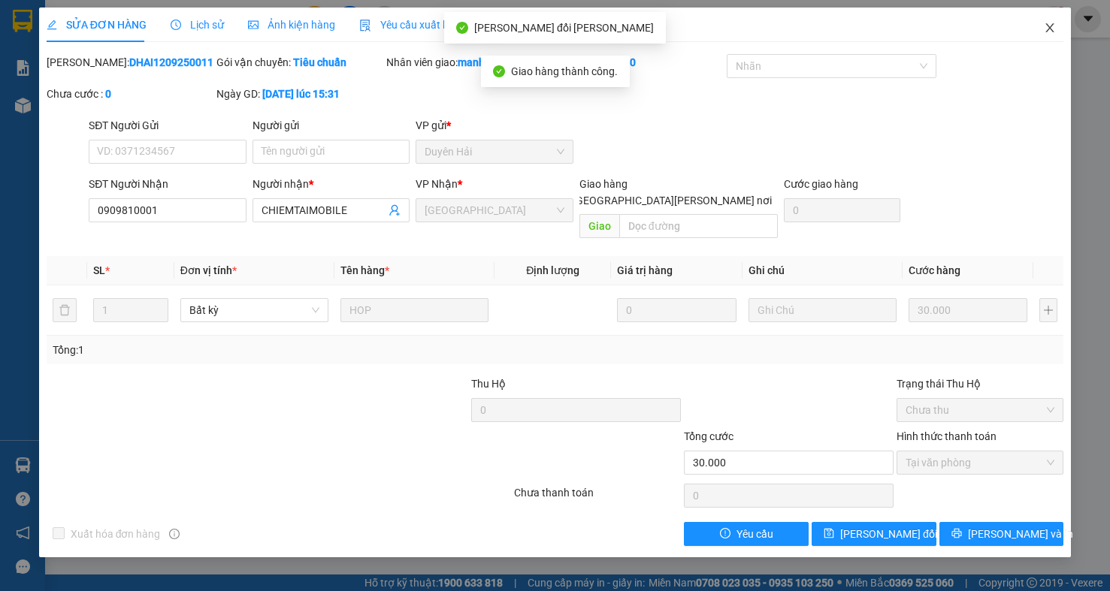
click at [1050, 32] on icon "close" at bounding box center [1050, 28] width 12 height 12
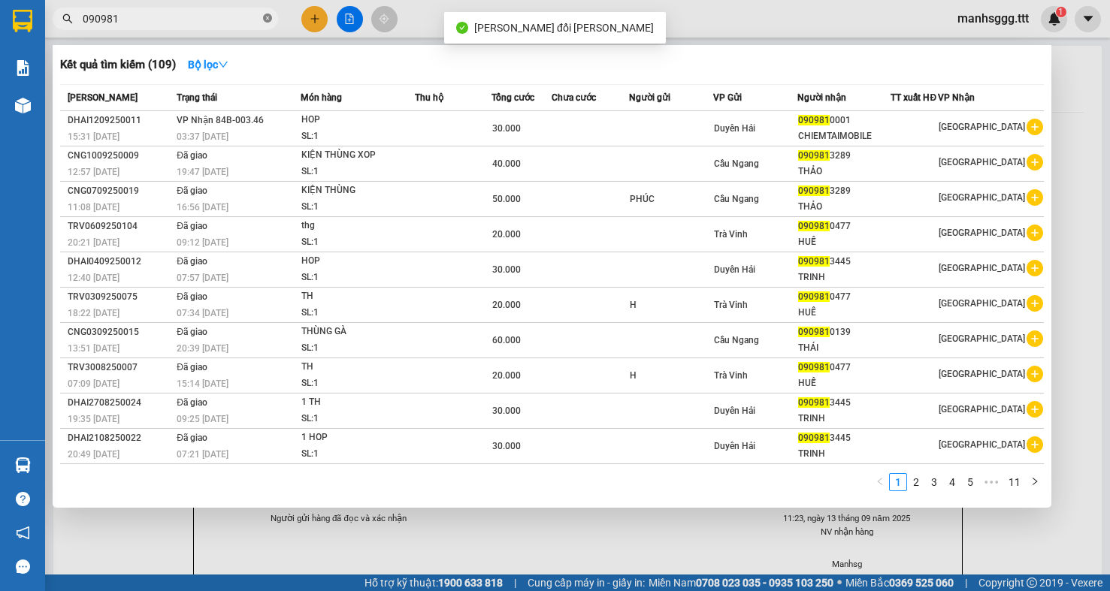
click at [266, 20] on icon "close-circle" at bounding box center [267, 18] width 9 height 9
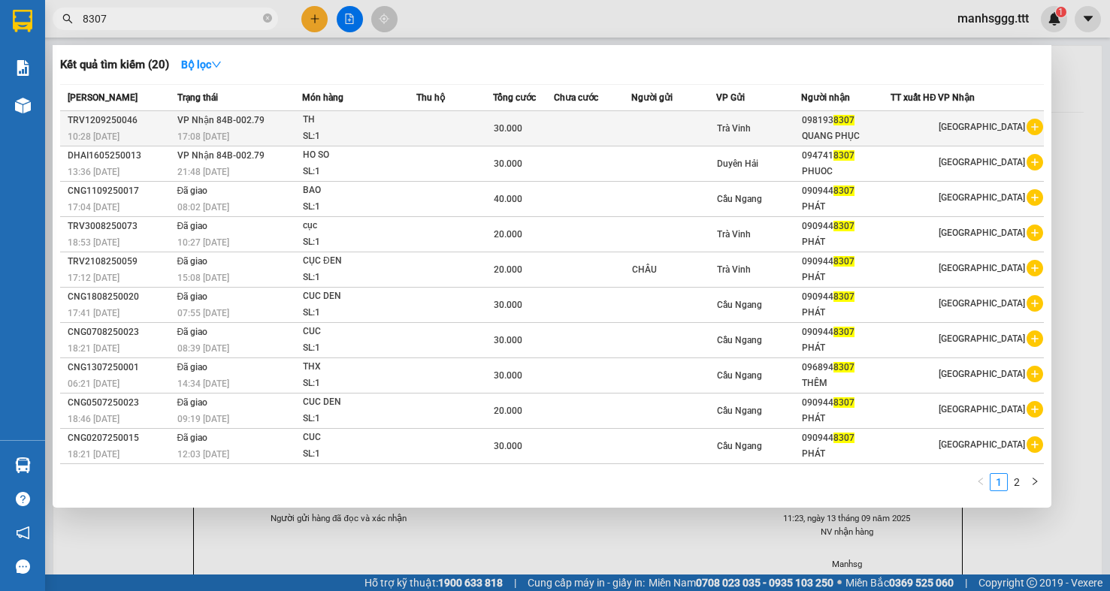
type input "8307"
click at [366, 128] on div "TH" at bounding box center [359, 120] width 113 height 17
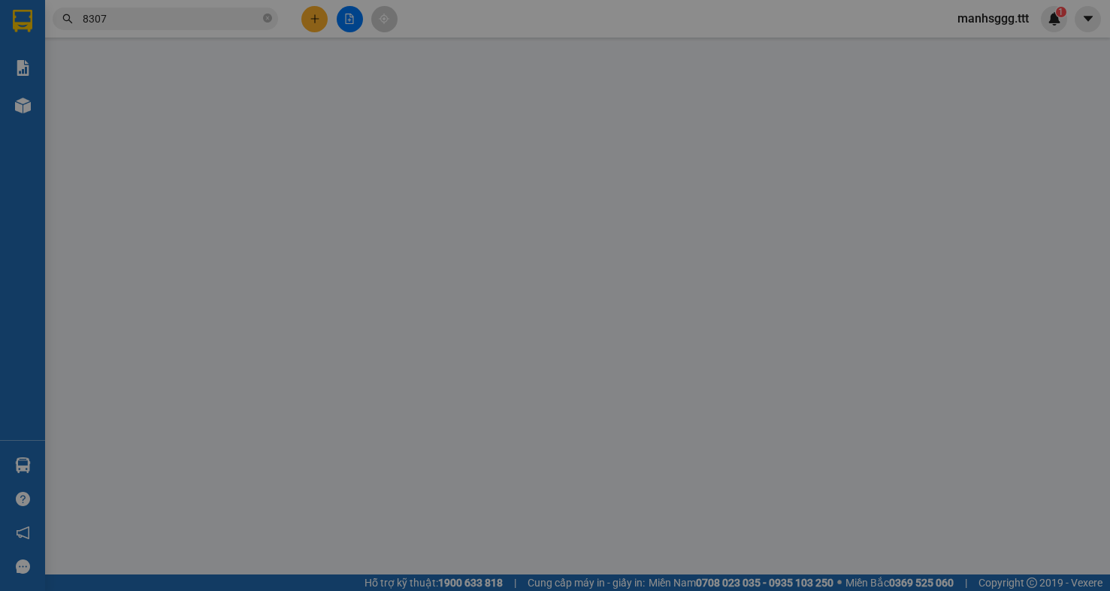
type input "0981938307"
type input "QUANG PHỤC"
type input "30.000"
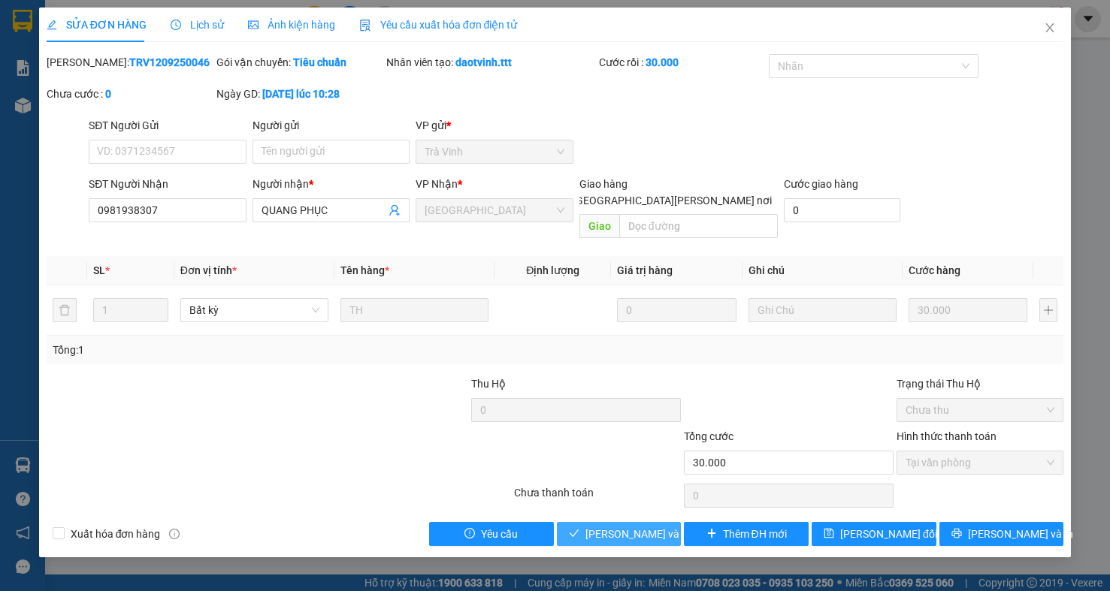
click at [606, 531] on button "[PERSON_NAME] và Giao hàng" at bounding box center [619, 534] width 125 height 24
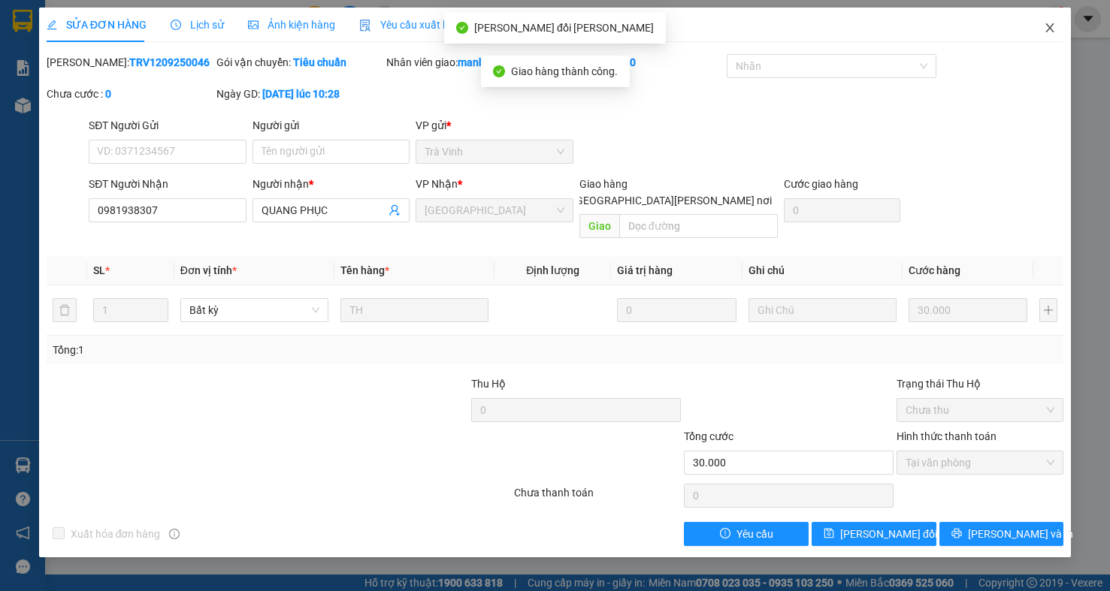
click at [1053, 29] on icon "close" at bounding box center [1050, 28] width 12 height 12
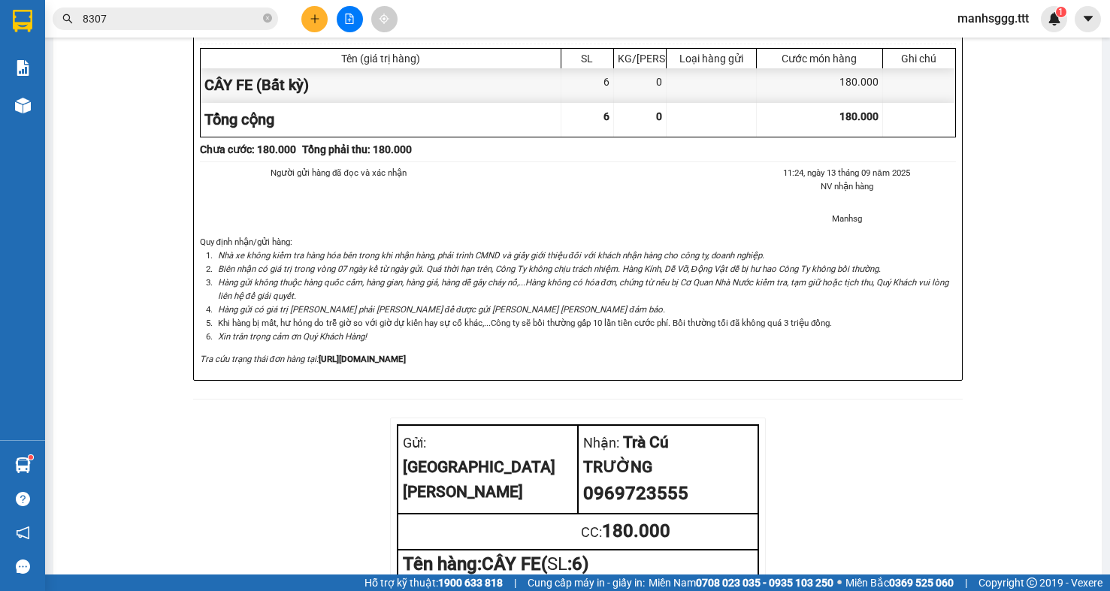
scroll to position [512, 0]
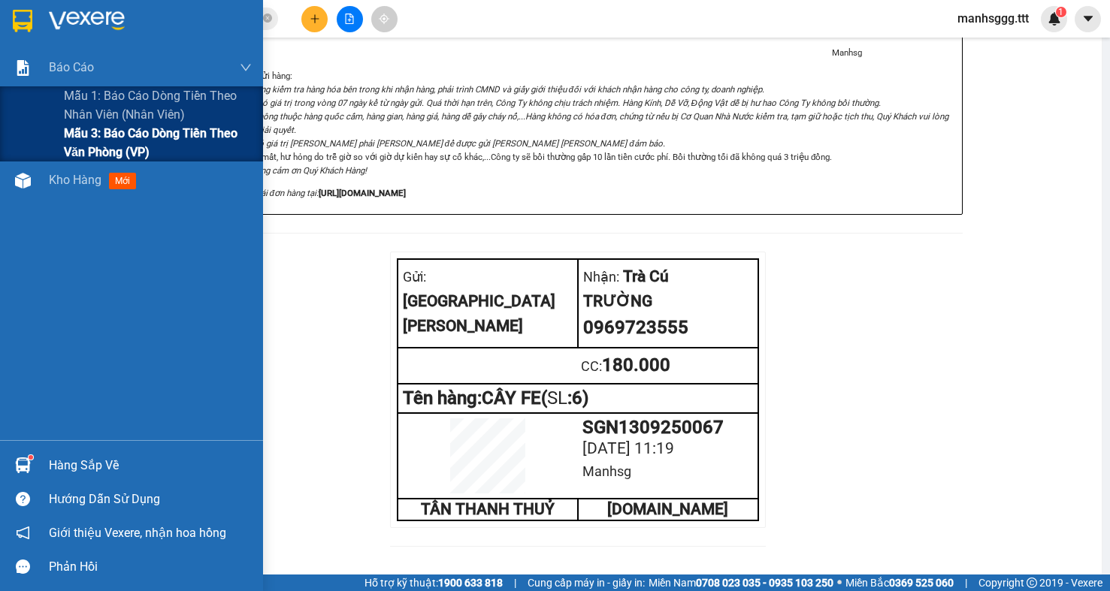
click at [77, 141] on span "Mẫu 3: Báo cáo dòng tiền theo văn phòng (VP)" at bounding box center [158, 143] width 188 height 38
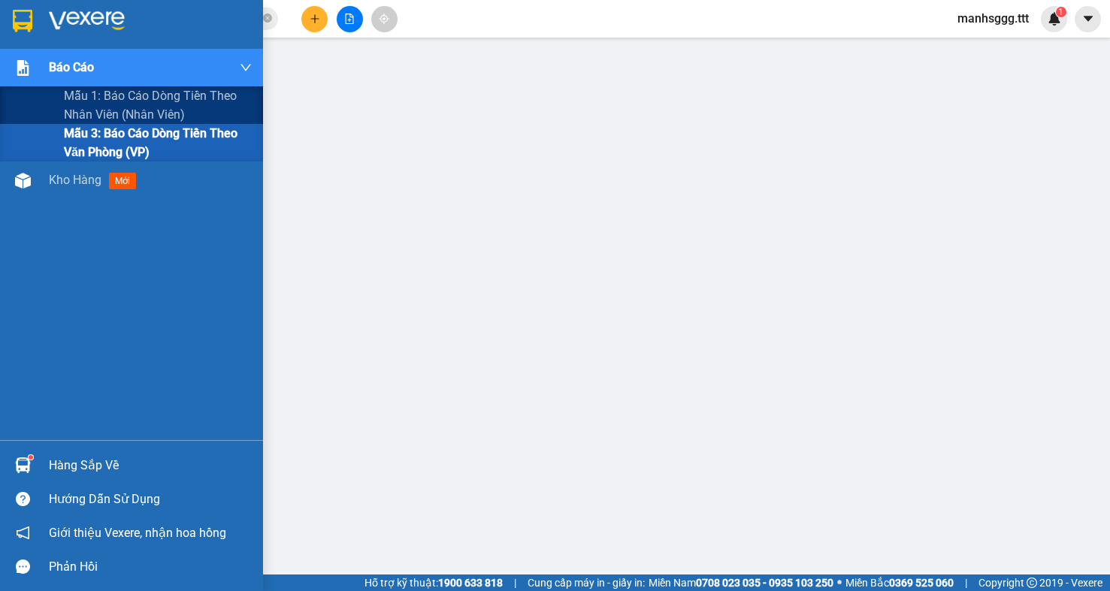
scroll to position [154, 0]
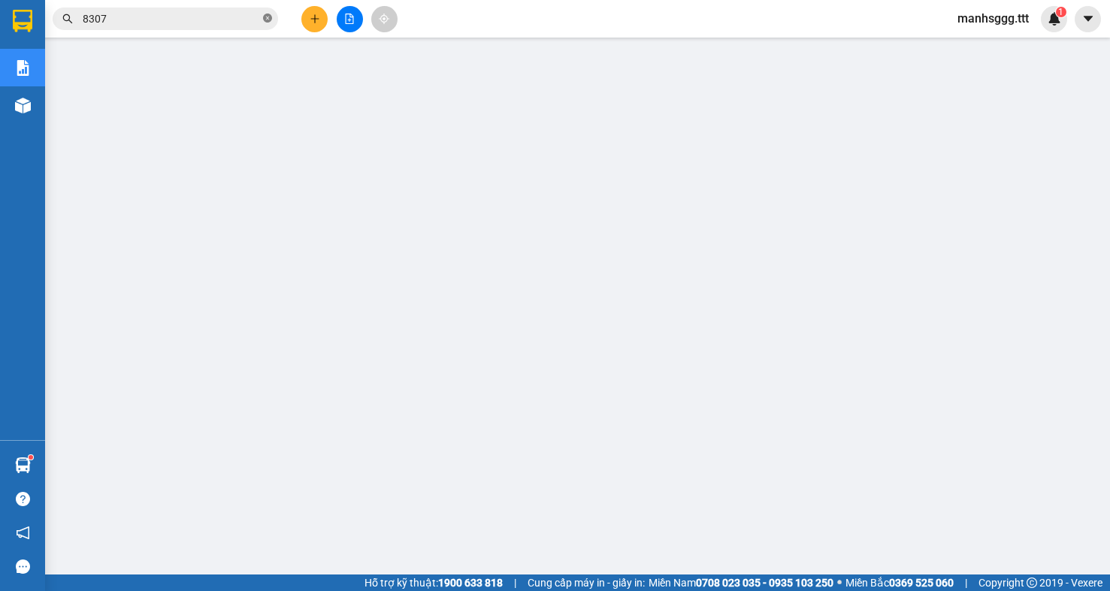
click at [268, 20] on icon "close-circle" at bounding box center [267, 18] width 9 height 9
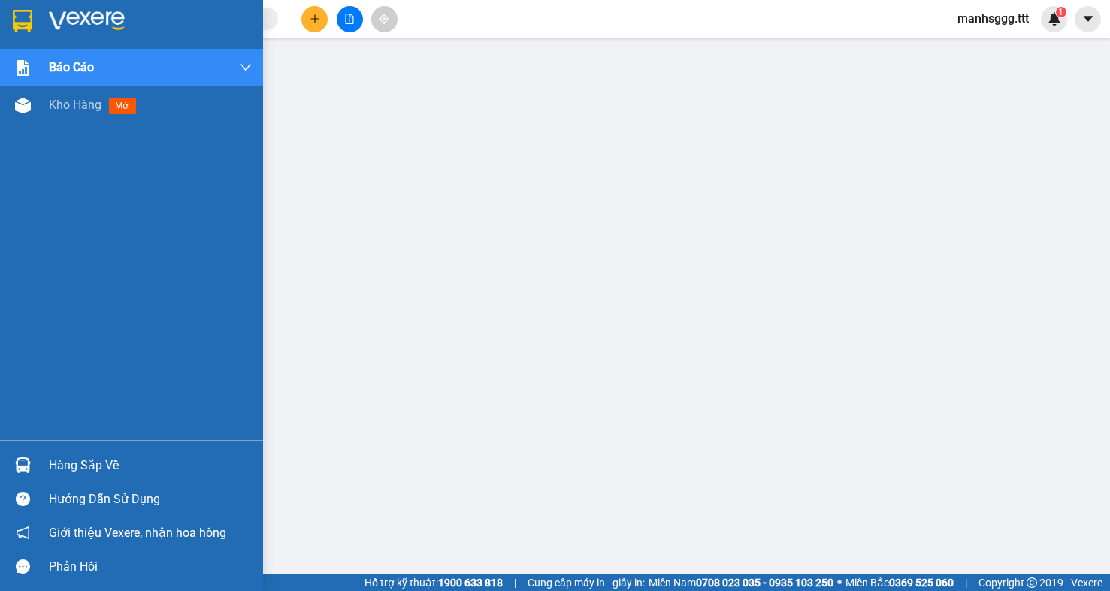
click at [62, 468] on div "Hàng sắp về" at bounding box center [150, 466] width 203 height 23
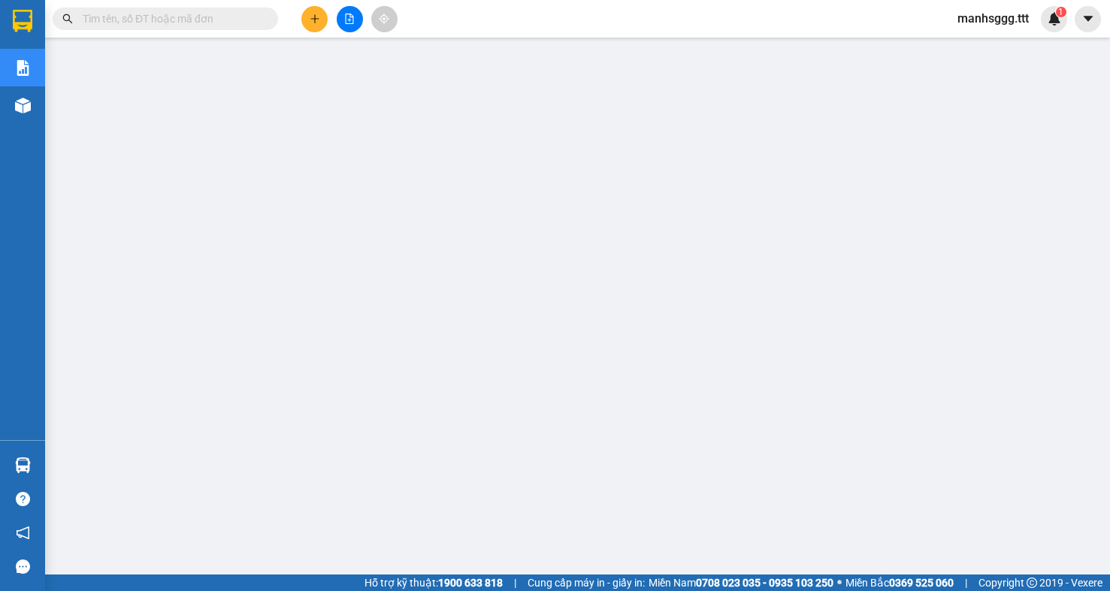
click at [243, 25] on input "text" at bounding box center [171, 19] width 177 height 17
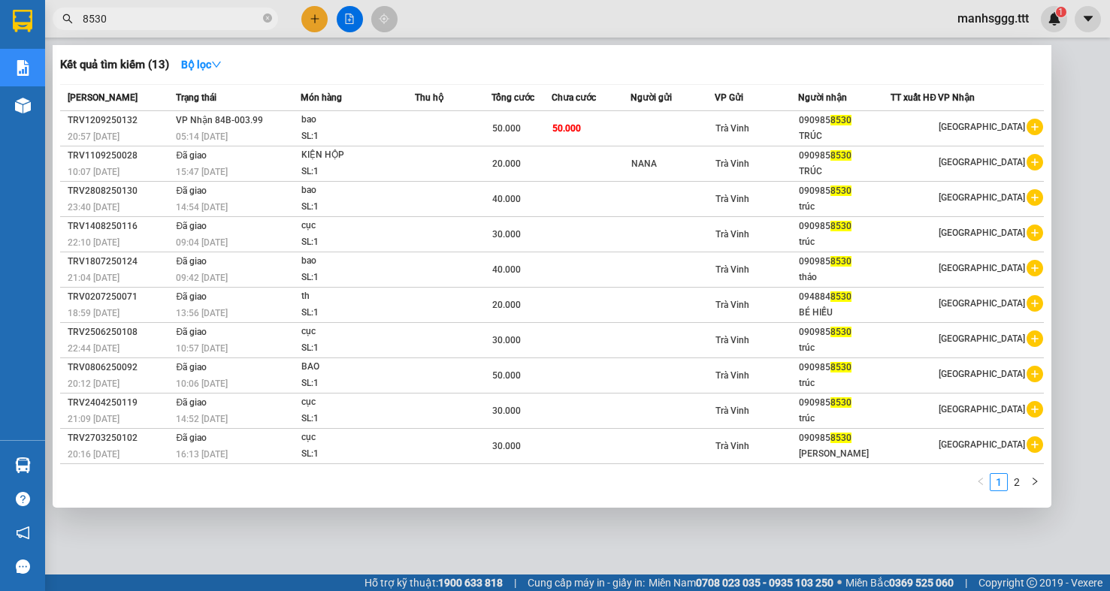
type input "8530"
click at [1080, 120] on div at bounding box center [555, 295] width 1110 height 591
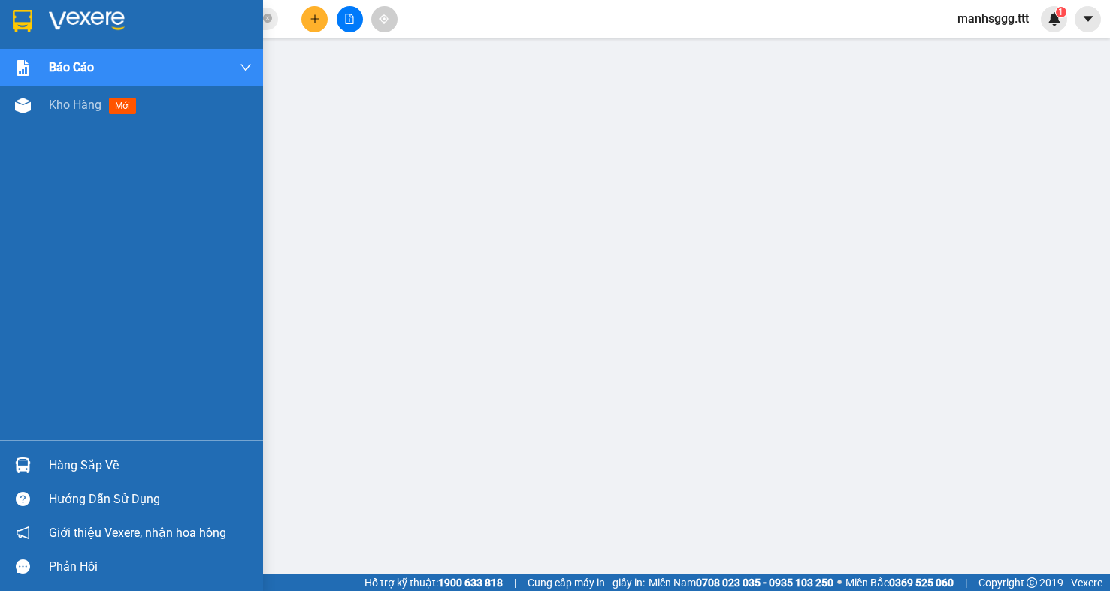
click at [31, 467] on div at bounding box center [23, 465] width 26 height 26
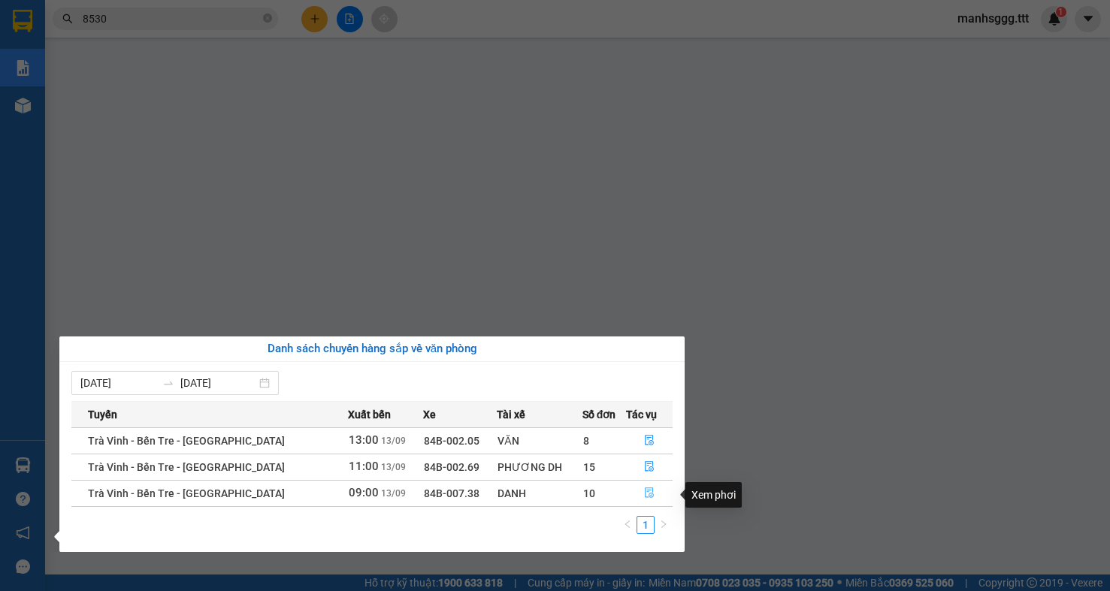
click at [647, 496] on icon "file-done" at bounding box center [649, 493] width 11 height 11
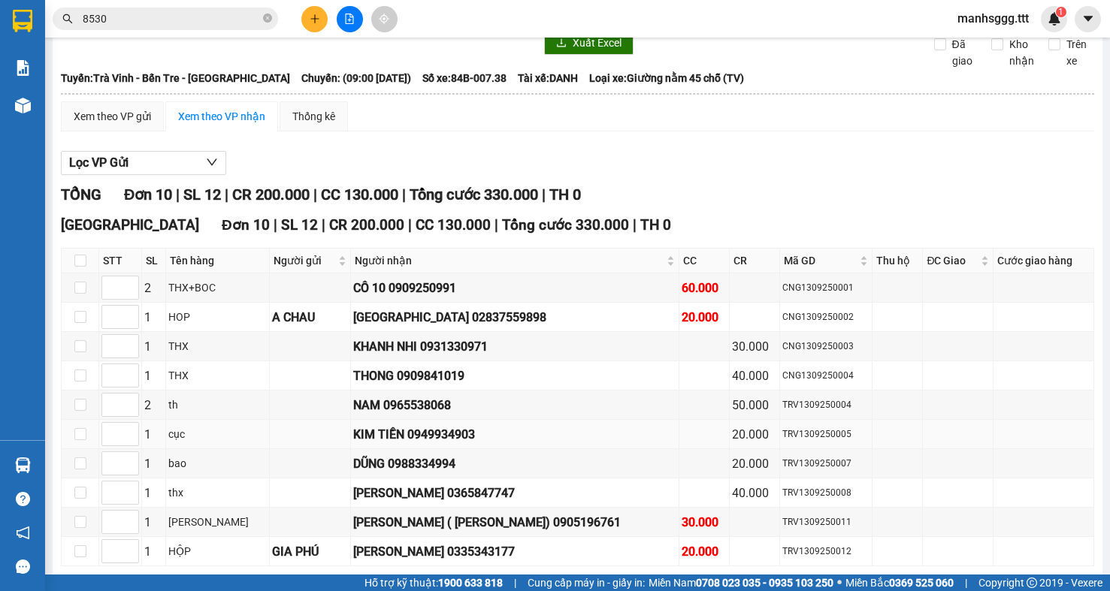
scroll to position [135, 0]
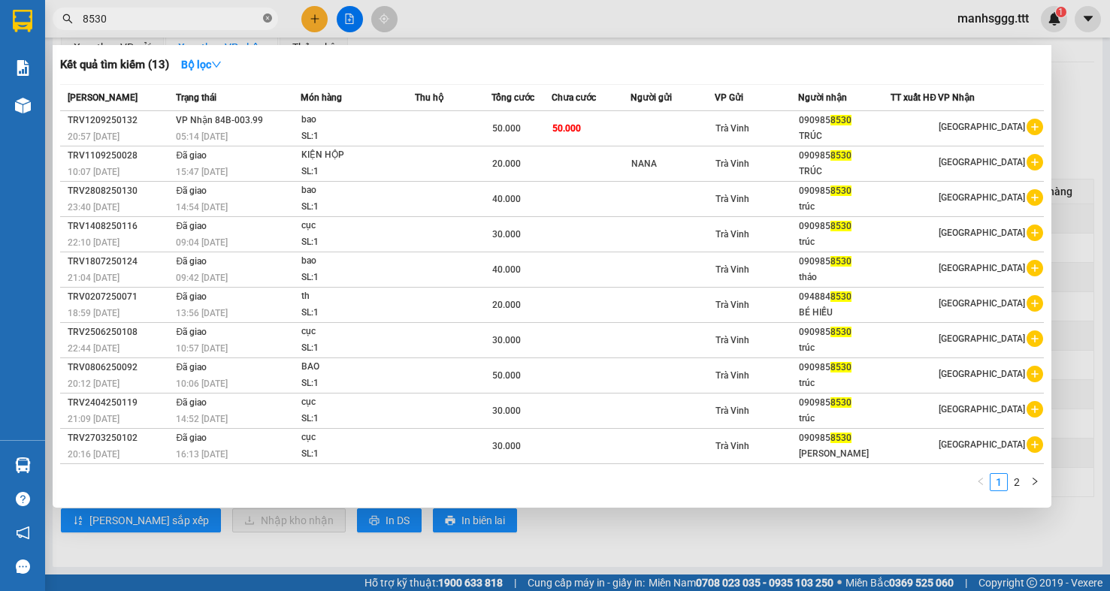
click at [265, 20] on icon "close-circle" at bounding box center [267, 18] width 9 height 9
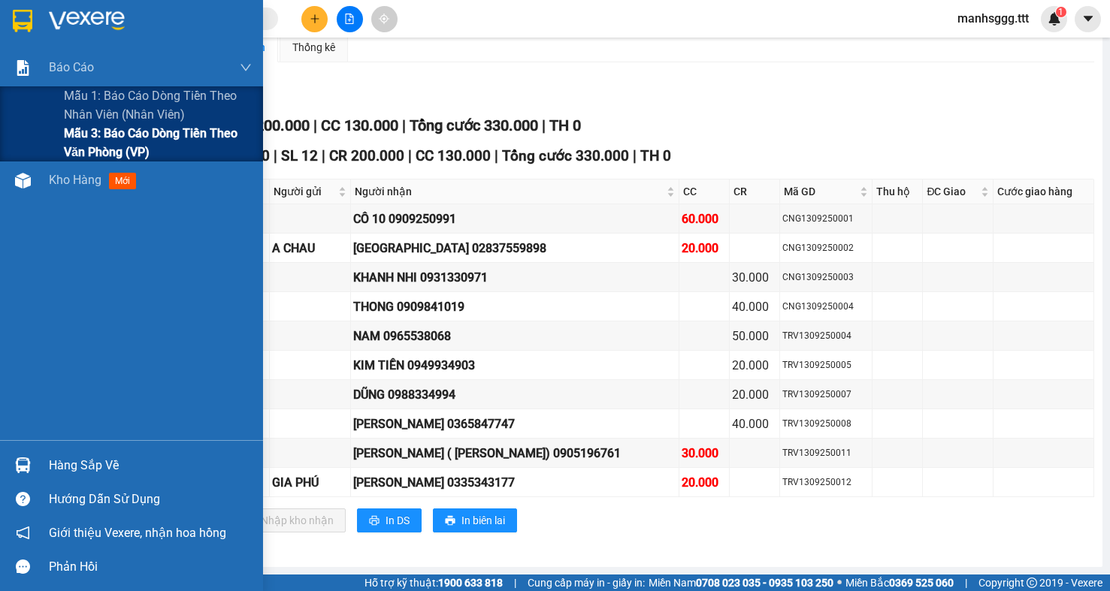
click at [98, 148] on span "Mẫu 3: Báo cáo dòng tiền theo văn phòng (VP)" at bounding box center [158, 143] width 188 height 38
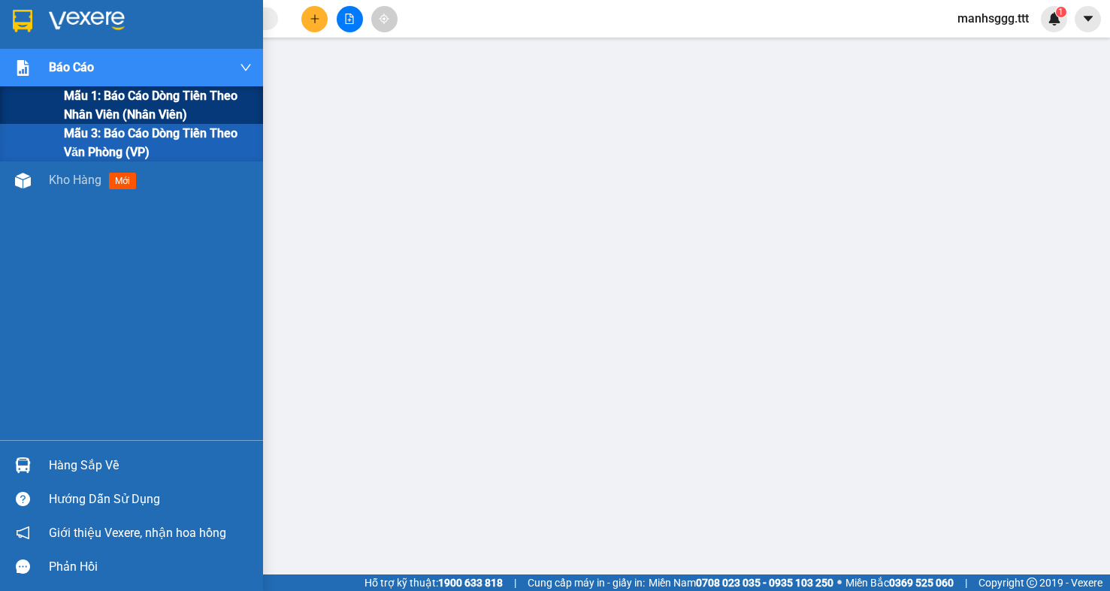
click at [113, 111] on span "Mẫu 1: Báo cáo dòng tiền theo nhân viên (nhân viên)" at bounding box center [158, 105] width 188 height 38
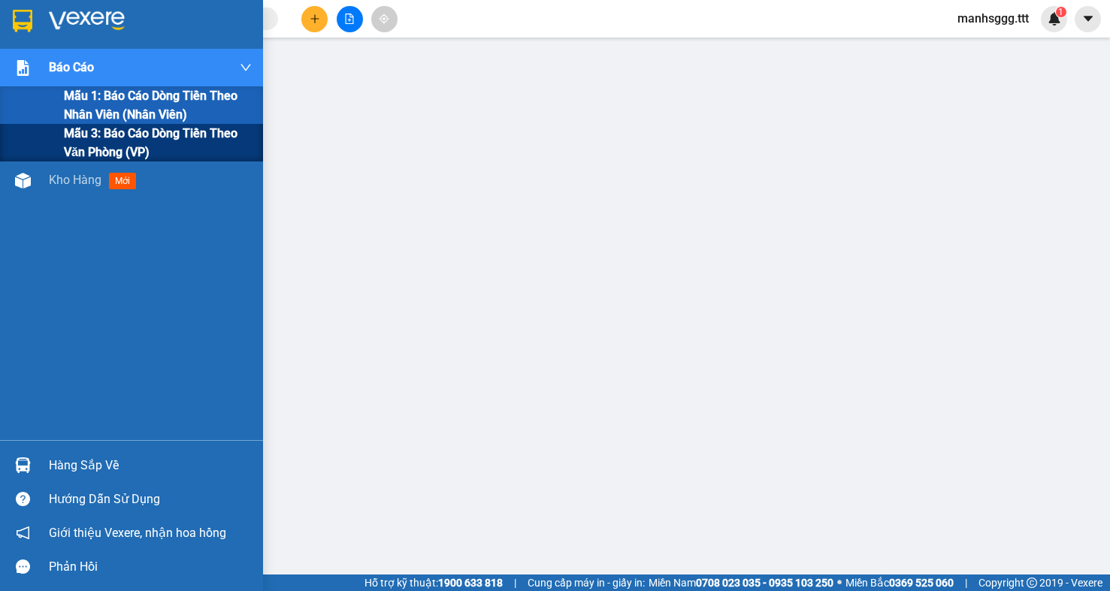
click at [123, 154] on span "Mẫu 3: Báo cáo dòng tiền theo văn phòng (VP)" at bounding box center [158, 143] width 188 height 38
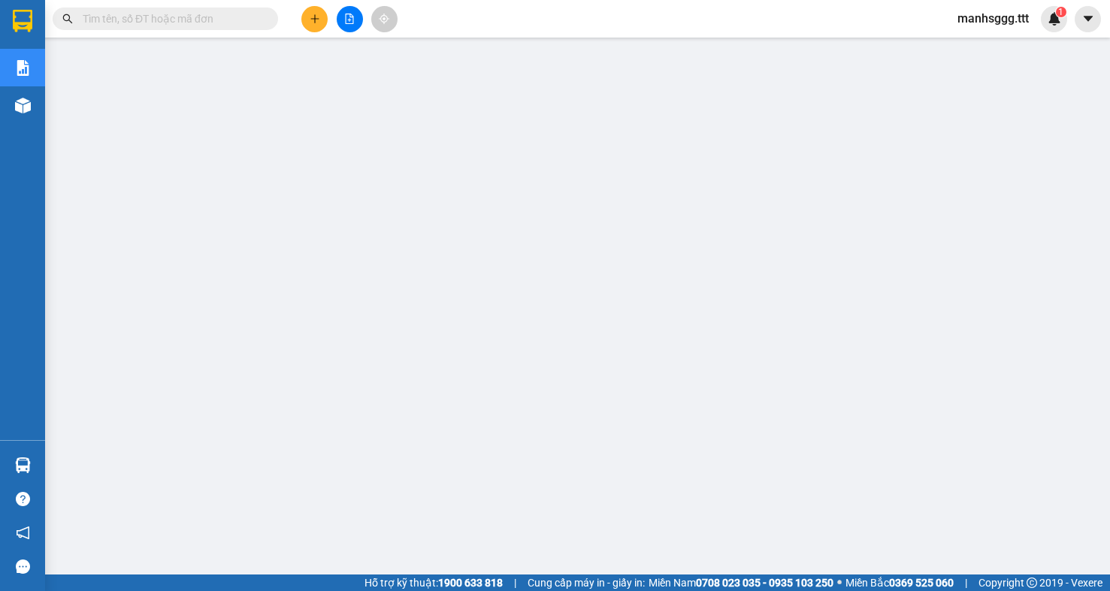
click at [235, 26] on input "text" at bounding box center [171, 19] width 177 height 17
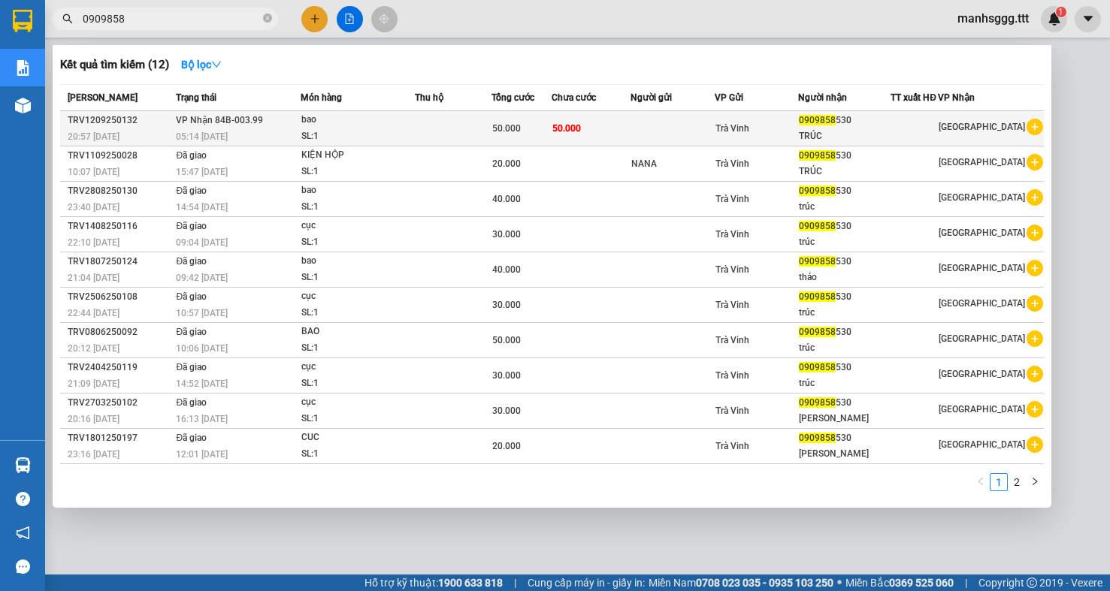
type input "0909858"
click at [627, 136] on td "50.000" at bounding box center [591, 128] width 79 height 35
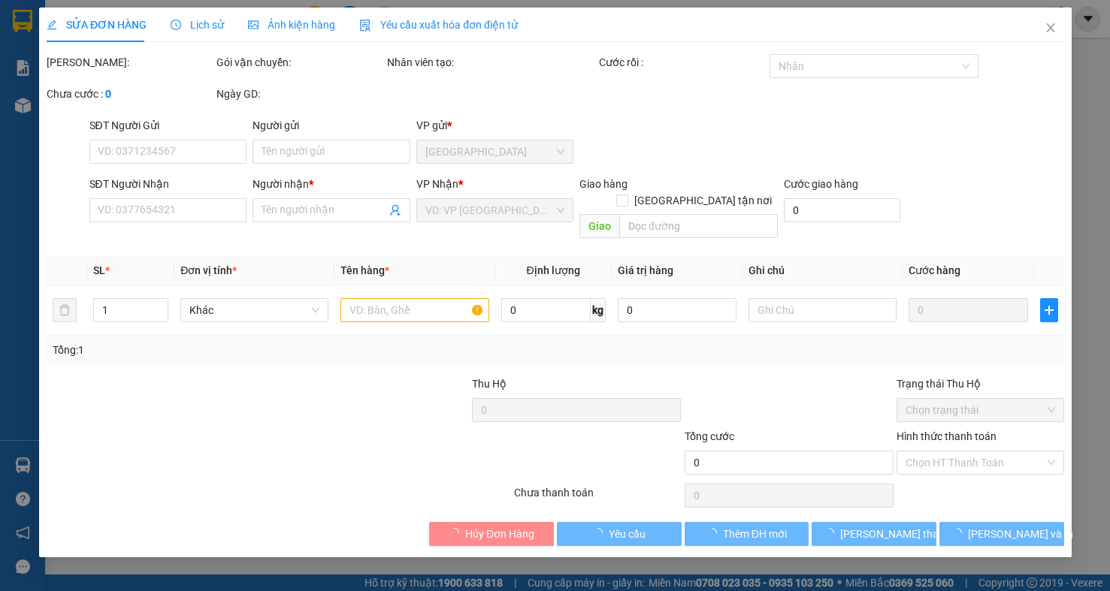
type input "0909858530"
type input "TRÚC"
type input "50.000"
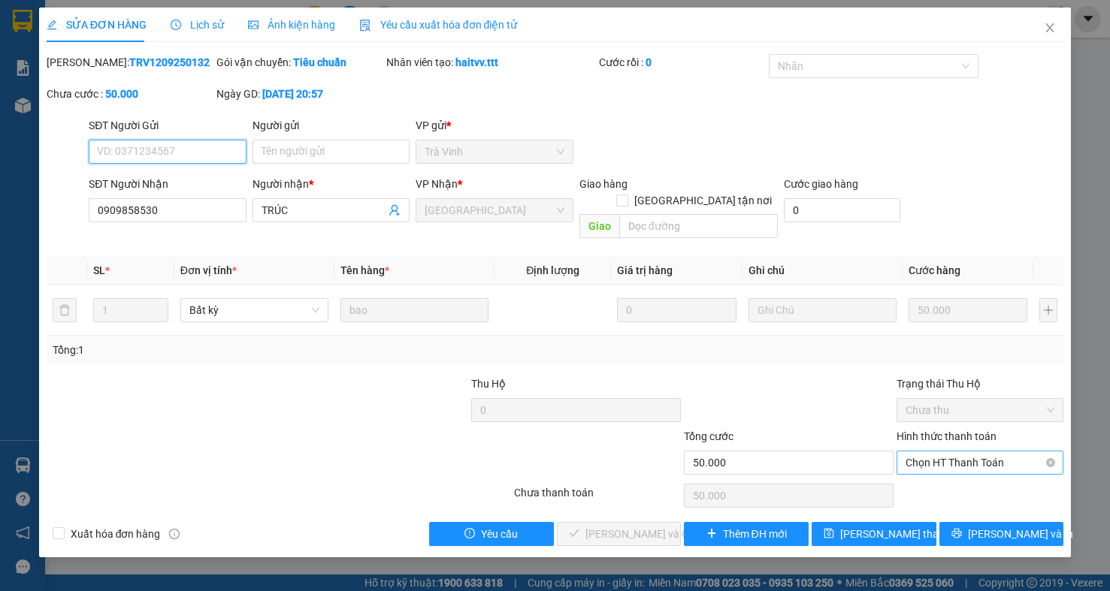
click at [973, 452] on span "Chọn HT Thanh Toán" at bounding box center [979, 463] width 149 height 23
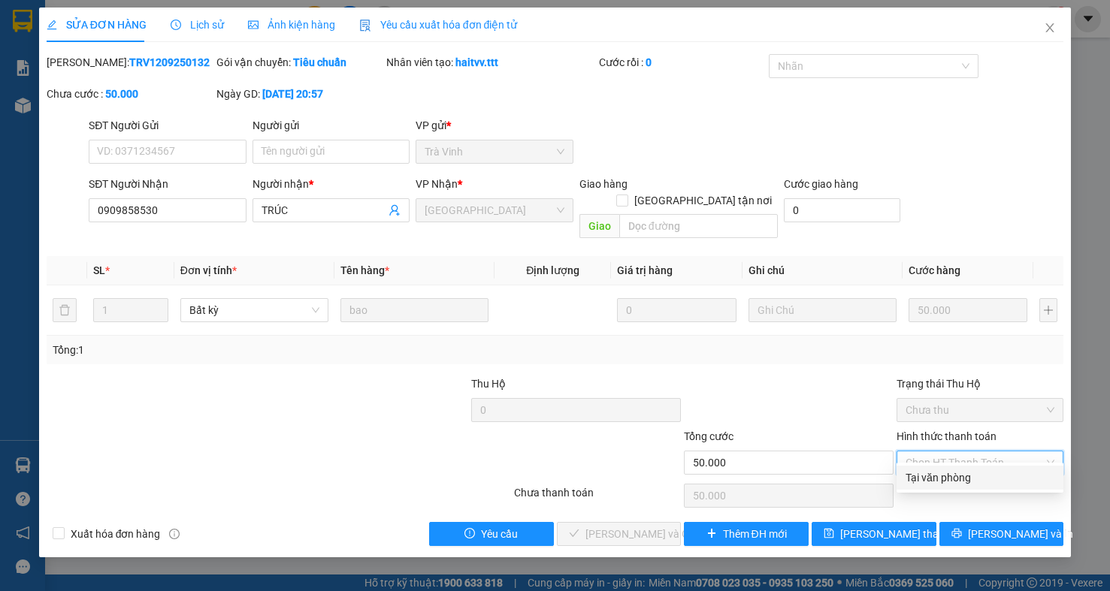
click at [970, 479] on div "Tại văn phòng" at bounding box center [979, 478] width 149 height 17
type input "0"
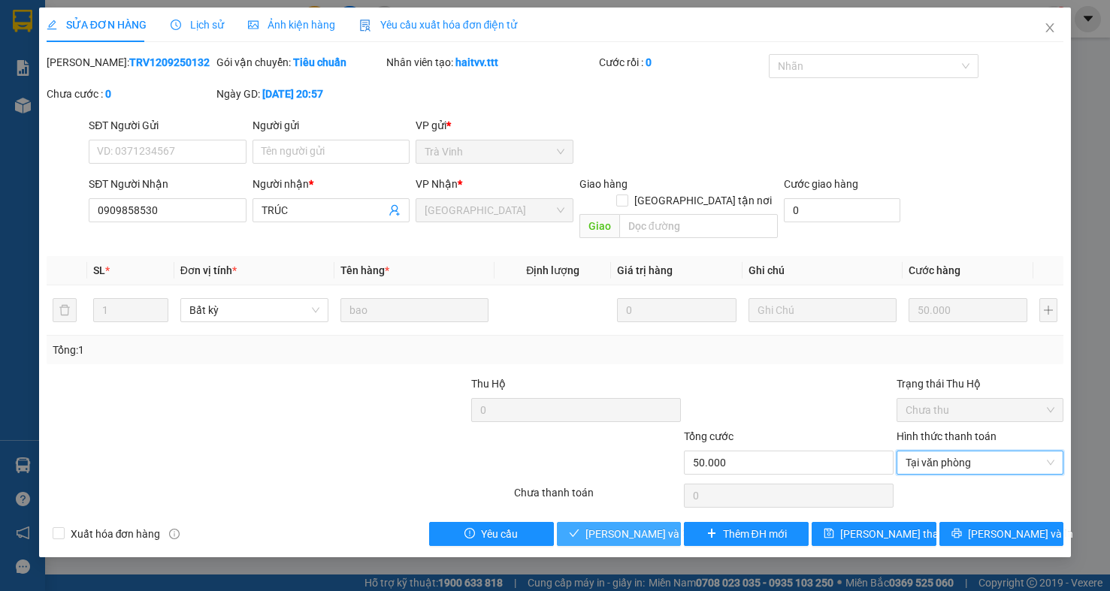
click at [625, 526] on span "[PERSON_NAME] và Giao hàng" at bounding box center [657, 534] width 144 height 17
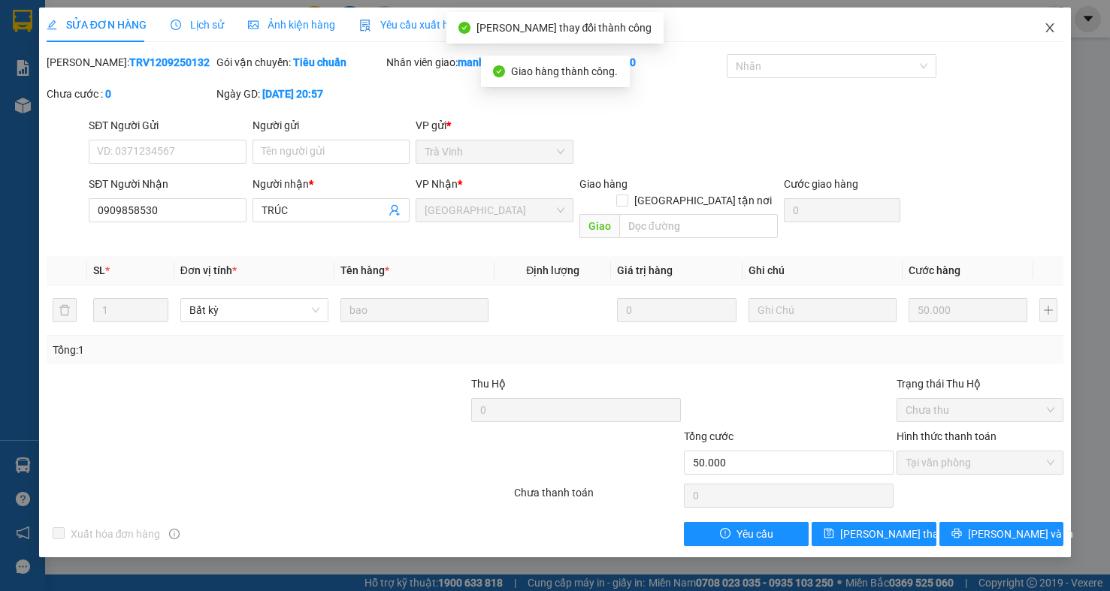
click at [1048, 33] on icon "close" at bounding box center [1050, 28] width 12 height 12
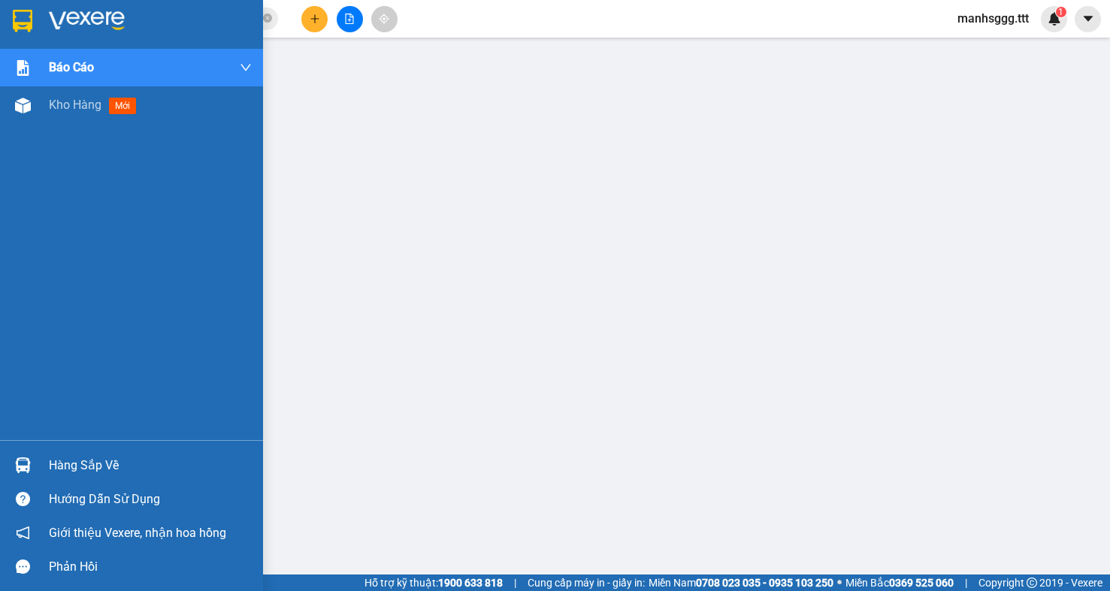
click at [85, 462] on div "Hàng sắp về" at bounding box center [150, 466] width 203 height 23
click at [37, 109] on div "Kho hàng mới" at bounding box center [131, 105] width 263 height 38
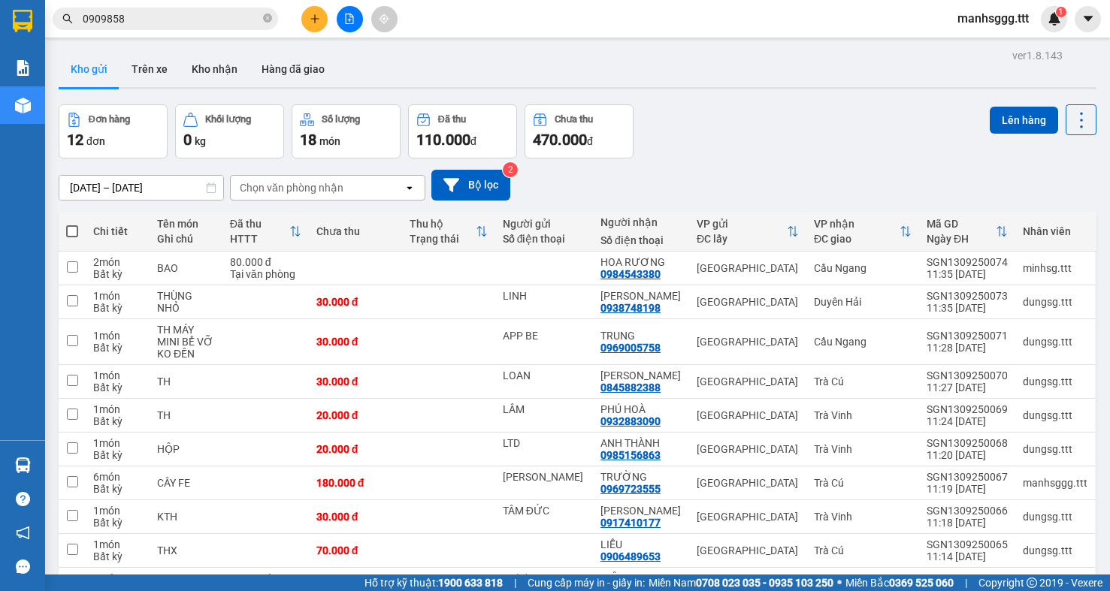
click at [741, 147] on div "Đơn hàng 12 đơn Khối lượng 0 kg Số lượng 18 món Đã thu 110.000 đ Chưa thu 470.0…" at bounding box center [578, 131] width 1038 height 54
click at [268, 23] on icon "close-circle" at bounding box center [267, 18] width 9 height 9
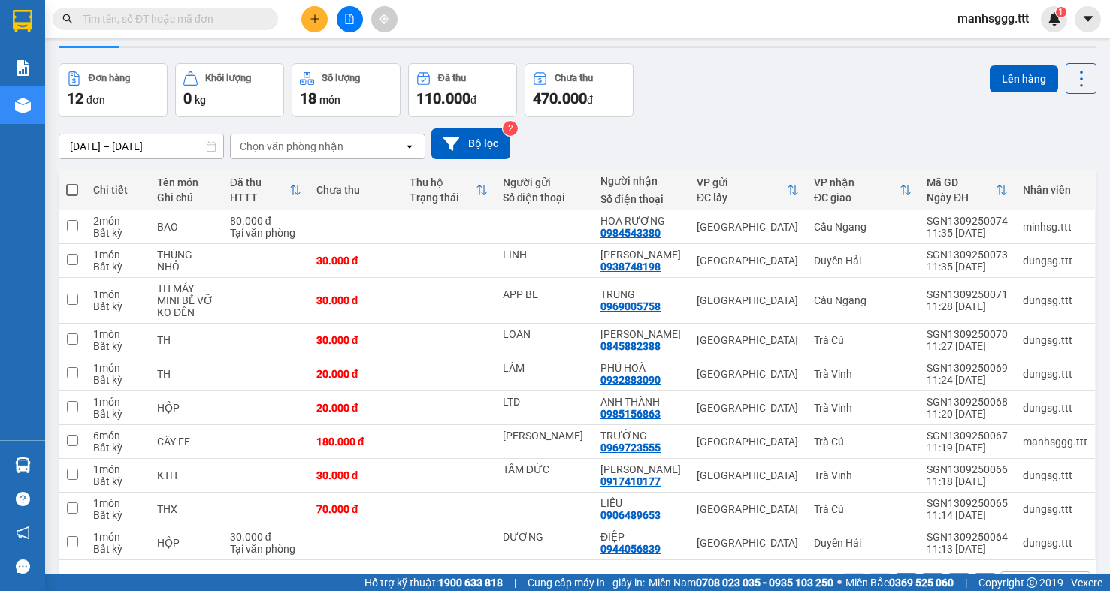
scroll to position [95, 0]
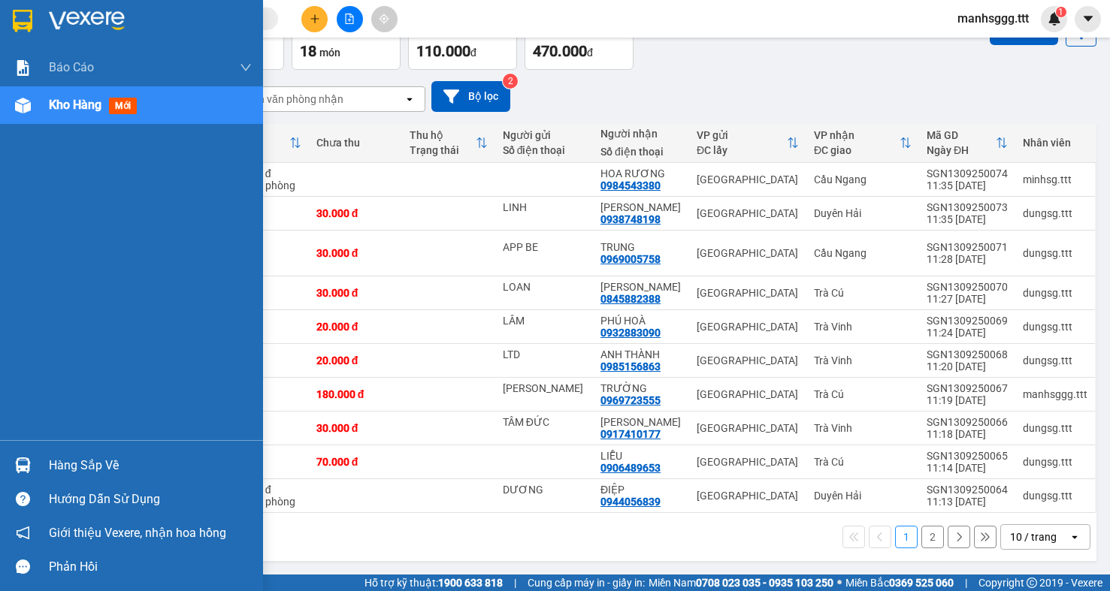
click at [85, 480] on div "Hàng sắp về" at bounding box center [131, 466] width 263 height 34
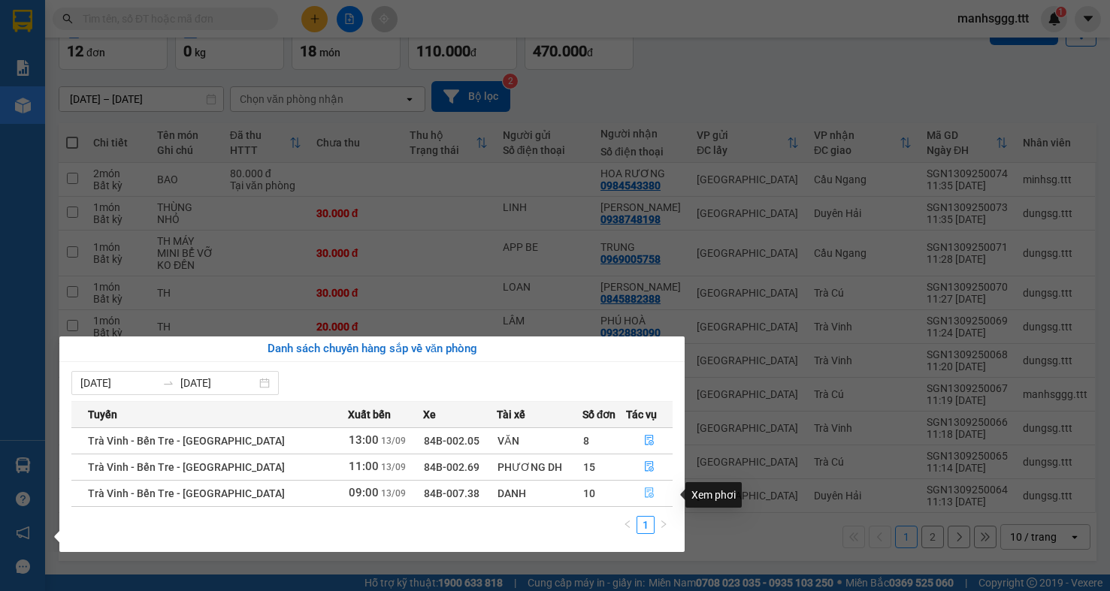
click at [644, 496] on icon "file-done" at bounding box center [649, 493] width 11 height 11
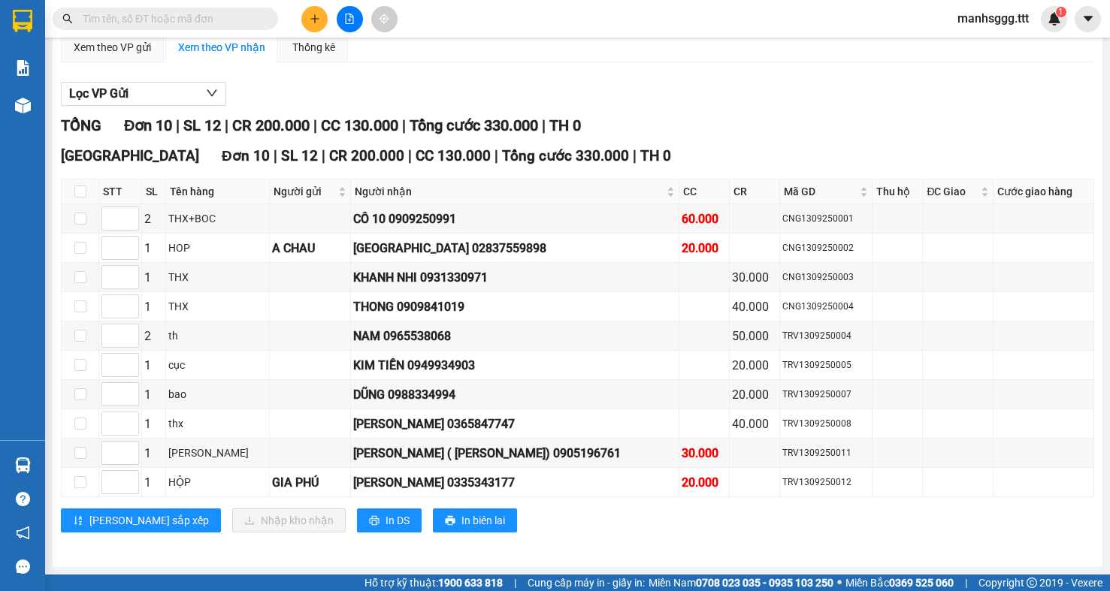
scroll to position [135, 0]
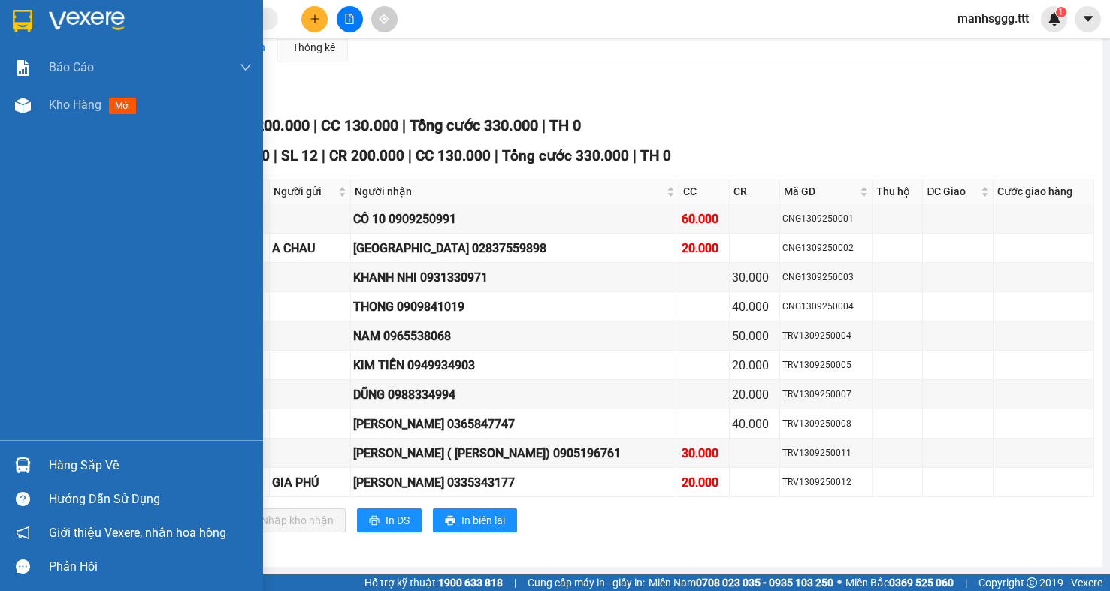
click at [20, 467] on img at bounding box center [23, 466] width 16 height 16
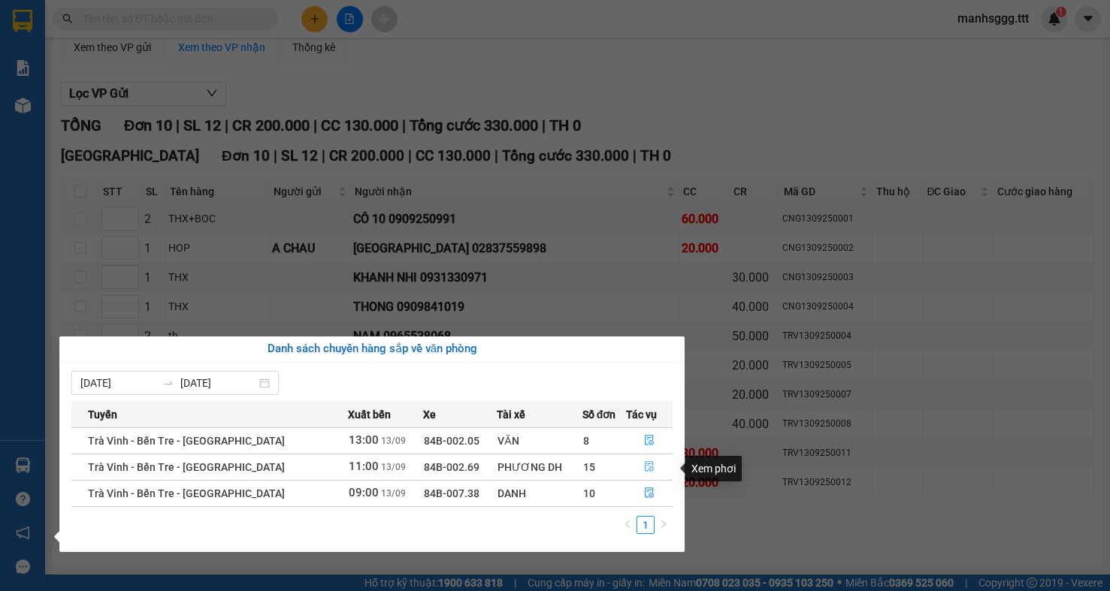
click at [644, 468] on icon "file-done" at bounding box center [649, 466] width 11 height 11
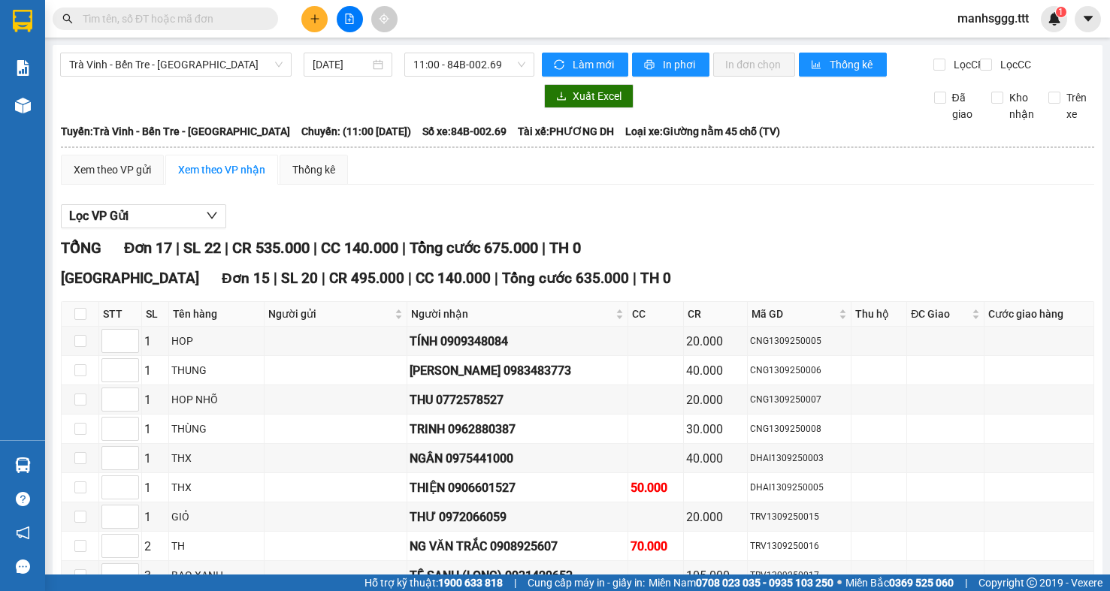
click at [810, 229] on div "Lọc VP Gửi" at bounding box center [577, 216] width 1033 height 25
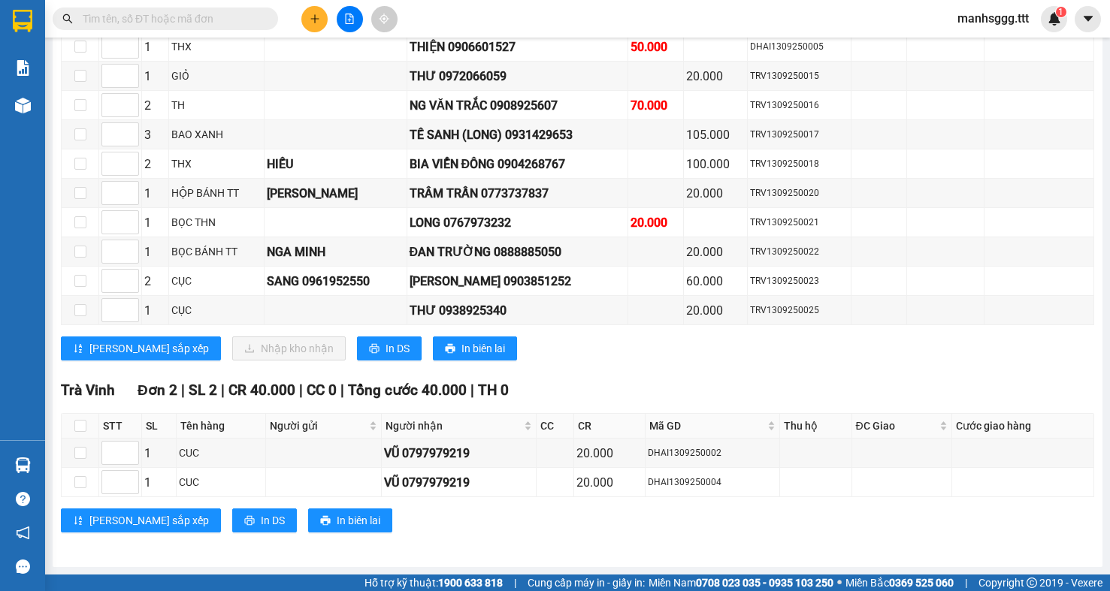
scroll to position [454, 0]
click at [312, 25] on button at bounding box center [314, 19] width 26 height 26
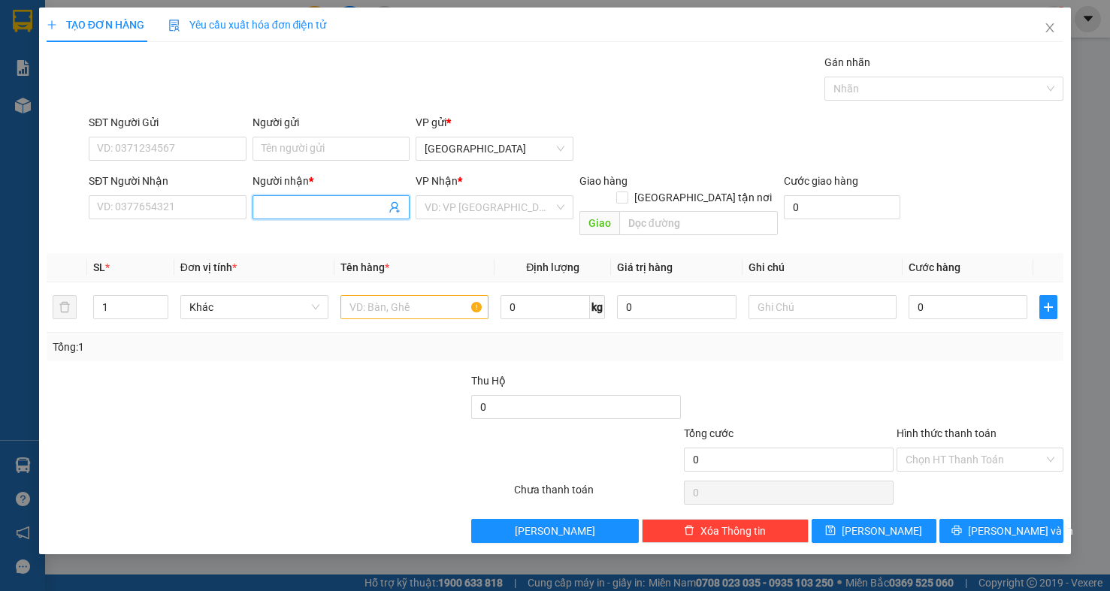
click at [283, 205] on input "Người nhận *" at bounding box center [324, 207] width 125 height 17
type input "2"
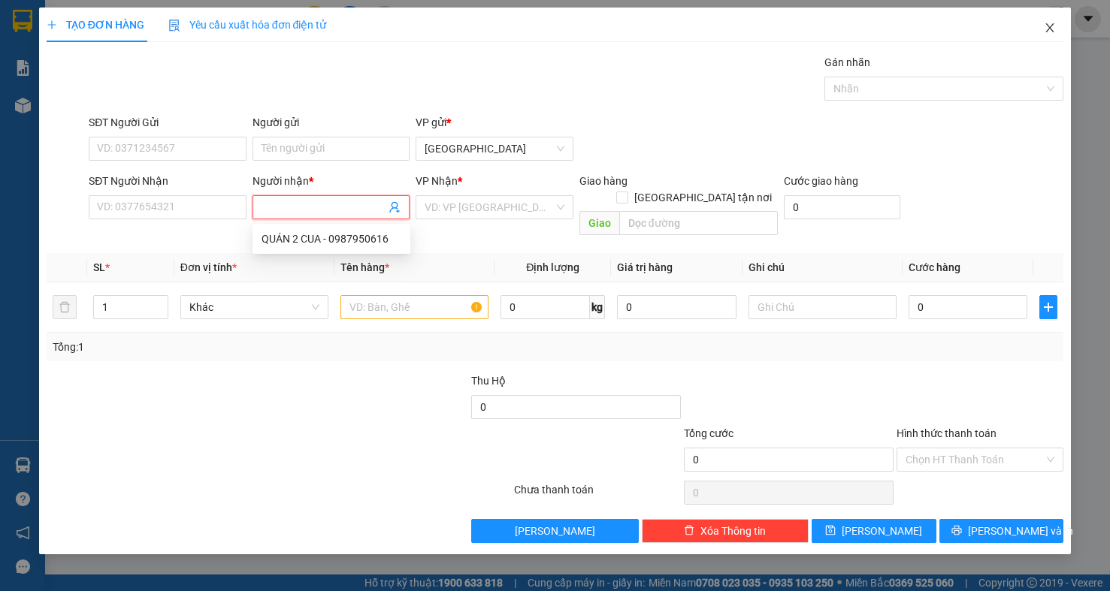
click at [1046, 26] on icon "close" at bounding box center [1050, 28] width 12 height 12
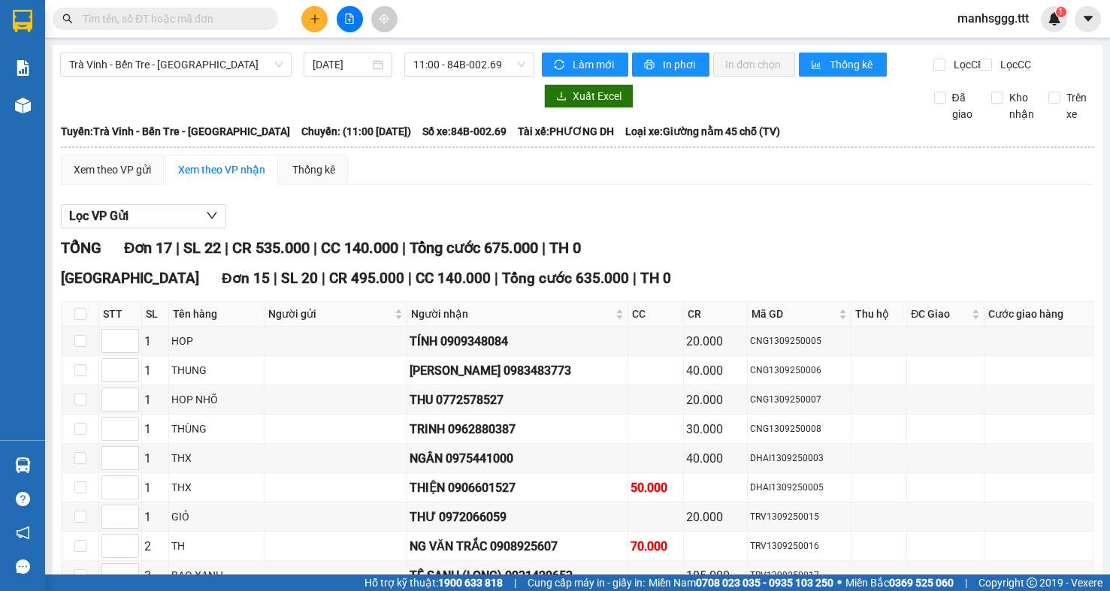
click at [319, 23] on icon "plus" at bounding box center [315, 19] width 11 height 11
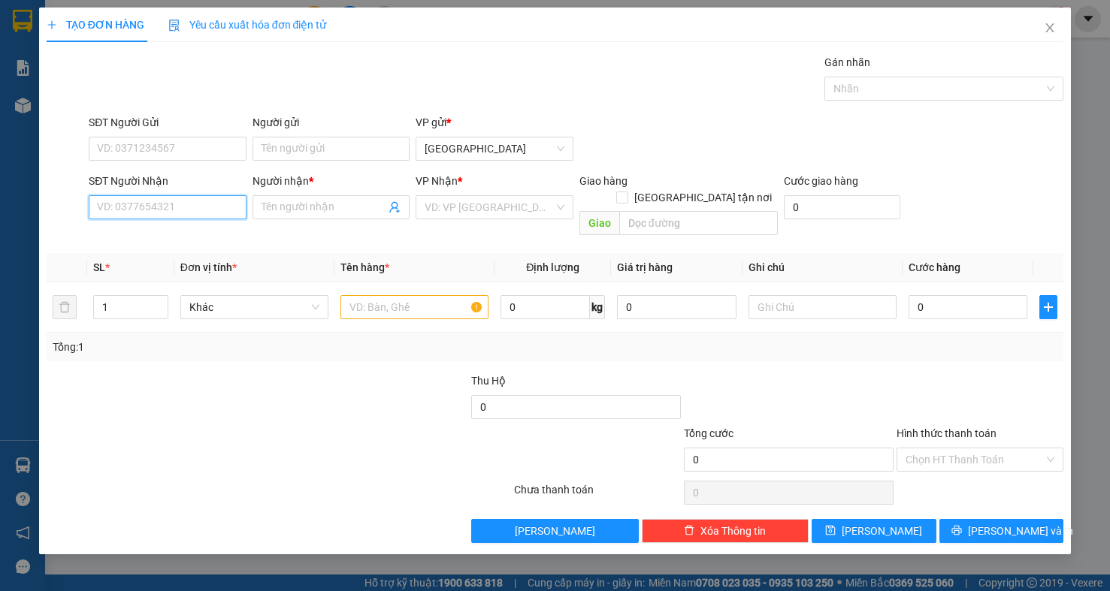
click at [135, 202] on input "SĐT Người Nhận" at bounding box center [168, 207] width 158 height 24
type input "2"
type input "7"
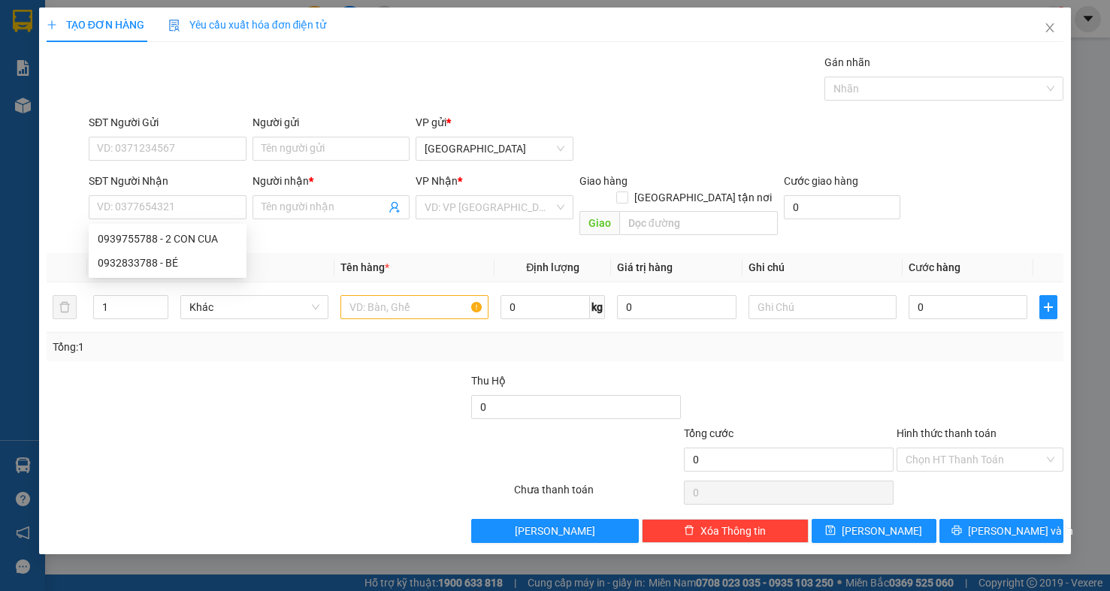
click at [730, 68] on div "Gói vận chuyển * Tiêu chuẩn Gán nhãn Nhãn" at bounding box center [576, 80] width 981 height 53
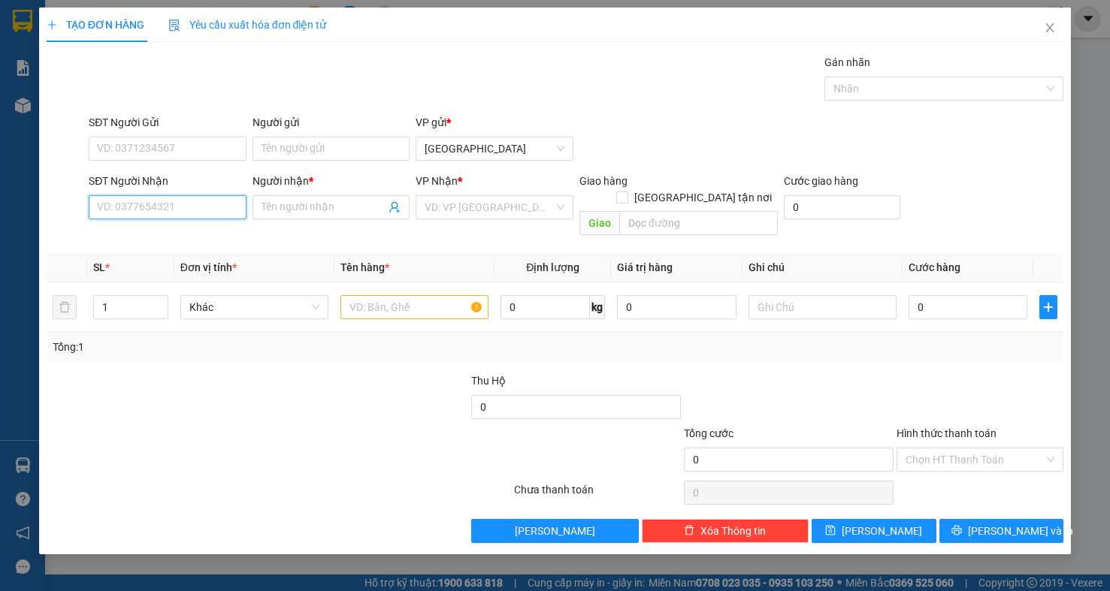
click at [165, 212] on input "SĐT Người Nhận" at bounding box center [168, 207] width 158 height 24
type input "9"
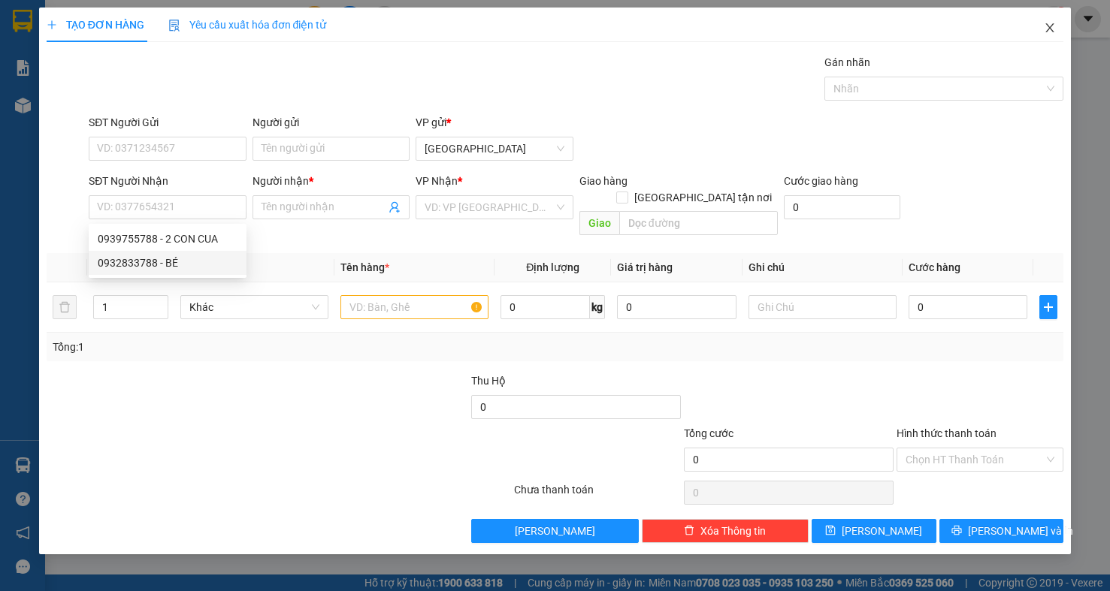
click at [1051, 32] on icon "close" at bounding box center [1050, 28] width 12 height 12
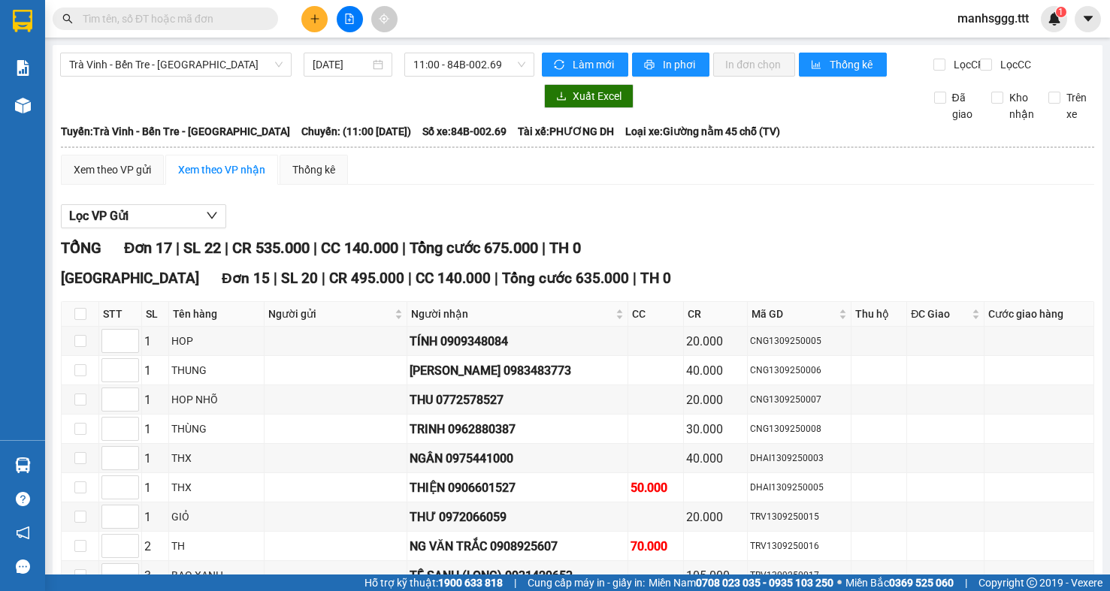
click at [230, 25] on input "text" at bounding box center [171, 19] width 177 height 17
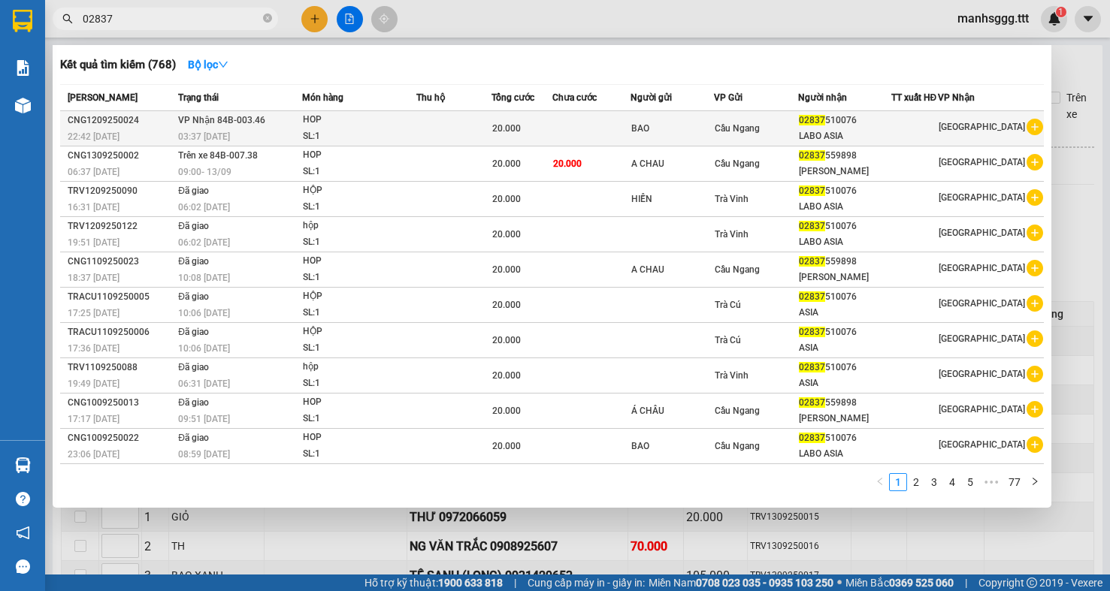
type input "02837"
click at [697, 136] on div "BAO" at bounding box center [672, 129] width 82 height 16
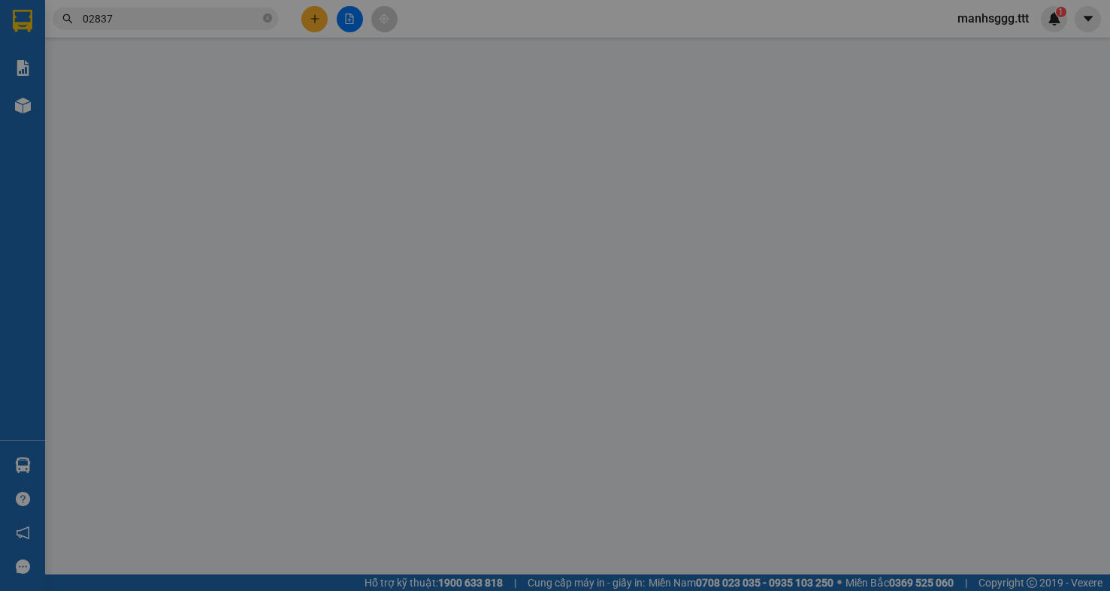
type input "BAO"
type input "02837510076"
type input "LABO ASIA"
type input "20.000"
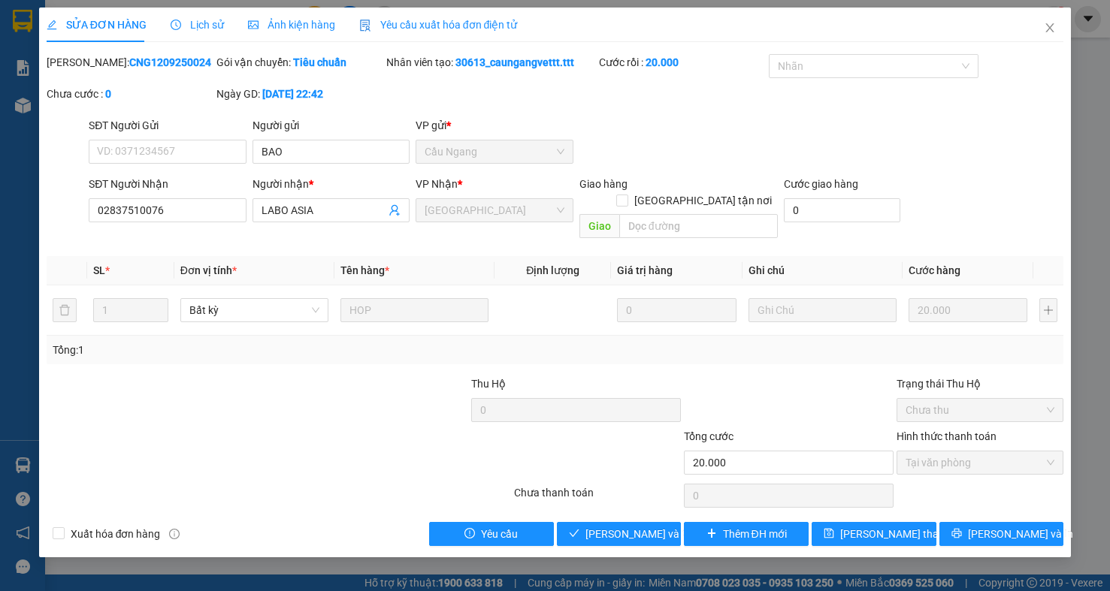
click at [340, 392] on div at bounding box center [364, 402] width 213 height 53
click at [625, 526] on span "[PERSON_NAME] và Giao hàng" at bounding box center [657, 534] width 144 height 17
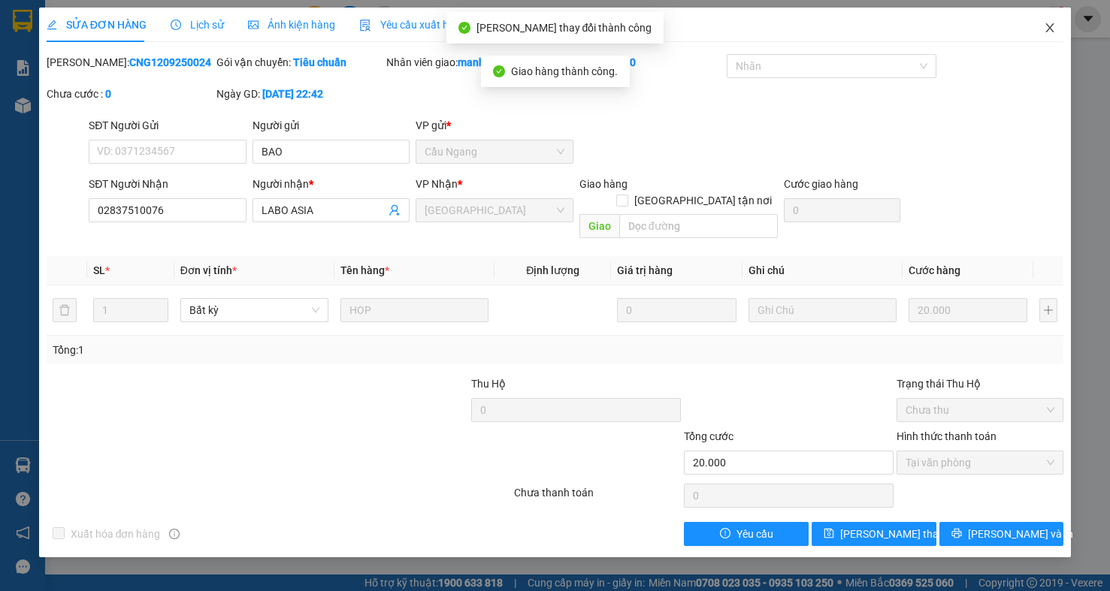
click at [1052, 28] on icon "close" at bounding box center [1050, 28] width 12 height 12
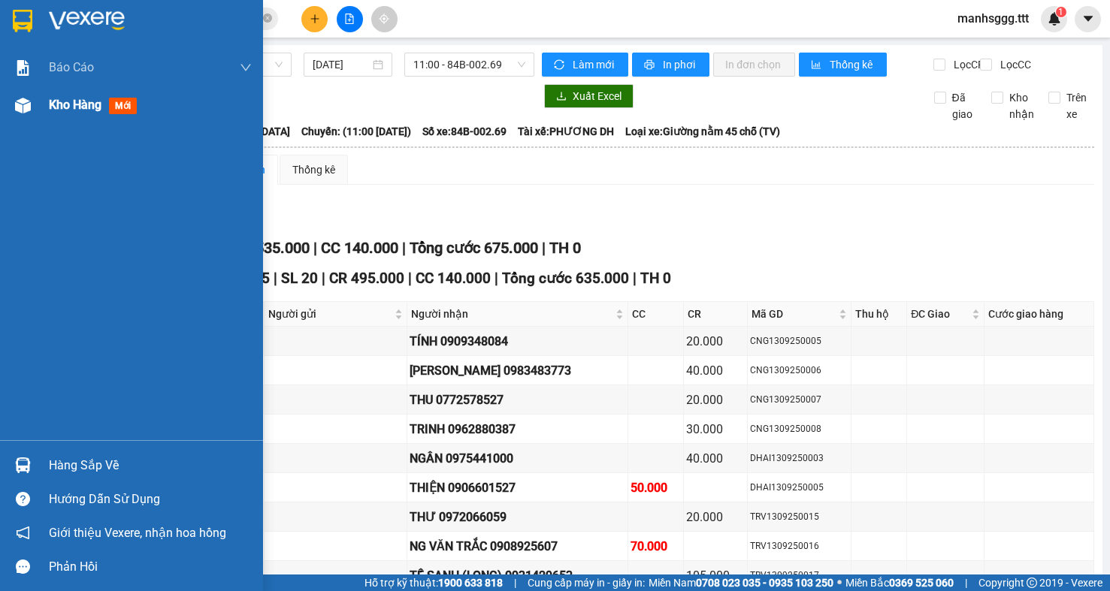
click at [74, 109] on span "Kho hàng" at bounding box center [75, 105] width 53 height 14
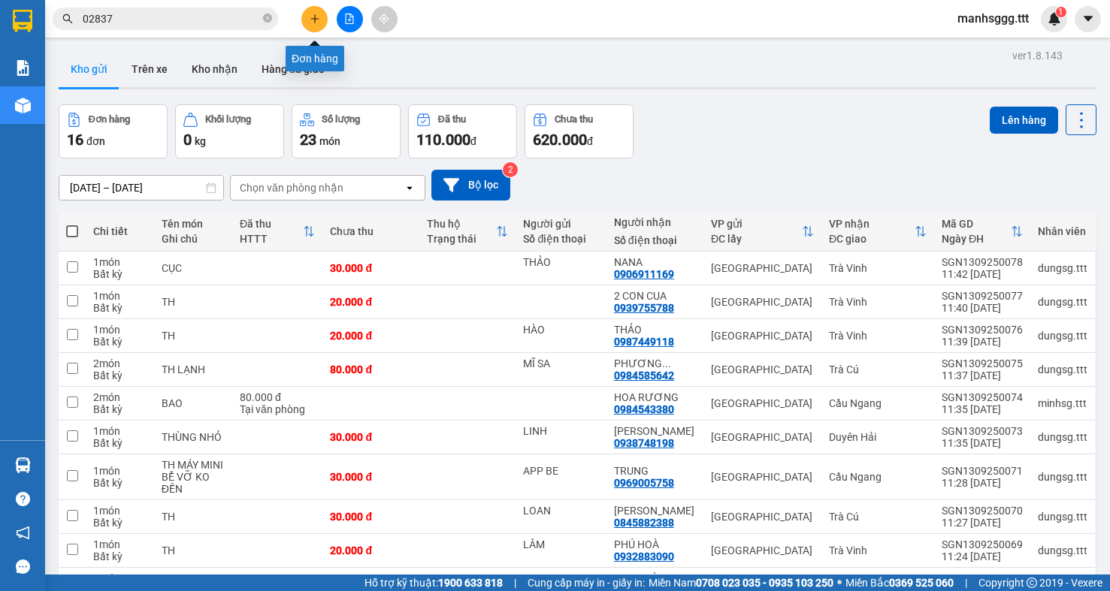
click at [318, 20] on icon "plus" at bounding box center [315, 19] width 11 height 11
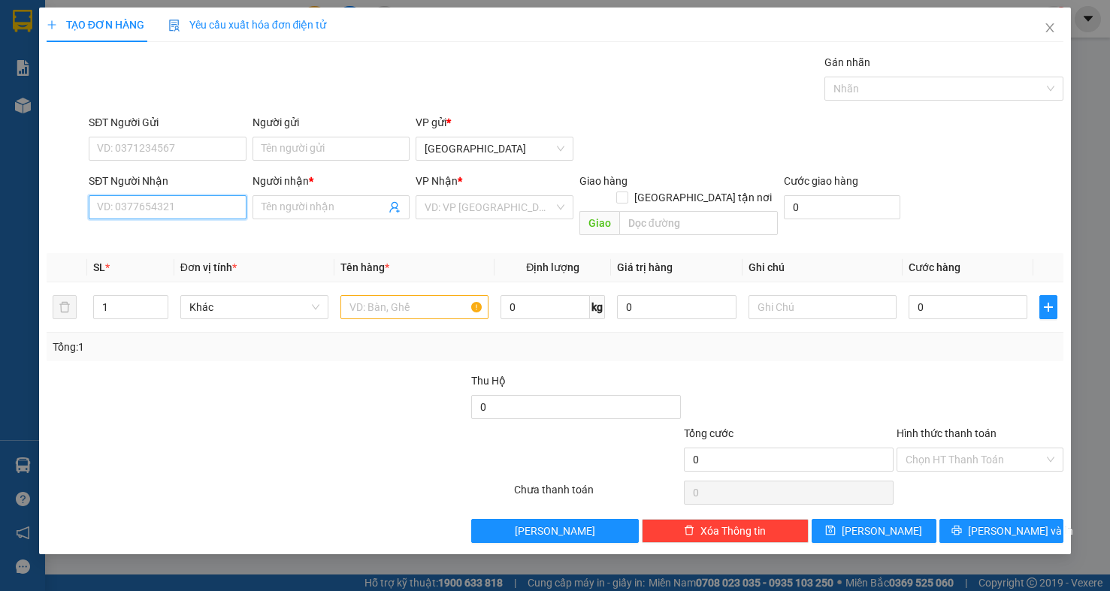
click at [190, 204] on input "SĐT Người Nhận" at bounding box center [168, 207] width 158 height 24
type input "0918513060"
click at [177, 243] on div "0918513060 - [PERSON_NAME]" at bounding box center [172, 239] width 148 height 17
type input "VŨ"
type input "0918513060"
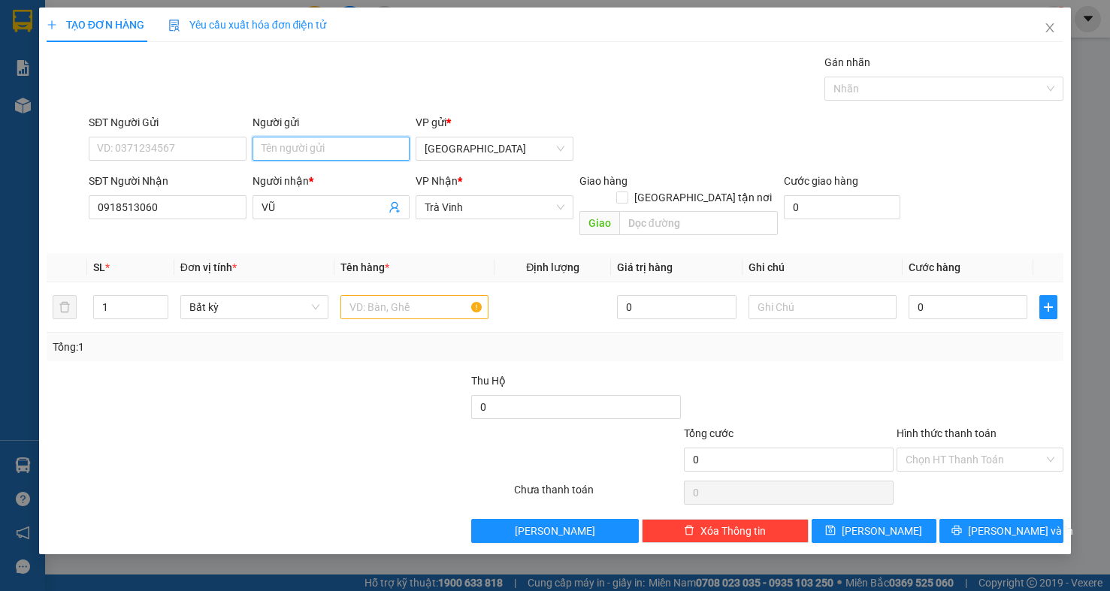
click at [270, 152] on input "Người gửi" at bounding box center [331, 149] width 158 height 24
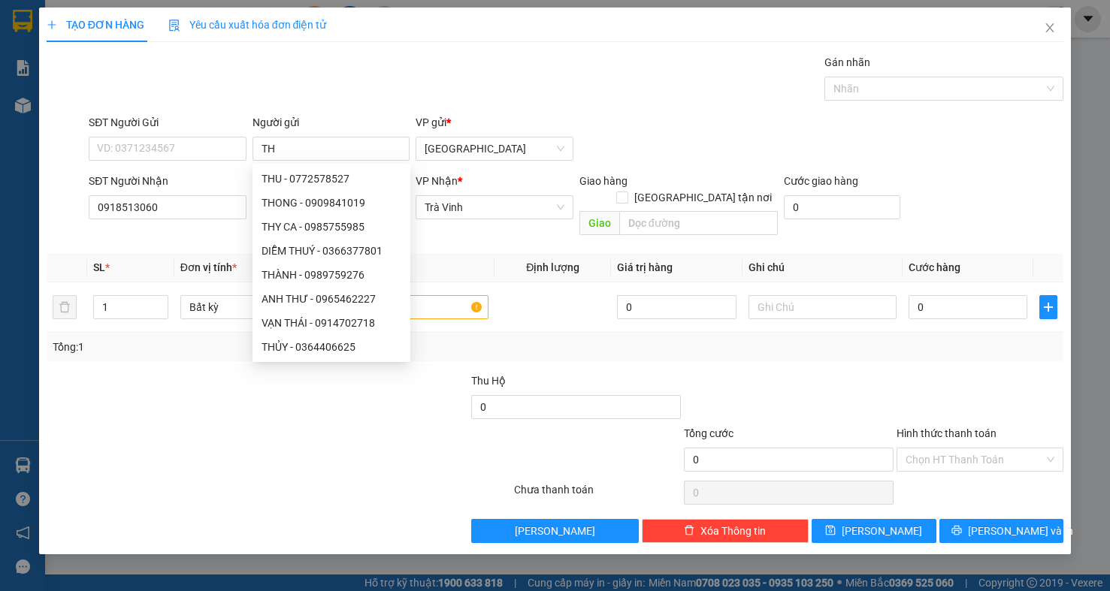
click at [326, 83] on div "Gói vận chuyển * Tiêu chuẩn Gán nhãn Nhãn" at bounding box center [576, 80] width 981 height 53
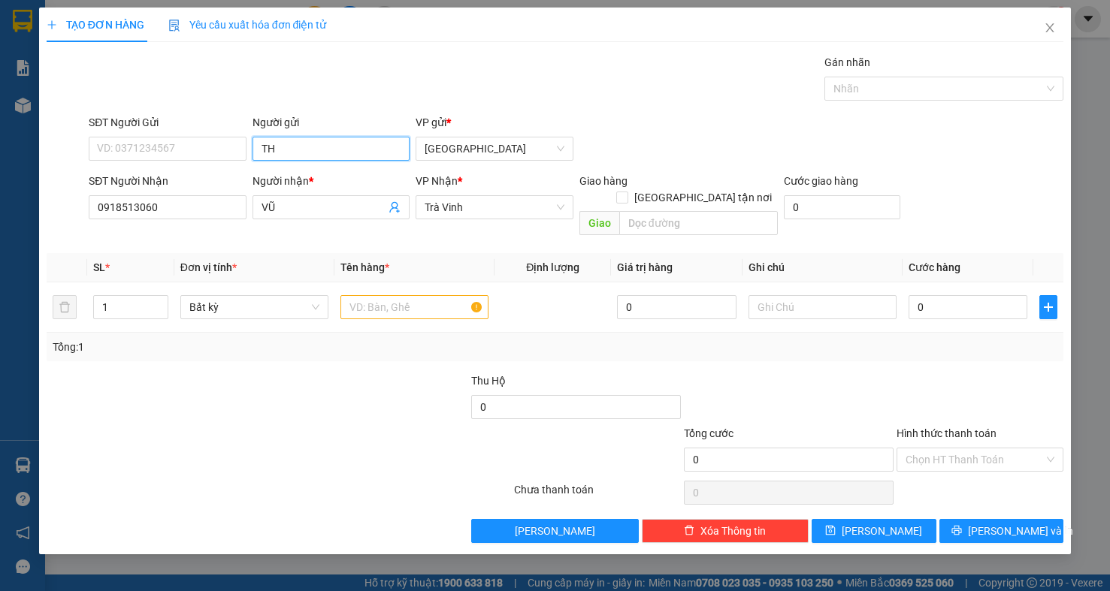
click at [262, 147] on input "TH" at bounding box center [331, 149] width 158 height 24
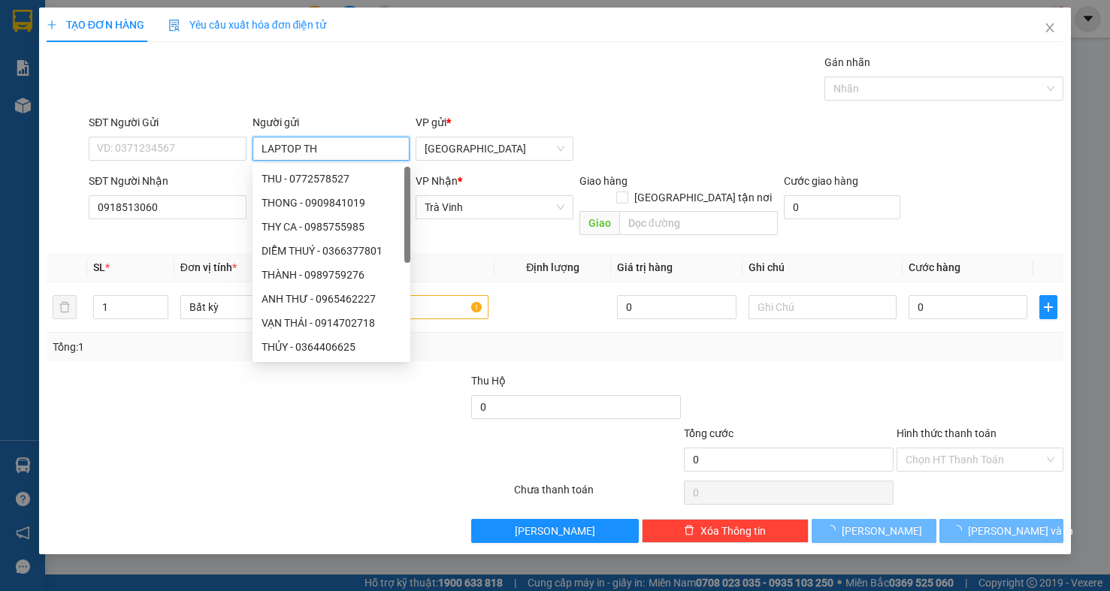
type input "LAPTOP TH"
click at [407, 76] on div "Gói vận chuyển * Tiêu chuẩn Gán nhãn Nhãn" at bounding box center [576, 80] width 981 height 53
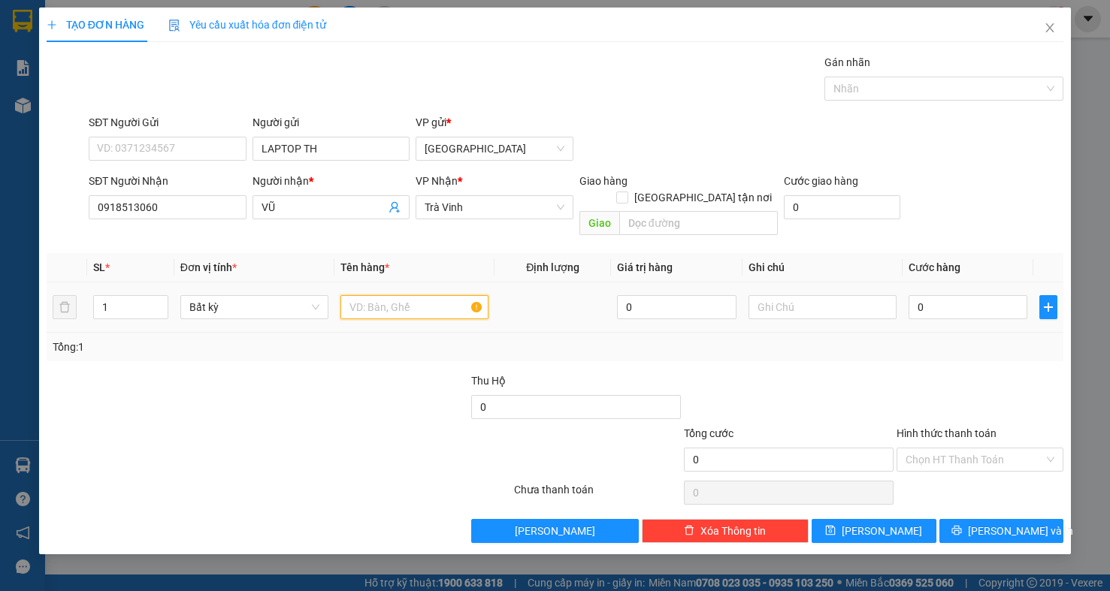
click at [400, 297] on input "text" at bounding box center [414, 307] width 148 height 24
drag, startPoint x: 320, startPoint y: 329, endPoint x: 278, endPoint y: 379, distance: 65.0
click at [278, 379] on div at bounding box center [364, 399] width 213 height 53
click at [408, 295] on input "text" at bounding box center [414, 307] width 148 height 24
type input "CỤC DẸP"
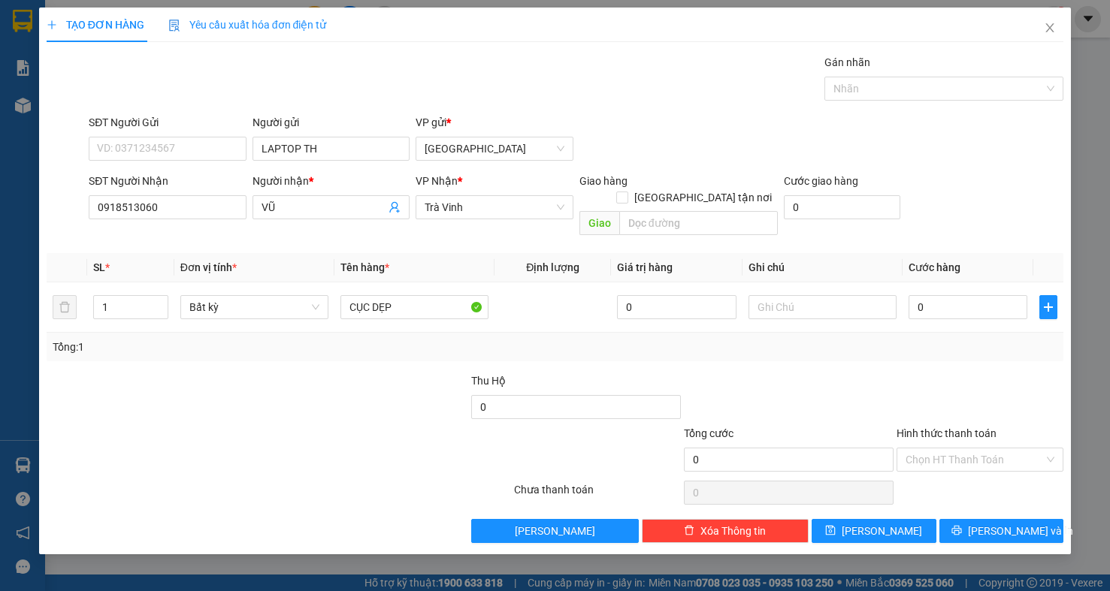
drag, startPoint x: 352, startPoint y: 392, endPoint x: 334, endPoint y: 408, distance: 24.0
click at [334, 408] on div at bounding box center [364, 399] width 213 height 53
type input "2"
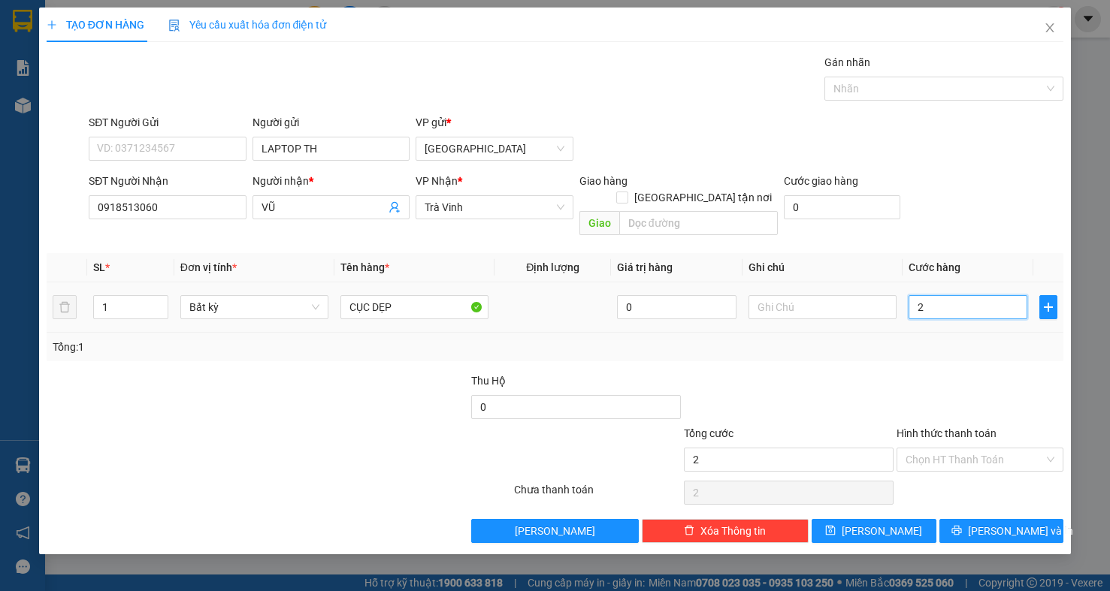
type input "20"
type input "20.000"
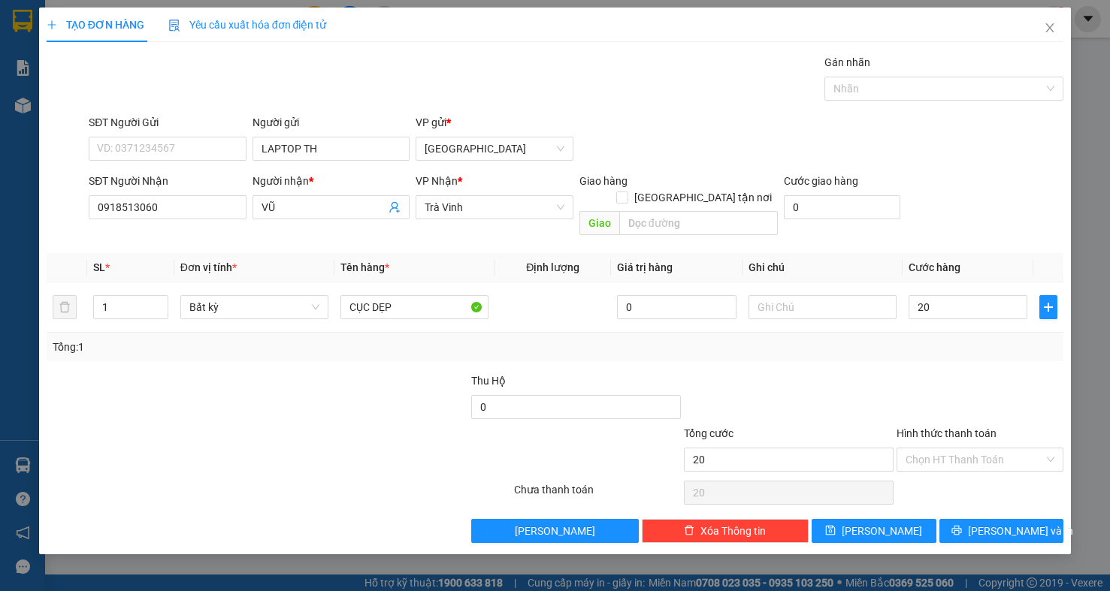
type input "20.000"
click at [899, 373] on div at bounding box center [980, 399] width 170 height 53
click at [396, 296] on input "CỤC DẸP" at bounding box center [414, 307] width 148 height 24
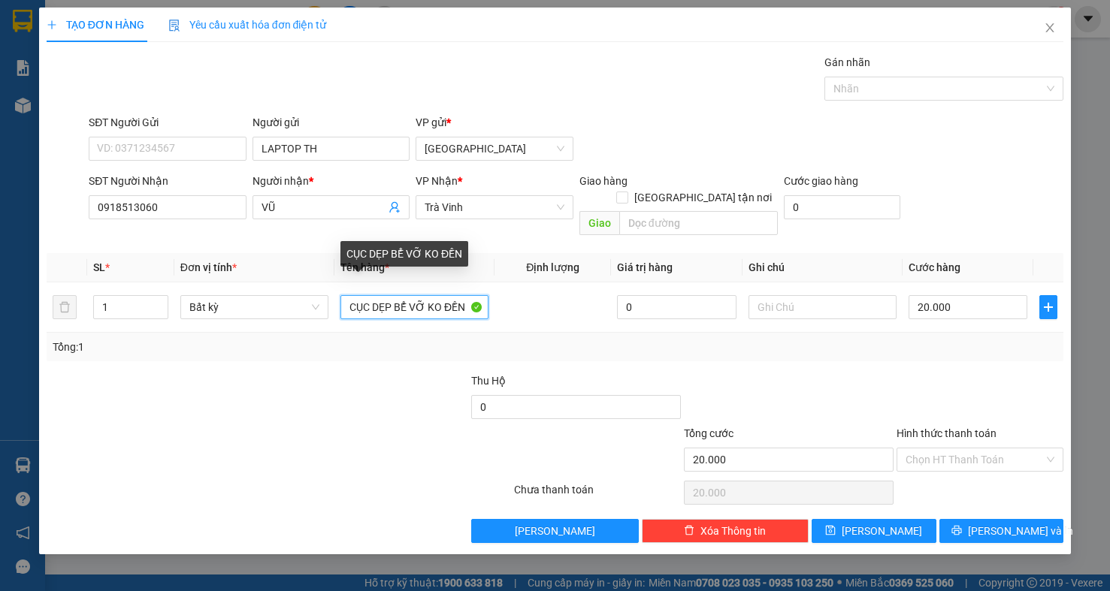
type input "CỤC DẸP BỂ VỠ KO ĐỀN"
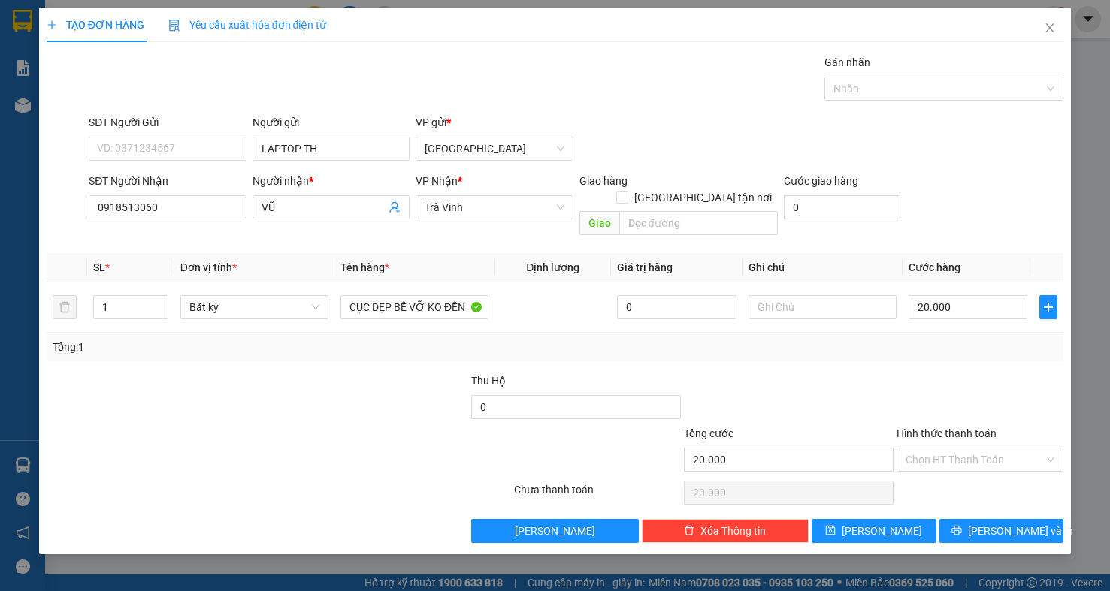
click at [352, 383] on div at bounding box center [364, 399] width 213 height 53
click at [1008, 449] on input "Hình thức thanh toán" at bounding box center [974, 460] width 138 height 23
click at [996, 387] on div at bounding box center [980, 399] width 170 height 53
click at [1012, 523] on span "[PERSON_NAME] và In" at bounding box center [1020, 531] width 105 height 17
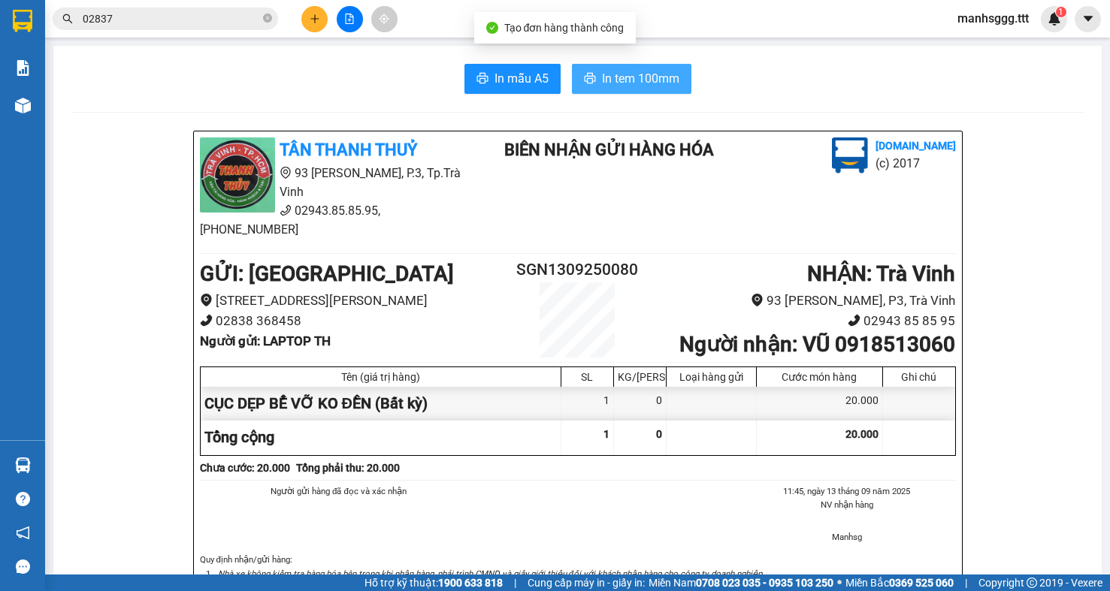
click at [648, 77] on span "In tem 100mm" at bounding box center [640, 78] width 77 height 19
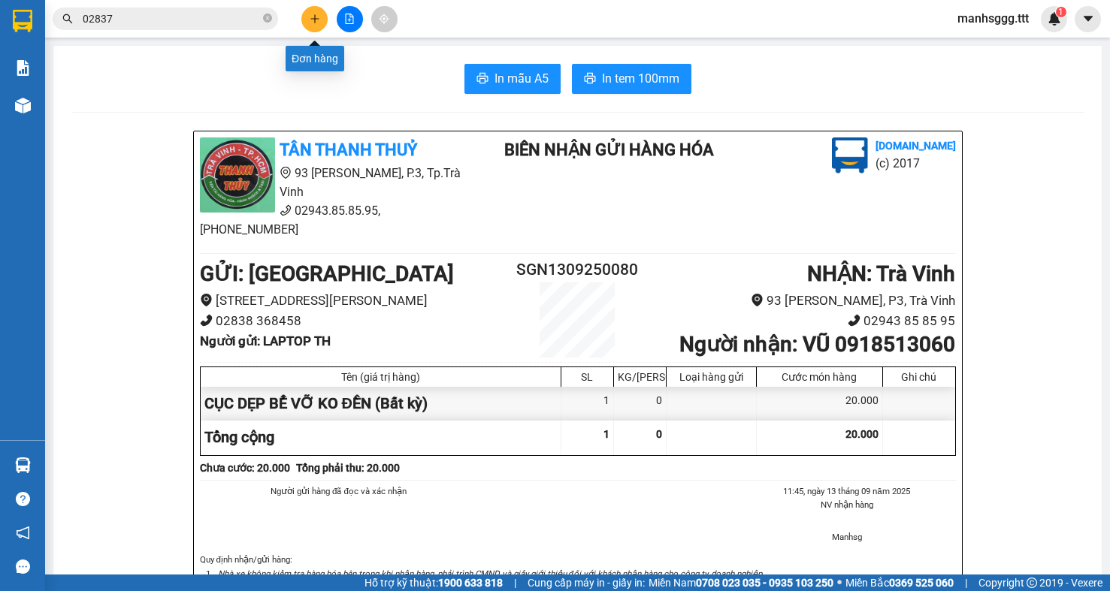
click at [321, 22] on button at bounding box center [314, 19] width 26 height 26
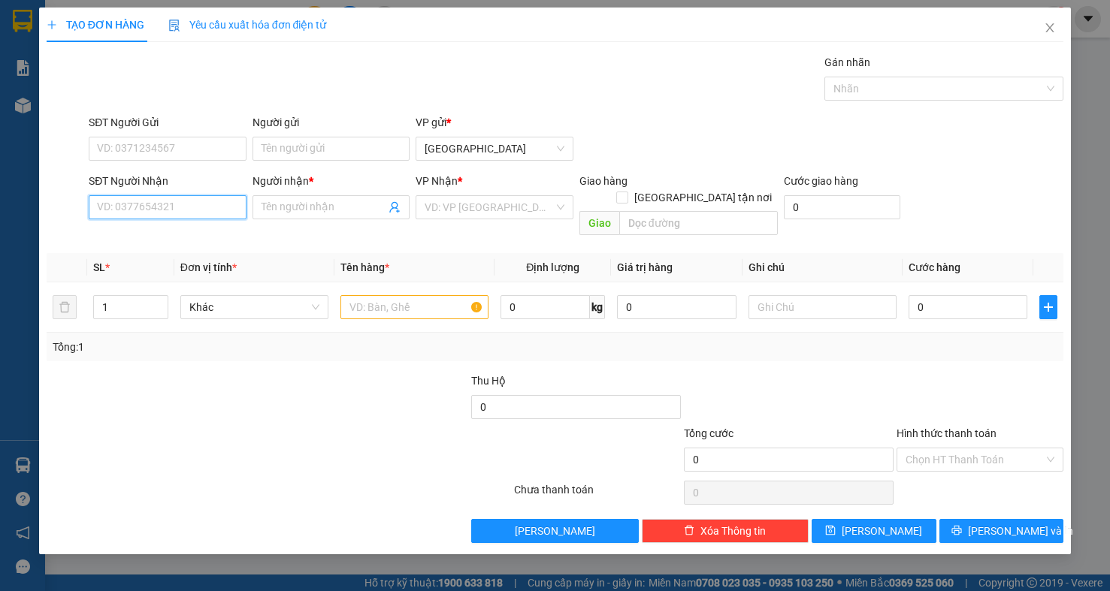
click at [171, 212] on input "SĐT Người Nhận" at bounding box center [168, 207] width 158 height 24
type input "0396856973"
click at [189, 243] on div "0396856973 - PHƯƠNG" at bounding box center [168, 239] width 140 height 17
type input "PHƯƠNG"
type input "0396856973"
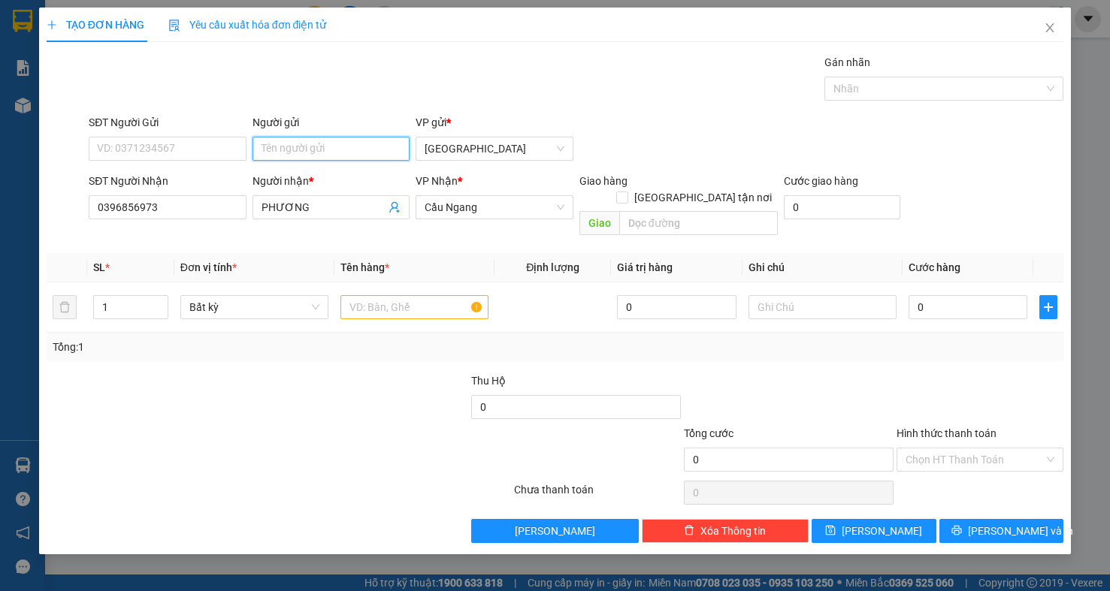
click at [282, 144] on input "Người gửi" at bounding box center [331, 149] width 158 height 24
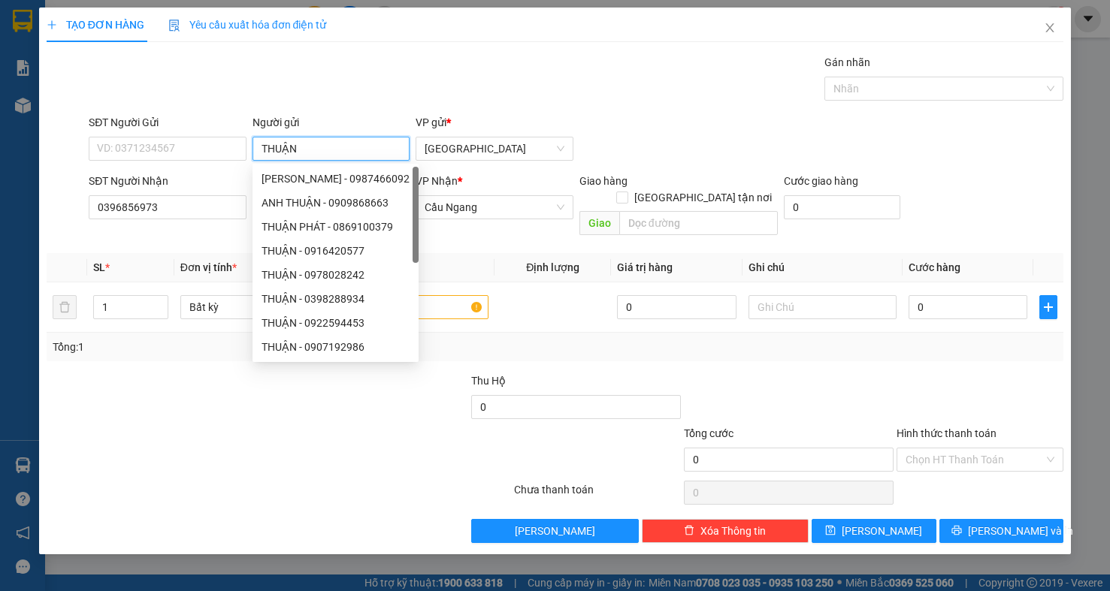
type input "THUẬN"
click at [363, 70] on div "Gói vận chuyển * Tiêu chuẩn Gán nhãn Nhãn" at bounding box center [576, 80] width 981 height 53
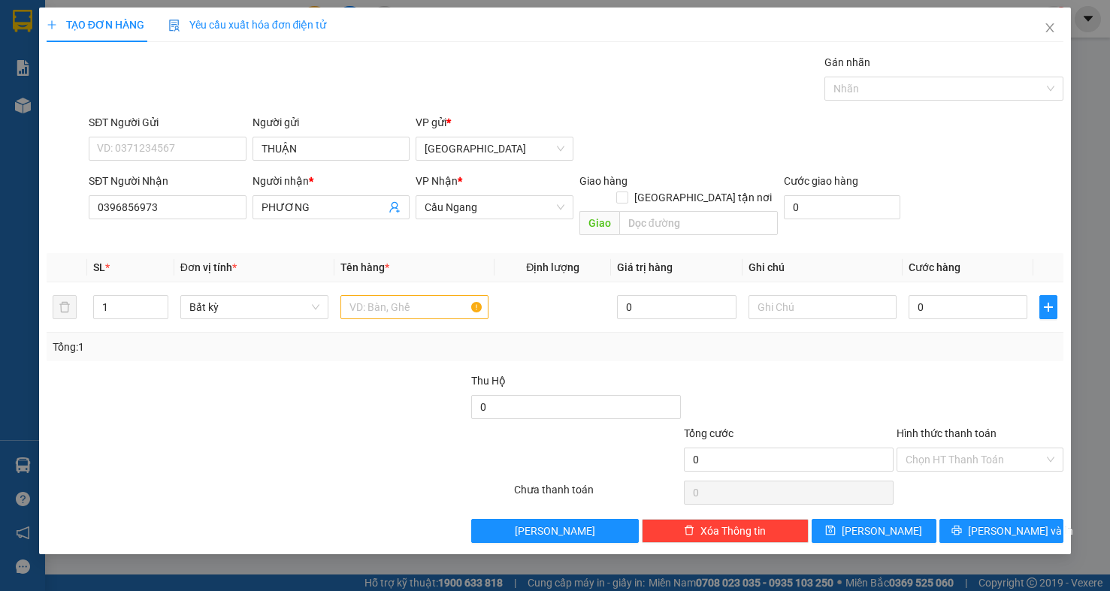
click at [279, 399] on div at bounding box center [364, 399] width 213 height 53
click at [377, 295] on input "text" at bounding box center [414, 307] width 148 height 24
type input "HỘP"
click at [991, 342] on div "Tổng: 1" at bounding box center [555, 347] width 1017 height 29
click at [963, 295] on input "0" at bounding box center [967, 307] width 119 height 24
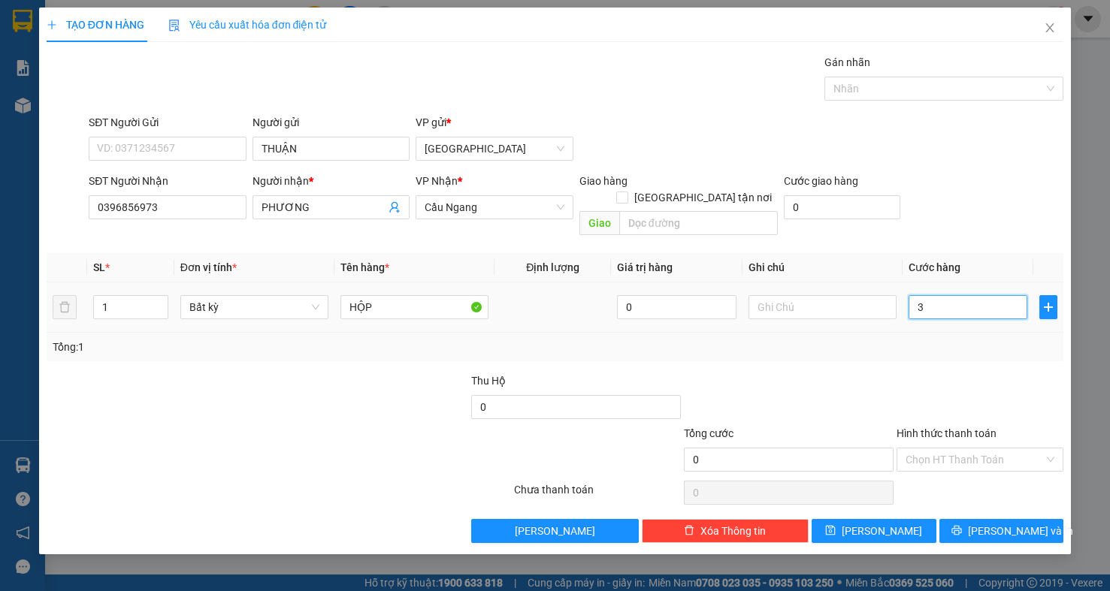
type input "36"
type input "3"
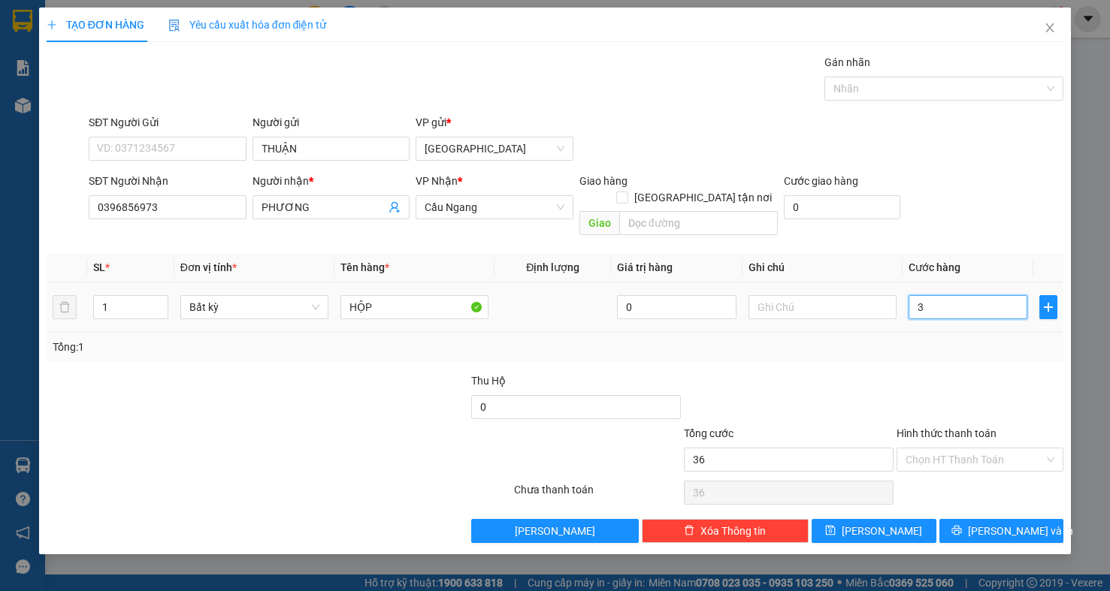
type input "3"
type input "30"
type input "30.000"
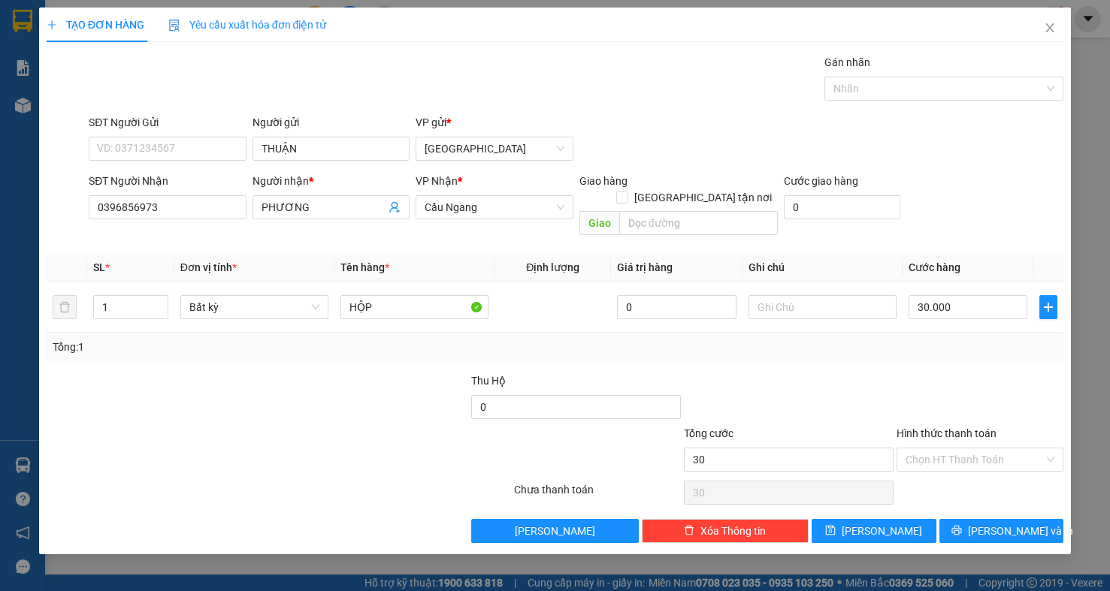
type input "30.000"
click at [960, 373] on div at bounding box center [980, 399] width 170 height 53
click at [1021, 449] on input "Hình thức thanh toán" at bounding box center [974, 460] width 138 height 23
click at [1020, 467] on div "Tại văn phòng" at bounding box center [979, 475] width 149 height 17
type input "0"
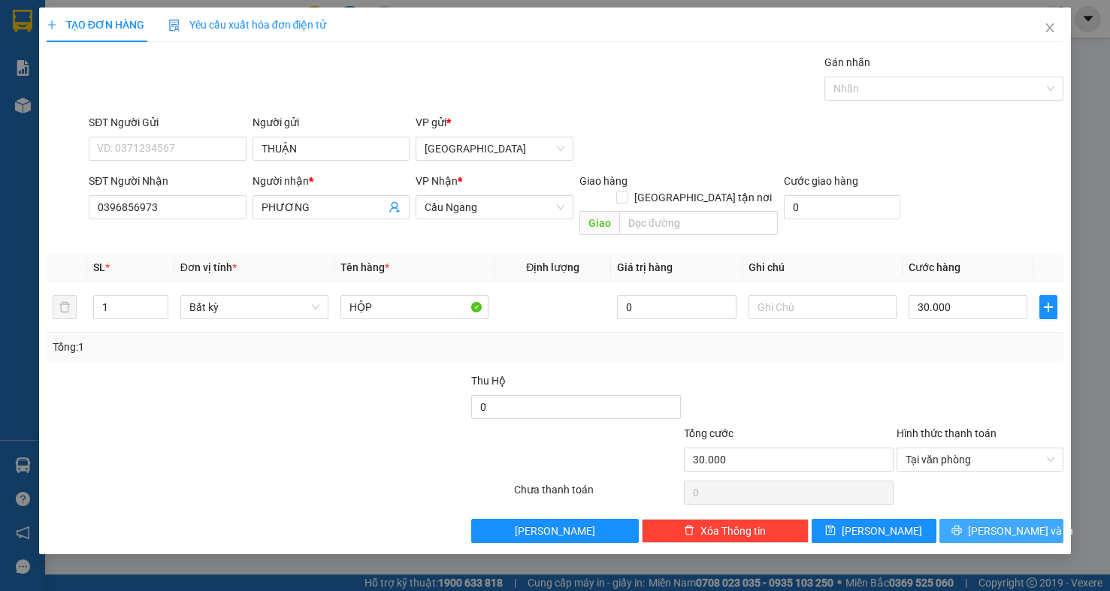
click at [1011, 523] on span "[PERSON_NAME] và In" at bounding box center [1020, 531] width 105 height 17
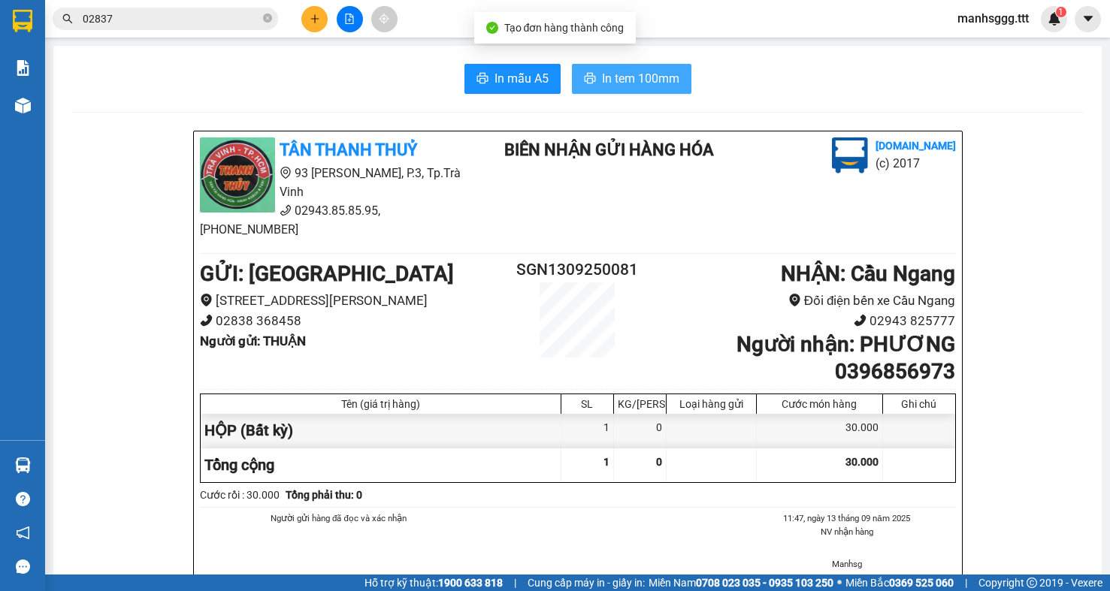
click at [661, 83] on span "In tem 100mm" at bounding box center [640, 78] width 77 height 19
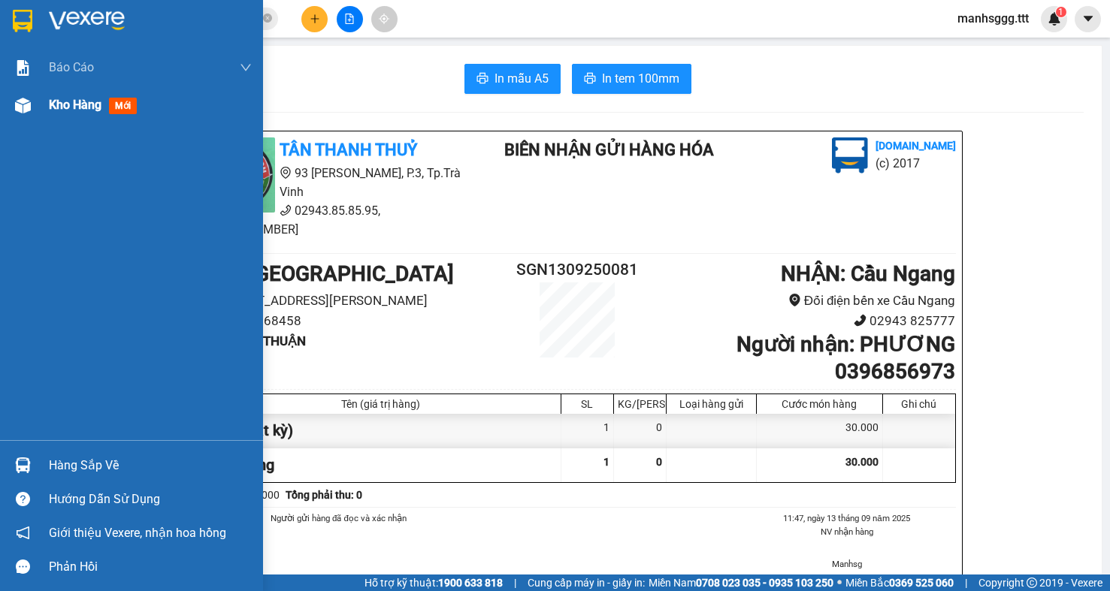
click at [96, 114] on div "Kho hàng mới" at bounding box center [96, 104] width 94 height 19
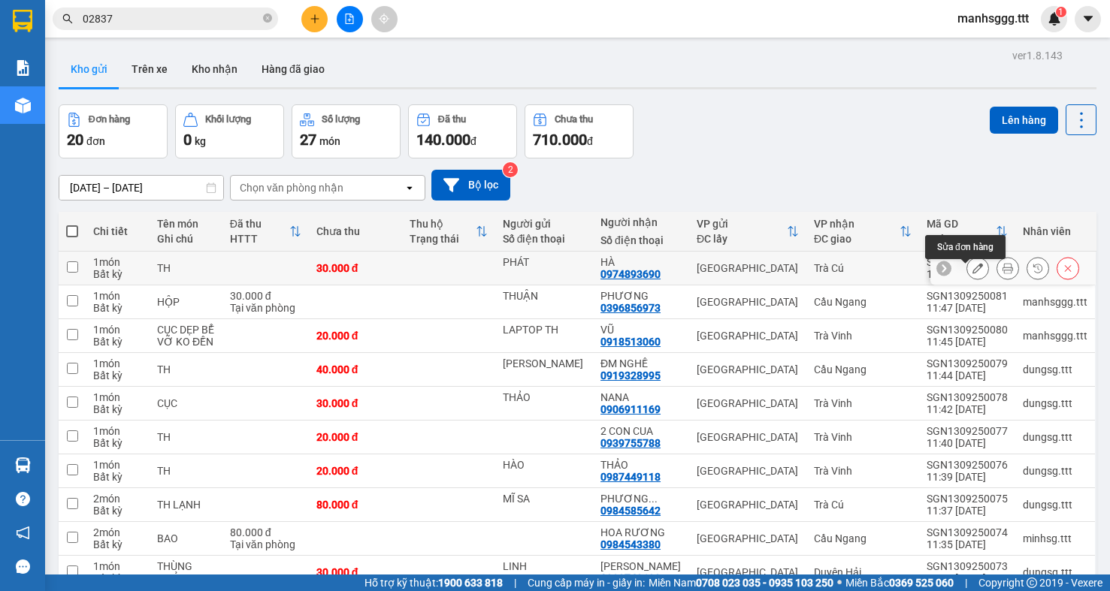
click at [972, 274] on icon at bounding box center [977, 268] width 11 height 11
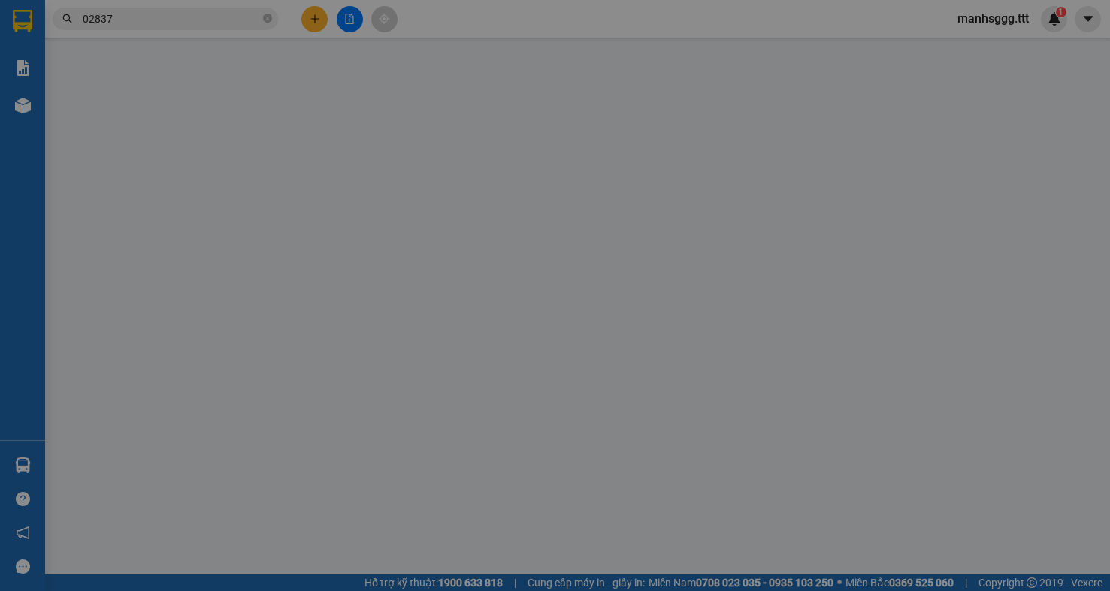
type input "PHÁT"
type input "0974893690"
type input "HÀ"
type input "30.000"
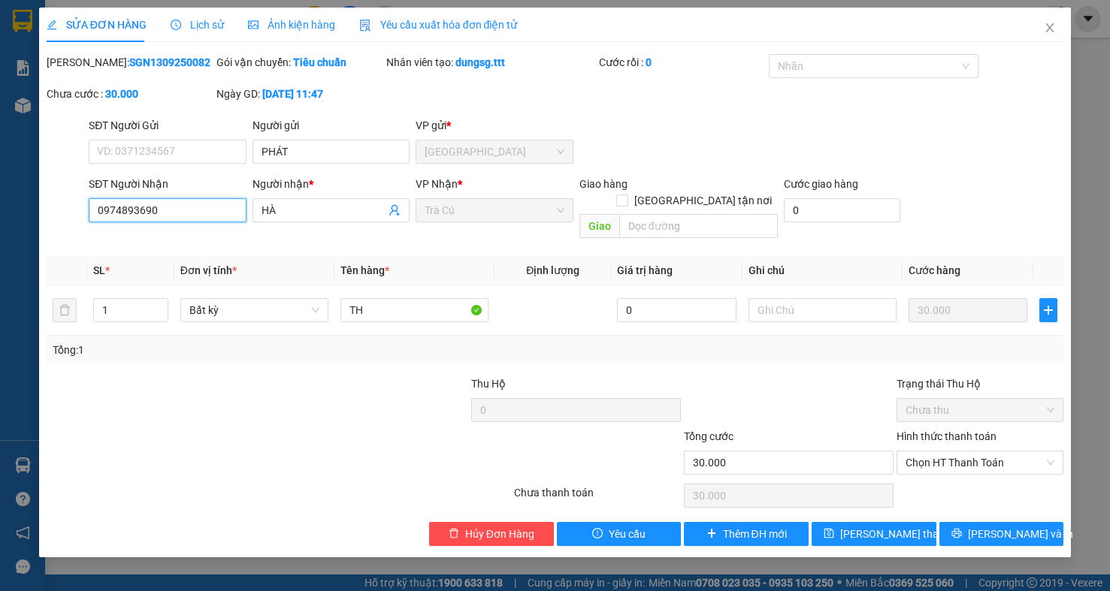
click at [128, 212] on input "0974893690" at bounding box center [168, 210] width 158 height 24
type input "0974693690"
click at [883, 526] on span "[PERSON_NAME] thay đổi" at bounding box center [900, 534] width 120 height 17
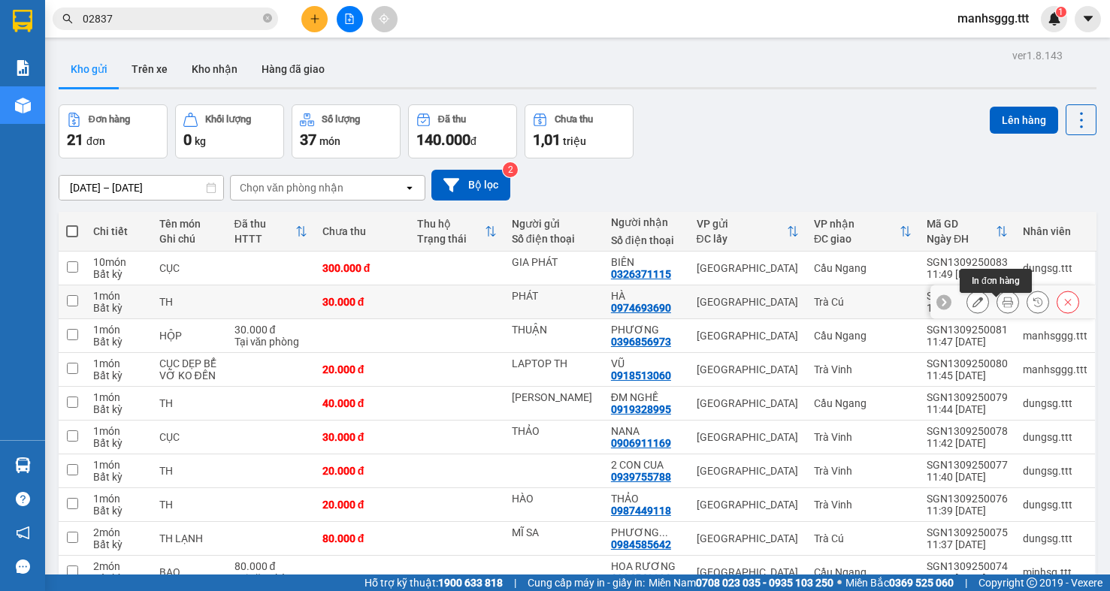
click at [1002, 307] on icon at bounding box center [1007, 302] width 11 height 11
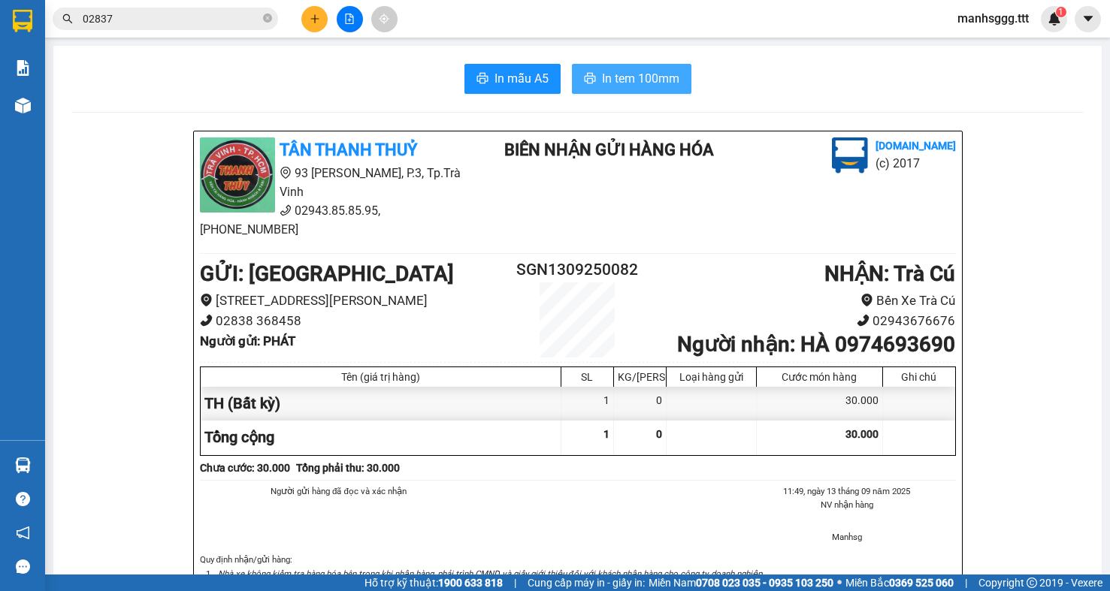
click at [634, 74] on span "In tem 100mm" at bounding box center [640, 78] width 77 height 19
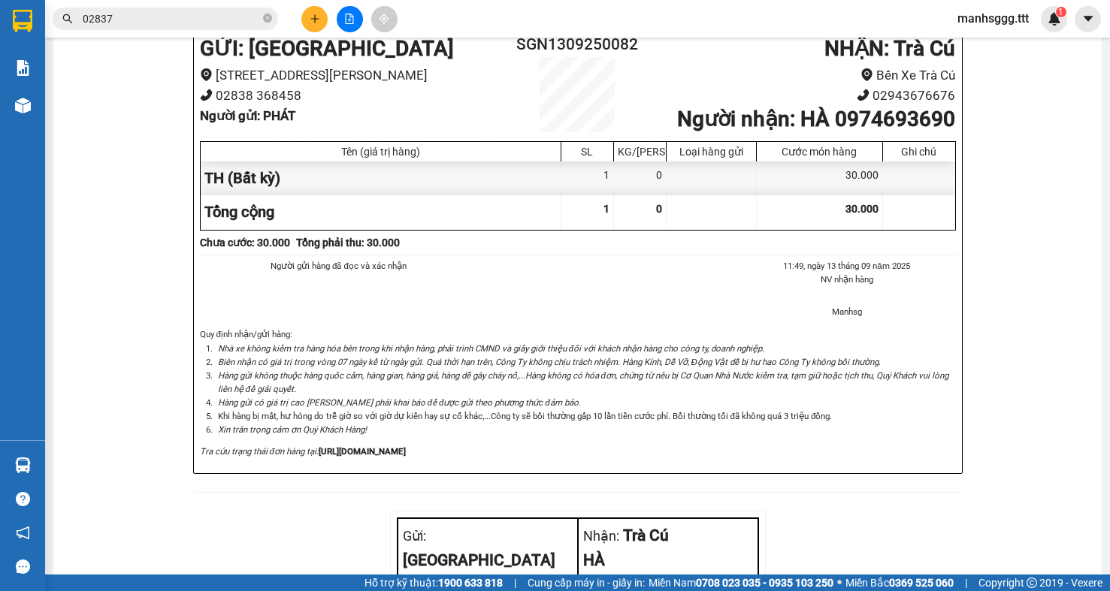
scroll to position [376, 0]
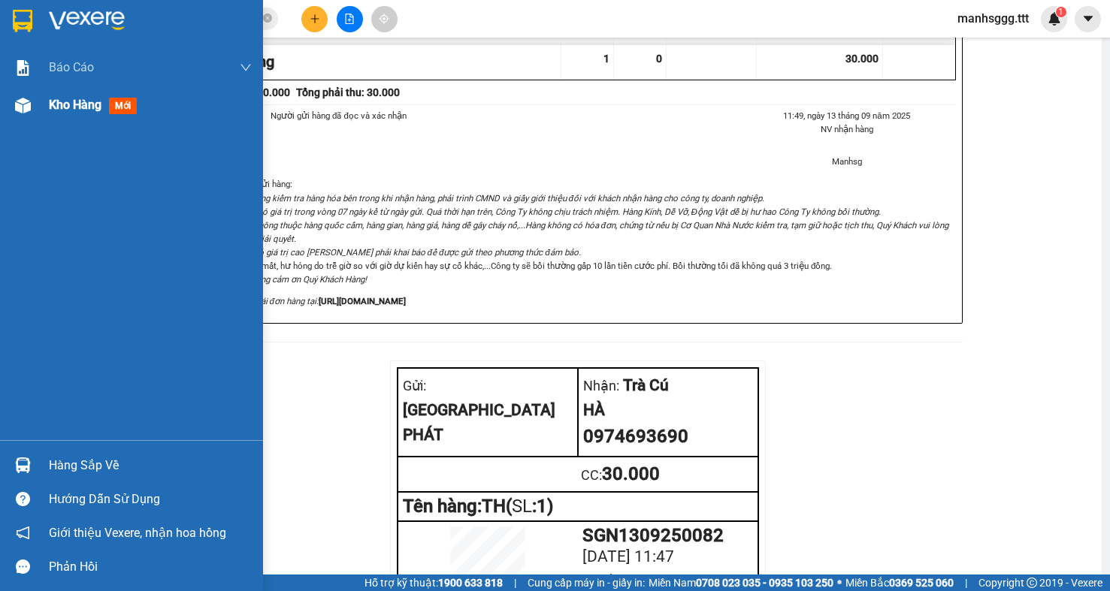
click at [80, 111] on span "Kho hàng" at bounding box center [75, 105] width 53 height 14
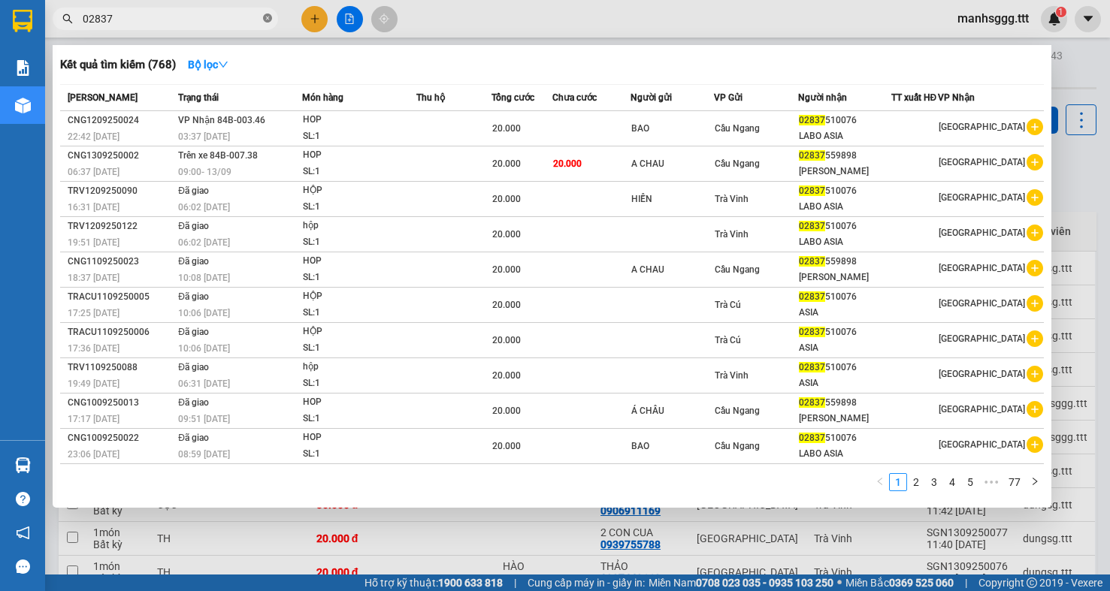
click at [265, 19] on icon "close-circle" at bounding box center [267, 18] width 9 height 9
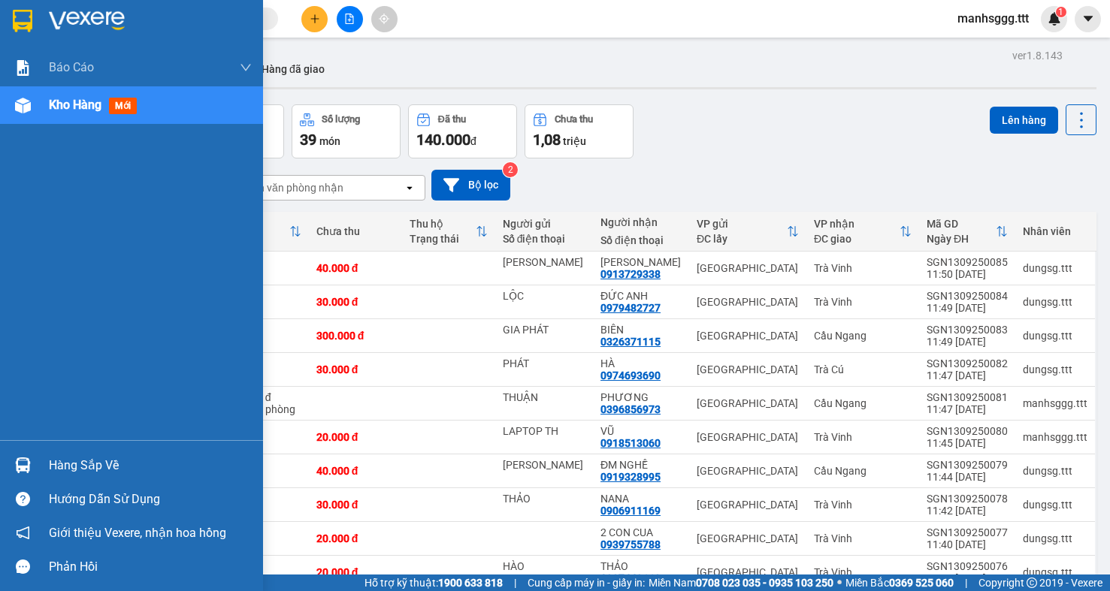
click at [85, 471] on div "Hàng sắp về" at bounding box center [150, 466] width 203 height 23
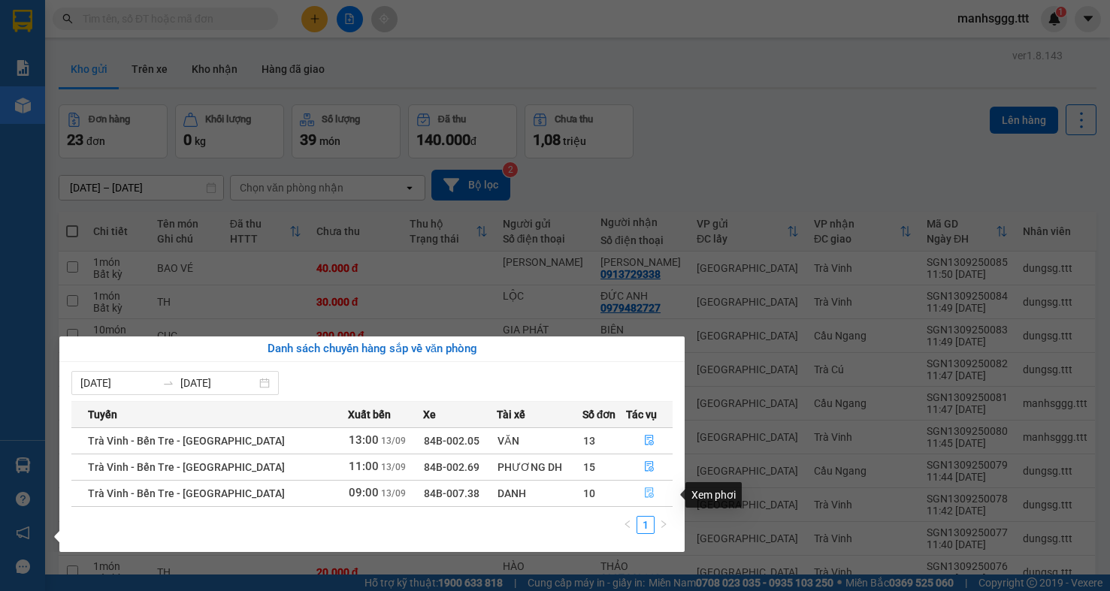
click at [644, 491] on icon "file-done" at bounding box center [649, 493] width 11 height 11
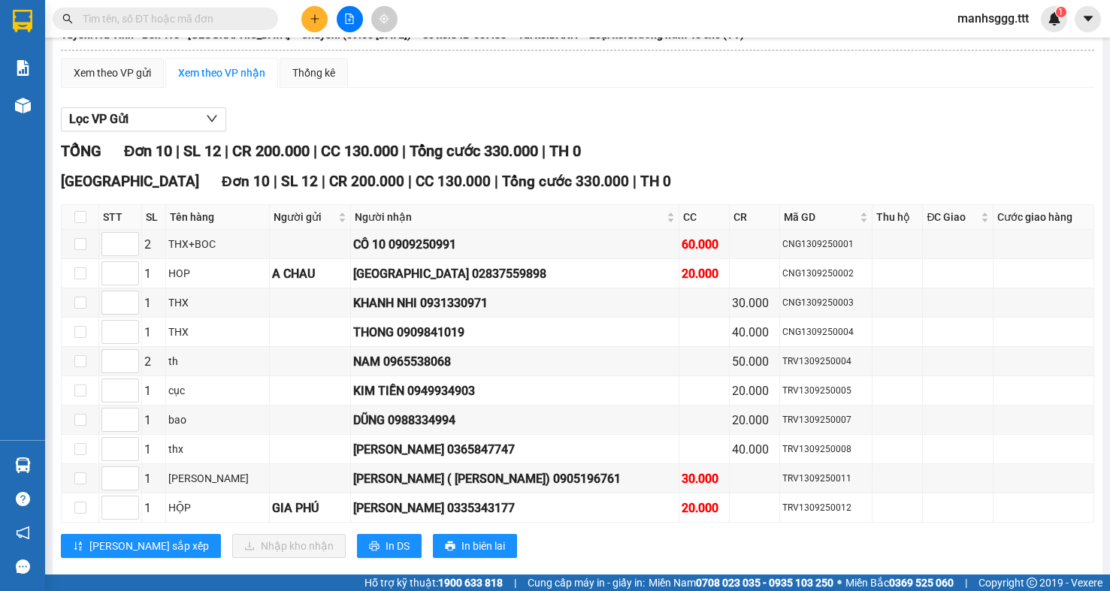
scroll to position [135, 0]
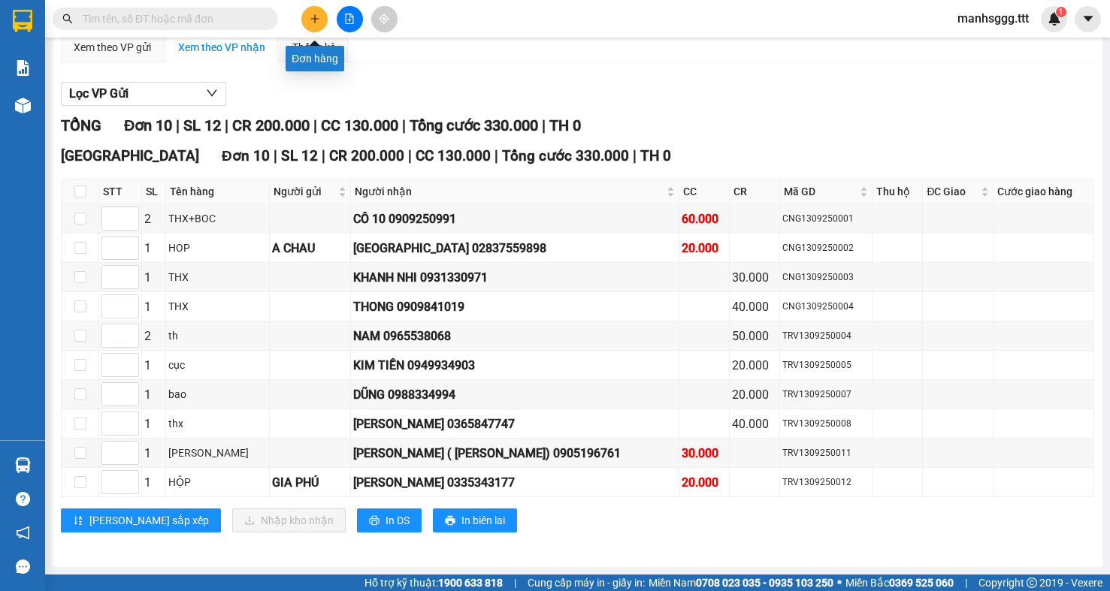
click at [321, 23] on button at bounding box center [314, 19] width 26 height 26
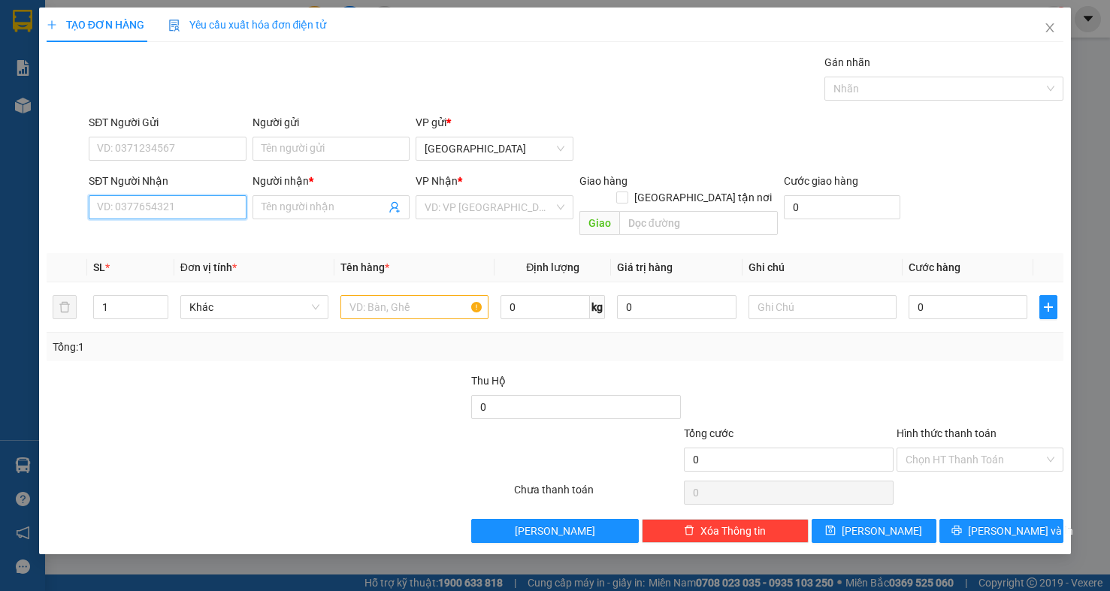
click at [171, 213] on input "SĐT Người Nhận" at bounding box center [168, 207] width 158 height 24
click at [185, 246] on div "0942078782 - HƯNG" at bounding box center [168, 239] width 140 height 17
type input "0942078782"
type input "HƯNG"
type input "0942078782"
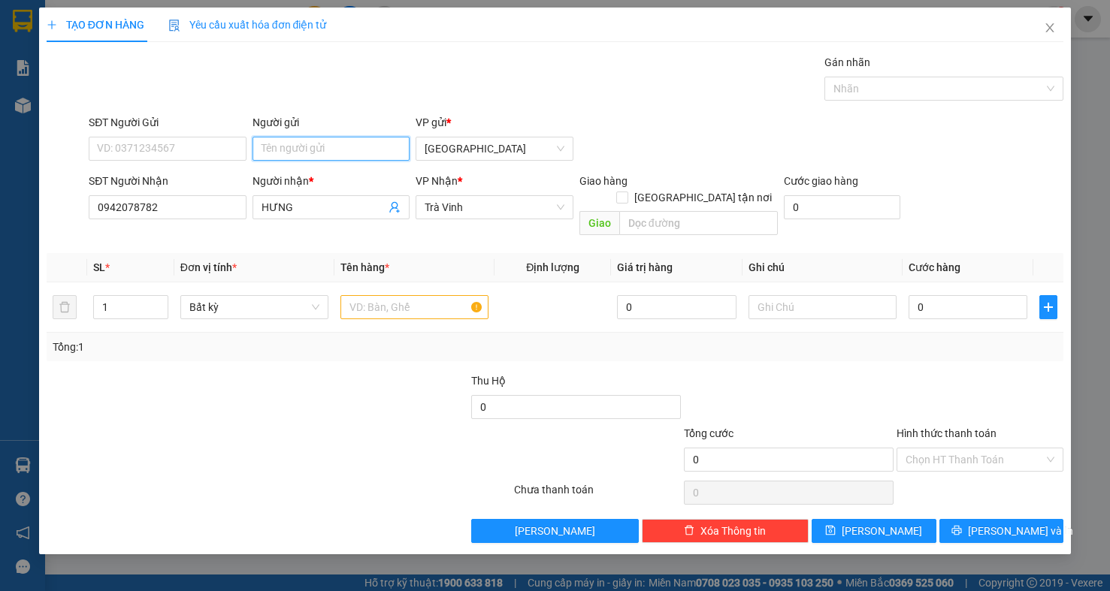
click at [284, 148] on input "Người gửi" at bounding box center [331, 149] width 158 height 24
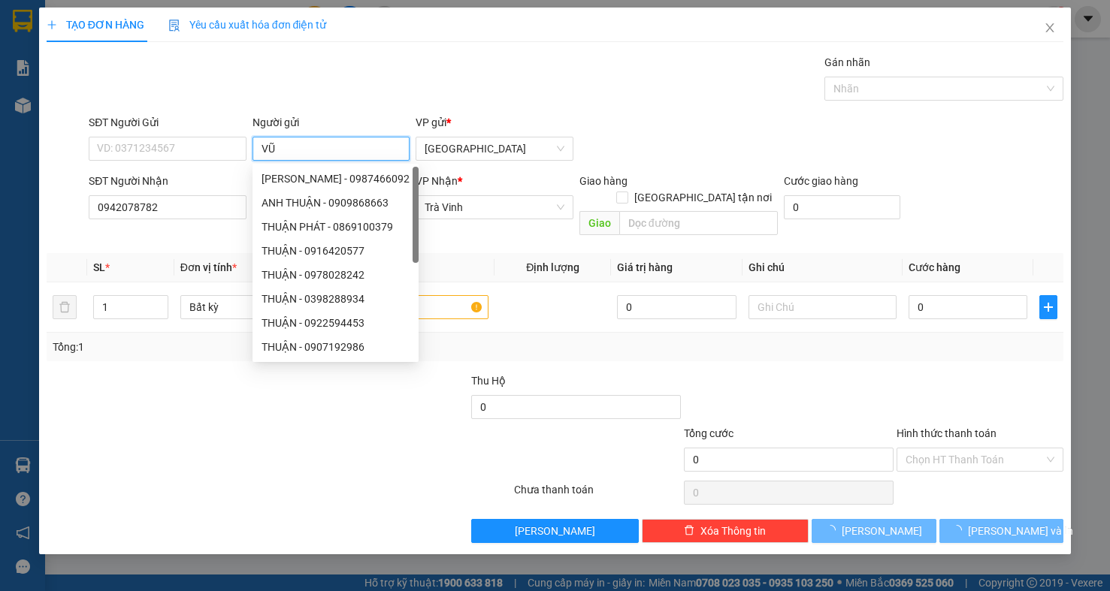
type input "VŨ"
click at [362, 51] on div "TẠO ĐƠN HÀNG Yêu cầu xuất hóa đơn điện tử Transit Pickup Surcharge Ids Transit …" at bounding box center [555, 276] width 1017 height 536
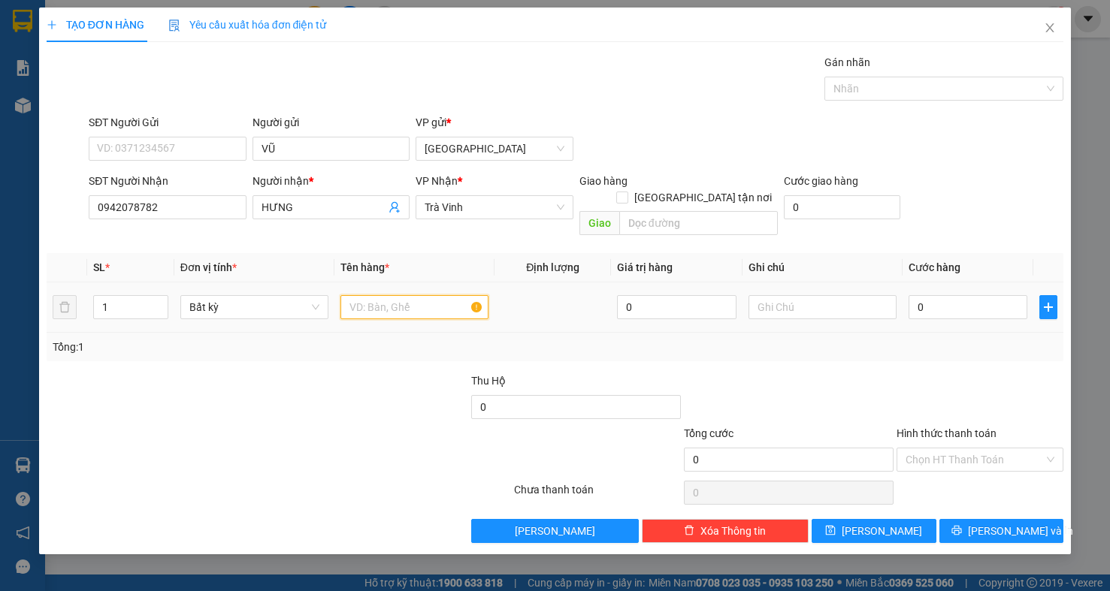
click at [375, 295] on input "text" at bounding box center [414, 307] width 148 height 24
type input "TH"
click at [908, 295] on input "0" at bounding box center [967, 307] width 119 height 24
type input "3"
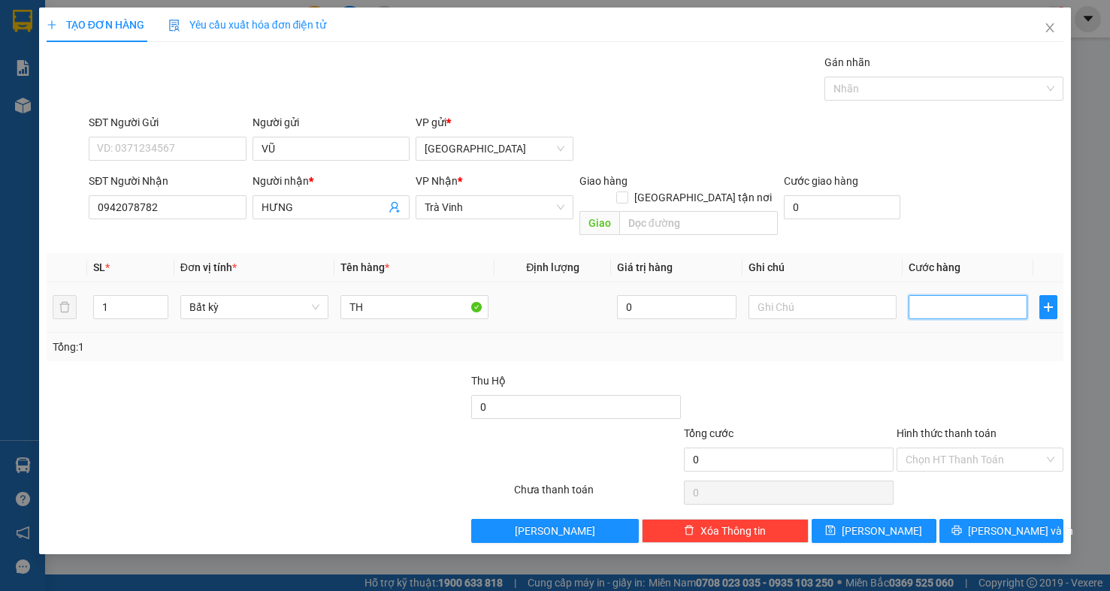
type input "3"
type input "0"
type input "2"
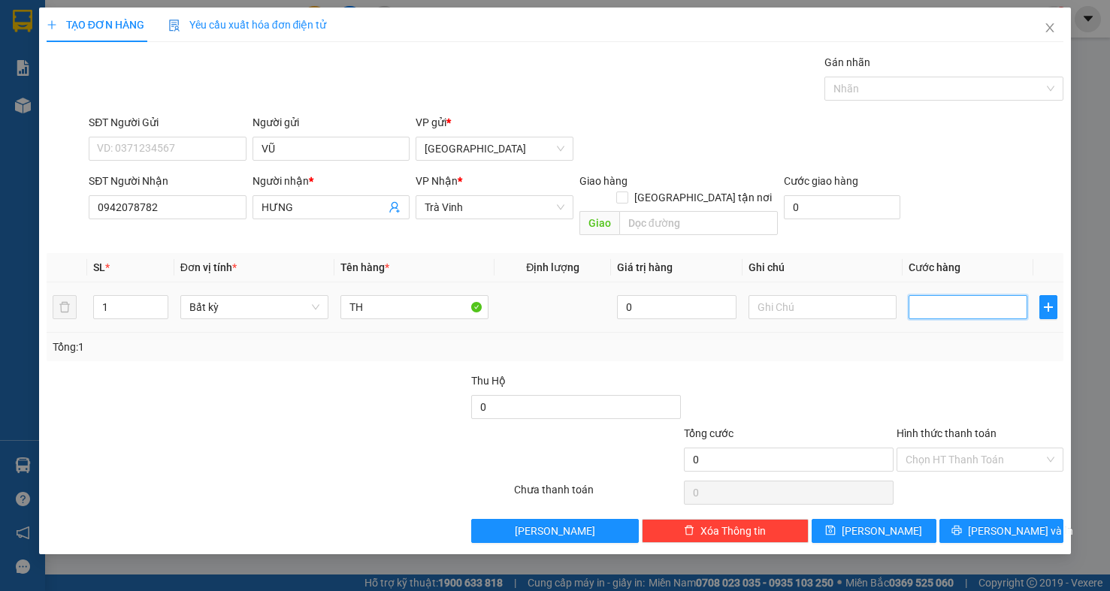
type input "2"
type input "20"
click at [963, 303] on input "20" at bounding box center [967, 307] width 119 height 24
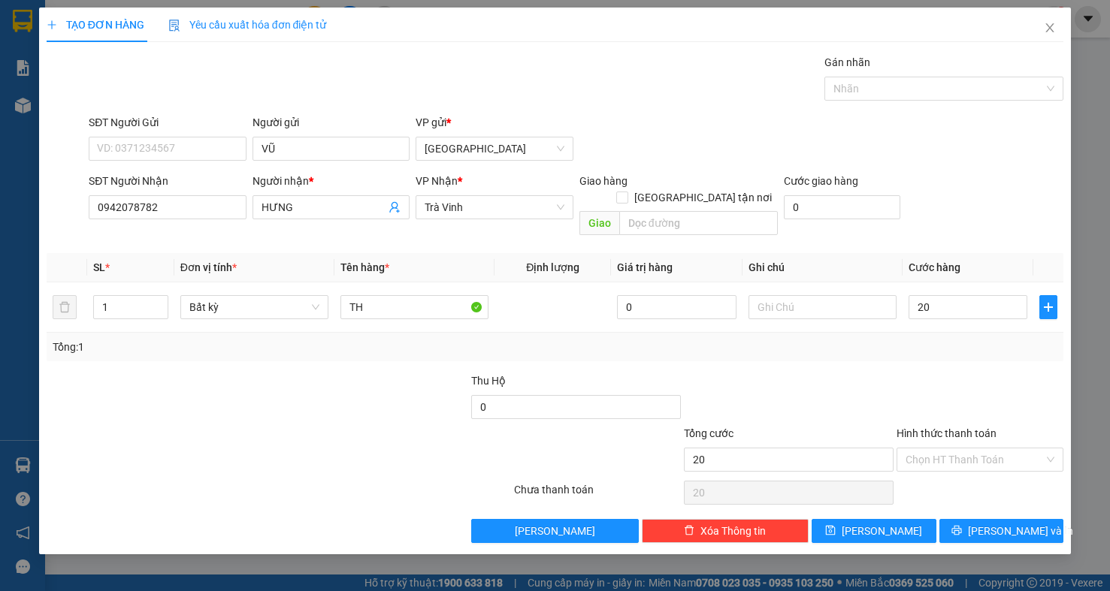
type input "20.000"
click at [963, 355] on div "Transit Pickup Surcharge Ids Transit Deliver Surcharge Ids Transit Deliver Surc…" at bounding box center [555, 298] width 1017 height 489
click at [378, 295] on input "TH" at bounding box center [414, 307] width 148 height 24
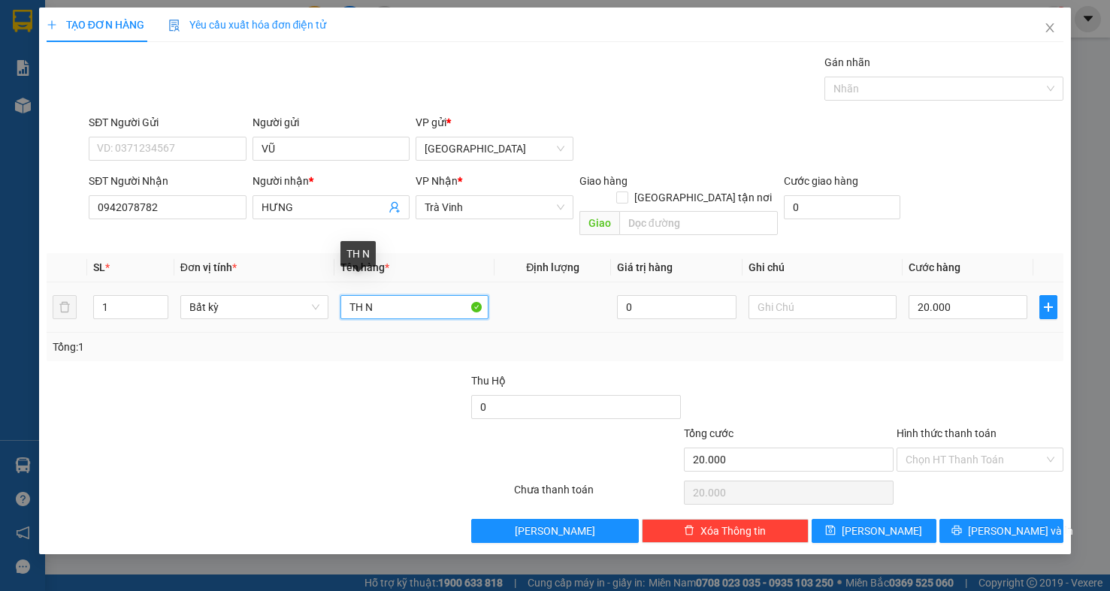
click at [367, 295] on input "TH N" at bounding box center [414, 307] width 148 height 24
type input "THN"
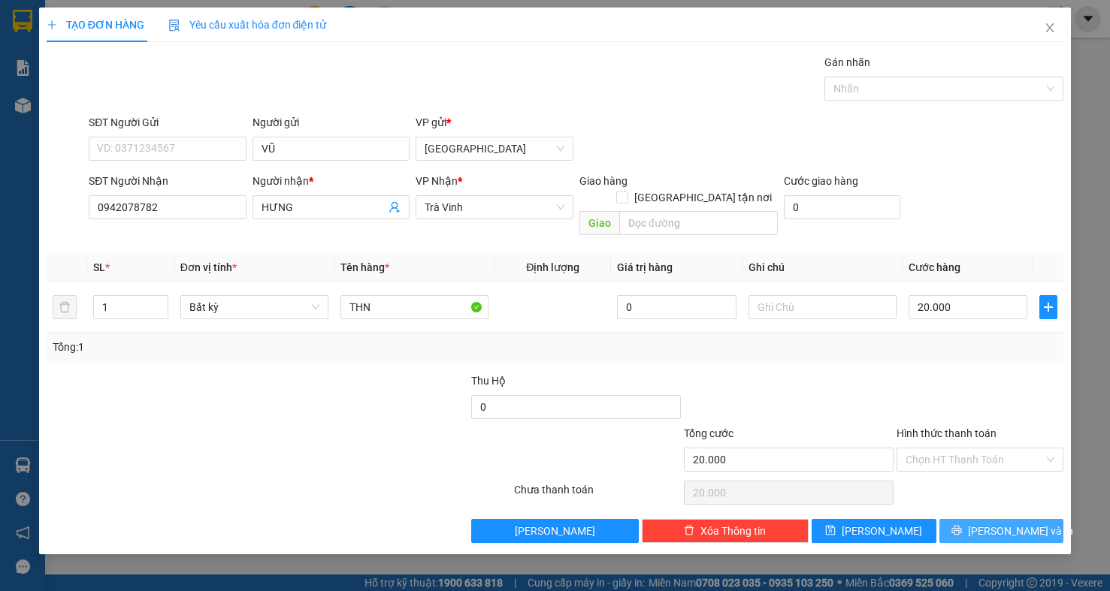
click at [1022, 523] on span "[PERSON_NAME] và In" at bounding box center [1020, 531] width 105 height 17
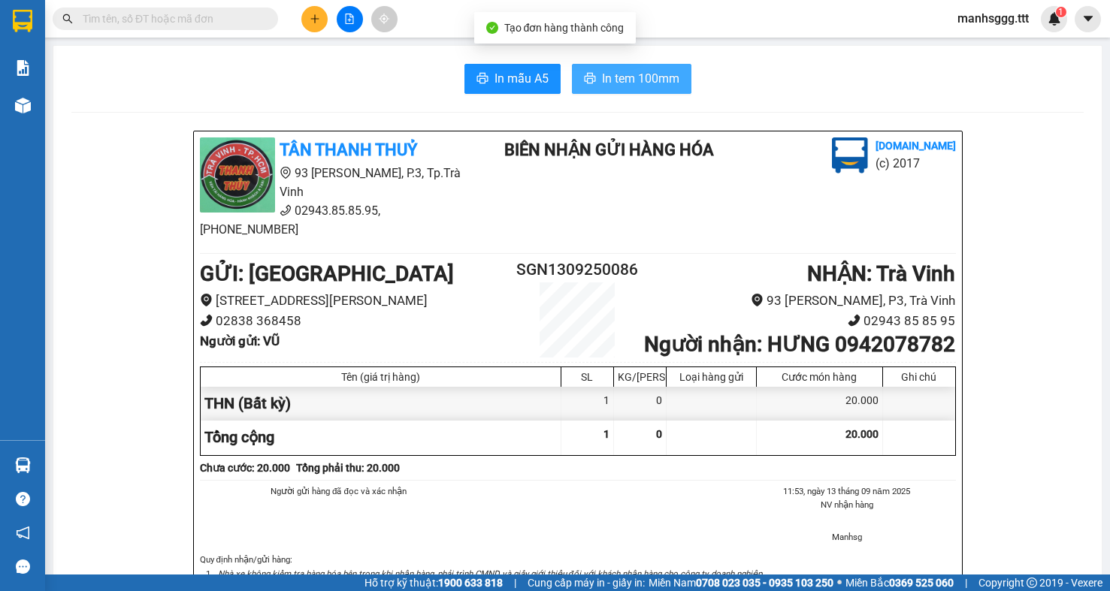
click at [662, 82] on span "In tem 100mm" at bounding box center [640, 78] width 77 height 19
